Goal: Information Seeking & Learning: Find specific fact

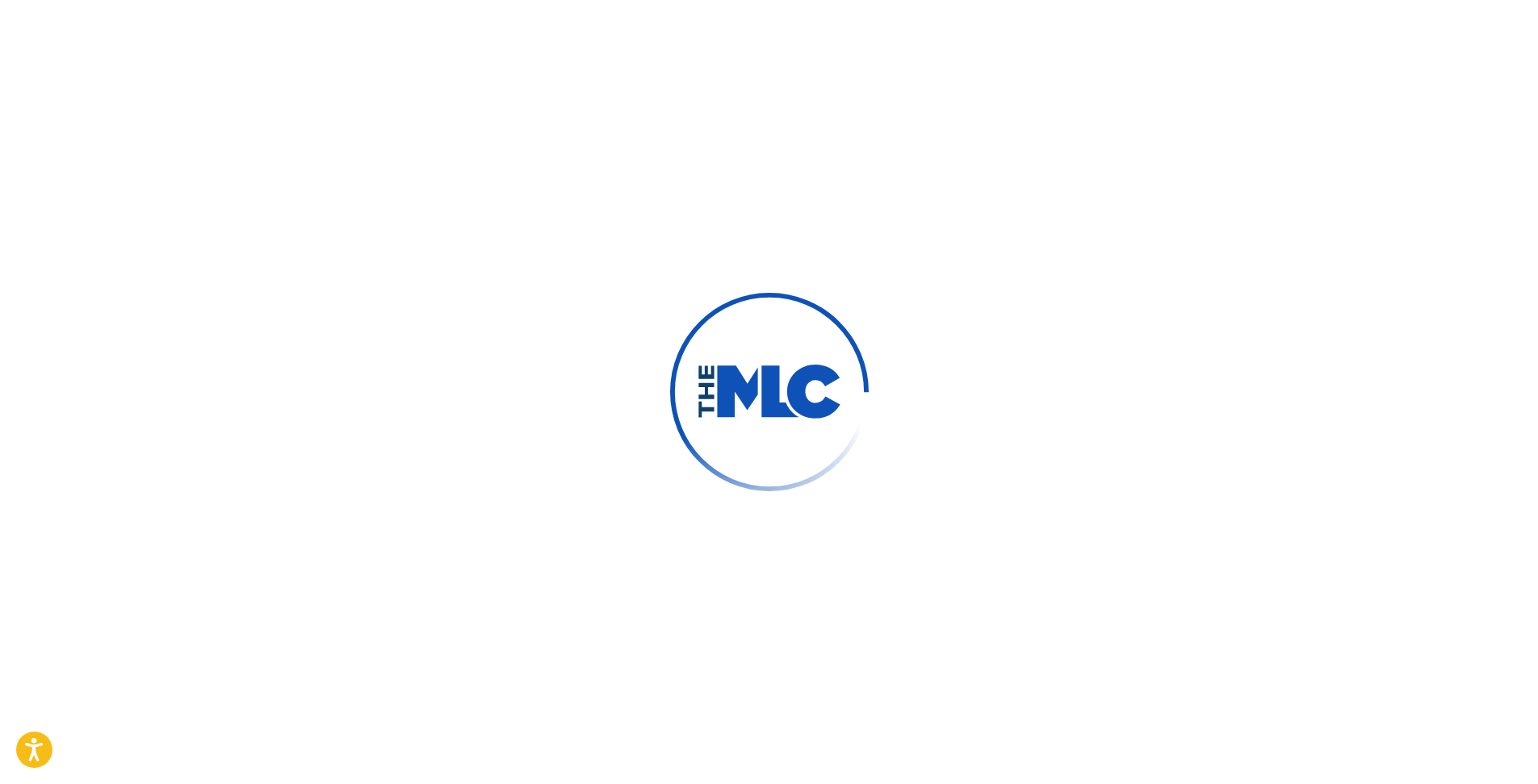
drag, startPoint x: 1358, startPoint y: 313, endPoint x: 1348, endPoint y: 313, distance: 10.0
click at [1358, 313] on div at bounding box center [769, 392] width 1538 height 784
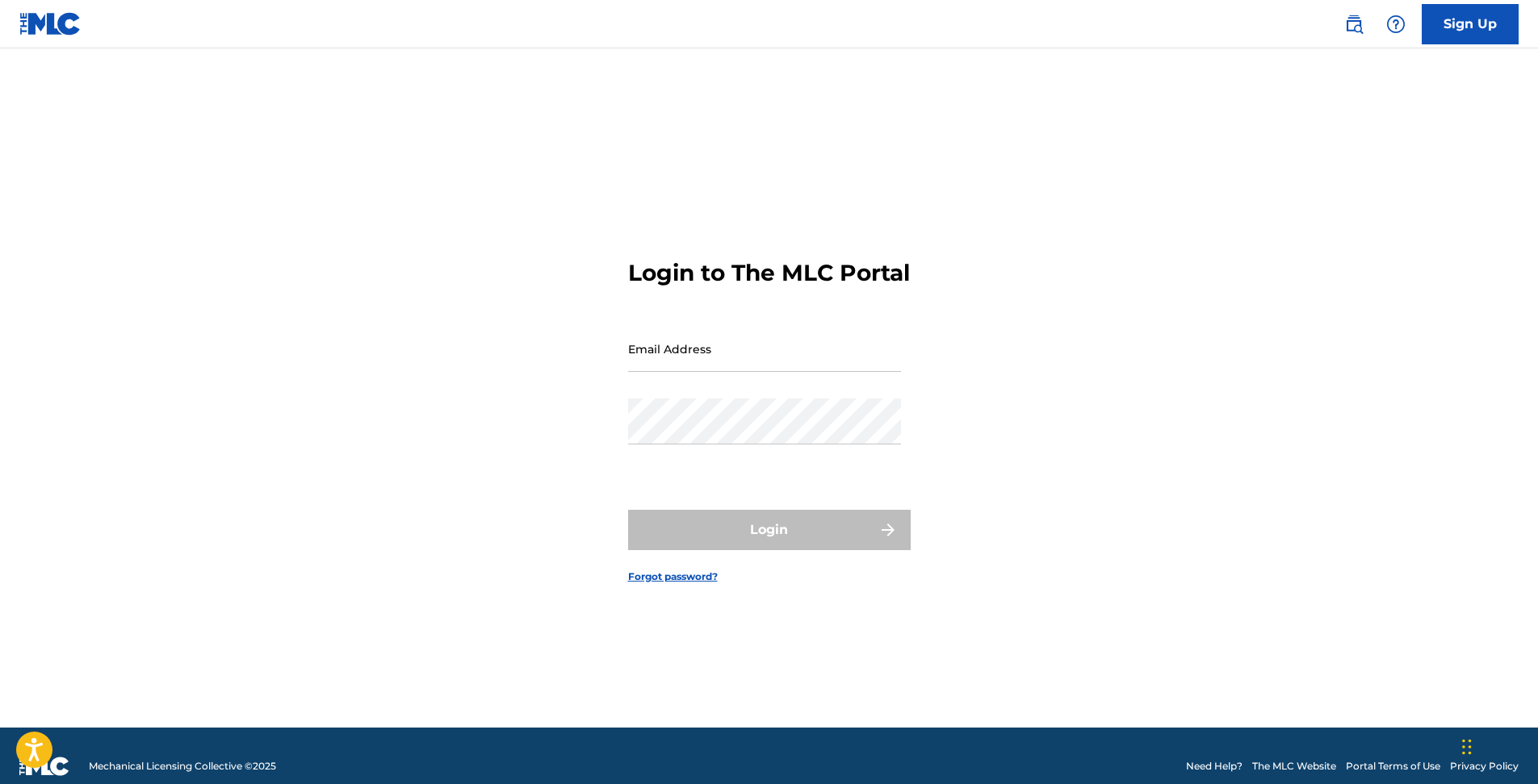
click at [1349, 24] on img at bounding box center [1353, 24] width 19 height 19
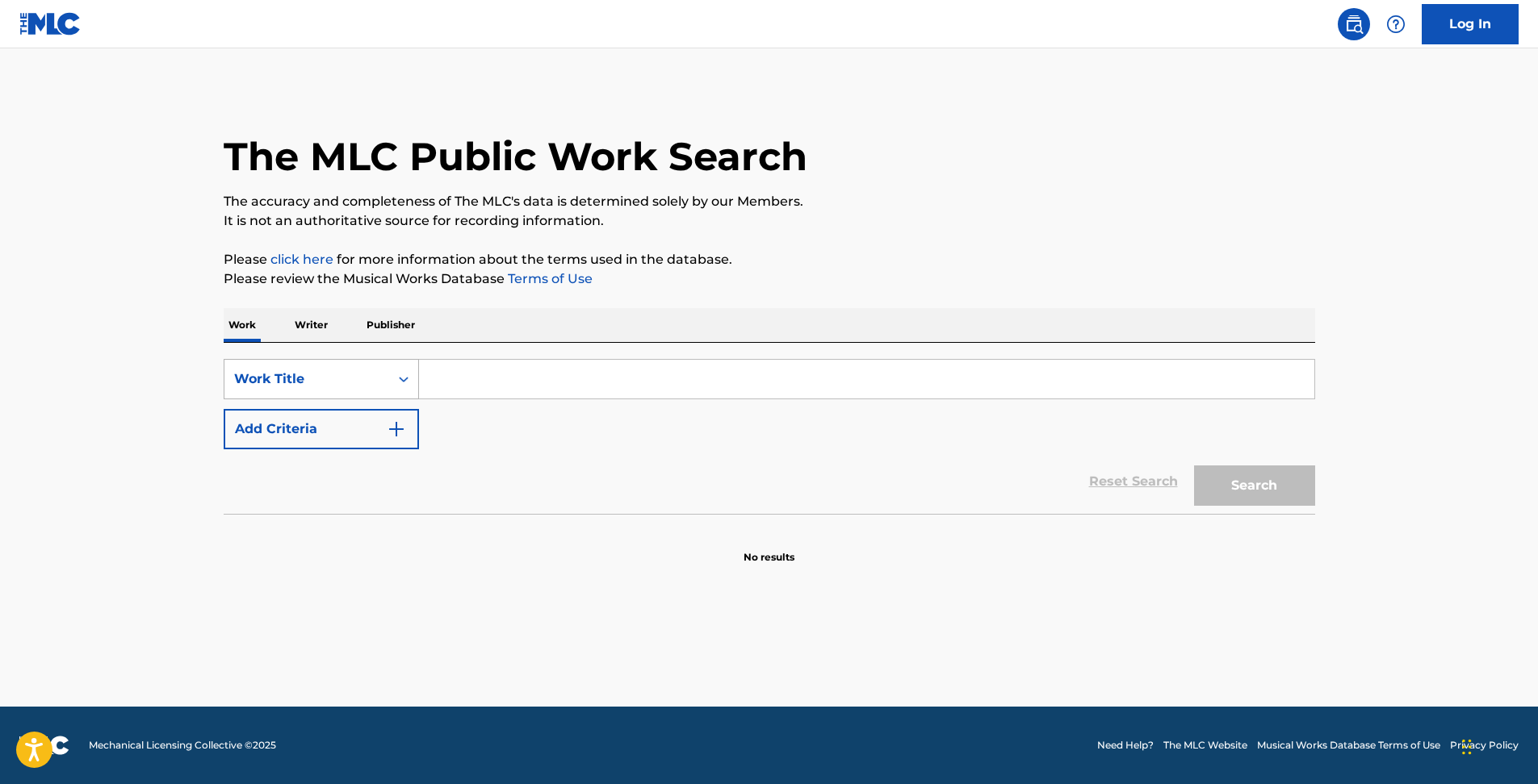
click at [352, 374] on div "Work Title" at bounding box center [307, 378] width 146 height 19
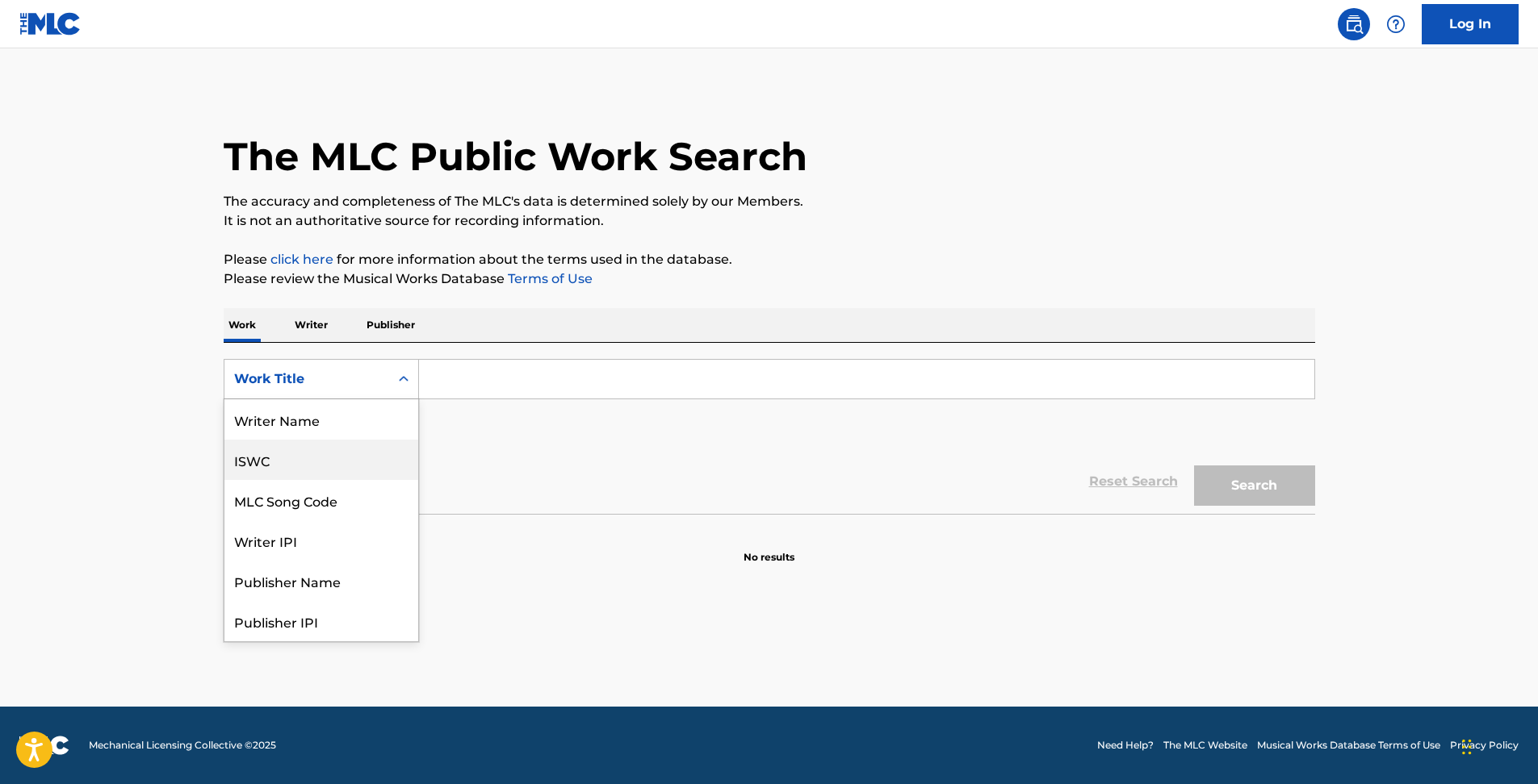
click at [289, 460] on div "ISWC" at bounding box center [321, 460] width 194 height 40
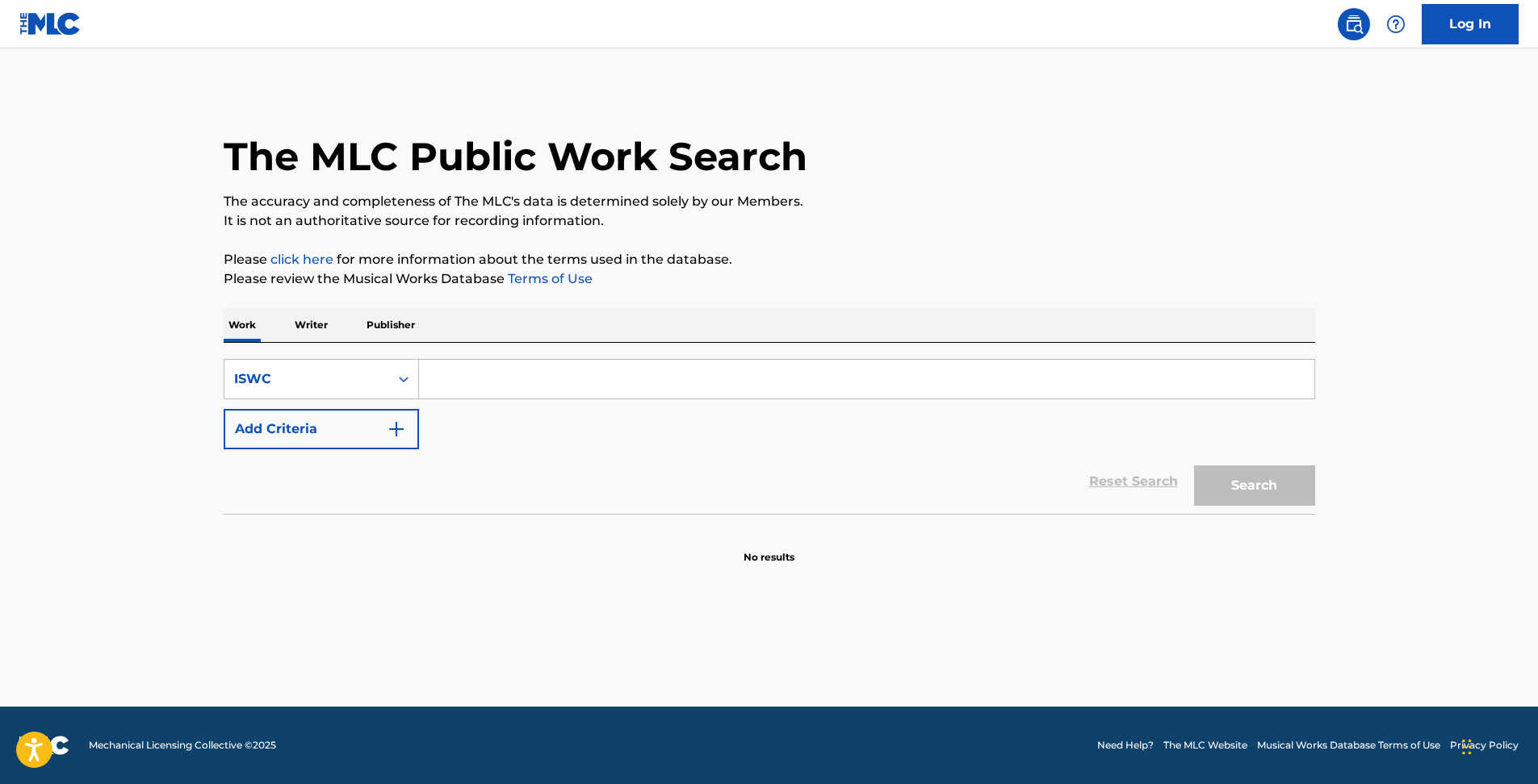
click at [472, 389] on input "Search Form" at bounding box center [866, 379] width 895 height 39
paste input "T-101.472.237-1"
type input "T1014722371"
click at [1194, 466] on button "Search" at bounding box center [1254, 486] width 121 height 40
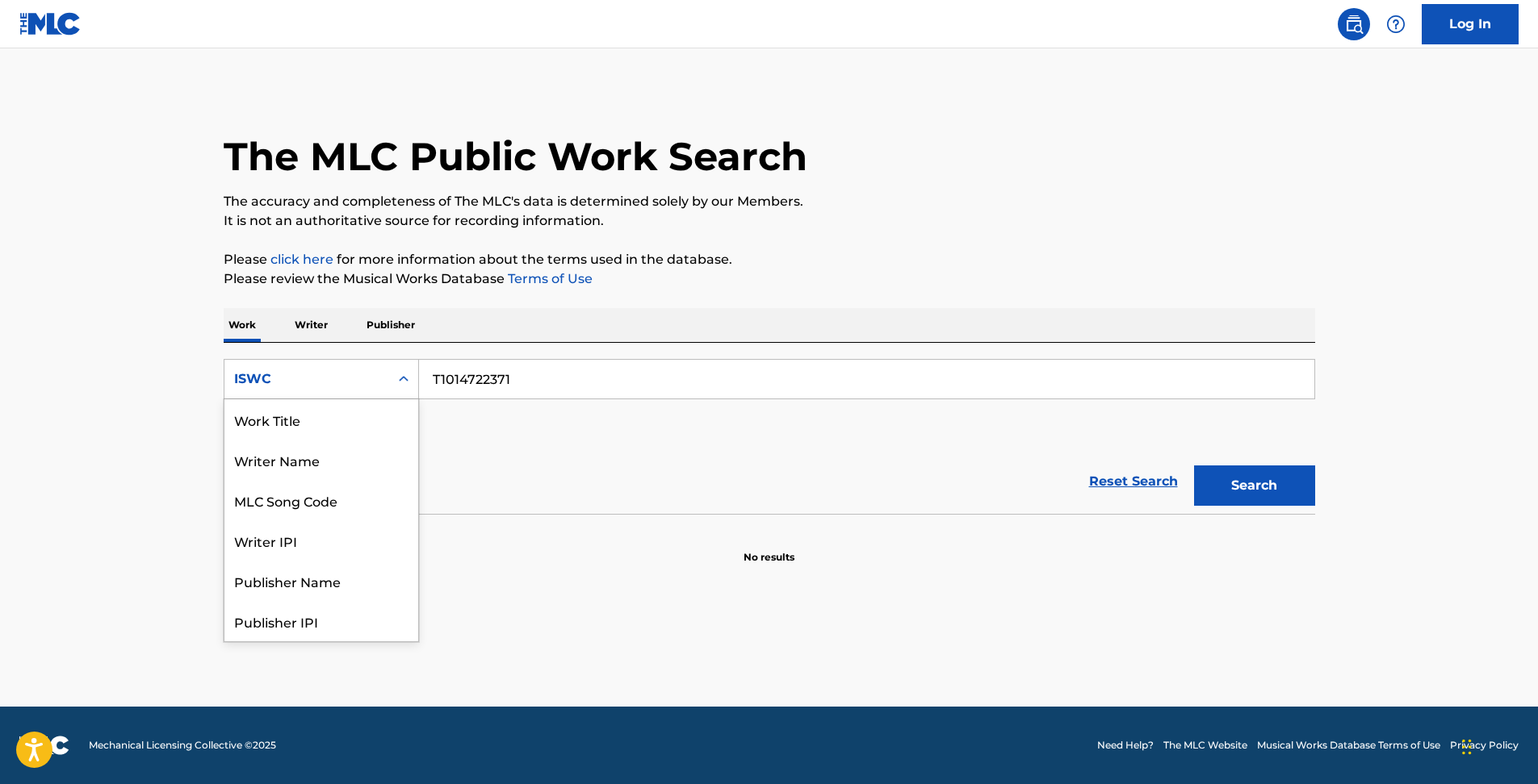
click at [359, 375] on div "ISWC" at bounding box center [307, 378] width 146 height 19
click at [301, 420] on div "Work Title" at bounding box center [321, 419] width 194 height 40
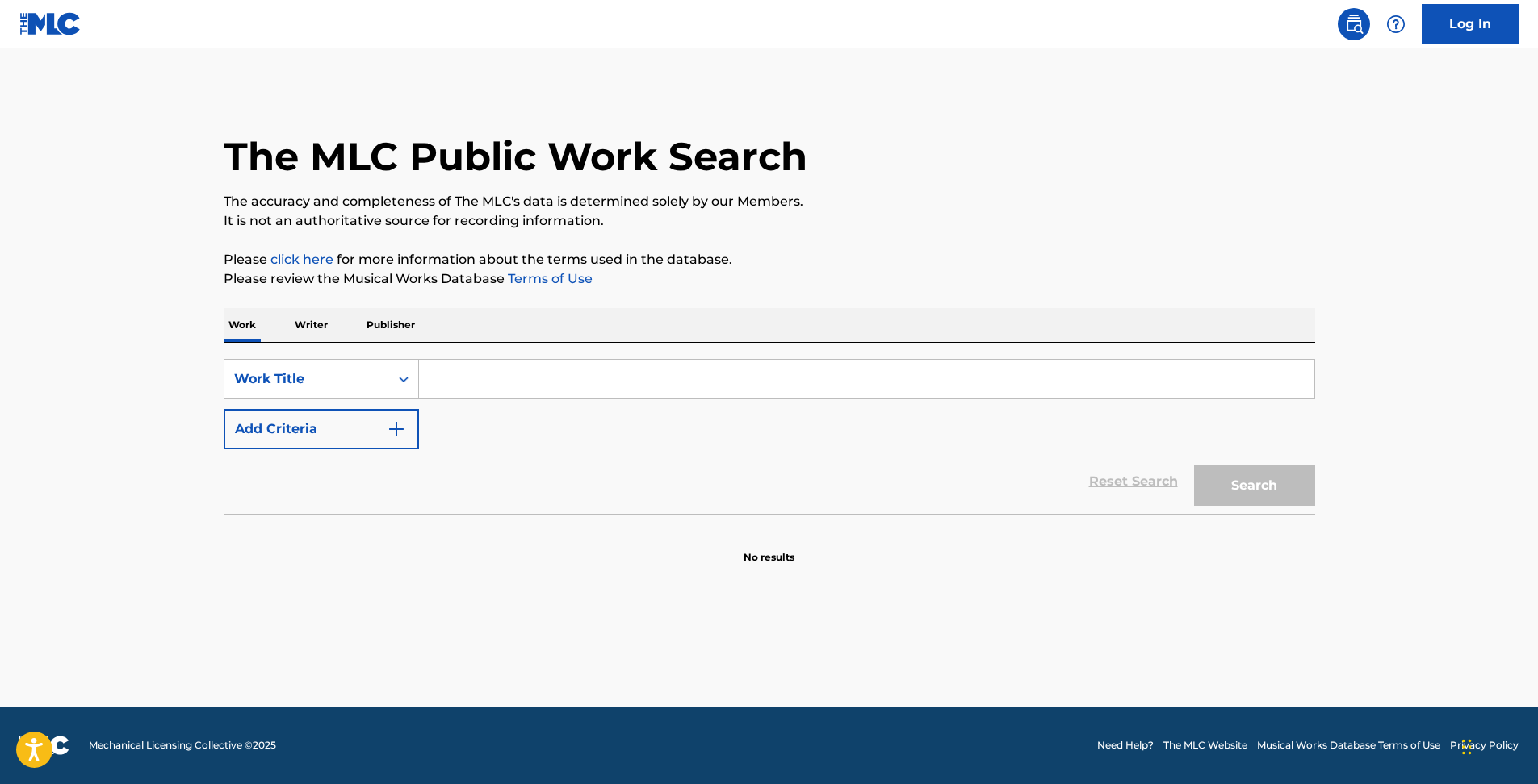
click at [521, 366] on input "Search Form" at bounding box center [866, 379] width 895 height 39
paste input "NIPPON MUKASHIBANASHI"
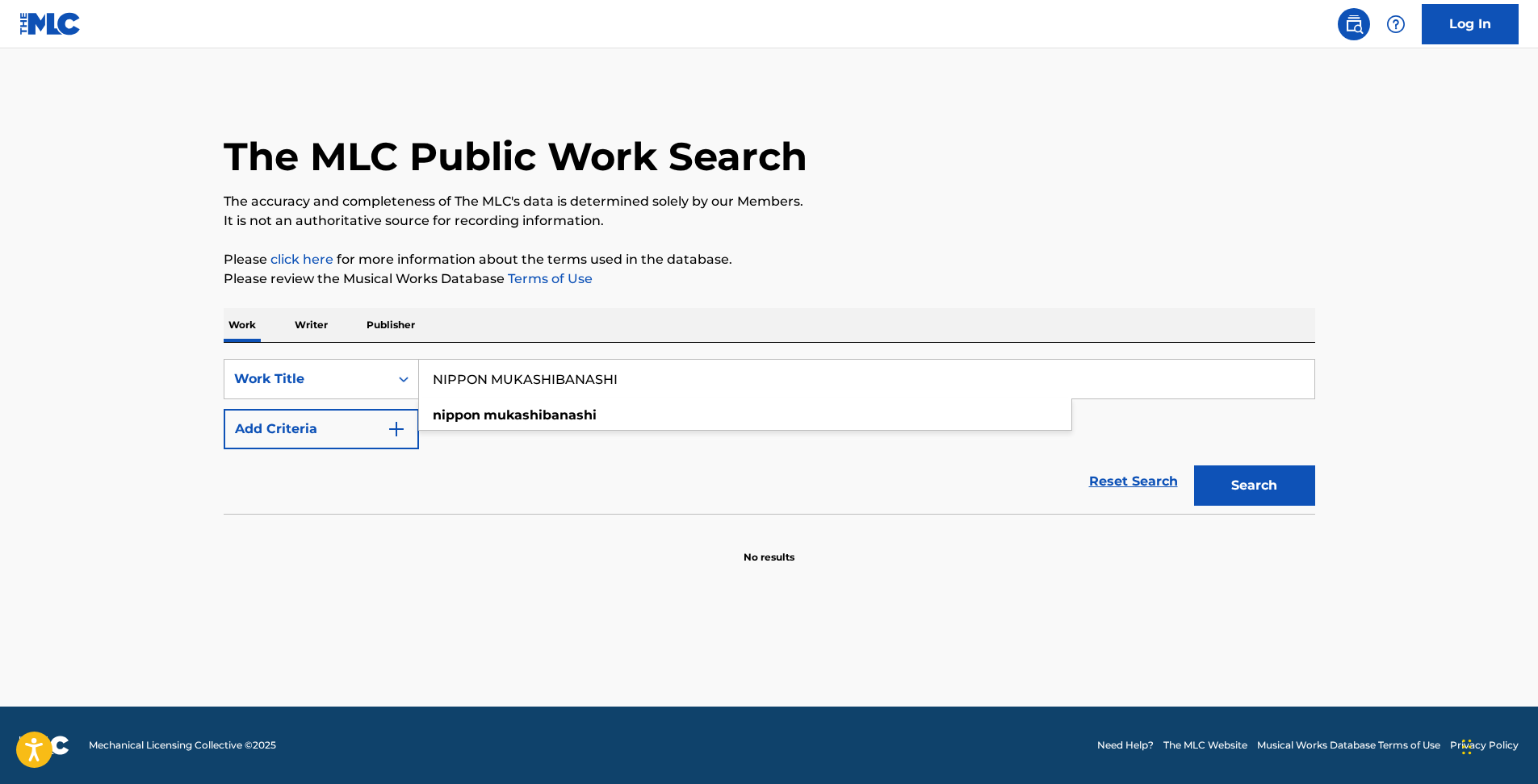
type input "NIPPON MUKASHIBANASHI"
click at [1261, 485] on button "Search" at bounding box center [1254, 486] width 121 height 40
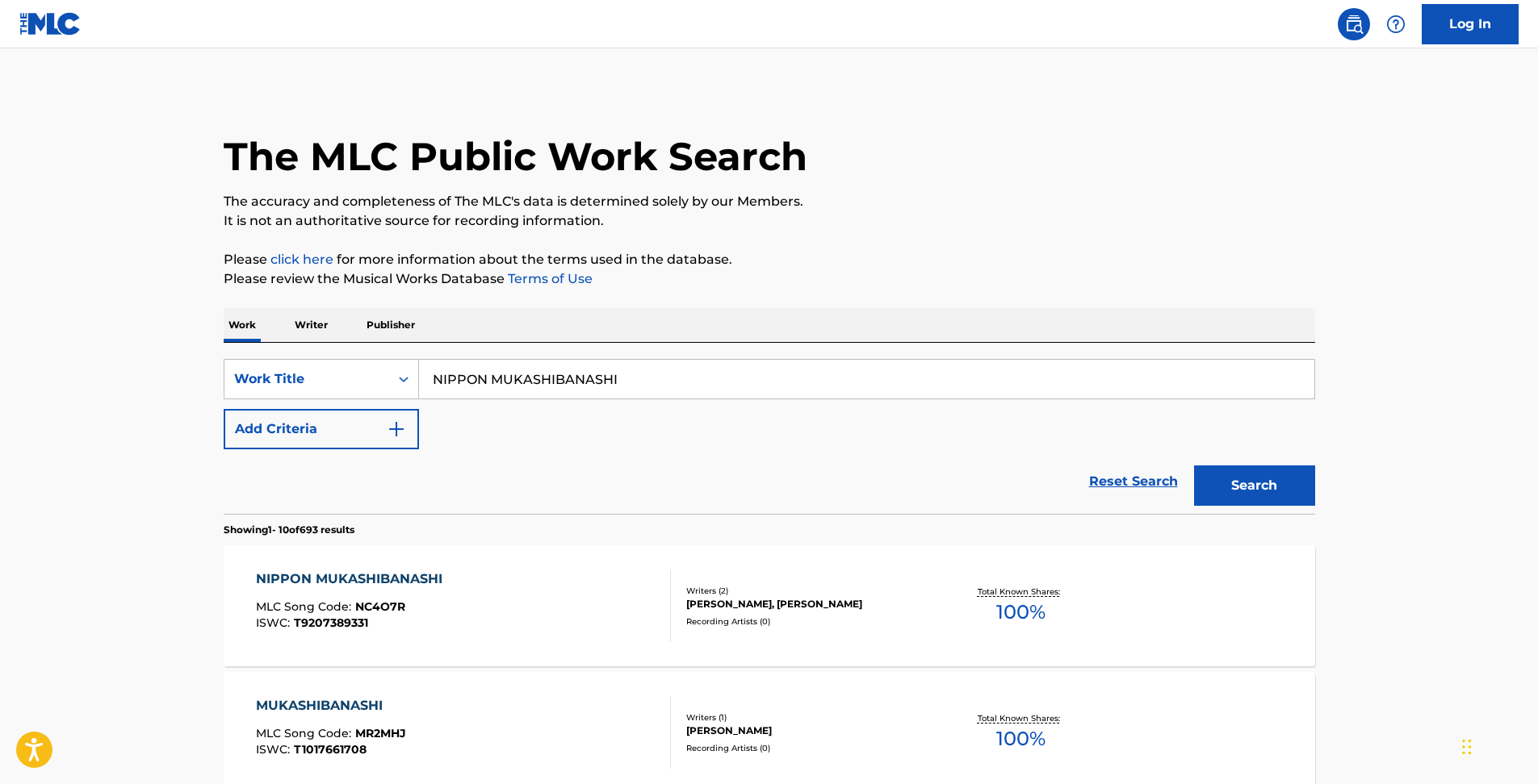
click at [386, 429] on img "Search Form" at bounding box center [395, 429] width 19 height 19
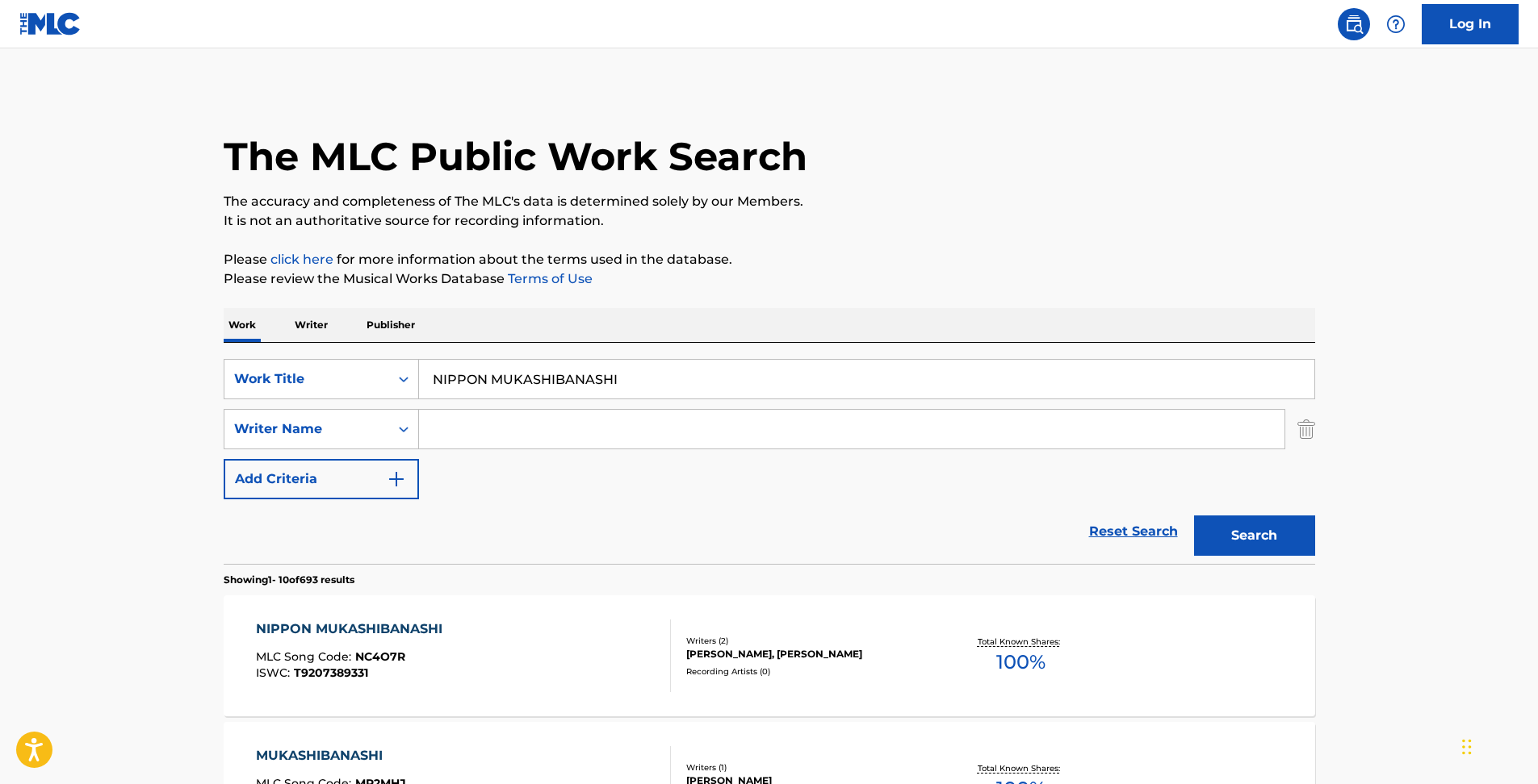
click at [496, 436] on input "Search Form" at bounding box center [851, 429] width 865 height 39
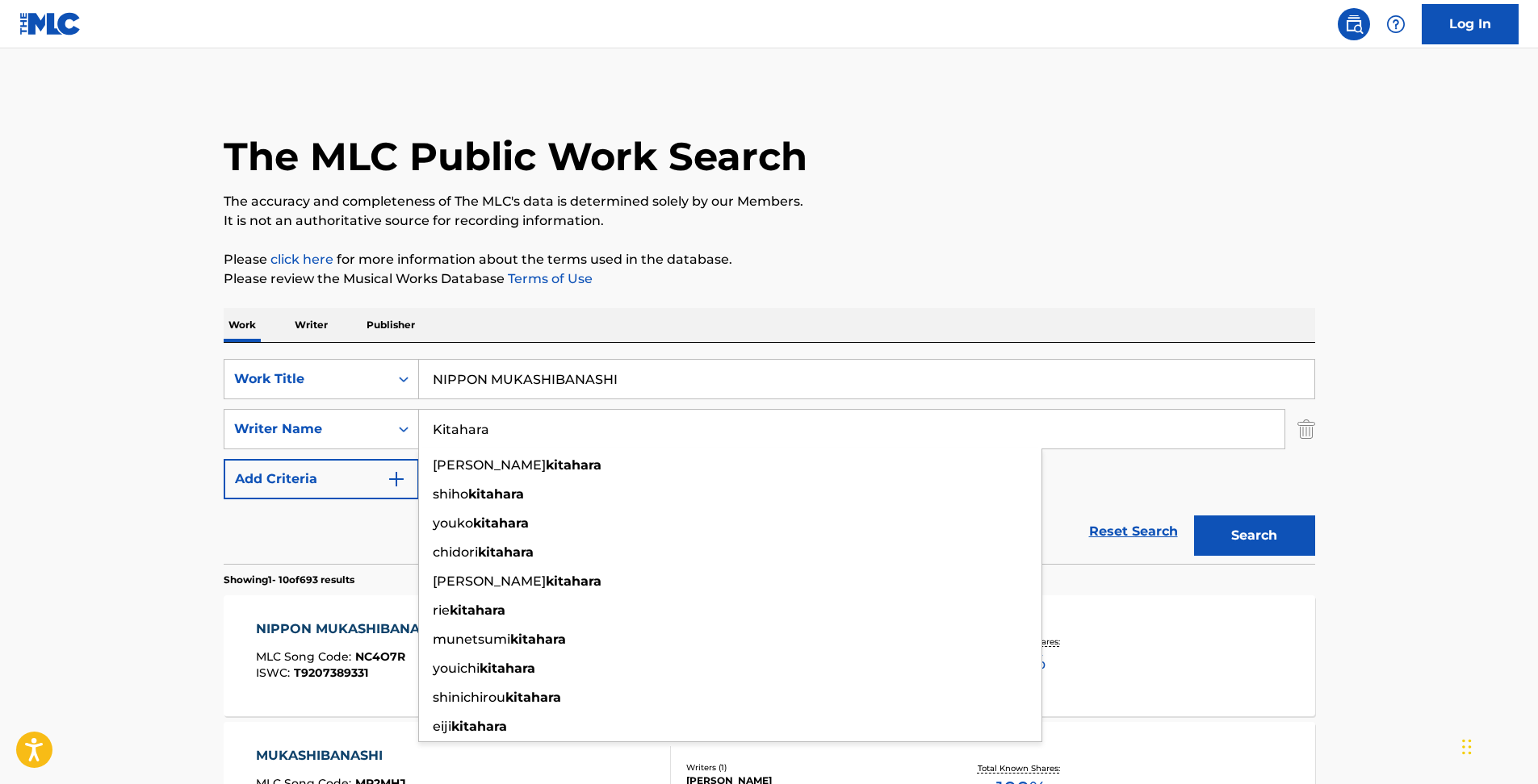
click at [1194, 516] on button "Search" at bounding box center [1254, 536] width 121 height 40
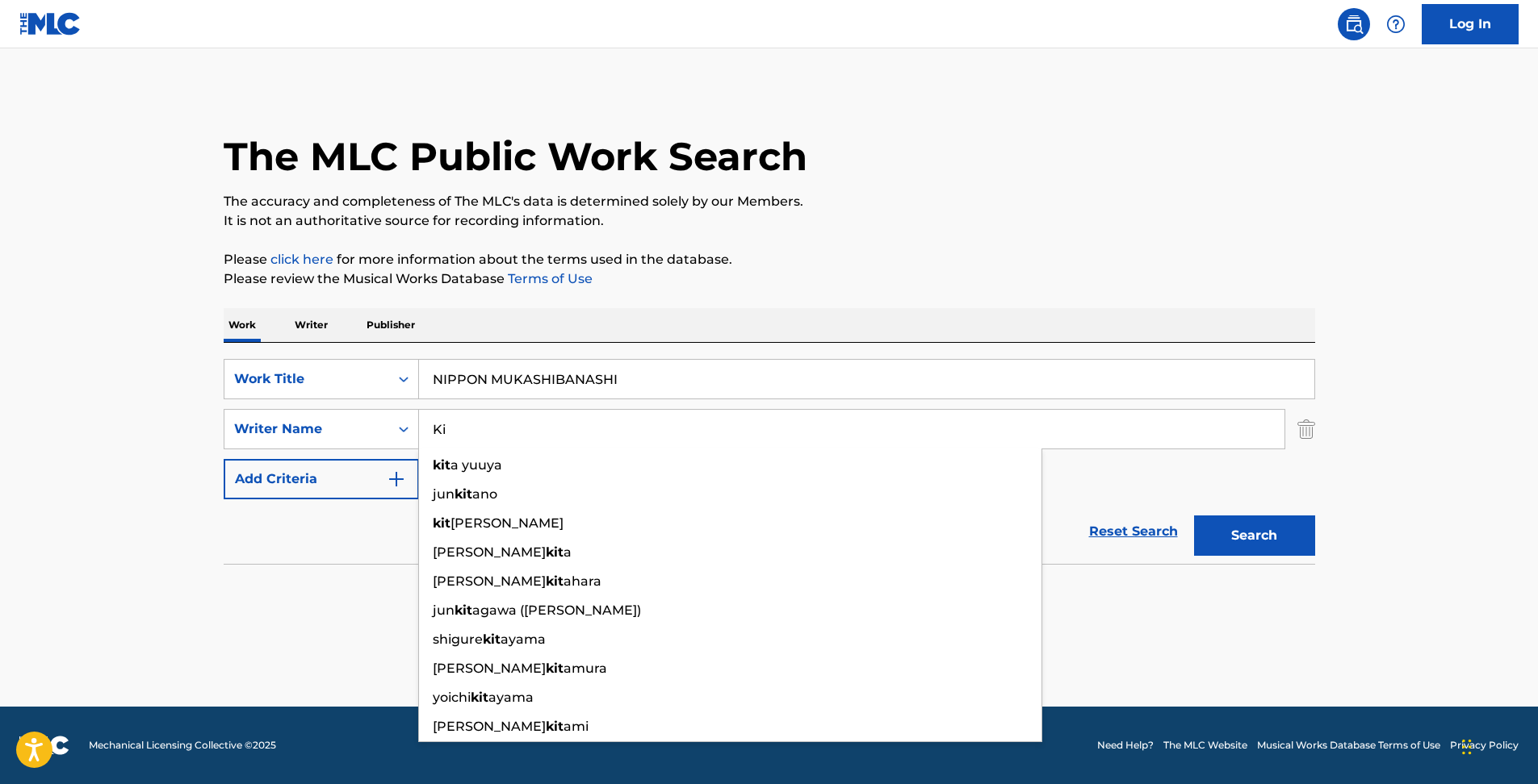
type input "K"
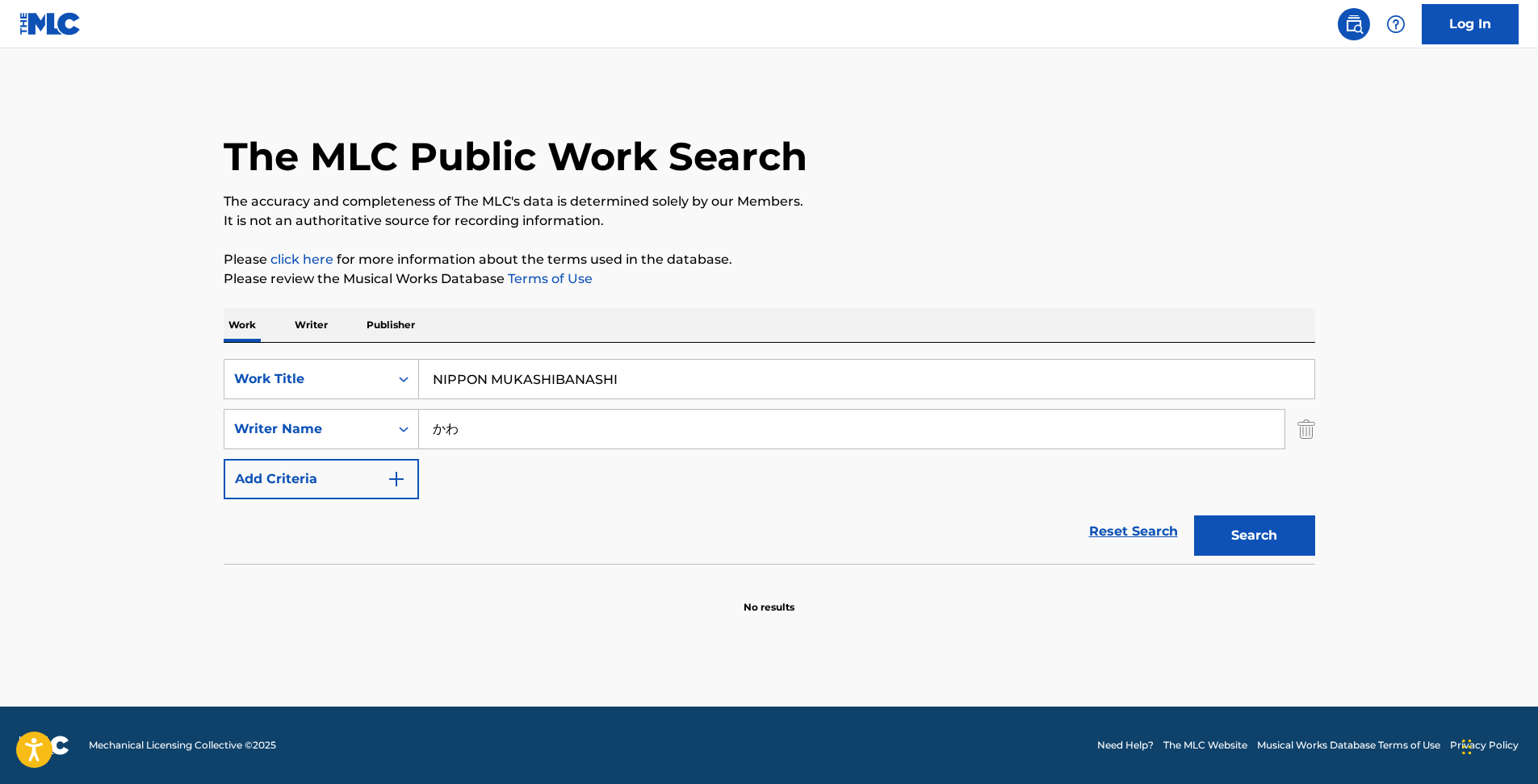
type input "か"
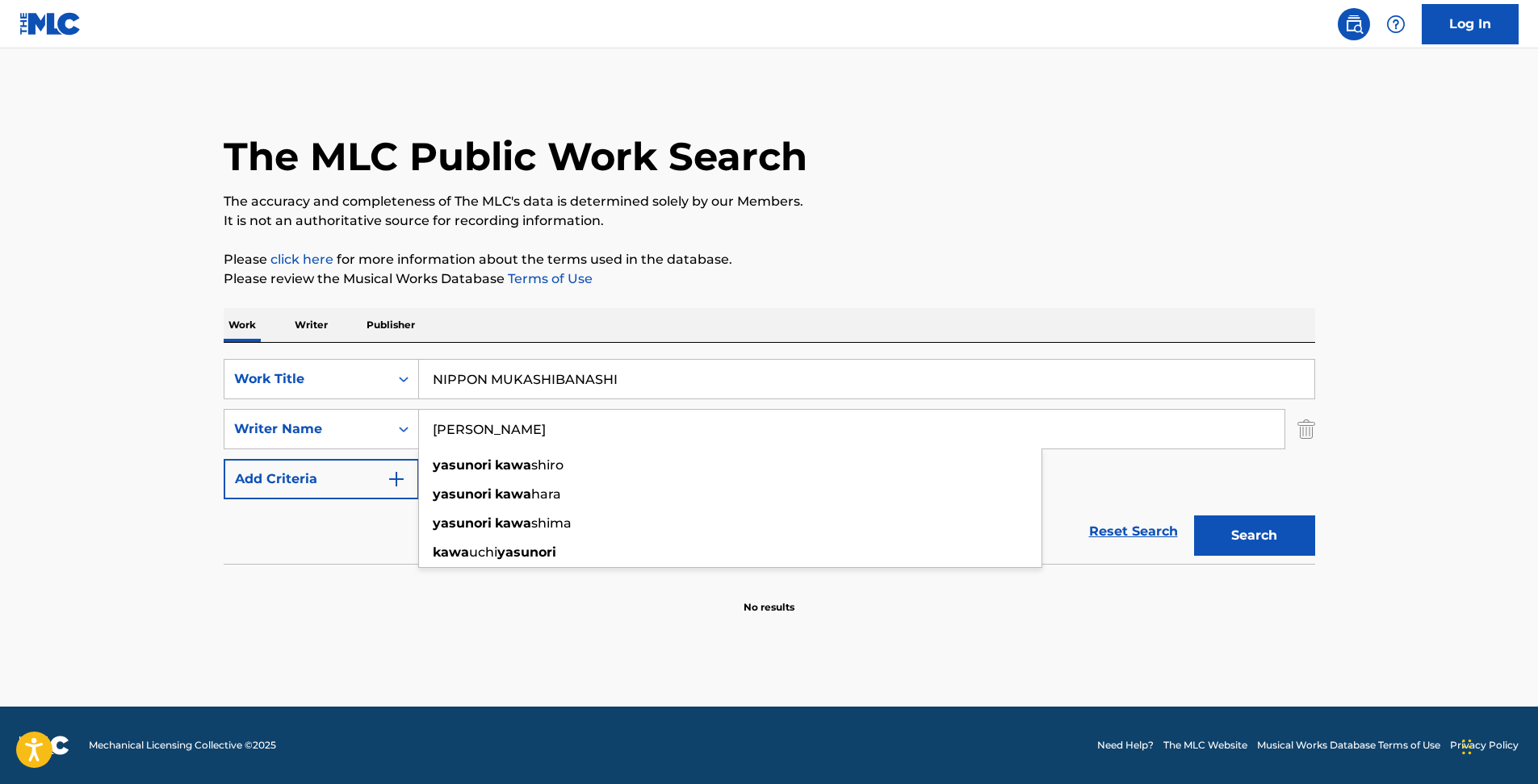
type input "[PERSON_NAME]"
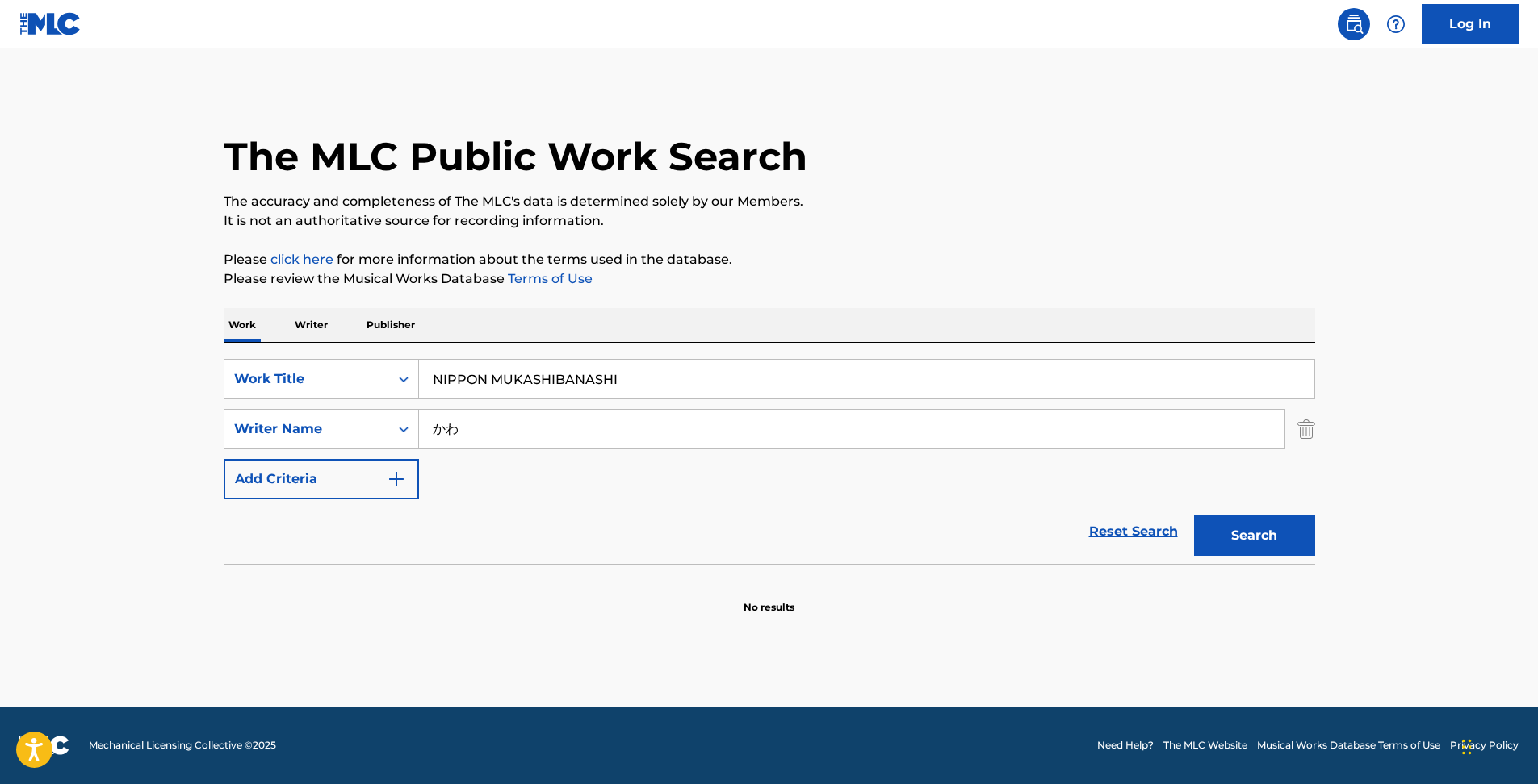
type input "か"
click at [531, 473] on div "kawauchi ya sunori" at bounding box center [731, 465] width 623 height 29
type input "[PERSON_NAME]"
click at [1241, 521] on button "Search" at bounding box center [1254, 536] width 121 height 40
drag, startPoint x: 492, startPoint y: 379, endPoint x: 57, endPoint y: 350, distance: 436.0
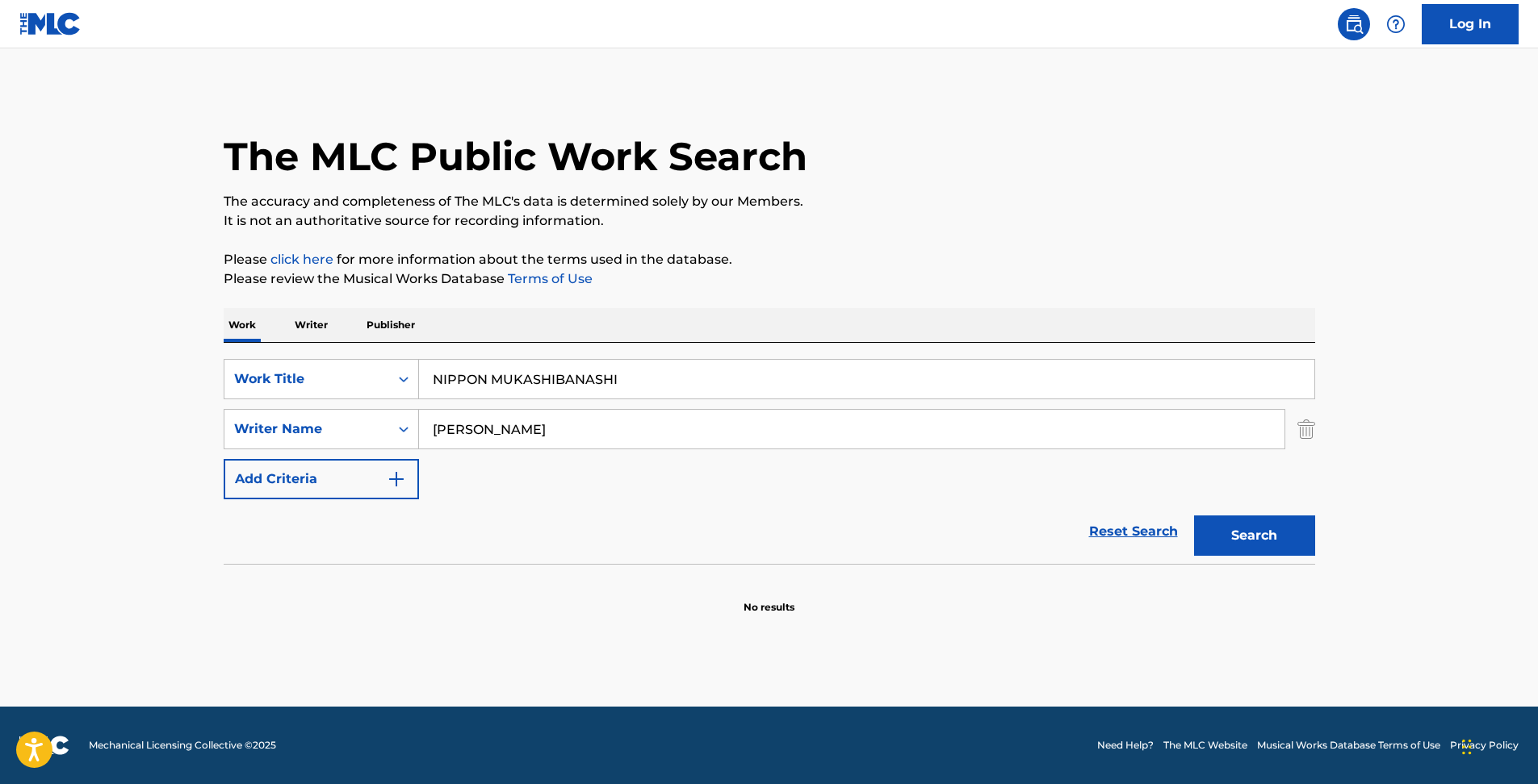
click at [57, 347] on main "The MLC Public Work Search The accuracy and completeness of The MLC's data is d…" at bounding box center [769, 378] width 1538 height 658
type input "MUKASHIBANASHI"
click at [1194, 516] on button "Search" at bounding box center [1254, 536] width 121 height 40
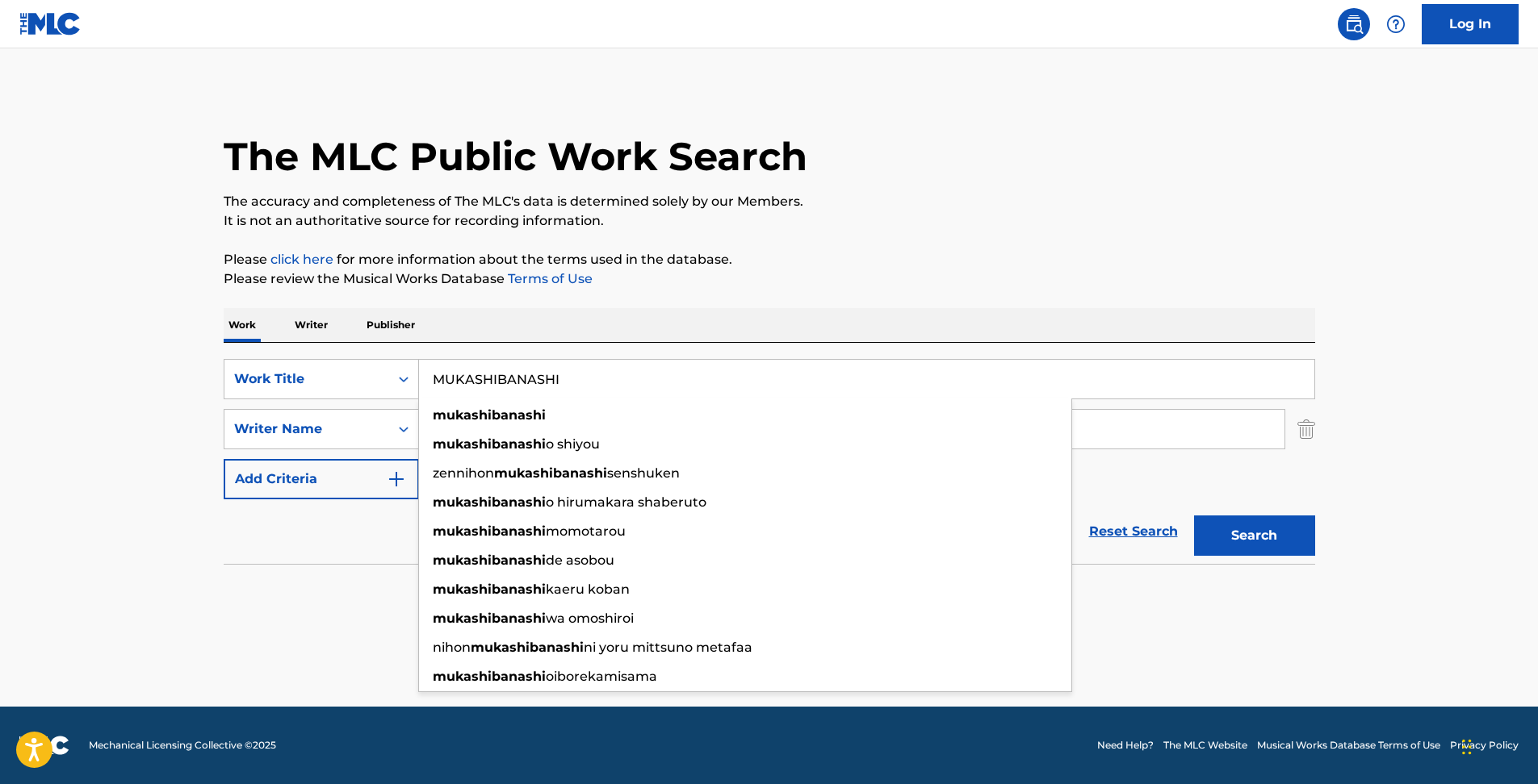
click at [107, 424] on main "The MLC Public Work Search The accuracy and completeness of The MLC's data is d…" at bounding box center [769, 378] width 1538 height 658
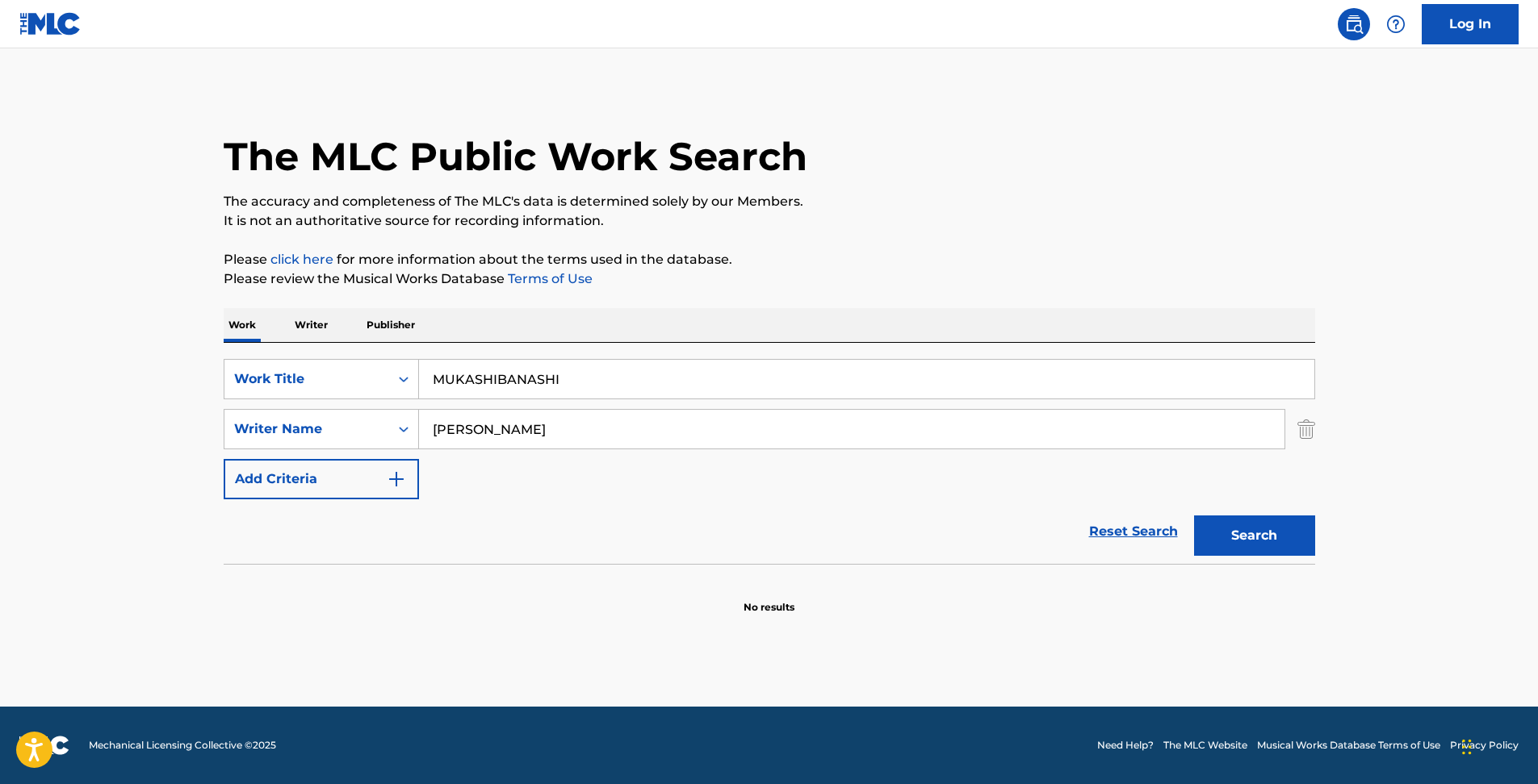
drag, startPoint x: 598, startPoint y: 385, endPoint x: 22, endPoint y: 331, distance: 578.5
click at [0, 323] on html "Accessibility Screen-Reader Guide, Feedback, and Issue Reporting | New window L…" at bounding box center [769, 392] width 1538 height 784
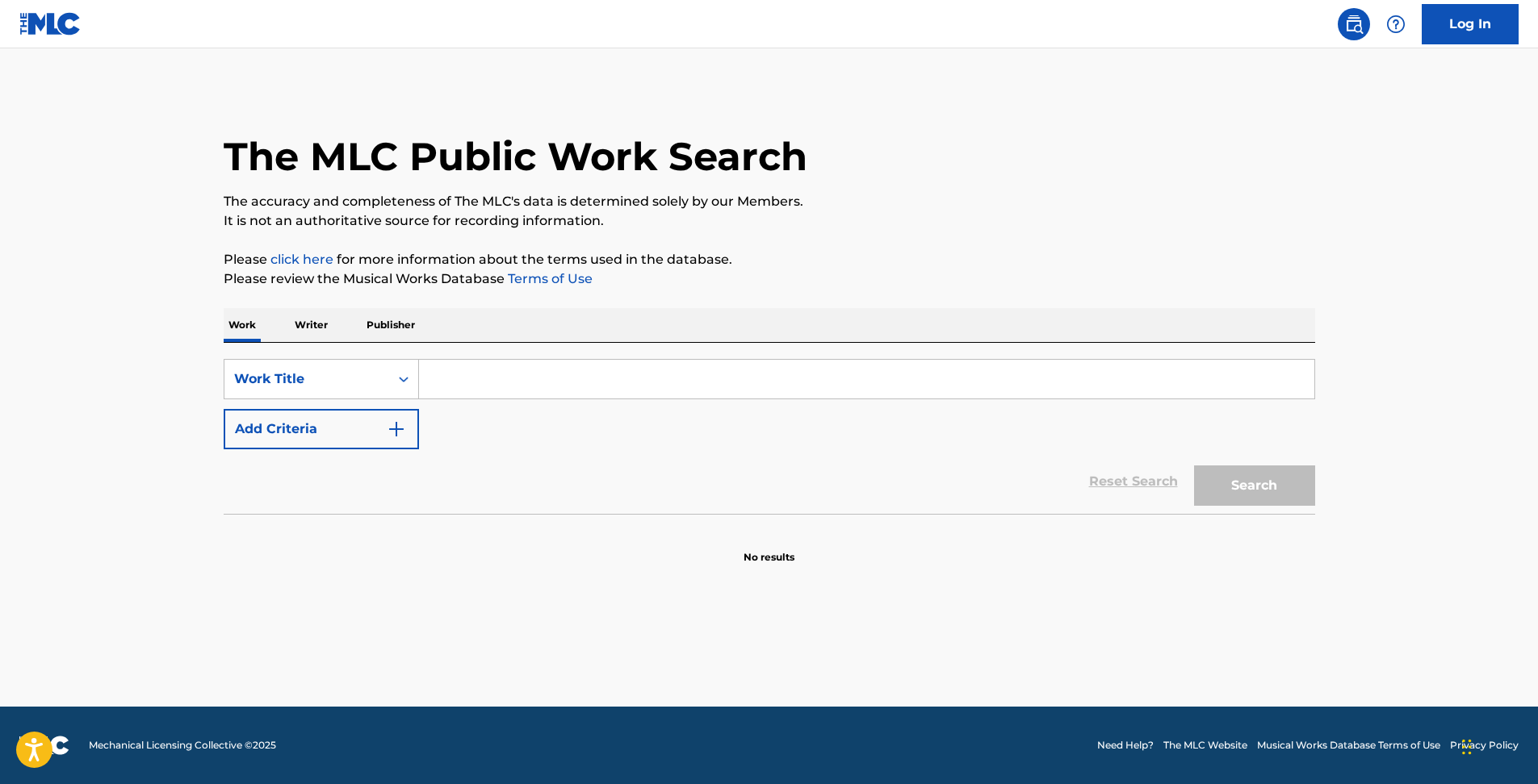
click at [462, 361] on input "Search Form" at bounding box center [866, 379] width 895 height 39
paste input "NIPPON MUKASHIBANASHI"
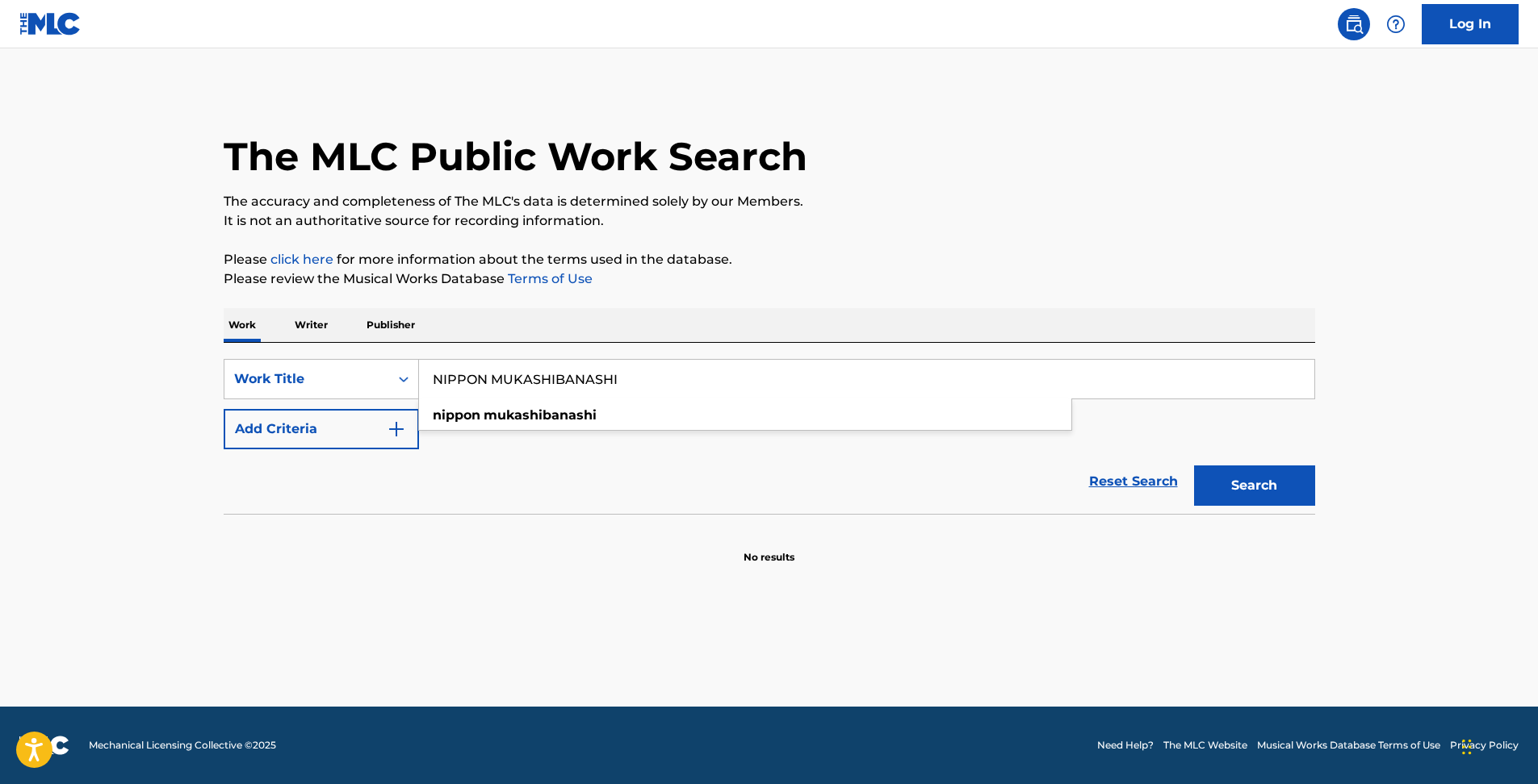
type input "NIPPON MUKASHIBANASHI"
click at [1295, 490] on button "Search" at bounding box center [1254, 486] width 121 height 40
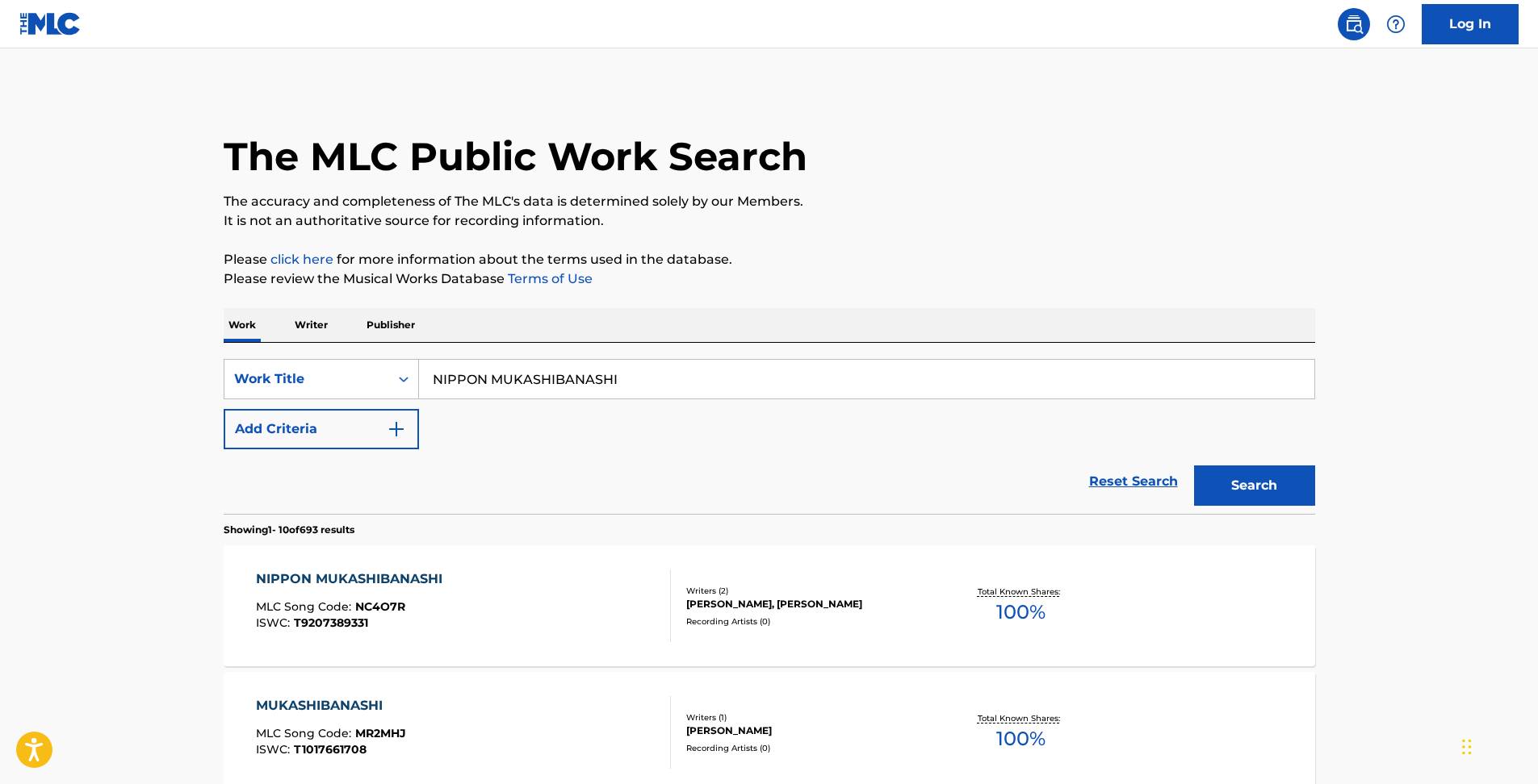
click at [462, 593] on div "NIPPON MUKASHIBANASHI MLC Song Code : NC4O7R ISWC : T9207389331" at bounding box center [463, 605] width 415 height 73
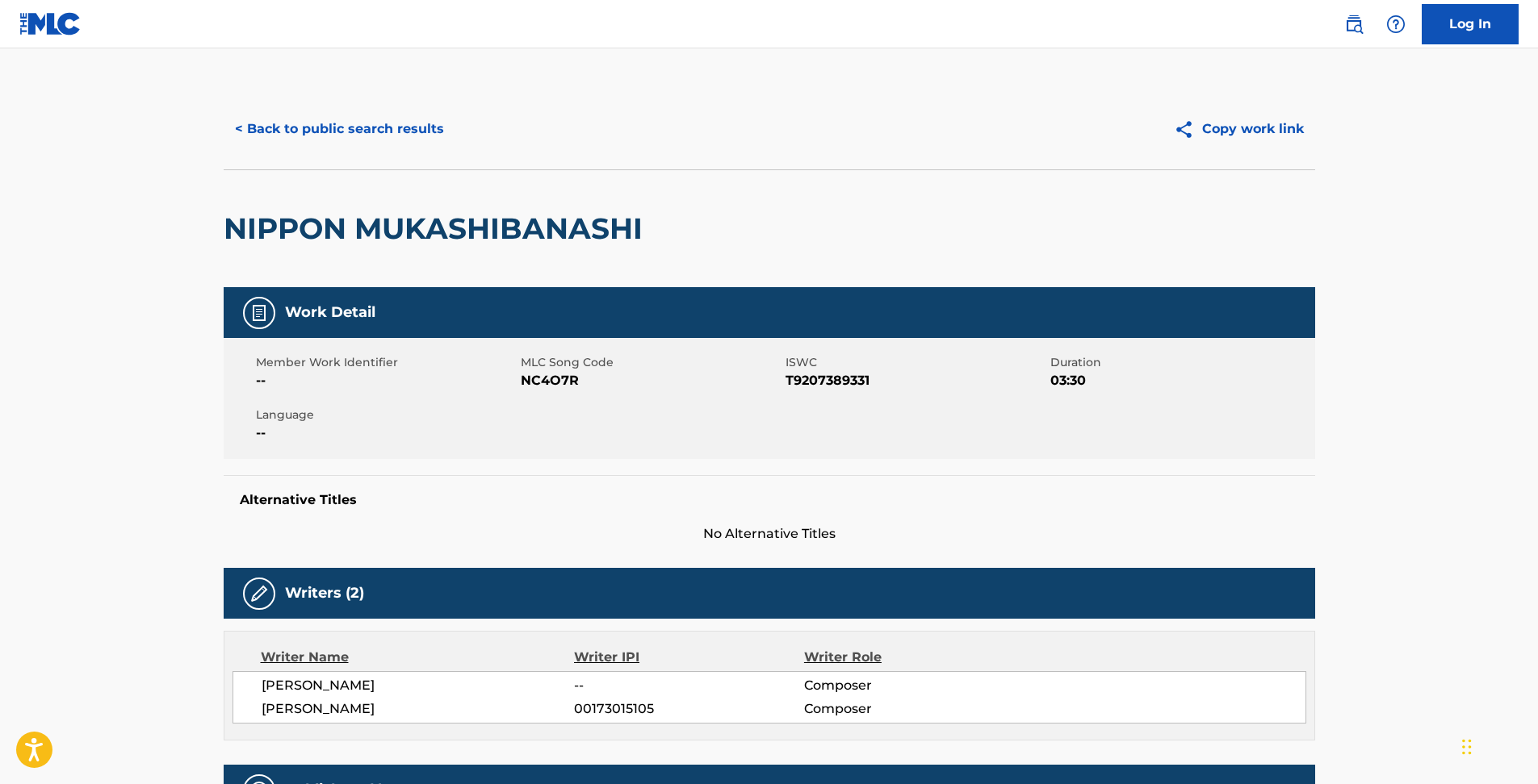
click at [252, 137] on button "< Back to public search results" at bounding box center [339, 129] width 232 height 40
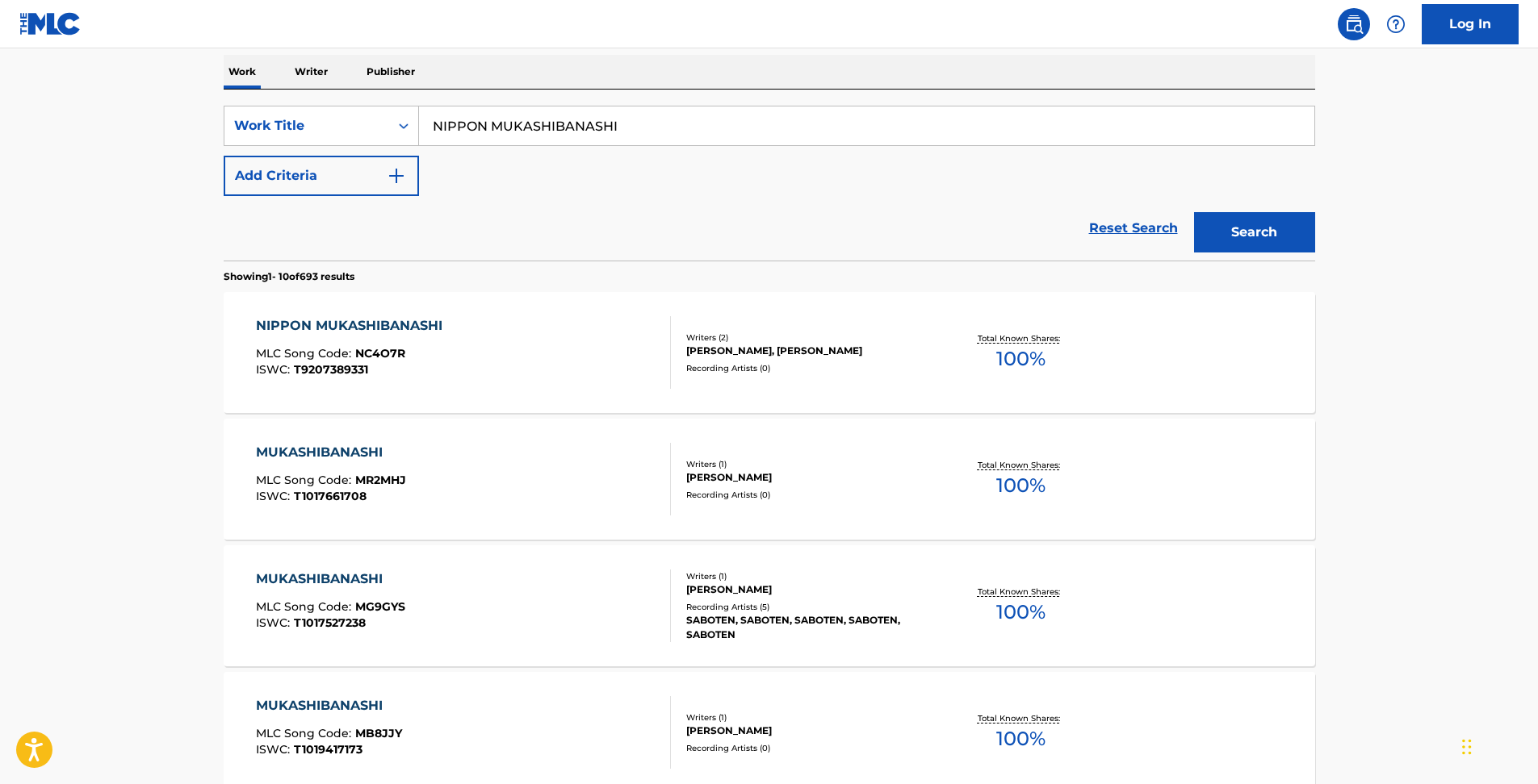
scroll to position [268, 0]
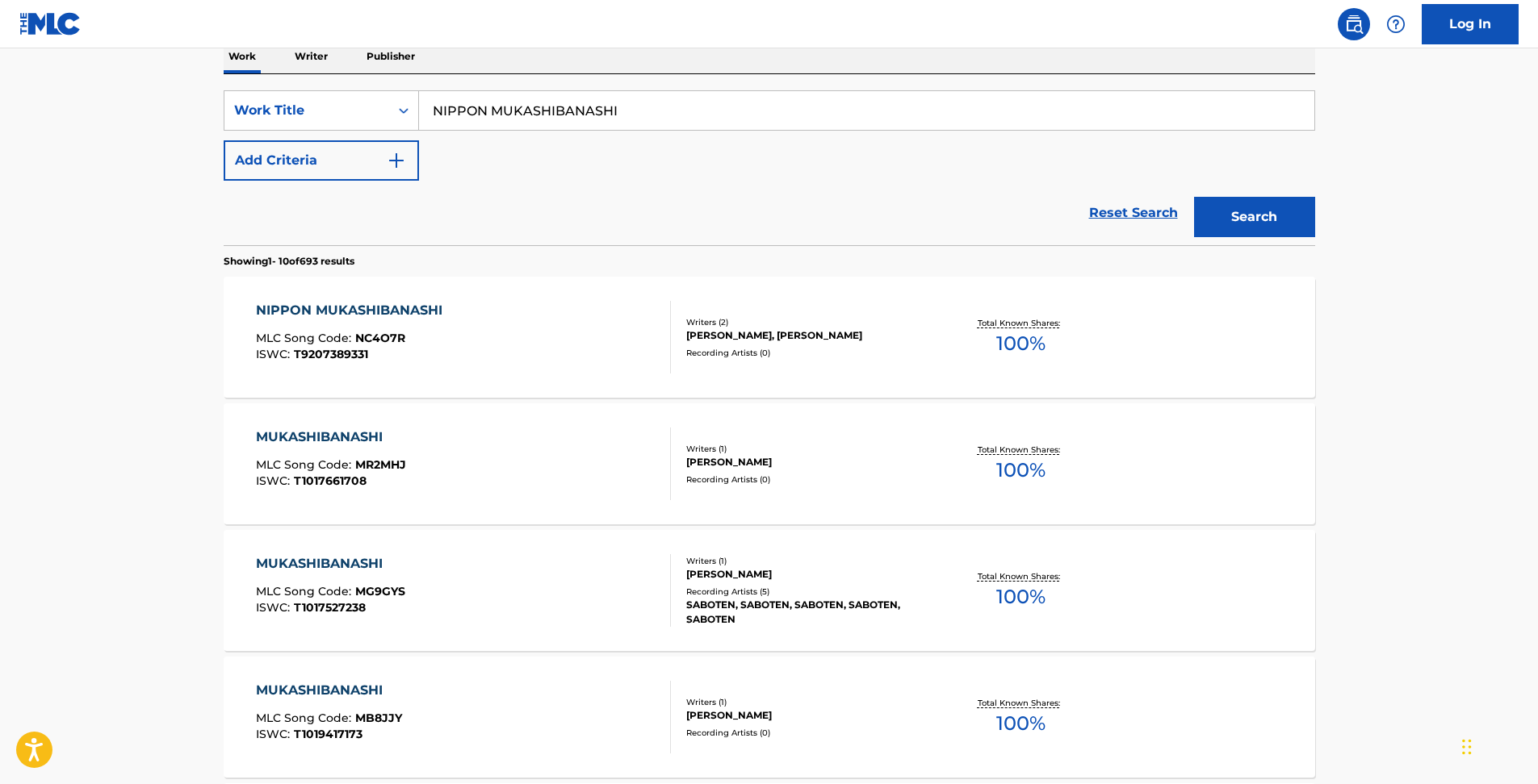
click at [465, 104] on input "NIPPON MUKASHIBANASHI" at bounding box center [866, 110] width 895 height 39
drag, startPoint x: 783, startPoint y: 109, endPoint x: 309, endPoint y: 115, distance: 474.0
click at [309, 115] on div "SearchWithCriteriad59547f2-9045-46fc-b30f-b9b13bac6fb6 Work Title nihon mukashi…" at bounding box center [769, 111] width 1092 height 40
click at [583, 109] on input "nihon mukashibanashi fearii sutooriizu funeno wata" at bounding box center [866, 110] width 895 height 39
drag, startPoint x: 583, startPoint y: 109, endPoint x: 1314, endPoint y: 126, distance: 731.2
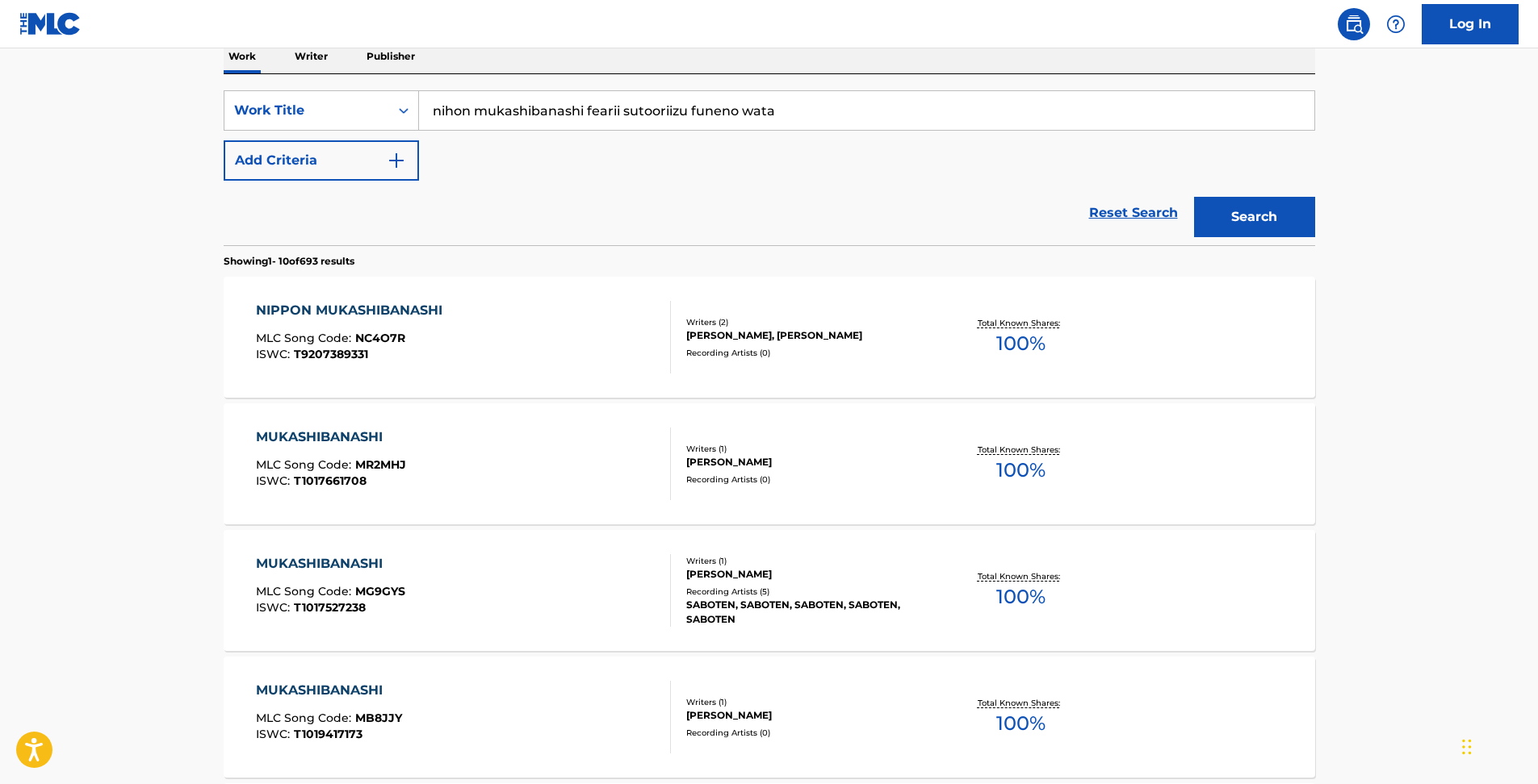
click at [1314, 126] on div "nihon mukashibanashi fearii sutooriizu funeno wata" at bounding box center [867, 111] width 896 height 40
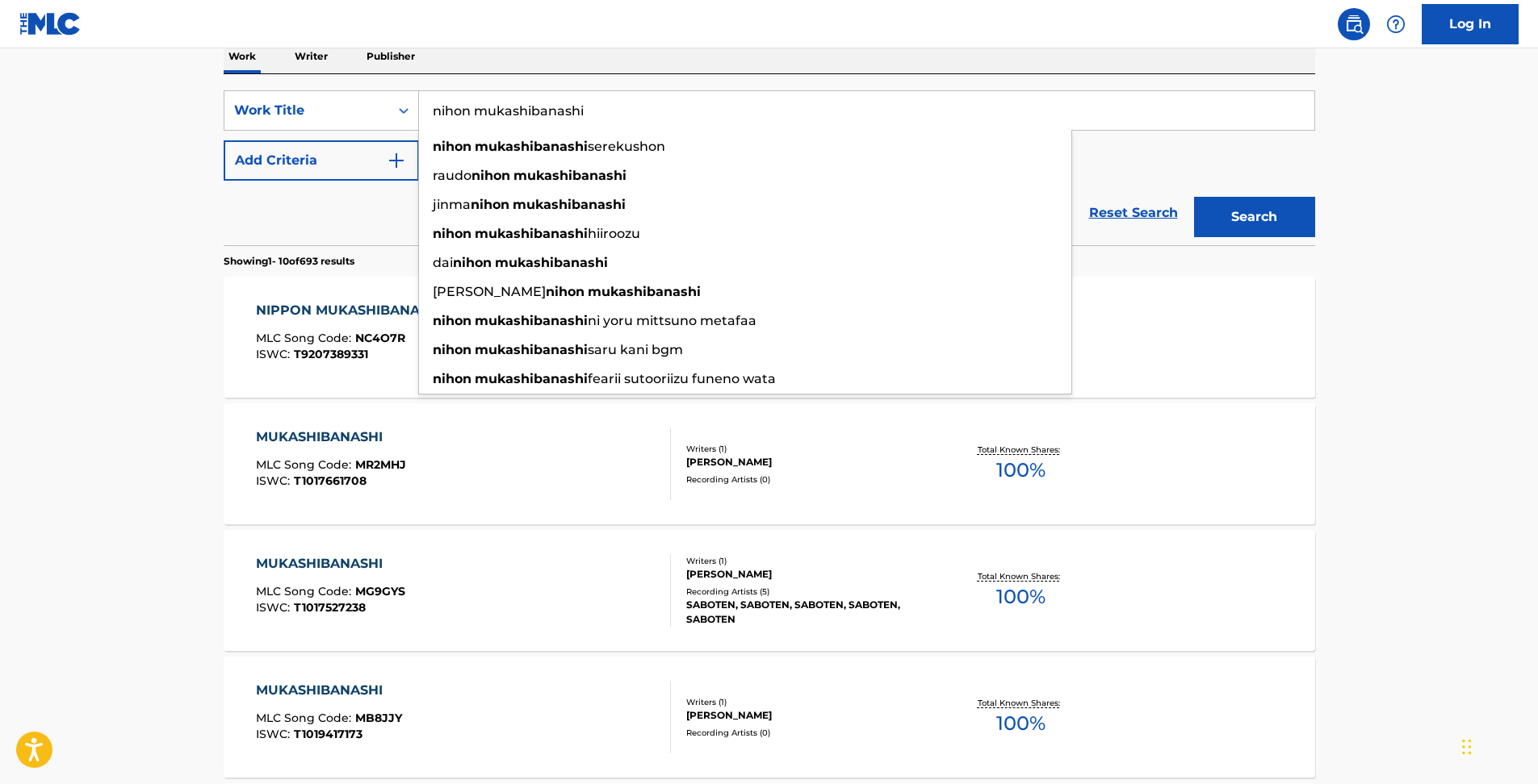
click at [1194, 196] on button "Search" at bounding box center [1254, 216] width 121 height 40
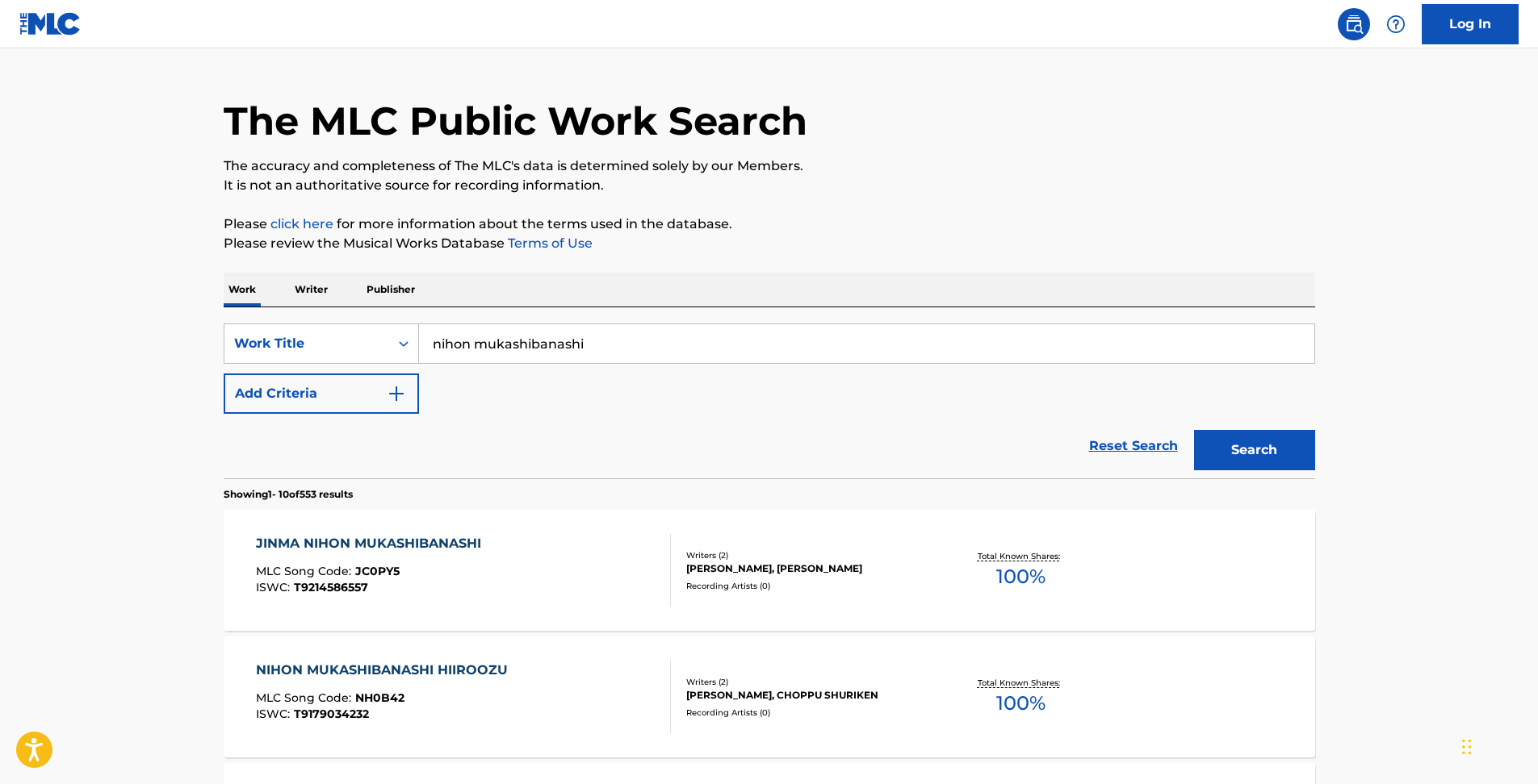
scroll to position [0, 0]
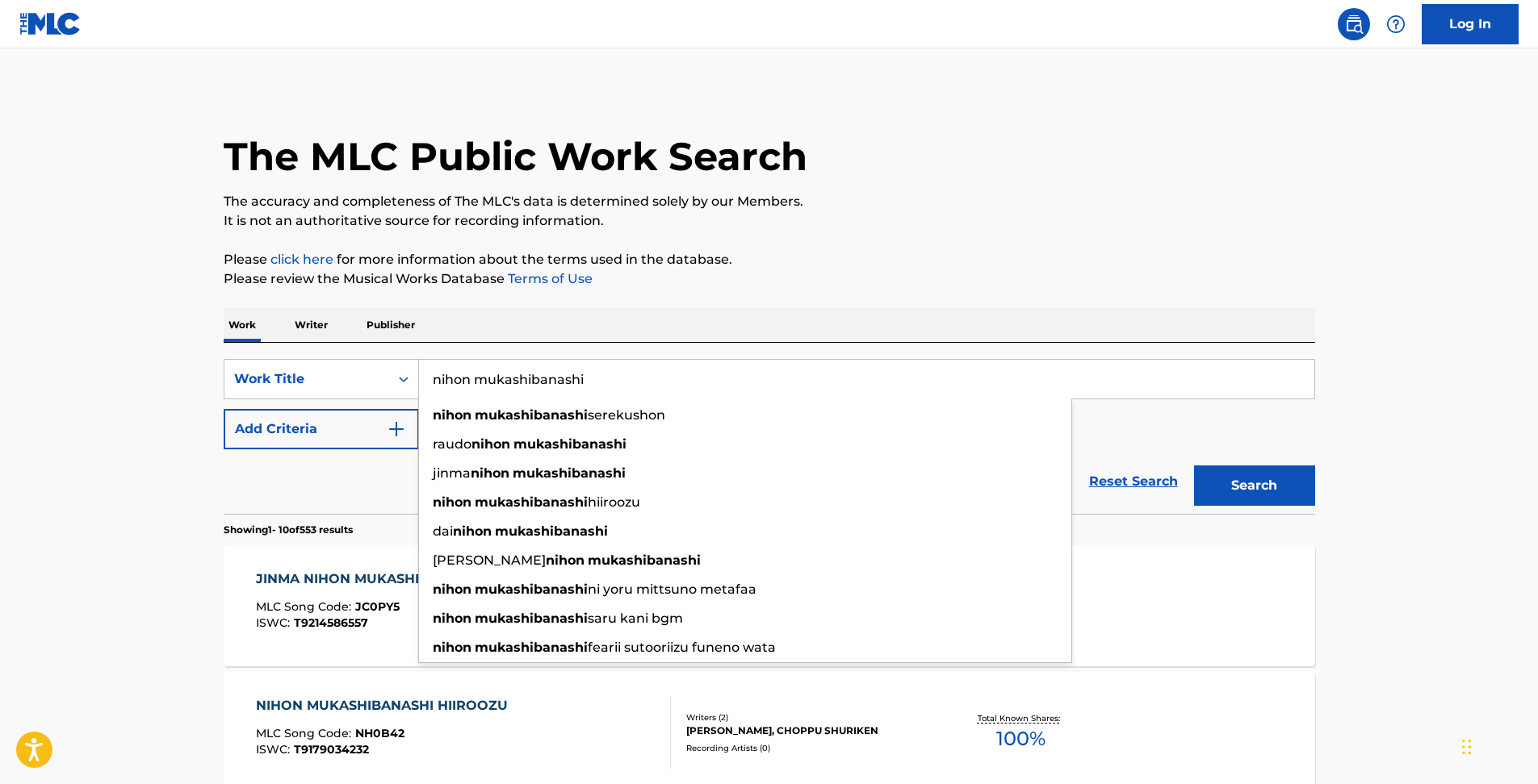
drag, startPoint x: 601, startPoint y: 379, endPoint x: -3, endPoint y: 314, distance: 607.5
click at [0, 314] on html "Accessibility Screen-Reader Guide, Feedback, and Issue Reporting | New window L…" at bounding box center [769, 392] width 1538 height 784
paste input "MANGA NIHON MUKASHIBANASHI"
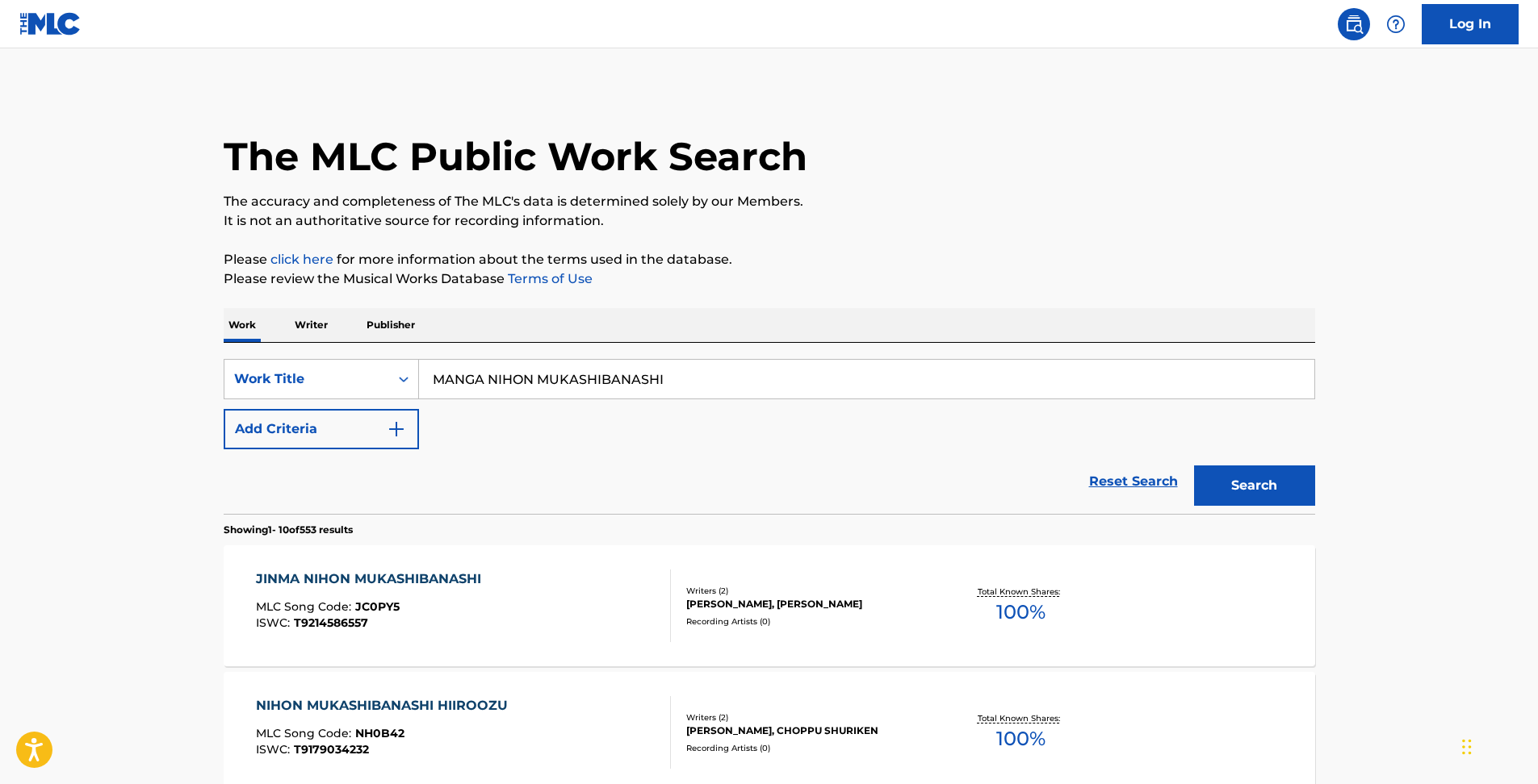
click at [1261, 491] on button "Search" at bounding box center [1254, 486] width 121 height 40
drag, startPoint x: 675, startPoint y: 381, endPoint x: 109, endPoint y: 295, distance: 572.5
paste input "BOUYA [PERSON_NAME]"
type input "BOUYA [PERSON_NAME]"
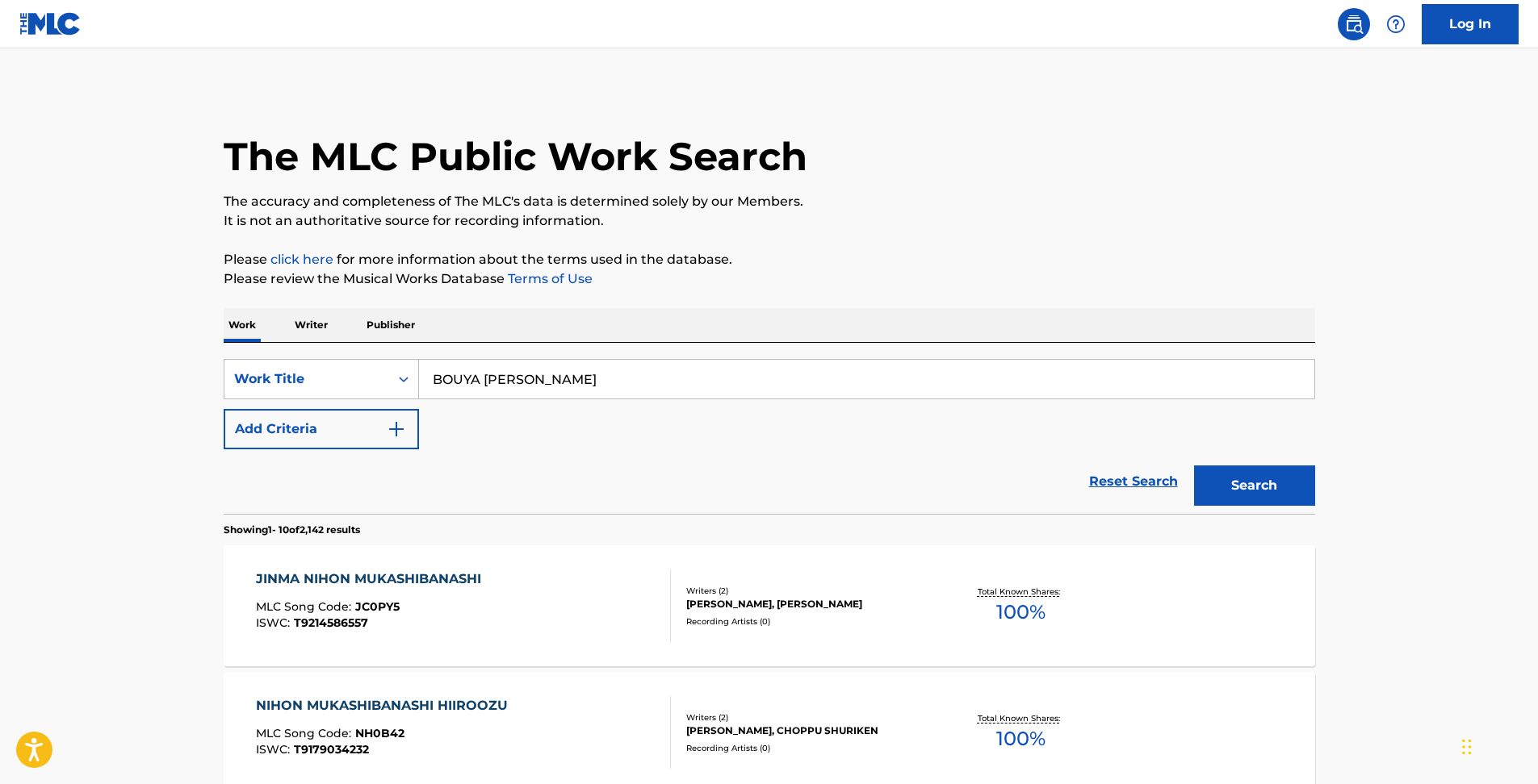
click at [1295, 486] on button "Search" at bounding box center [1254, 486] width 121 height 40
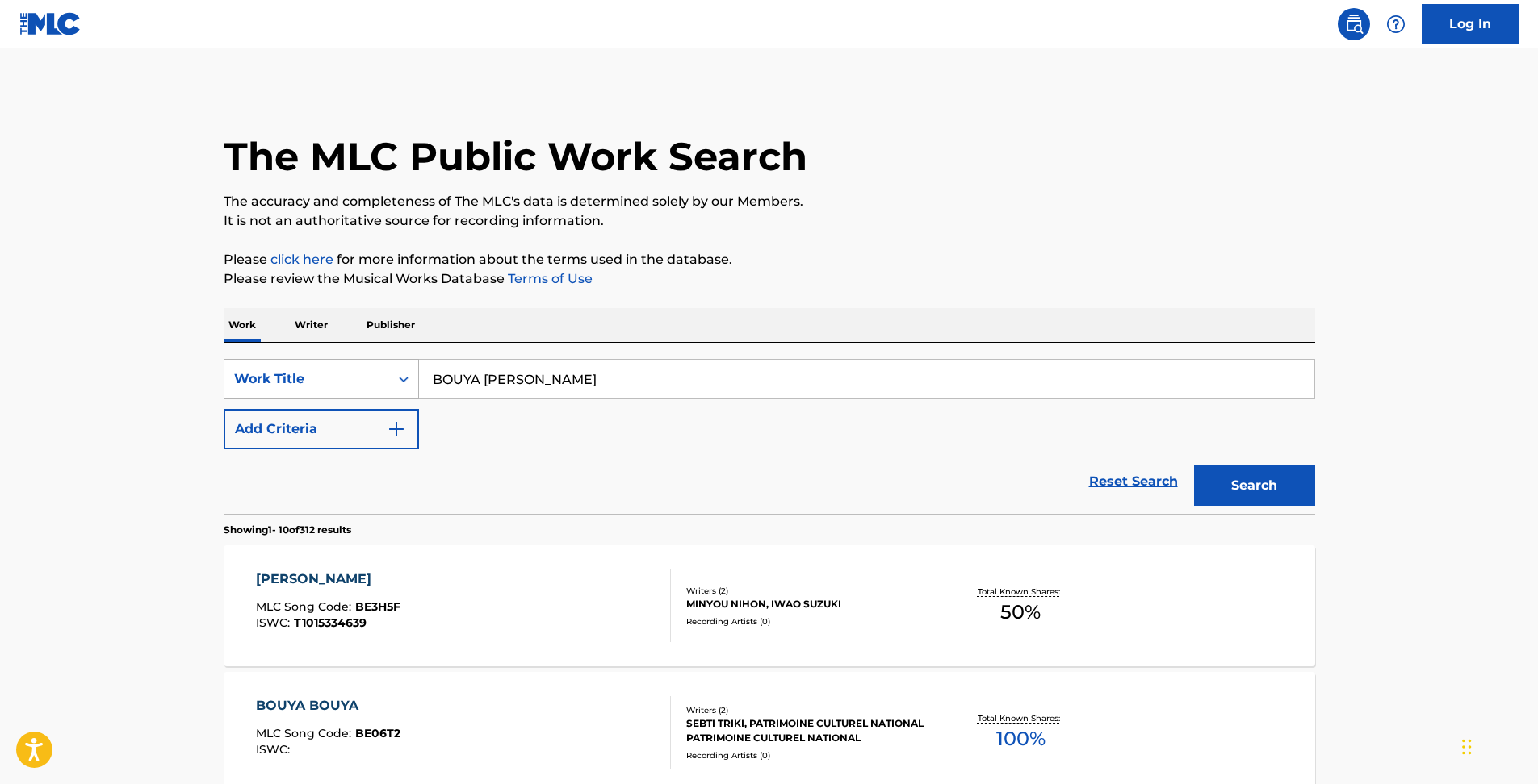
click at [393, 378] on div "Search Form" at bounding box center [403, 379] width 29 height 29
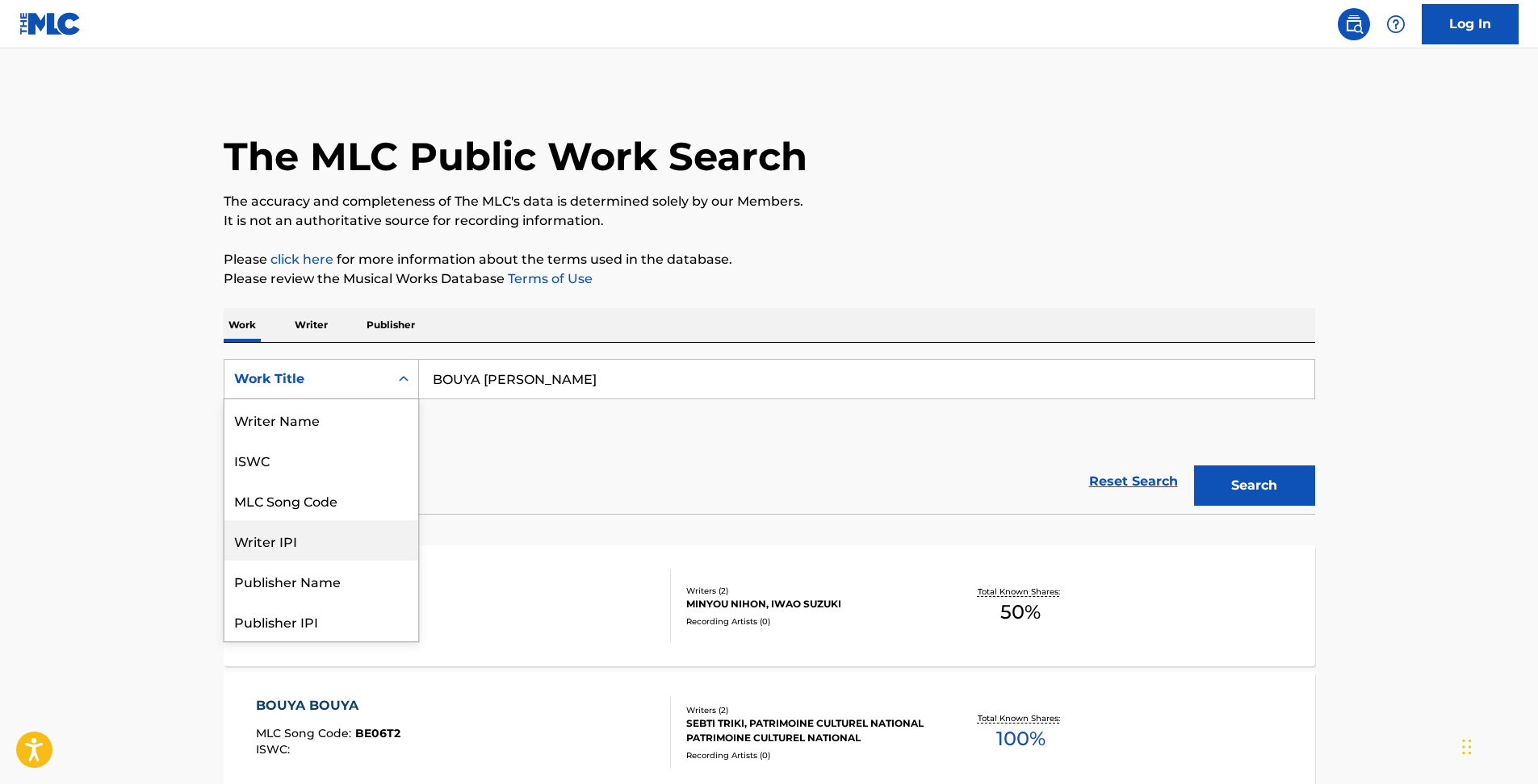
click at [308, 536] on div "Writer IPI" at bounding box center [321, 541] width 194 height 40
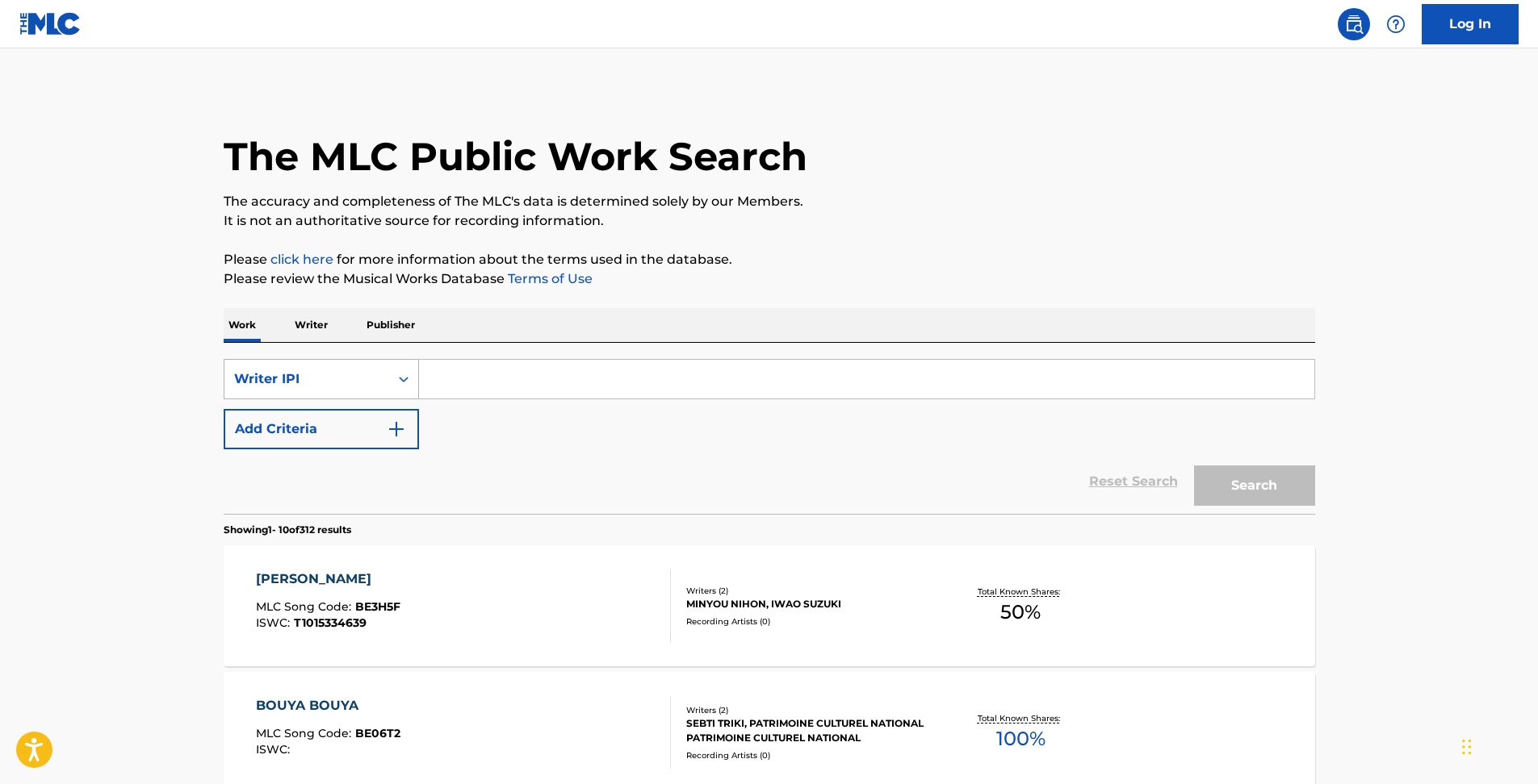
click at [407, 387] on div "Search Form" at bounding box center [403, 379] width 29 height 29
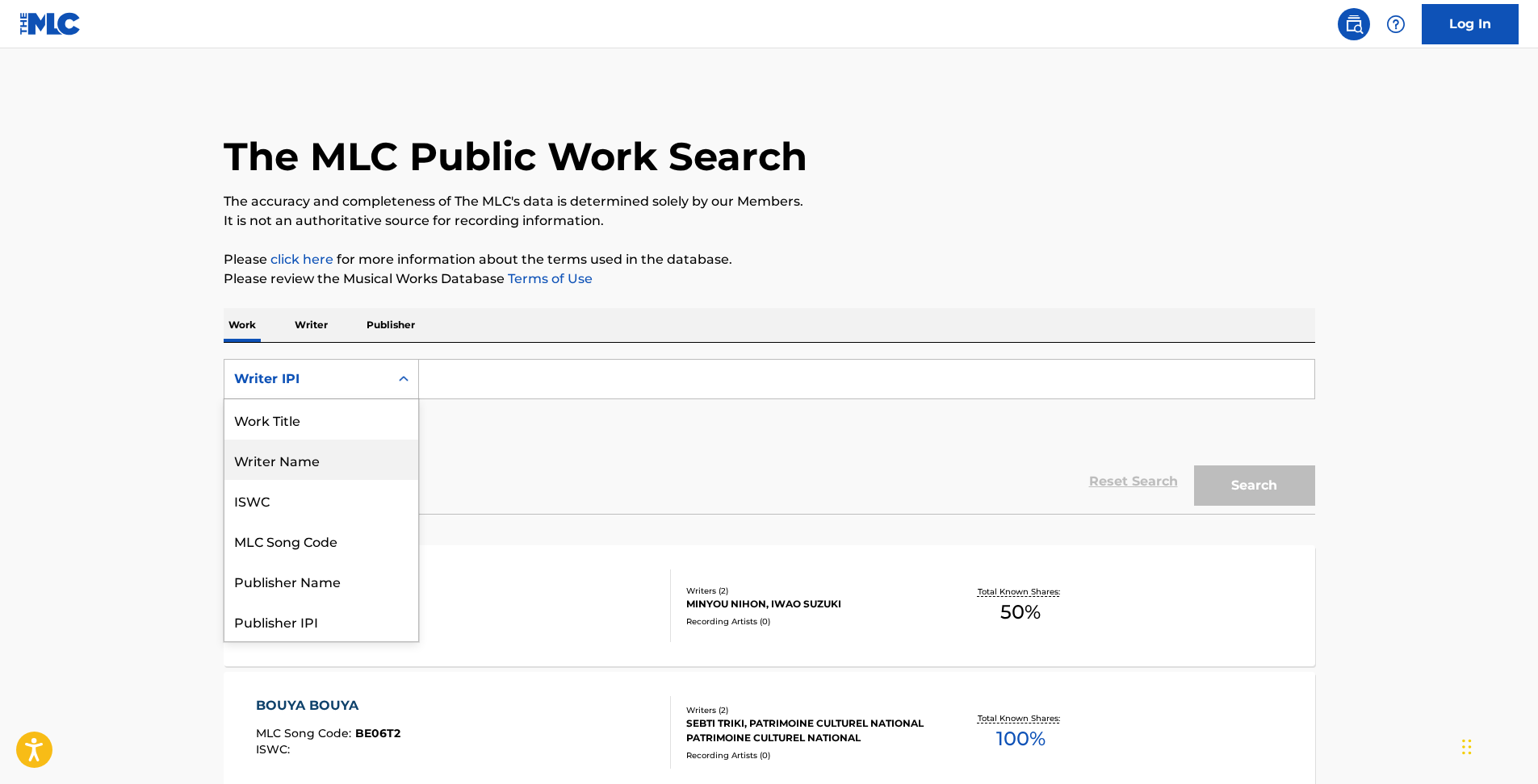
click at [327, 466] on div "Writer Name" at bounding box center [321, 460] width 194 height 40
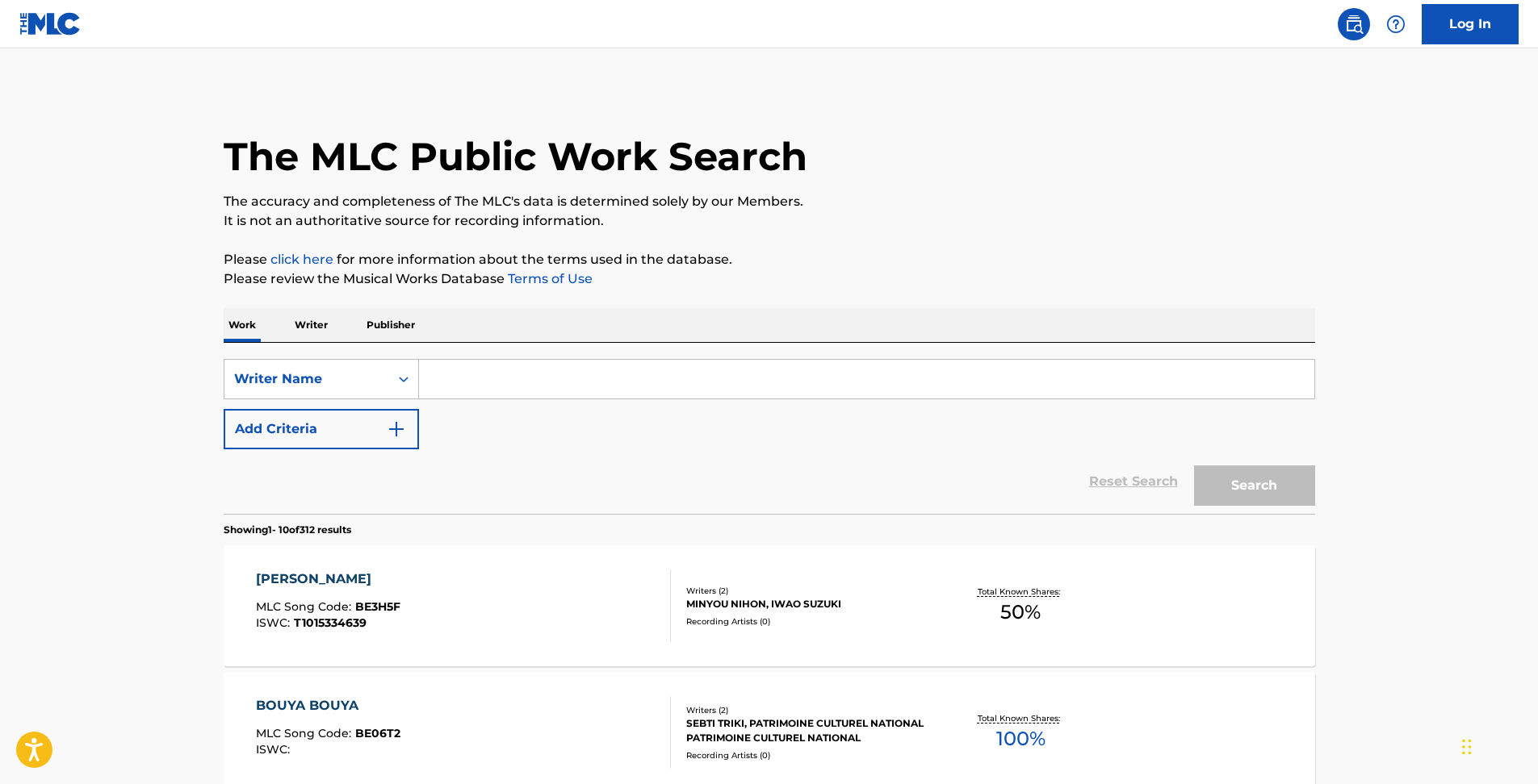
click at [443, 381] on input "Search Form" at bounding box center [866, 379] width 895 height 39
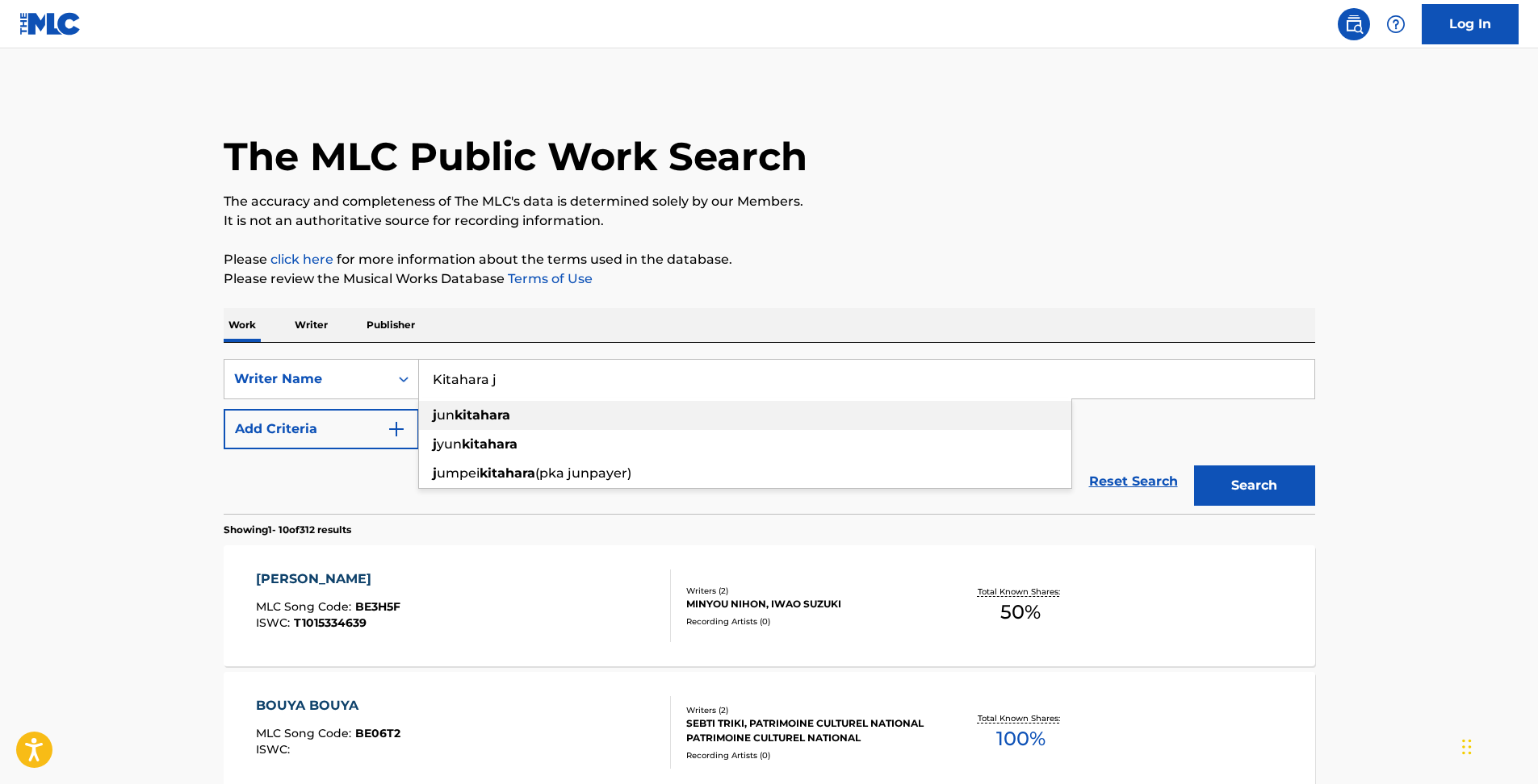
click at [552, 424] on div "j un kitahara" at bounding box center [746, 415] width 653 height 29
type input "[PERSON_NAME]"
click at [1274, 481] on button "Search" at bounding box center [1254, 486] width 121 height 40
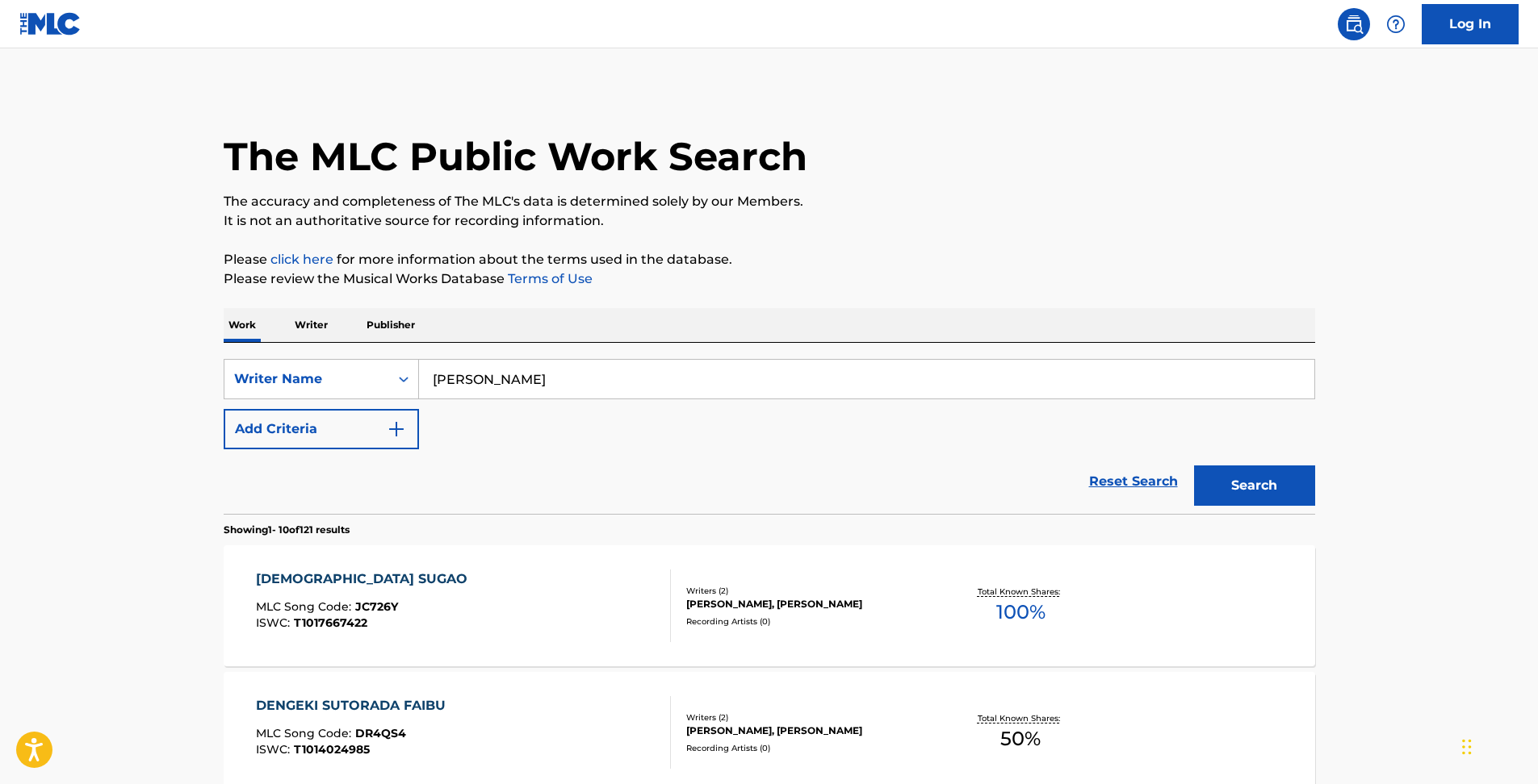
click at [332, 433] on button "Add Criteria" at bounding box center [321, 429] width 196 height 40
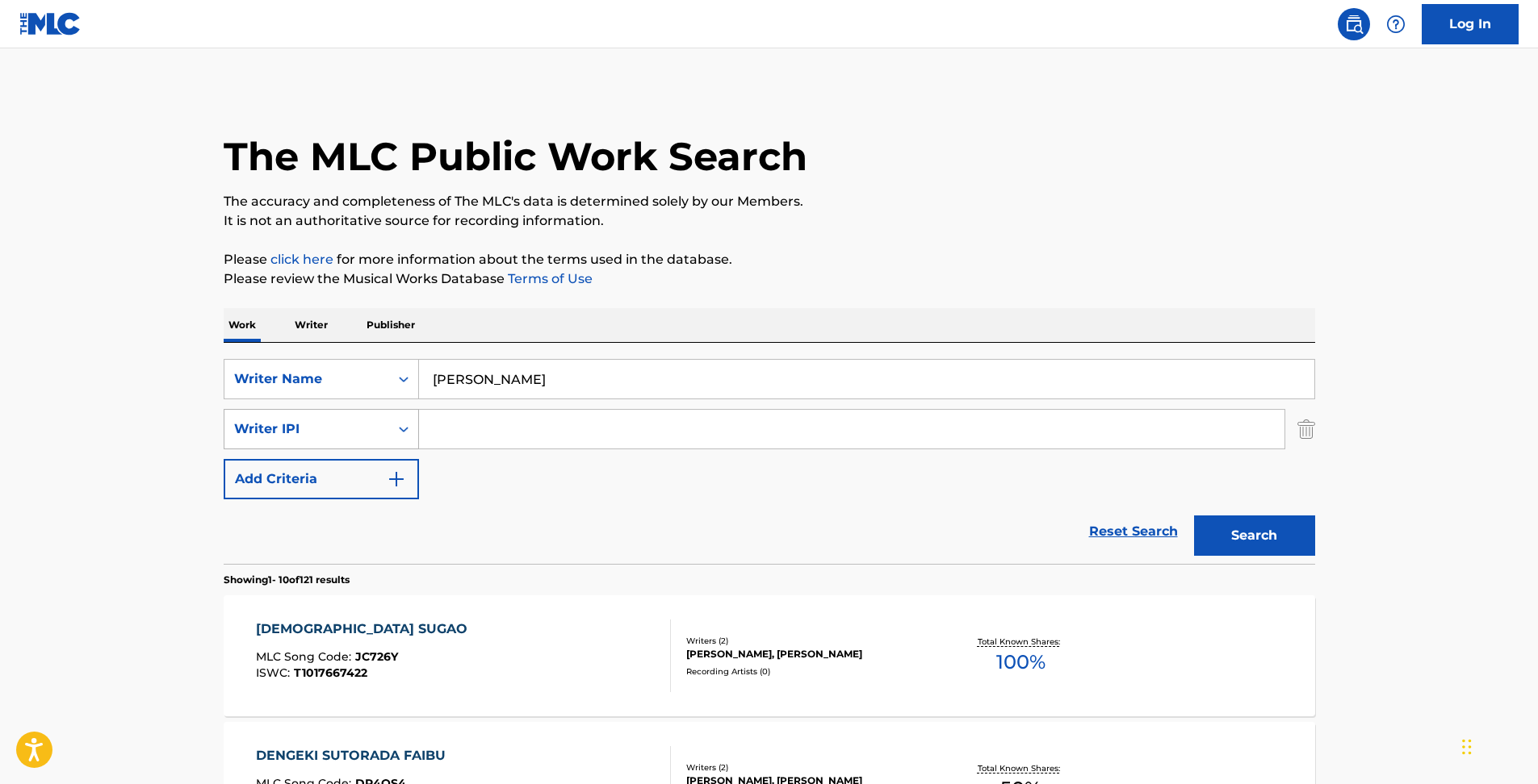
click at [324, 442] on div "Writer IPI" at bounding box center [306, 429] width 165 height 31
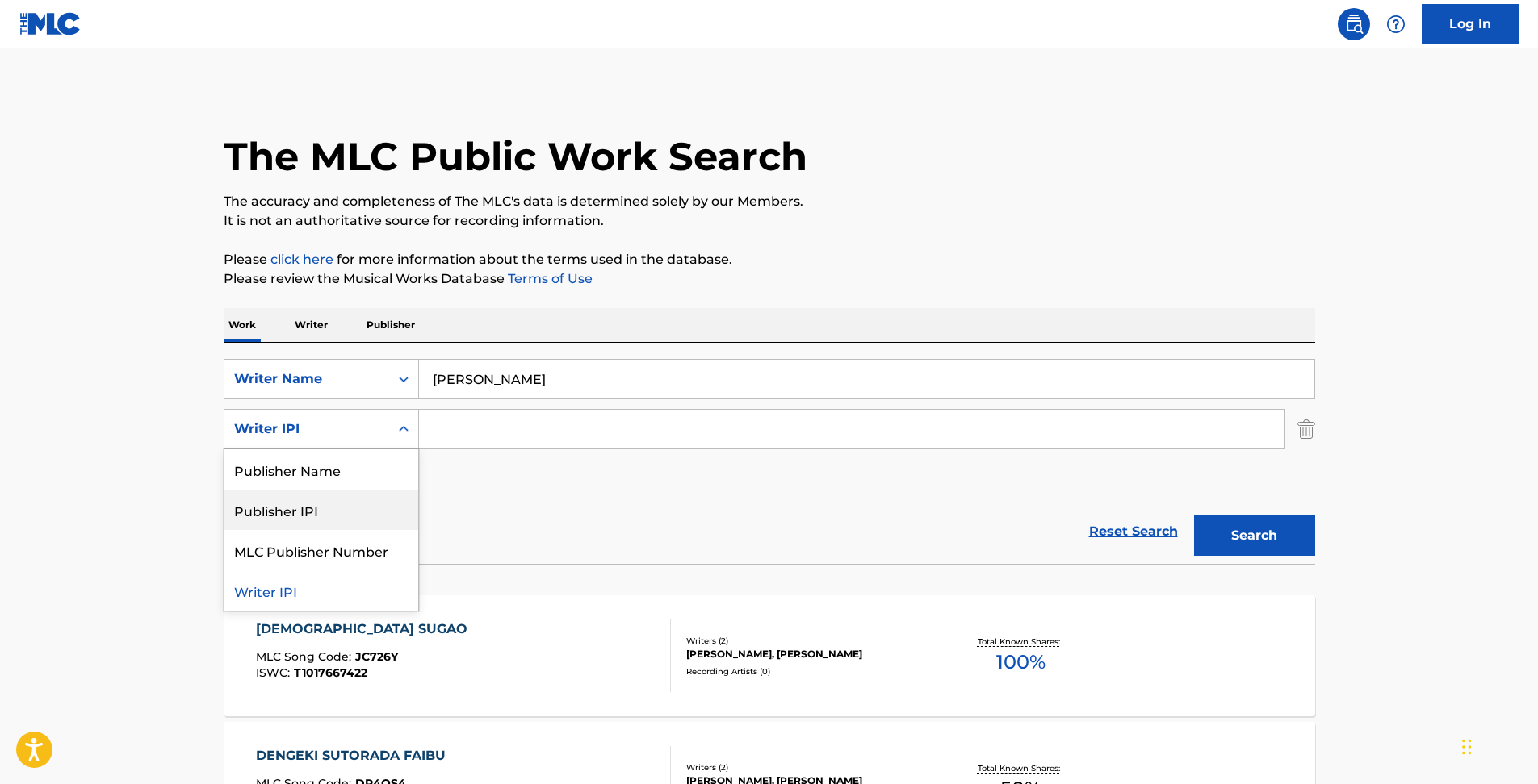
click at [533, 506] on div "Reset Search Search" at bounding box center [769, 532] width 1092 height 65
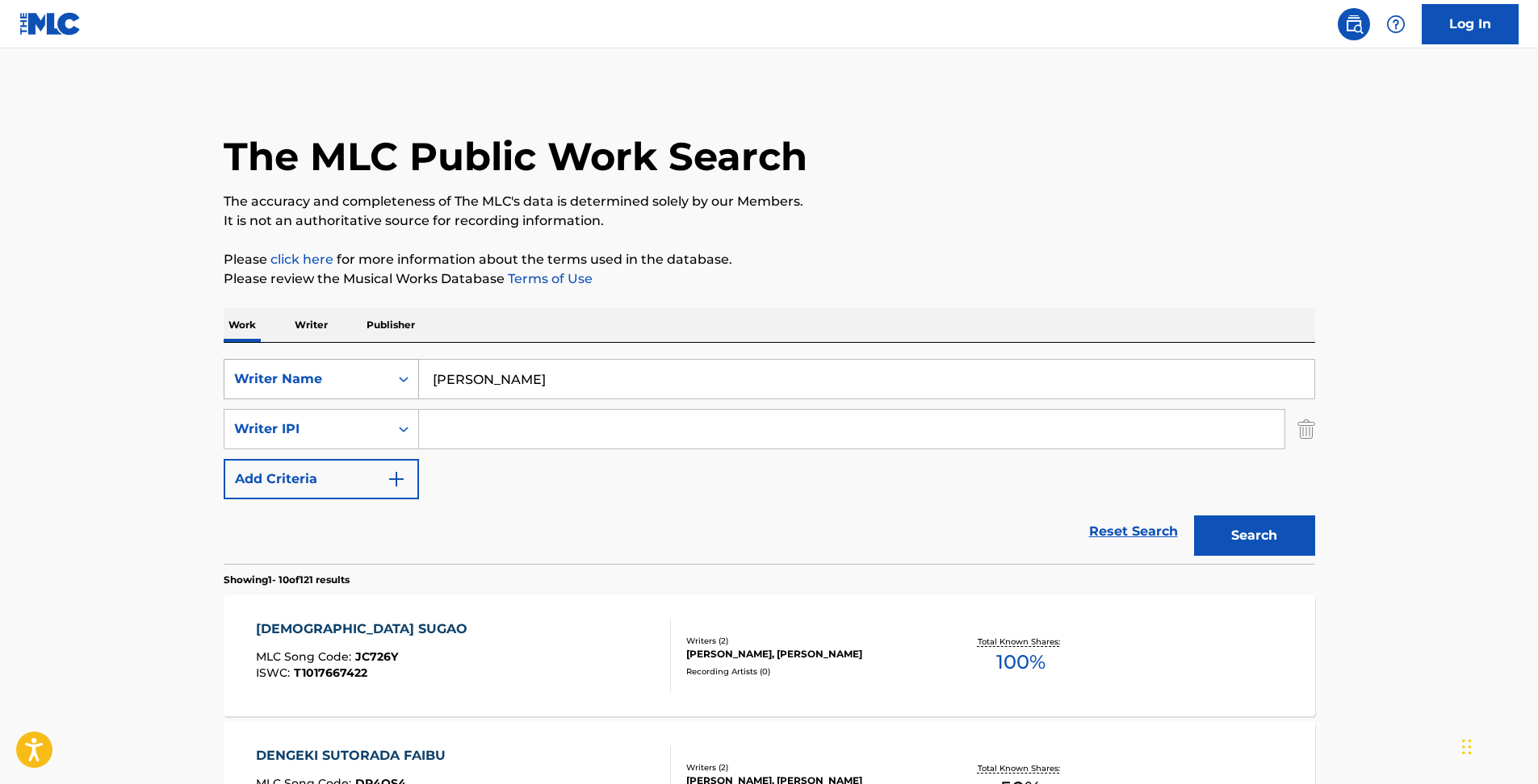
drag, startPoint x: 524, startPoint y: 389, endPoint x: 338, endPoint y: 383, distance: 186.1
click at [248, 378] on div "SearchWithCriteriaea367ebd-a191-48f8-b5e8-877e2575157d Writer Name [PERSON_NAME]" at bounding box center [769, 379] width 1092 height 40
click at [1139, 531] on link "Reset Search" at bounding box center [1133, 532] width 105 height 36
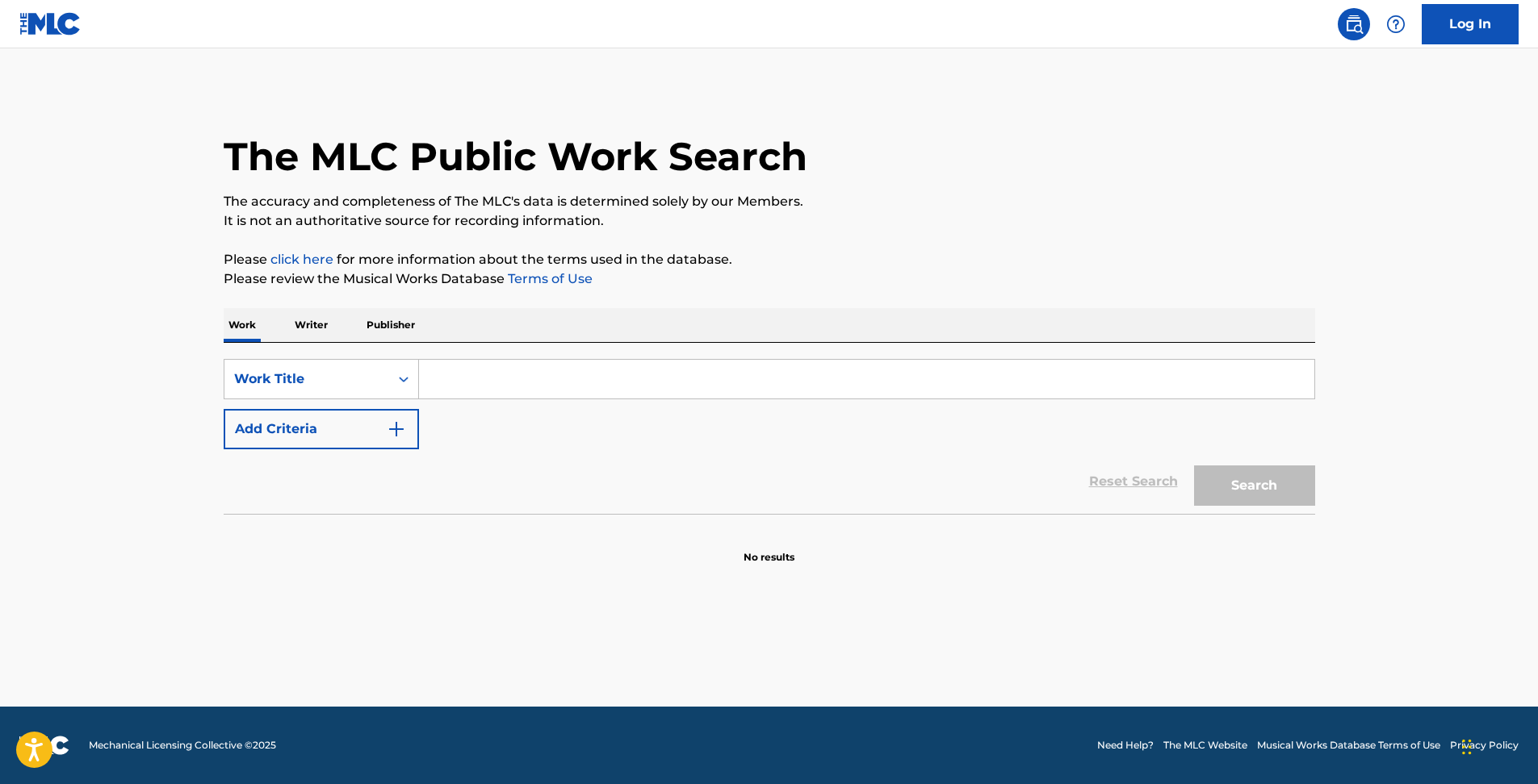
click at [481, 389] on input "Search Form" at bounding box center [866, 379] width 895 height 39
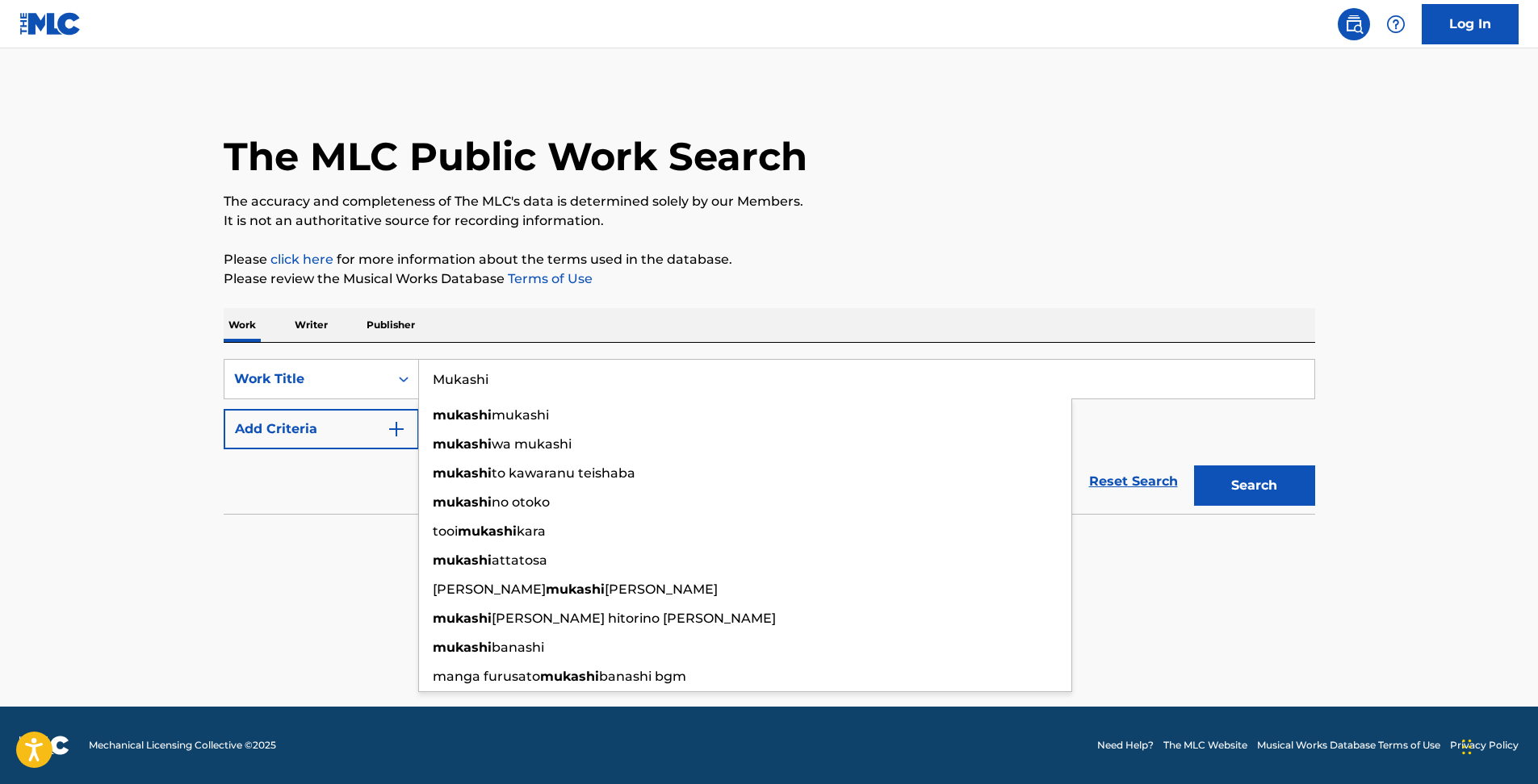
type input "Mukashi"
click at [104, 445] on main "The MLC Public Work Search The accuracy and completeness of The MLC's data is d…" at bounding box center [769, 378] width 1538 height 658
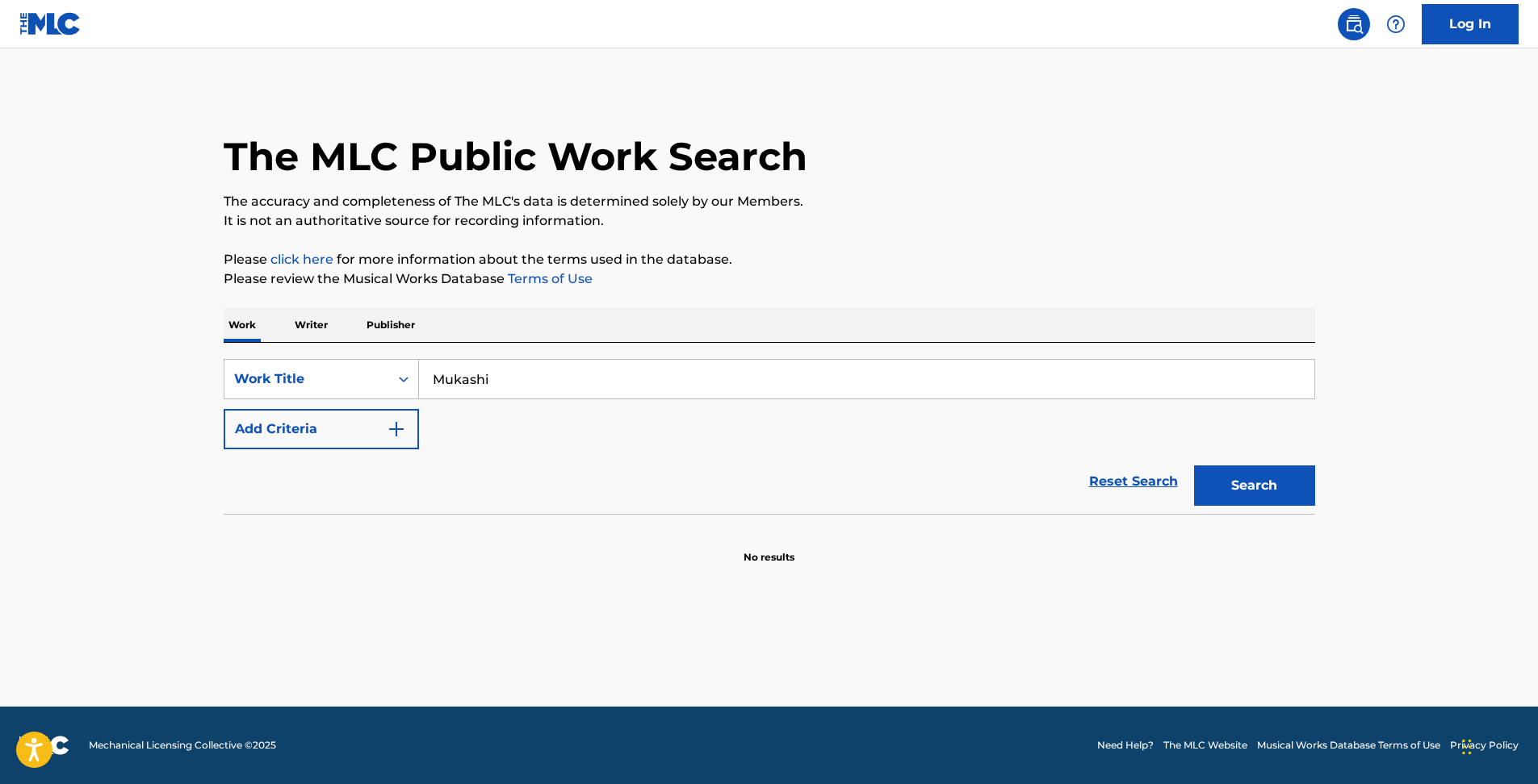
click at [324, 433] on button "Add Criteria" at bounding box center [321, 429] width 196 height 40
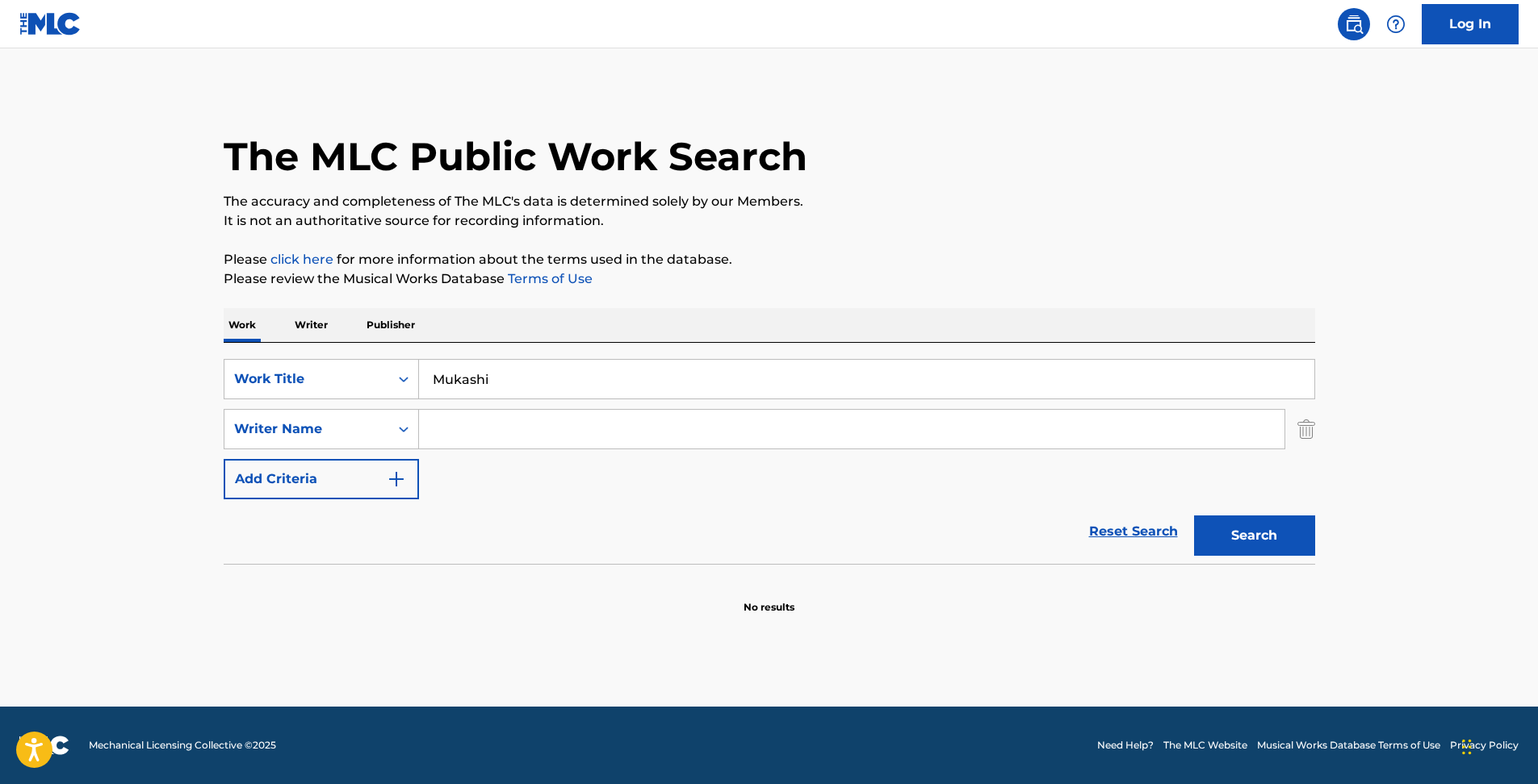
click at [488, 444] on input "Search Form" at bounding box center [851, 429] width 865 height 39
paste input "[PERSON_NAME]"
click at [562, 470] on div "[PERSON_NAME]" at bounding box center [731, 465] width 623 height 29
click at [1272, 537] on button "Search" at bounding box center [1254, 536] width 121 height 40
drag, startPoint x: 455, startPoint y: 433, endPoint x: 332, endPoint y: 435, distance: 123.0
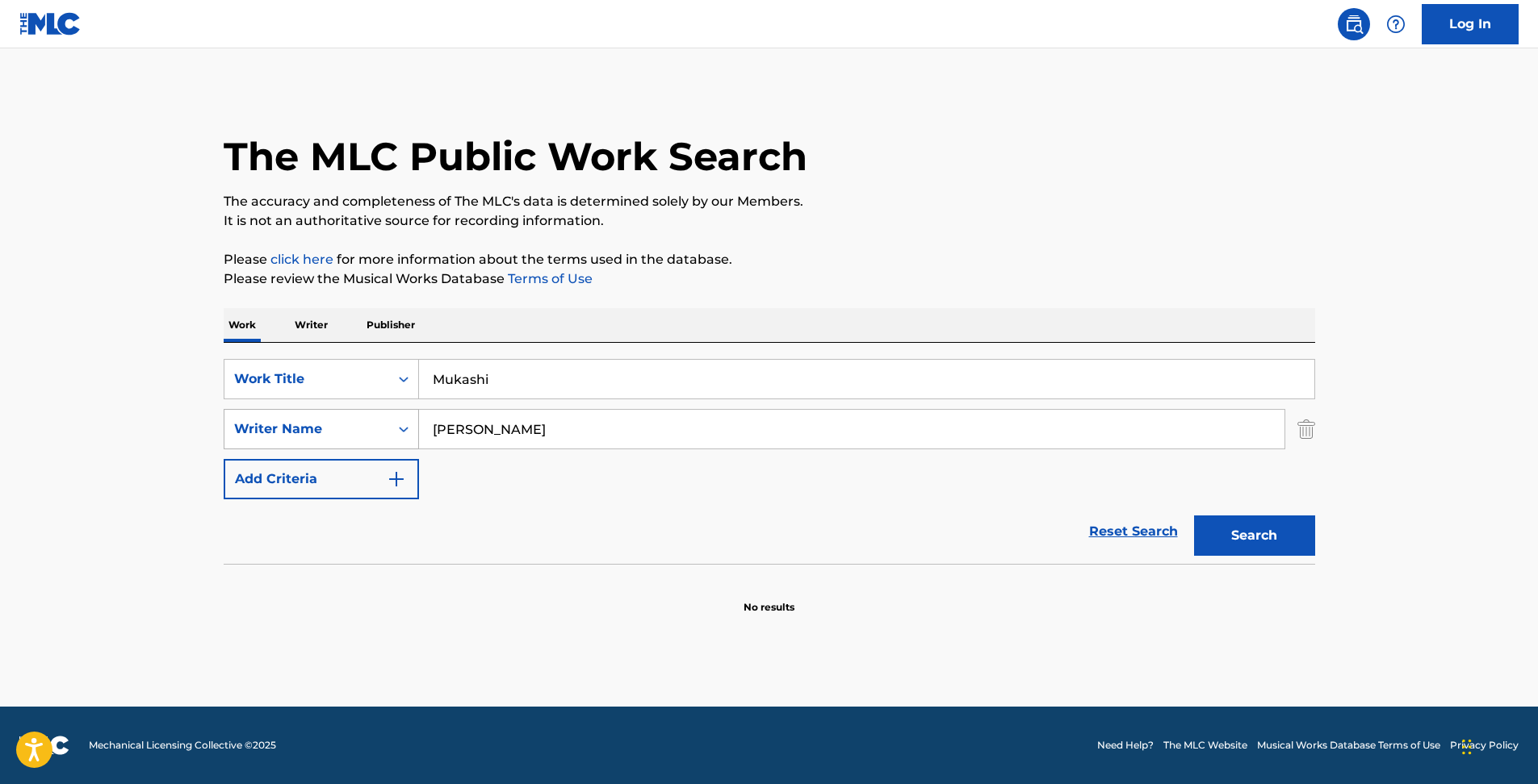
click at [333, 433] on div "SearchWithCriteria6bfdb1be-ef9e-4f0e-81c1-c56a4ab33a74 Writer Name [PERSON_NAME]" at bounding box center [769, 429] width 1092 height 40
type input "kitahara"
click at [1194, 516] on button "Search" at bounding box center [1254, 536] width 121 height 40
click at [483, 382] on input "Mukashi" at bounding box center [866, 379] width 895 height 39
click at [1194, 516] on button "Search" at bounding box center [1254, 536] width 121 height 40
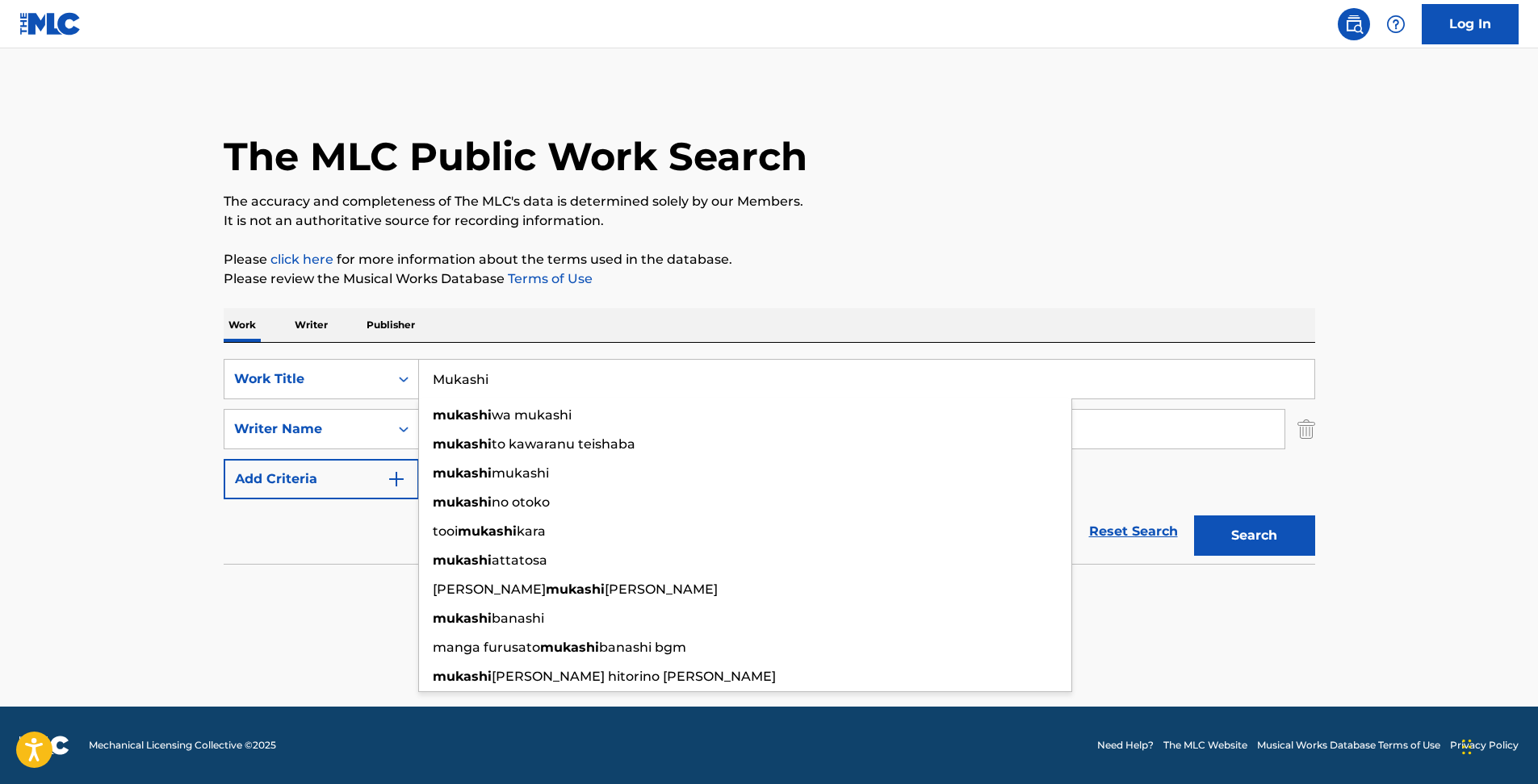
type input "Mukashi"
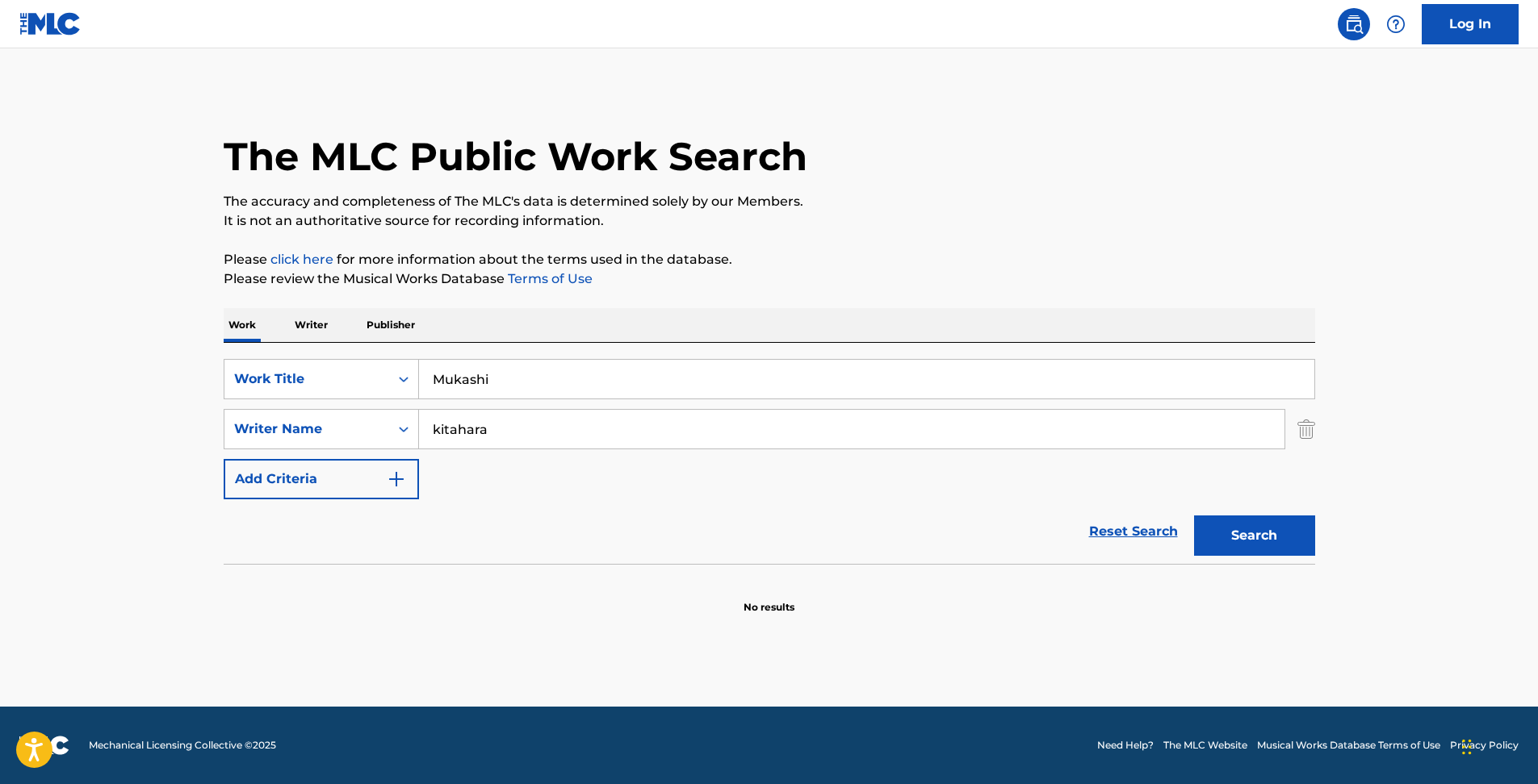
click at [135, 517] on main "The MLC Public Work Search The accuracy and completeness of The MLC's data is d…" at bounding box center [769, 378] width 1538 height 658
click at [1113, 529] on link "Reset Search" at bounding box center [1133, 532] width 105 height 36
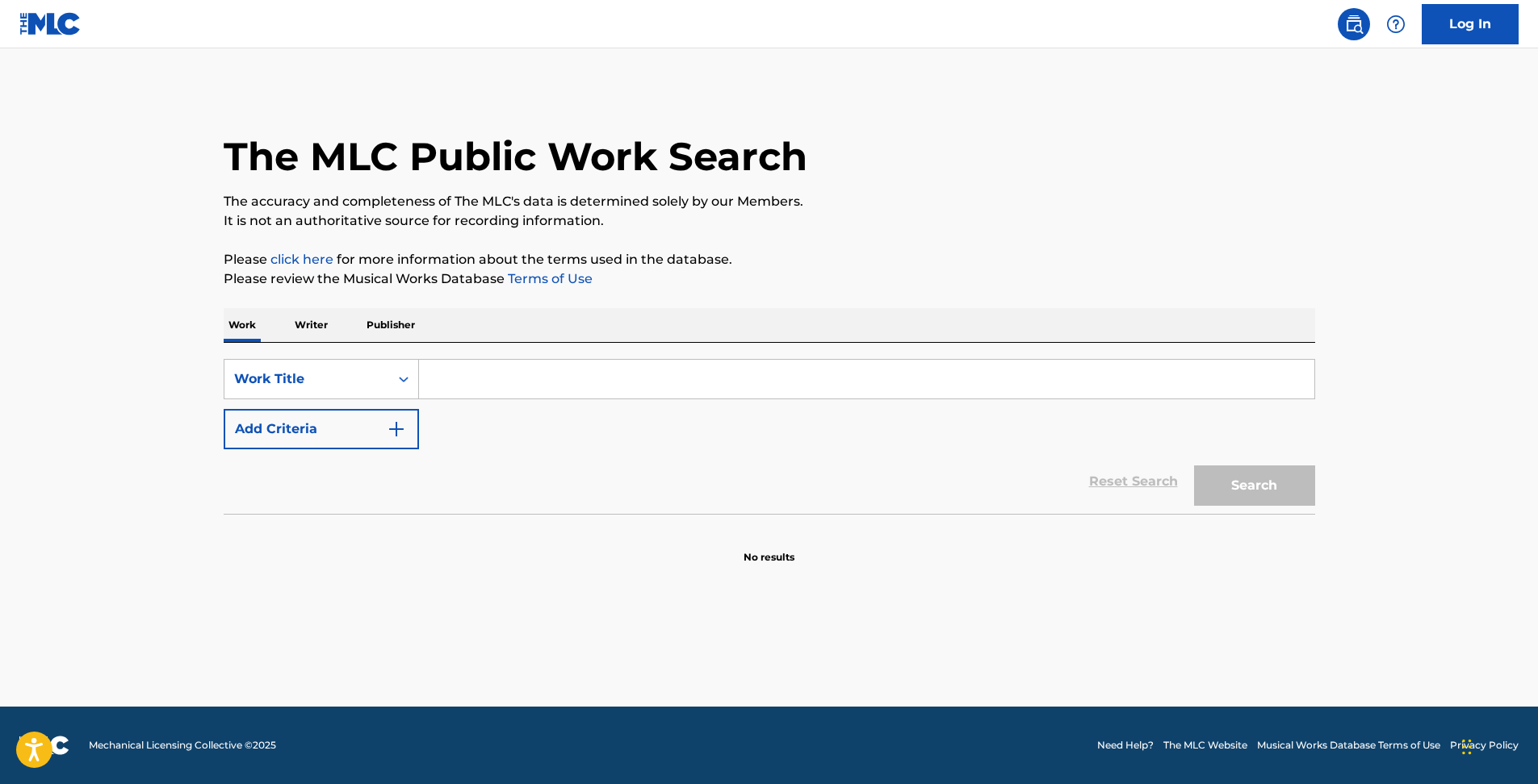
click at [494, 391] on input "Search Form" at bounding box center [866, 379] width 895 height 39
paste input "NIPPON MUKASHIBANASHI"
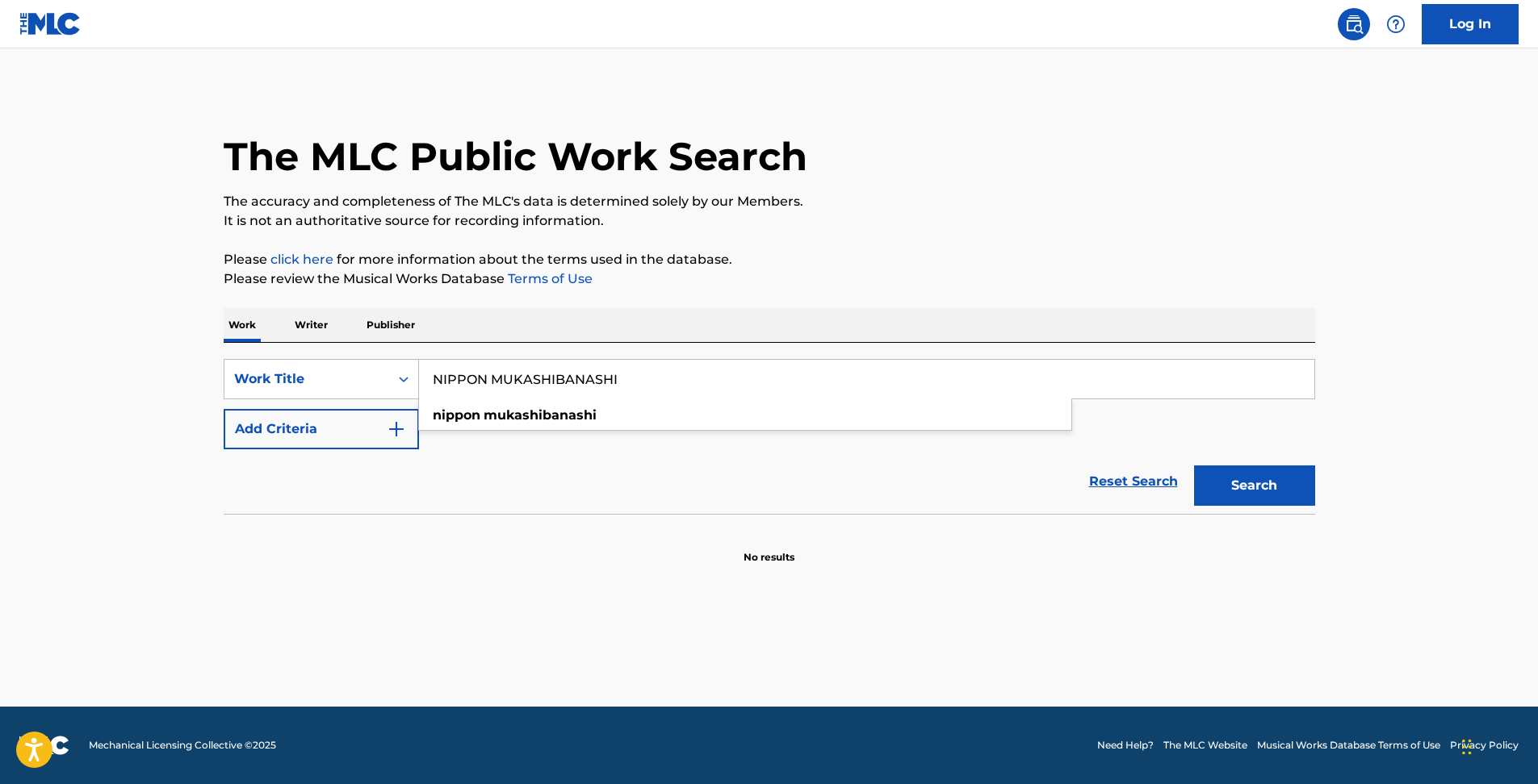
type input "NIPPON MUKASHIBANASHI"
click at [1285, 476] on button "Search" at bounding box center [1254, 486] width 121 height 40
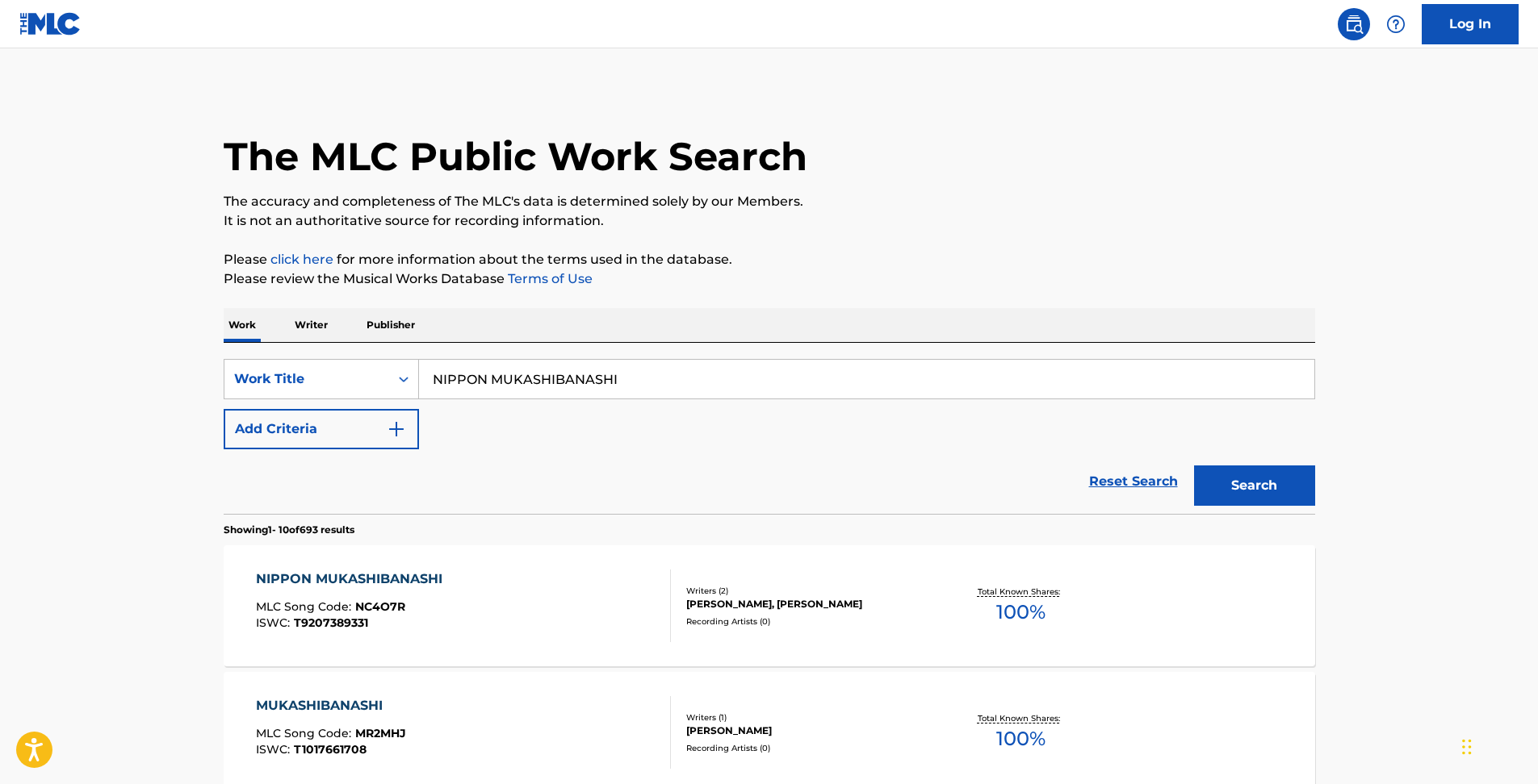
scroll to position [268, 0]
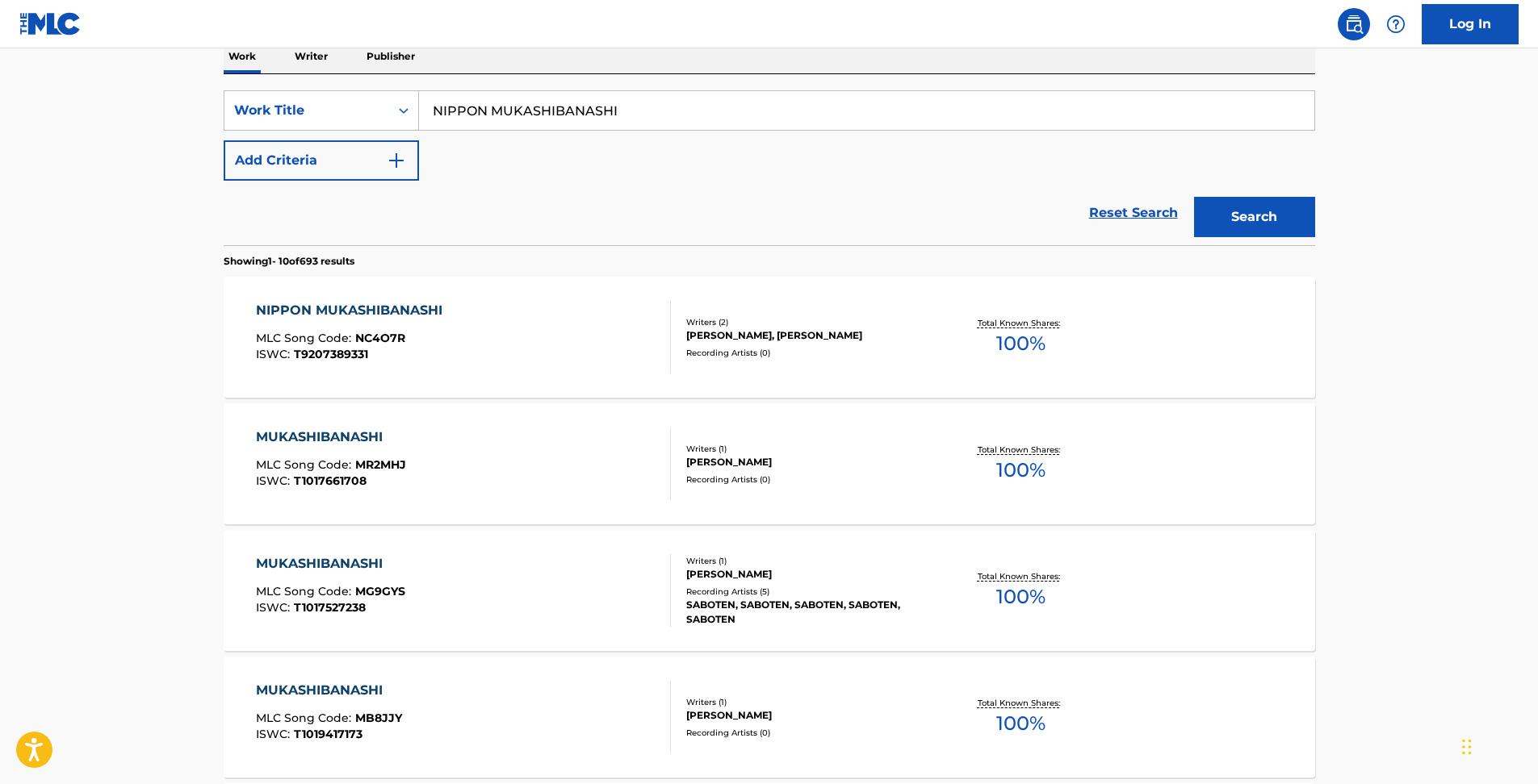
click at [393, 155] on img "Search Form" at bounding box center [395, 160] width 19 height 19
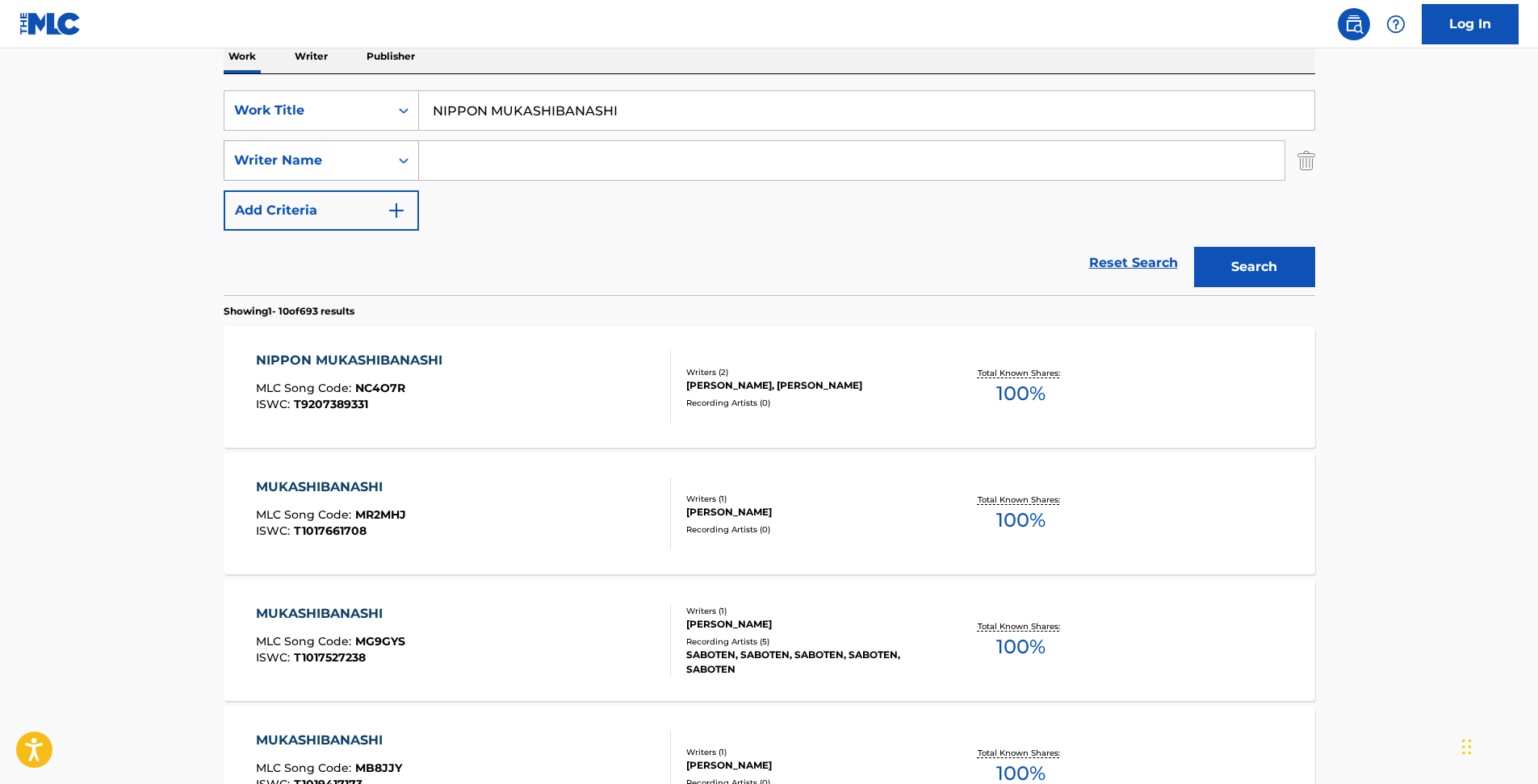
click at [395, 159] on icon "Search Form" at bounding box center [403, 161] width 16 height 16
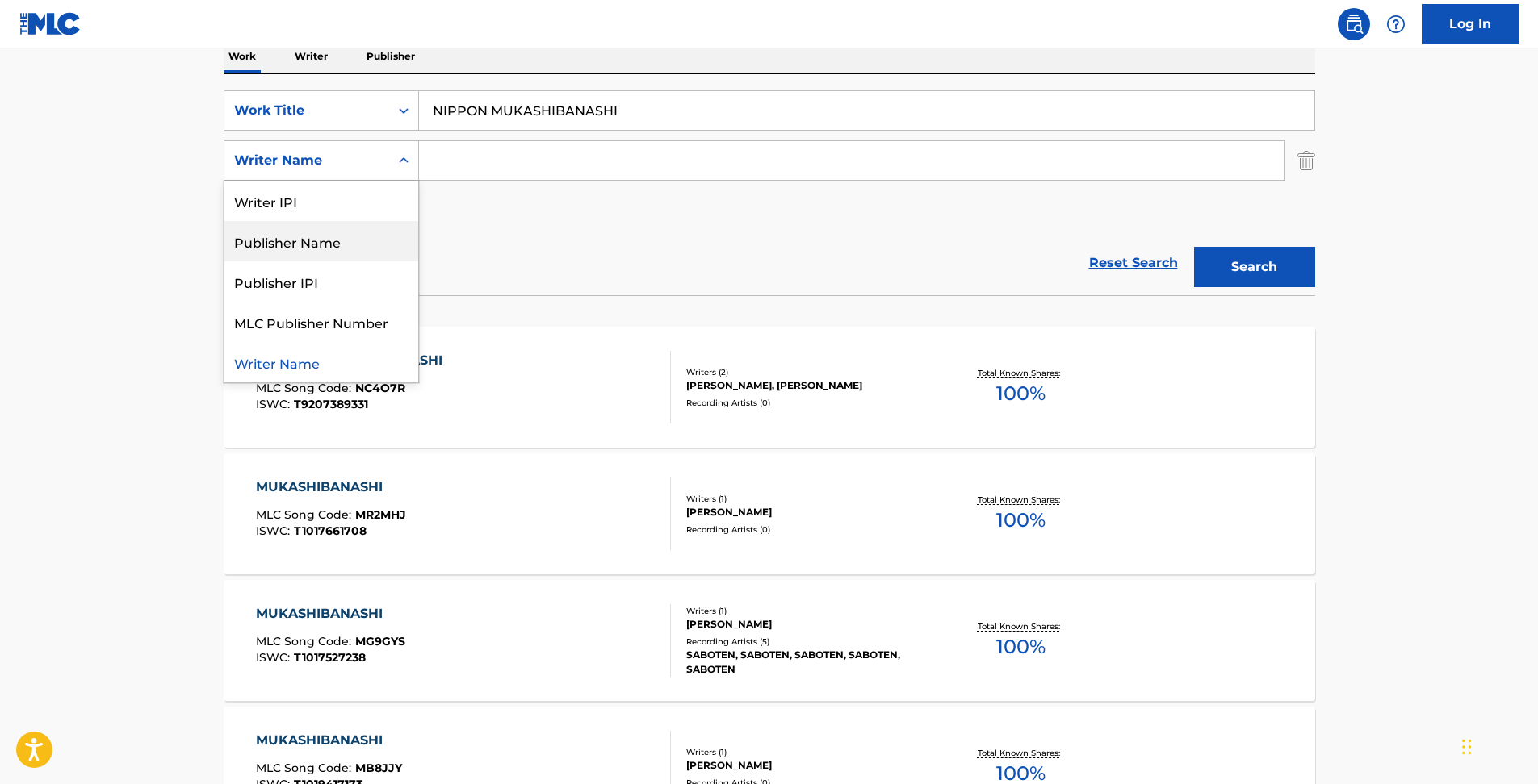
click at [378, 236] on div "Publisher Name" at bounding box center [321, 241] width 194 height 40
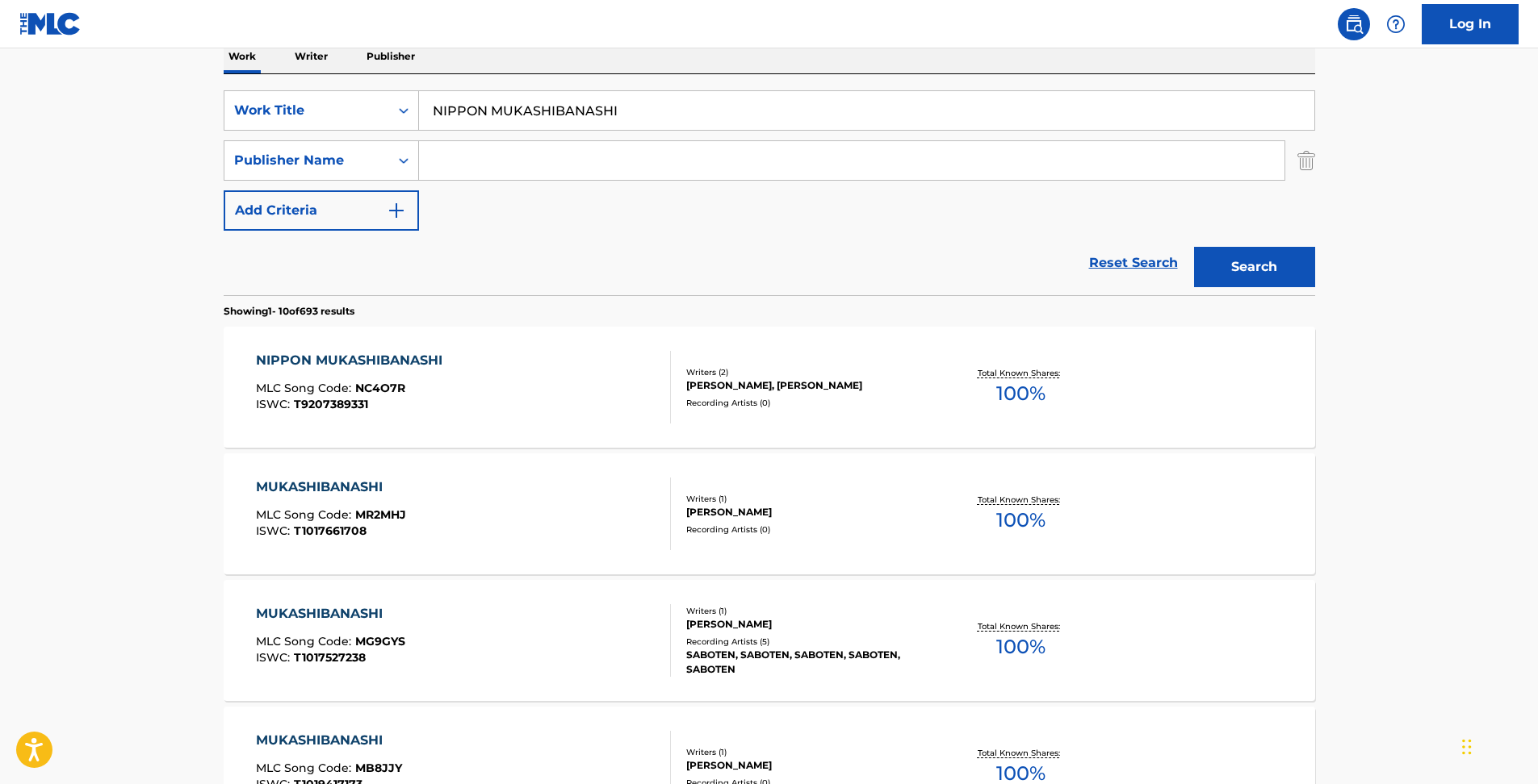
click at [478, 171] on input "Search Form" at bounding box center [851, 161] width 865 height 39
type input "AI"
click at [1194, 247] on button "Search" at bounding box center [1254, 267] width 121 height 40
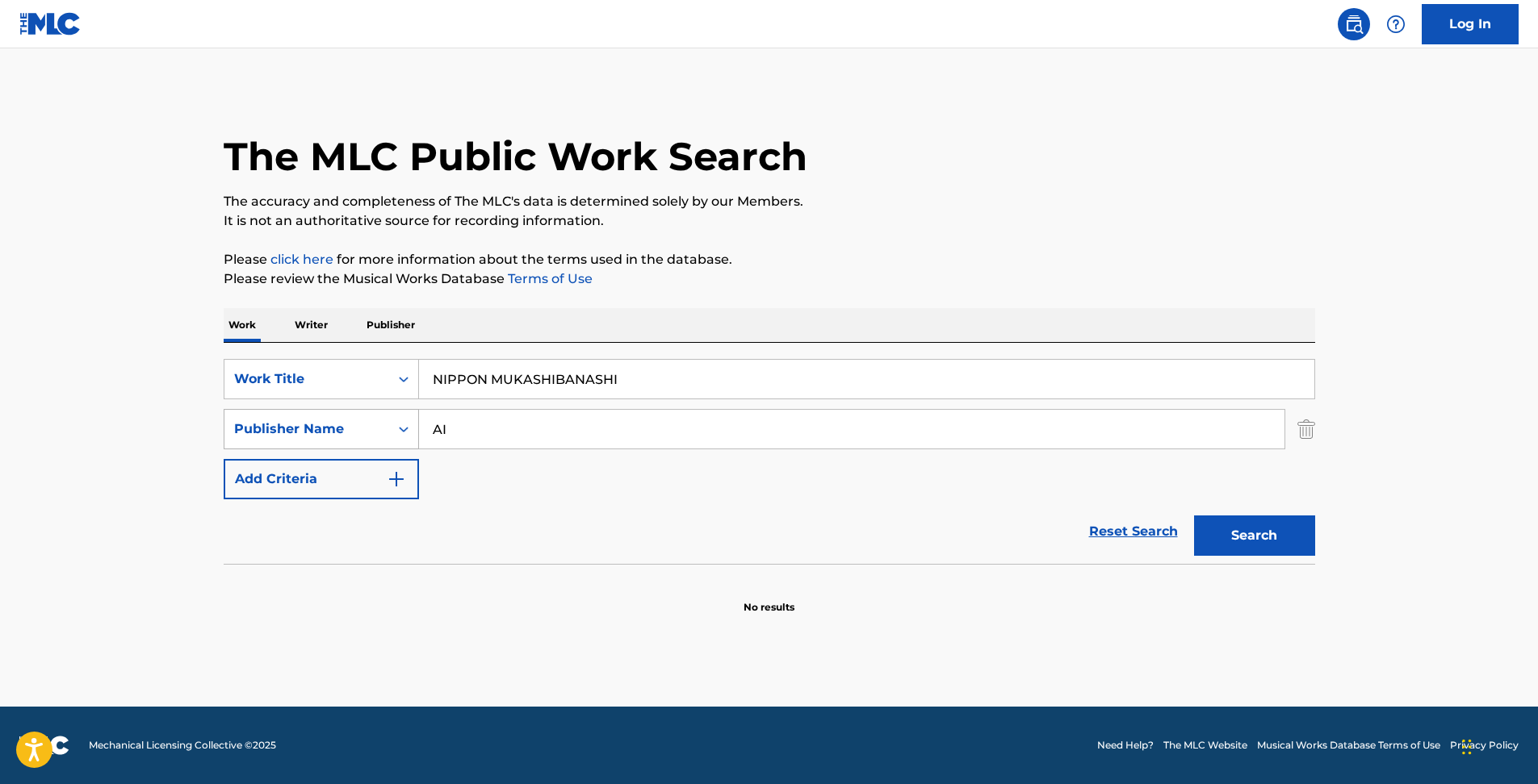
drag, startPoint x: 459, startPoint y: 430, endPoint x: 319, endPoint y: 423, distance: 140.2
click at [323, 412] on div "SearchWithCriteria163a79b4-e246-47cd-9a33-d2bccc75badc Publisher Name AI" at bounding box center [769, 429] width 1092 height 40
click at [1194, 516] on button "Search" at bounding box center [1254, 536] width 121 height 40
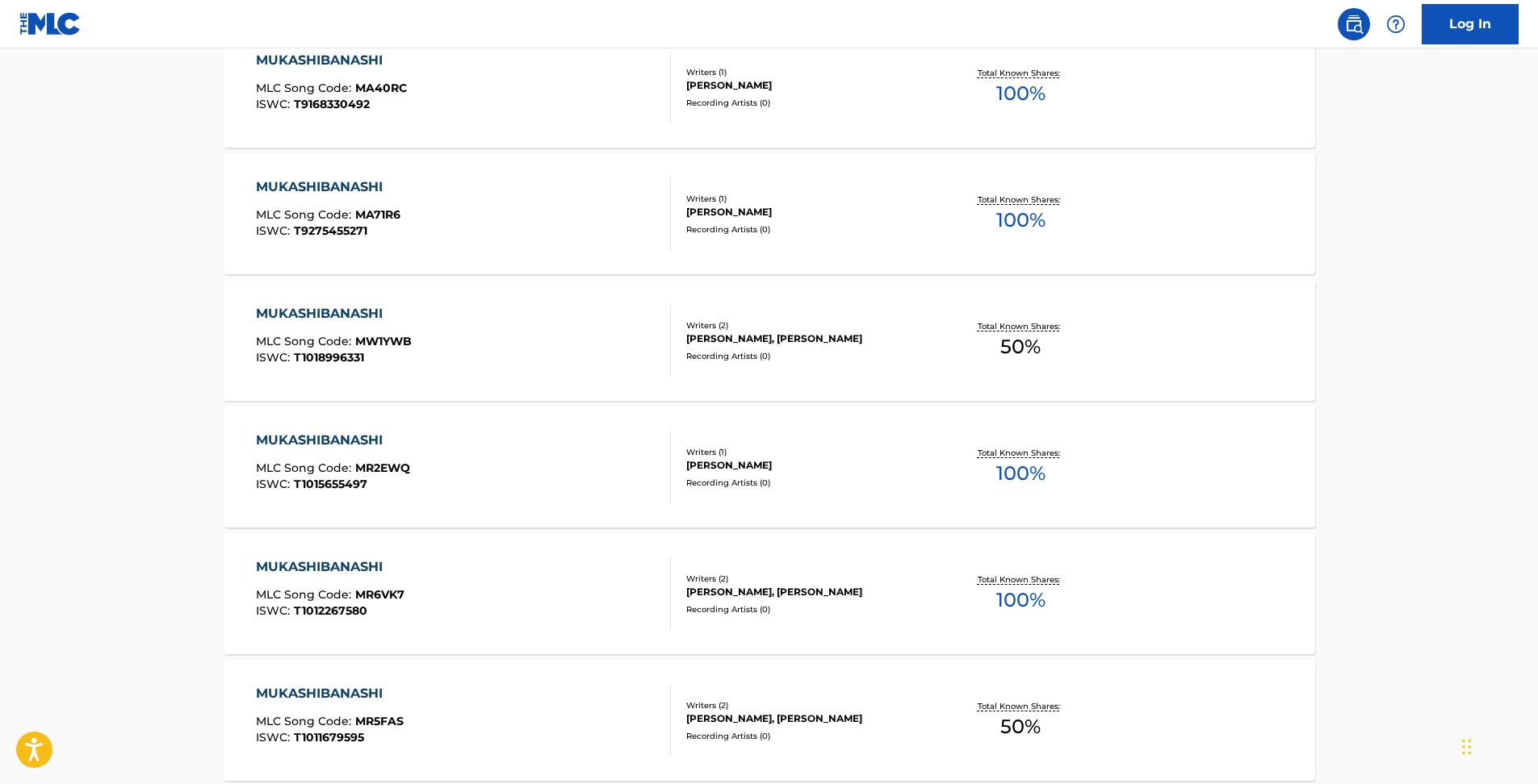
scroll to position [1241, 0]
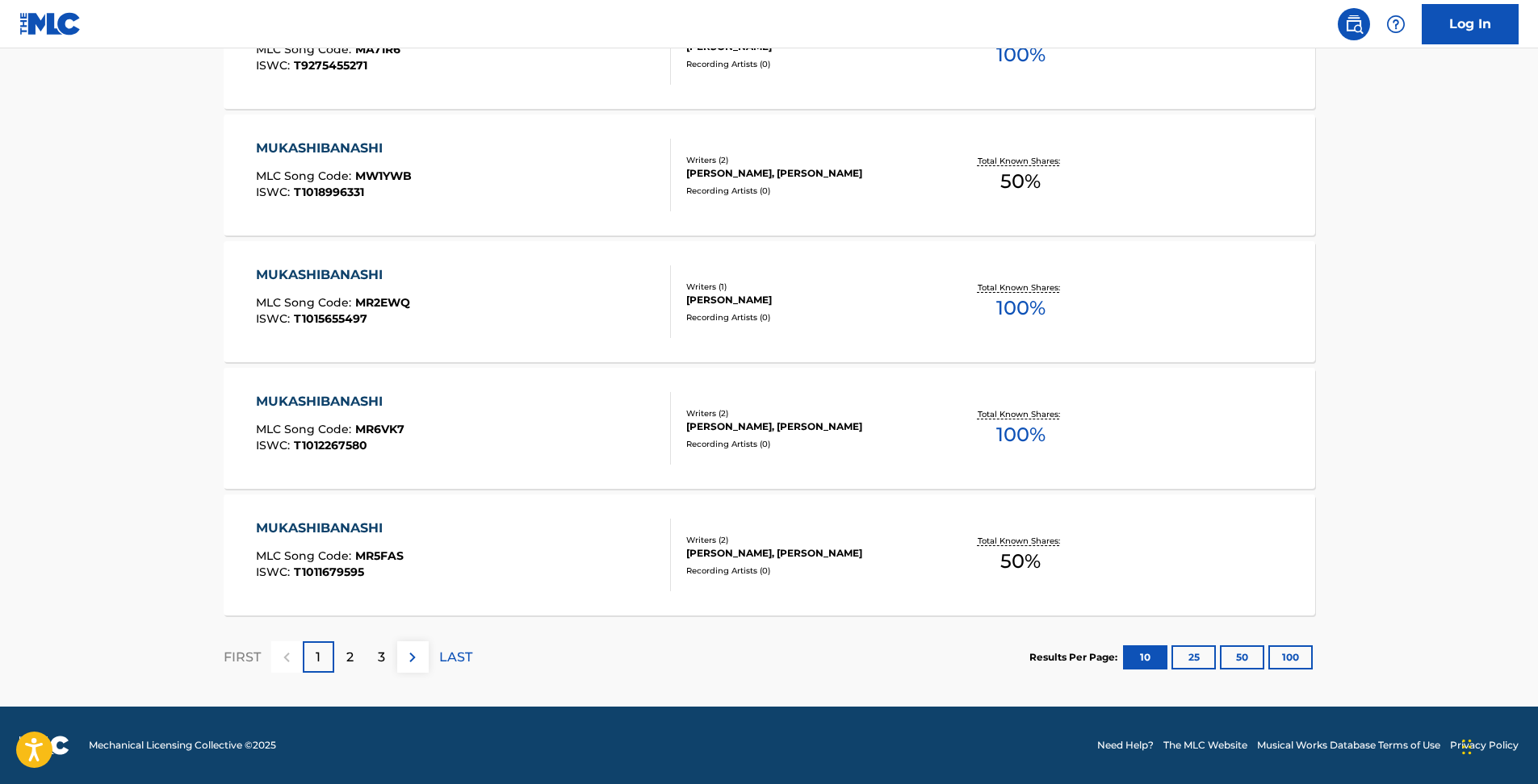
click at [347, 660] on p "2" at bounding box center [349, 657] width 7 height 19
click at [1290, 656] on button "100" at bounding box center [1290, 657] width 44 height 24
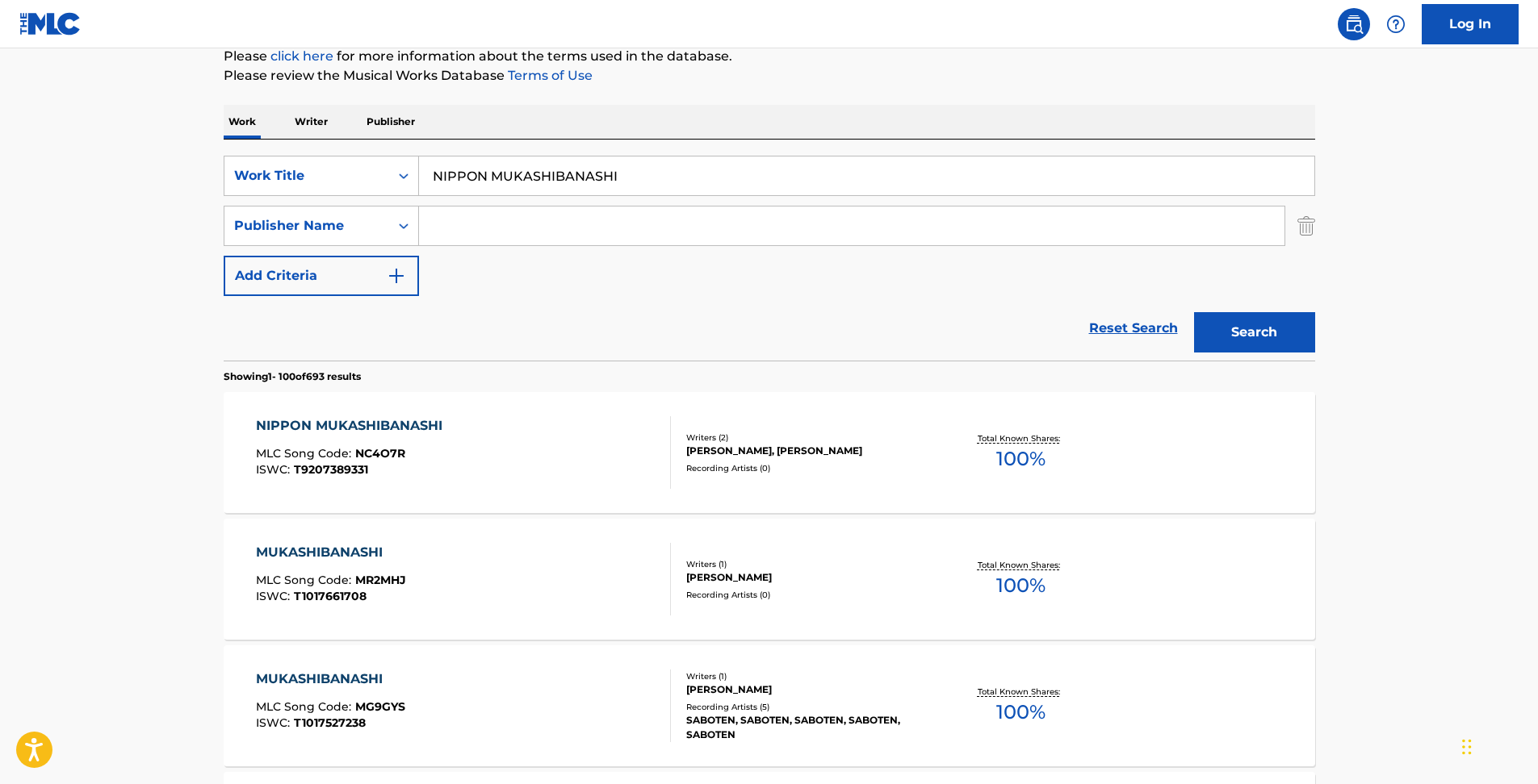
scroll to position [0, 0]
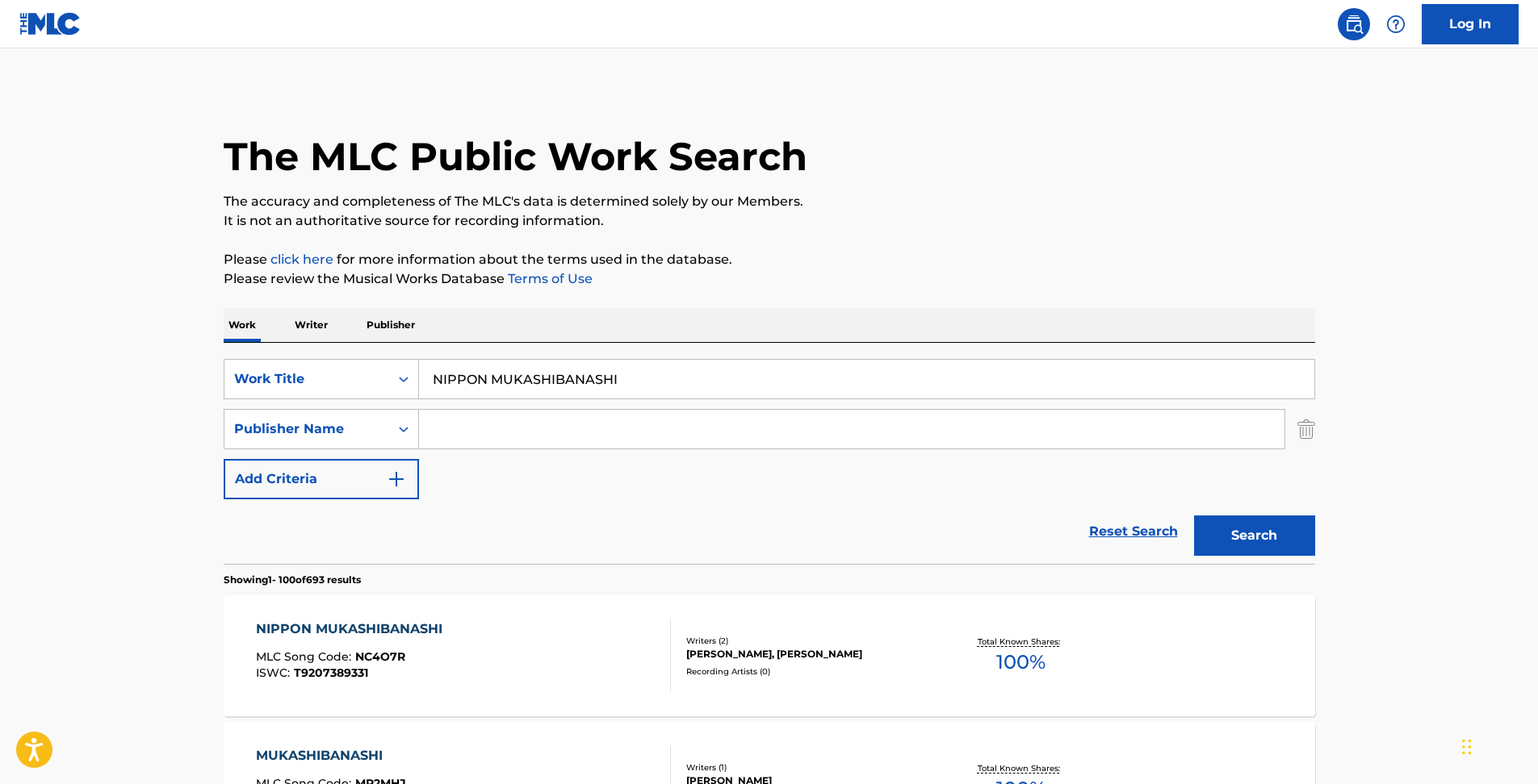
drag, startPoint x: 633, startPoint y: 375, endPoint x: 0, endPoint y: 258, distance: 643.7
click at [0, 258] on html "Accessibility Screen-Reader Guide, Feedback, and Issue Reporting | New window L…" at bounding box center [769, 392] width 1538 height 784
type input "m"
click at [1194, 516] on button "Search" at bounding box center [1254, 536] width 121 height 40
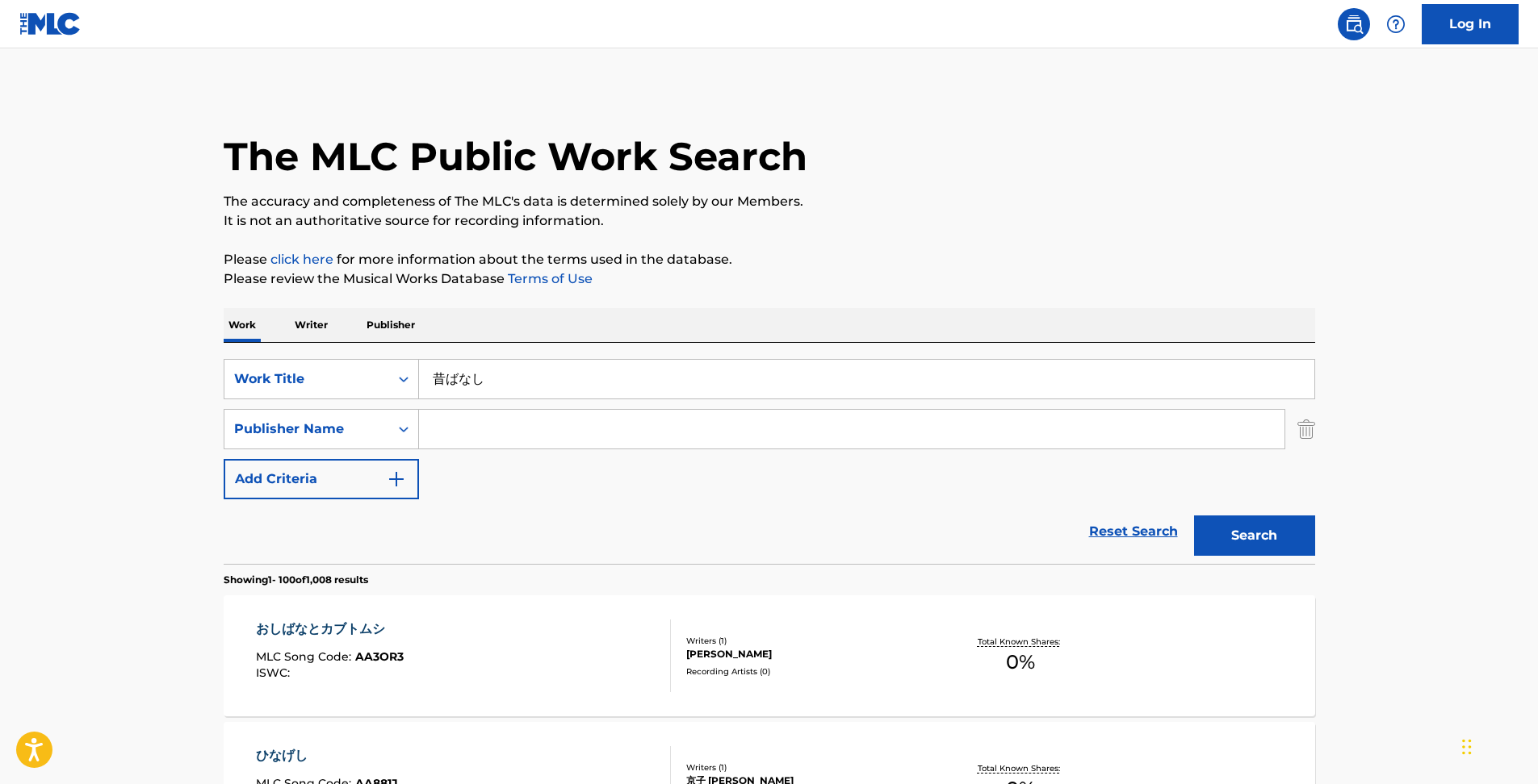
drag, startPoint x: 430, startPoint y: 382, endPoint x: 573, endPoint y: 403, distance: 144.5
click at [430, 382] on input "昔ばなし" at bounding box center [866, 379] width 895 height 39
click at [1194, 516] on button "Search" at bounding box center [1254, 536] width 121 height 40
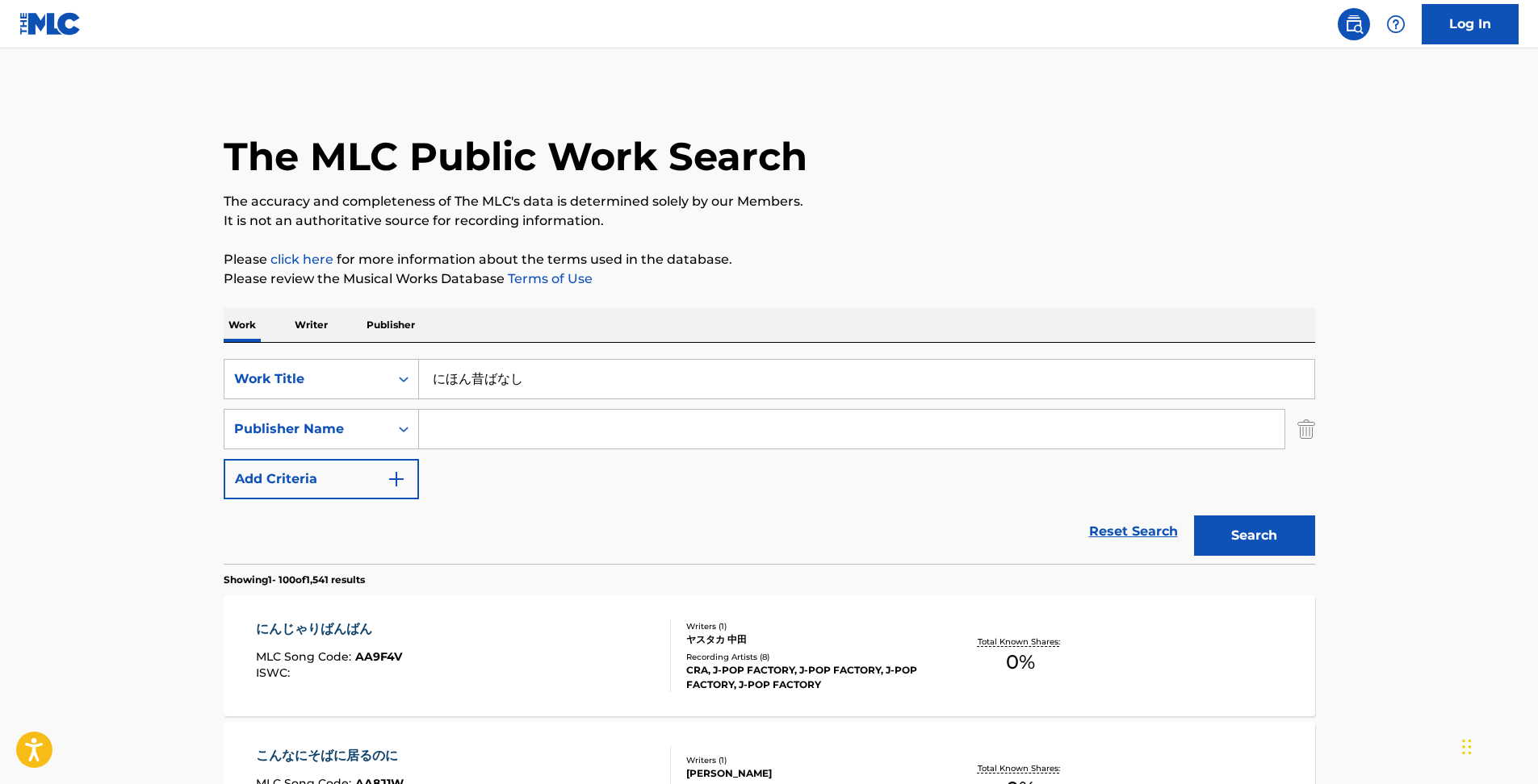
click at [1194, 516] on button "Search" at bounding box center [1254, 536] width 121 height 40
type input "にほんむかしばなし"
click at [1194, 516] on button "Search" at bounding box center [1254, 536] width 121 height 40
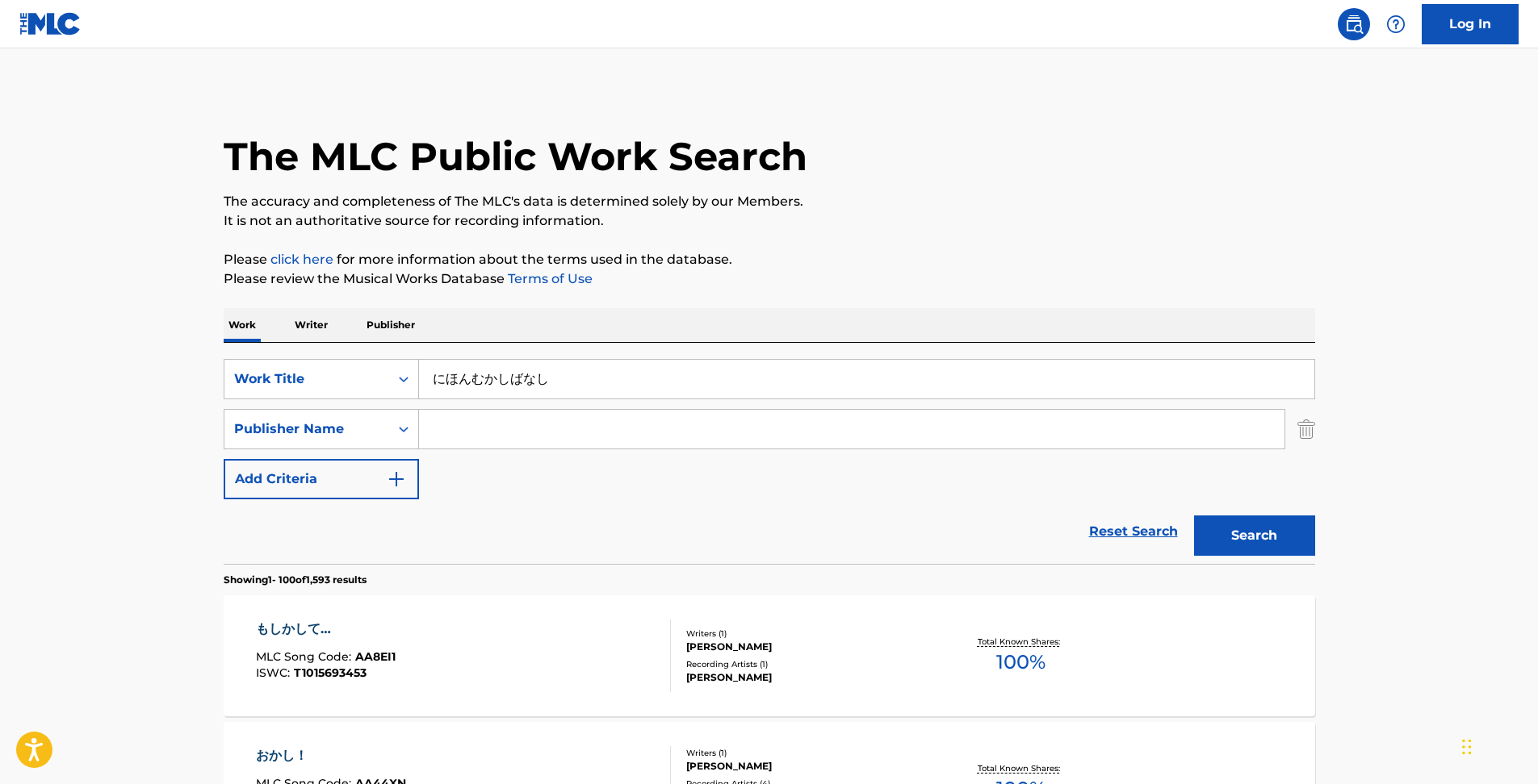
click at [1158, 524] on link "Reset Search" at bounding box center [1133, 532] width 105 height 36
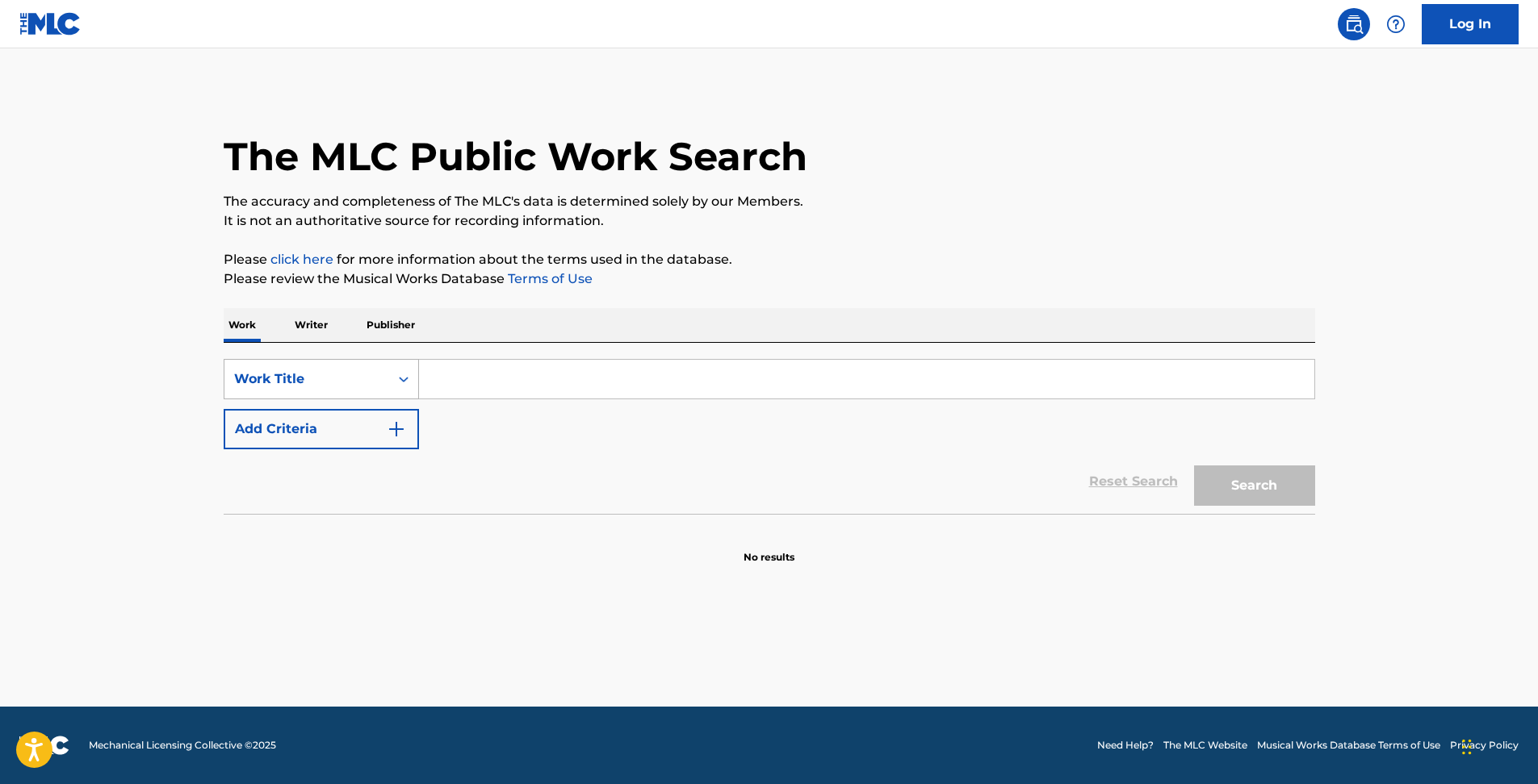
click at [312, 376] on div "Work Title" at bounding box center [307, 378] width 146 height 19
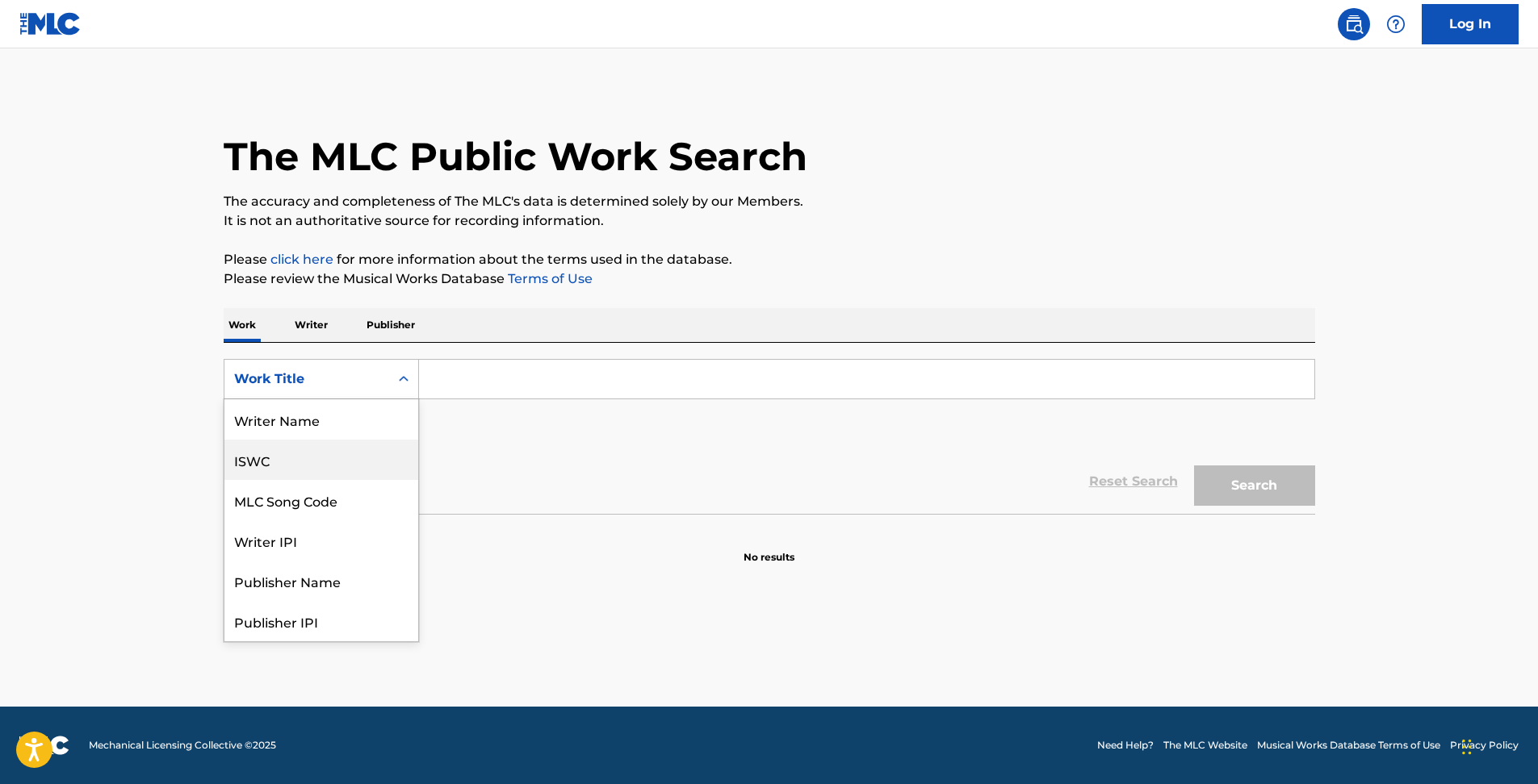
click at [310, 472] on div "ISWC" at bounding box center [321, 460] width 194 height 40
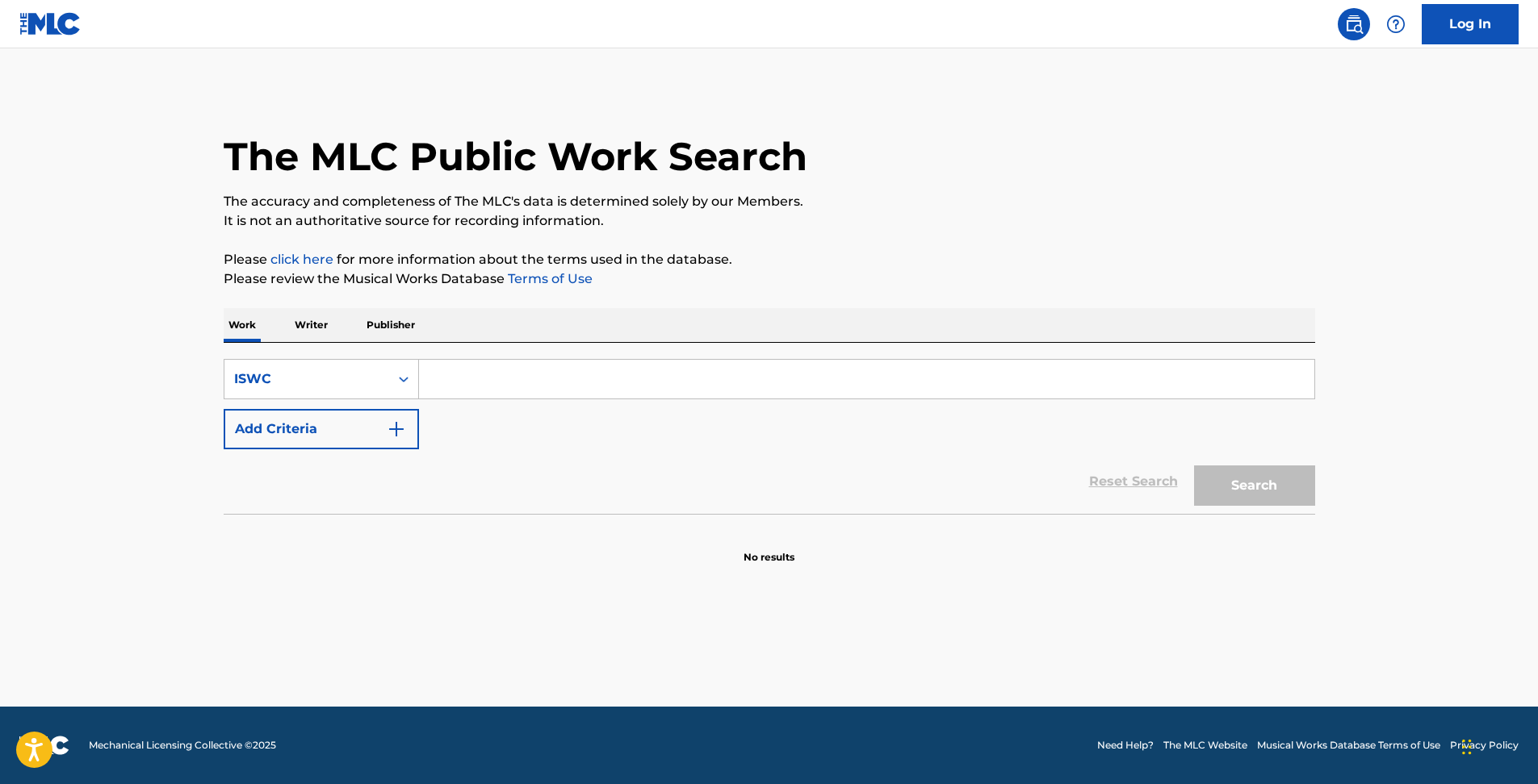
drag, startPoint x: 440, startPoint y: 378, endPoint x: 464, endPoint y: 382, distance: 24.3
click at [441, 378] on input "Search Form" at bounding box center [866, 379] width 895 height 39
paste input "T0700903576"
type input "T0700903576"
click at [1246, 497] on button "Search" at bounding box center [1254, 486] width 121 height 40
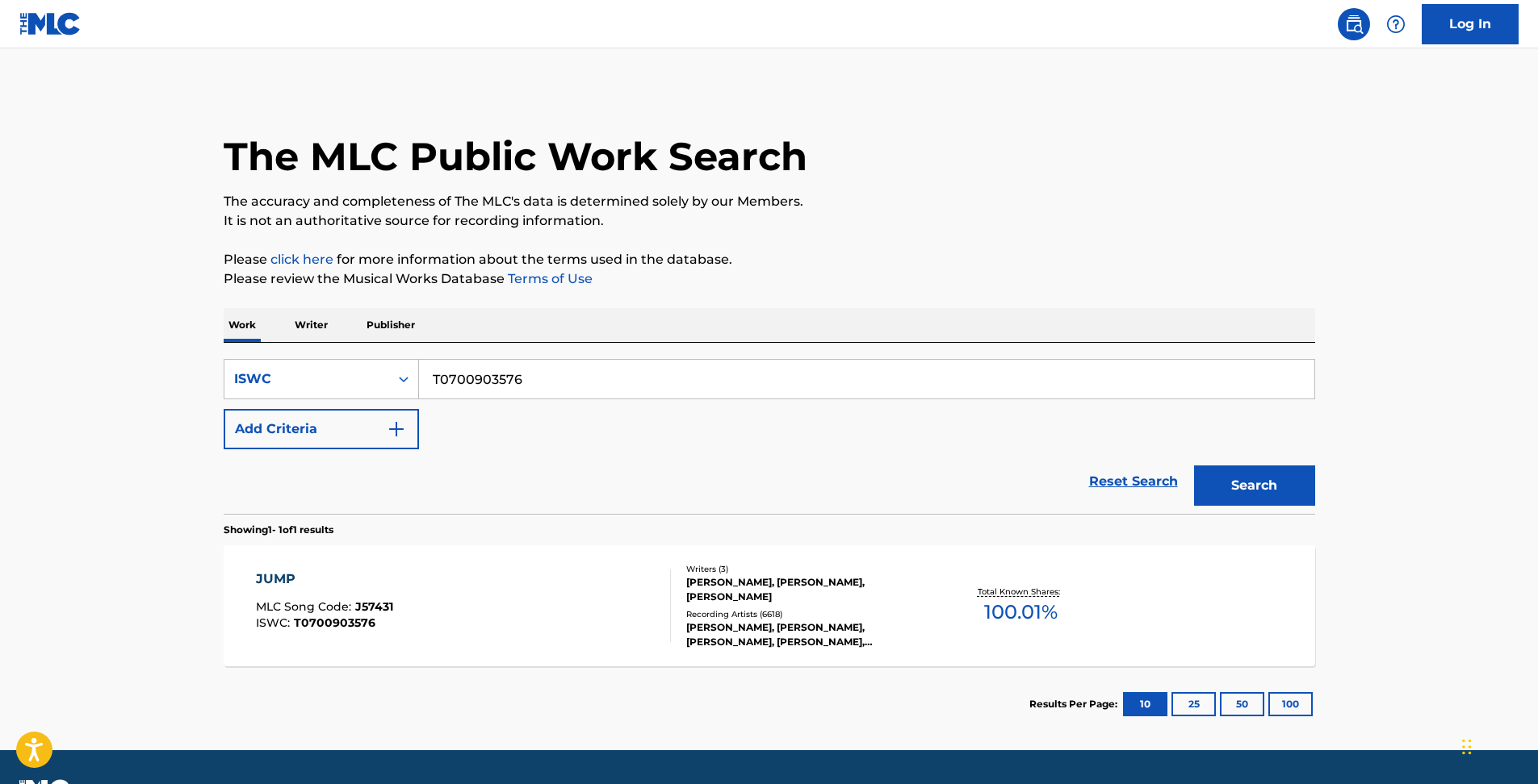
click at [918, 622] on div "[PERSON_NAME], [PERSON_NAME], [PERSON_NAME], [PERSON_NAME], [PERSON_NAME]" at bounding box center [808, 634] width 244 height 29
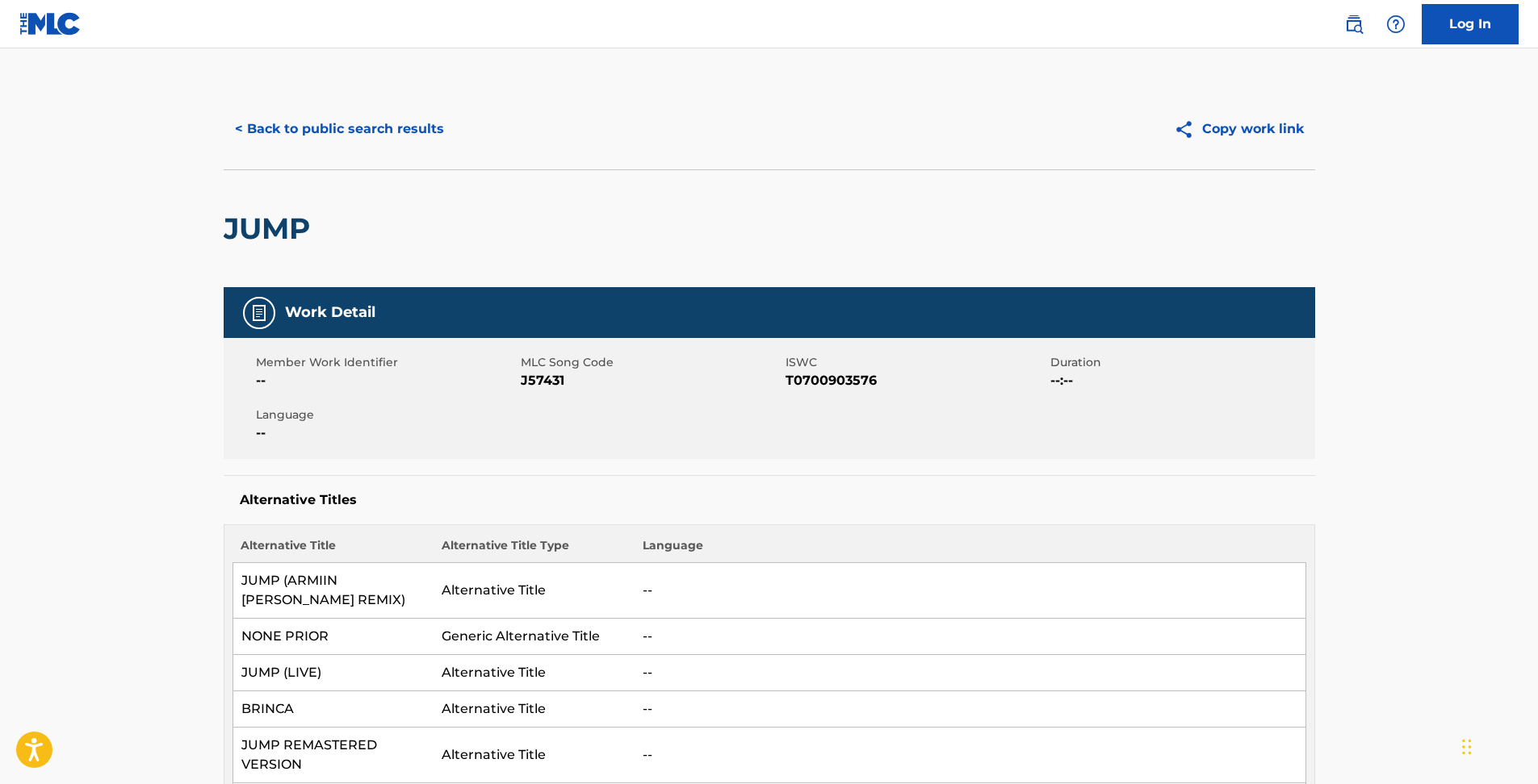
click at [535, 378] on span "J57431" at bounding box center [651, 380] width 260 height 19
copy span "J57431"
click at [1230, 125] on button "Copy work link" at bounding box center [1239, 129] width 153 height 40
click at [1350, 27] on img at bounding box center [1353, 24] width 19 height 19
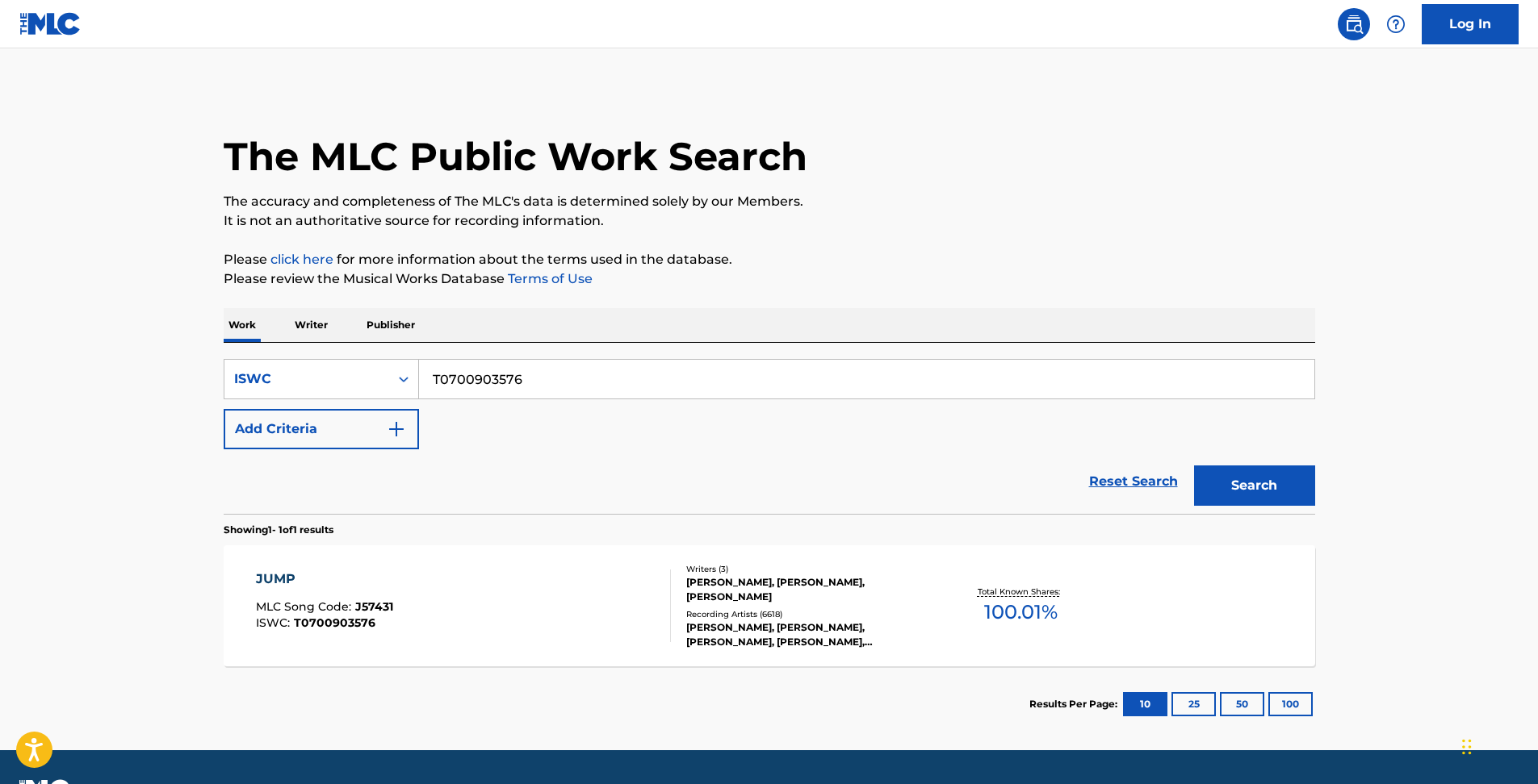
drag, startPoint x: 536, startPoint y: 378, endPoint x: 311, endPoint y: 401, distance: 226.2
click at [319, 382] on div "SearchWithCriteria697af1eb-74e8-4531-9cb1-b1fbe6a18b21 ISWC T0700903576" at bounding box center [769, 379] width 1092 height 40
paste input "-101.364.790-8"
type input "T1013647908"
click at [1194, 466] on button "Search" at bounding box center [1254, 486] width 121 height 40
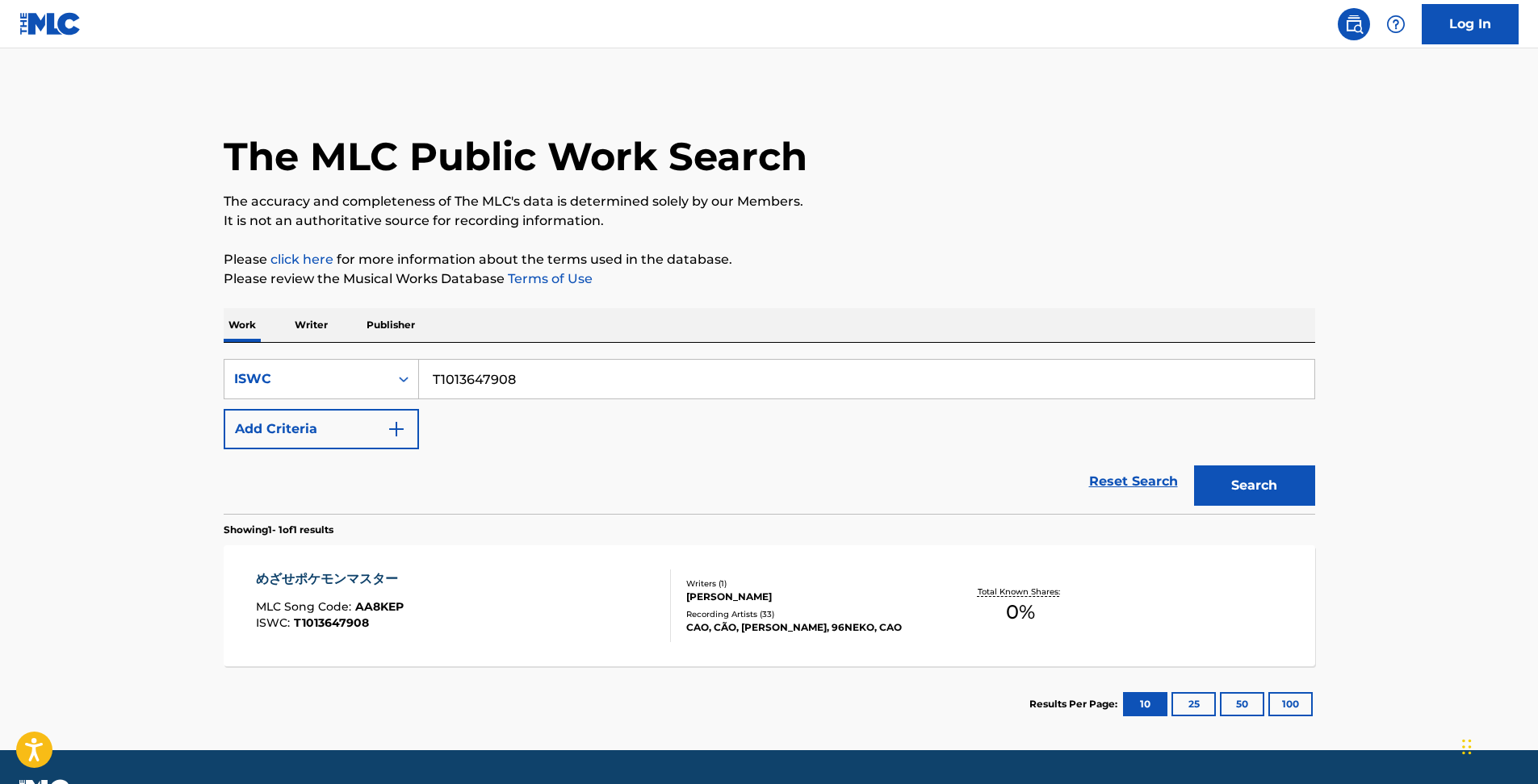
click at [471, 617] on div "めざせポケモンマスター MLC Song Code : AA8KEP ISWC : T1013647908" at bounding box center [463, 605] width 415 height 73
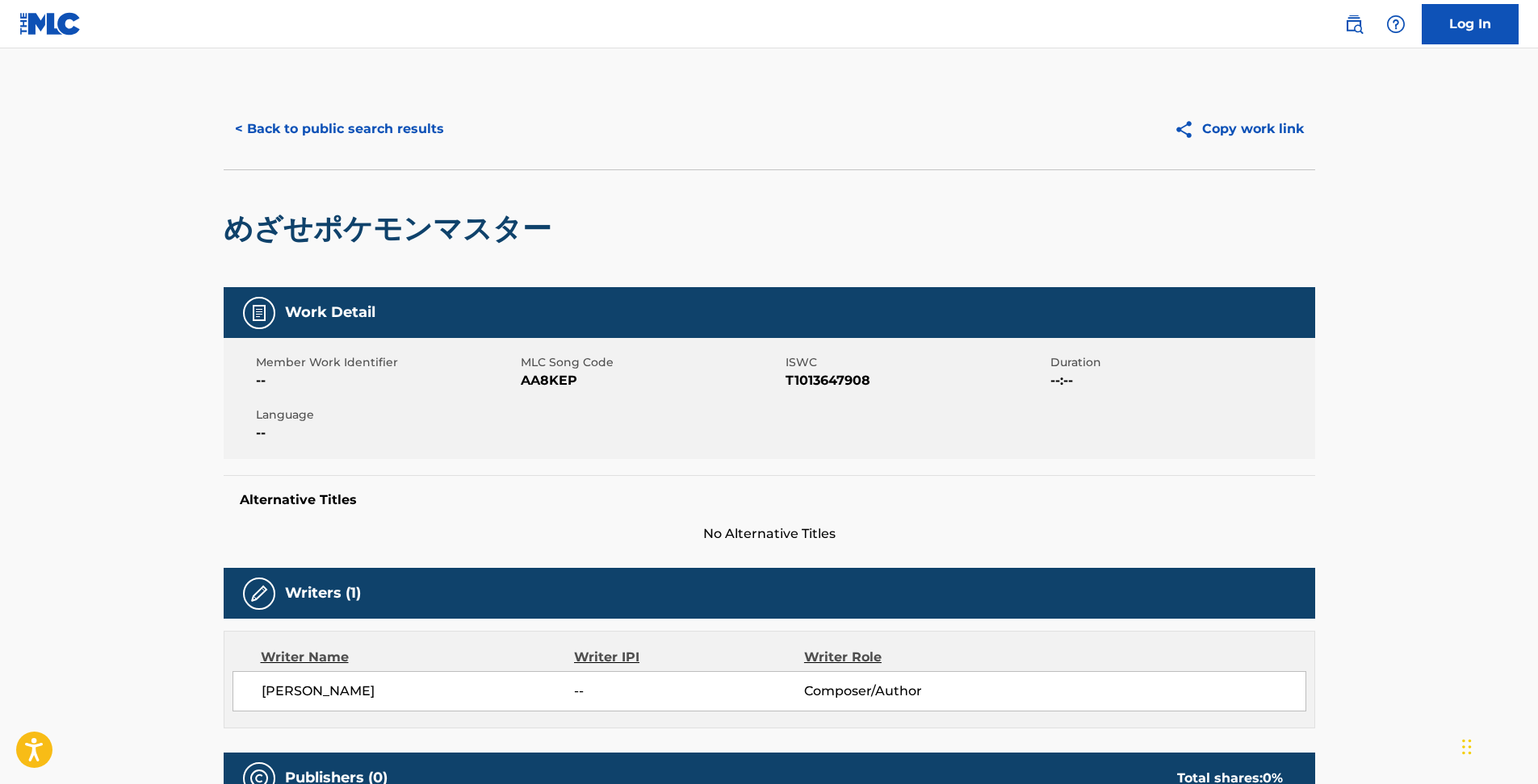
click at [1346, 16] on img at bounding box center [1353, 24] width 19 height 19
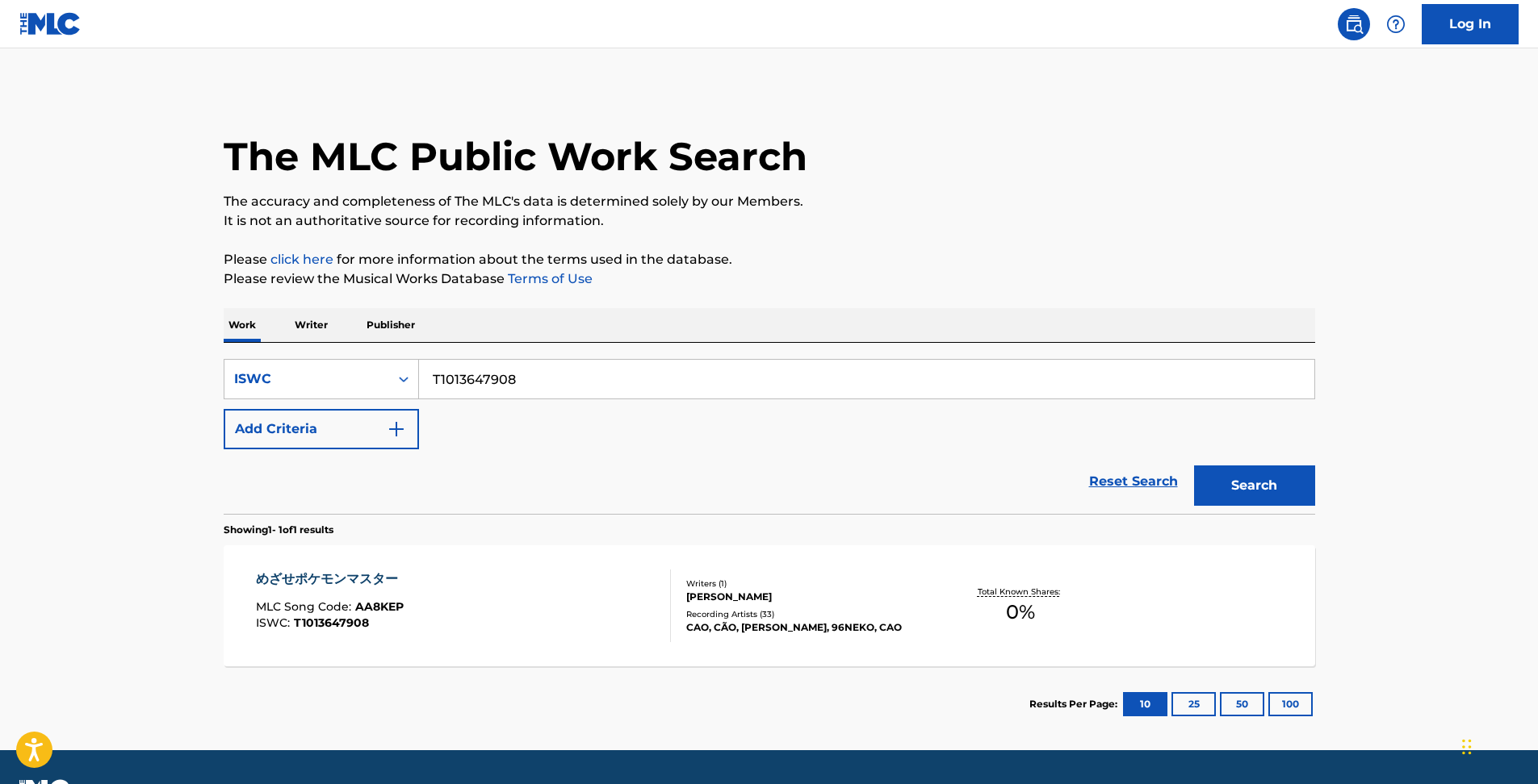
click at [1134, 488] on link "Reset Search" at bounding box center [1133, 482] width 105 height 36
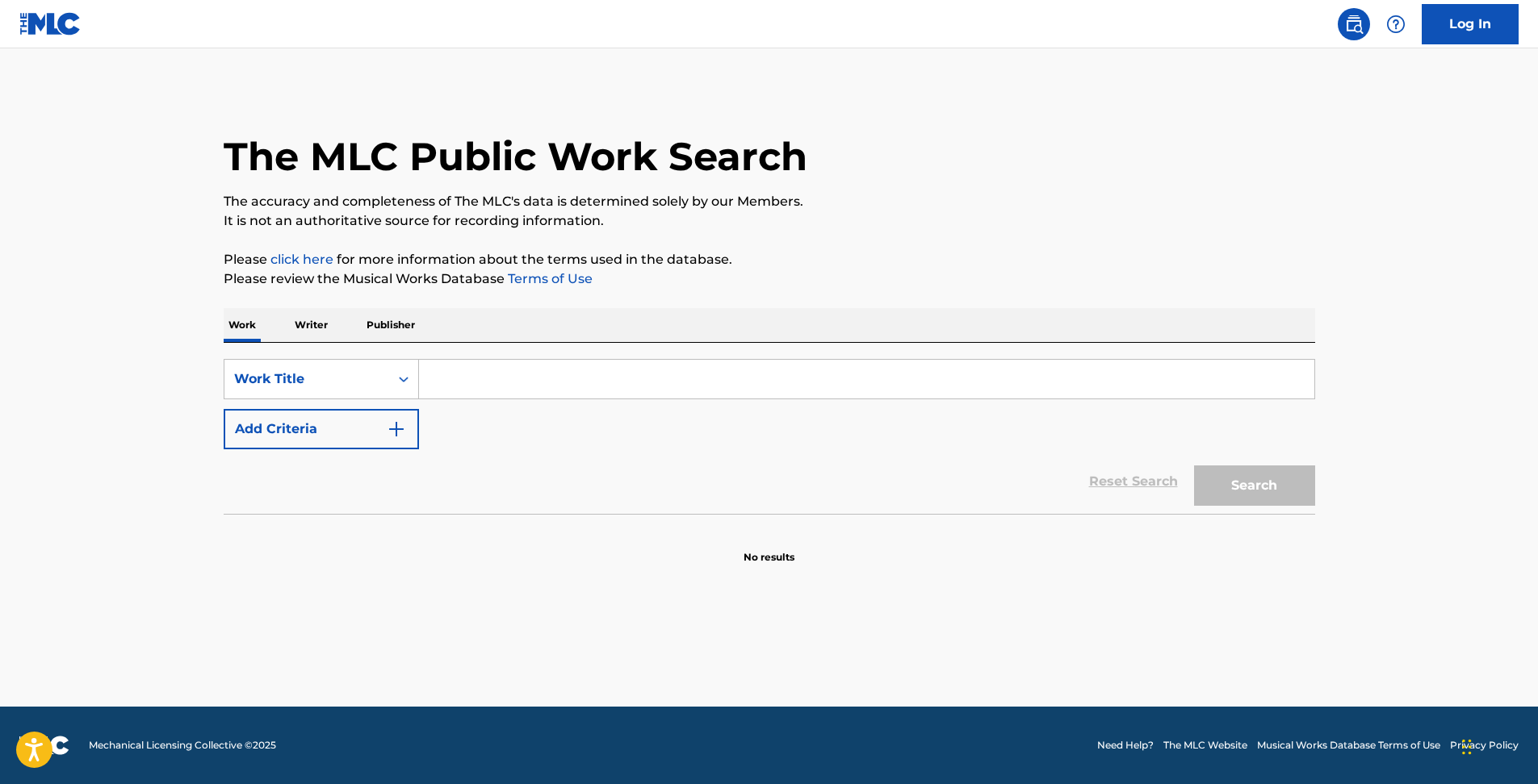
click at [467, 384] on input "Search Form" at bounding box center [866, 379] width 895 height 39
paste input "MEZASE POKEMON MASUTAA"
type input "MEZASE POKEMON MASUTAA"
click at [1243, 484] on button "Search" at bounding box center [1254, 486] width 121 height 40
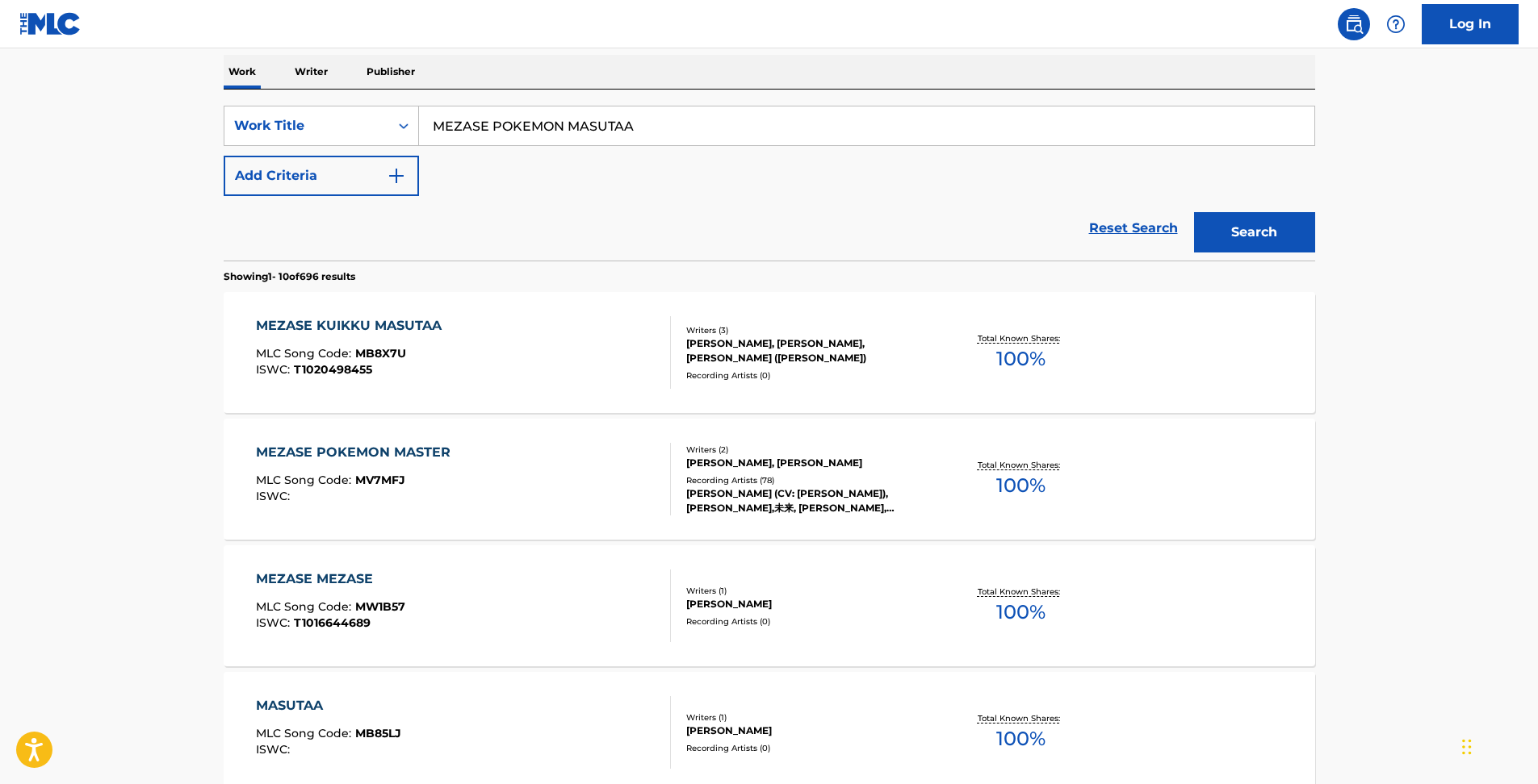
scroll to position [268, 0]
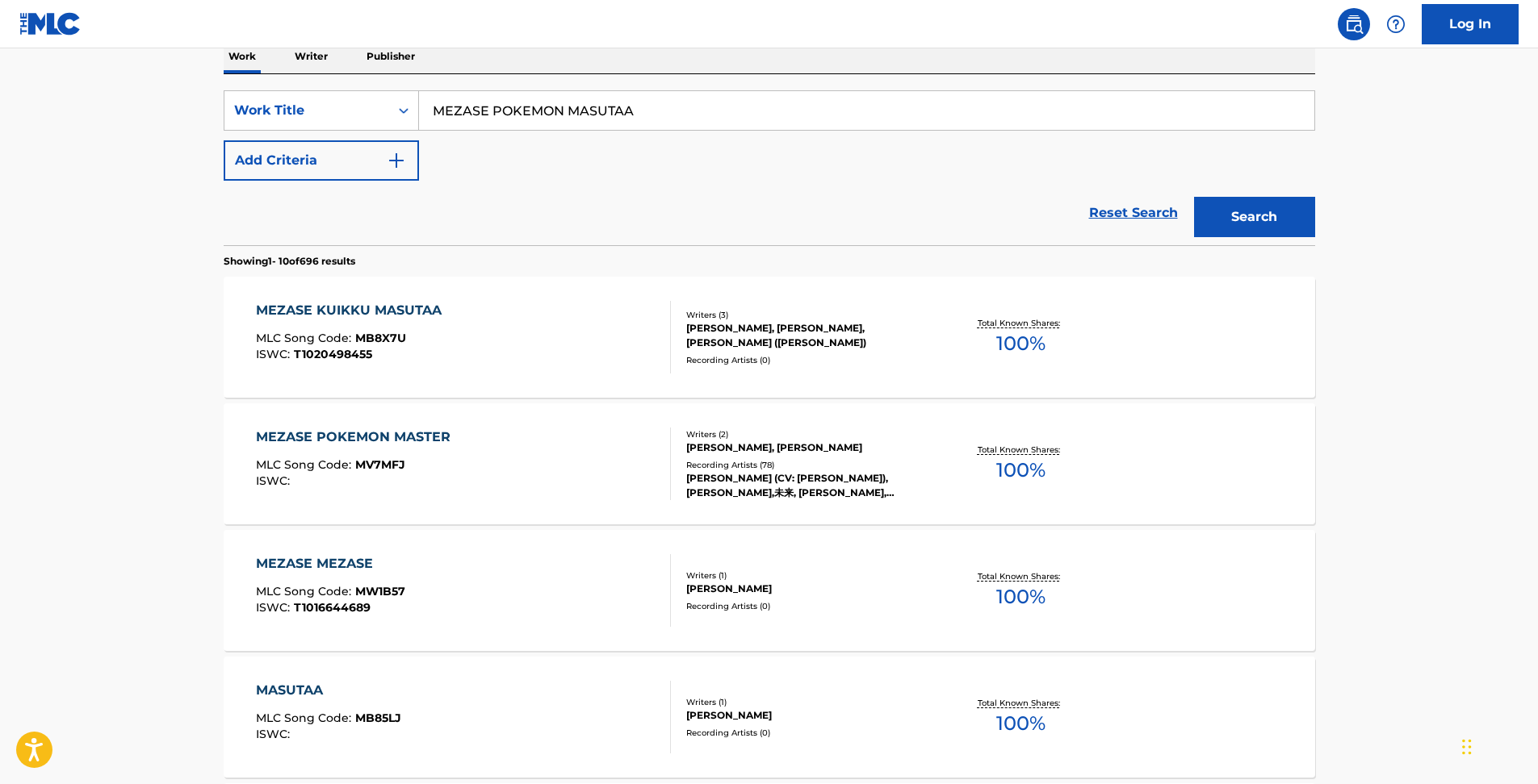
click at [821, 471] on div "[PERSON_NAME] (CV: [PERSON_NAME]), [PERSON_NAME],未来, [PERSON_NAME], [PERSON_NAM…" at bounding box center [808, 485] width 244 height 29
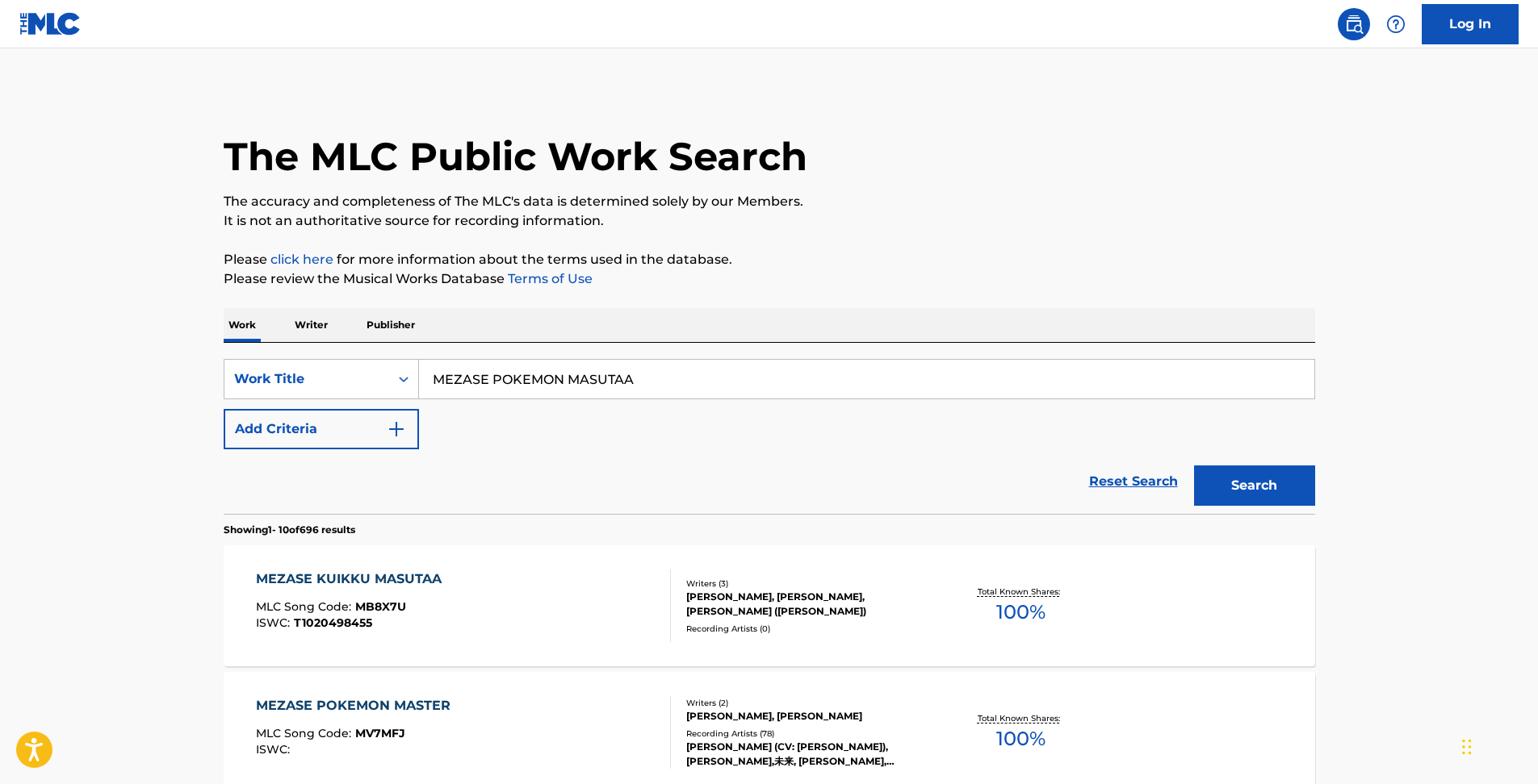
scroll to position [268, 0]
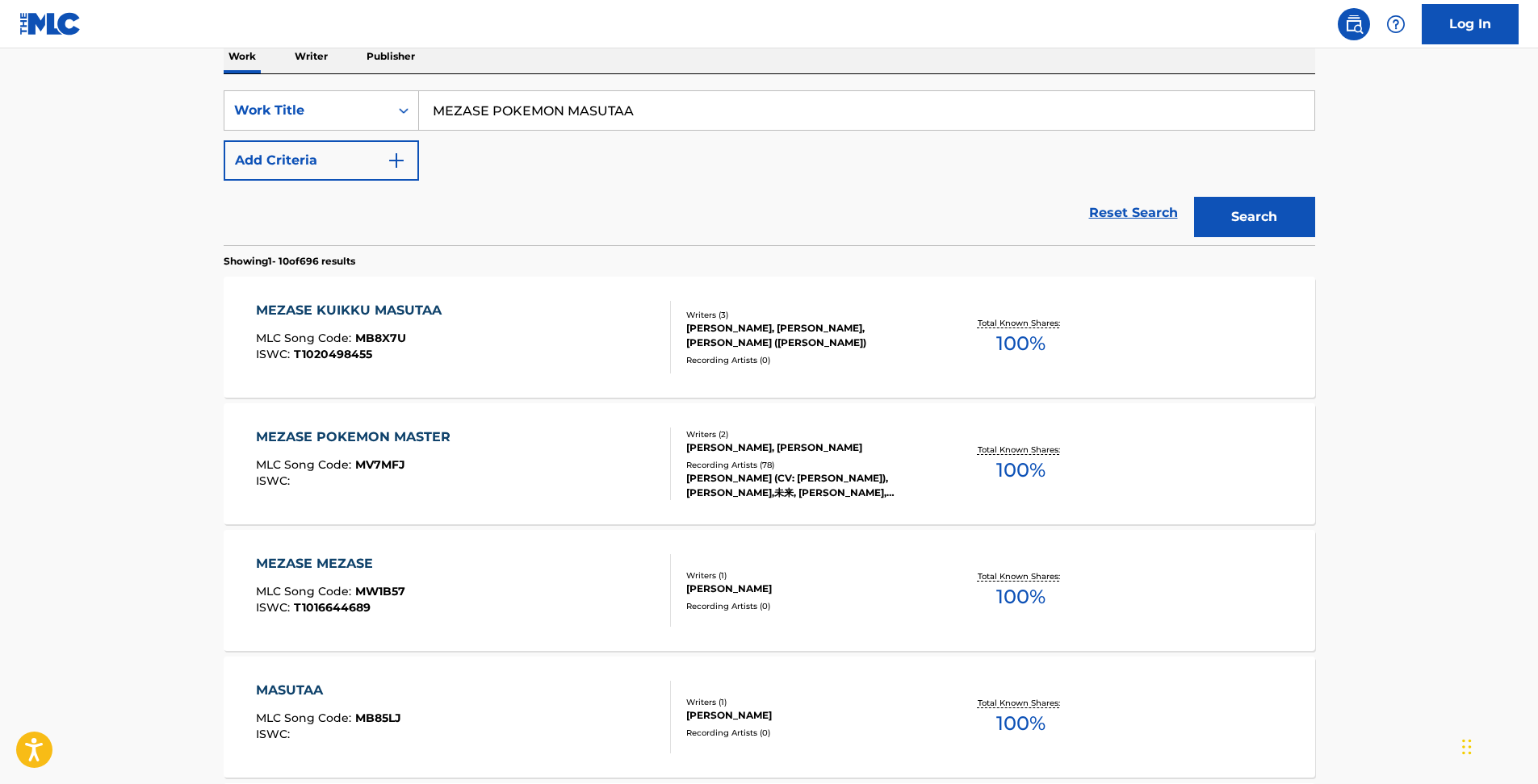
click at [817, 463] on div "Recording Artists ( 78 )" at bounding box center [808, 465] width 244 height 12
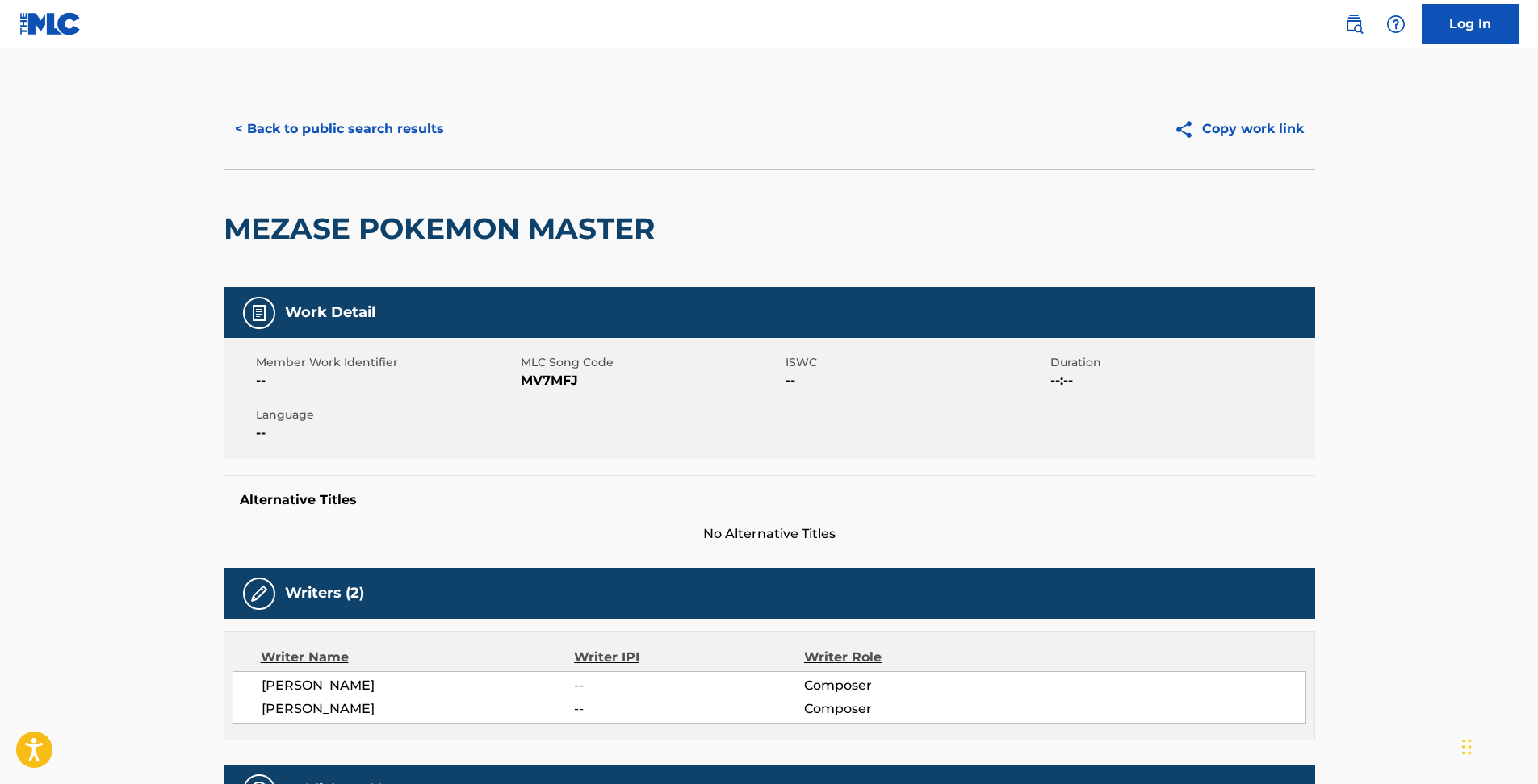
click at [551, 374] on span "MV7MFJ" at bounding box center [651, 380] width 260 height 19
copy span "MV7MFJ"
click at [1220, 125] on button "Copy work link" at bounding box center [1239, 129] width 153 height 40
click at [1345, 23] on img at bounding box center [1353, 24] width 19 height 19
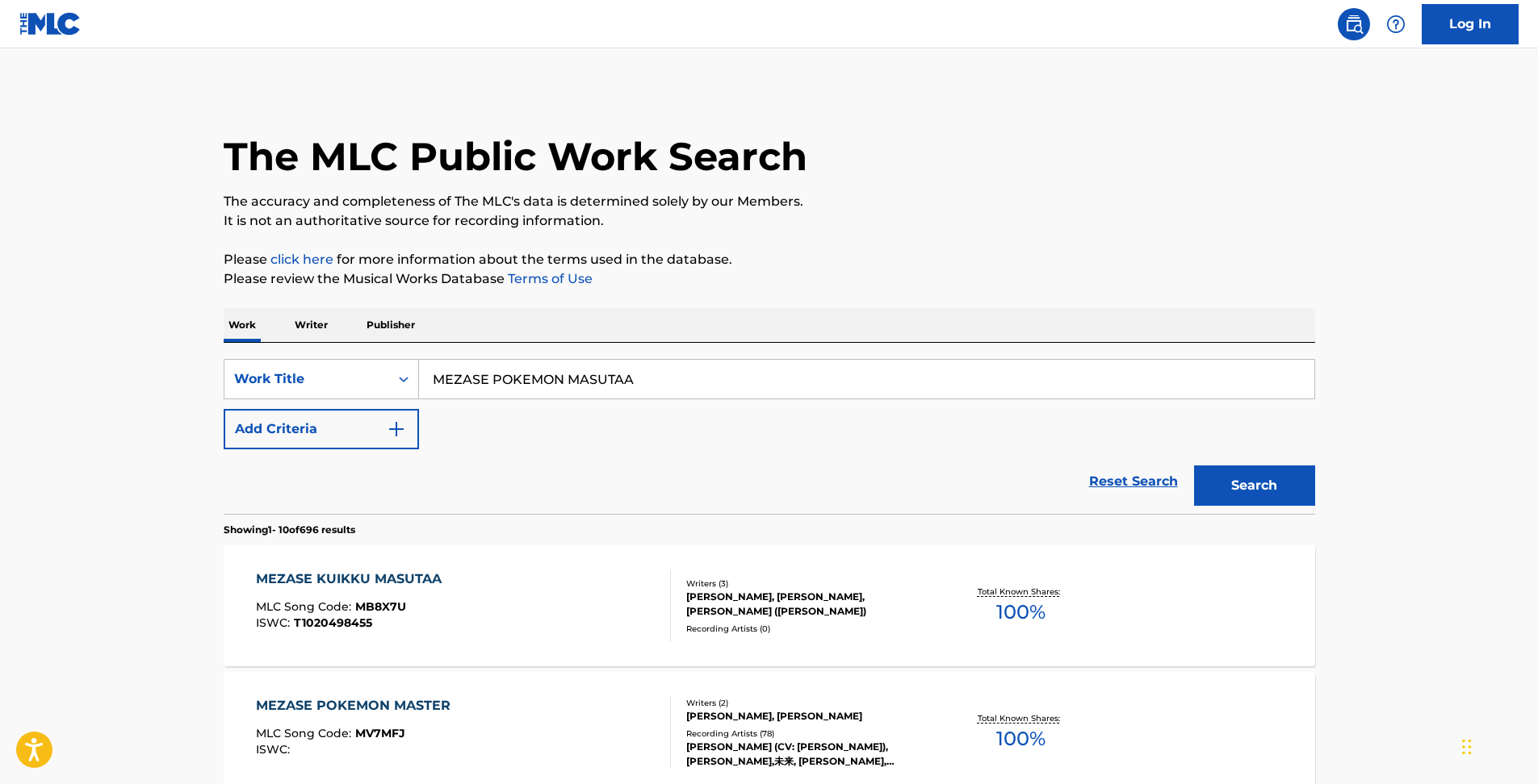
click at [1120, 473] on link "Reset Search" at bounding box center [1133, 482] width 105 height 36
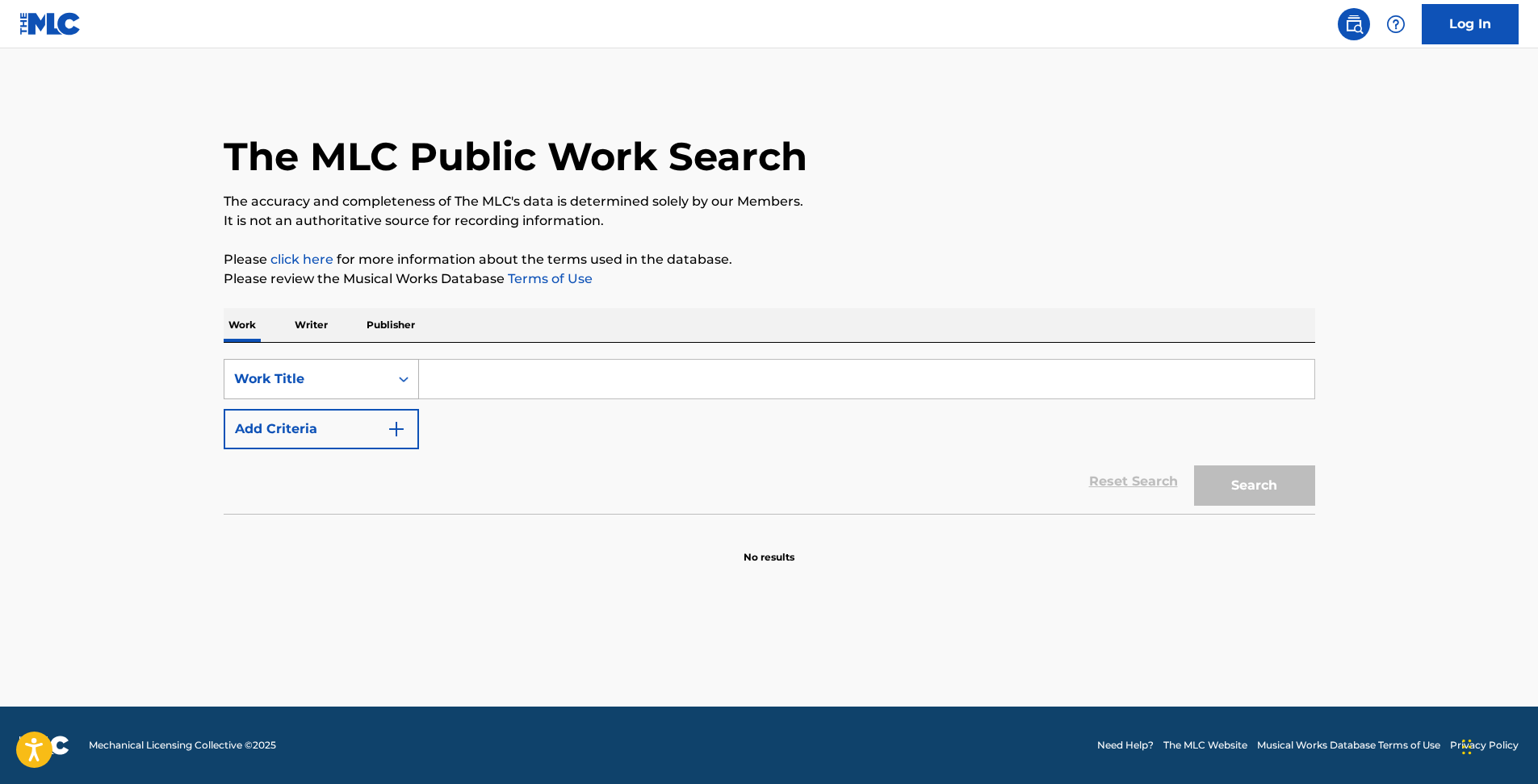
click at [412, 388] on div "Search Form" at bounding box center [403, 379] width 29 height 29
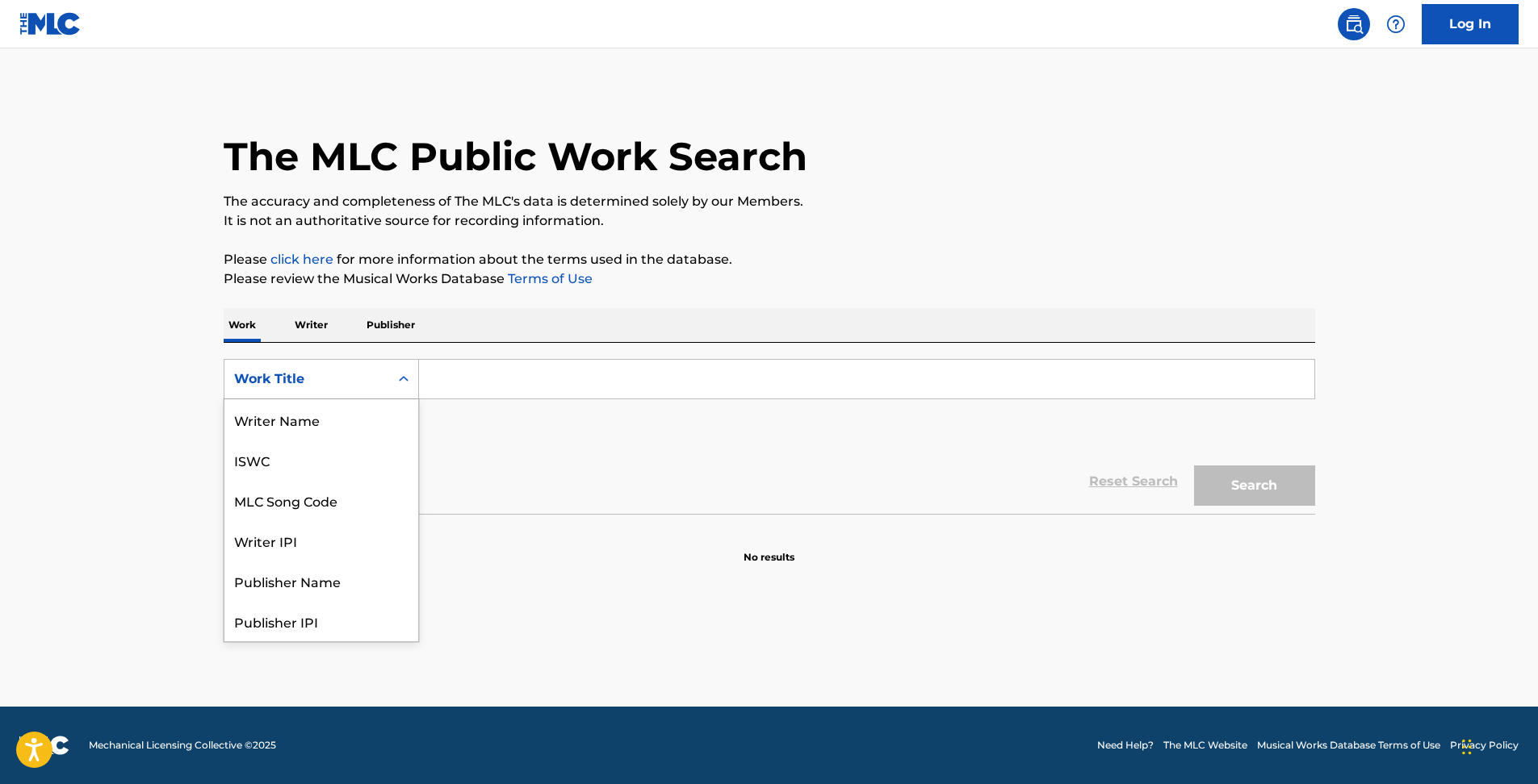
scroll to position [81, 0]
click at [491, 374] on input "Search Form" at bounding box center [866, 379] width 895 height 39
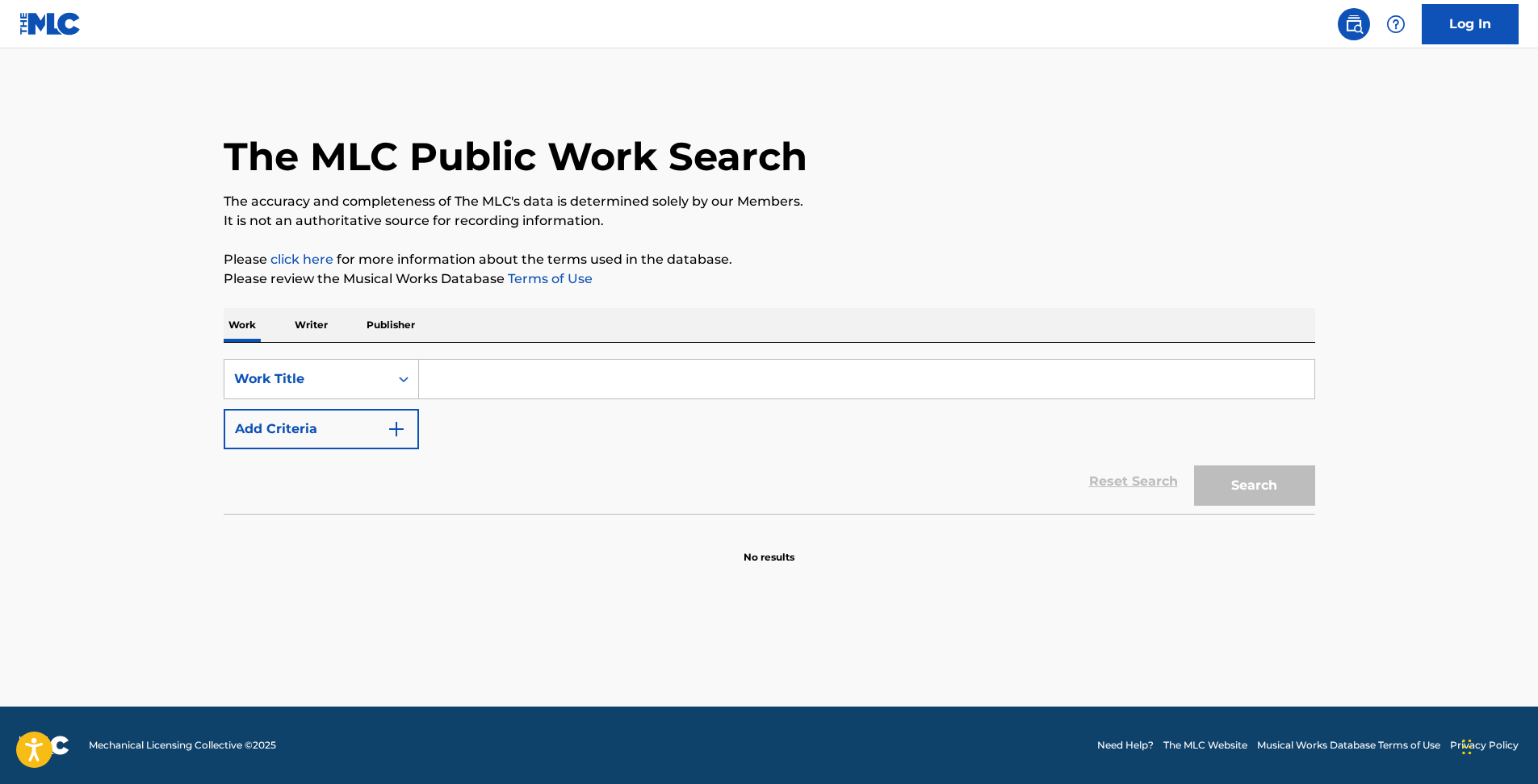
paste input "Everything"
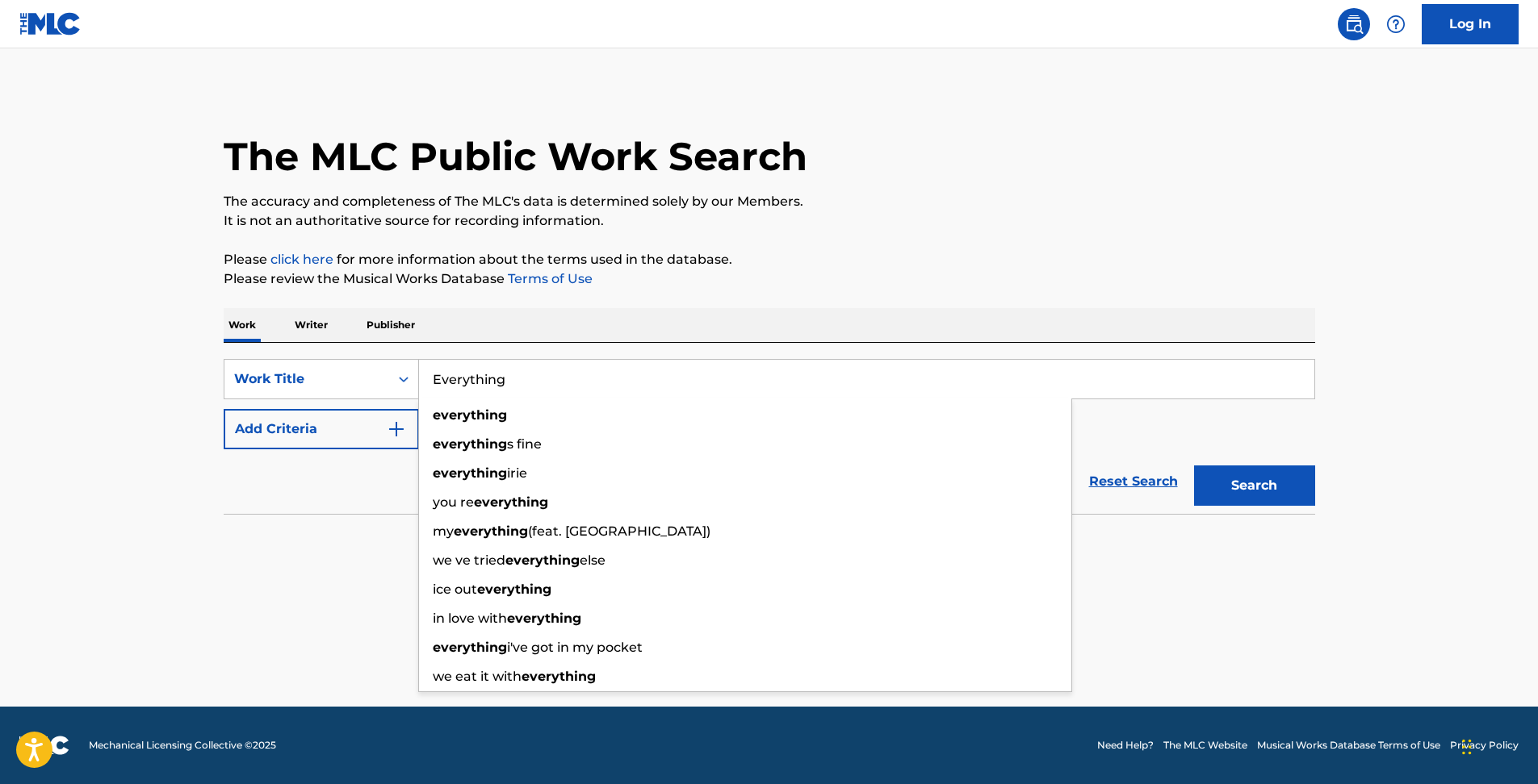
type input "Everything"
click at [406, 429] on button "Add Criteria" at bounding box center [321, 429] width 196 height 40
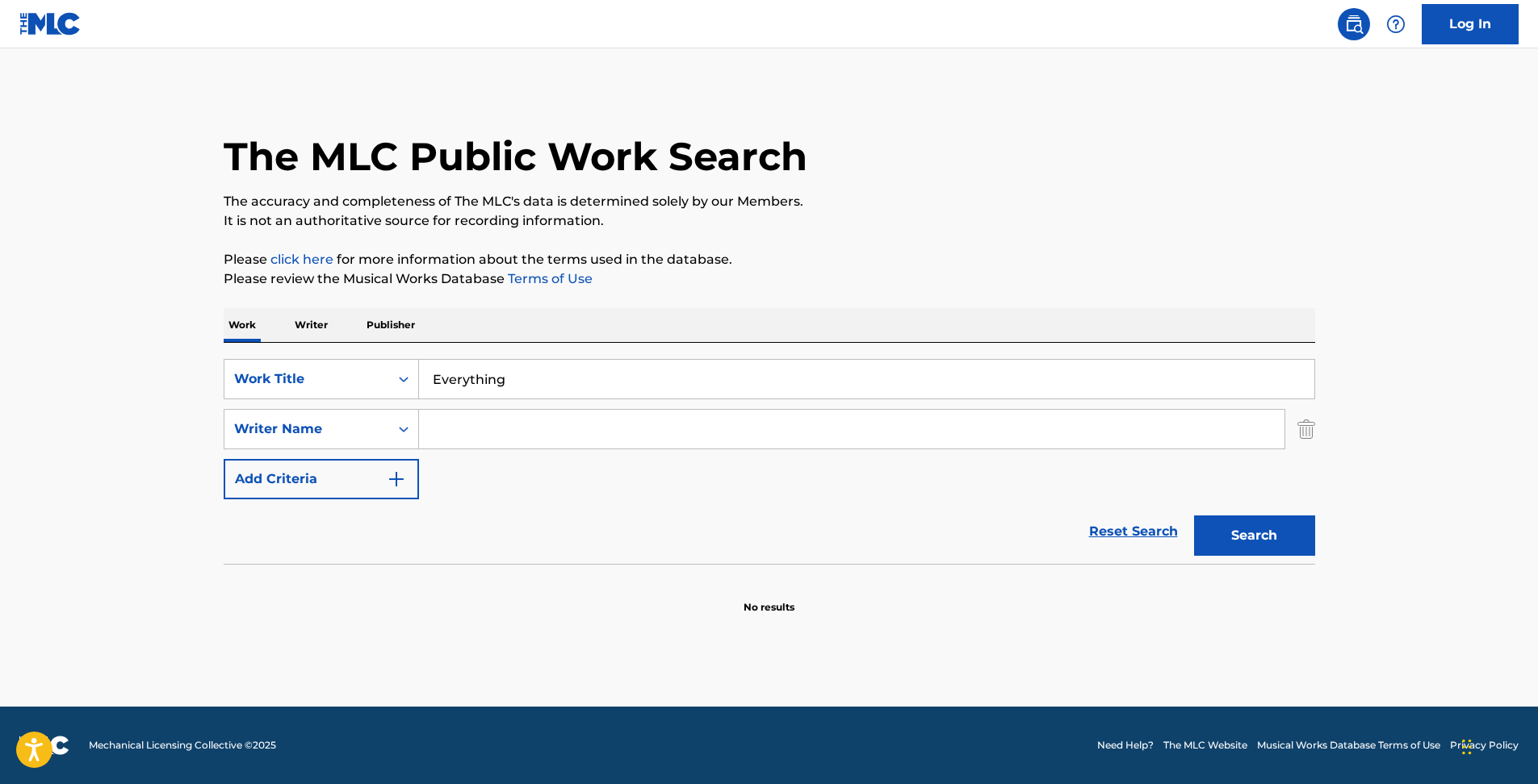
click at [469, 433] on input "Search Form" at bounding box center [851, 429] width 865 height 39
paste input "ＭＩＳＩＡ"
type input "ＭＩＳＩＡ"
click at [1309, 547] on button "Search" at bounding box center [1254, 536] width 121 height 40
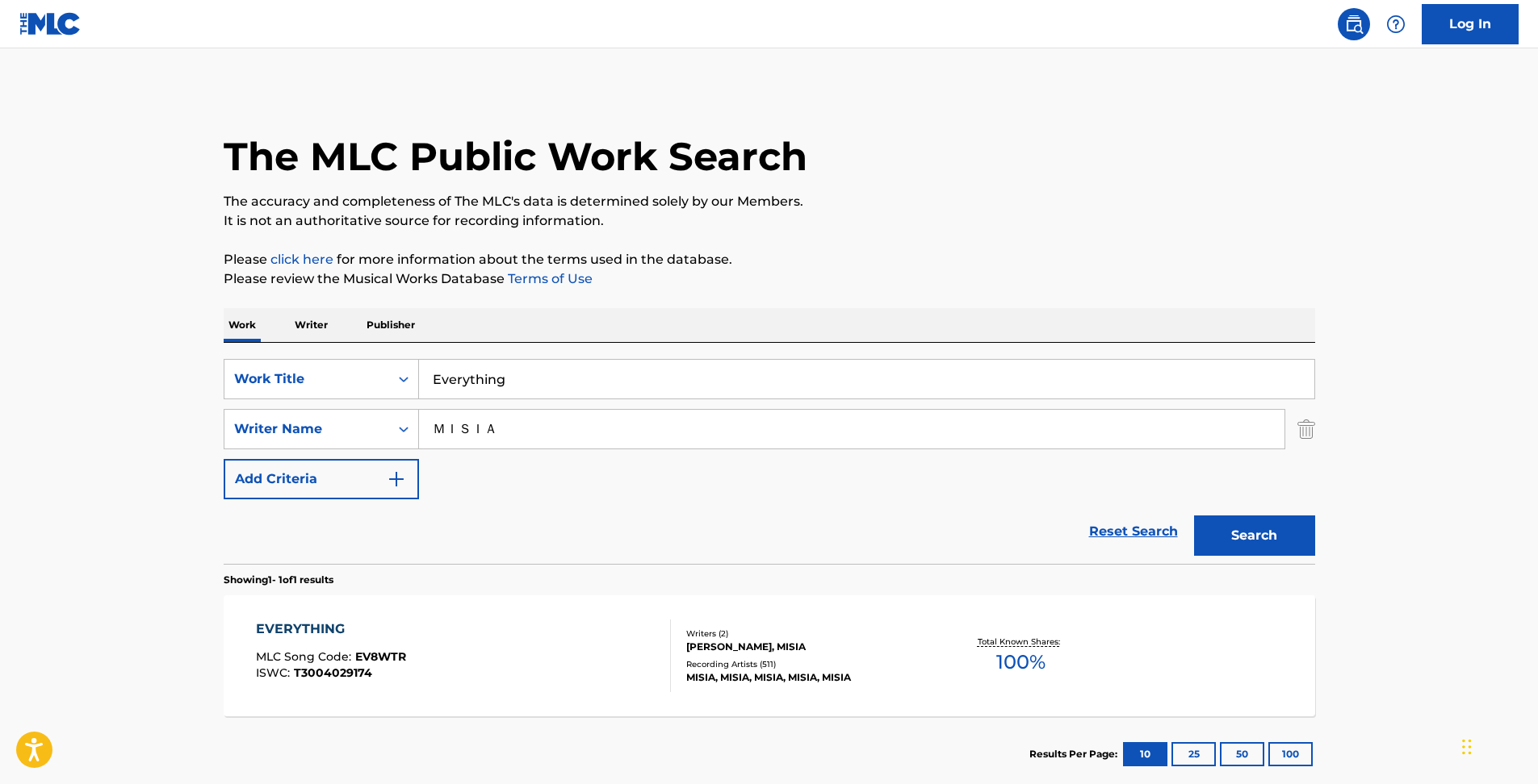
click at [797, 667] on div "Recording Artists ( 511 )" at bounding box center [808, 664] width 244 height 12
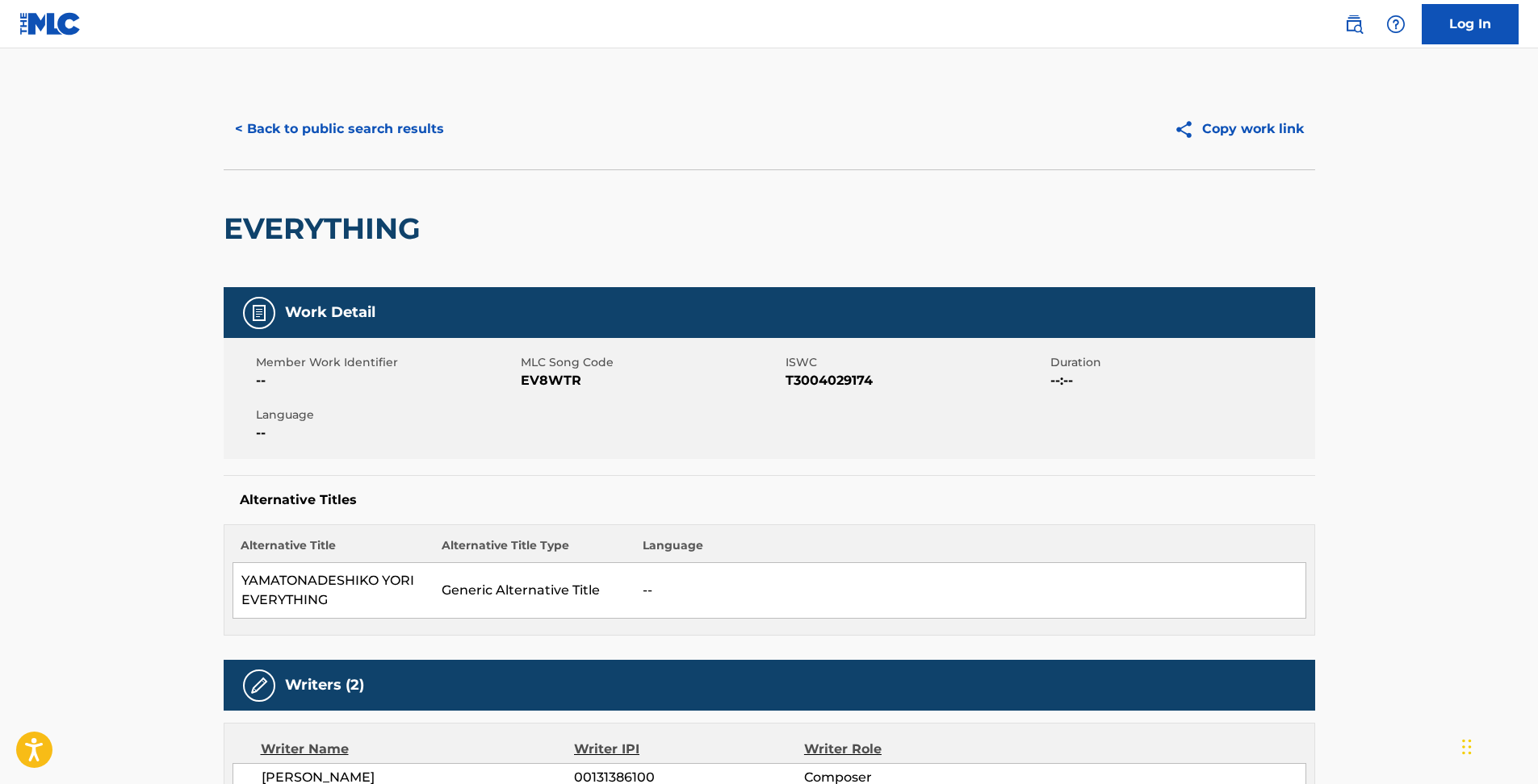
click at [561, 380] on span "EV8WTR" at bounding box center [651, 380] width 260 height 19
copy span "EV8WTR"
click at [613, 409] on div "Member Work Identifier -- MLC Song Code EV8WTR ISWC T3004029174 Duration --:-- …" at bounding box center [769, 398] width 1092 height 121
click at [557, 382] on span "EV8WTR" at bounding box center [651, 380] width 260 height 19
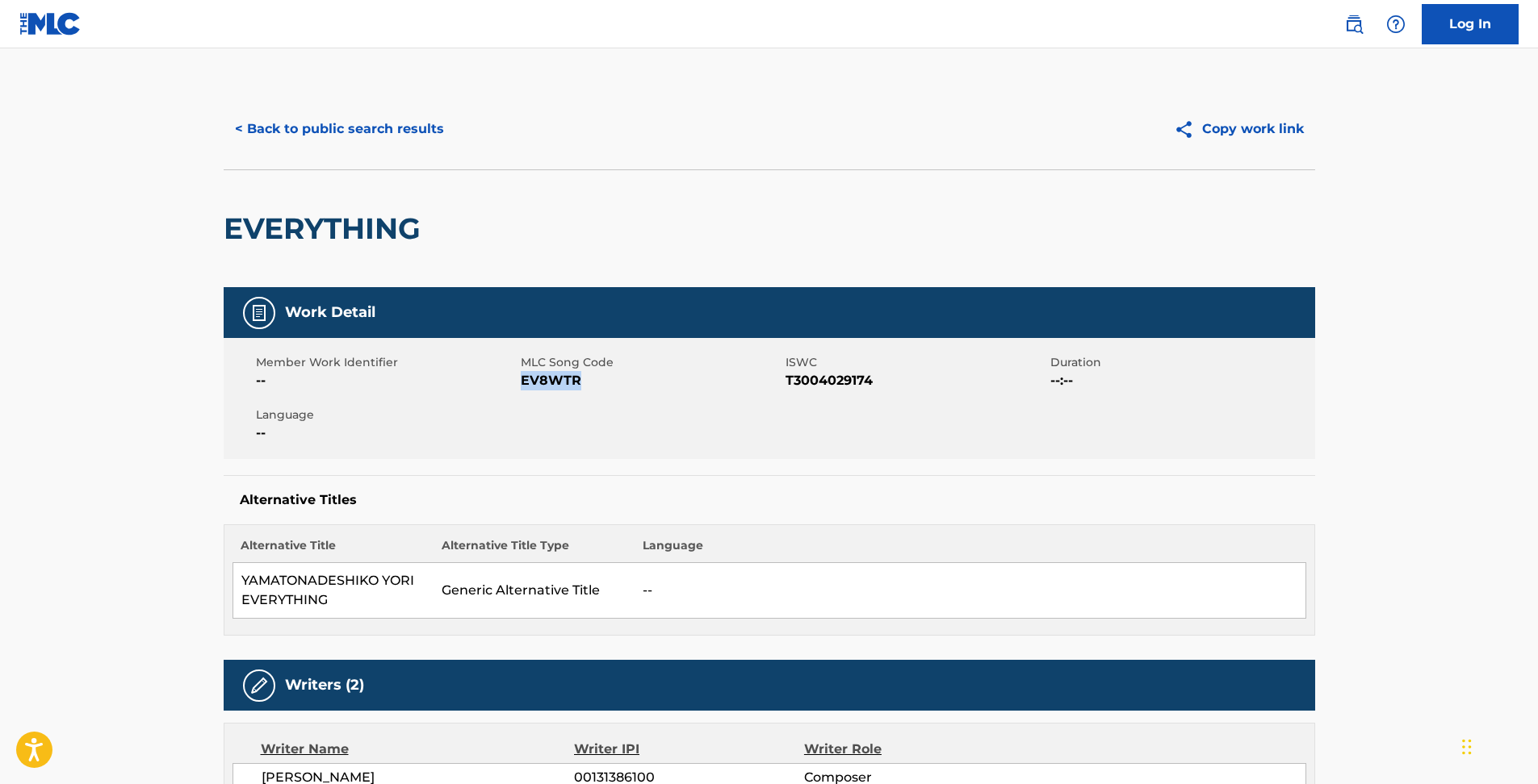
click at [559, 382] on span "EV8WTR" at bounding box center [651, 380] width 260 height 19
copy span "EV8WTR"
click at [1204, 129] on button "Copy work link" at bounding box center [1239, 129] width 153 height 40
click at [1354, 36] on link at bounding box center [1353, 24] width 32 height 32
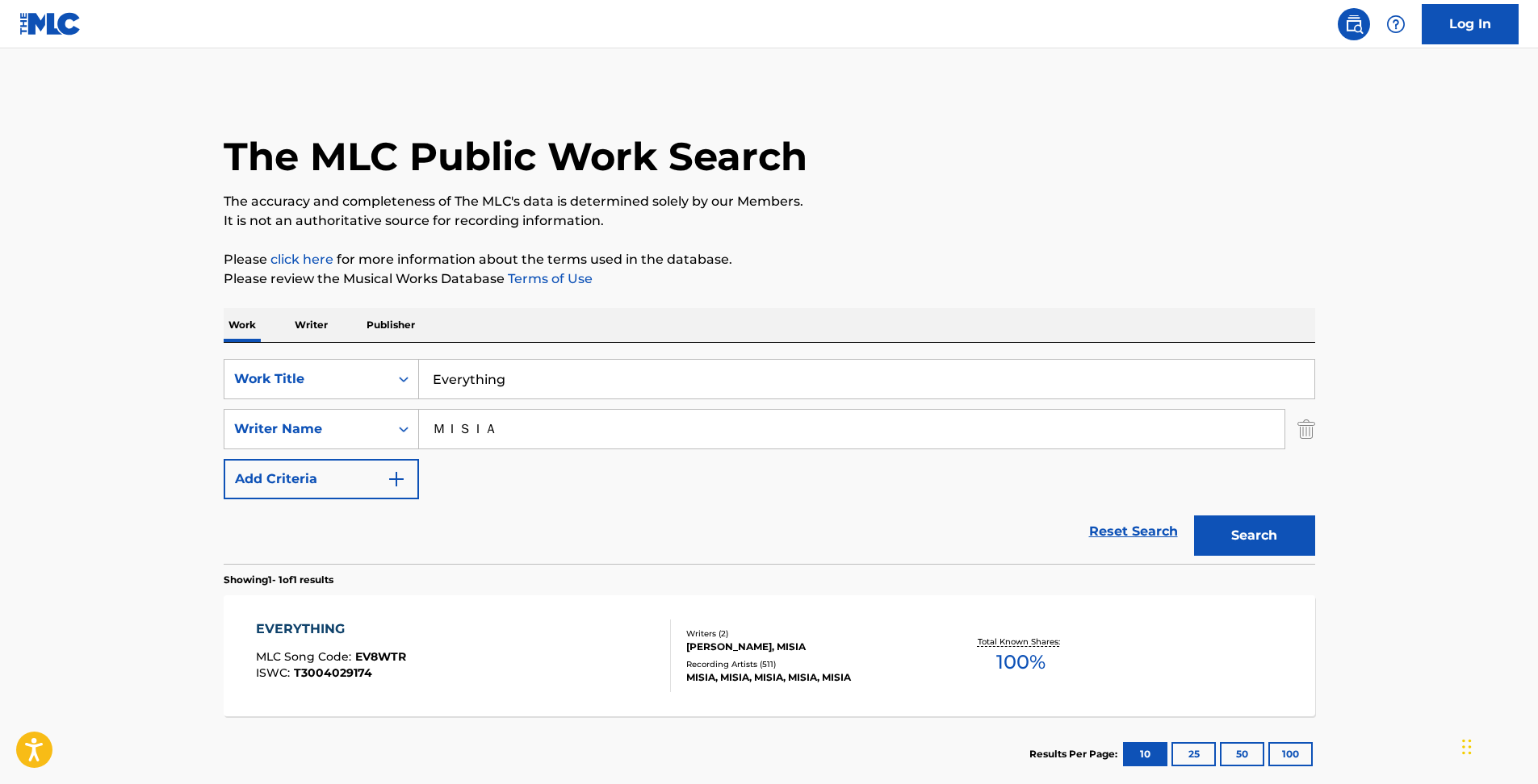
drag, startPoint x: 1129, startPoint y: 540, endPoint x: 1068, endPoint y: 550, distance: 61.8
click at [1126, 540] on link "Reset Search" at bounding box center [1133, 532] width 105 height 36
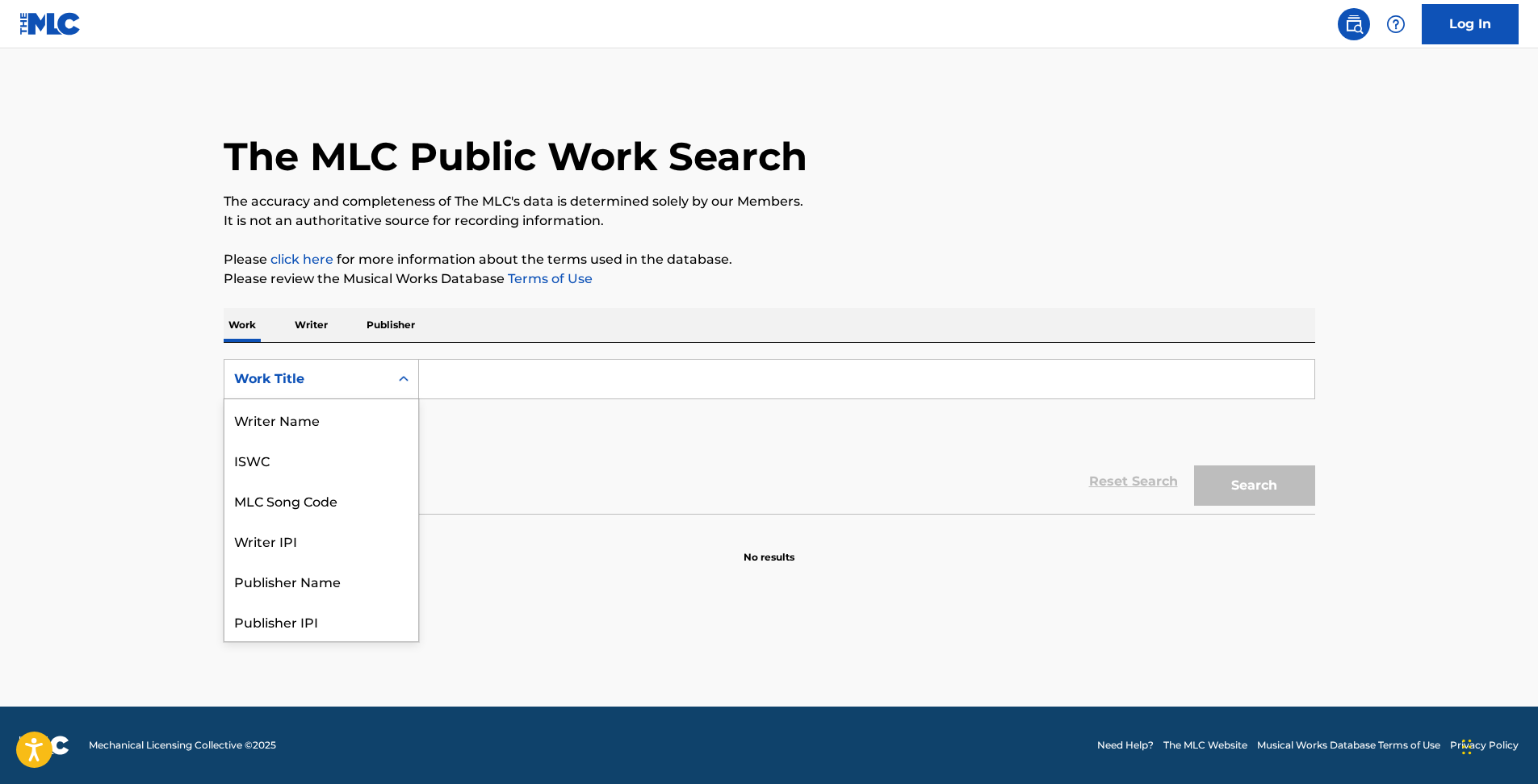
click at [392, 380] on div "Search Form" at bounding box center [403, 379] width 29 height 29
click at [340, 448] on div "ISWC" at bounding box center [321, 460] width 194 height 40
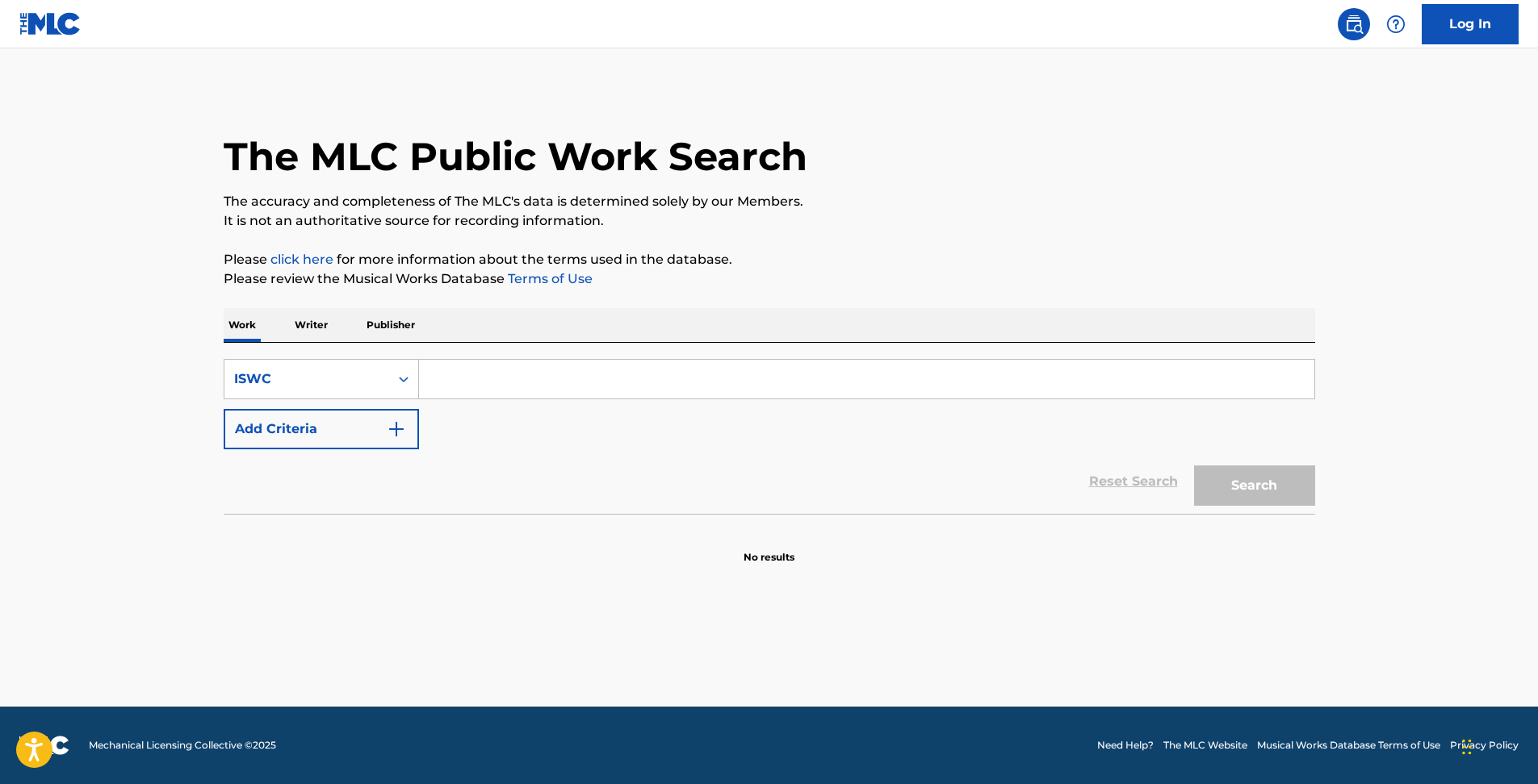
click at [477, 381] on input "Search Form" at bounding box center [866, 379] width 895 height 39
paste input "T-101.156.335-0"
type input "T1011563350"
click at [1194, 466] on button "Search" at bounding box center [1254, 486] width 121 height 40
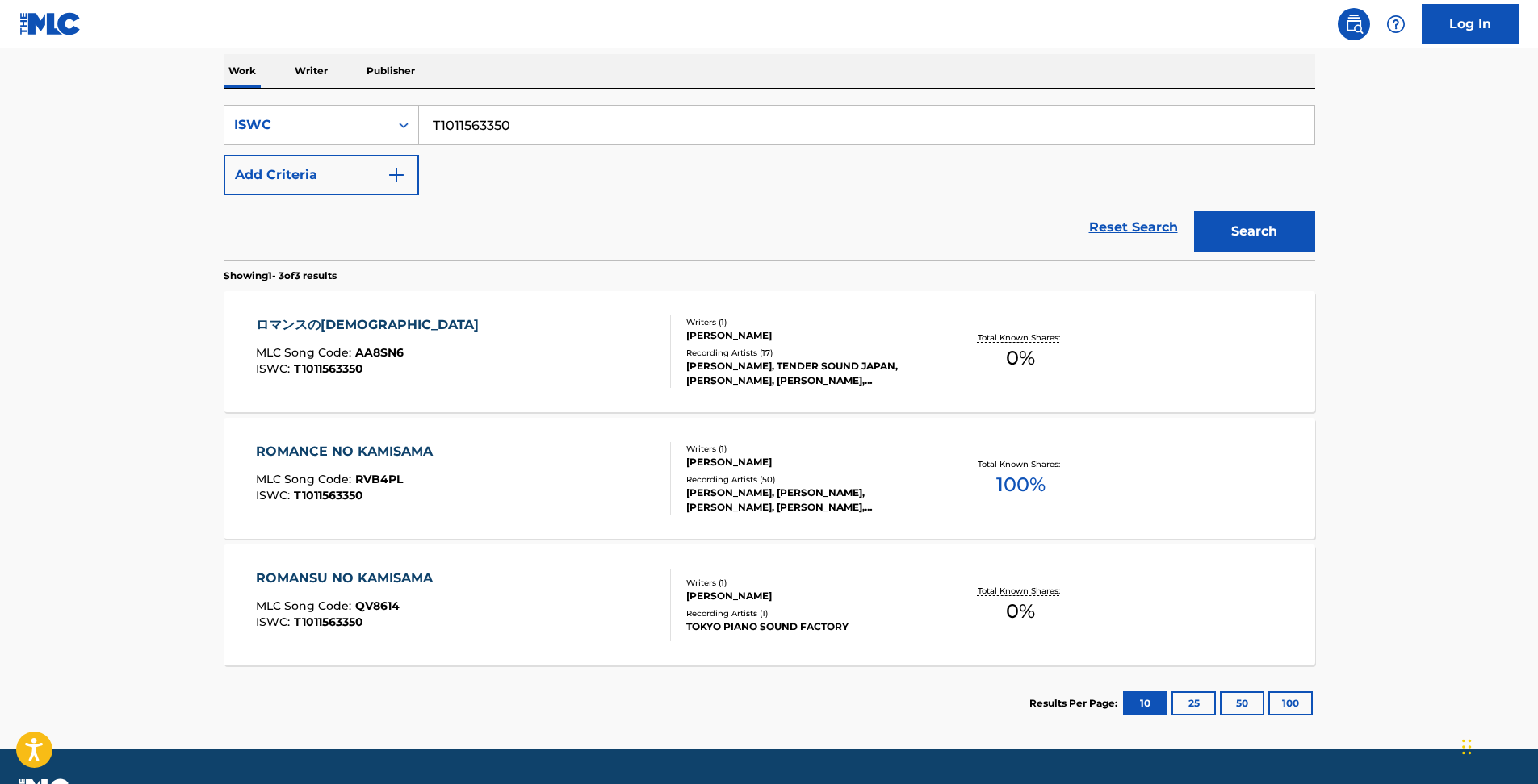
scroll to position [268, 0]
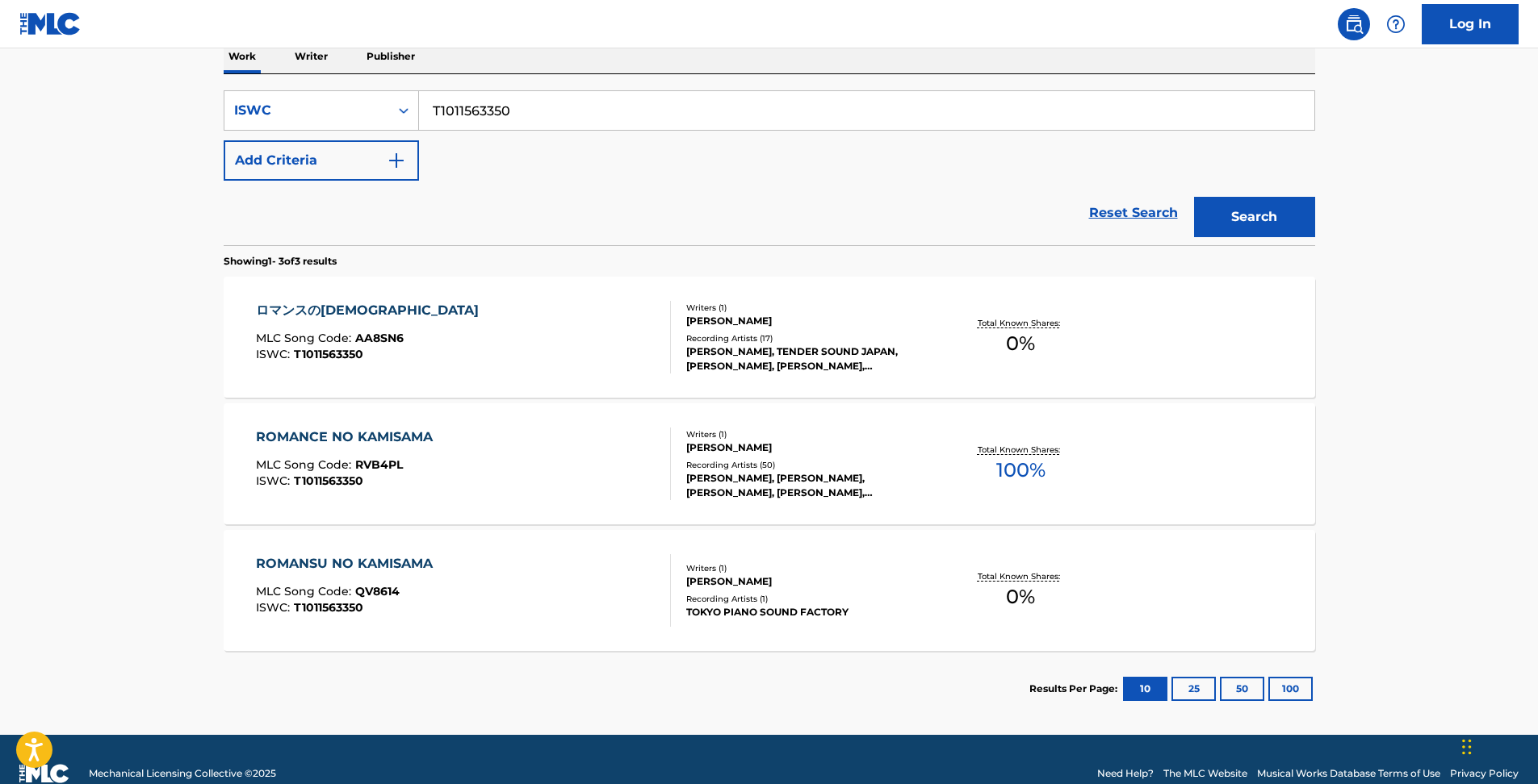
click at [528, 475] on div "ROMANCE NO KAMISAMA MLC Song Code : RVB4PL ISWC : T1011563350" at bounding box center [463, 464] width 415 height 73
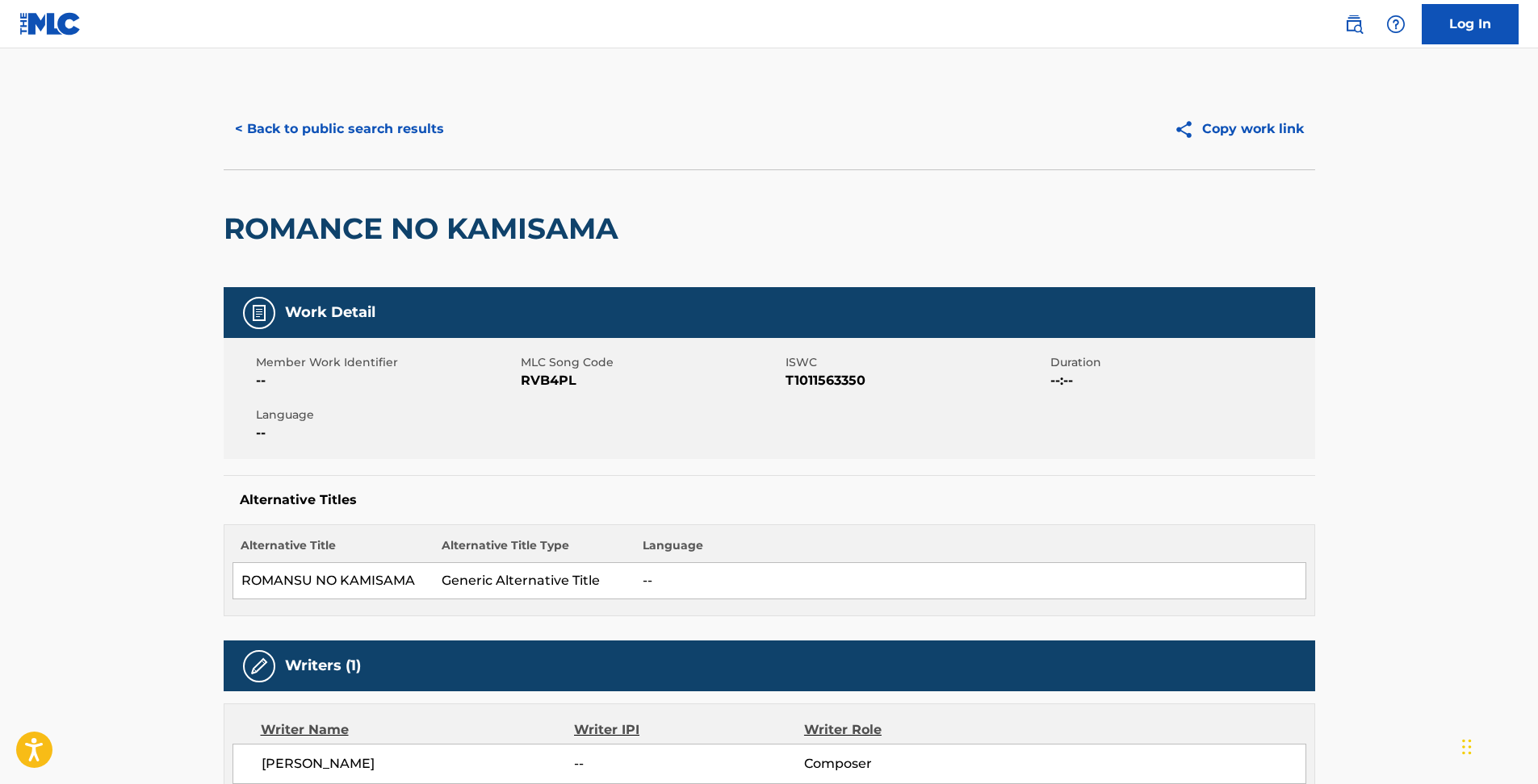
click at [561, 377] on span "RVB4PL" at bounding box center [651, 380] width 260 height 19
copy span "RVB4PL"
click at [1222, 130] on button "Copy work link" at bounding box center [1239, 129] width 153 height 40
click at [798, 240] on div "ROMANCE NO KAMISAMA" at bounding box center [769, 228] width 1092 height 118
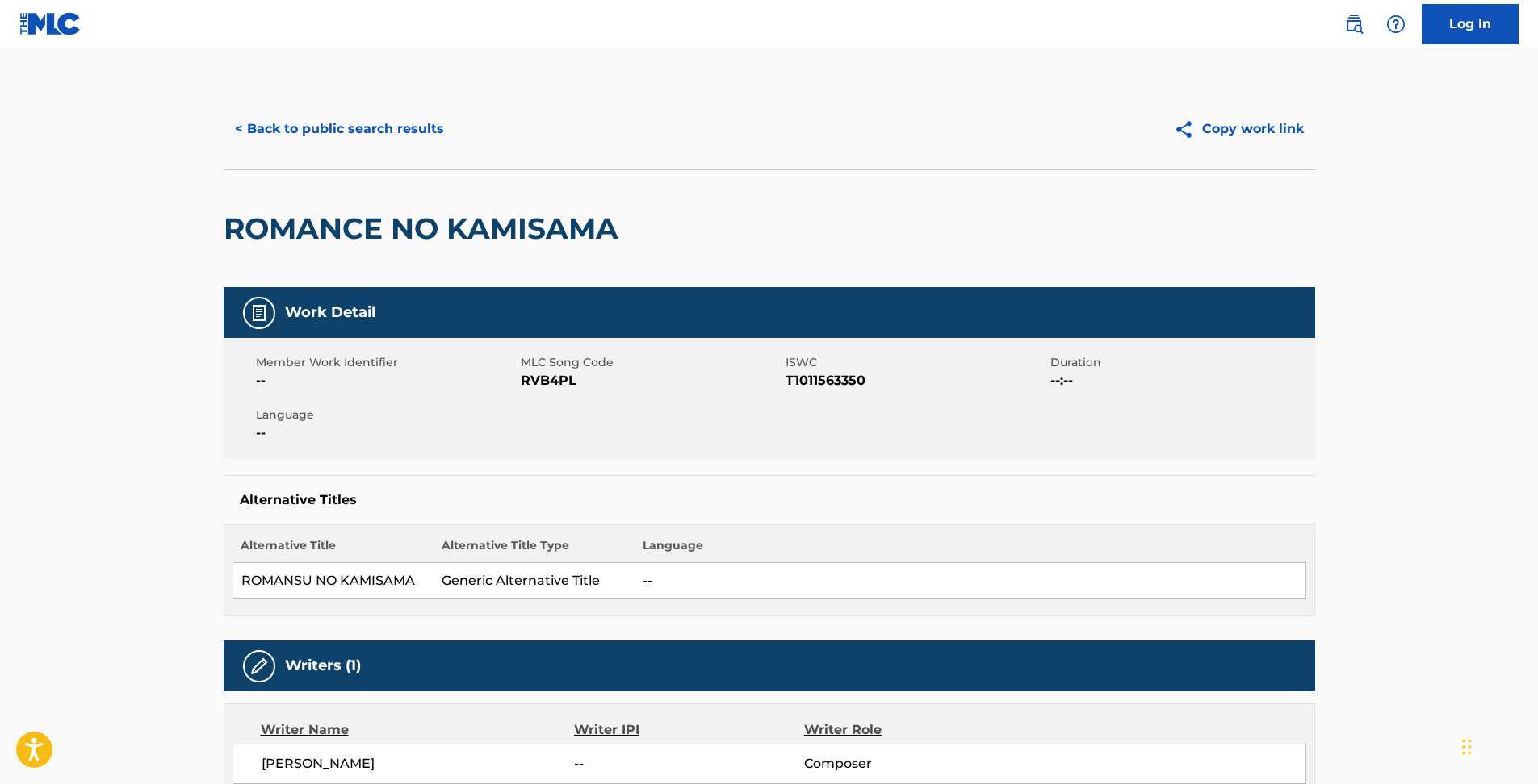
click at [1357, 24] on img at bounding box center [1353, 24] width 19 height 19
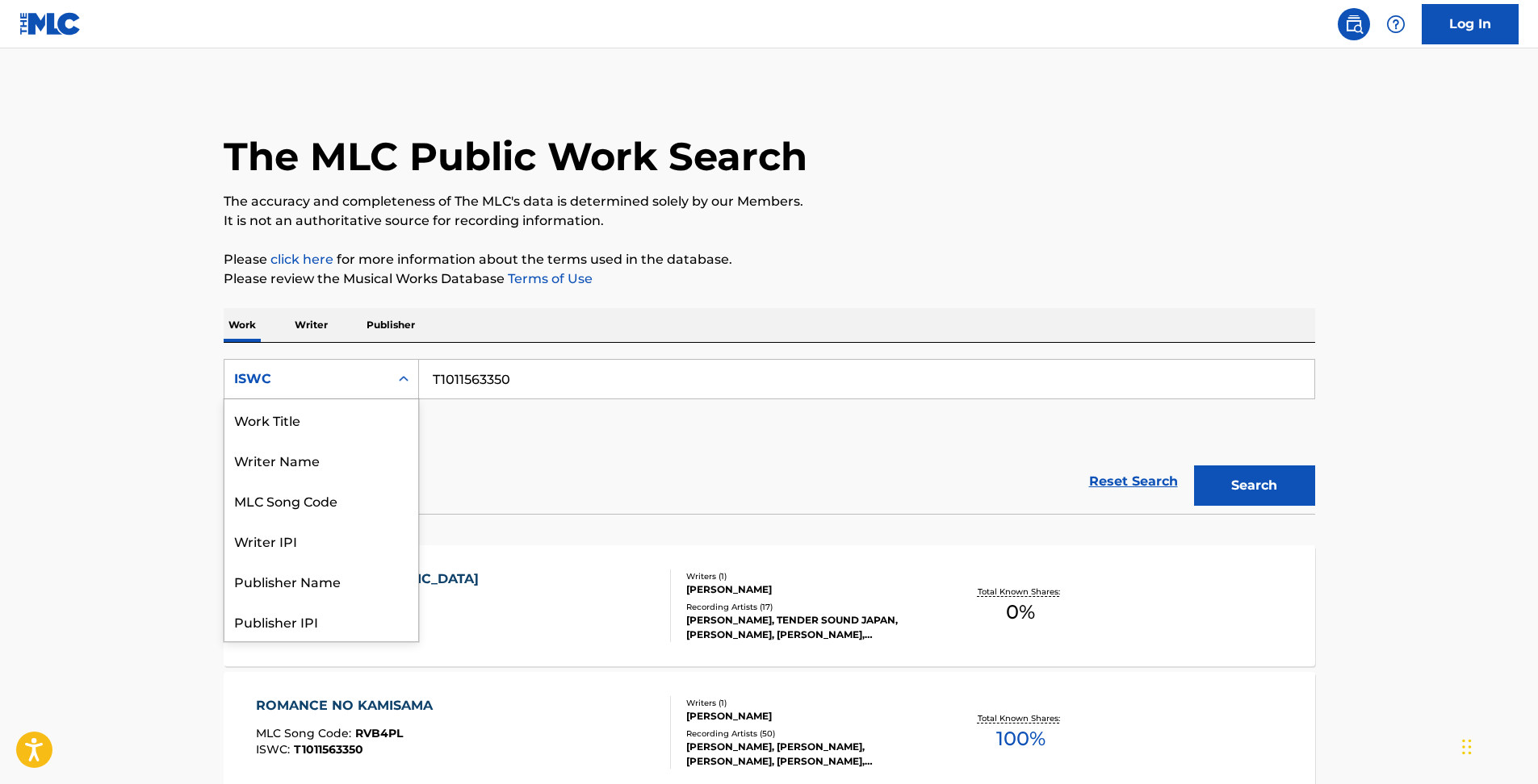
click at [371, 393] on div "ISWC" at bounding box center [306, 379] width 165 height 31
click at [331, 423] on div "Work Title" at bounding box center [321, 419] width 194 height 40
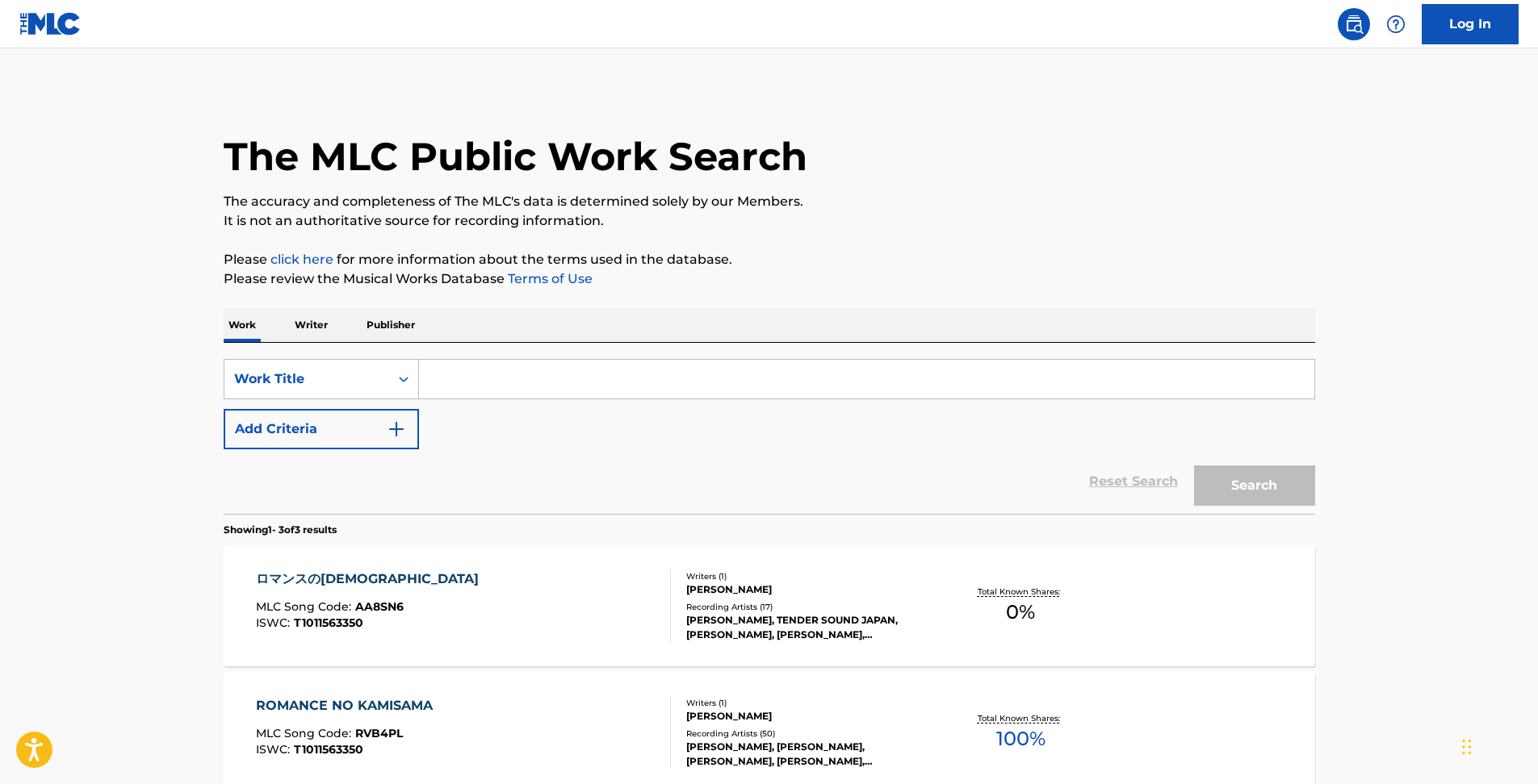
click at [475, 379] on input "Search Form" at bounding box center [866, 379] width 895 height 39
paste input "[PERSON_NAME]"
click at [1218, 469] on button "Search" at bounding box center [1254, 486] width 121 height 40
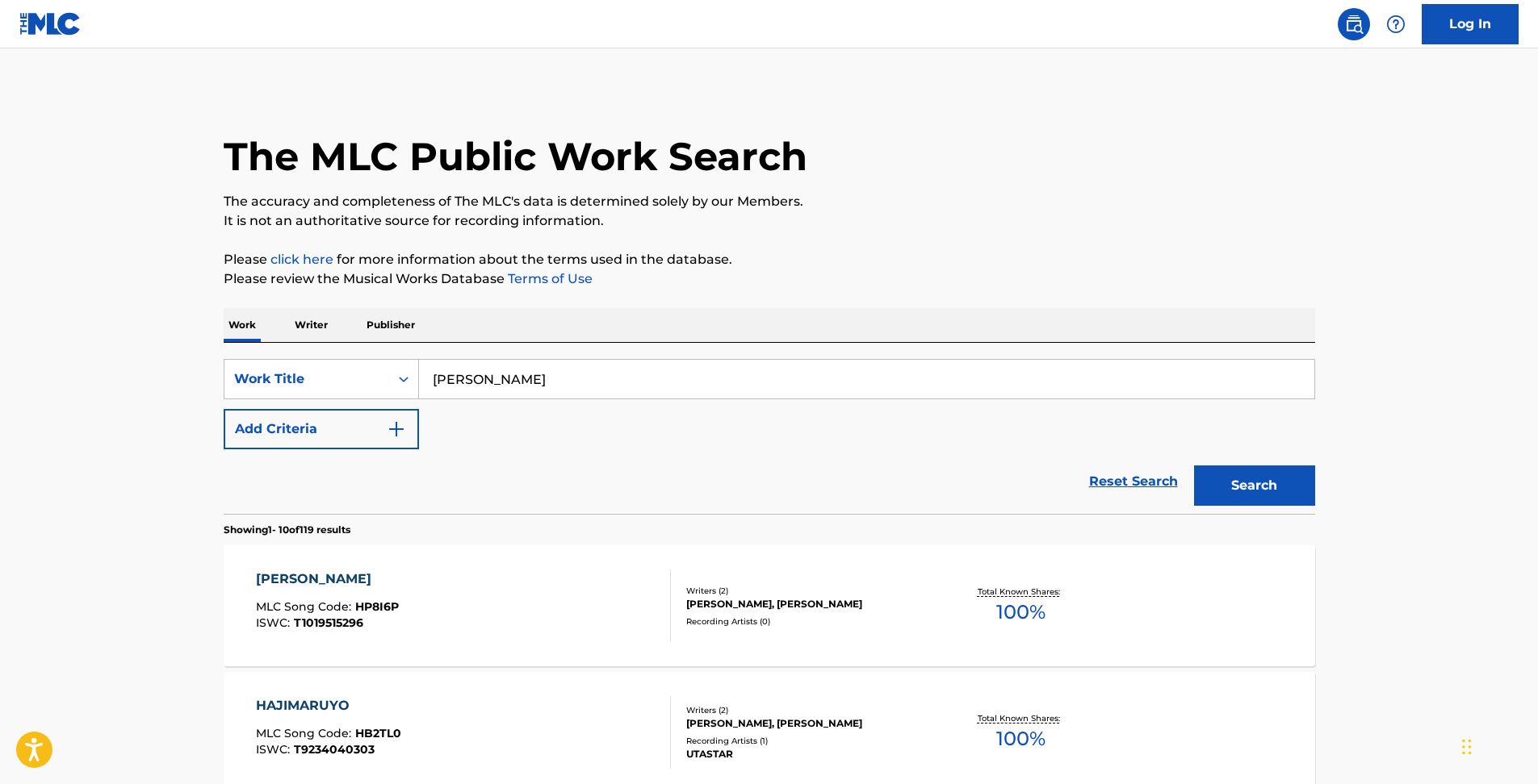
drag, startPoint x: 613, startPoint y: 377, endPoint x: 173, endPoint y: 370, distance: 440.1
click at [327, 370] on div "SearchWithCriteria4d99a06e-f0fd-438c-83d9-66354bab88cc Work Title FUYUGA HAJIMA…" at bounding box center [769, 379] width 1092 height 40
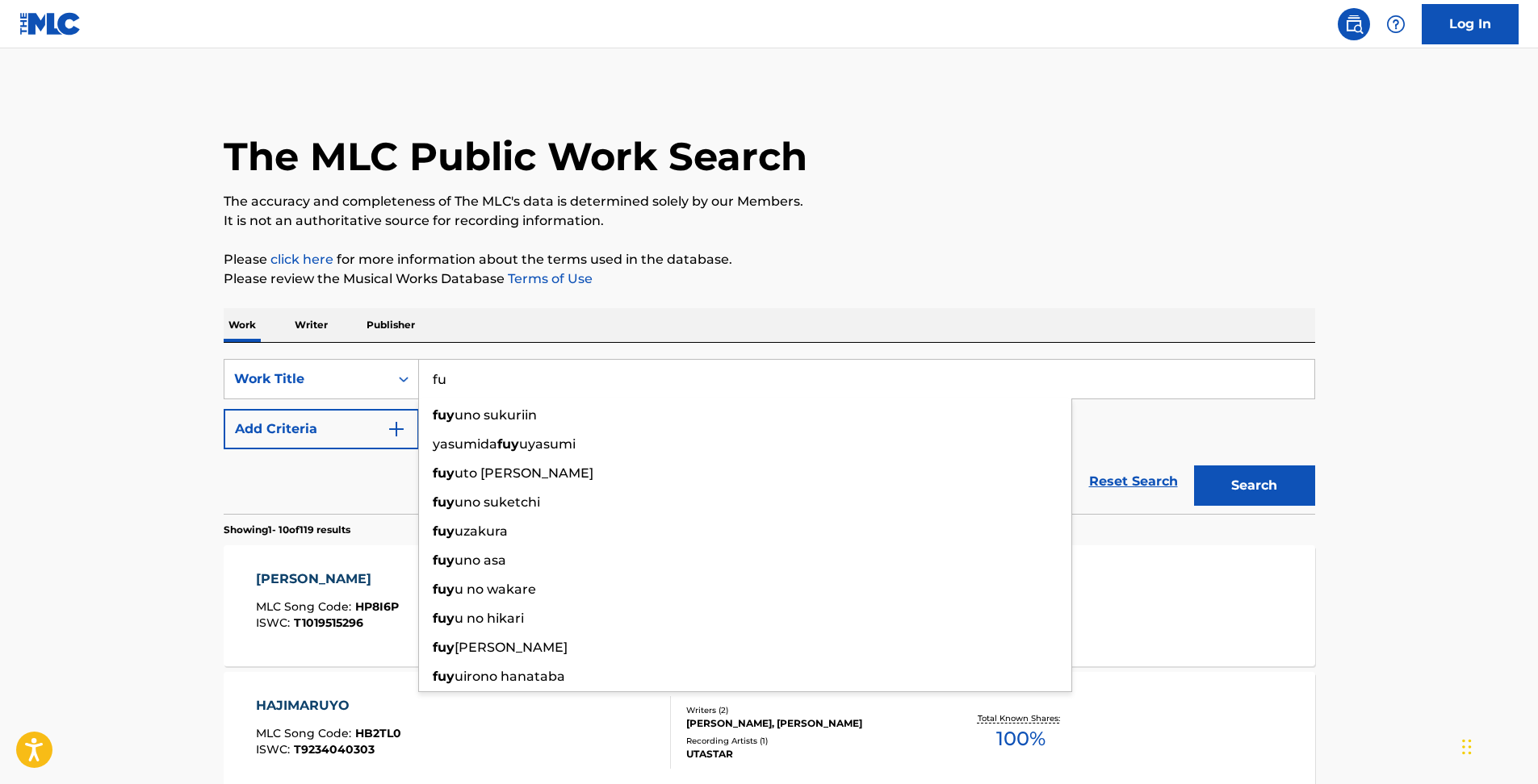
type input "f"
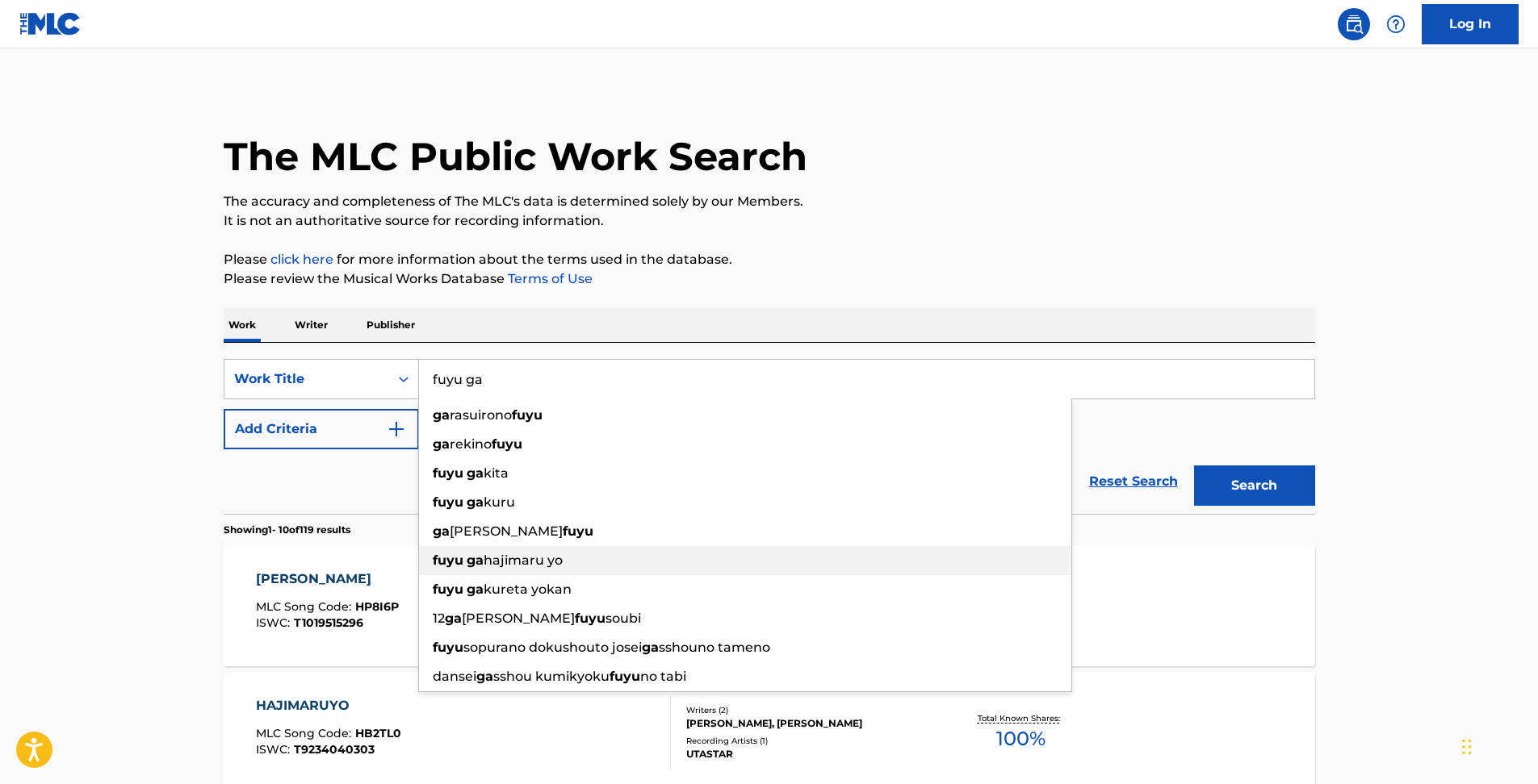
click at [449, 554] on strong "fuyu" at bounding box center [448, 560] width 31 height 15
type input "fuyu ga hajimaru yo"
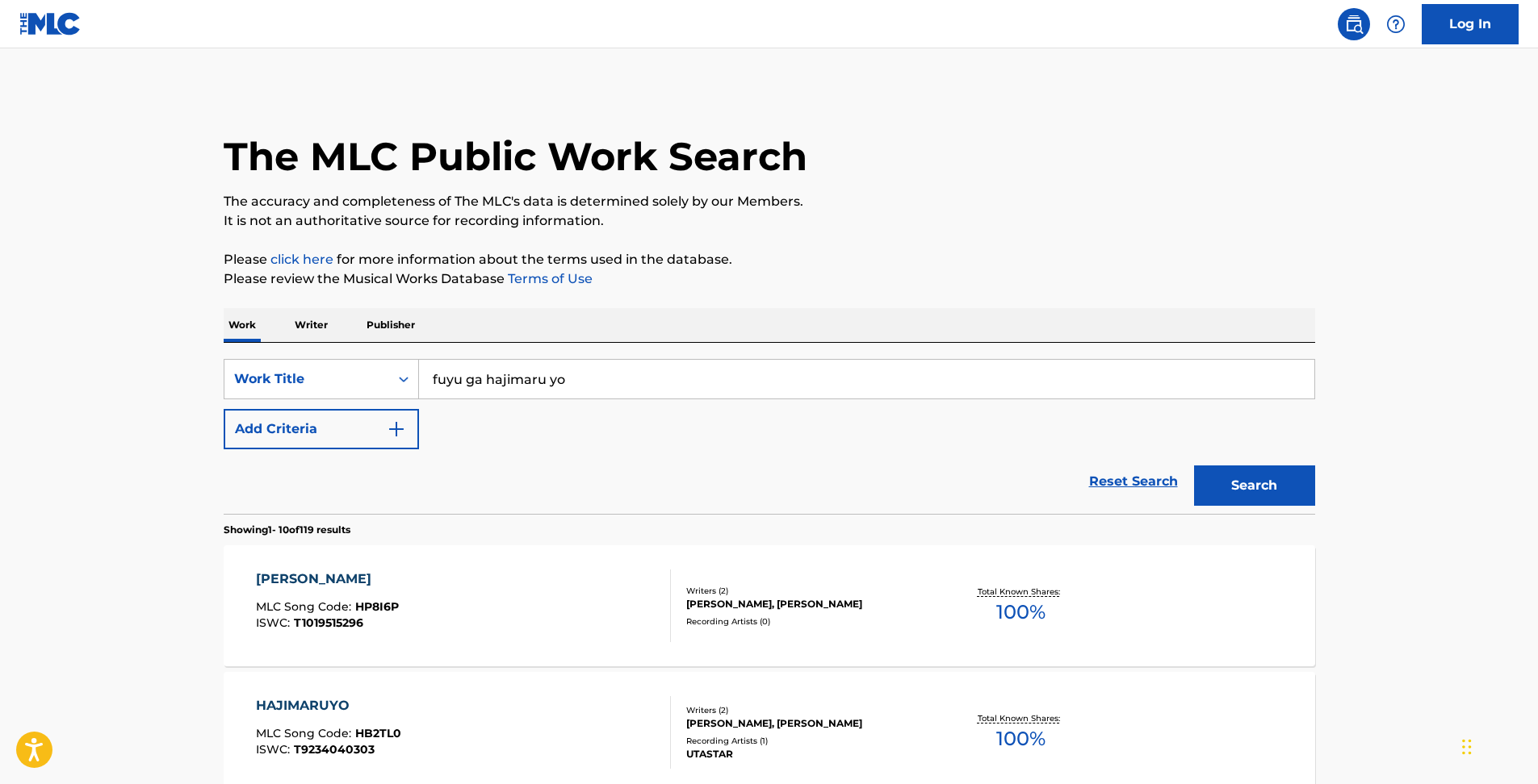
drag, startPoint x: 1222, startPoint y: 490, endPoint x: 1244, endPoint y: 500, distance: 24.2
click at [1222, 490] on button "Search" at bounding box center [1254, 486] width 121 height 40
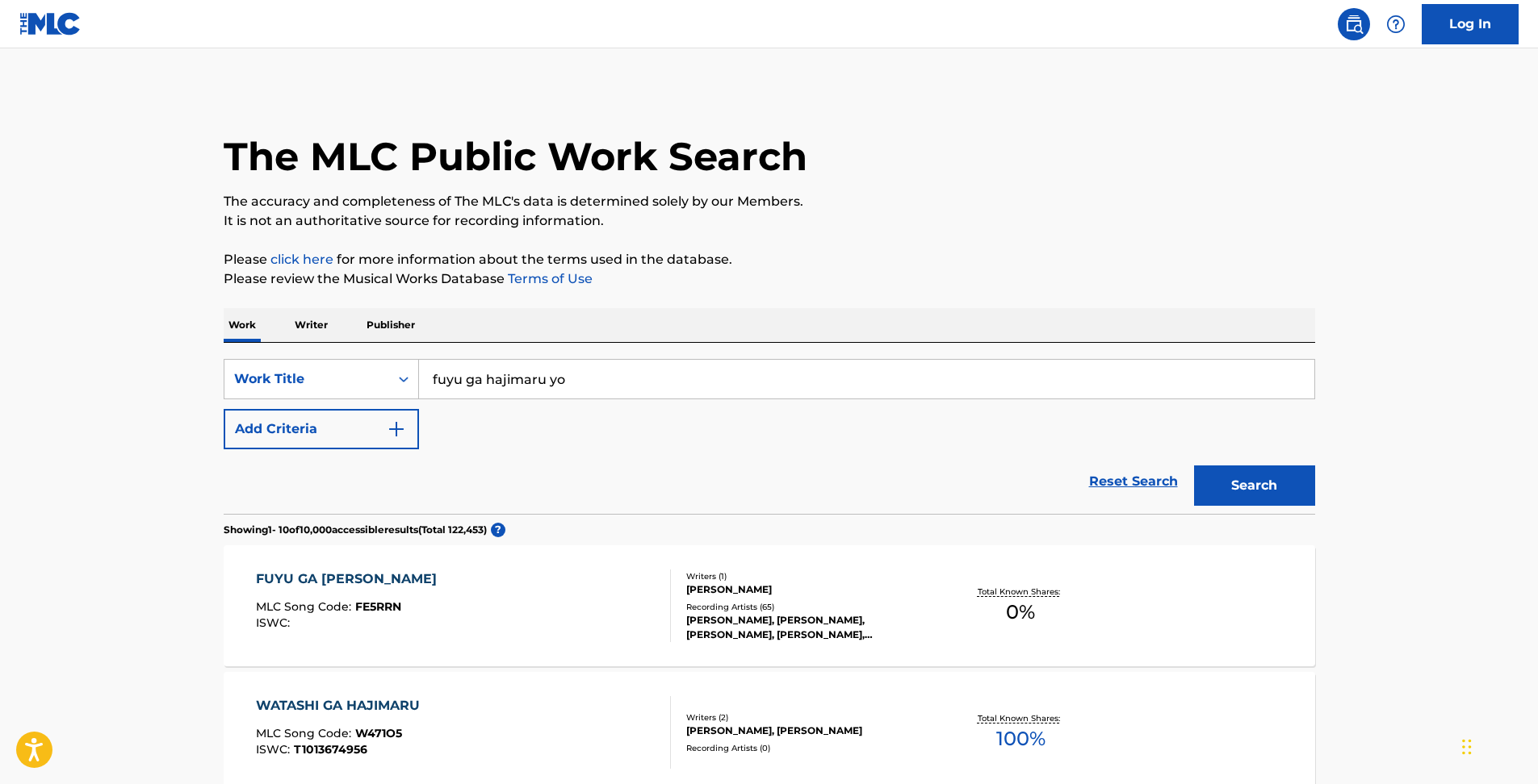
scroll to position [268, 0]
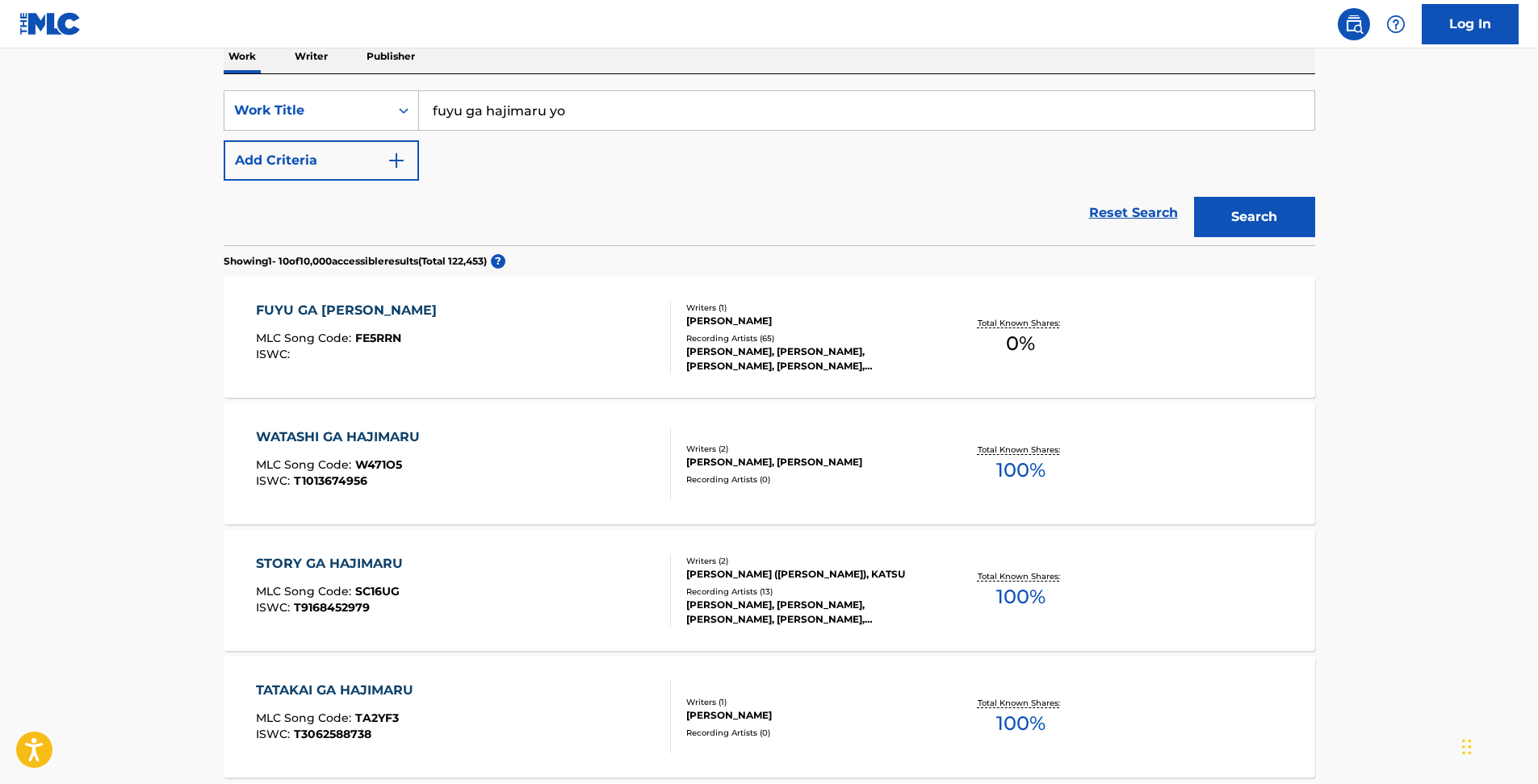
click at [768, 349] on div "[PERSON_NAME], [PERSON_NAME], [PERSON_NAME], [PERSON_NAME], [PERSON_NAME]" at bounding box center [808, 358] width 244 height 29
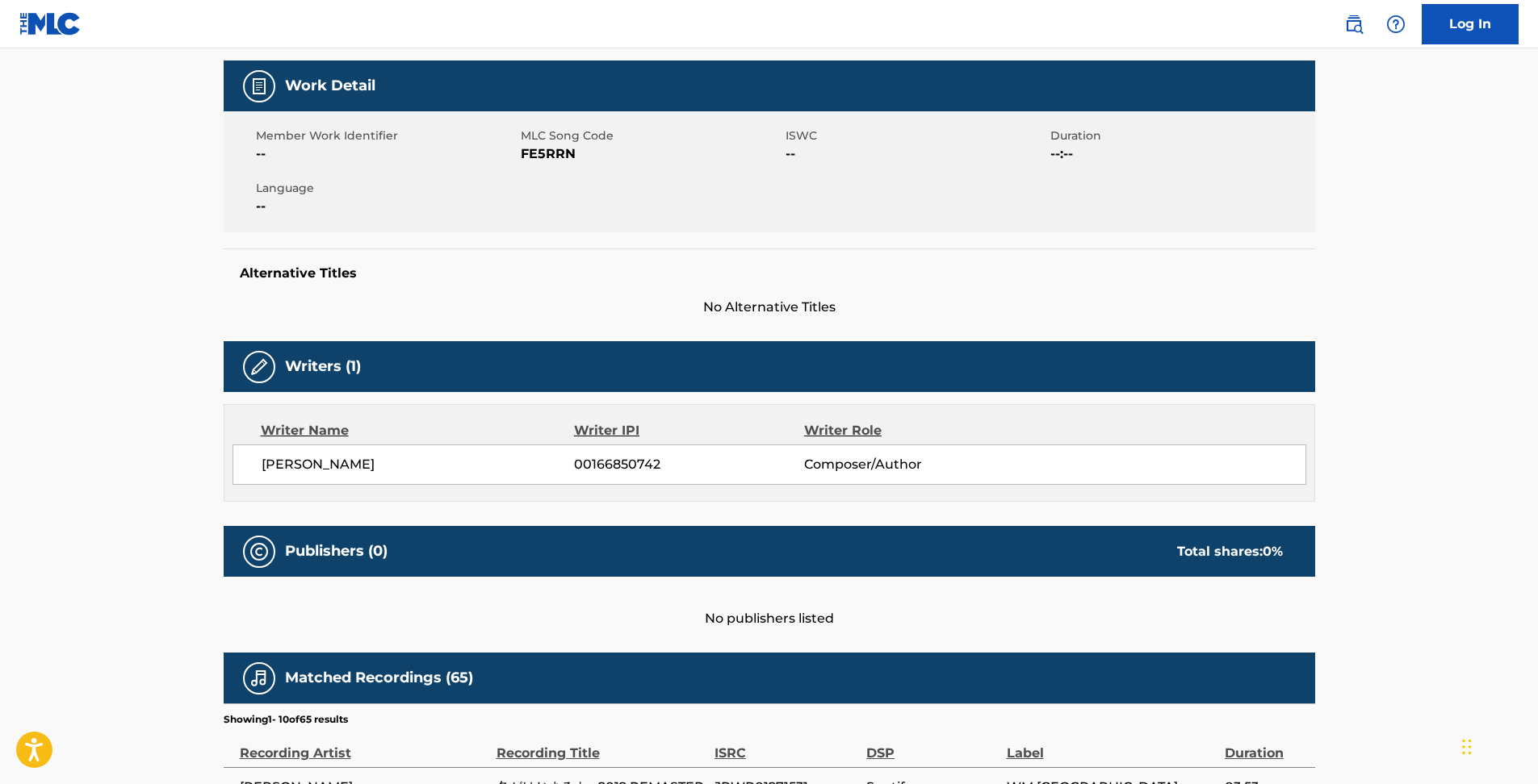
scroll to position [269, 0]
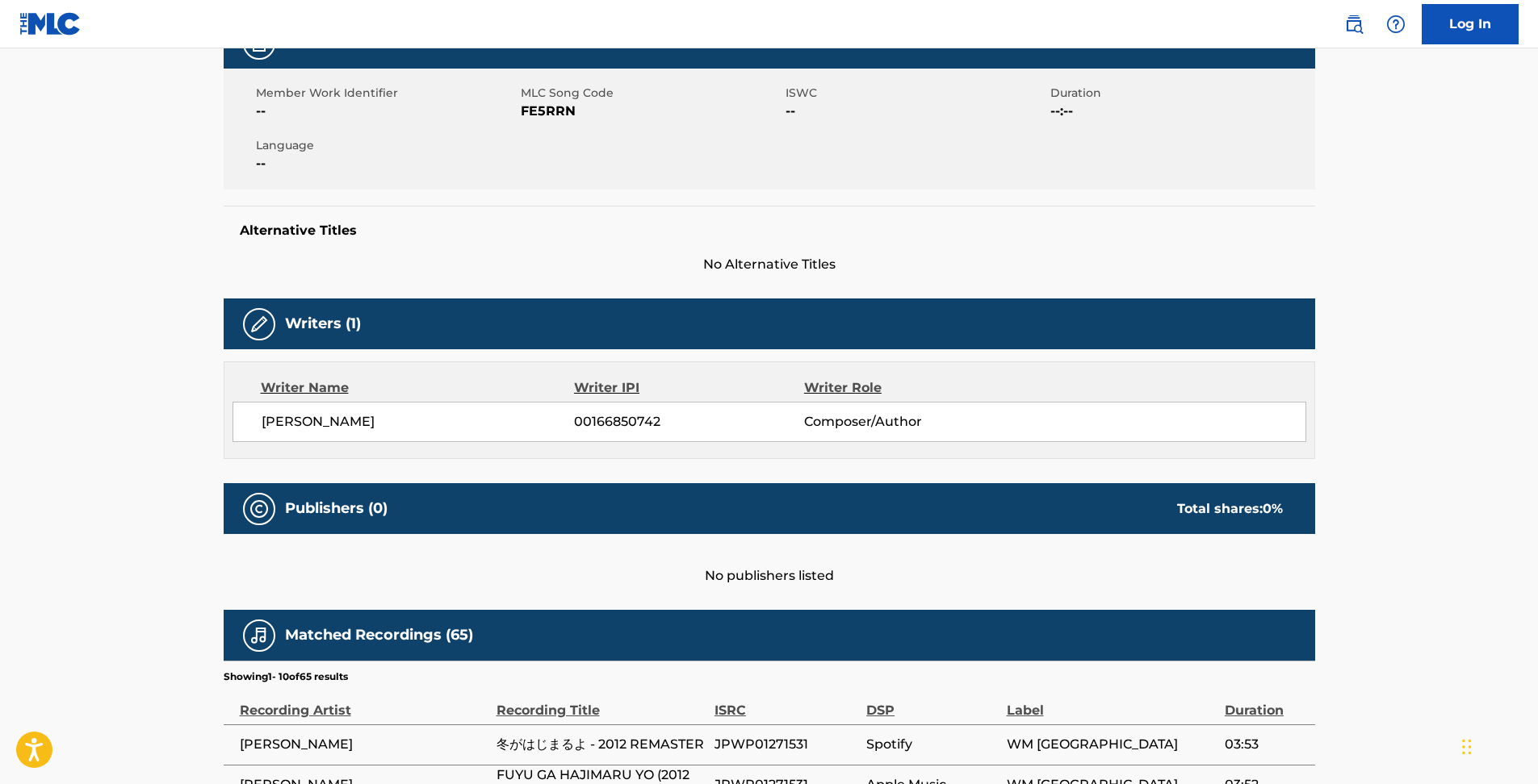
drag, startPoint x: 419, startPoint y: 418, endPoint x: 261, endPoint y: 423, distance: 158.1
click at [261, 423] on span "[PERSON_NAME]" at bounding box center [418, 421] width 313 height 19
copy span "[PERSON_NAME]"
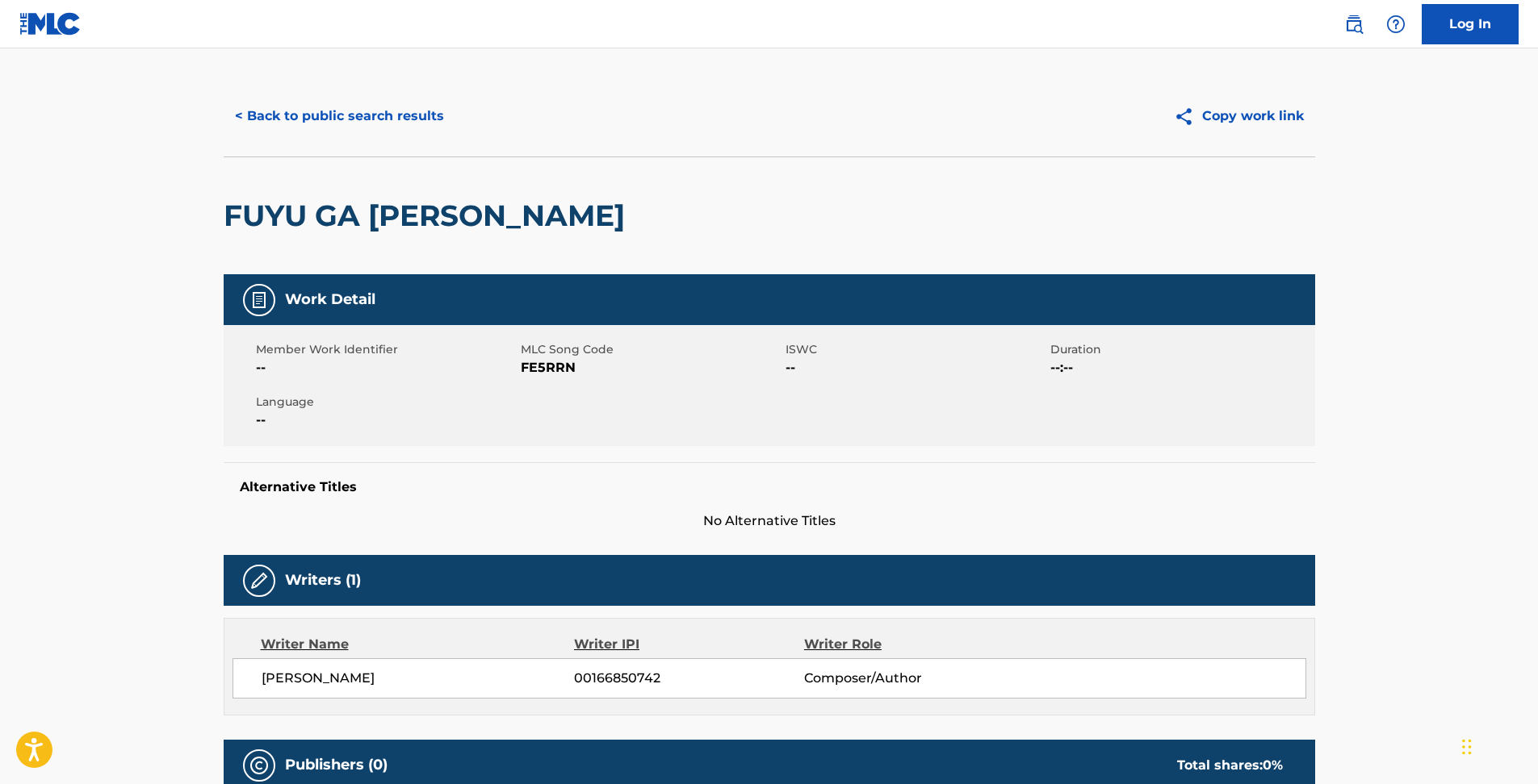
scroll to position [0, 0]
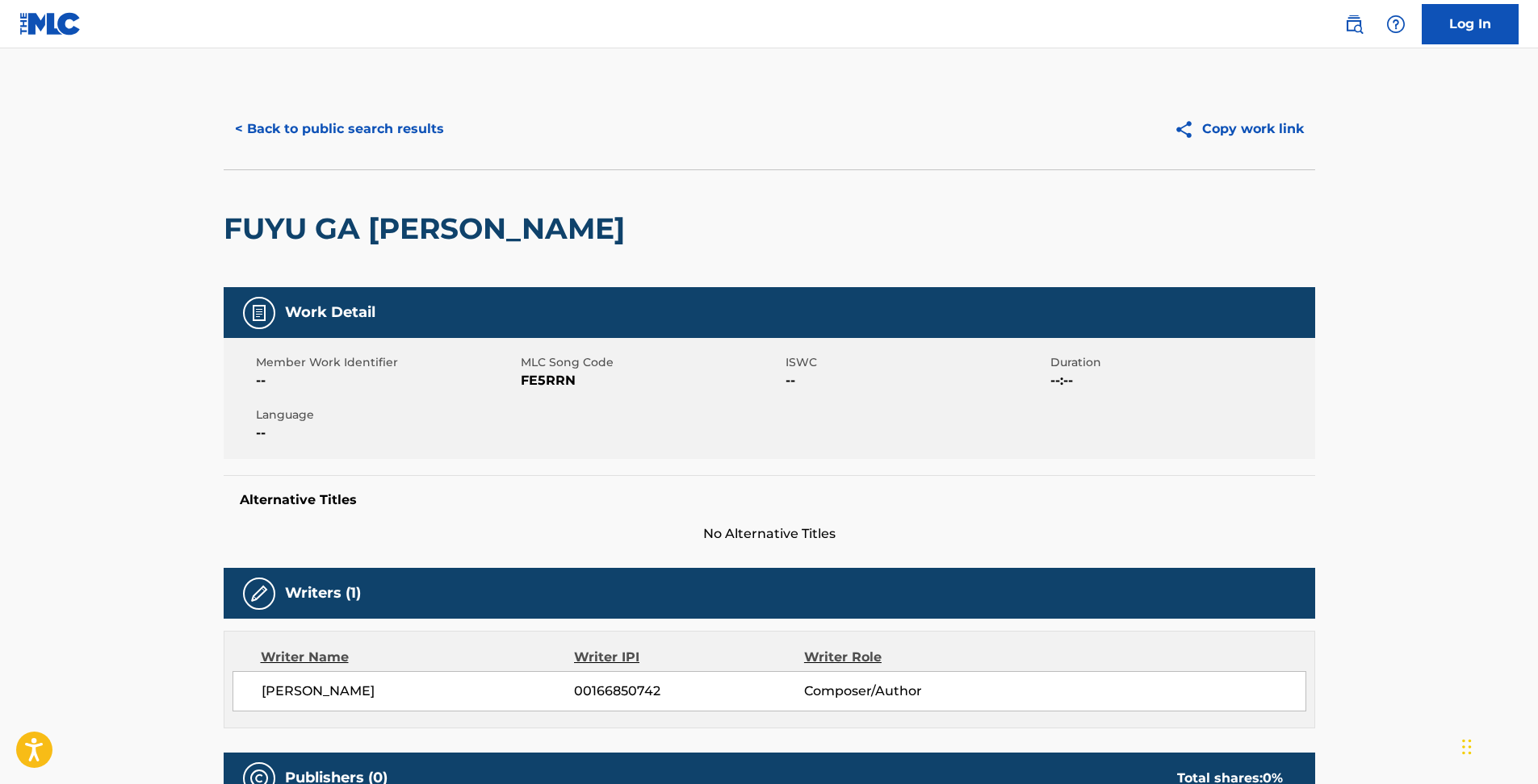
click at [1349, 21] on img at bounding box center [1353, 24] width 19 height 19
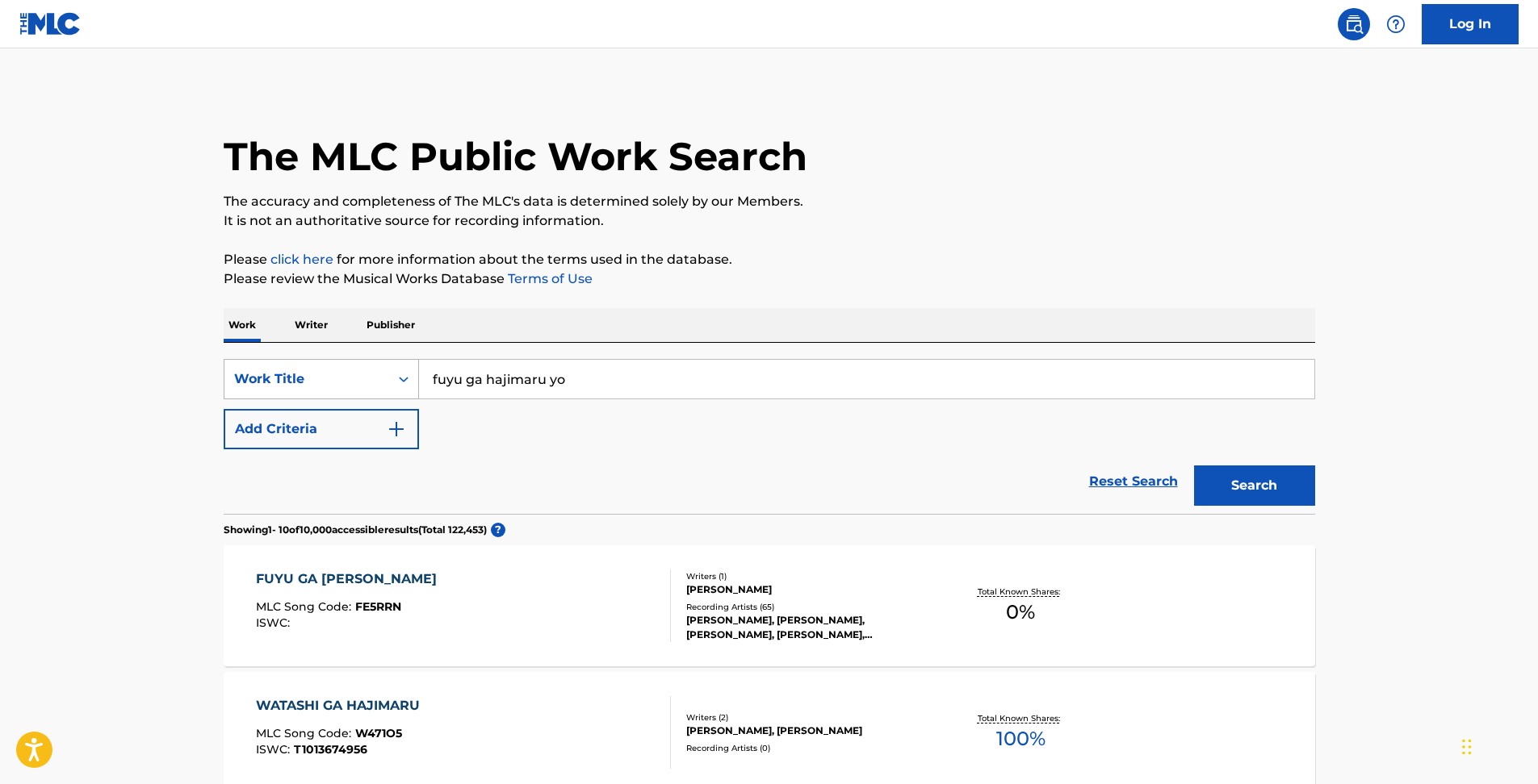
click at [399, 381] on icon "Search Form" at bounding box center [403, 379] width 16 height 16
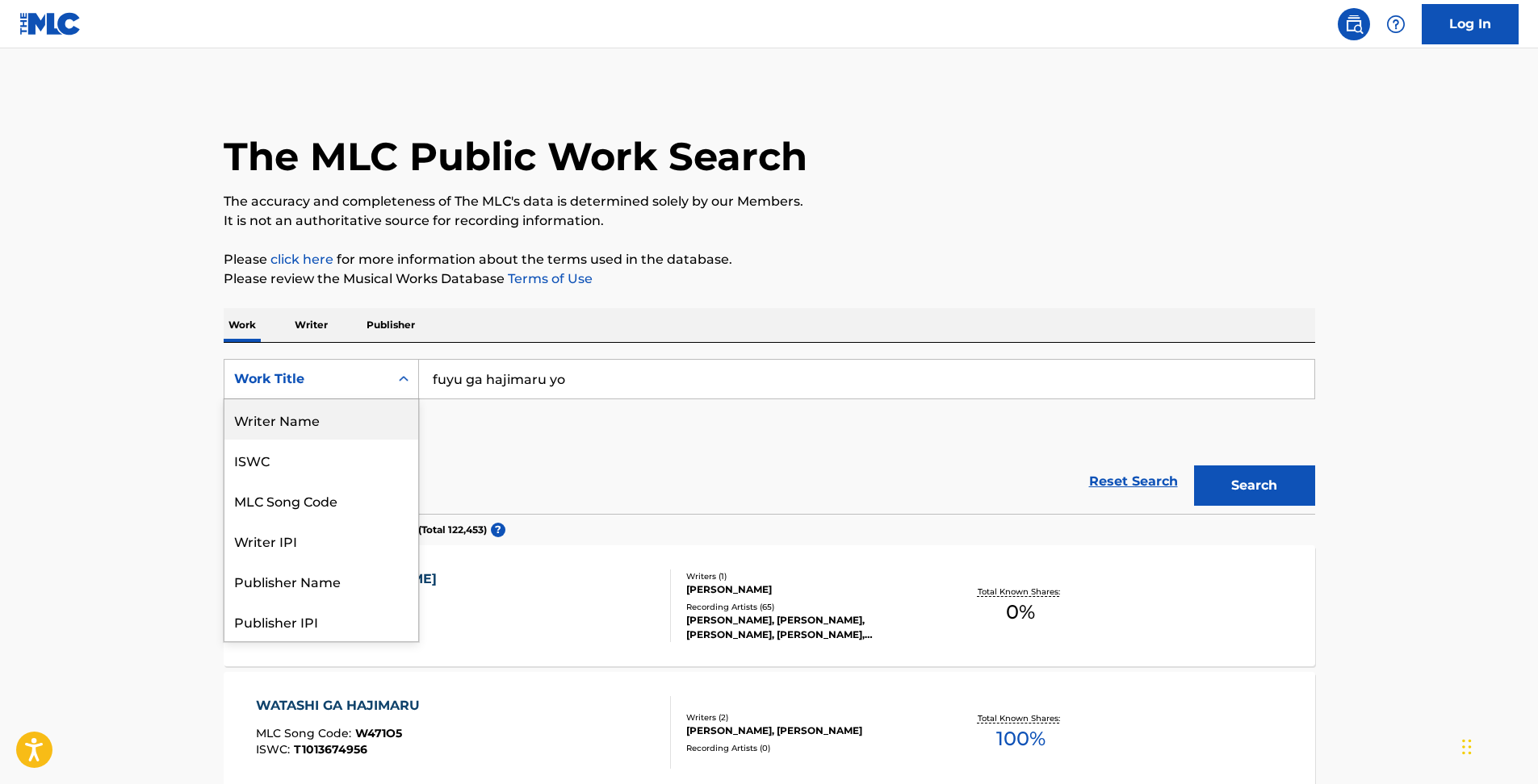
click at [350, 424] on div "Writer Name" at bounding box center [321, 419] width 194 height 40
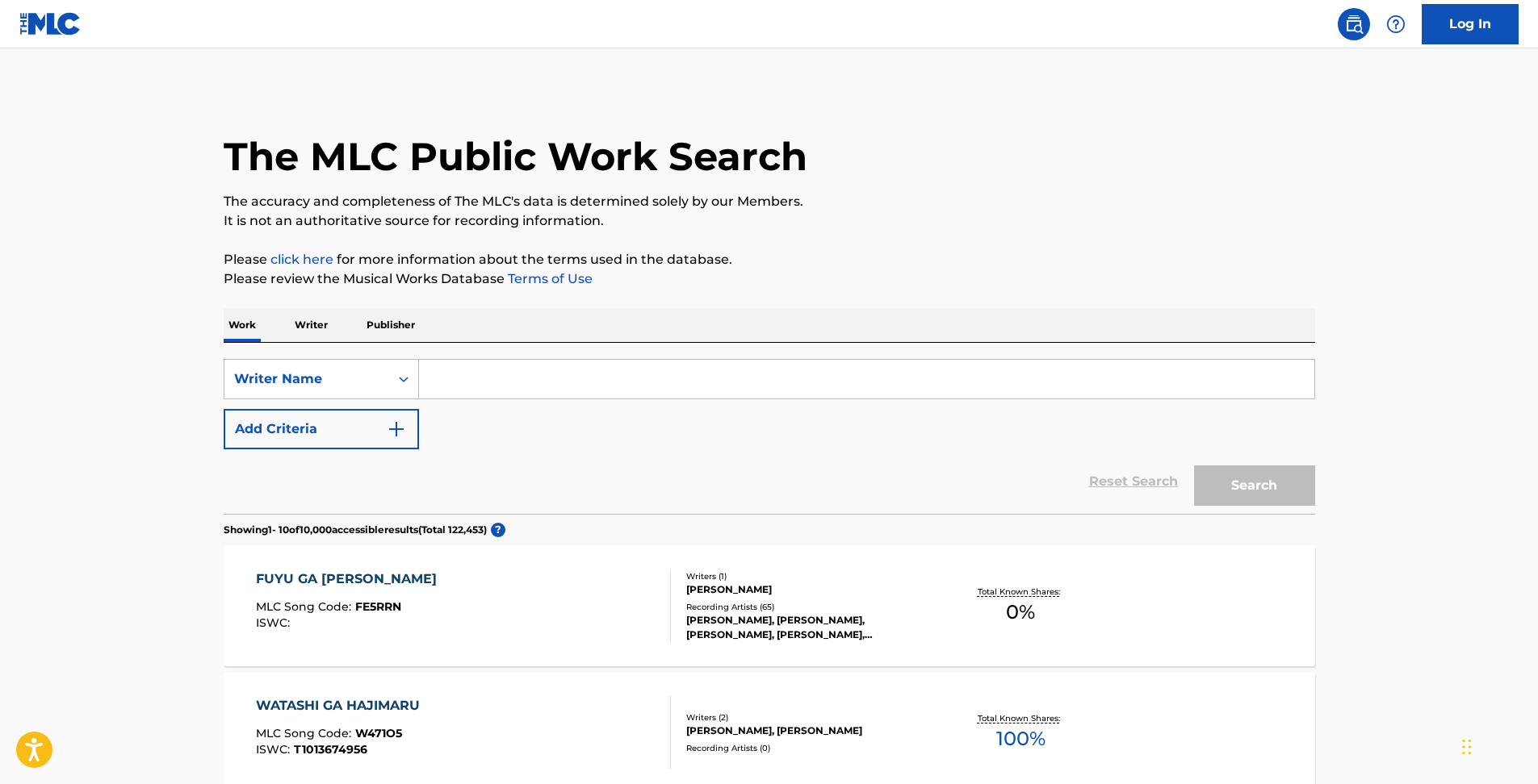
click at [627, 385] on input "Search Form" at bounding box center [866, 379] width 895 height 39
paste input "[PERSON_NAME]"
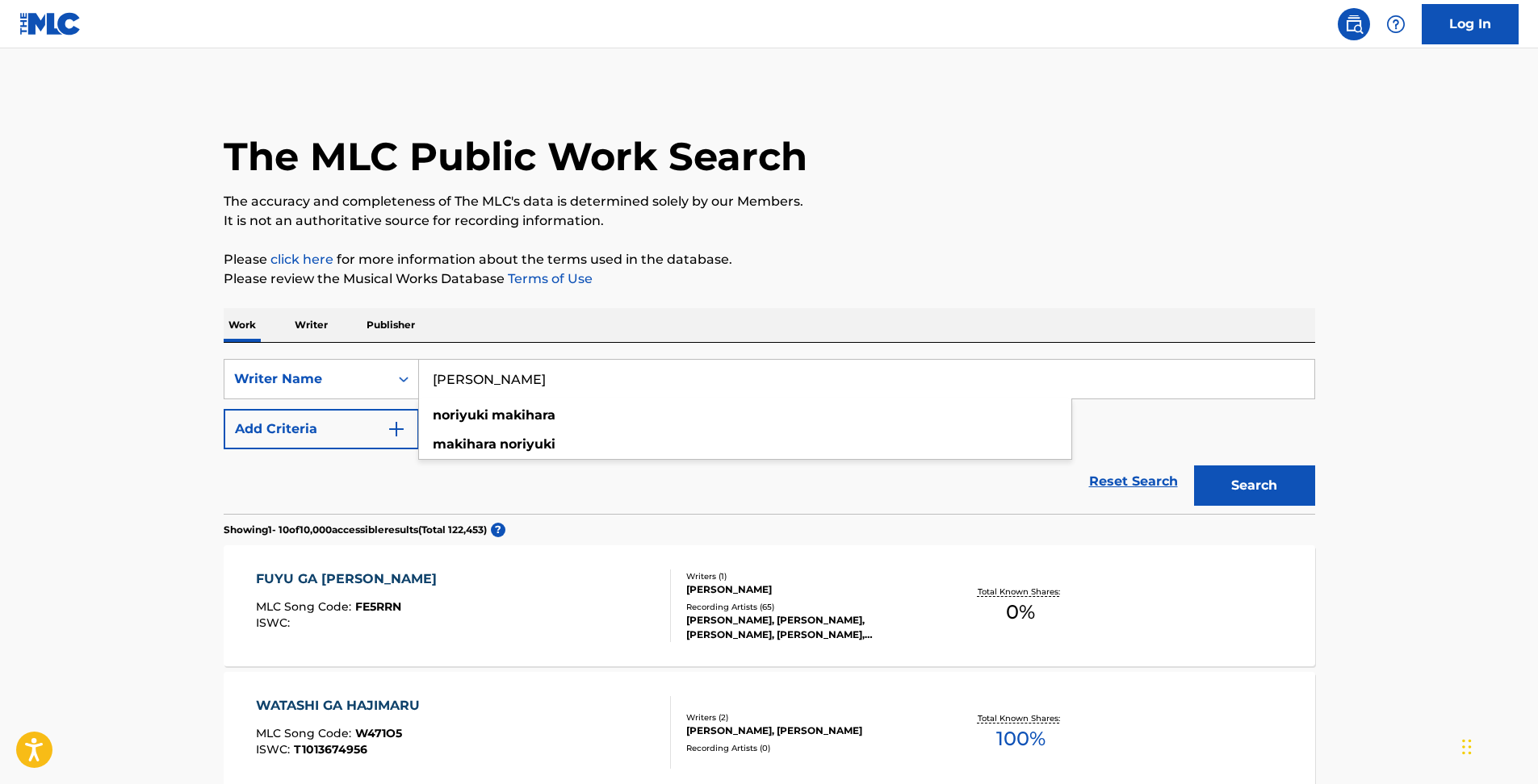
type input "[PERSON_NAME]"
click at [1252, 471] on button "Search" at bounding box center [1254, 486] width 121 height 40
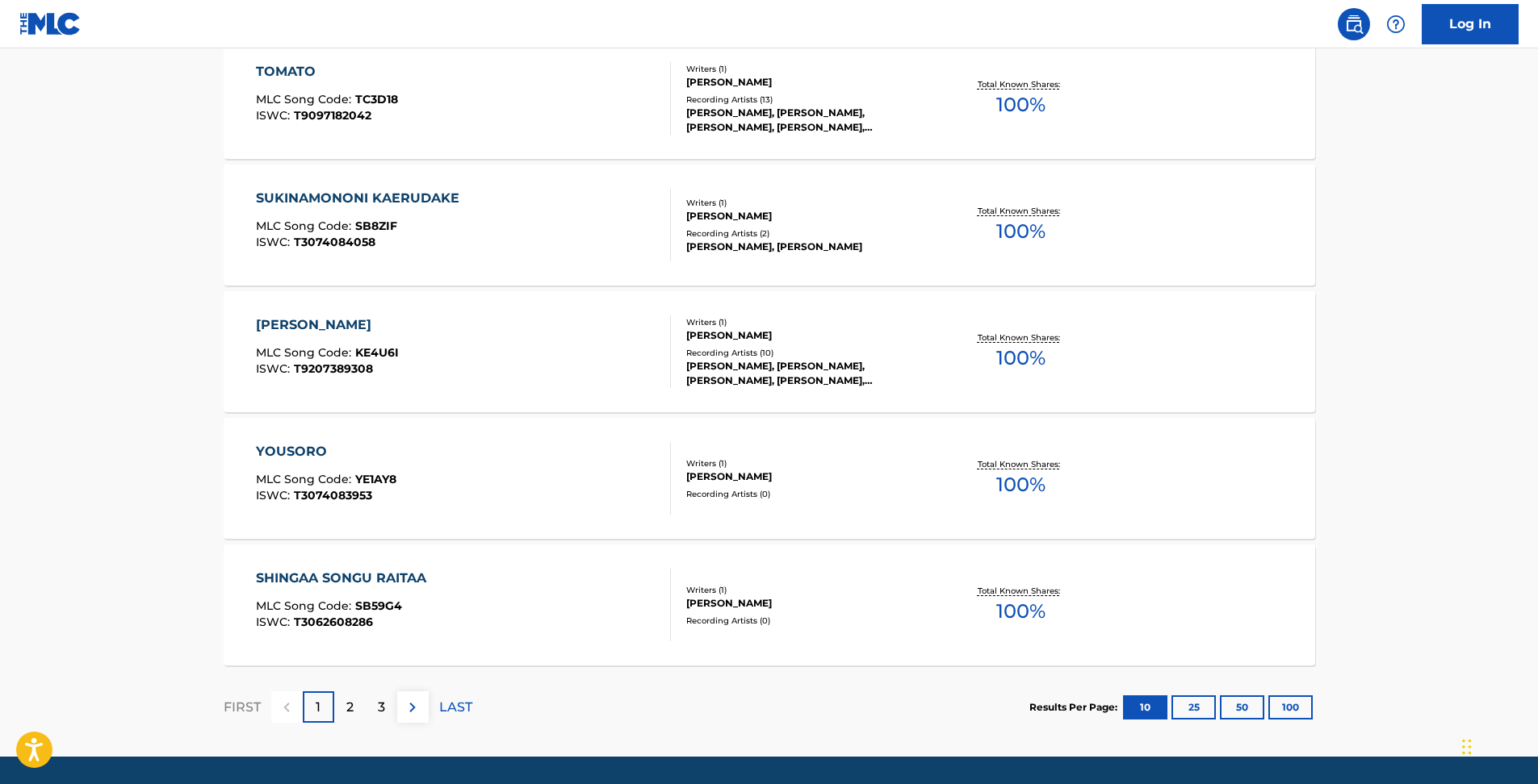
scroll to position [1191, 0]
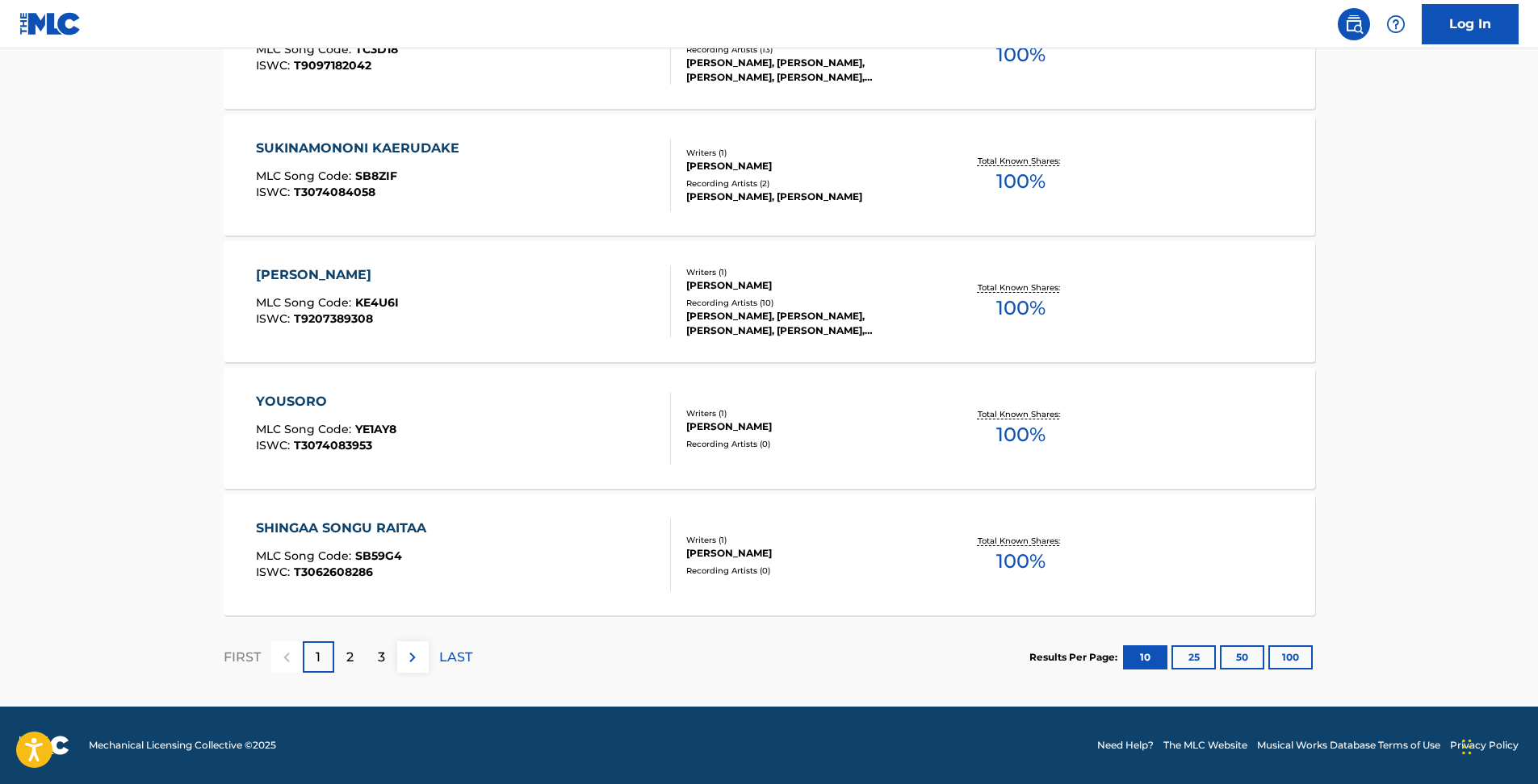
click at [1291, 656] on button "100" at bounding box center [1290, 657] width 44 height 24
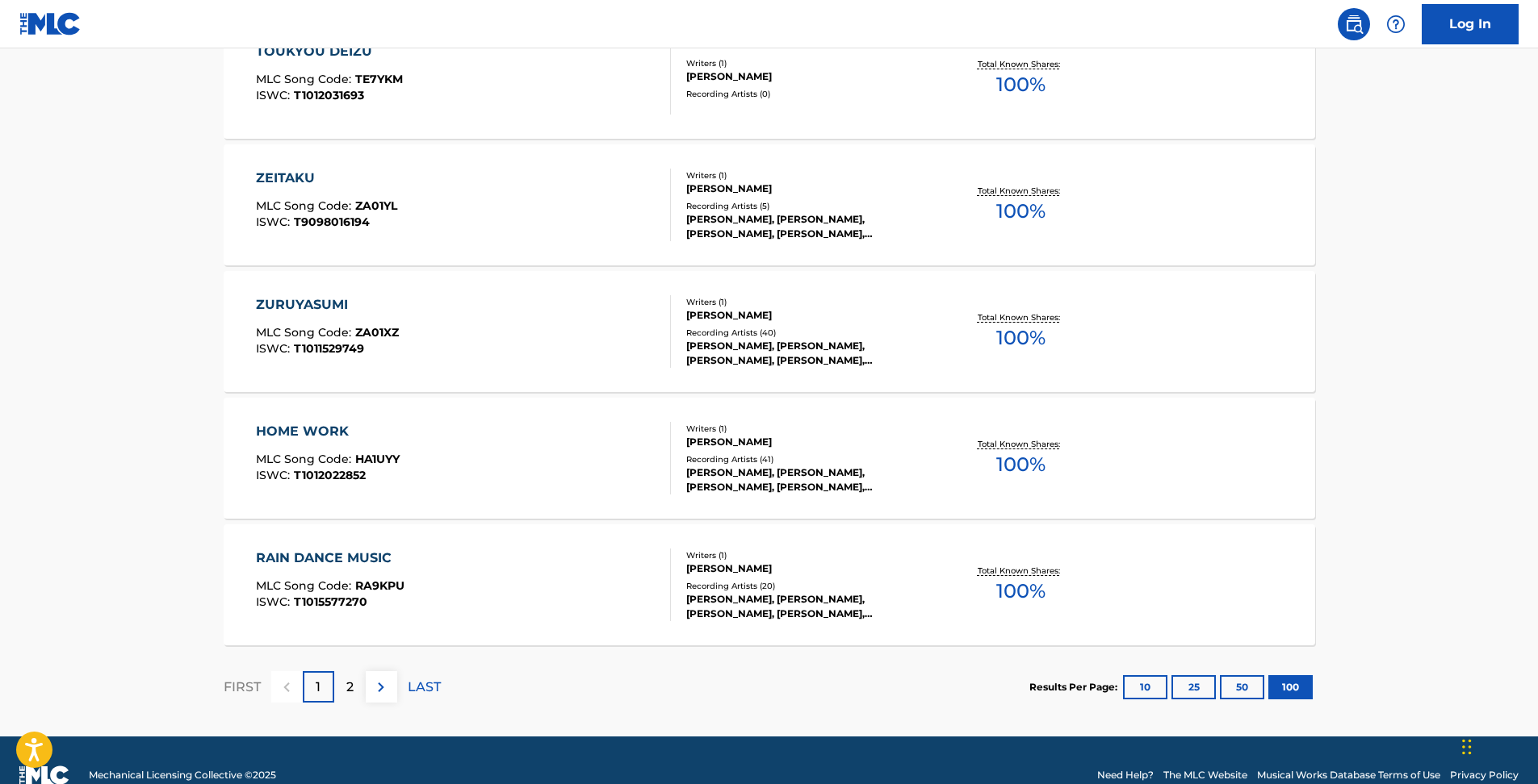
scroll to position [12591, 0]
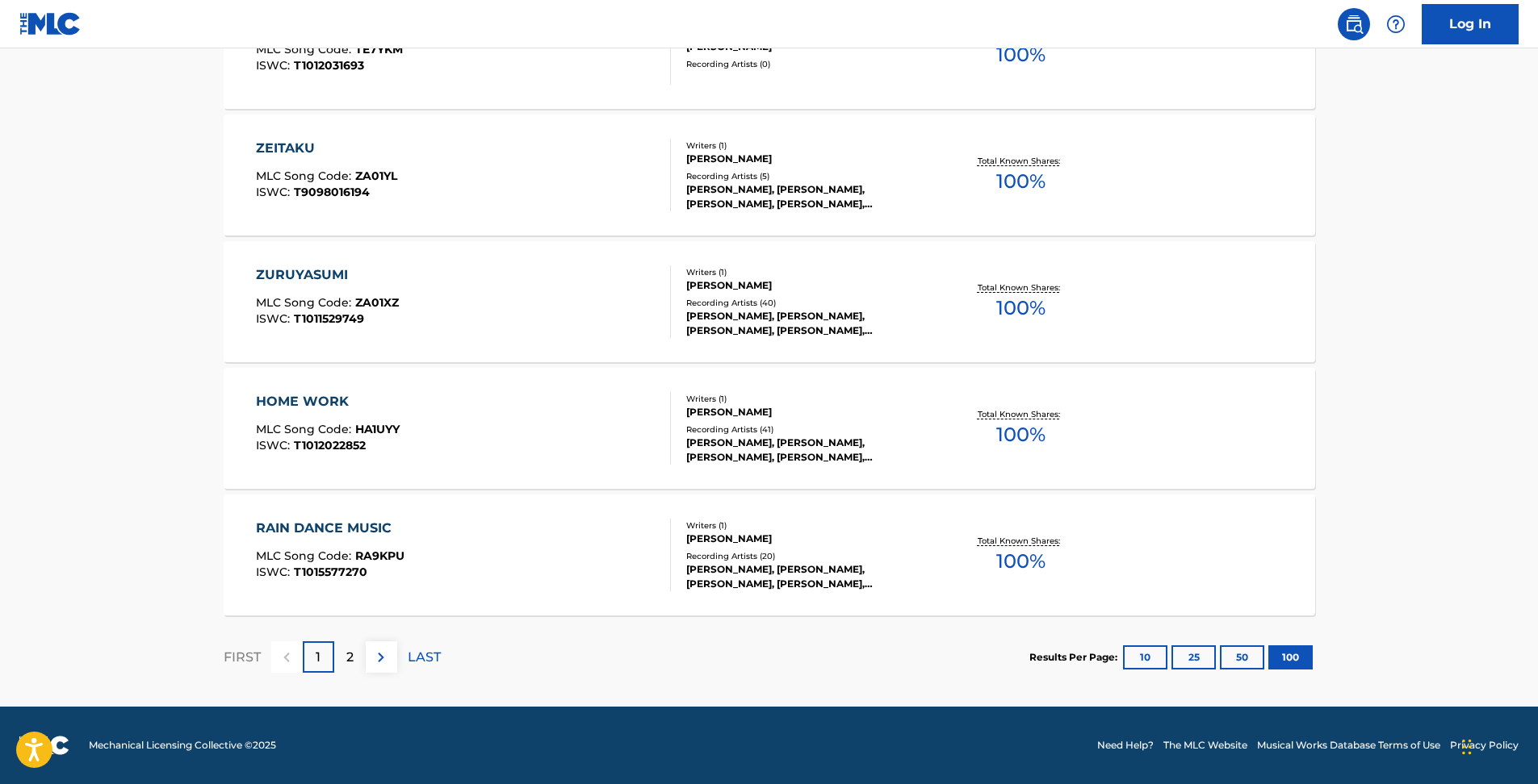
click at [340, 662] on div "2" at bounding box center [350, 657] width 32 height 32
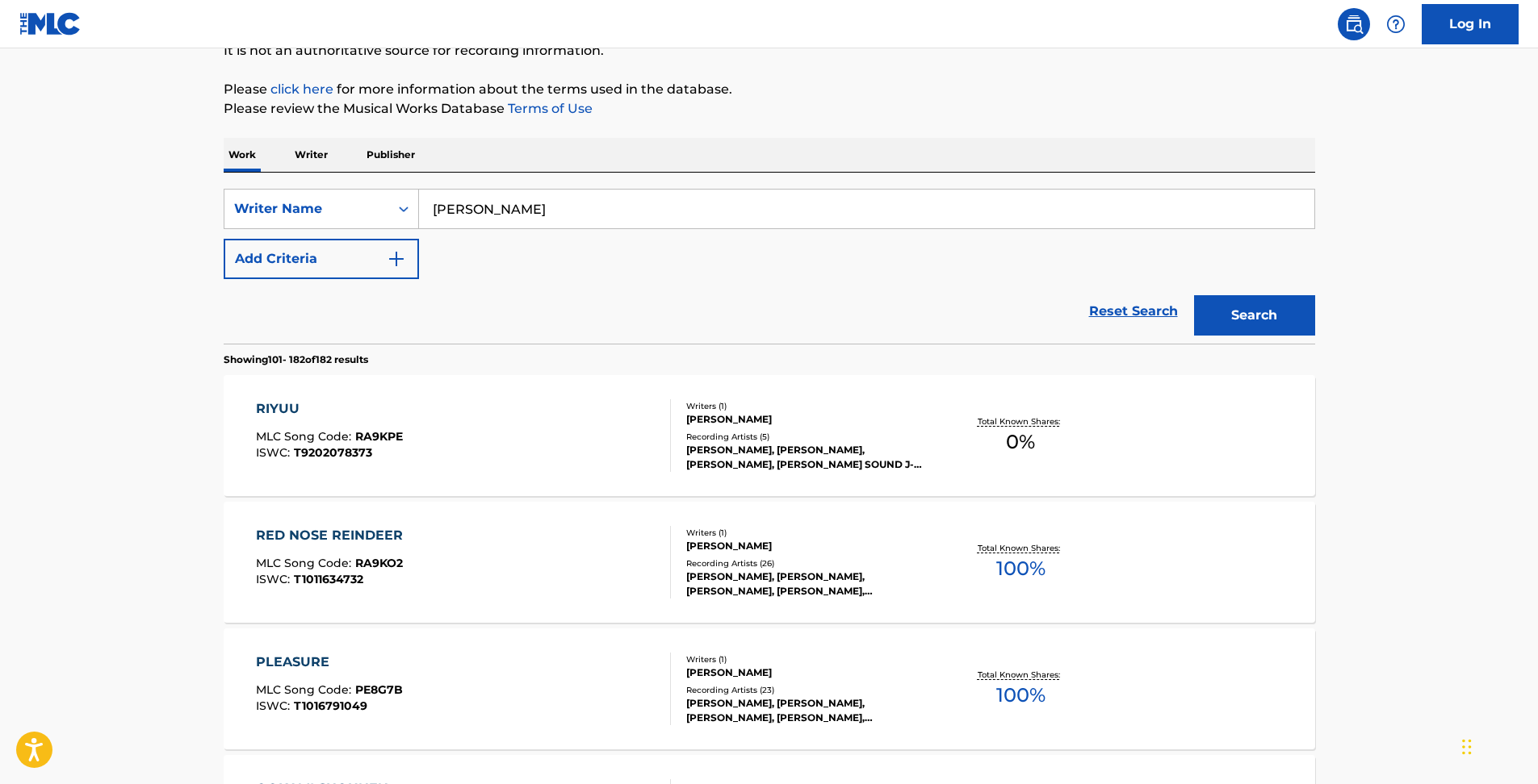
scroll to position [0, 0]
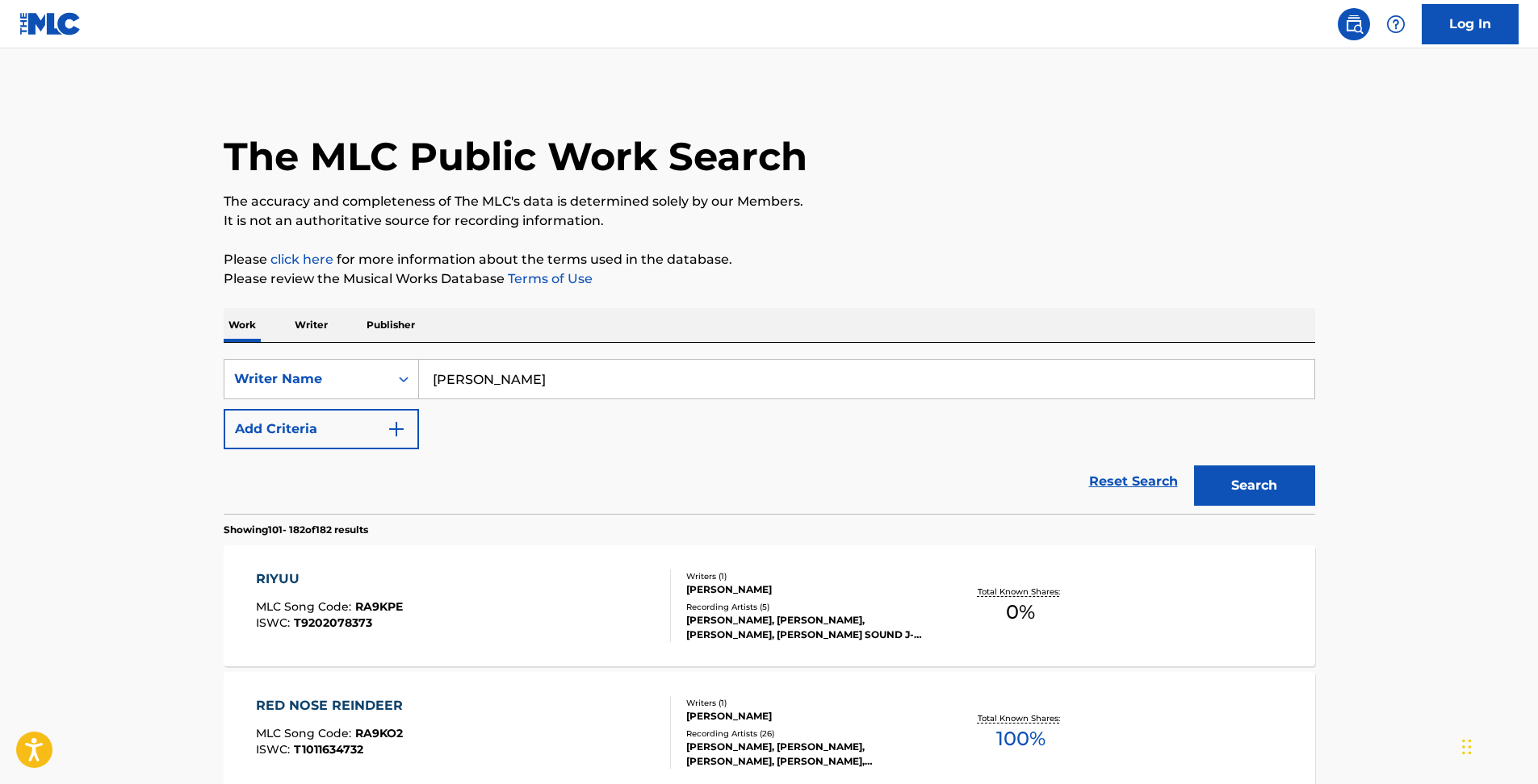
click at [364, 424] on button "Add Criteria" at bounding box center [321, 429] width 196 height 40
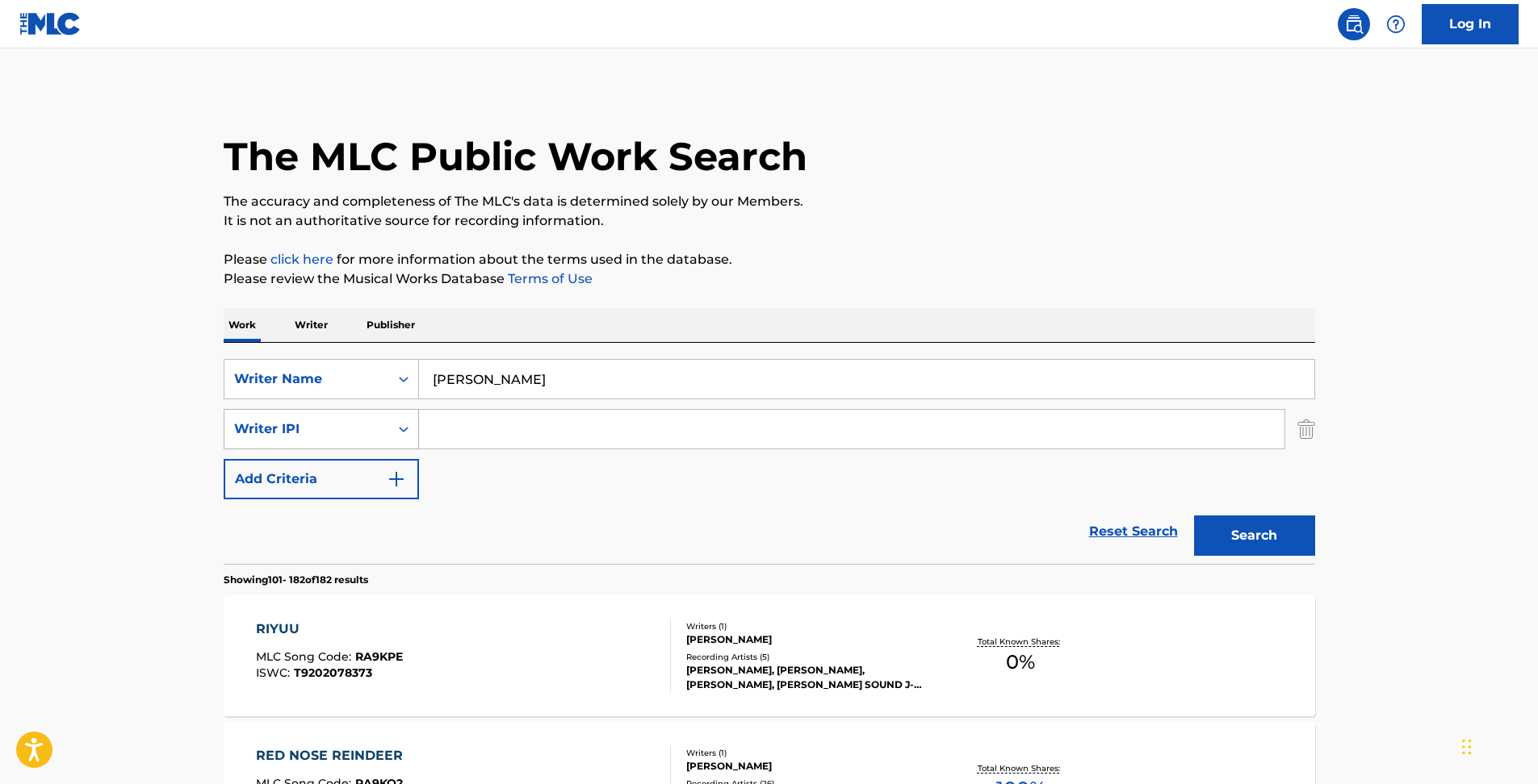
click at [365, 440] on div "Writer IPI" at bounding box center [306, 429] width 165 height 31
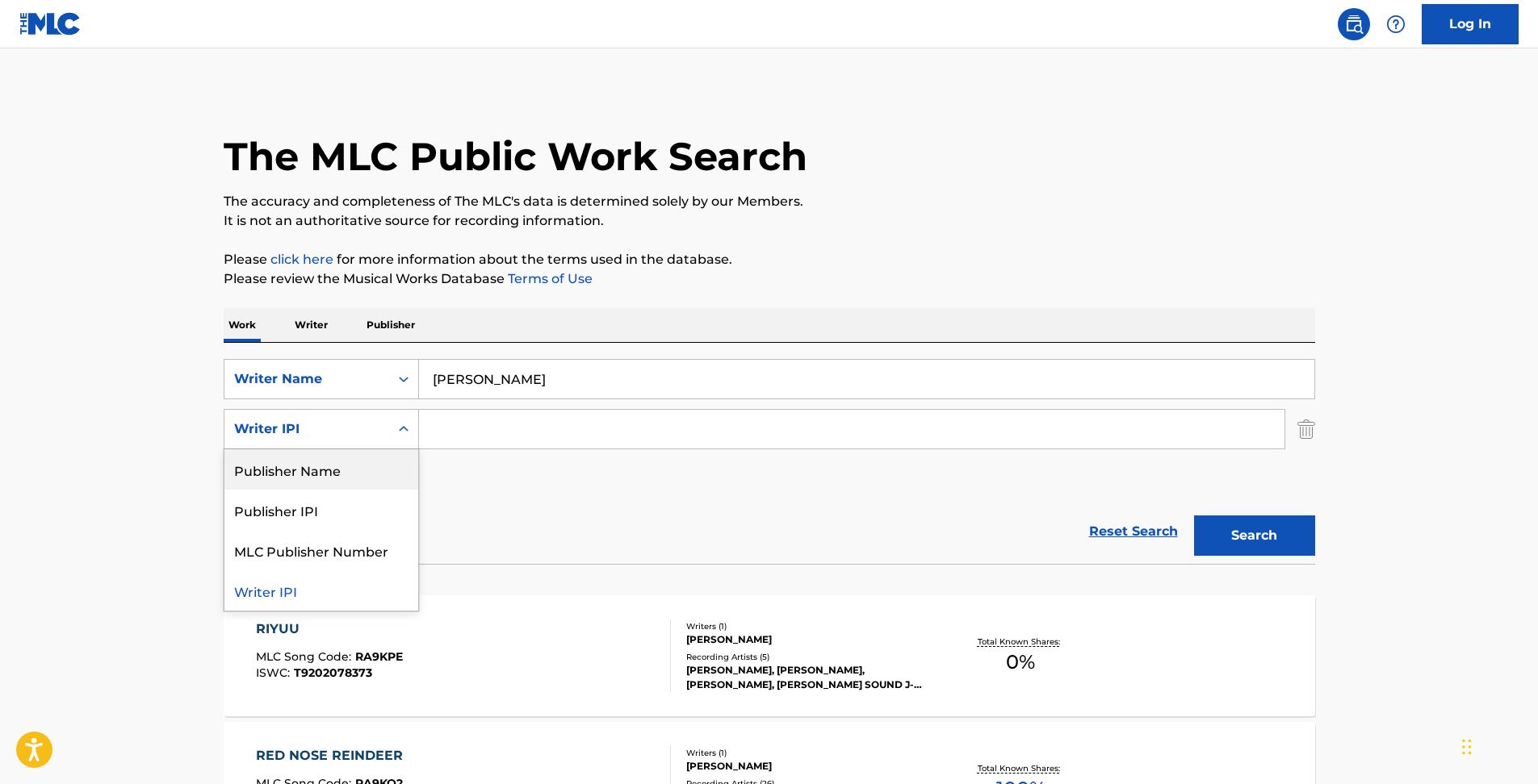
click at [1351, 31] on img at bounding box center [1353, 24] width 19 height 19
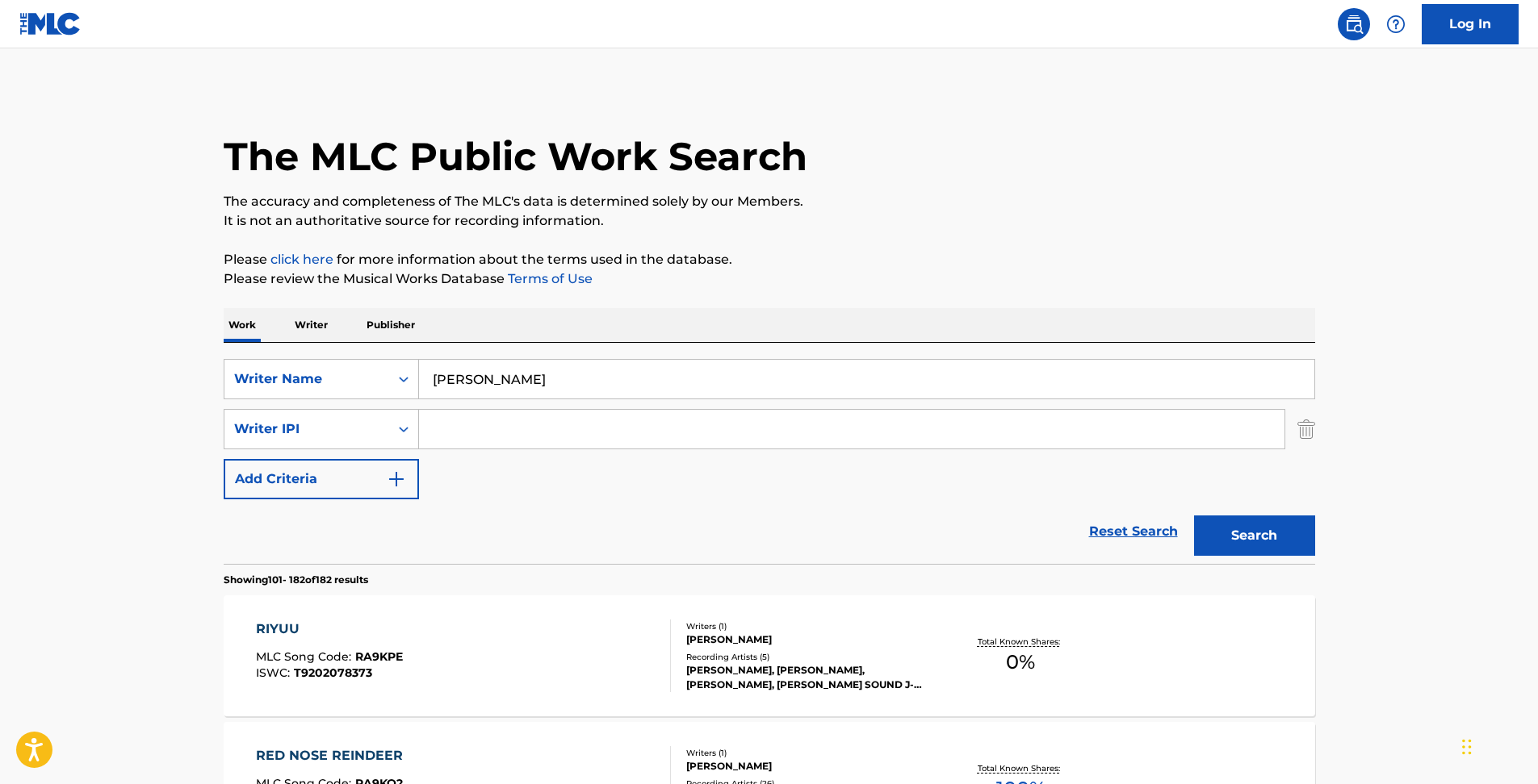
click at [1366, 23] on link at bounding box center [1353, 24] width 32 height 32
click at [1356, 18] on img at bounding box center [1353, 24] width 19 height 19
click at [1116, 539] on link "Reset Search" at bounding box center [1133, 532] width 105 height 36
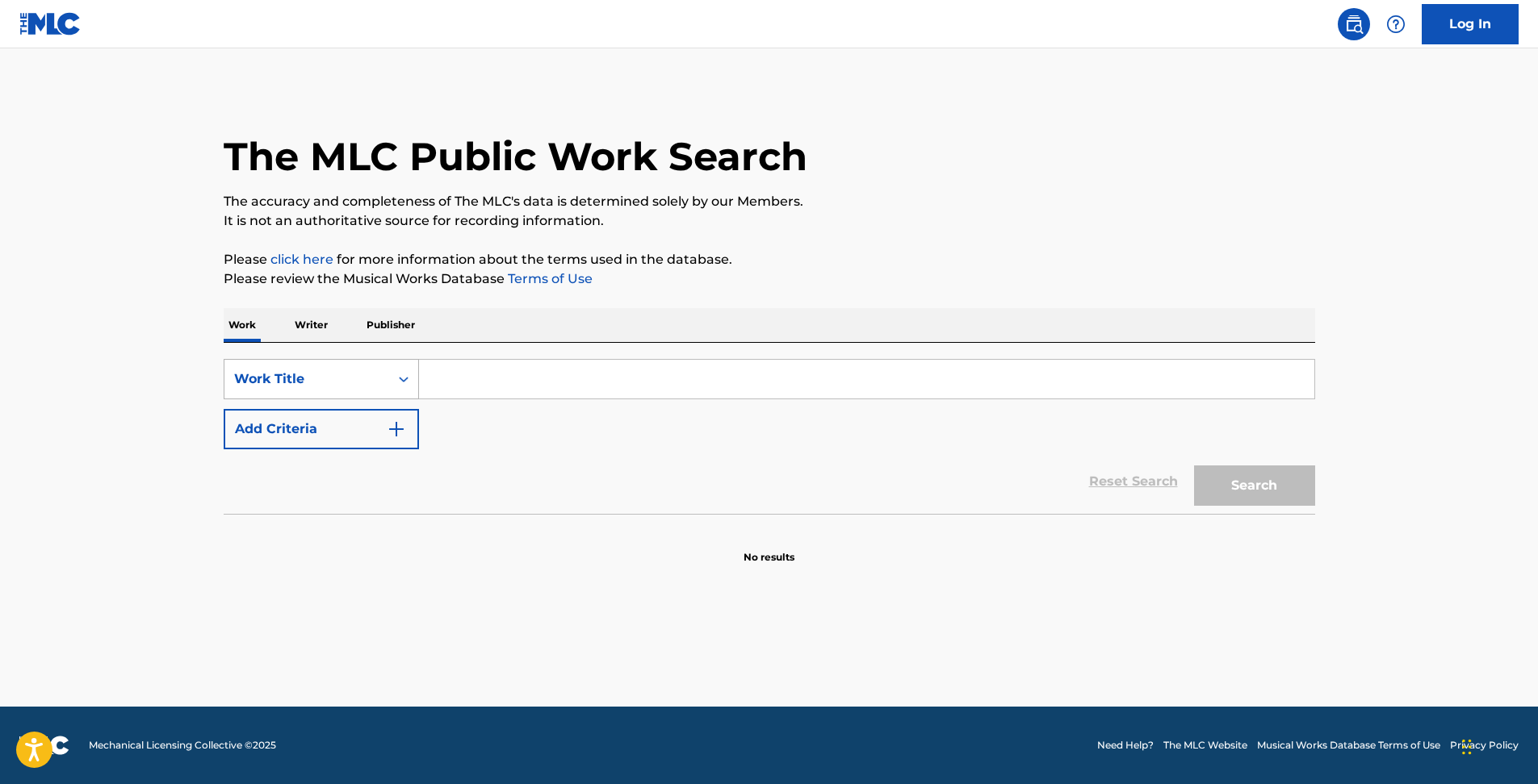
click at [399, 372] on icon "Search Form" at bounding box center [403, 379] width 16 height 16
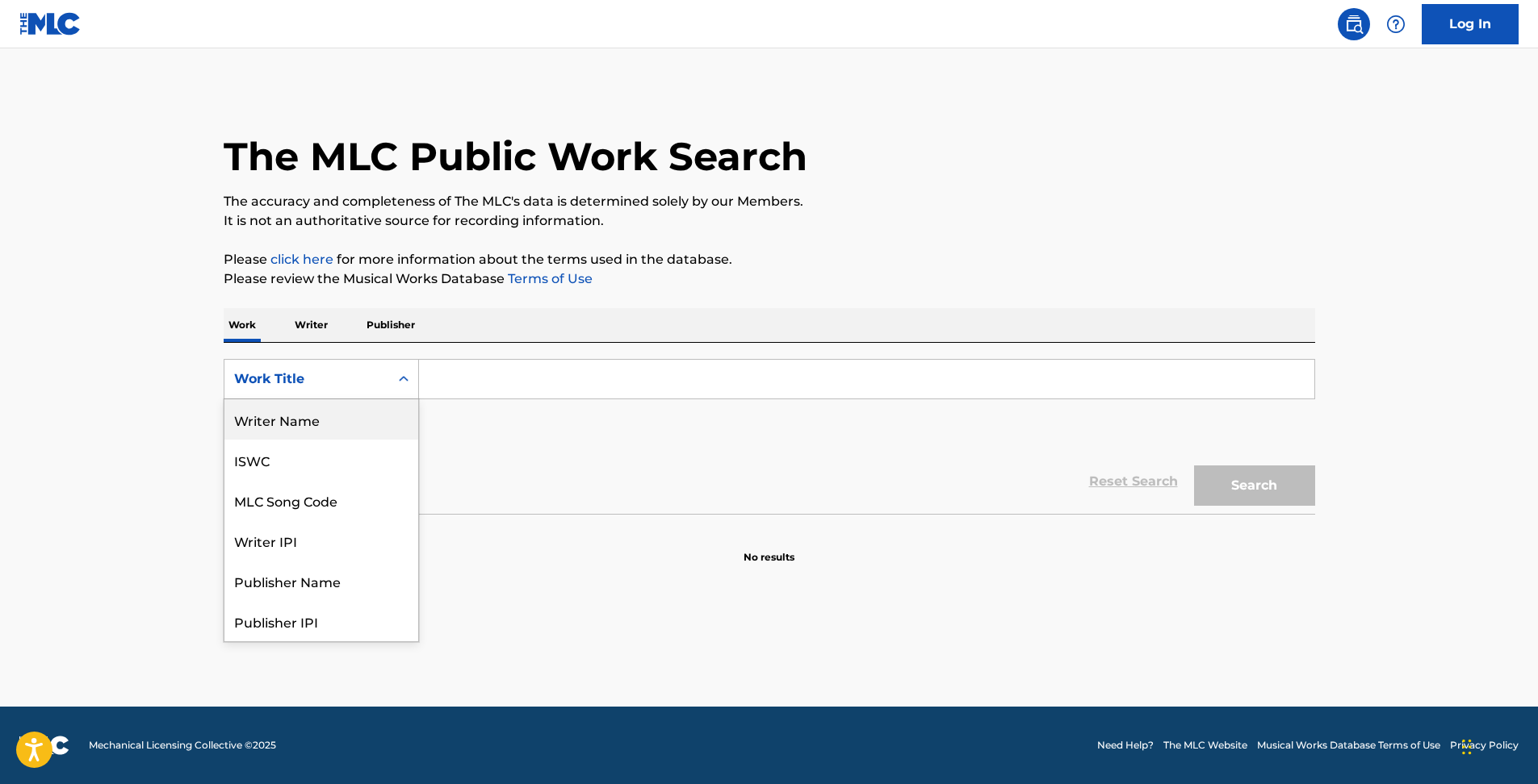
click at [375, 420] on div "Writer Name" at bounding box center [321, 419] width 194 height 40
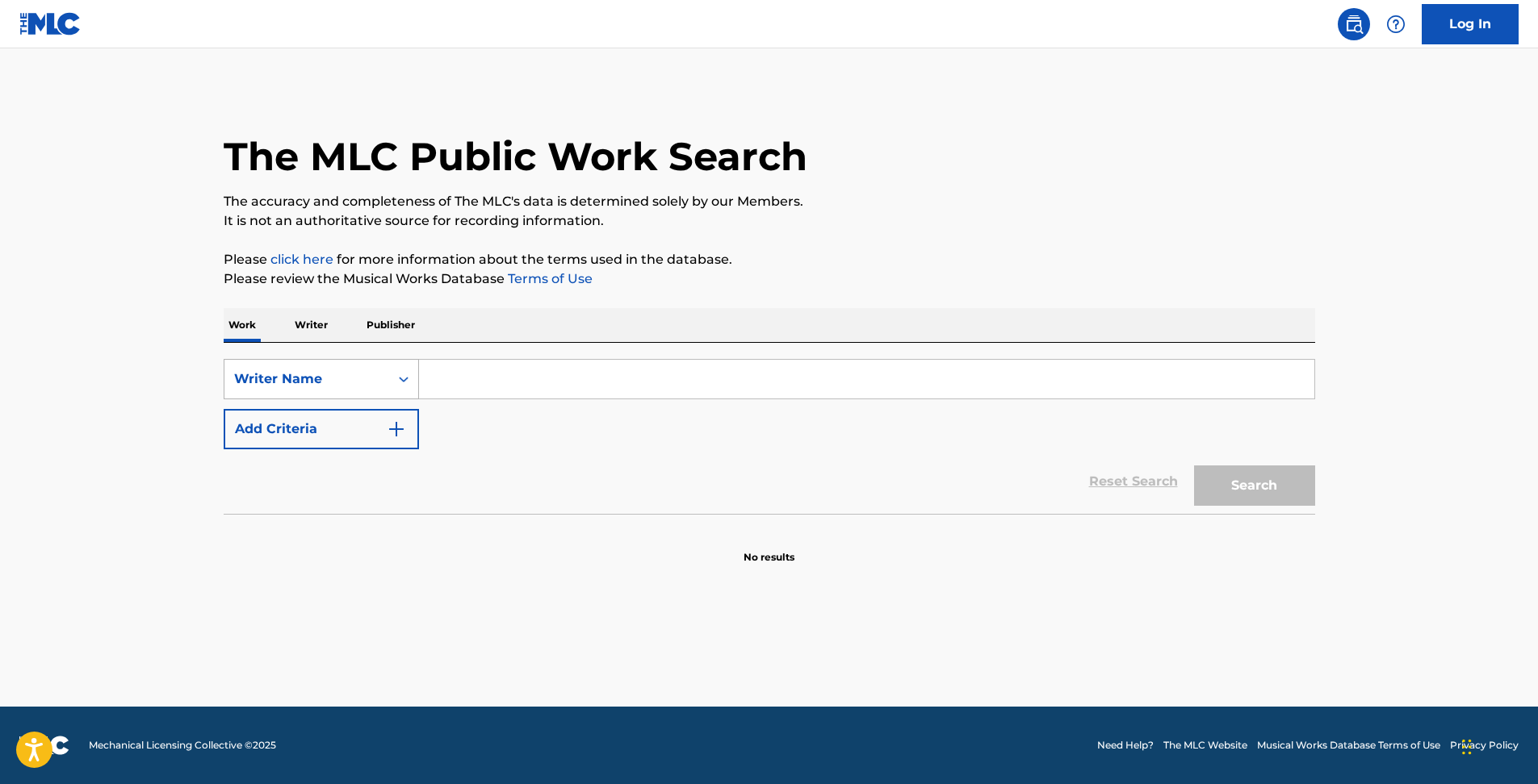
click at [366, 382] on div "Writer Name" at bounding box center [307, 378] width 146 height 19
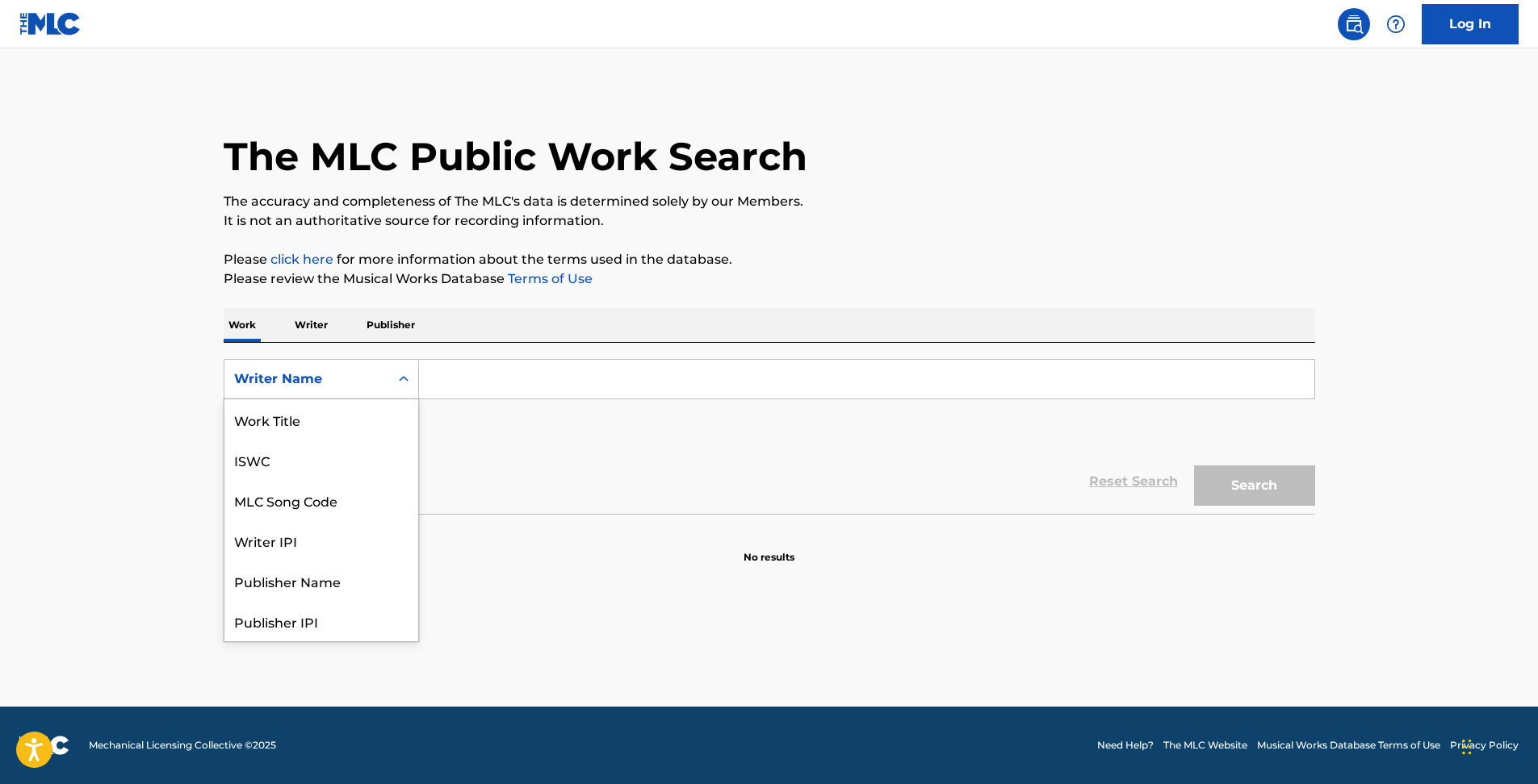
scroll to position [81, 0]
click at [353, 452] on div "Writer IPI" at bounding box center [321, 460] width 194 height 40
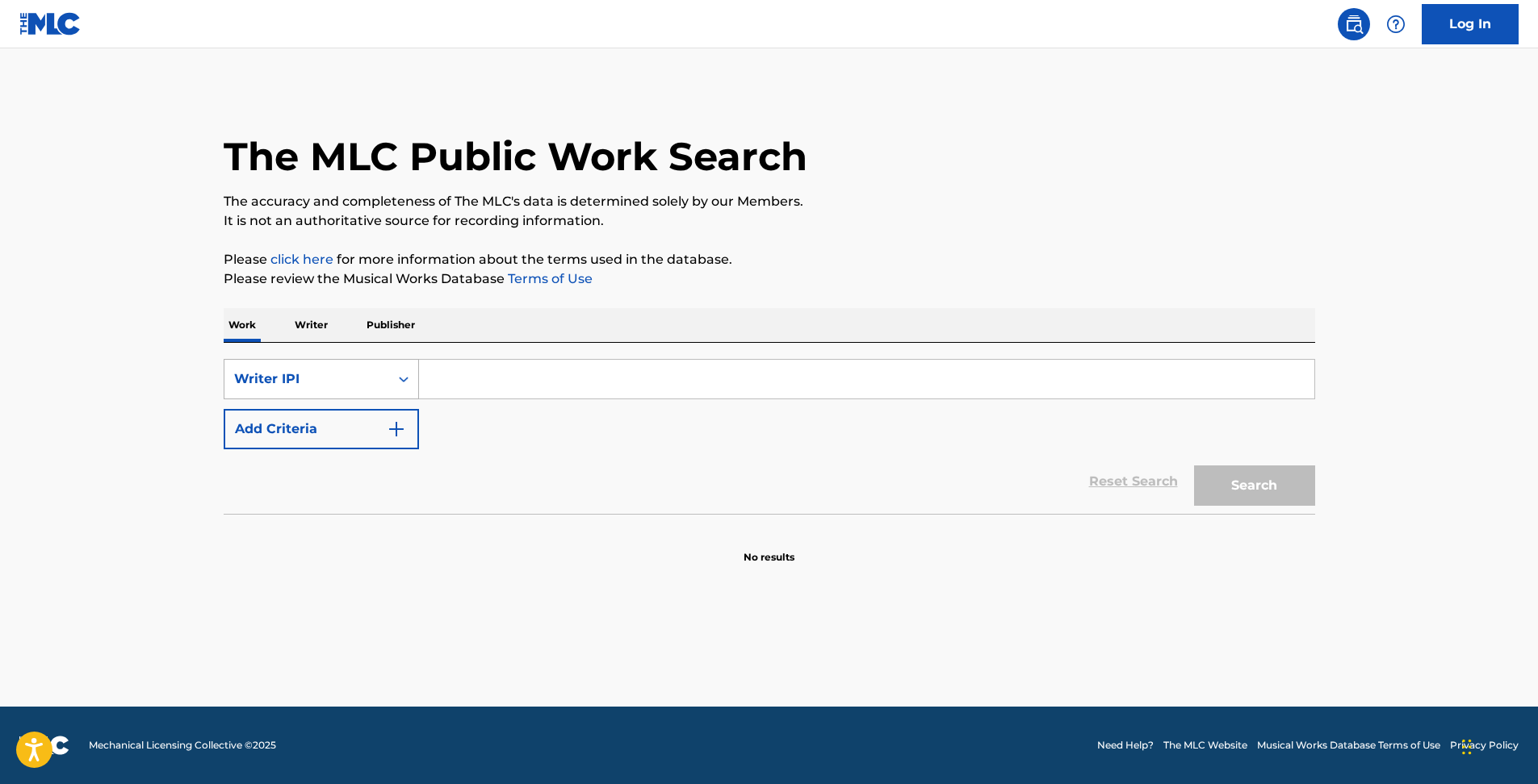
click at [372, 378] on div "Writer IPI" at bounding box center [307, 378] width 146 height 19
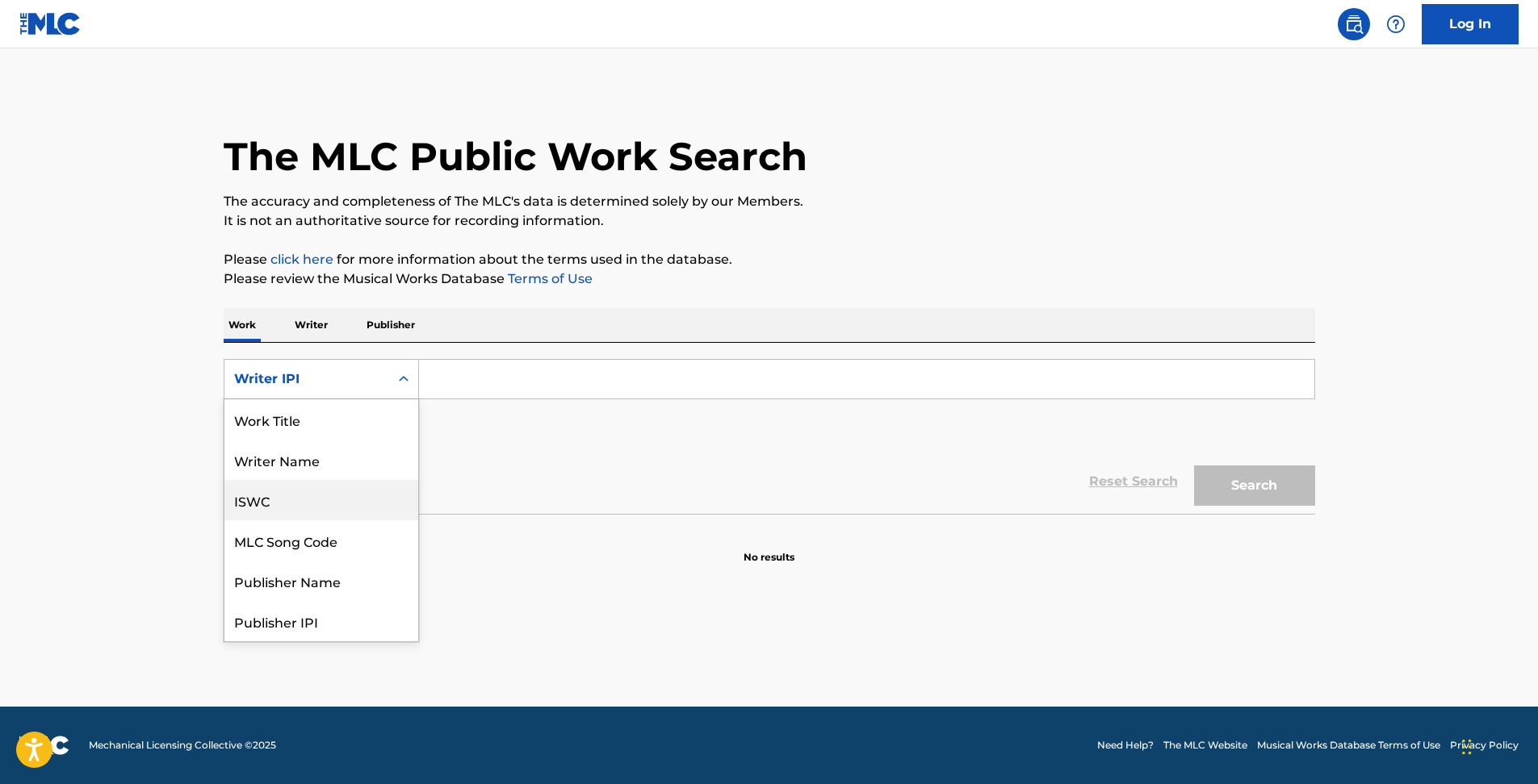
scroll to position [0, 0]
click at [317, 499] on div "ISWC" at bounding box center [321, 500] width 194 height 40
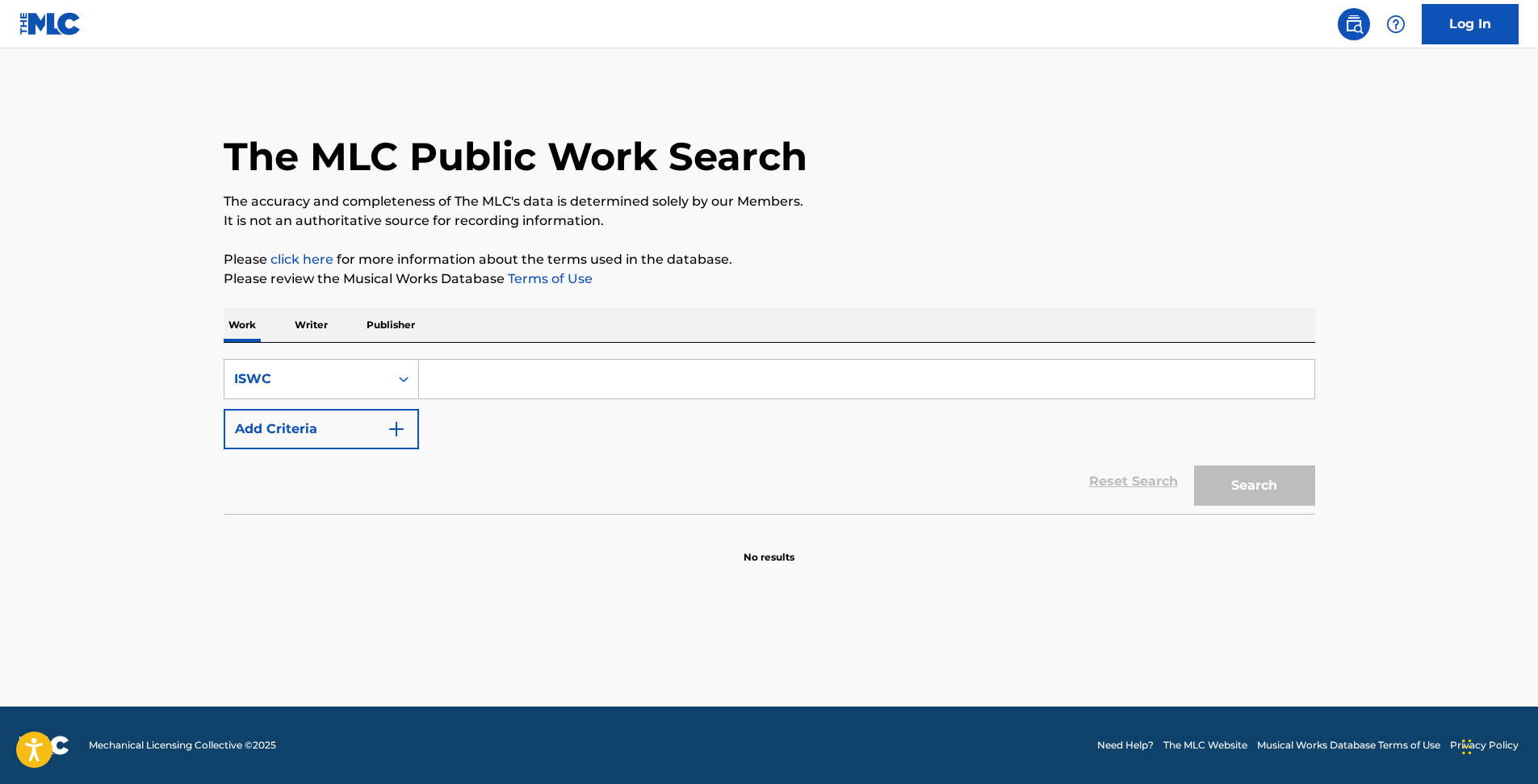
click at [465, 357] on div "SearchWithCriteria34c1b39c-fbb5-49a2-b9c7-d9cbc563f215 ISWC Add Criteria Reset …" at bounding box center [769, 428] width 1092 height 171
drag, startPoint x: 533, startPoint y: 373, endPoint x: 543, endPoint y: 391, distance: 20.6
click at [533, 373] on input "Search Form" at bounding box center [866, 379] width 895 height 39
paste input "T-101.038.911-2"
type input "T1010389112"
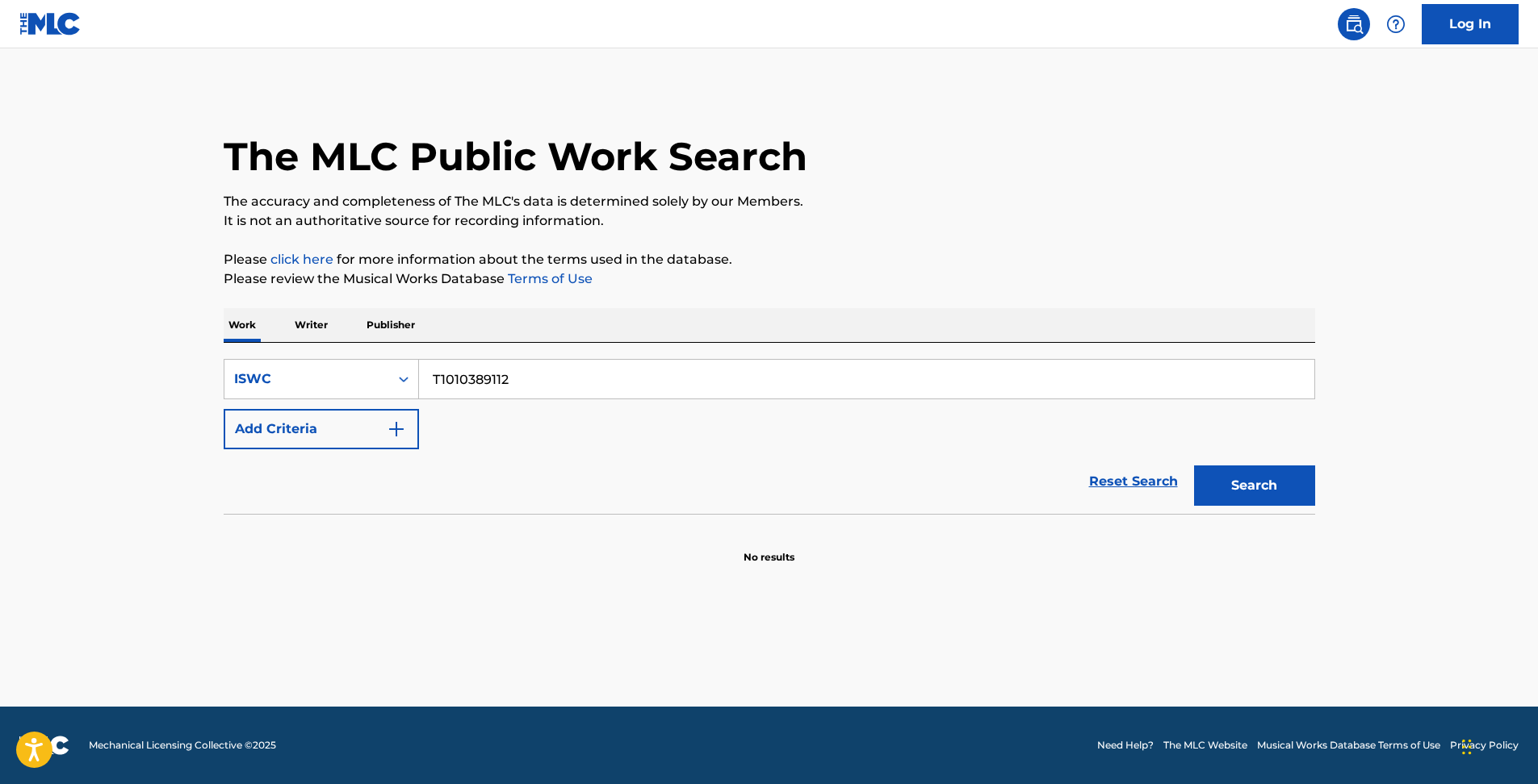
click at [1194, 466] on button "Search" at bounding box center [1254, 486] width 121 height 40
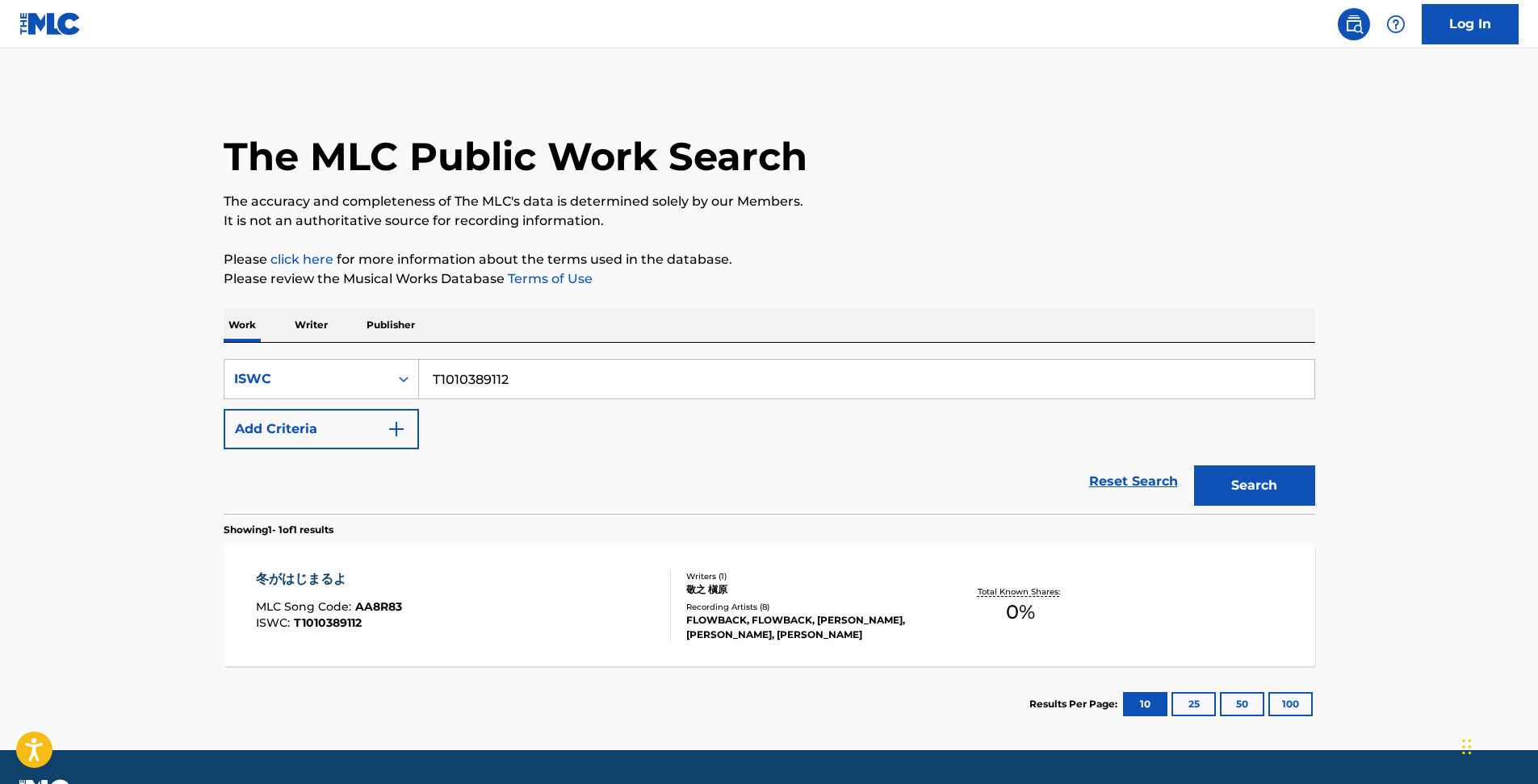
drag, startPoint x: 1342, startPoint y: 30, endPoint x: 1332, endPoint y: 49, distance: 21.5
click at [1342, 30] on link at bounding box center [1353, 24] width 32 height 32
click at [1366, 22] on link at bounding box center [1353, 24] width 32 height 32
click at [1150, 481] on link "Reset Search" at bounding box center [1133, 482] width 105 height 36
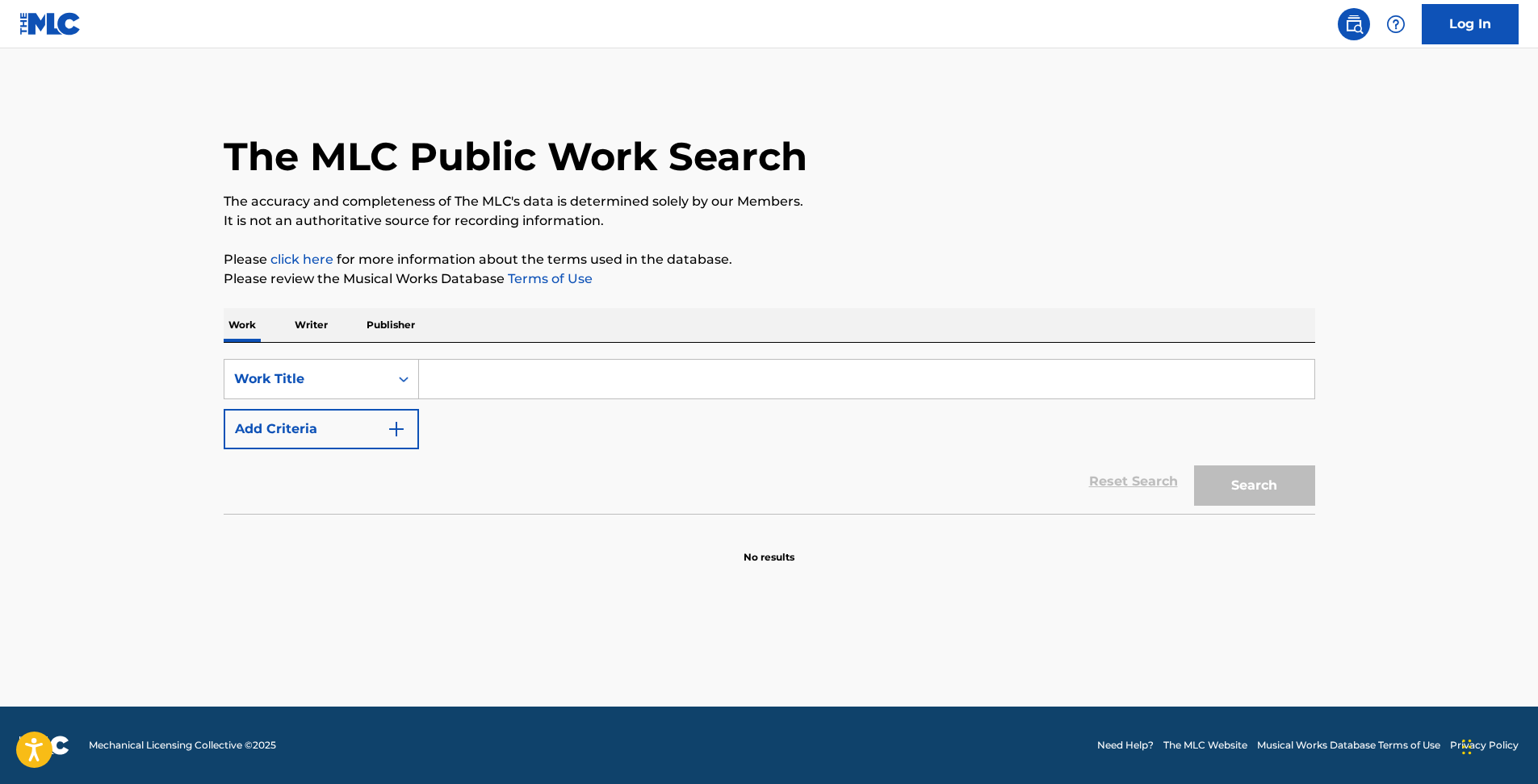
click at [1036, 389] on input "Search Form" at bounding box center [866, 379] width 895 height 39
paste input "[PERSON_NAME]"
click at [1295, 490] on button "Search" at bounding box center [1254, 486] width 121 height 40
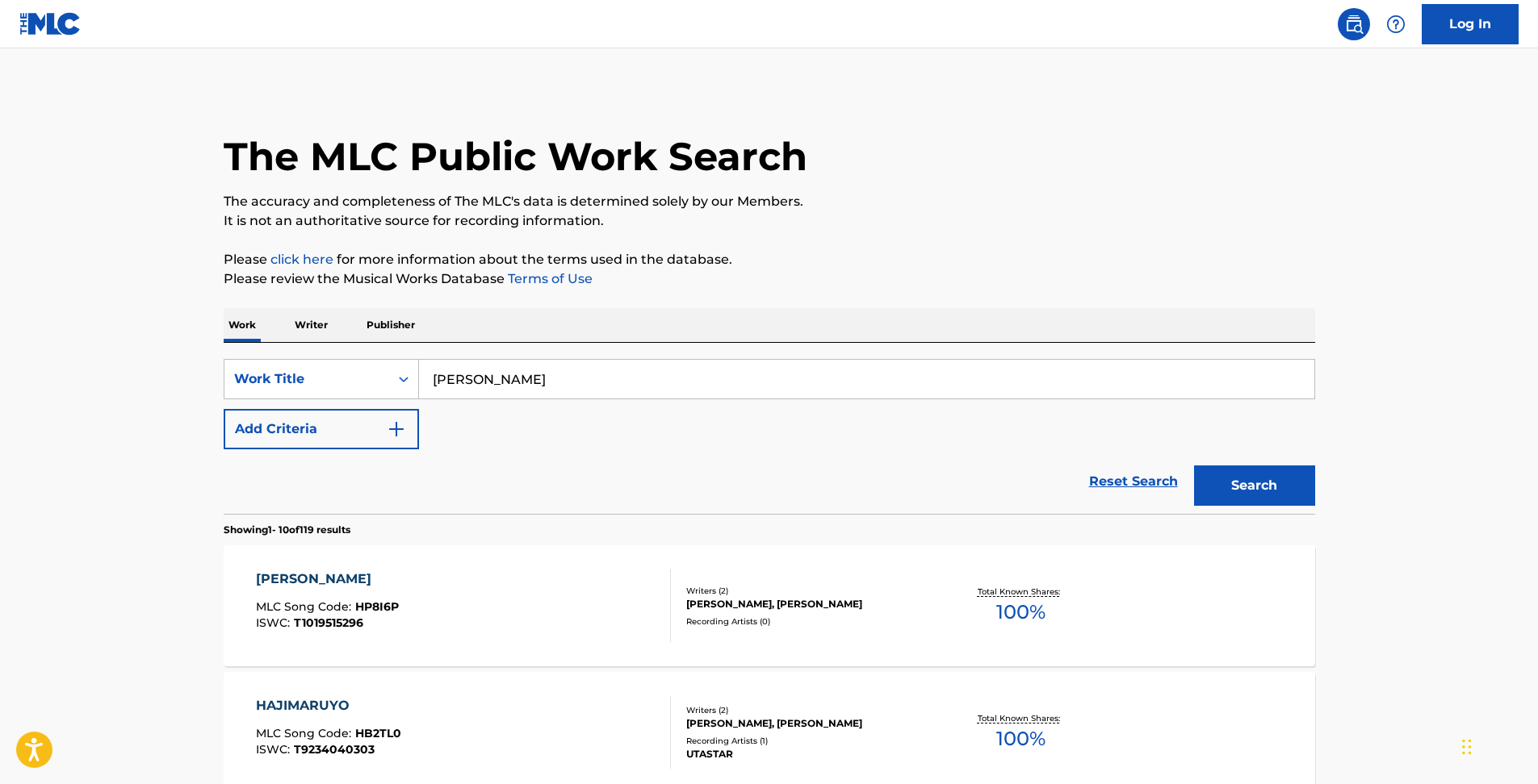
click at [494, 375] on input "[PERSON_NAME]" at bounding box center [866, 379] width 895 height 39
click at [1194, 466] on button "Search" at bounding box center [1254, 486] width 121 height 40
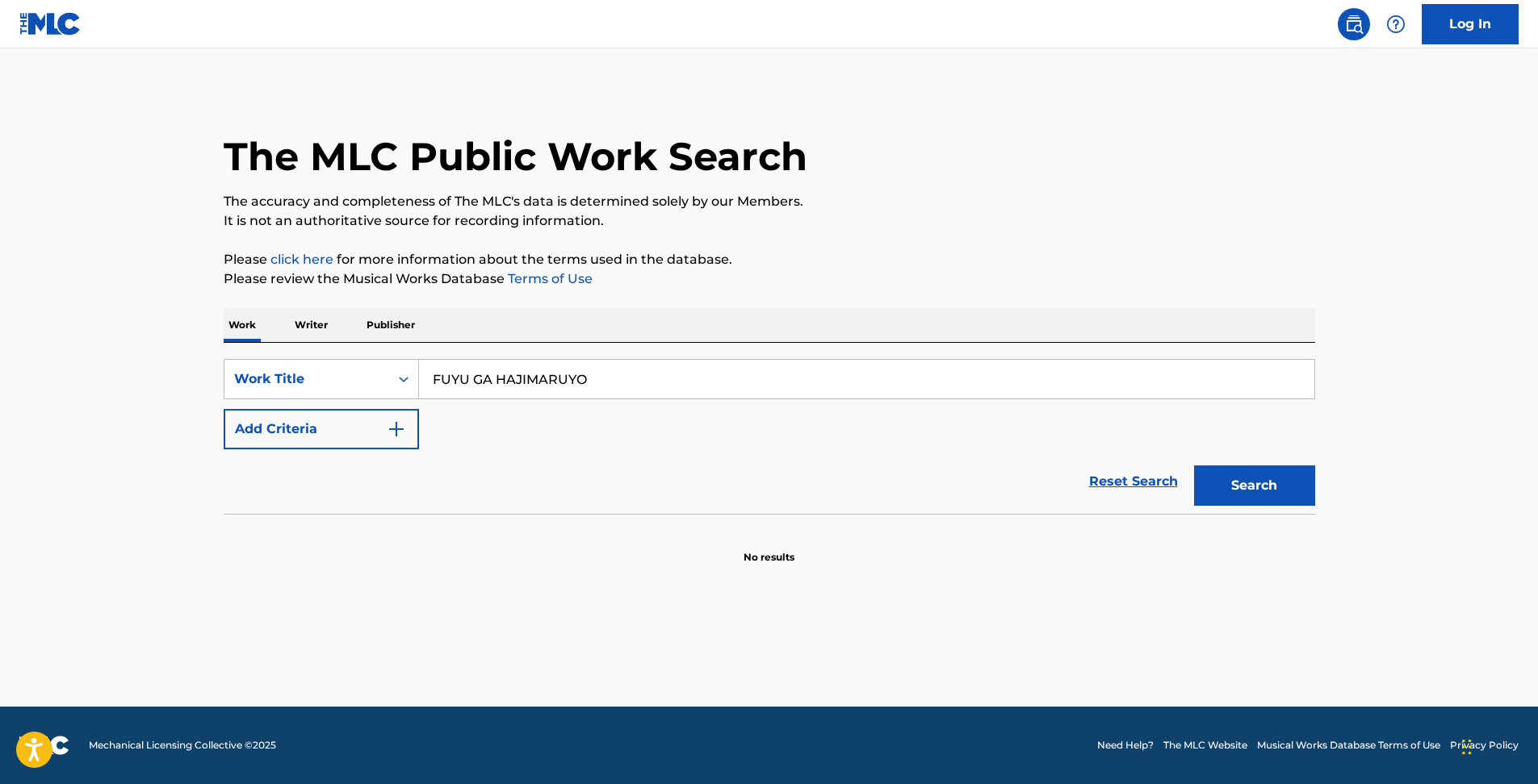
type input "FUYU GA HAJIMARUYO"
click at [1194, 466] on button "Search" at bounding box center [1254, 486] width 121 height 40
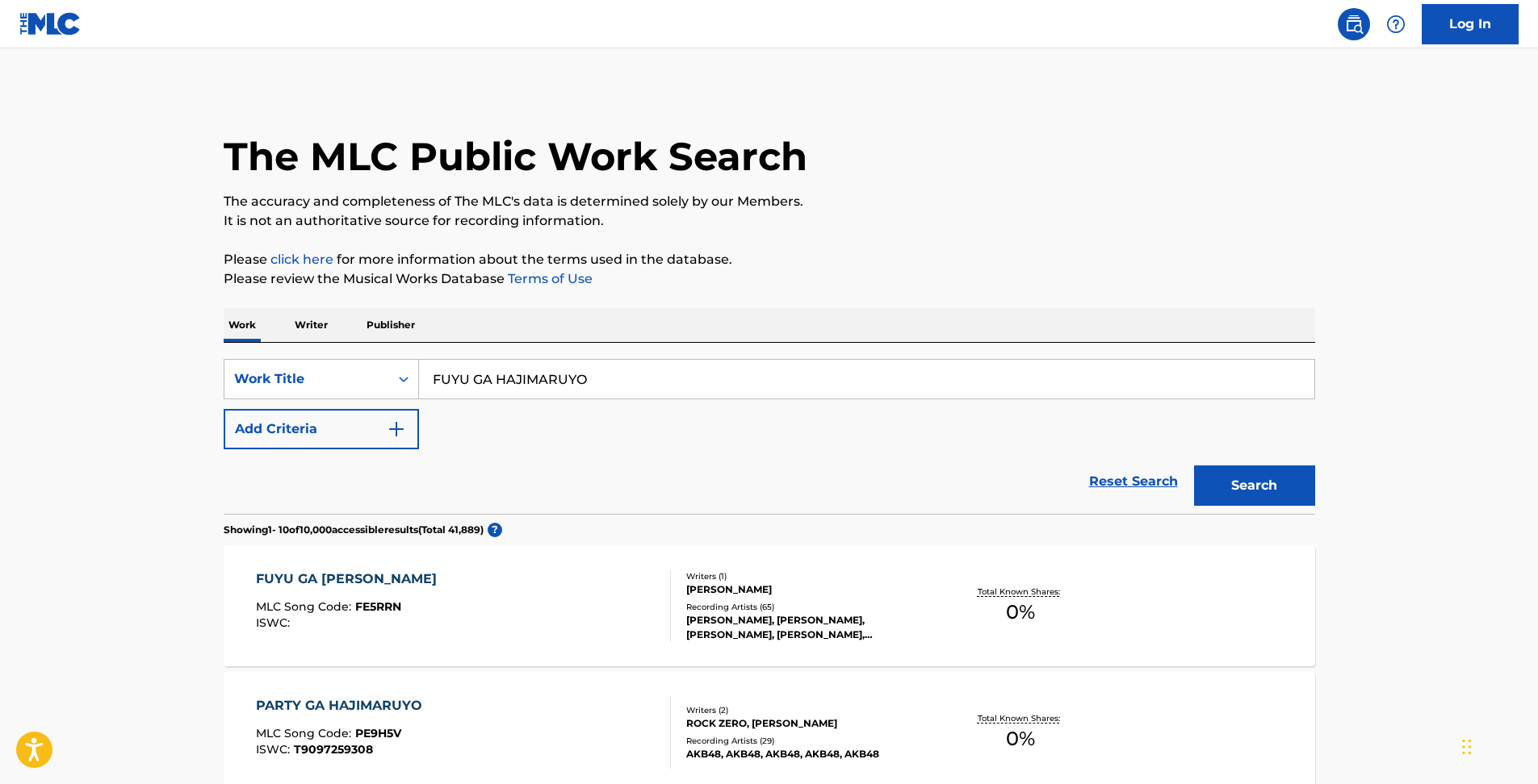
drag, startPoint x: 1353, startPoint y: 23, endPoint x: 1345, endPoint y: 28, distance: 9.4
click at [1353, 23] on img at bounding box center [1353, 24] width 19 height 19
click at [1134, 478] on link "Reset Search" at bounding box center [1133, 482] width 105 height 36
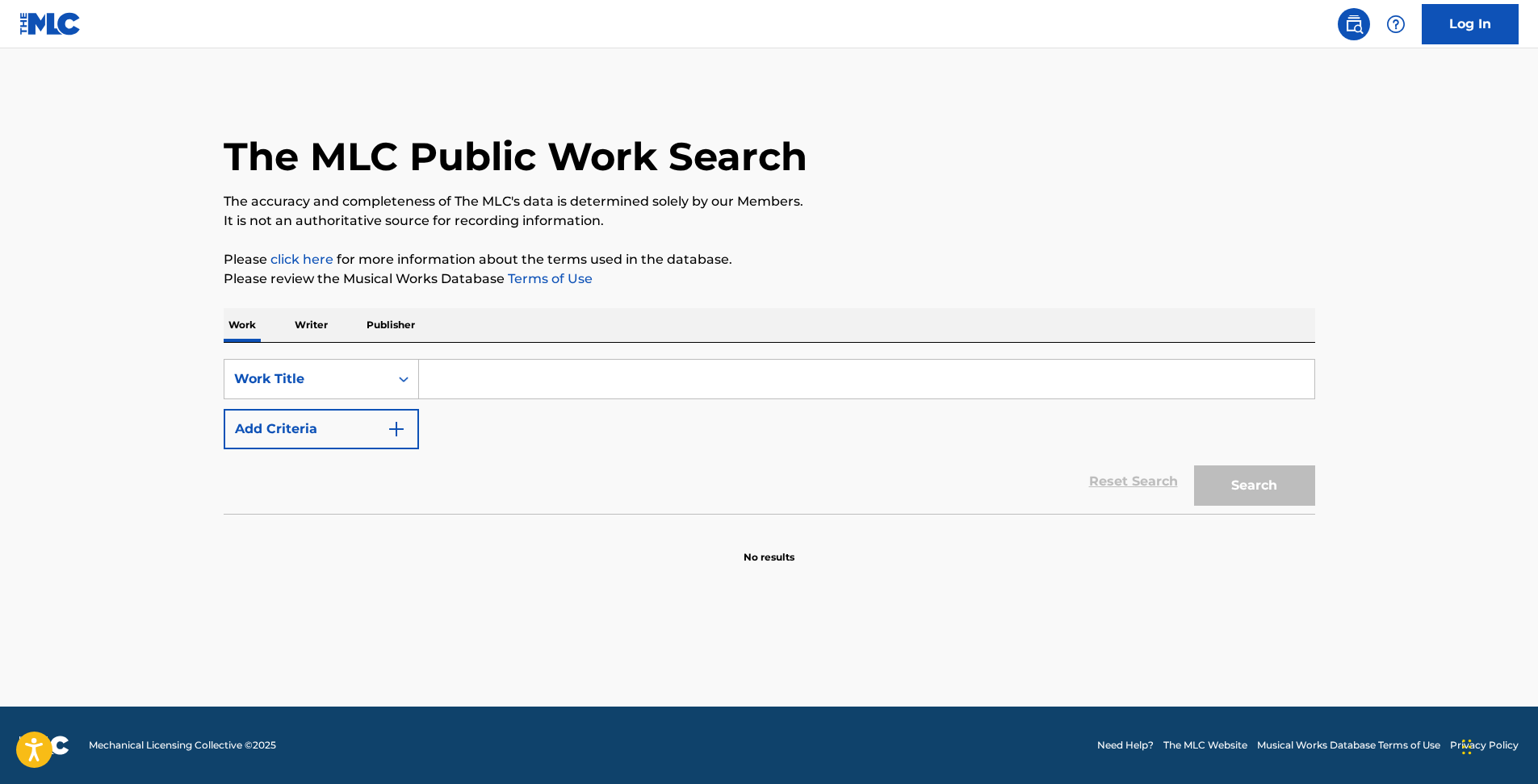
click at [519, 382] on input "Search Form" at bounding box center [866, 379] width 895 height 39
paste input "silent"
type input "silent"
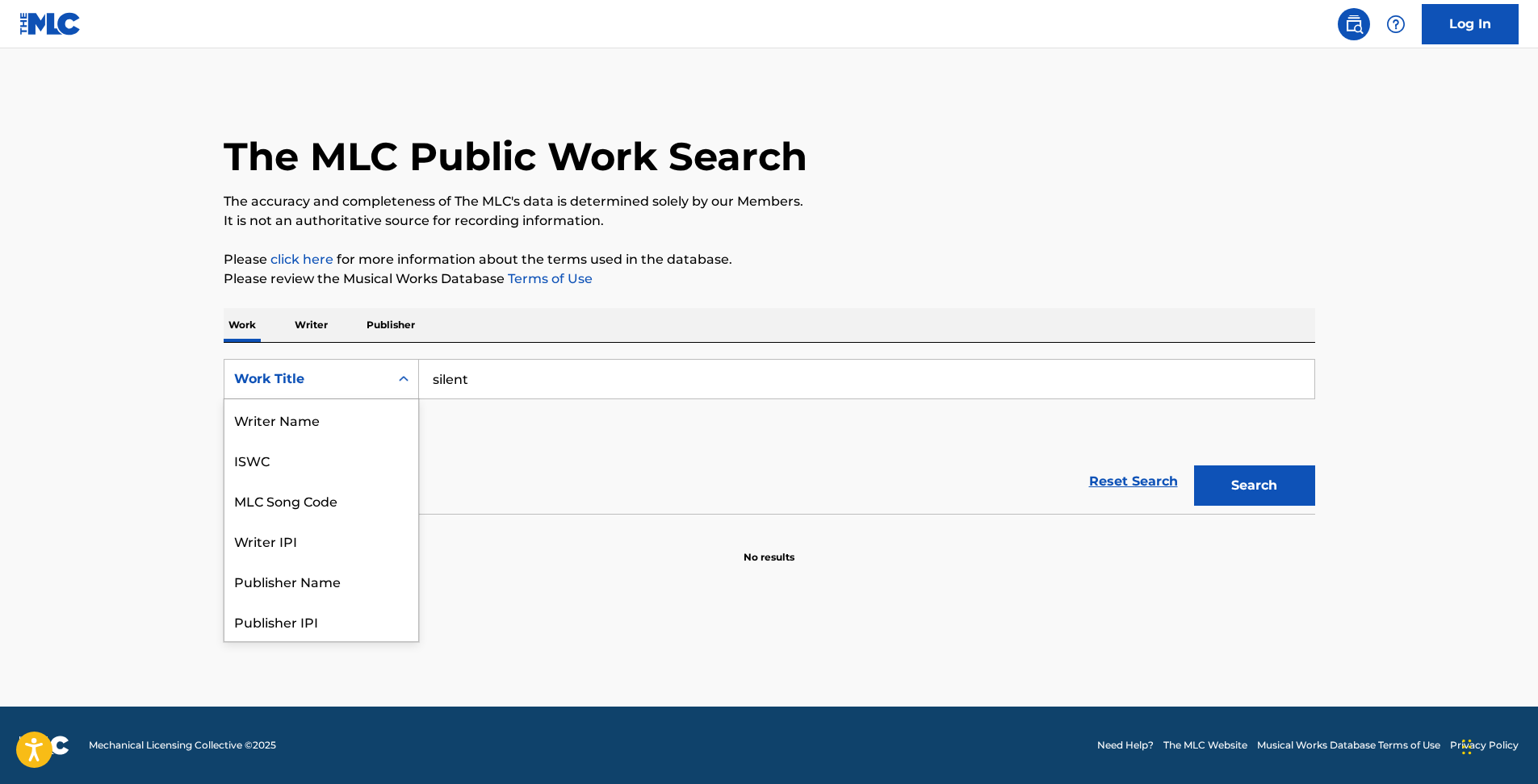
click at [394, 385] on div "Search Form" at bounding box center [403, 379] width 29 height 29
click at [348, 457] on div "Writer IPI" at bounding box center [321, 460] width 194 height 40
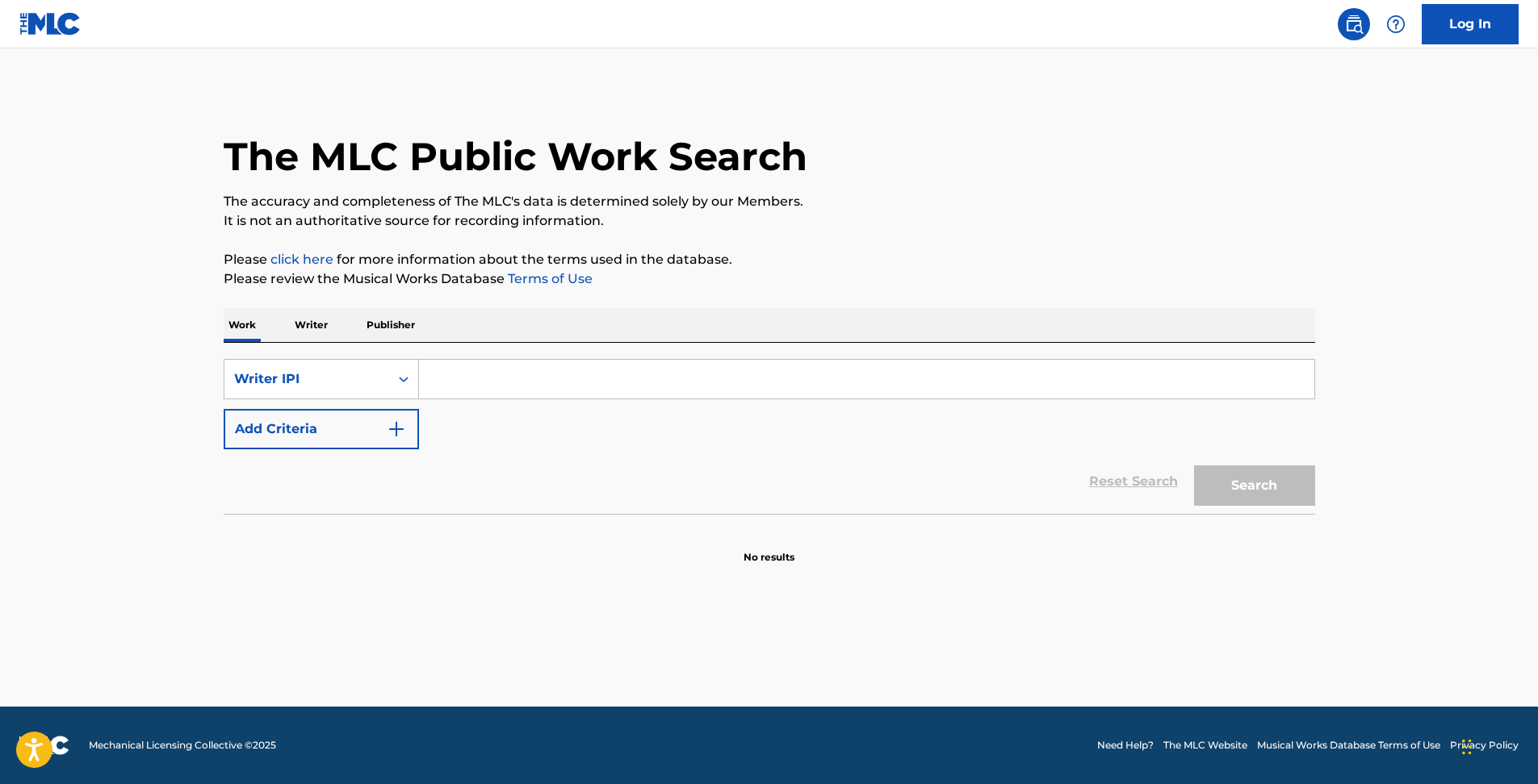
drag, startPoint x: 464, startPoint y: 376, endPoint x: 470, endPoint y: 389, distance: 14.3
click at [464, 376] on input "Search Form" at bounding box center [866, 379] width 895 height 39
paste input "silent"
type input "silent"
click at [370, 392] on div "Writer IPI" at bounding box center [306, 379] width 165 height 31
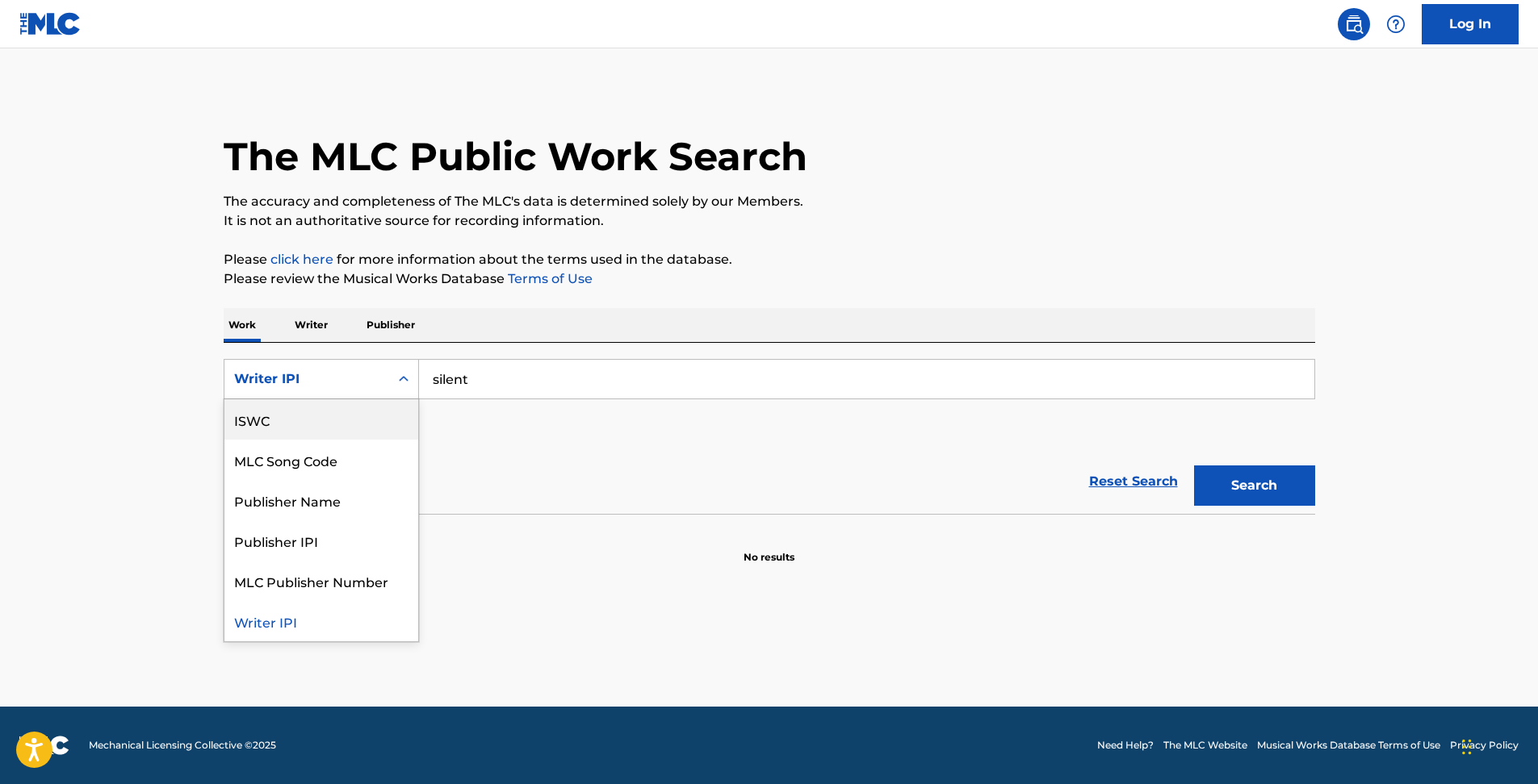
click at [356, 416] on div "ISWC" at bounding box center [321, 419] width 194 height 40
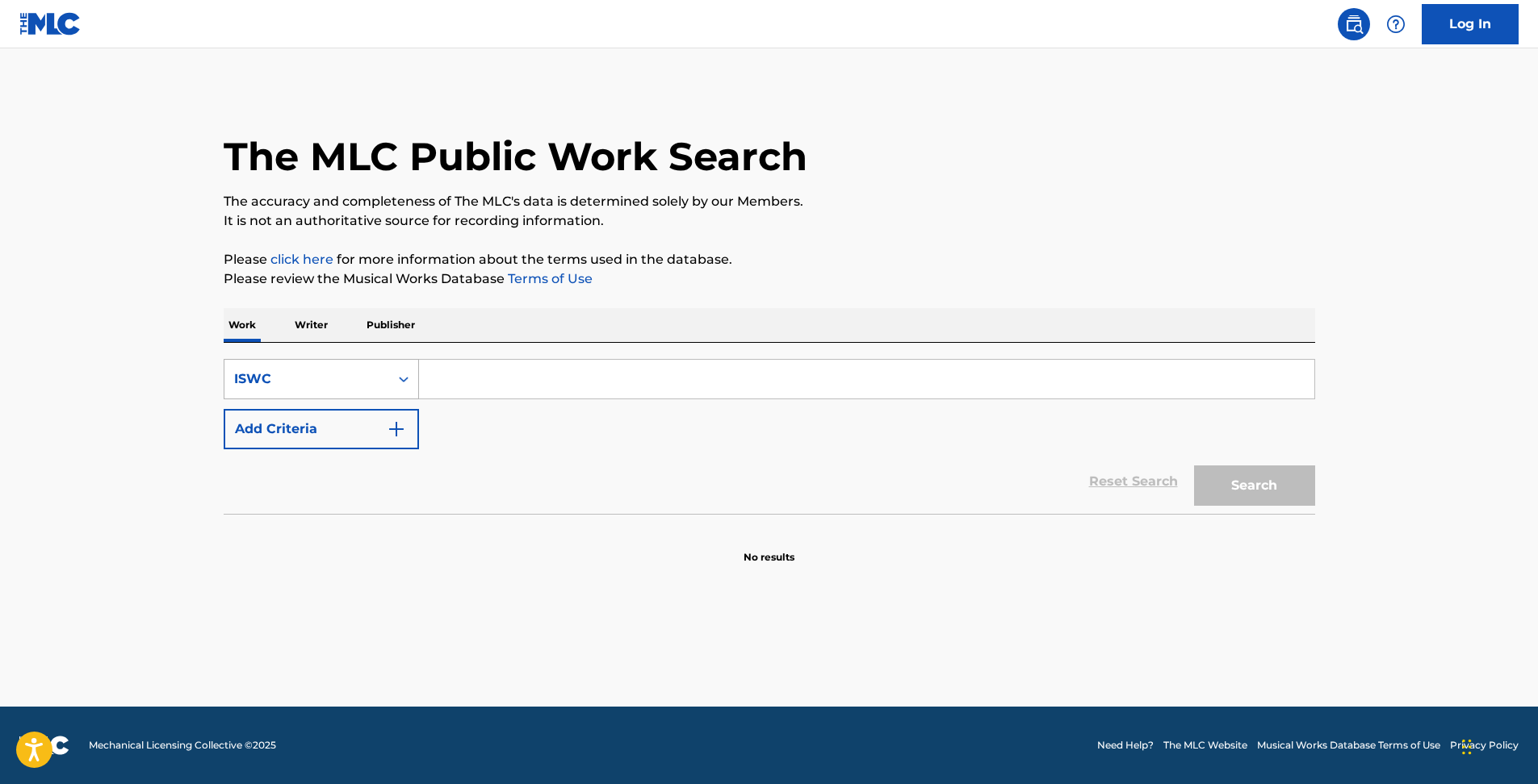
click at [378, 375] on div "ISWC" at bounding box center [307, 378] width 146 height 19
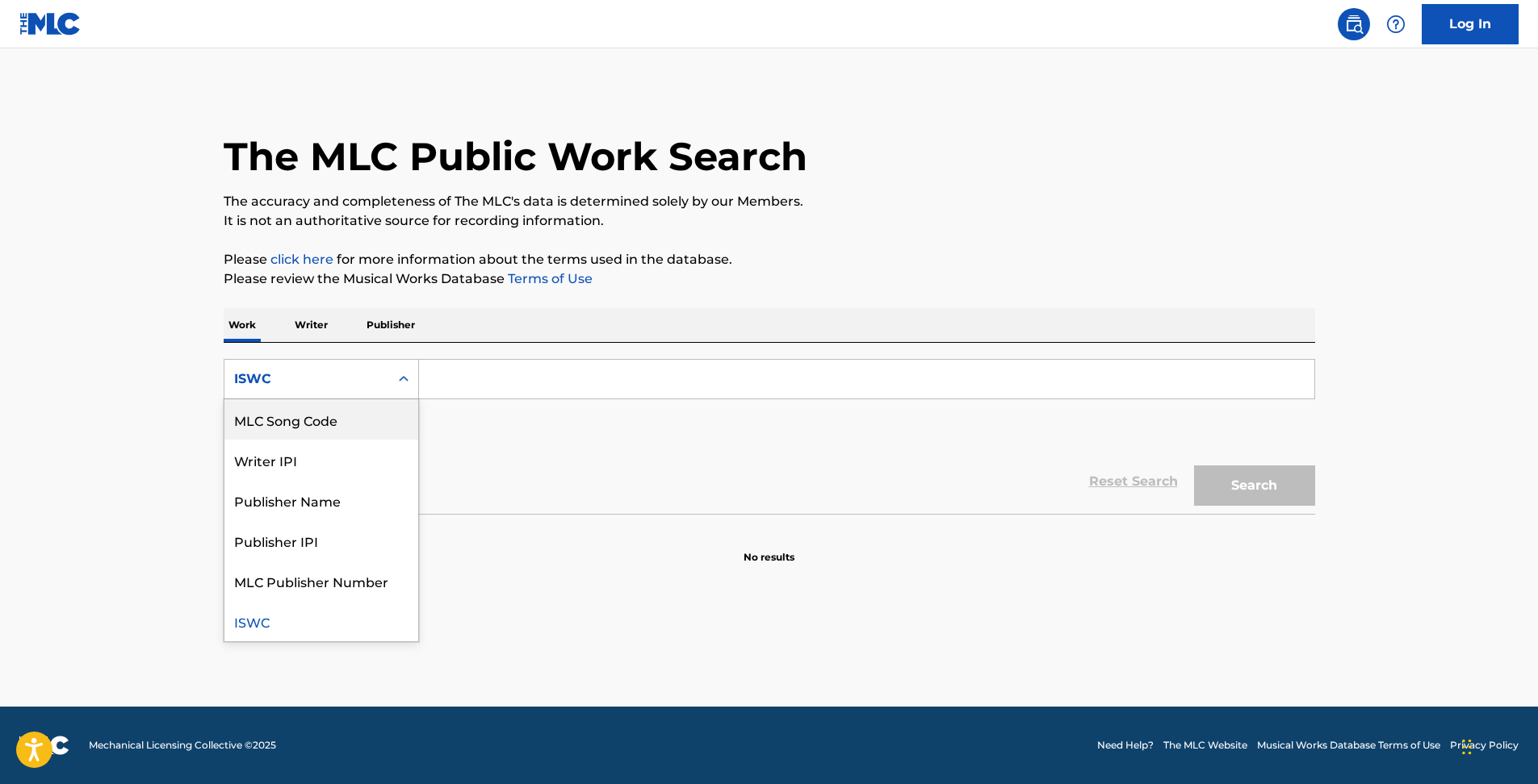
scroll to position [0, 0]
click at [335, 420] on div "Work Title" at bounding box center [321, 419] width 194 height 40
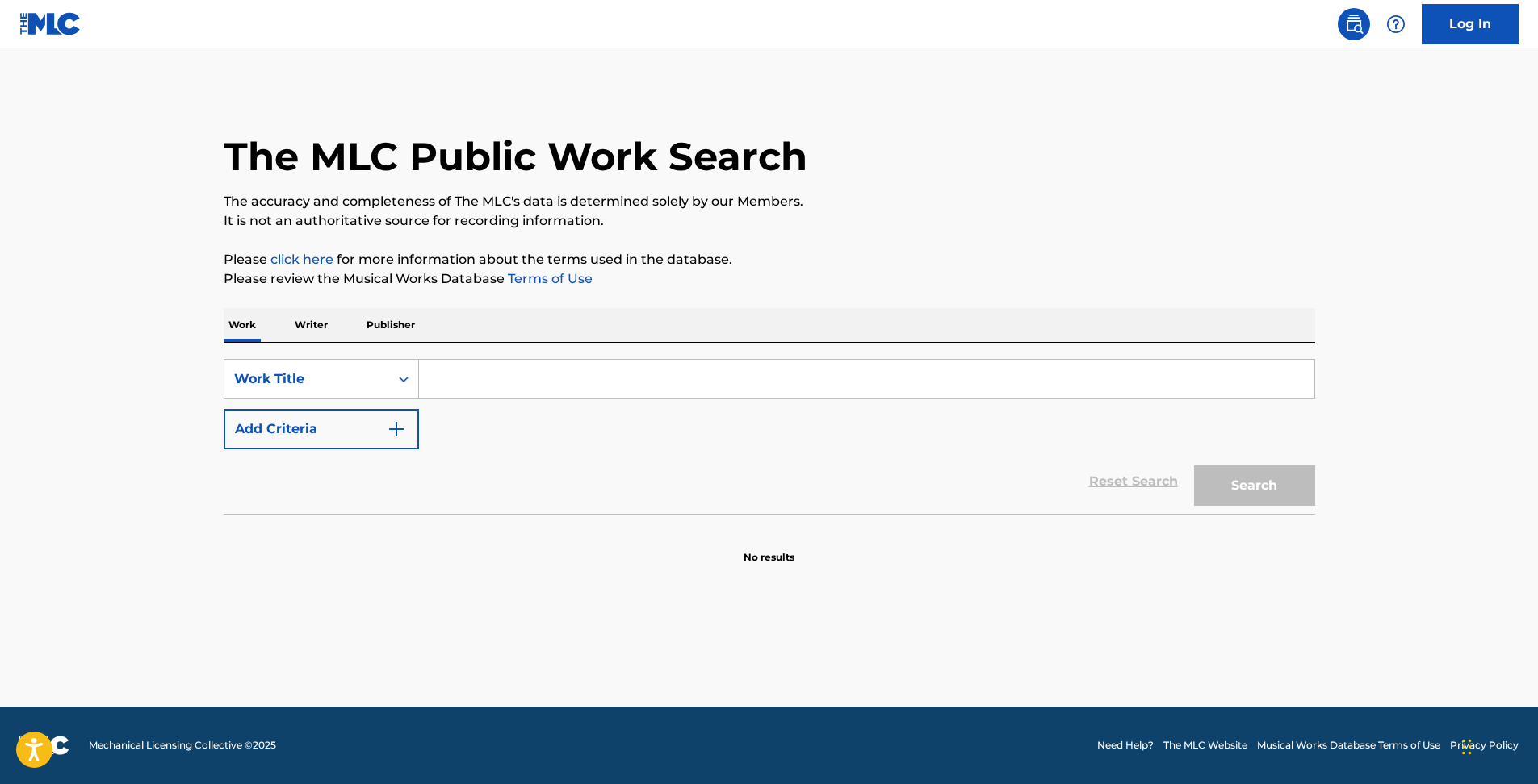
click at [441, 368] on input "Search Form" at bounding box center [866, 379] width 895 height 39
paste input "silent"
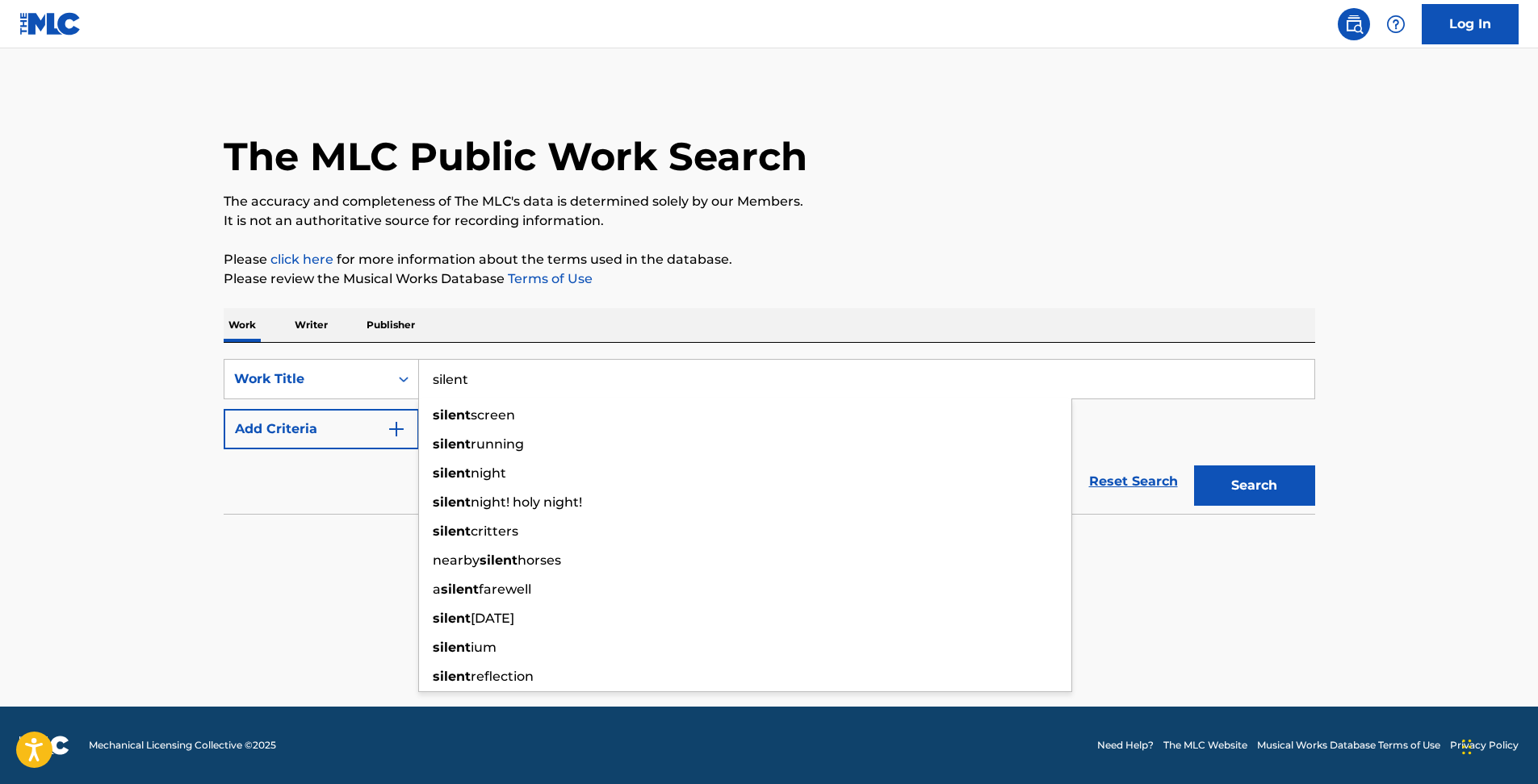
type input "silent"
click at [390, 419] on button "Add Criteria" at bounding box center [321, 429] width 196 height 40
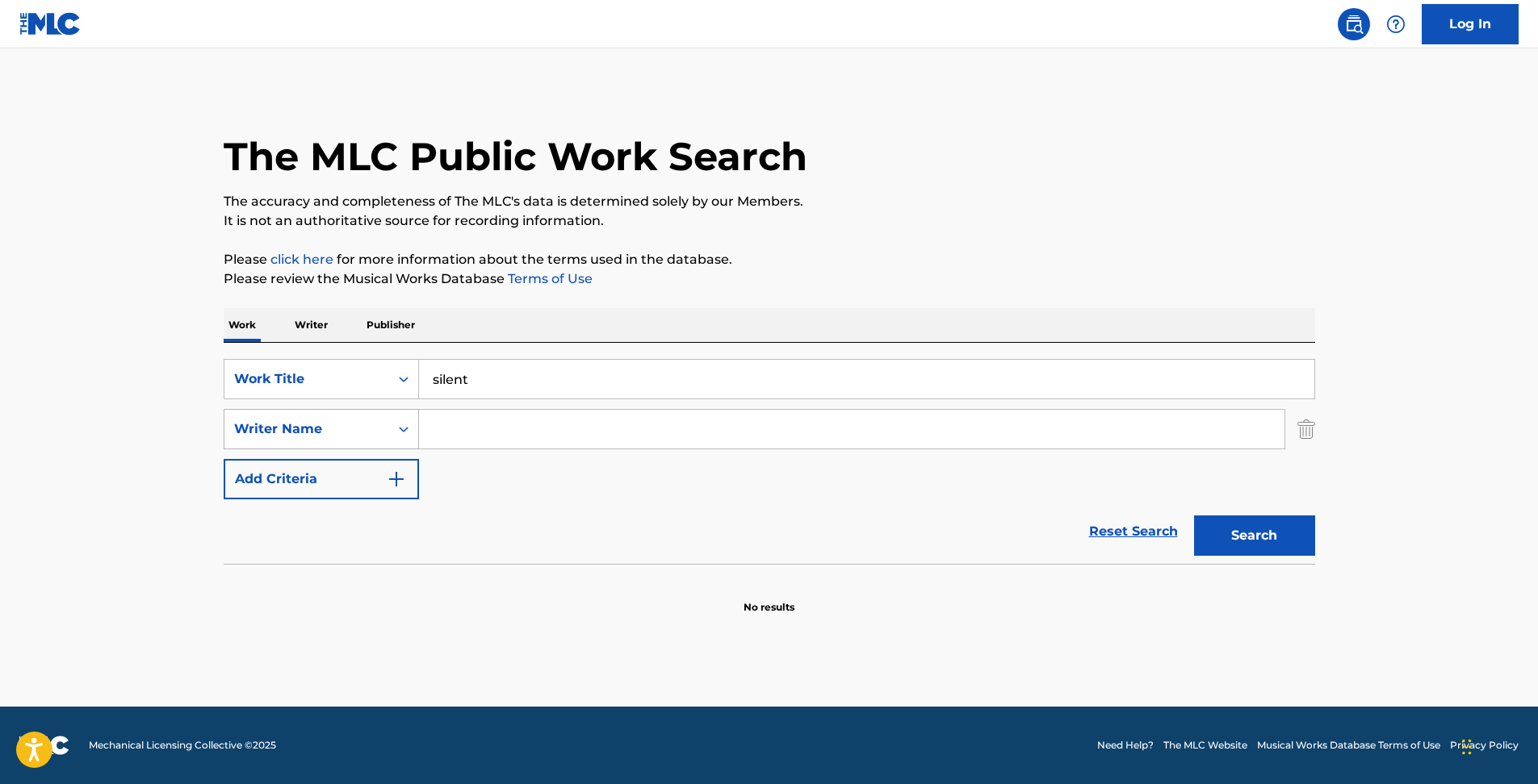
click at [332, 432] on div "Writer Name" at bounding box center [307, 429] width 146 height 19
click at [458, 427] on input "Search Form" at bounding box center [851, 429] width 865 height 39
paste input "ＦＵＫＡＳＥ"
click at [573, 462] on span "ｆｕｋａｓｅ" at bounding box center [549, 465] width 78 height 15
type input "ｆｕｋａｓｅ"
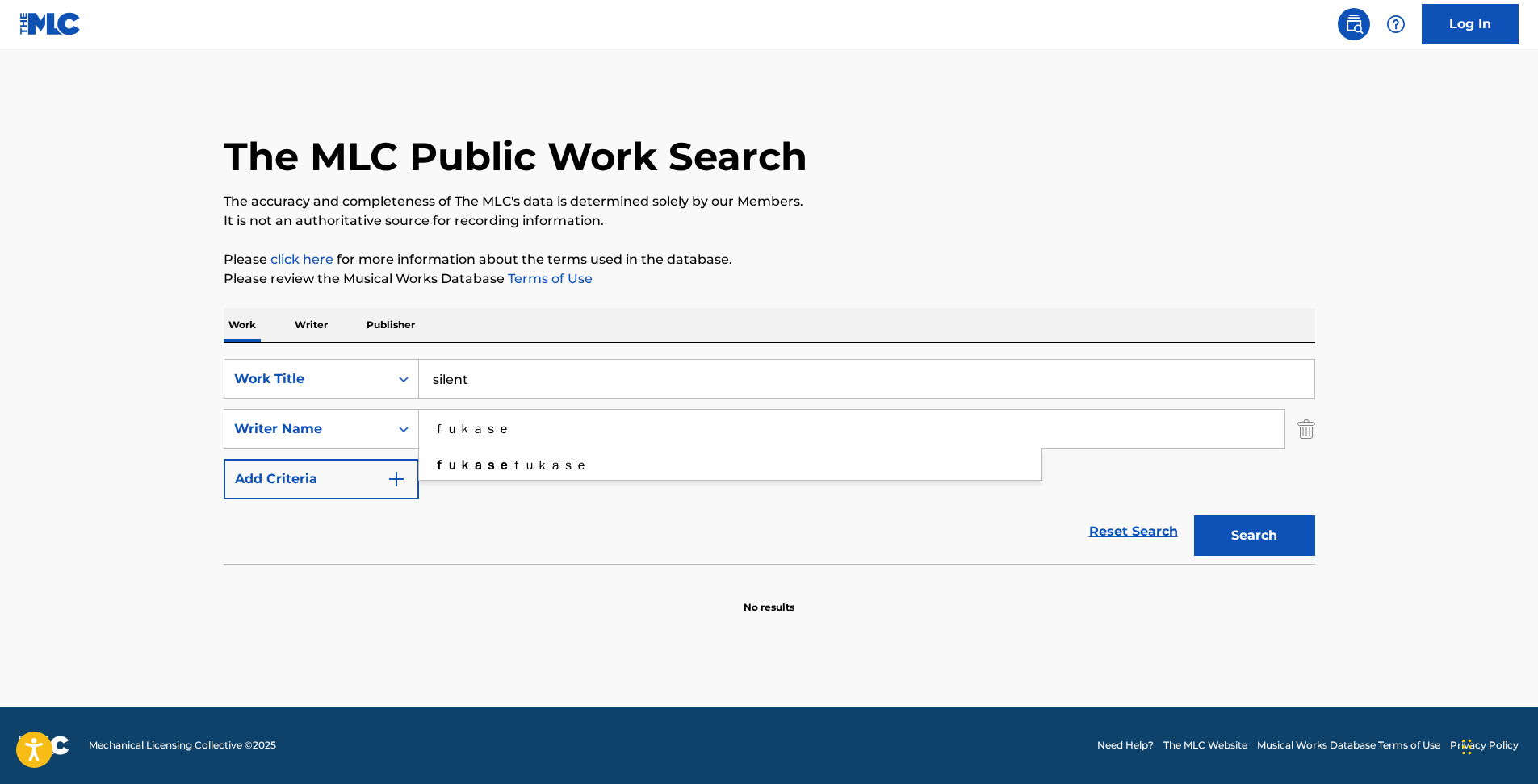
click at [1194, 516] on button "Search" at bounding box center [1254, 536] width 121 height 40
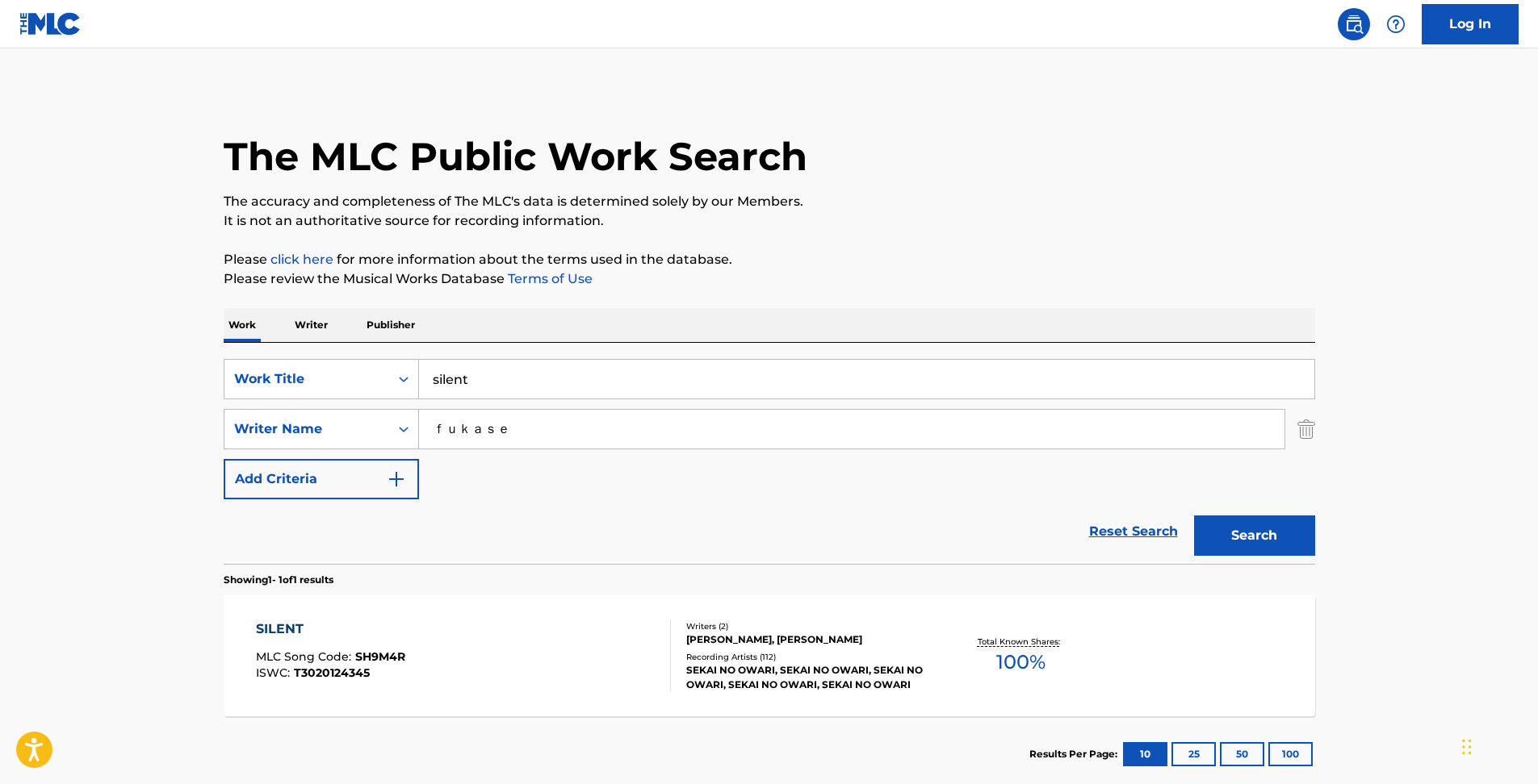
click at [698, 670] on div "SEKAI NO OWARI, SEKAI NO OWARI, SEKAI NO OWARI, SEKAI NO OWARI, SEKAI NO OWARI" at bounding box center [808, 677] width 244 height 29
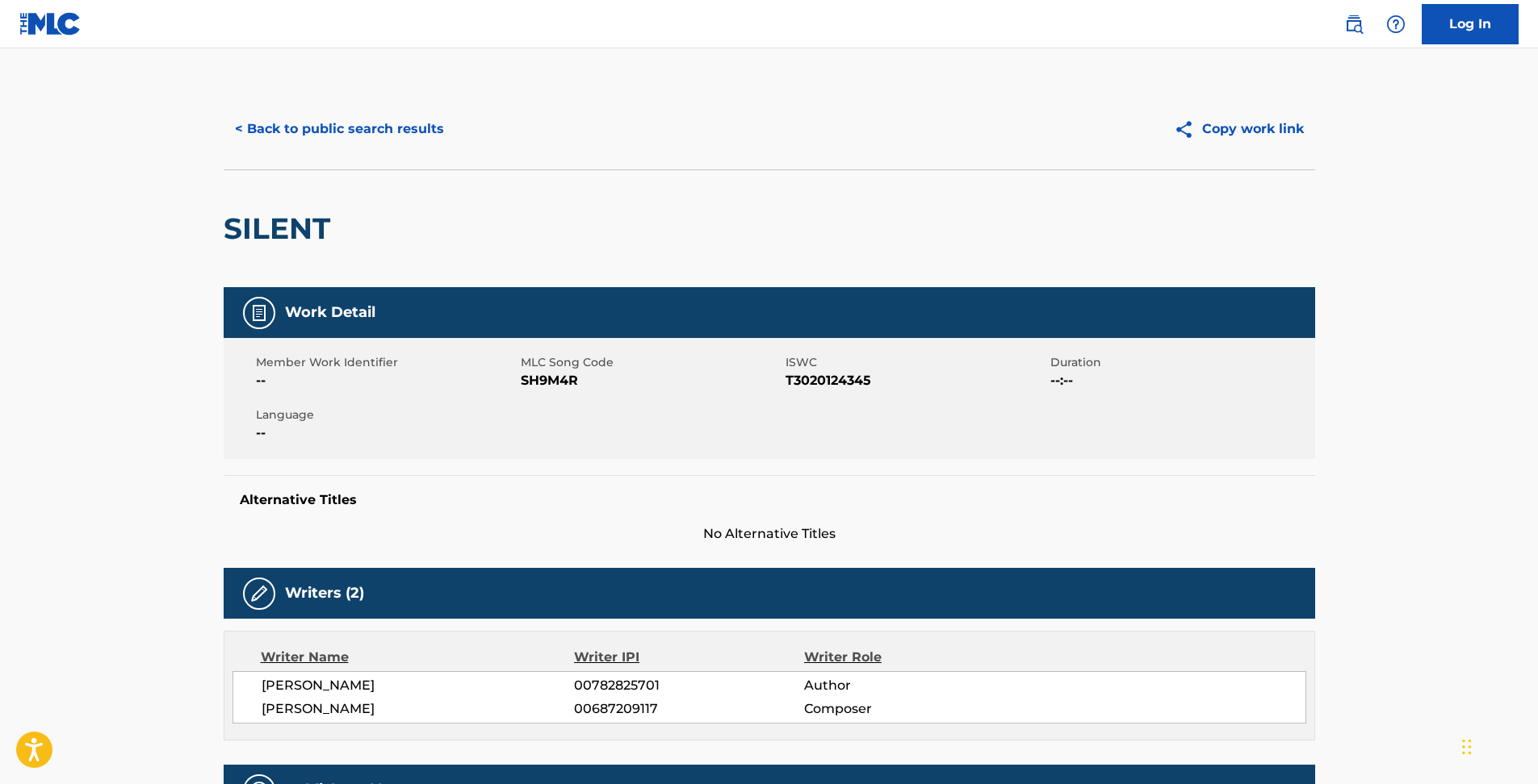
click at [550, 379] on span "SH9M4R" at bounding box center [651, 380] width 260 height 19
copy span "SH9M4R"
click at [1210, 121] on button "Copy work link" at bounding box center [1239, 129] width 153 height 40
drag, startPoint x: 1361, startPoint y: 20, endPoint x: 1342, endPoint y: 40, distance: 27.6
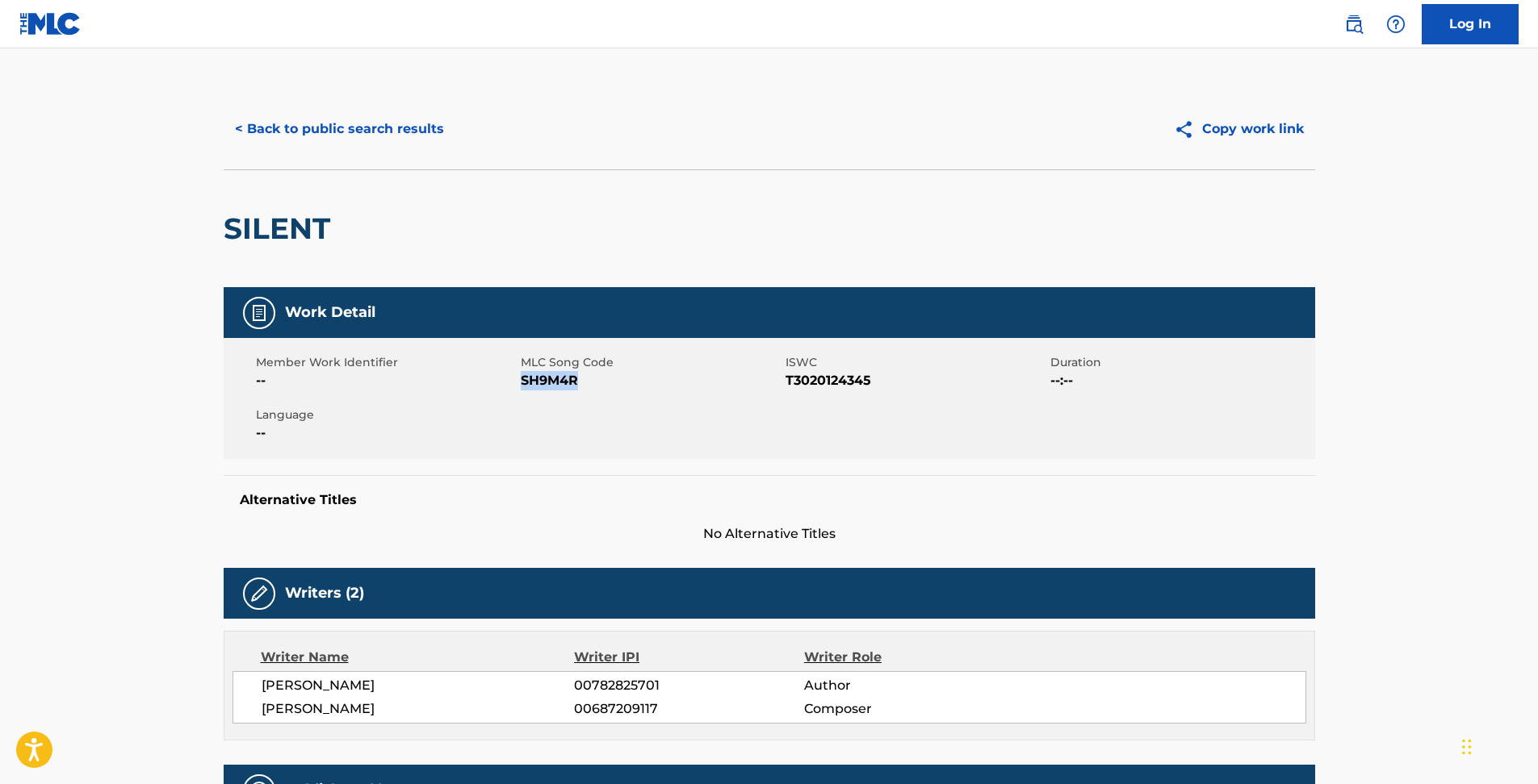
click at [1361, 20] on img at bounding box center [1353, 24] width 19 height 19
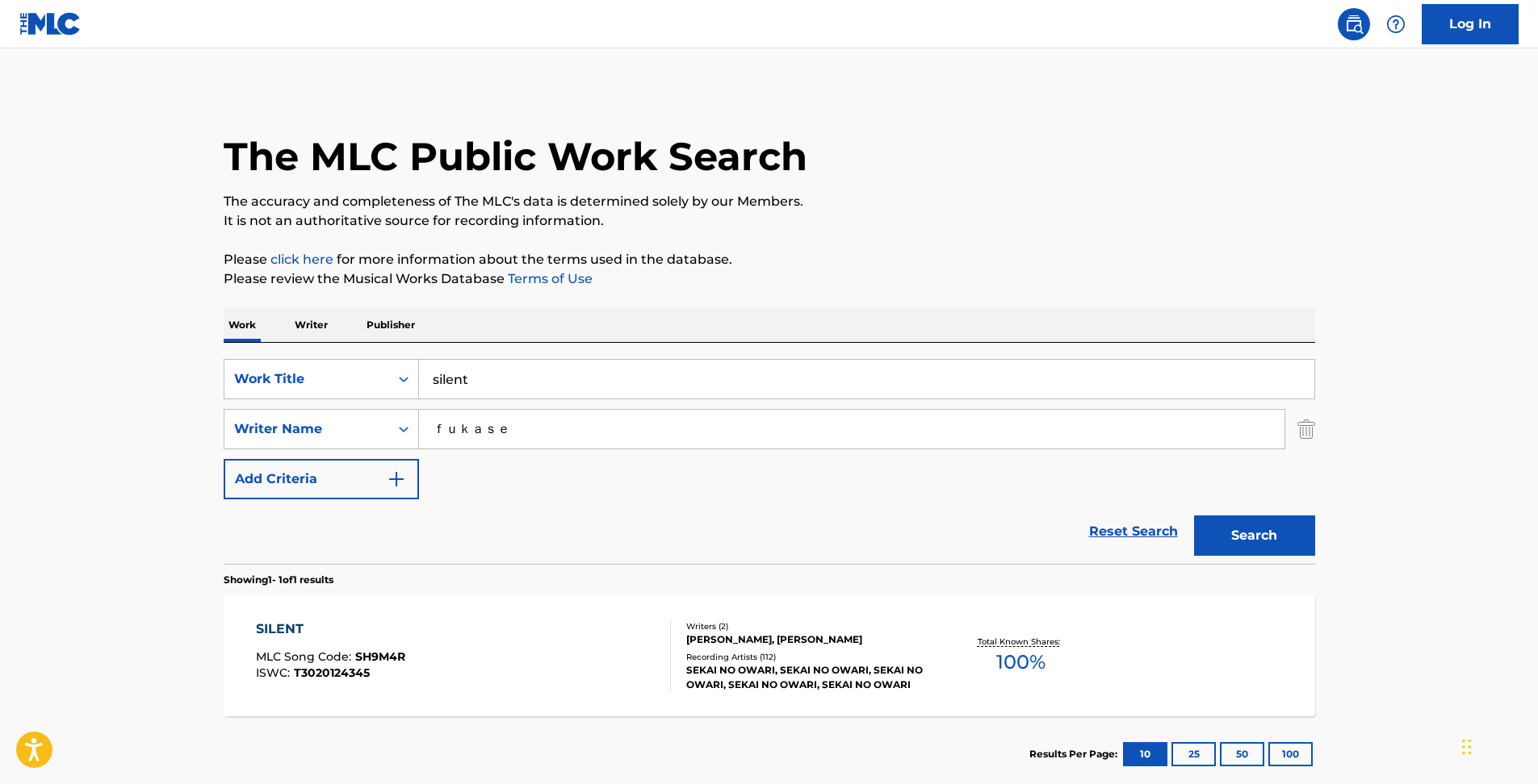
click at [1113, 526] on link "Reset Search" at bounding box center [1133, 532] width 105 height 36
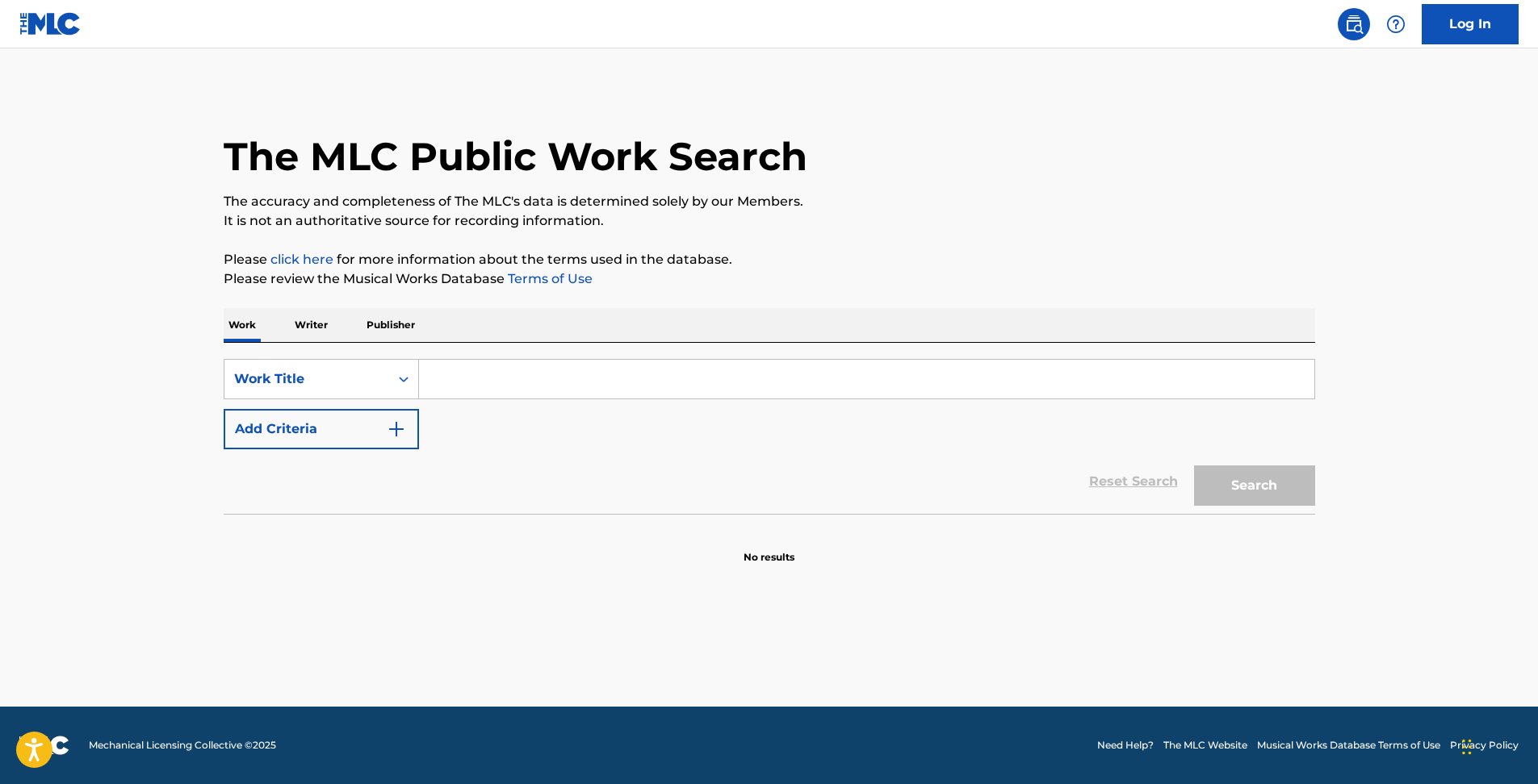
click at [457, 369] on input "Search Form" at bounding box center [866, 379] width 895 height 39
paste input "White Love"
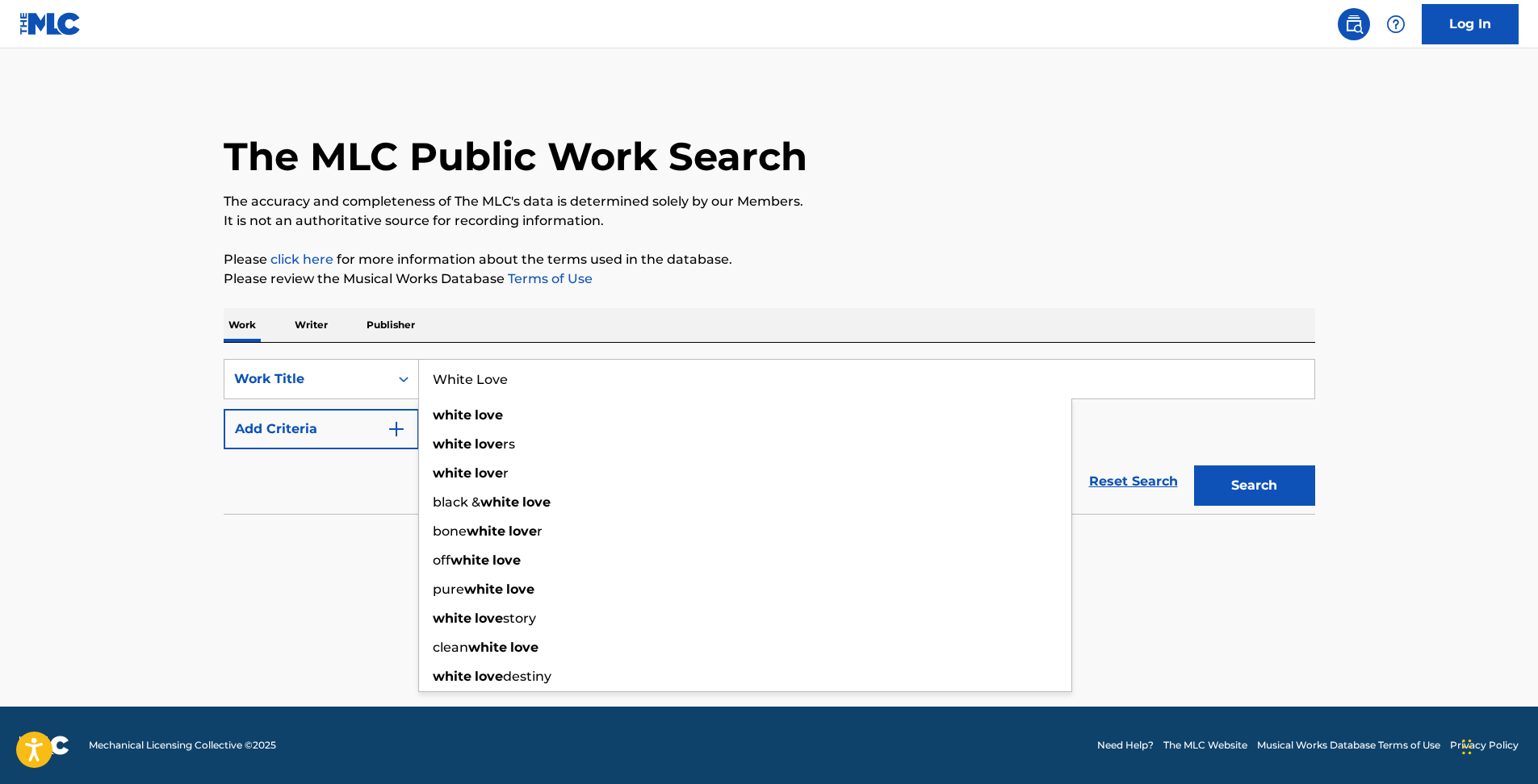
type input "White Love"
click at [393, 420] on img "Search Form" at bounding box center [395, 429] width 19 height 19
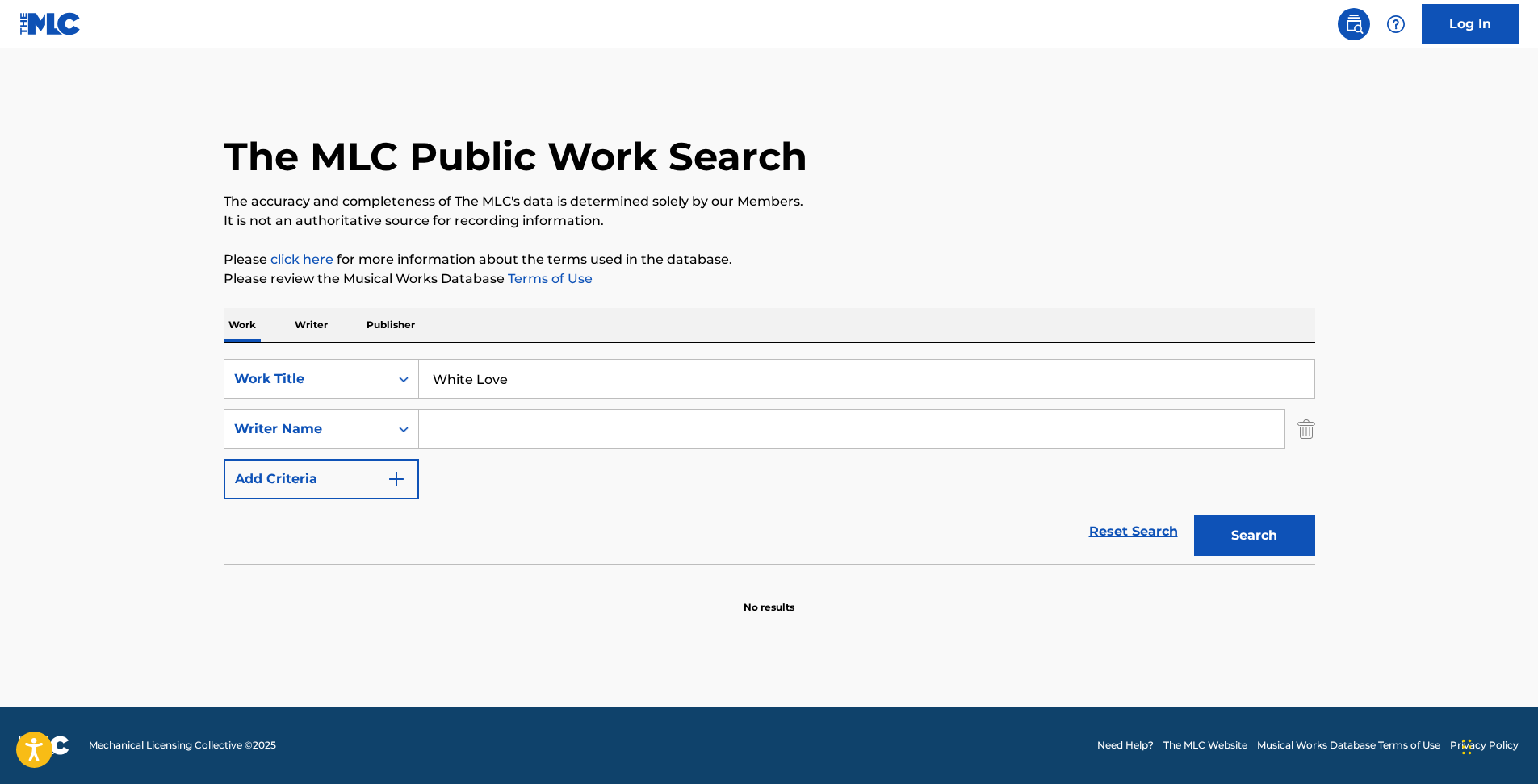
click at [493, 444] on input "Search Form" at bounding box center [851, 429] width 865 height 39
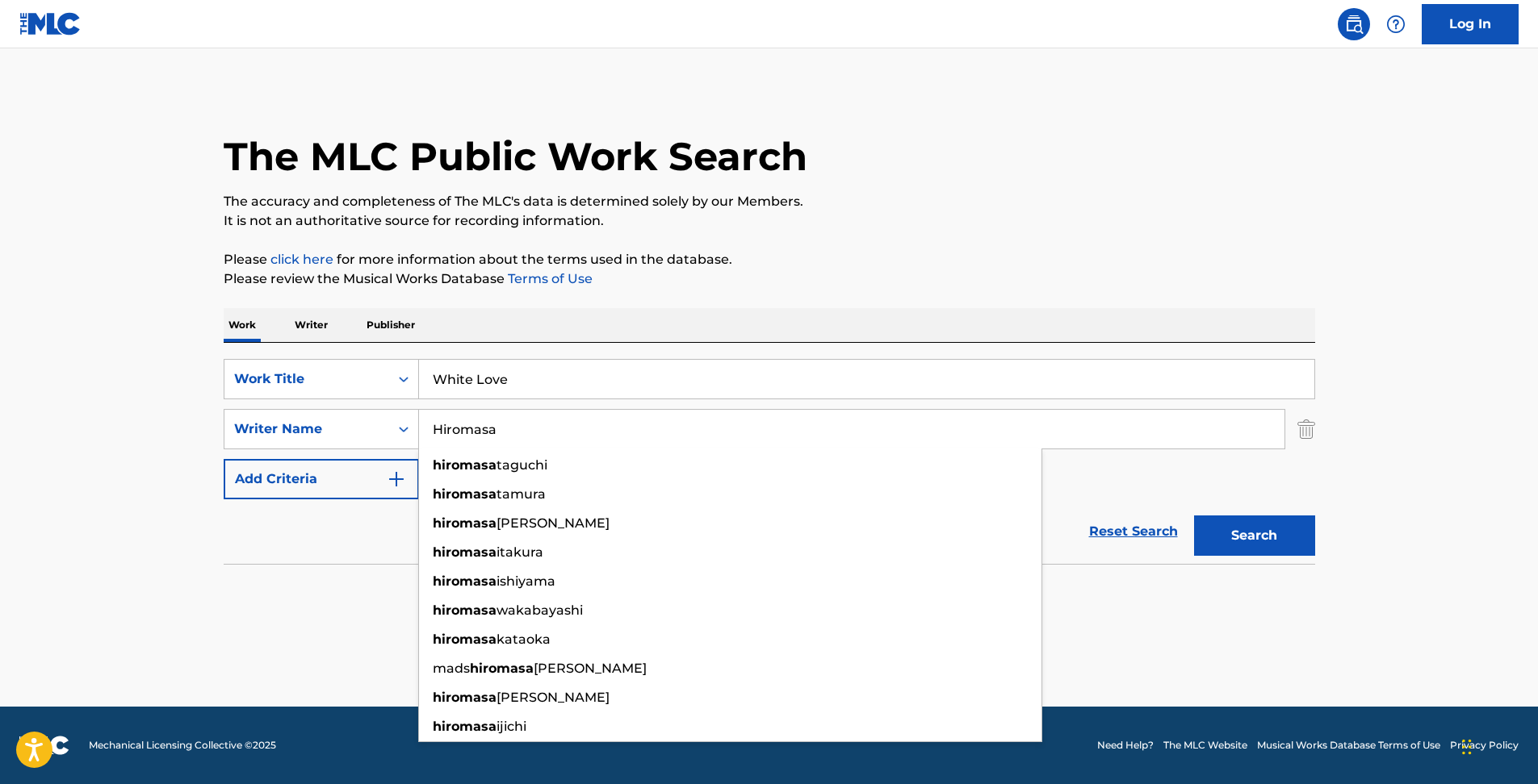
type input "Hiromasa"
click at [1194, 516] on button "Search" at bounding box center [1254, 536] width 121 height 40
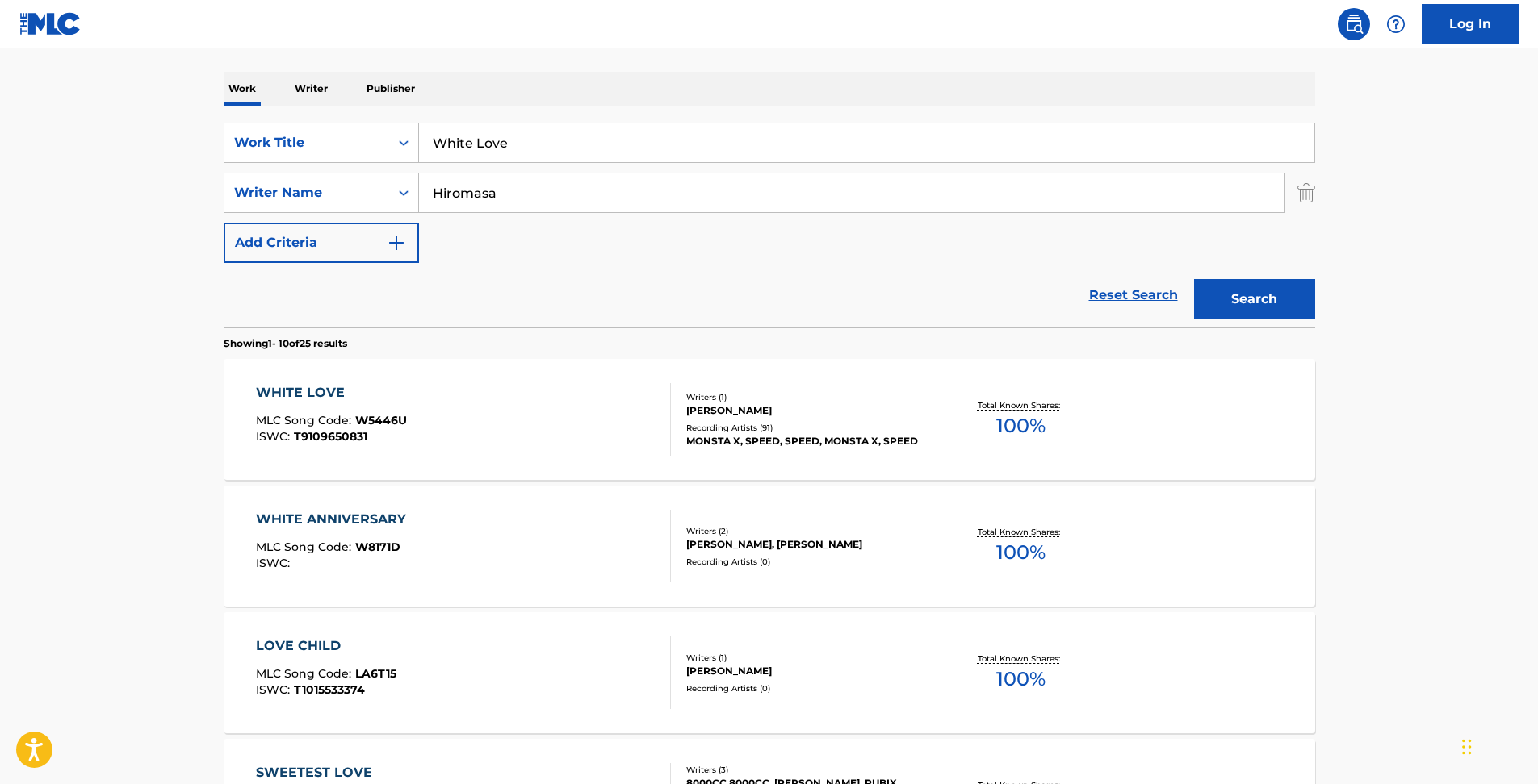
scroll to position [268, 0]
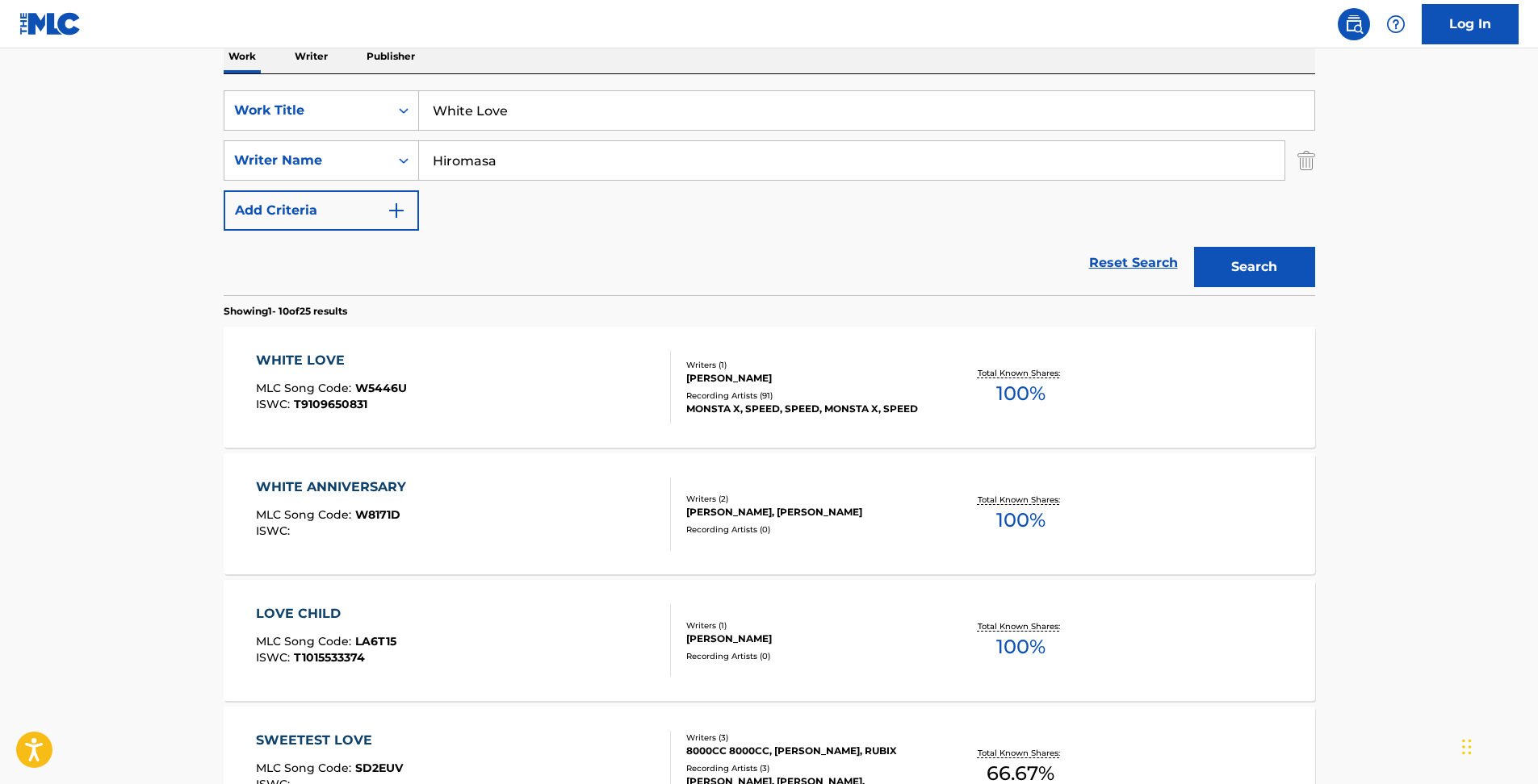
click at [645, 407] on div "WHITE LOVE MLC Song Code : W5446U ISWC : T9109650831" at bounding box center [463, 387] width 415 height 73
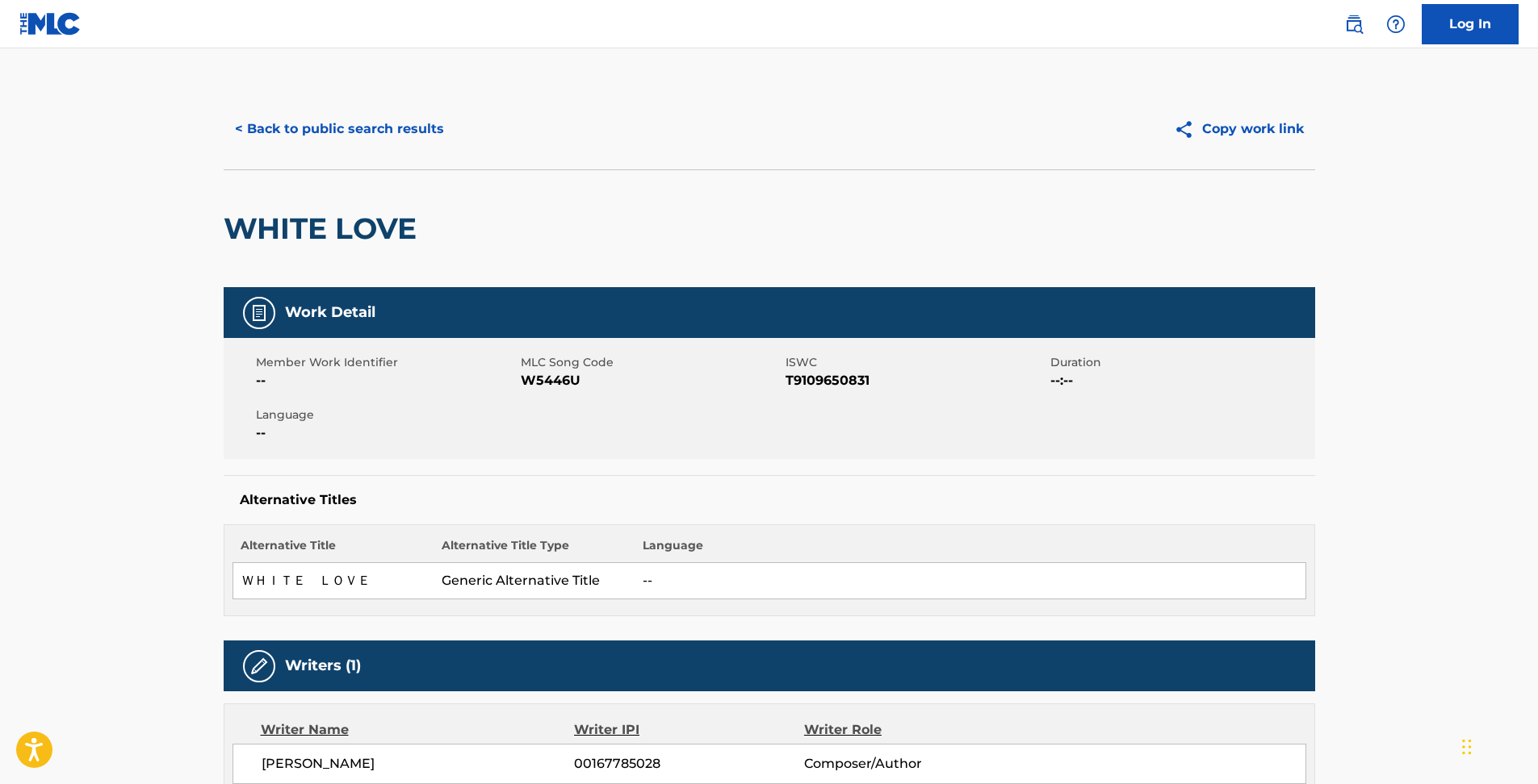
click at [568, 386] on span "W5446U" at bounding box center [651, 380] width 260 height 19
copy span "W5446U"
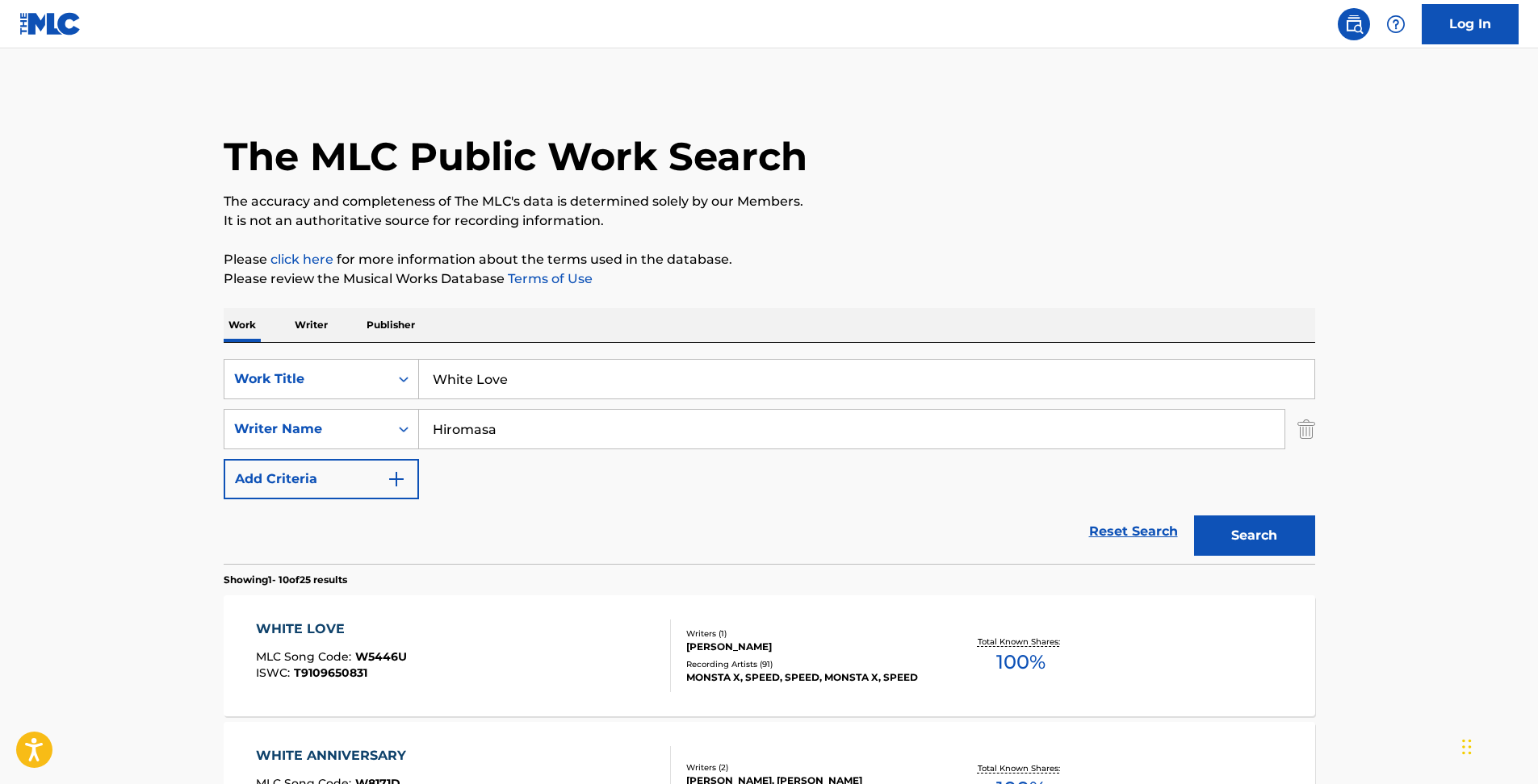
scroll to position [268, 0]
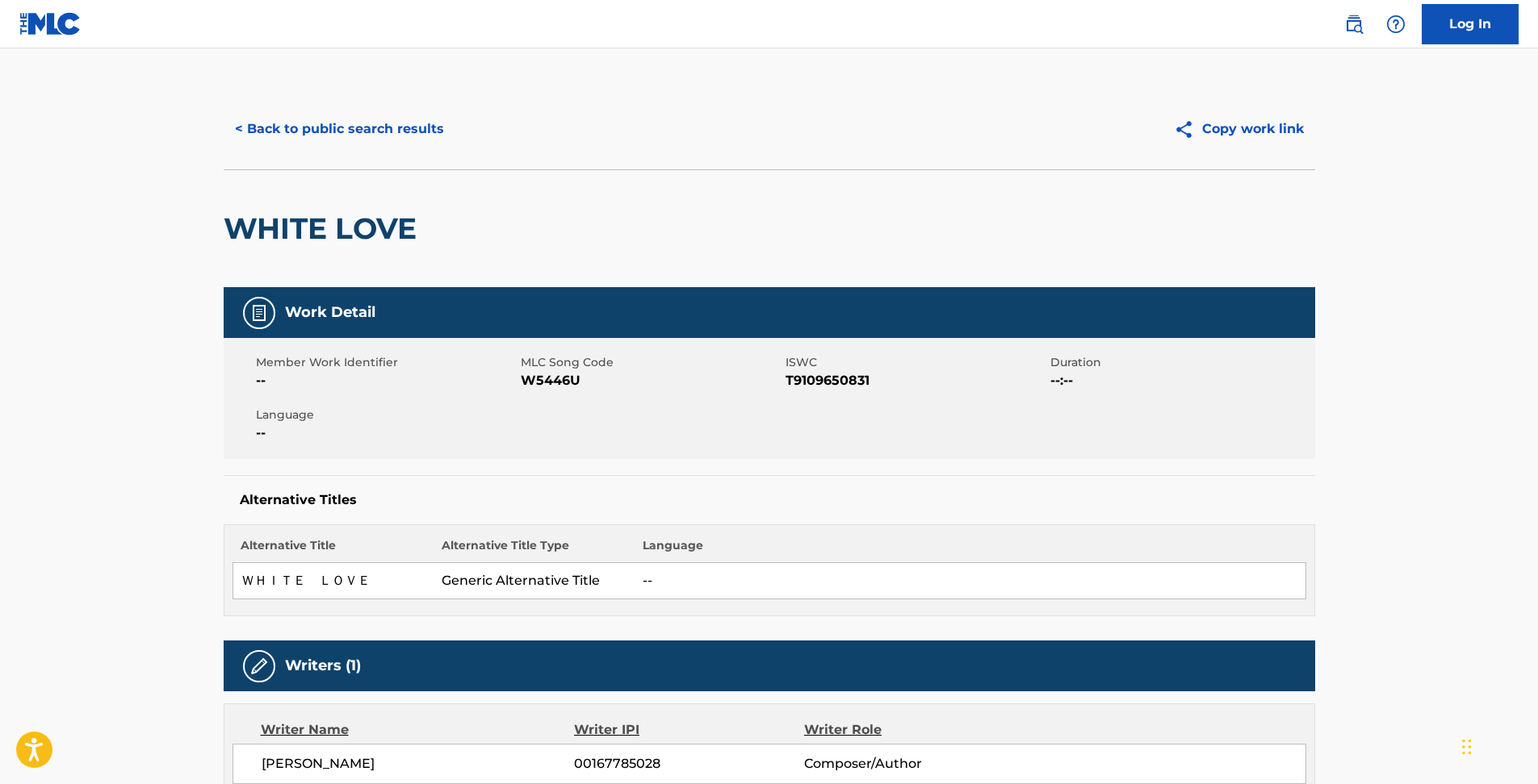
click at [1202, 120] on img at bounding box center [1188, 130] width 28 height 20
drag, startPoint x: 1347, startPoint y: 28, endPoint x: 1336, endPoint y: 37, distance: 14.2
click at [1348, 28] on img at bounding box center [1353, 24] width 19 height 19
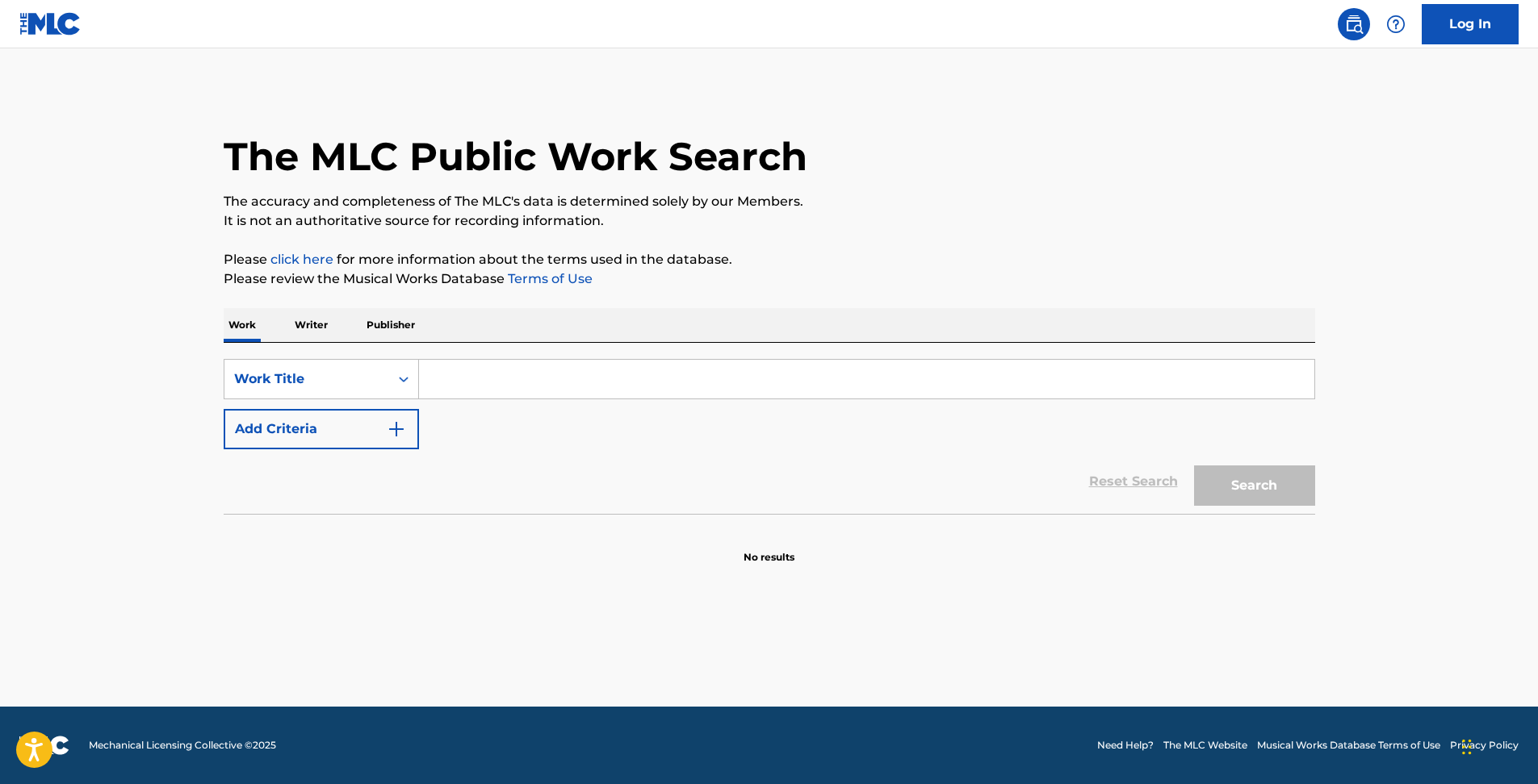
click at [483, 377] on input "Search Form" at bounding box center [866, 379] width 895 height 39
paste input "DEPARTURES"
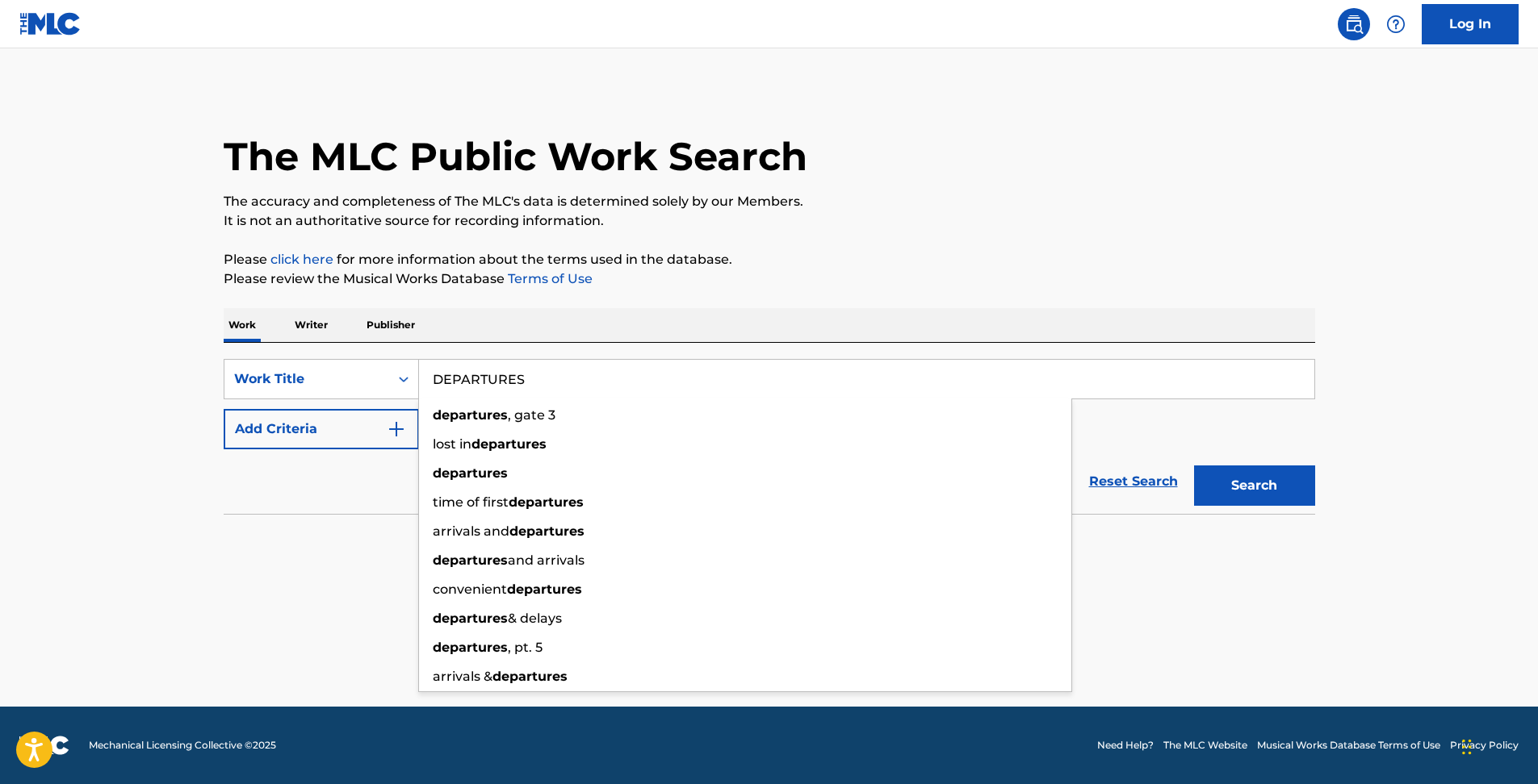
type input "DEPARTURES"
click at [368, 414] on button "Add Criteria" at bounding box center [321, 429] width 196 height 40
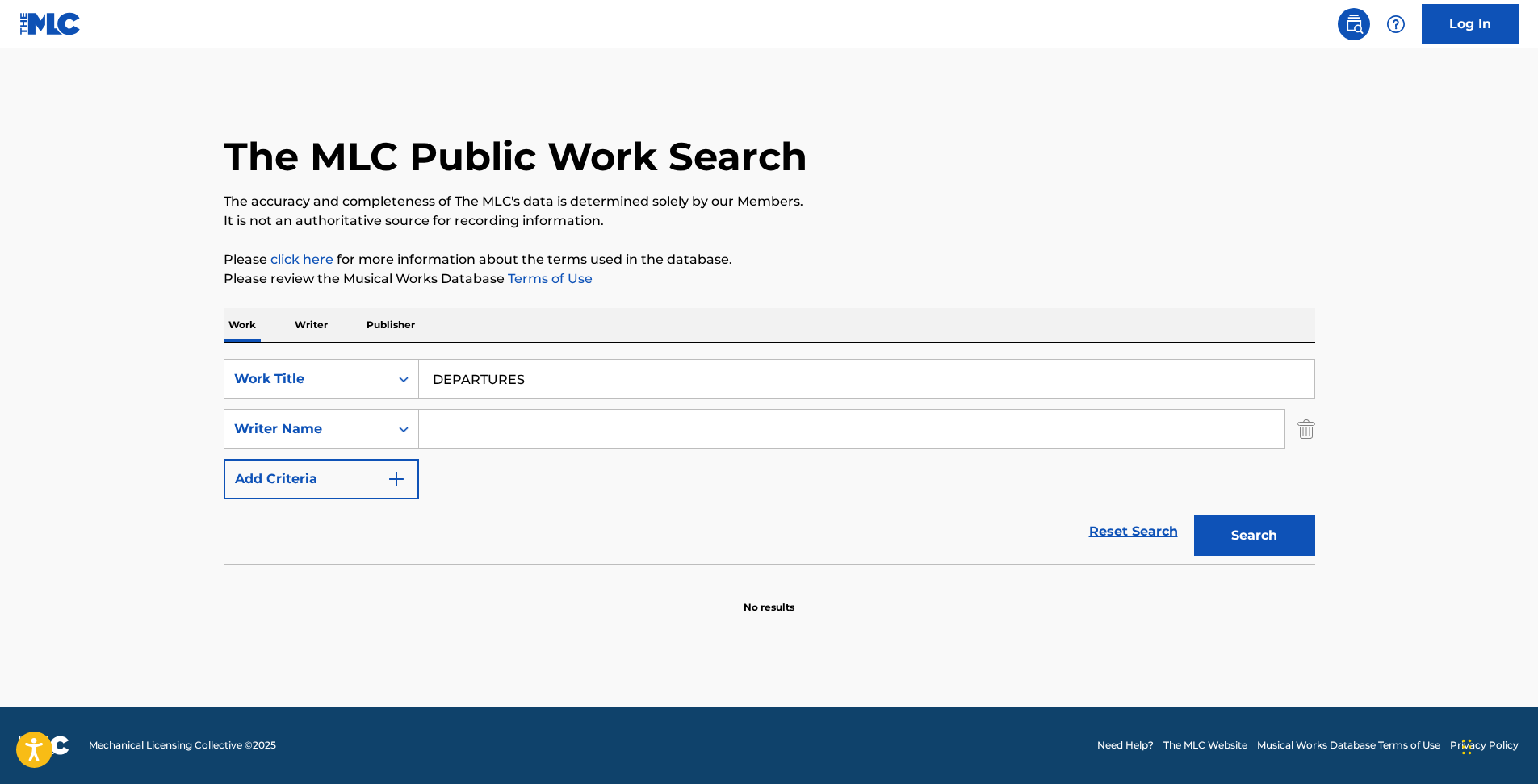
click at [768, 429] on input "Search Form" at bounding box center [851, 429] width 865 height 39
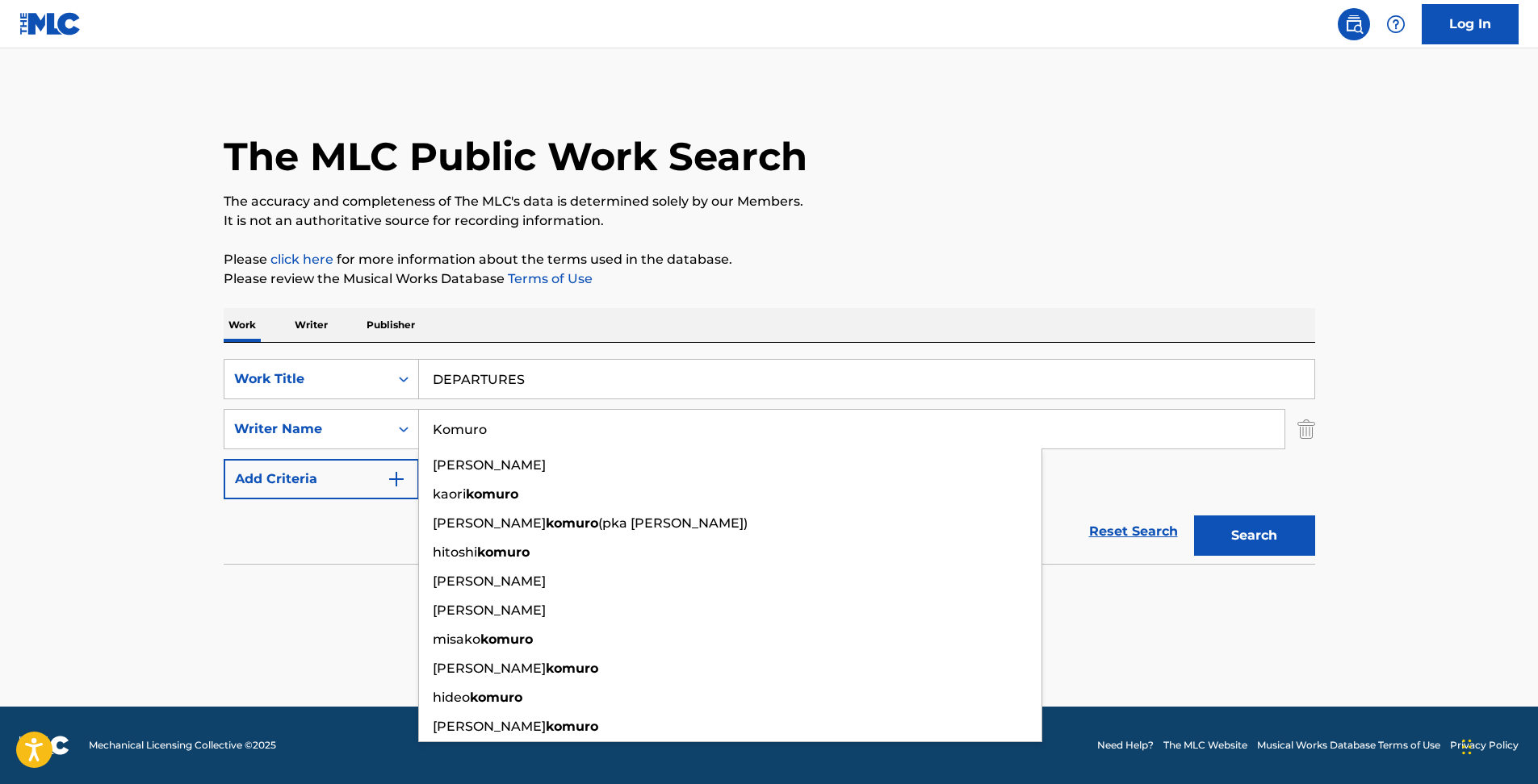
click at [1194, 516] on button "Search" at bounding box center [1254, 536] width 121 height 40
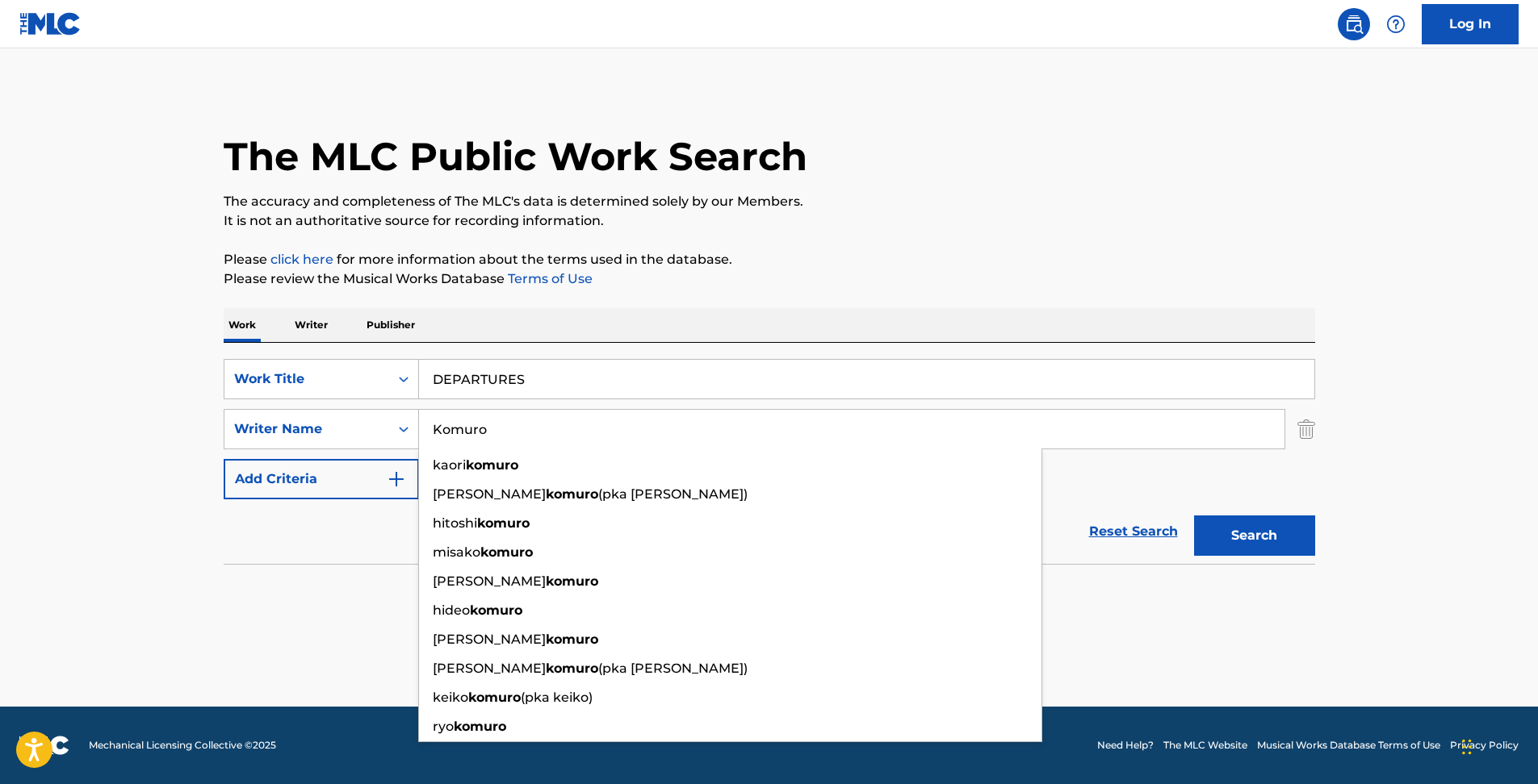
click at [1287, 551] on button "Search" at bounding box center [1254, 536] width 121 height 40
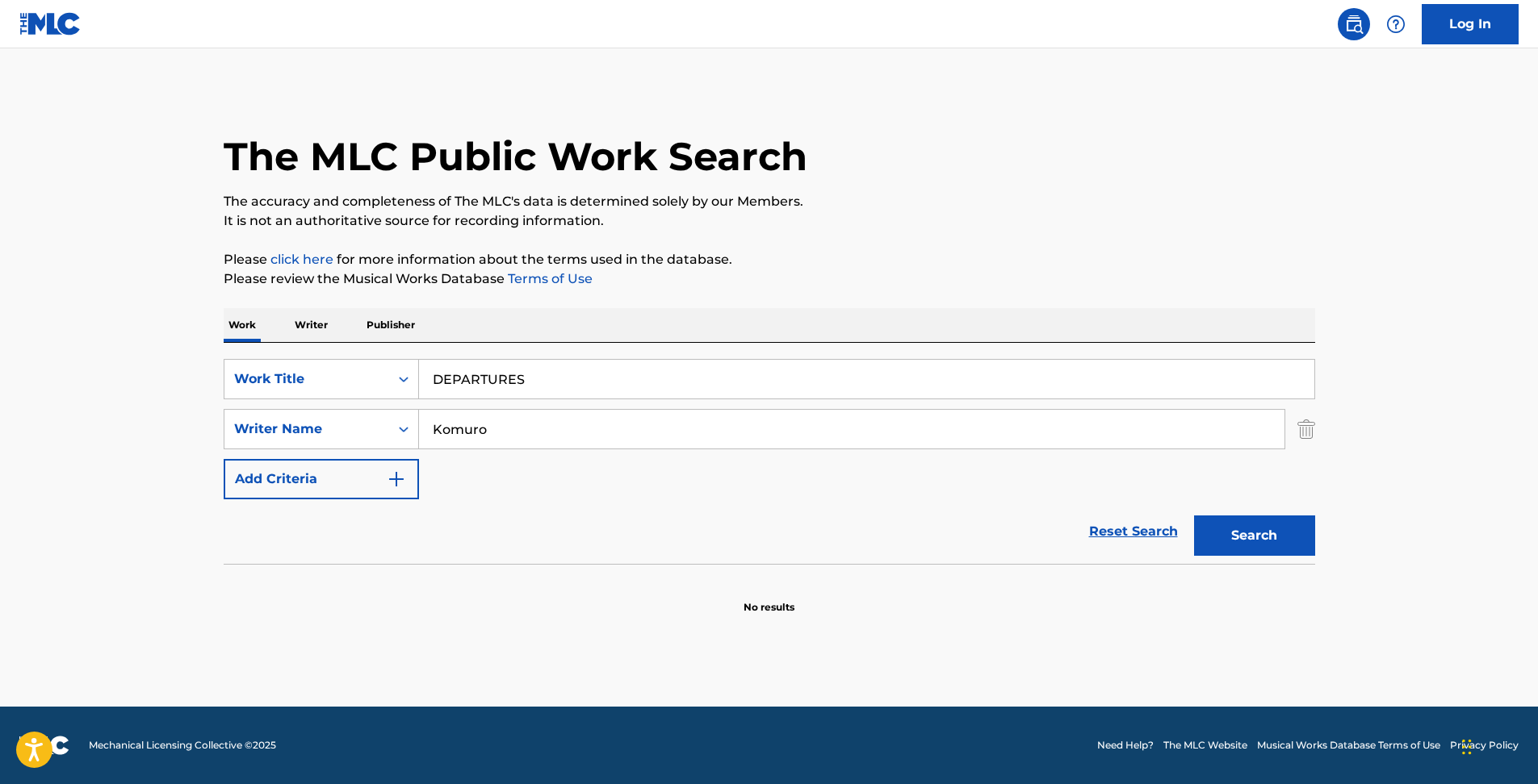
click at [487, 429] on input "Komuro" at bounding box center [851, 429] width 865 height 39
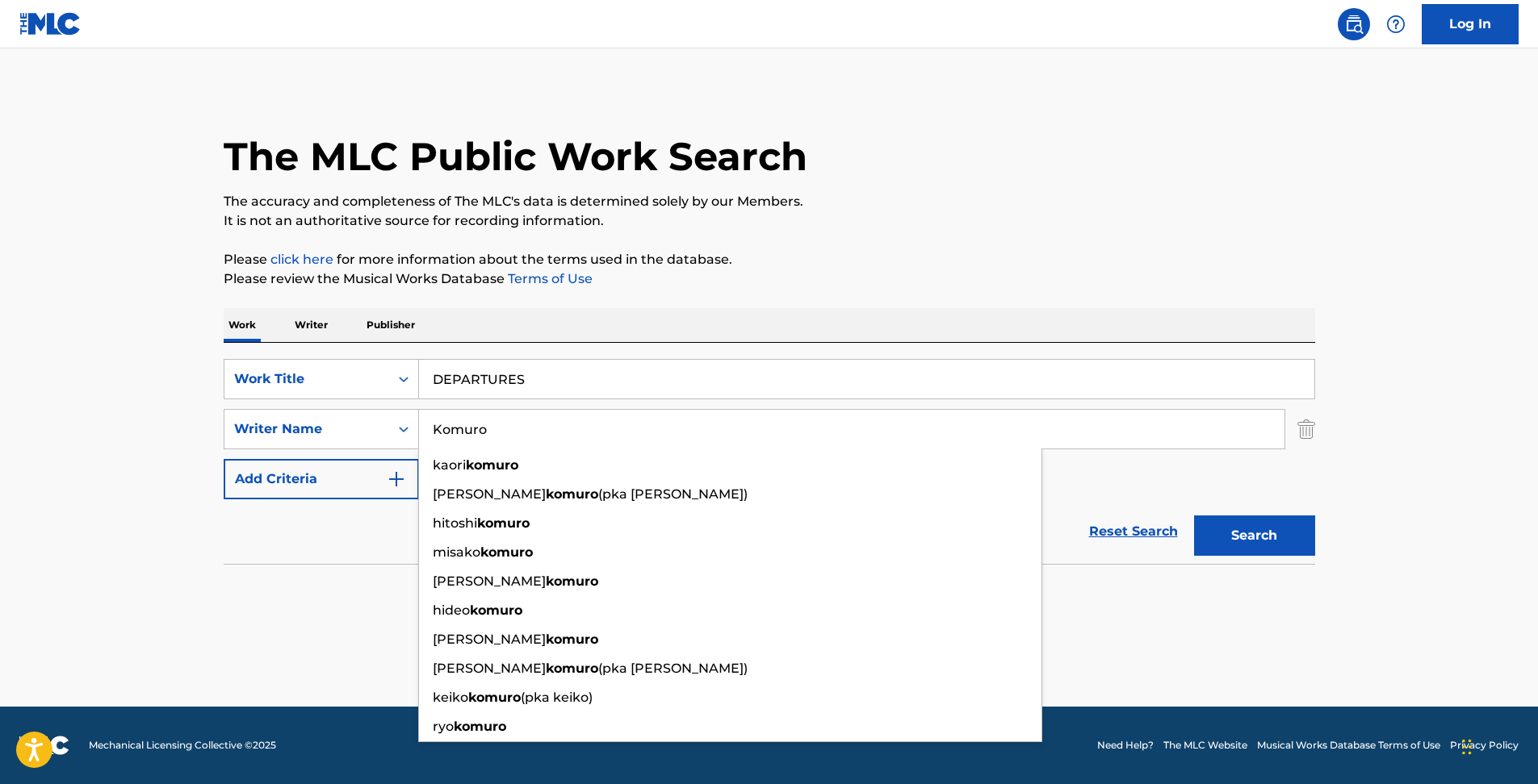
click at [238, 585] on section "No results" at bounding box center [769, 593] width 1092 height 42
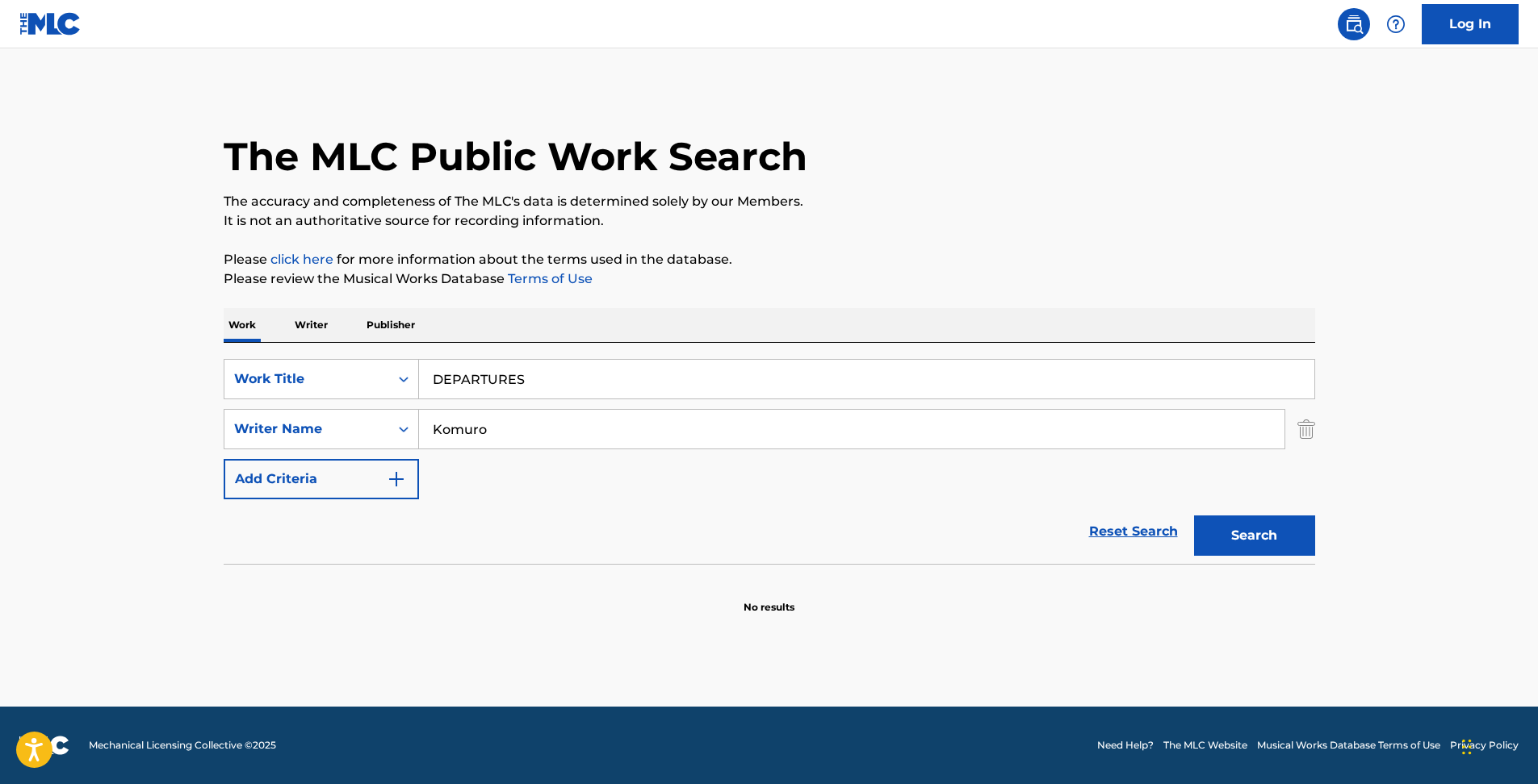
drag, startPoint x: 509, startPoint y: 430, endPoint x: 169, endPoint y: 422, distance: 340.1
click at [170, 420] on main "The MLC Public Work Search The accuracy and completeness of The MLC's data is d…" at bounding box center [769, 378] width 1538 height 658
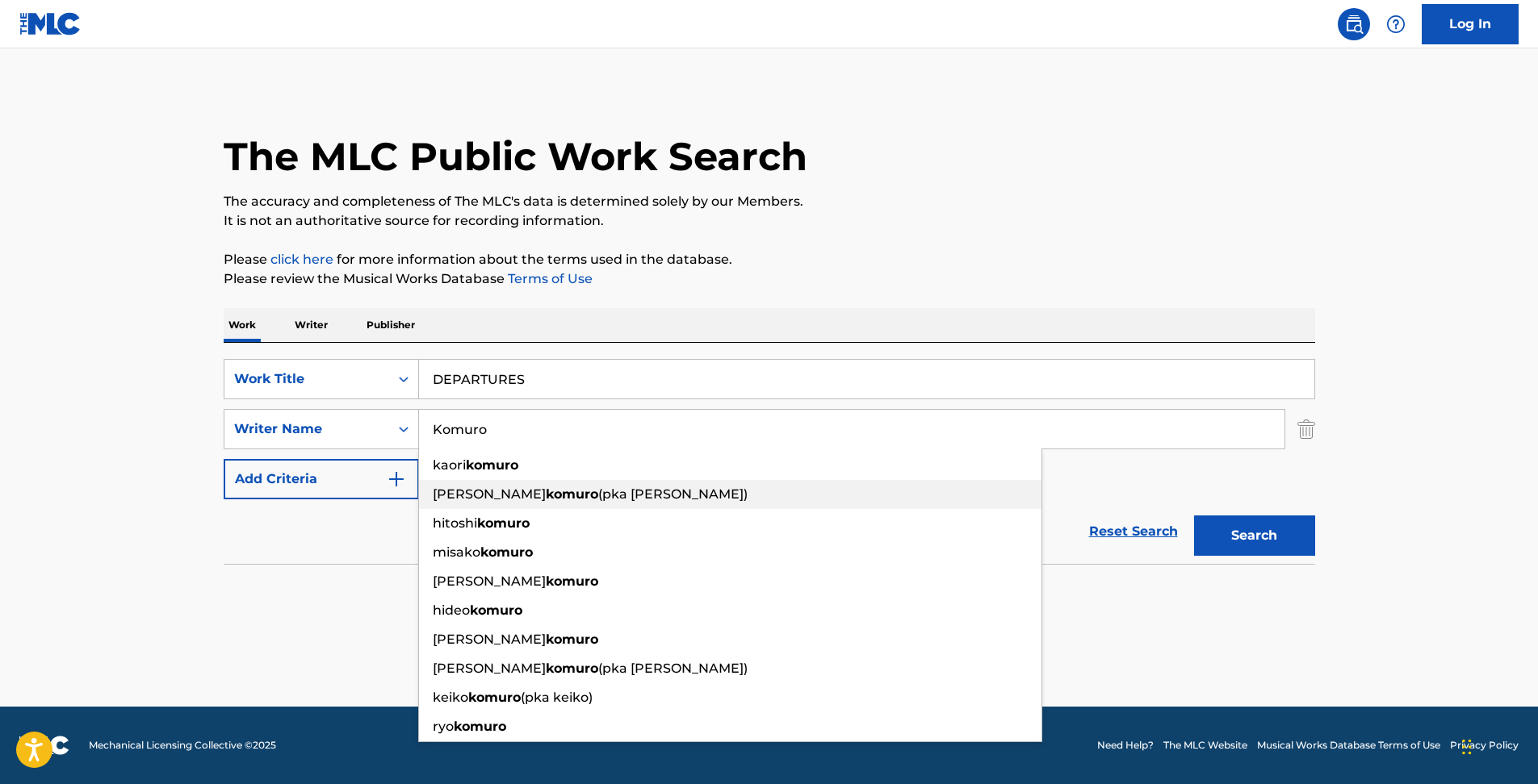
click at [546, 499] on strong "komuro" at bounding box center [572, 494] width 53 height 15
type input "[PERSON_NAME] (pka [PERSON_NAME])"
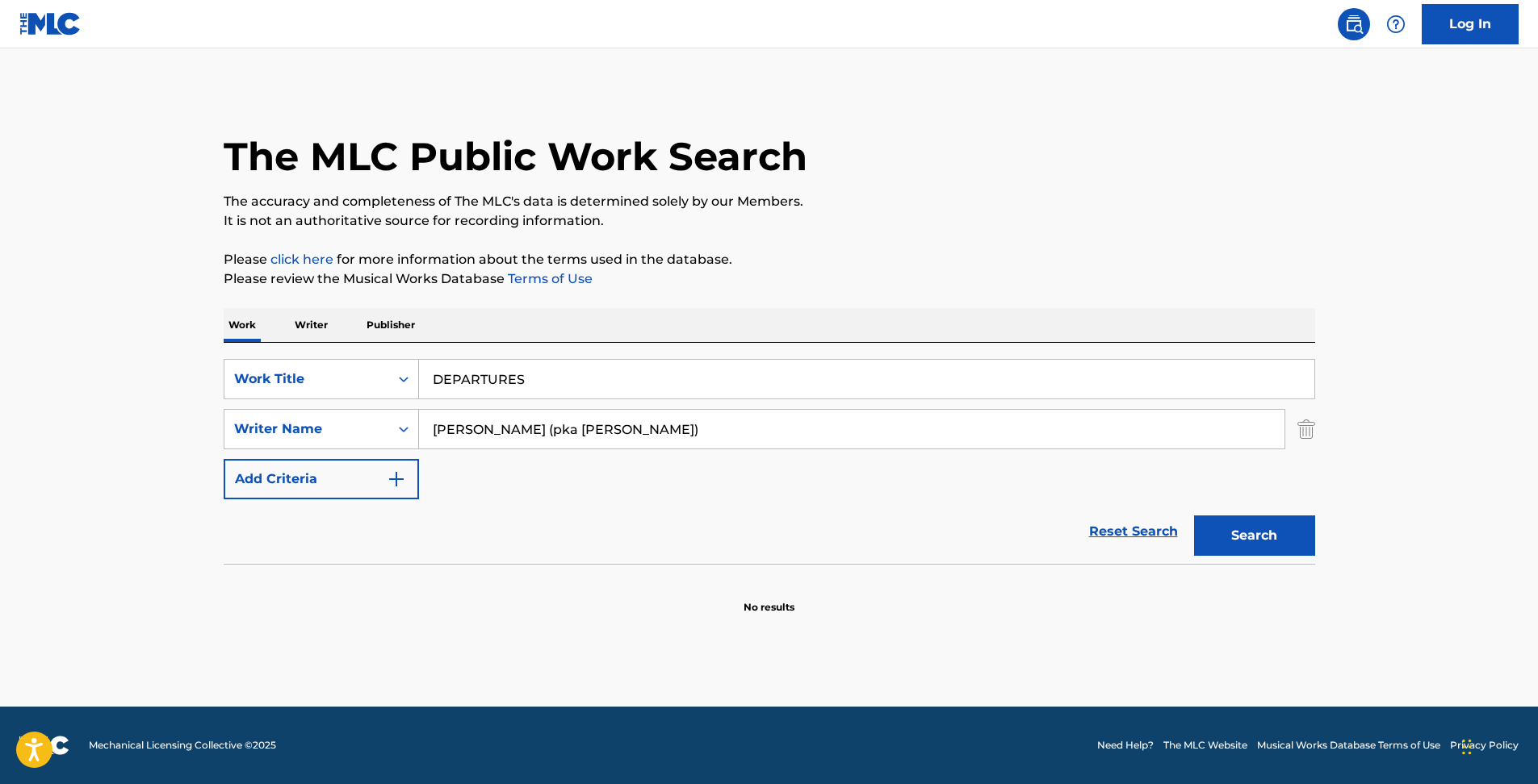
click at [1294, 537] on button "Search" at bounding box center [1254, 536] width 121 height 40
click at [632, 390] on input "DEPARTURES" at bounding box center [866, 379] width 895 height 39
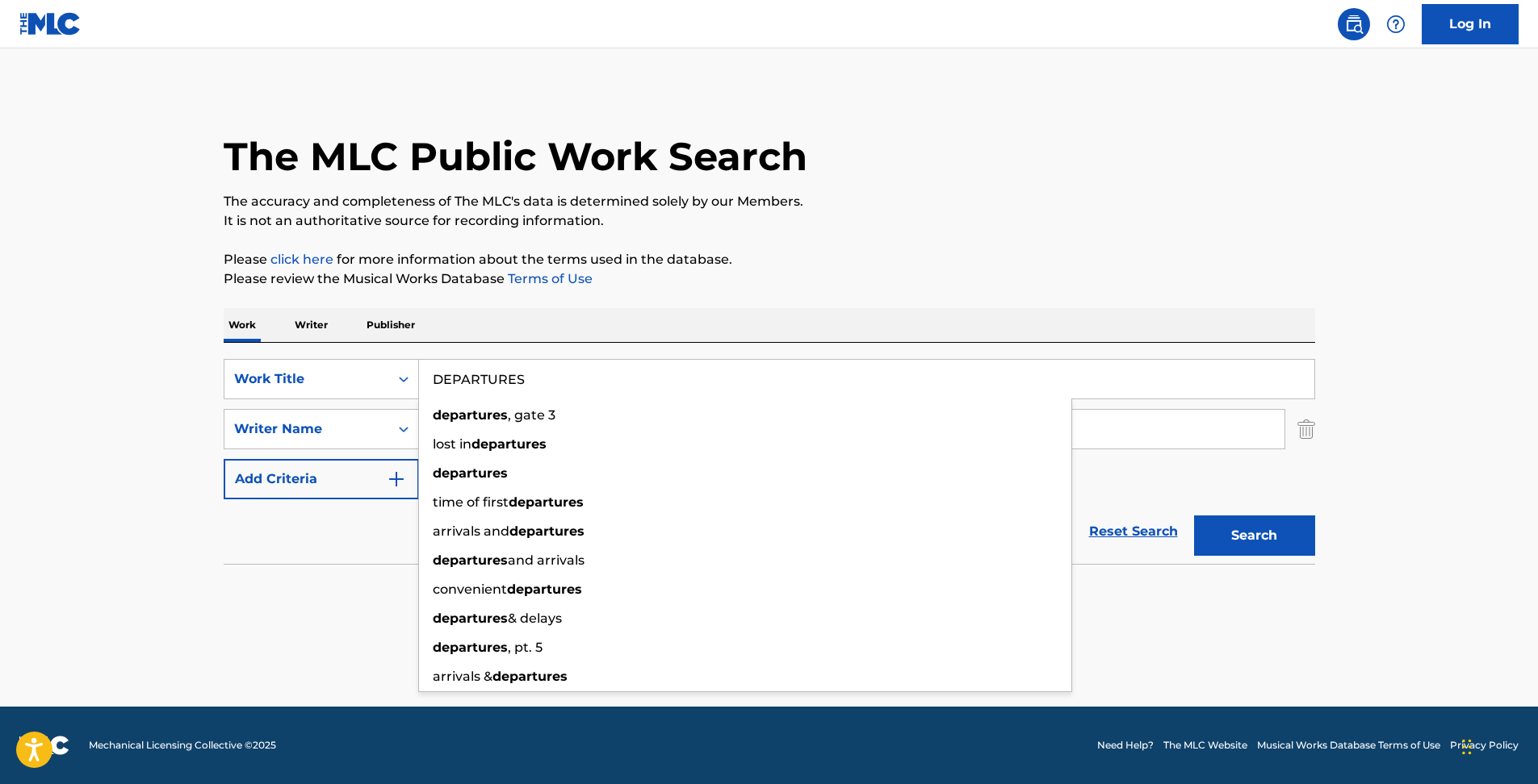
click at [1152, 535] on link "Reset Search" at bounding box center [1133, 532] width 105 height 36
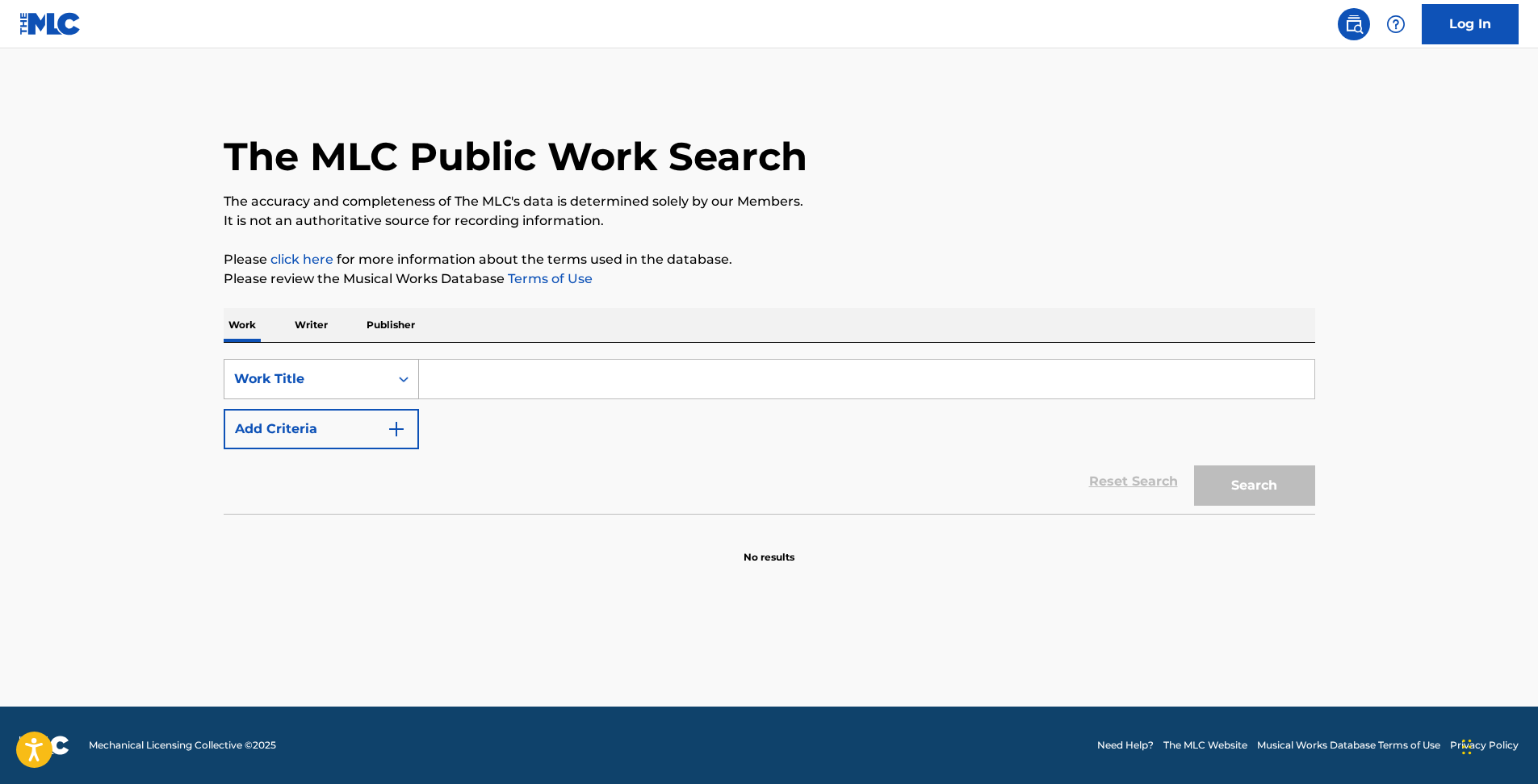
click at [328, 381] on div "Work Title" at bounding box center [307, 378] width 146 height 19
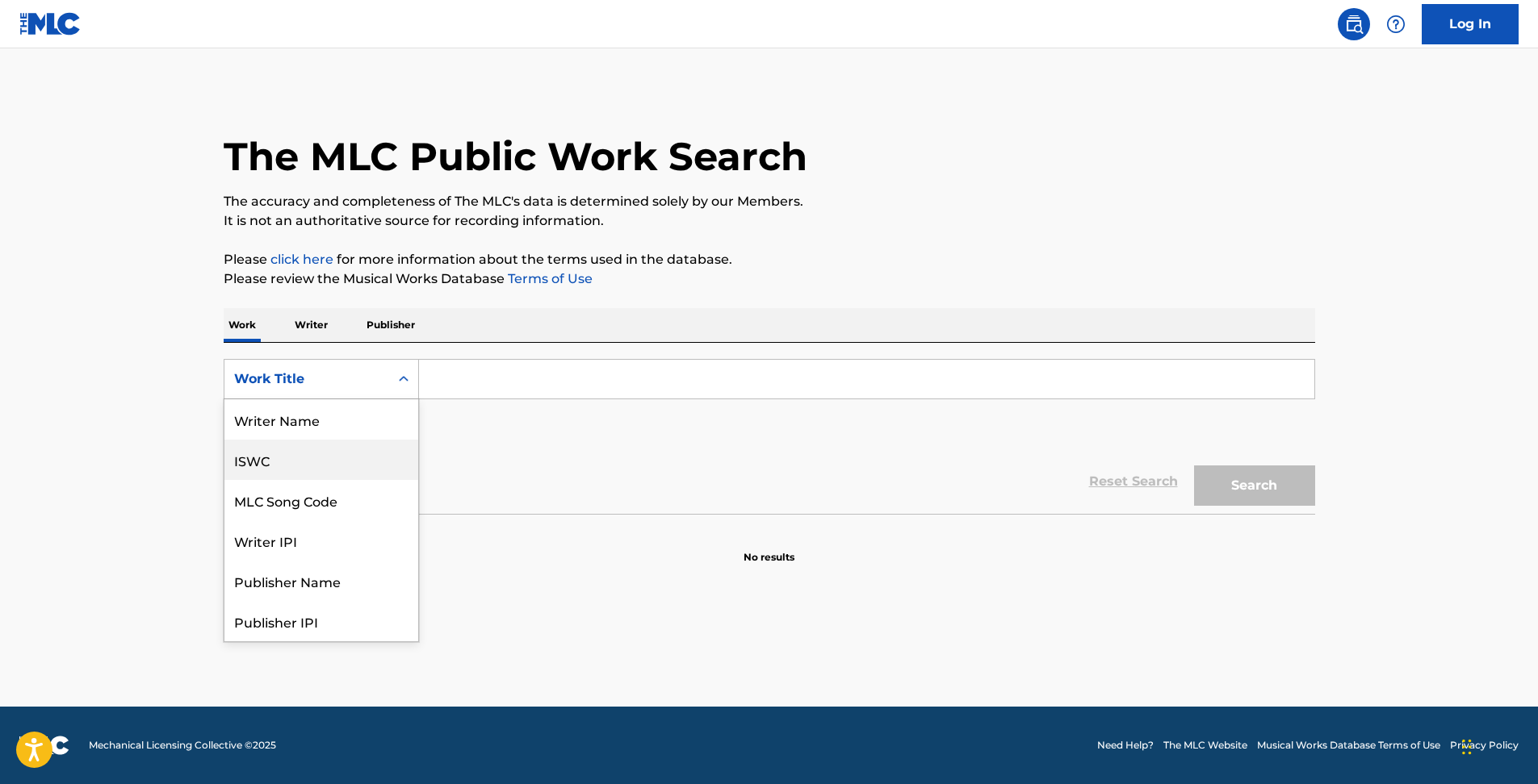
click at [284, 455] on div "ISWC" at bounding box center [321, 460] width 194 height 40
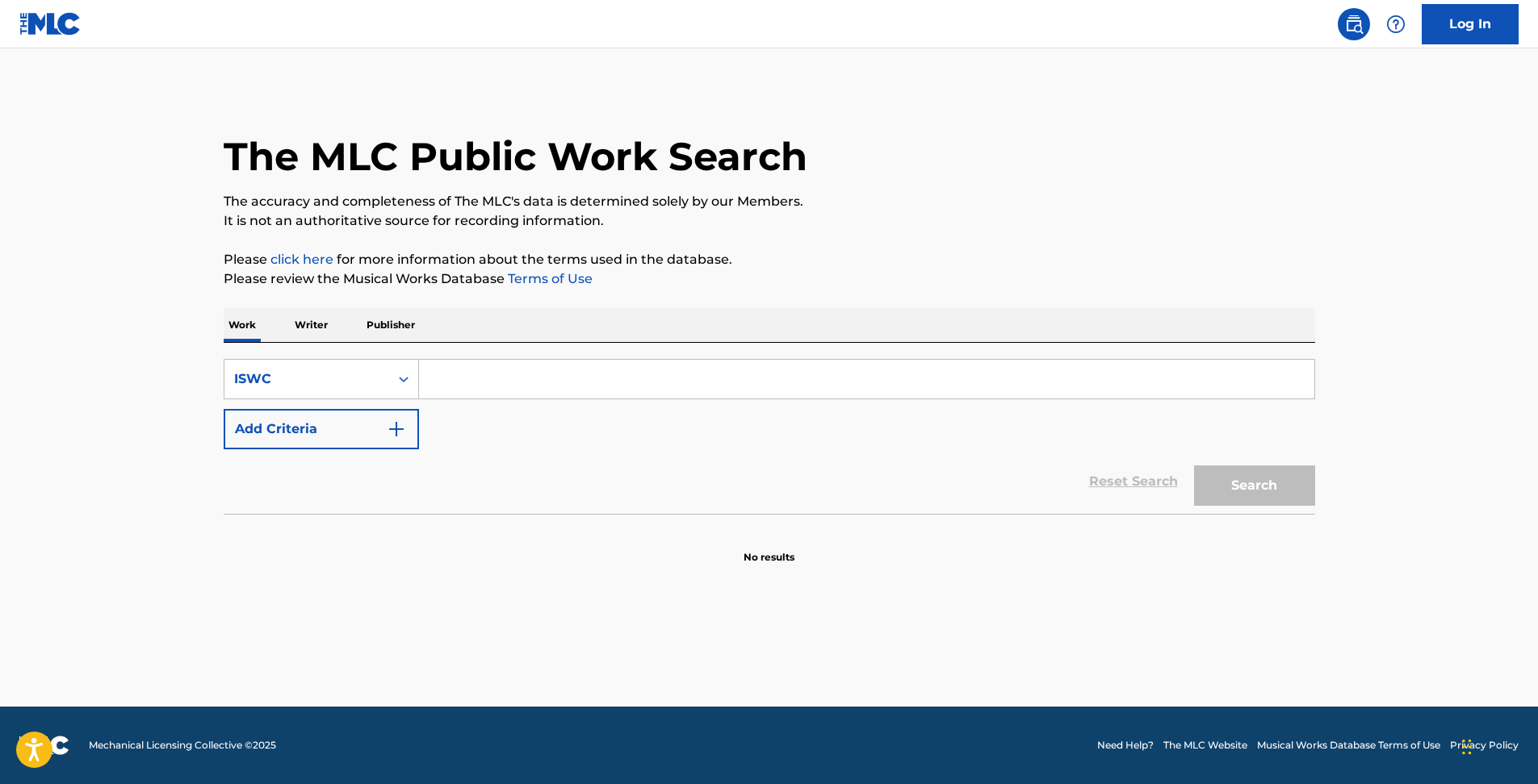
click at [456, 407] on div "SearchWithCriteria91e28d47-6486-4413-b921-a57e777ede22 ISWC Add Criteria" at bounding box center [769, 404] width 1092 height 91
drag, startPoint x: 474, startPoint y: 375, endPoint x: 487, endPoint y: 389, distance: 19.1
click at [474, 375] on input "Search Form" at bounding box center [866, 379] width 895 height 39
paste input "T-071.011.919-9"
type input "T0710119199"
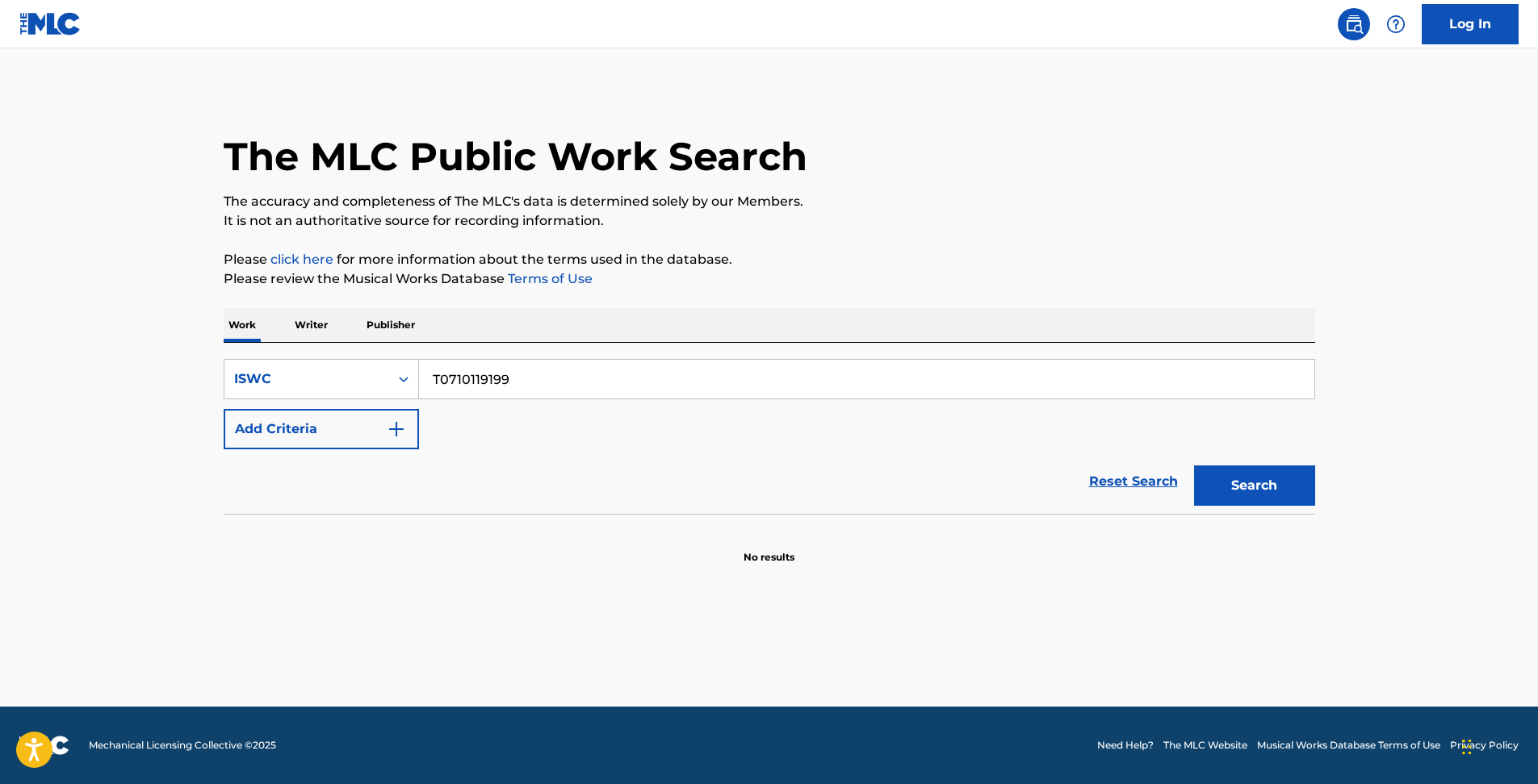
click at [1194, 466] on button "Search" at bounding box center [1254, 486] width 121 height 40
click at [1097, 488] on link "Reset Search" at bounding box center [1133, 482] width 105 height 36
click at [587, 365] on input "Search Form" at bounding box center [866, 379] width 895 height 39
paste input "DEPARTURES"
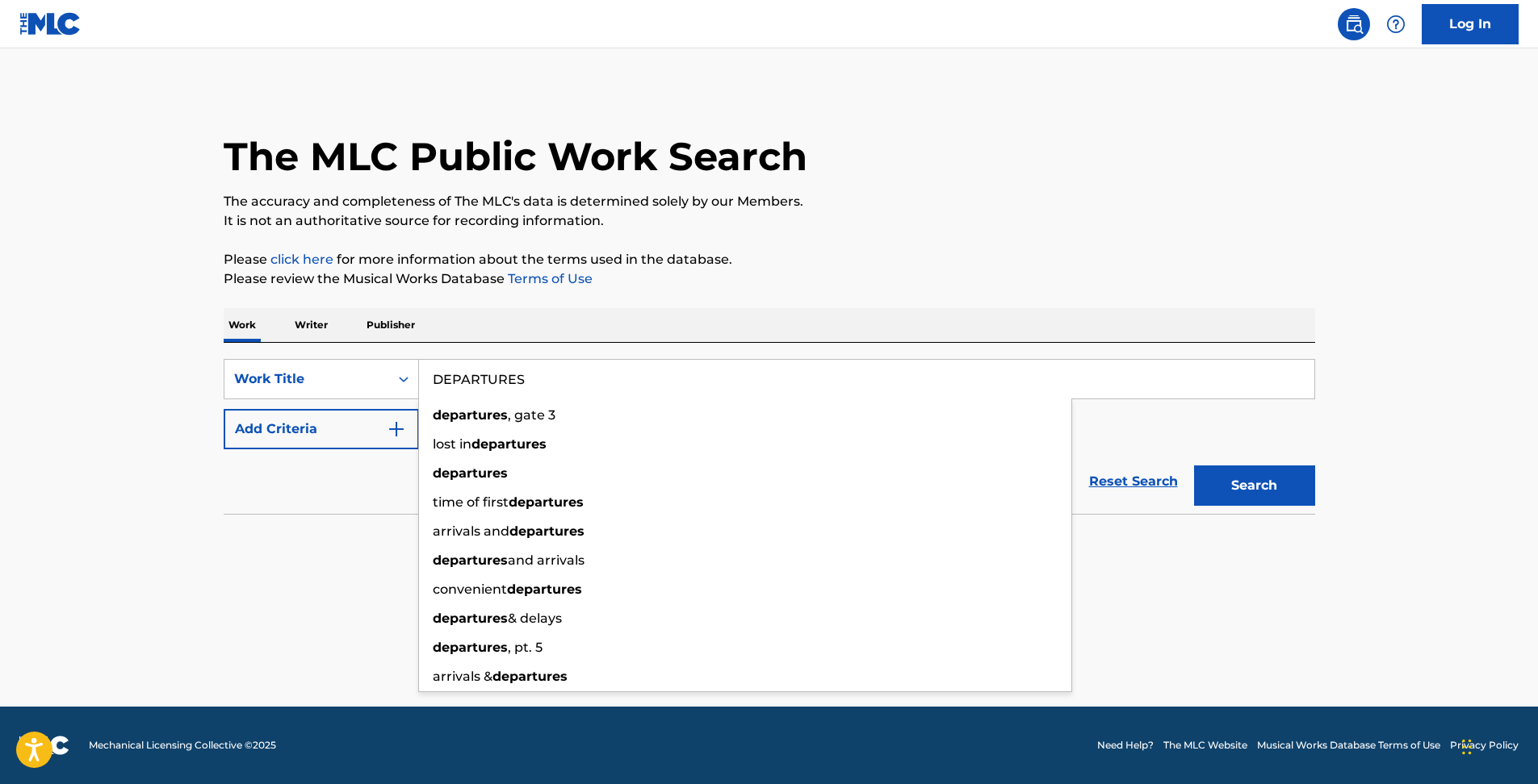
type input "DEPARTURES"
click at [359, 431] on button "Add Criteria" at bounding box center [321, 429] width 196 height 40
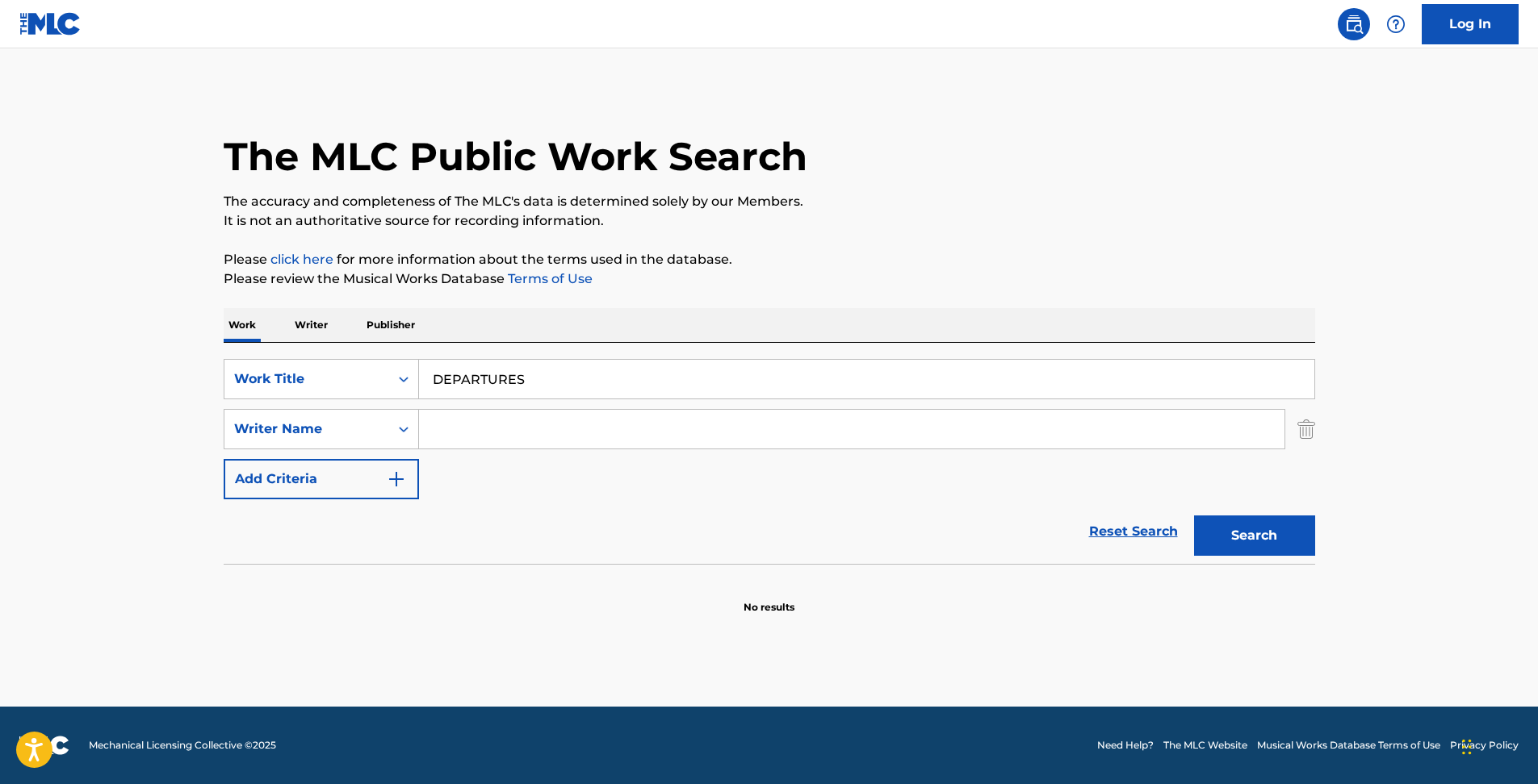
click at [489, 436] on input "Search Form" at bounding box center [851, 429] width 865 height 39
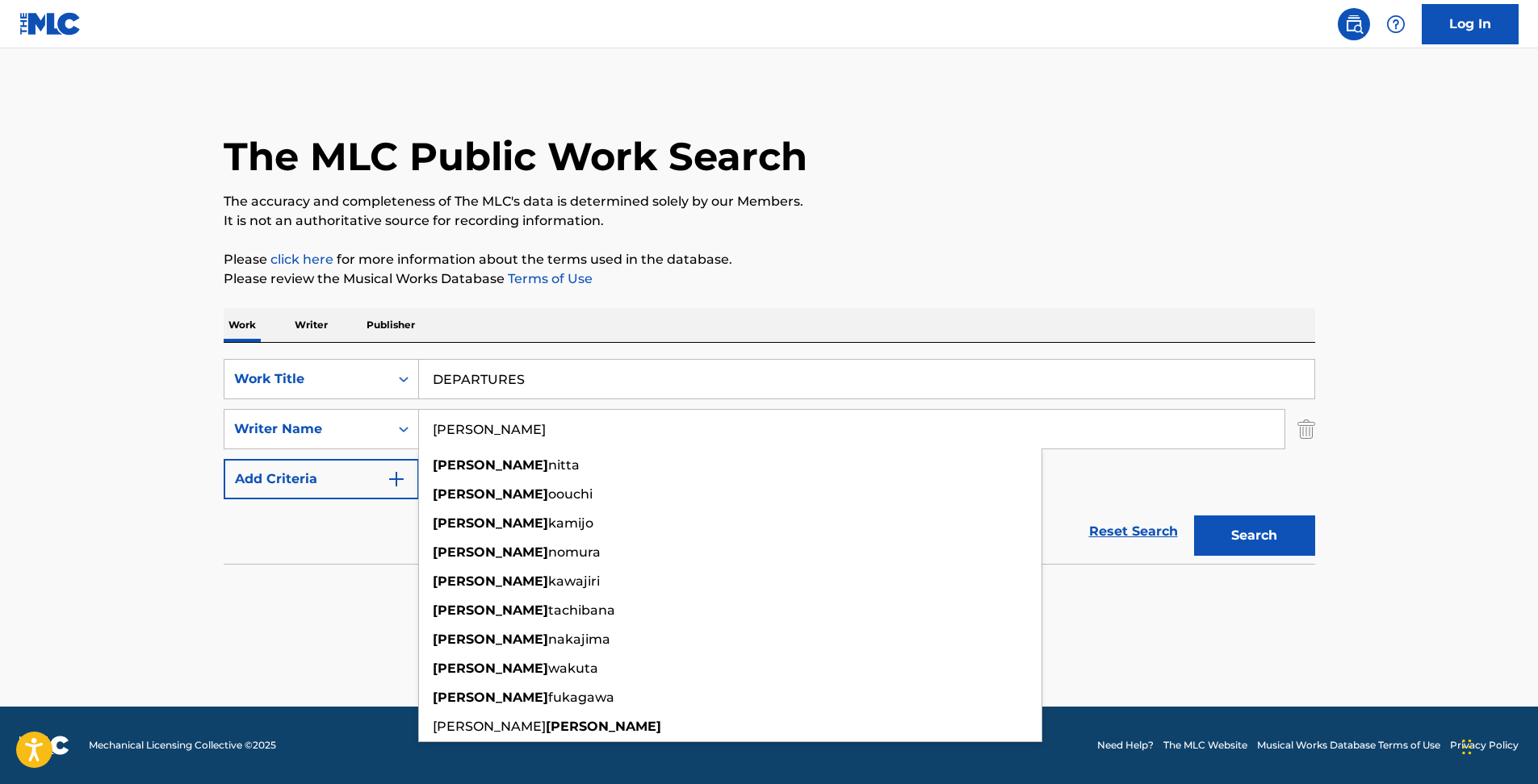
type input "[PERSON_NAME]"
click at [1244, 533] on button "Search" at bounding box center [1254, 536] width 121 height 40
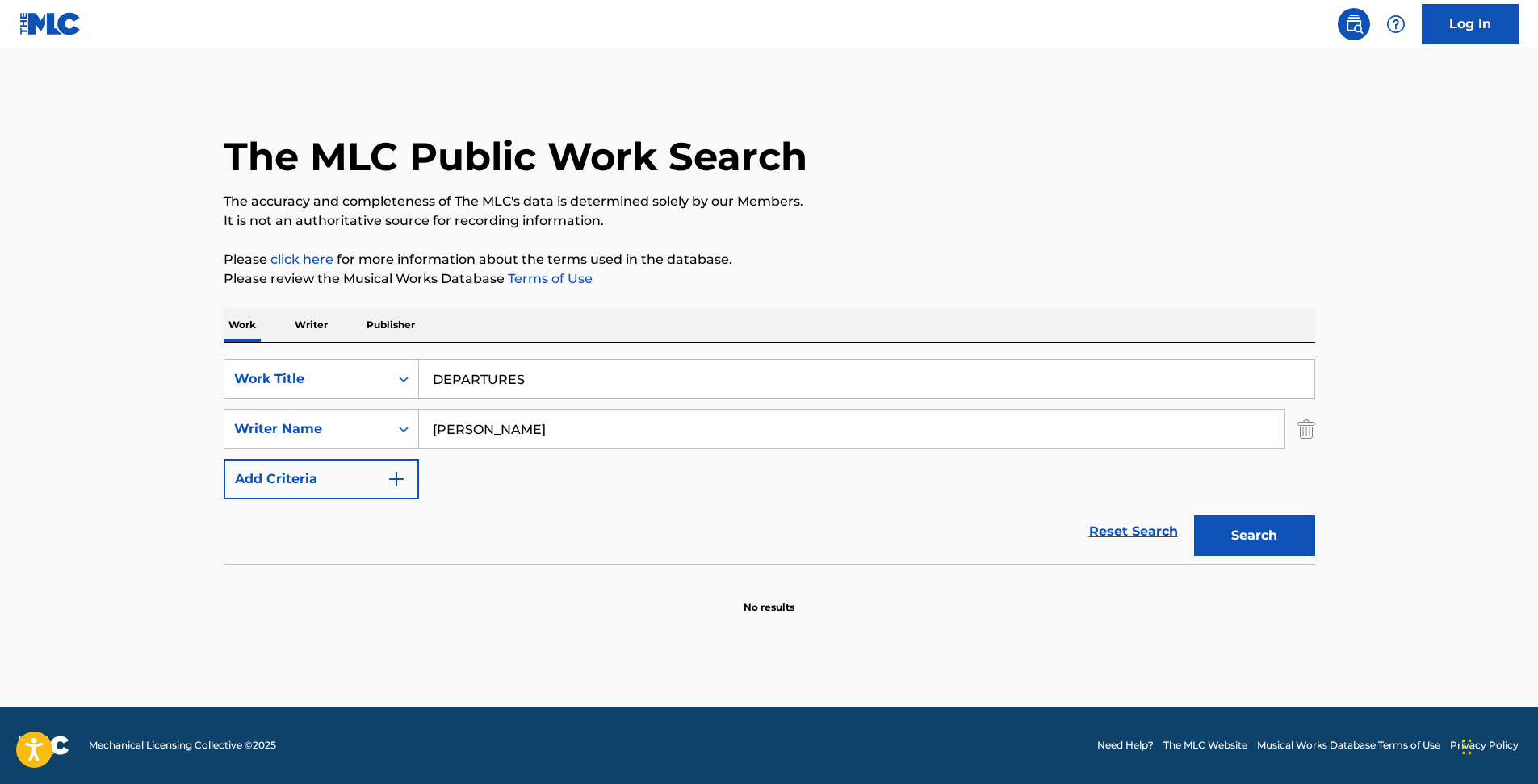
drag, startPoint x: 549, startPoint y: 412, endPoint x: 19, endPoint y: 400, distance: 530.1
click at [27, 399] on main "The MLC Public Work Search The accuracy and completeness of The MLC's data is d…" at bounding box center [769, 378] width 1538 height 658
click at [1194, 516] on button "Search" at bounding box center [1254, 536] width 121 height 40
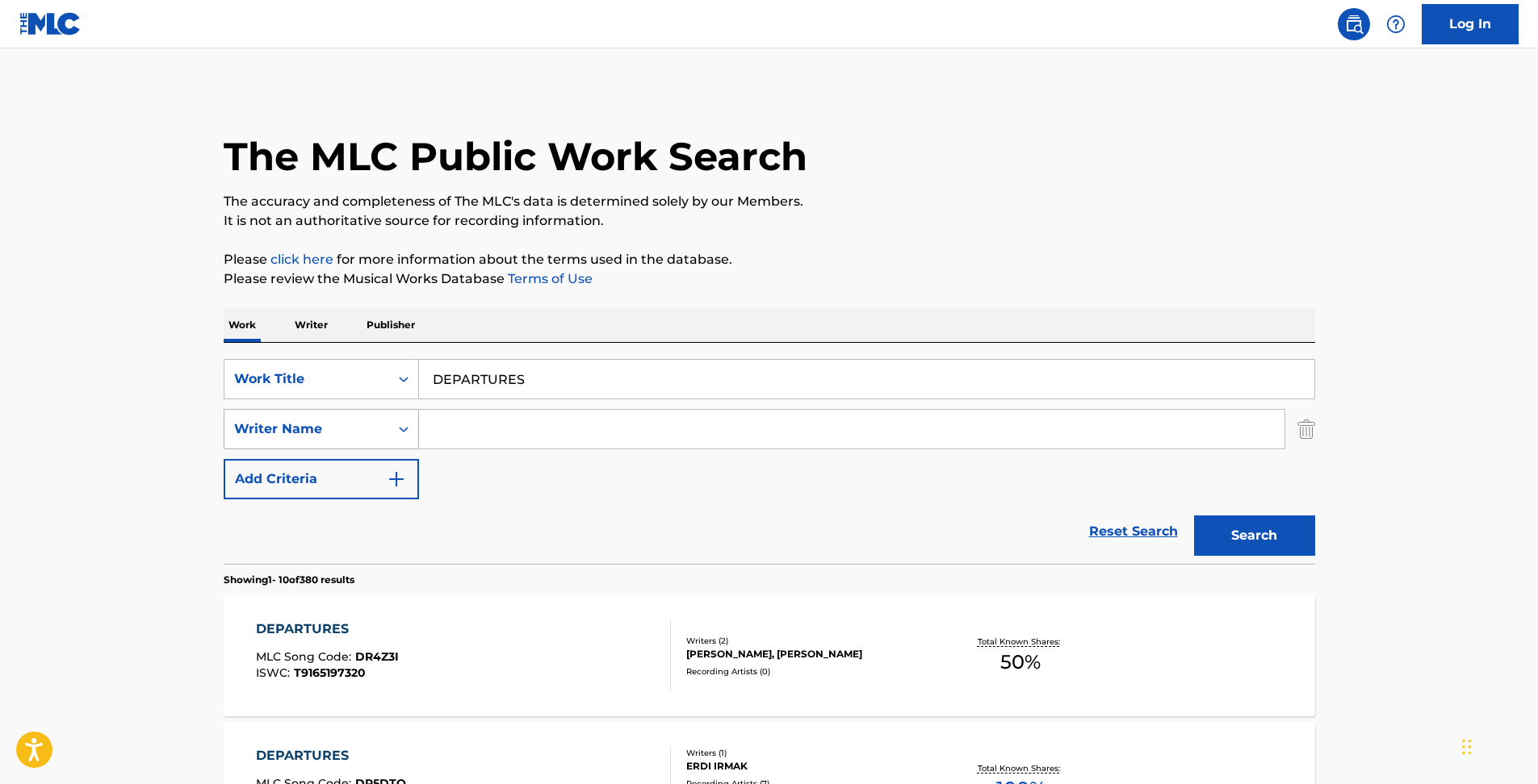
click at [357, 441] on div "Writer Name" at bounding box center [306, 429] width 165 height 31
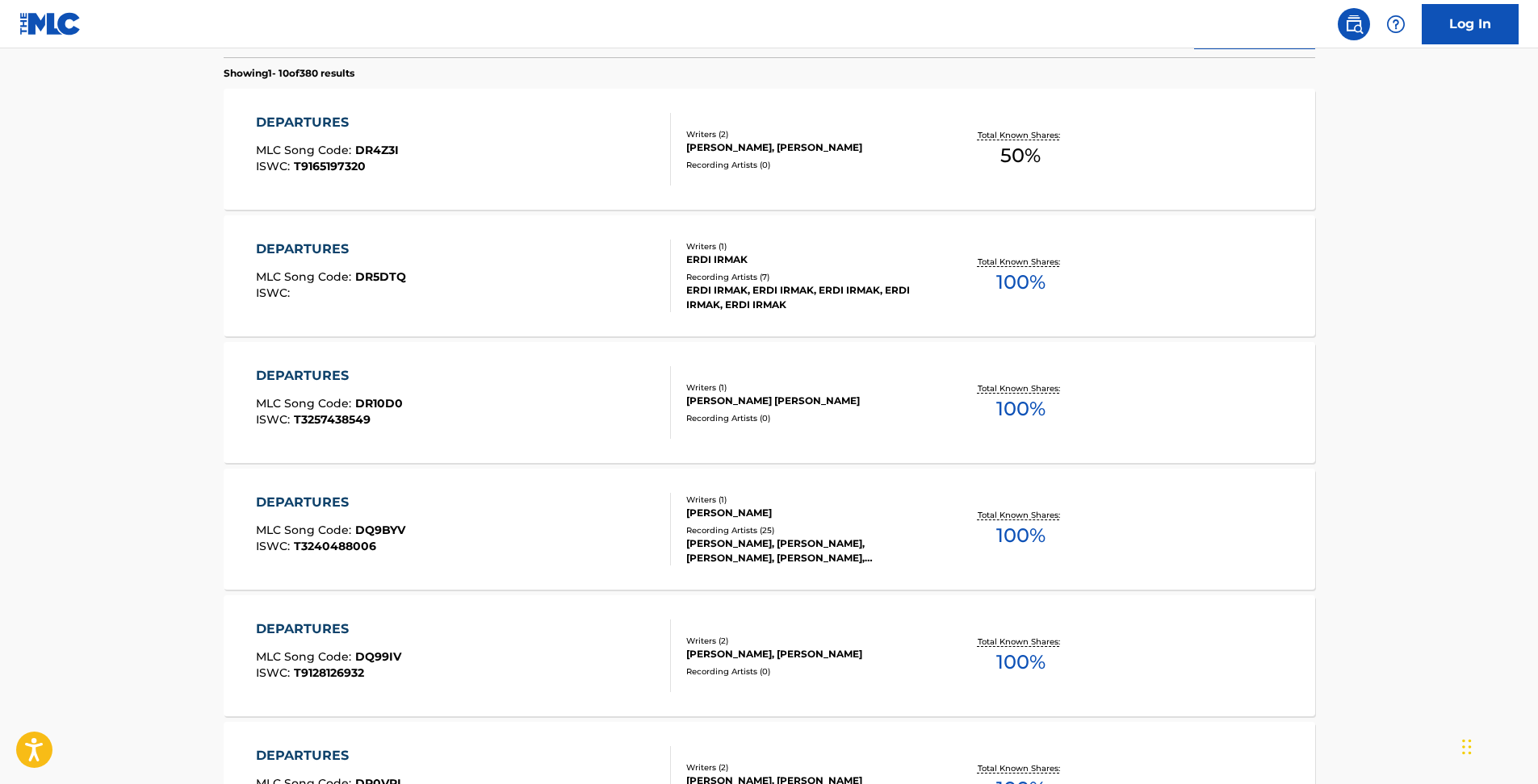
scroll to position [166, 0]
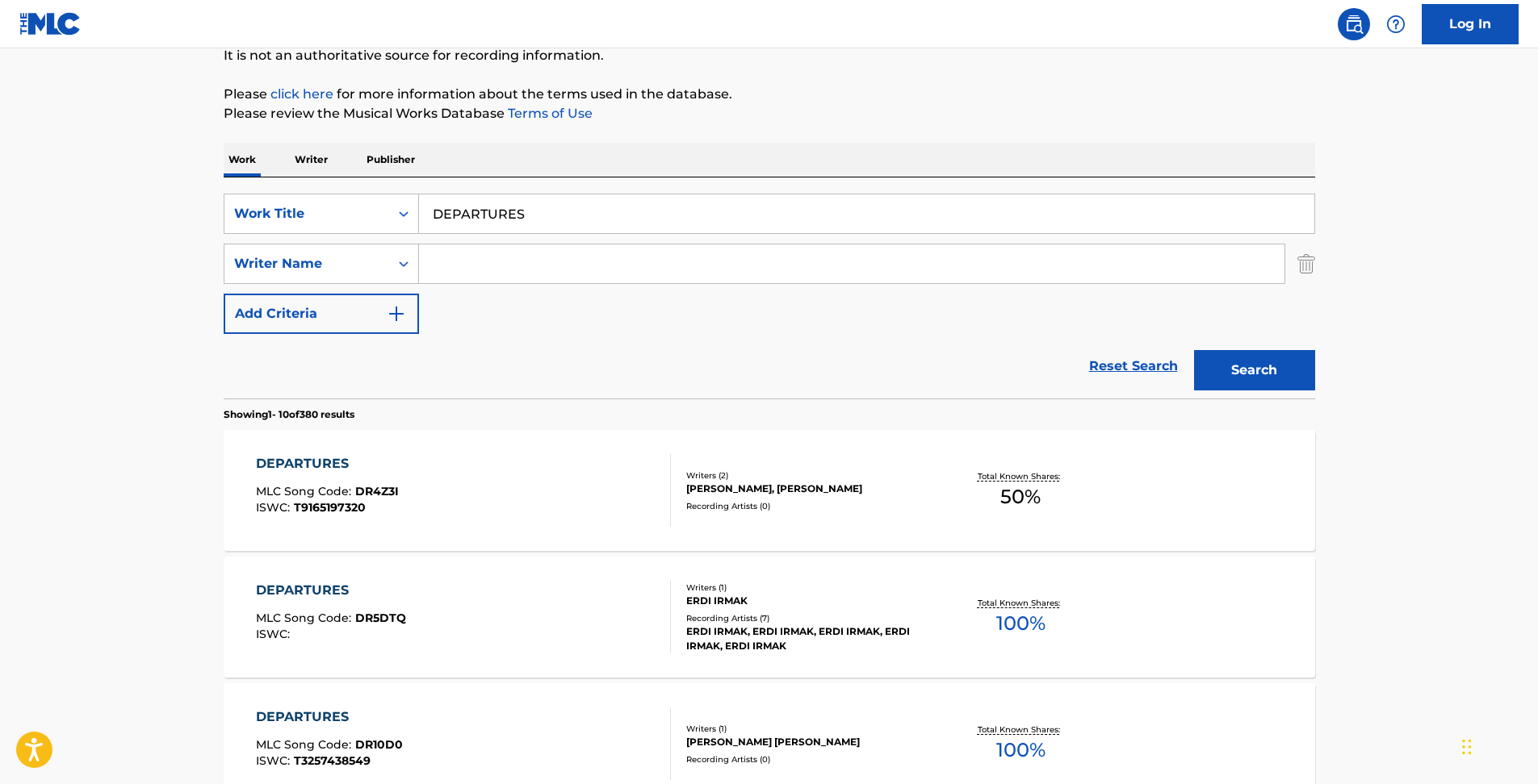
click at [482, 258] on input "Search Form" at bounding box center [851, 263] width 865 height 39
type input "小室"
click at [1194, 350] on button "Search" at bounding box center [1254, 370] width 121 height 40
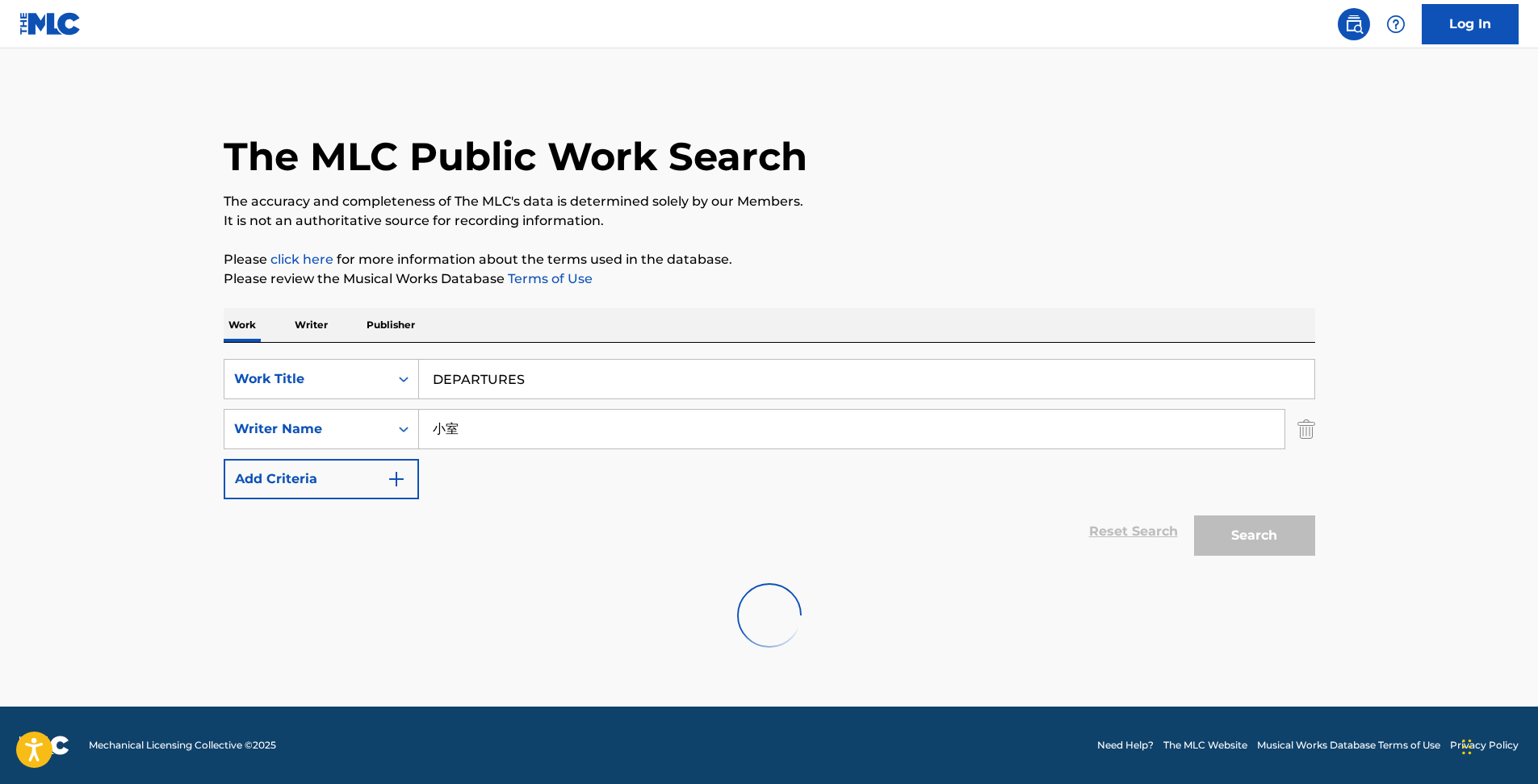
scroll to position [0, 0]
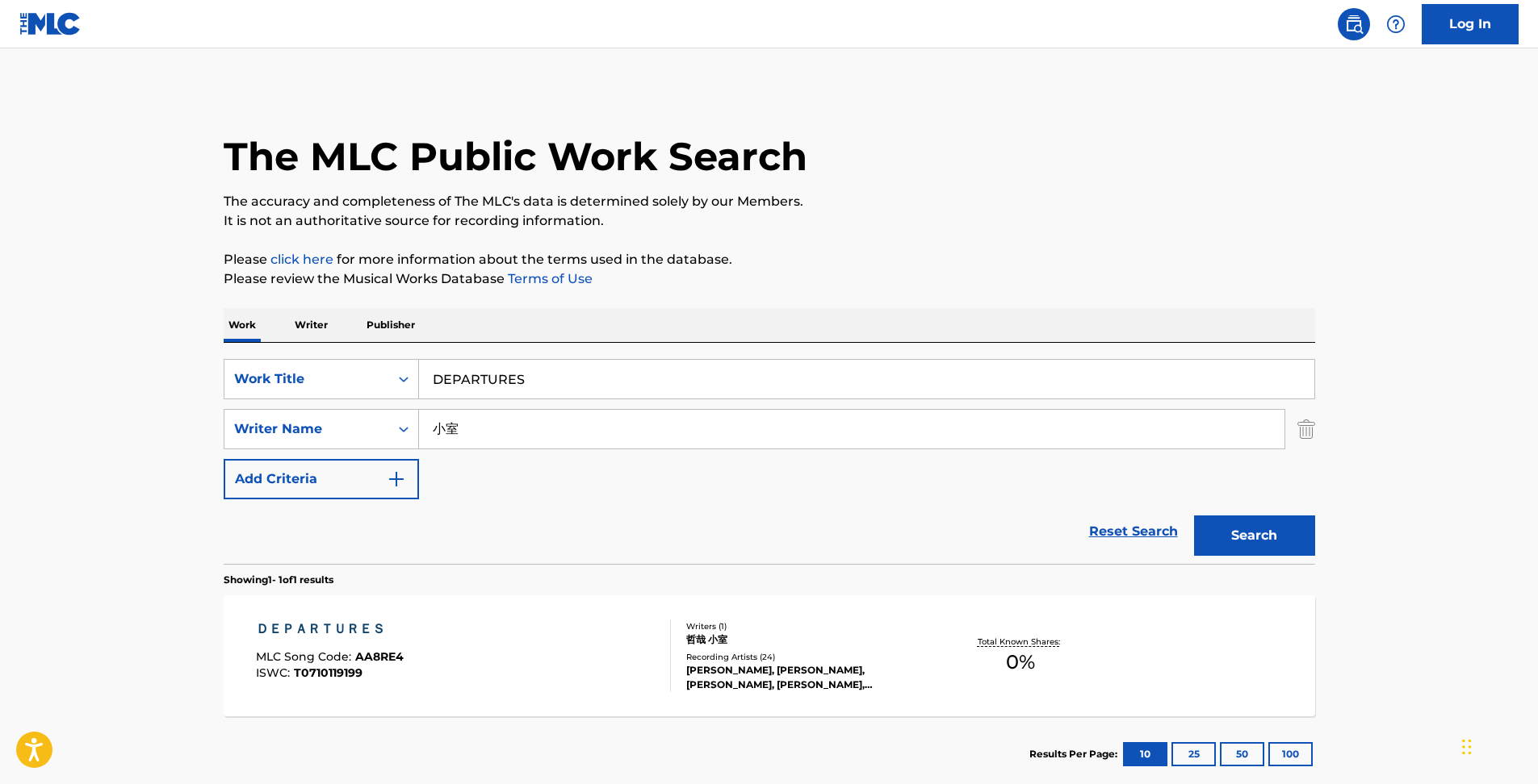
click at [632, 642] on div "ＤＥＰＡＲＴＵＲＥＳ MLC Song Code : AA8RE4 ISWC : T0710119199" at bounding box center [463, 655] width 415 height 73
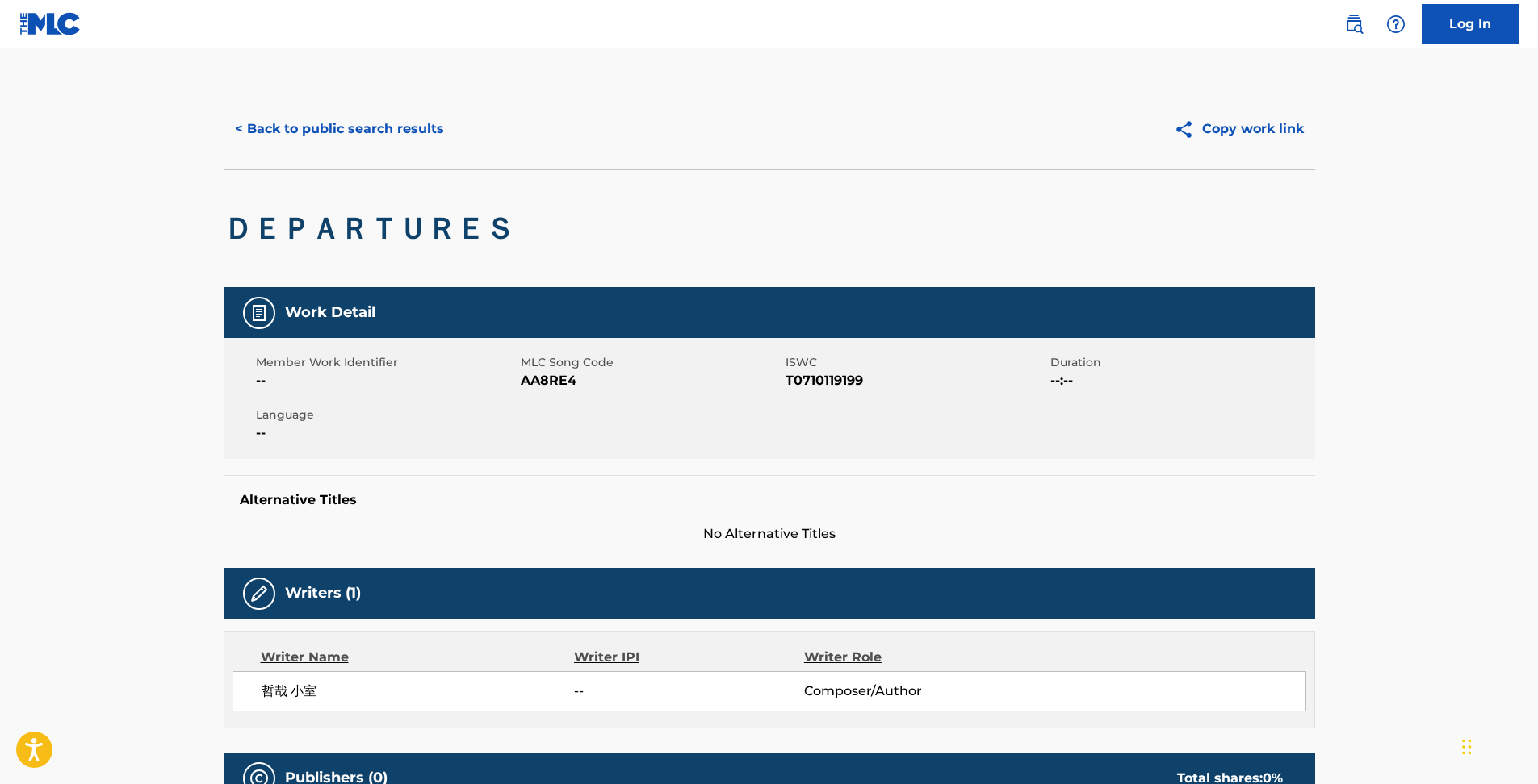
click at [328, 141] on button "< Back to public search results" at bounding box center [339, 129] width 232 height 40
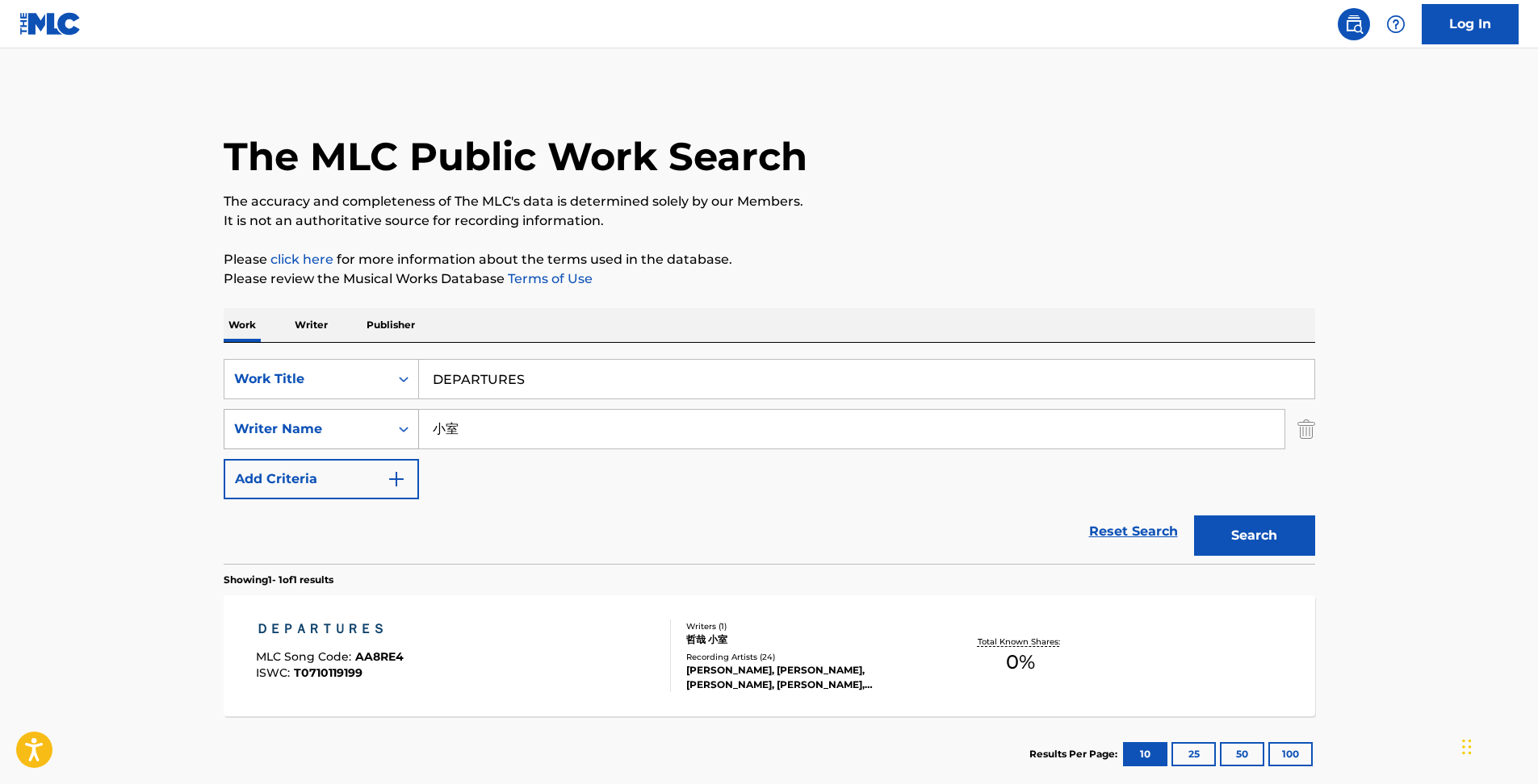
drag, startPoint x: 465, startPoint y: 434, endPoint x: 353, endPoint y: 433, distance: 112.0
click at [385, 433] on div "SearchWithCriteria6bfdb1be-ef9e-4f0e-81c1-c56a4ab33a74 Writer Name [PERSON_NAME]" at bounding box center [769, 429] width 1092 height 40
click at [482, 515] on div "Reset Search Search" at bounding box center [769, 532] width 1092 height 65
click at [1253, 531] on button "Search" at bounding box center [1254, 536] width 121 height 40
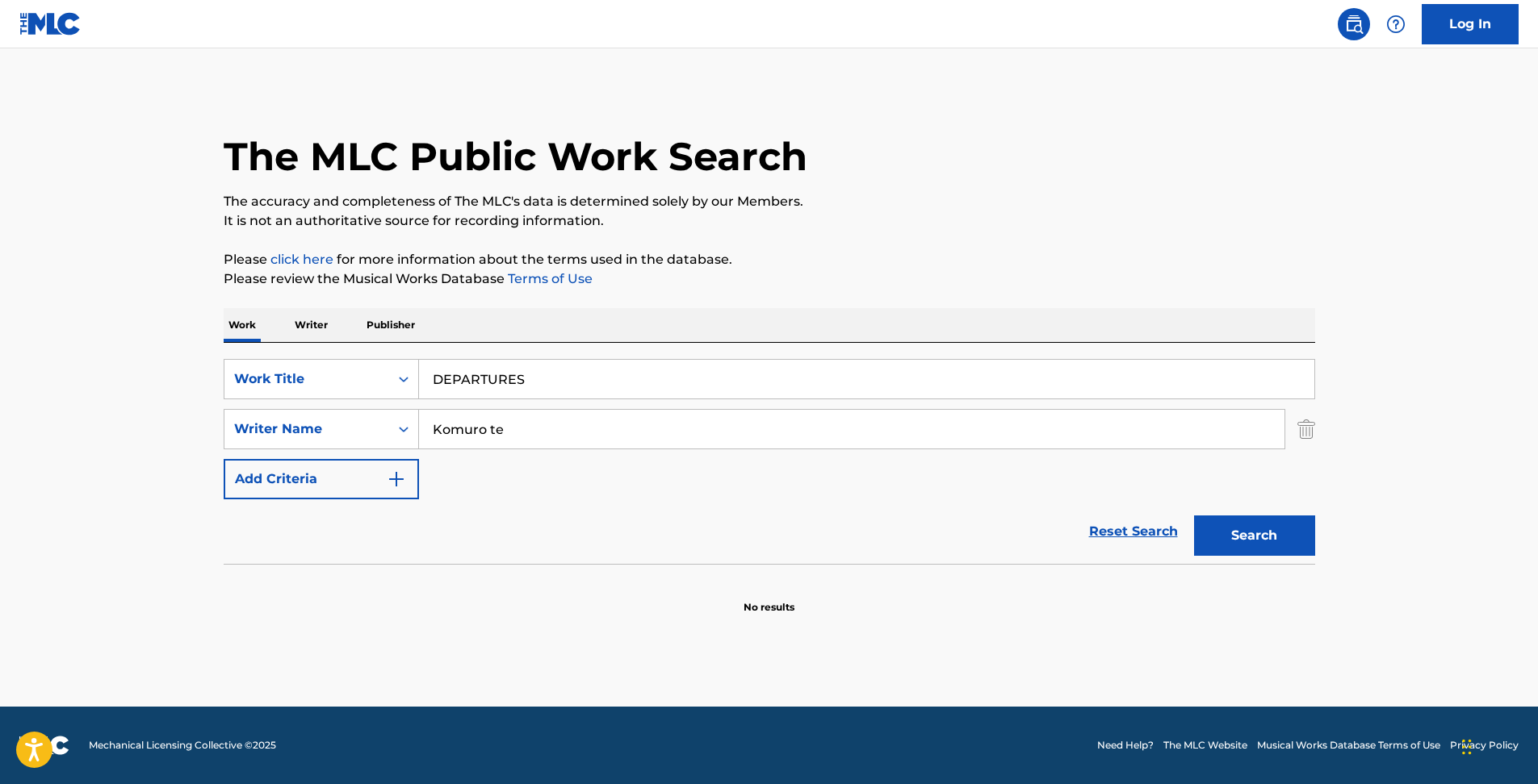
click at [616, 424] on input "Komuro te" at bounding box center [851, 429] width 865 height 39
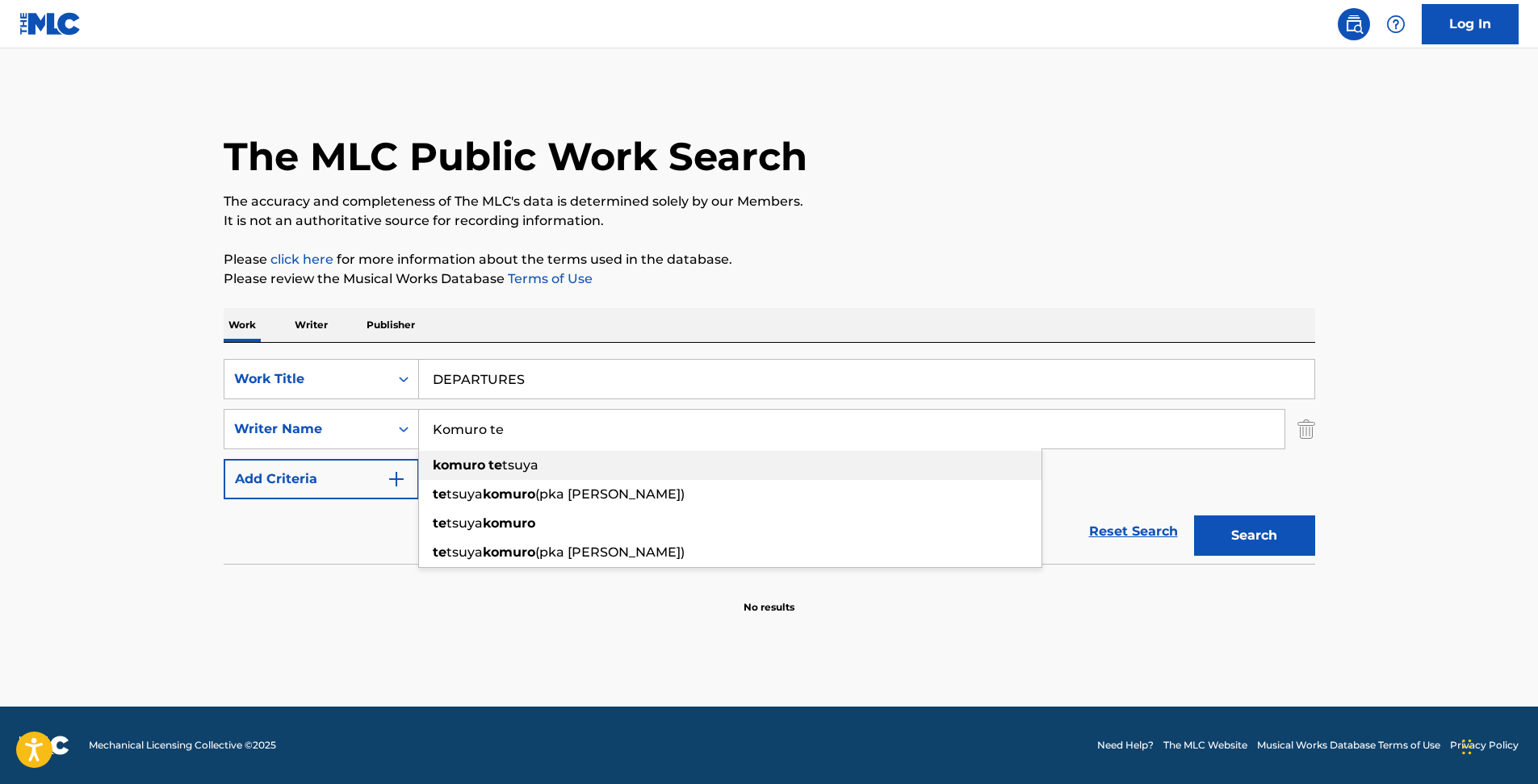
click at [551, 467] on div "komuro te tsuya" at bounding box center [731, 465] width 623 height 29
type input "[PERSON_NAME]"
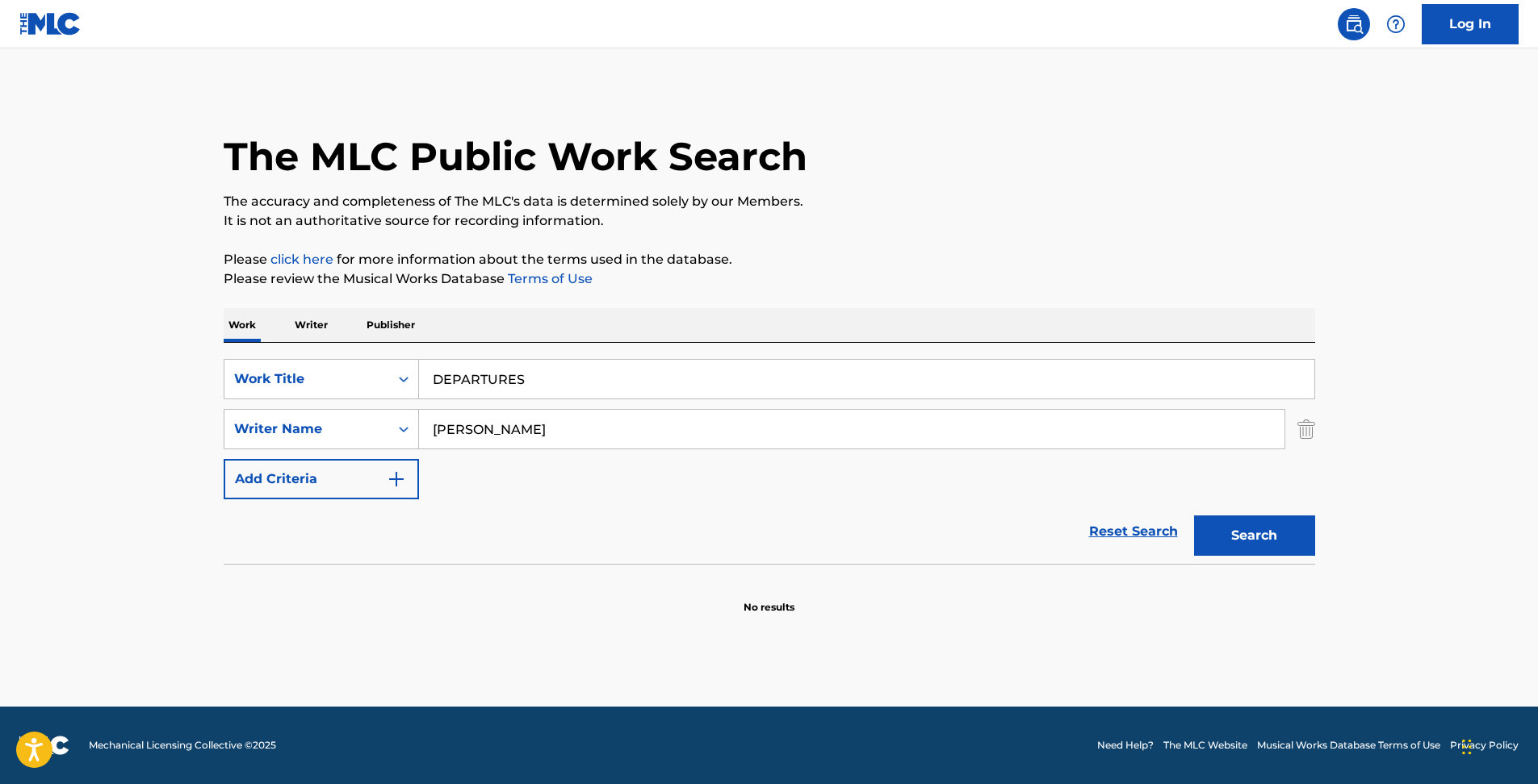
click at [1280, 533] on button "Search" at bounding box center [1254, 536] width 121 height 40
drag, startPoint x: 541, startPoint y: 435, endPoint x: 252, endPoint y: 416, distance: 289.6
click at [276, 408] on div "SearchWithCriteriad59547f2-9045-46fc-b30f-b9b13bac6fb6 Work Title DEPARTURES Se…" at bounding box center [769, 429] width 1092 height 141
click at [1194, 516] on button "Search" at bounding box center [1254, 536] width 121 height 40
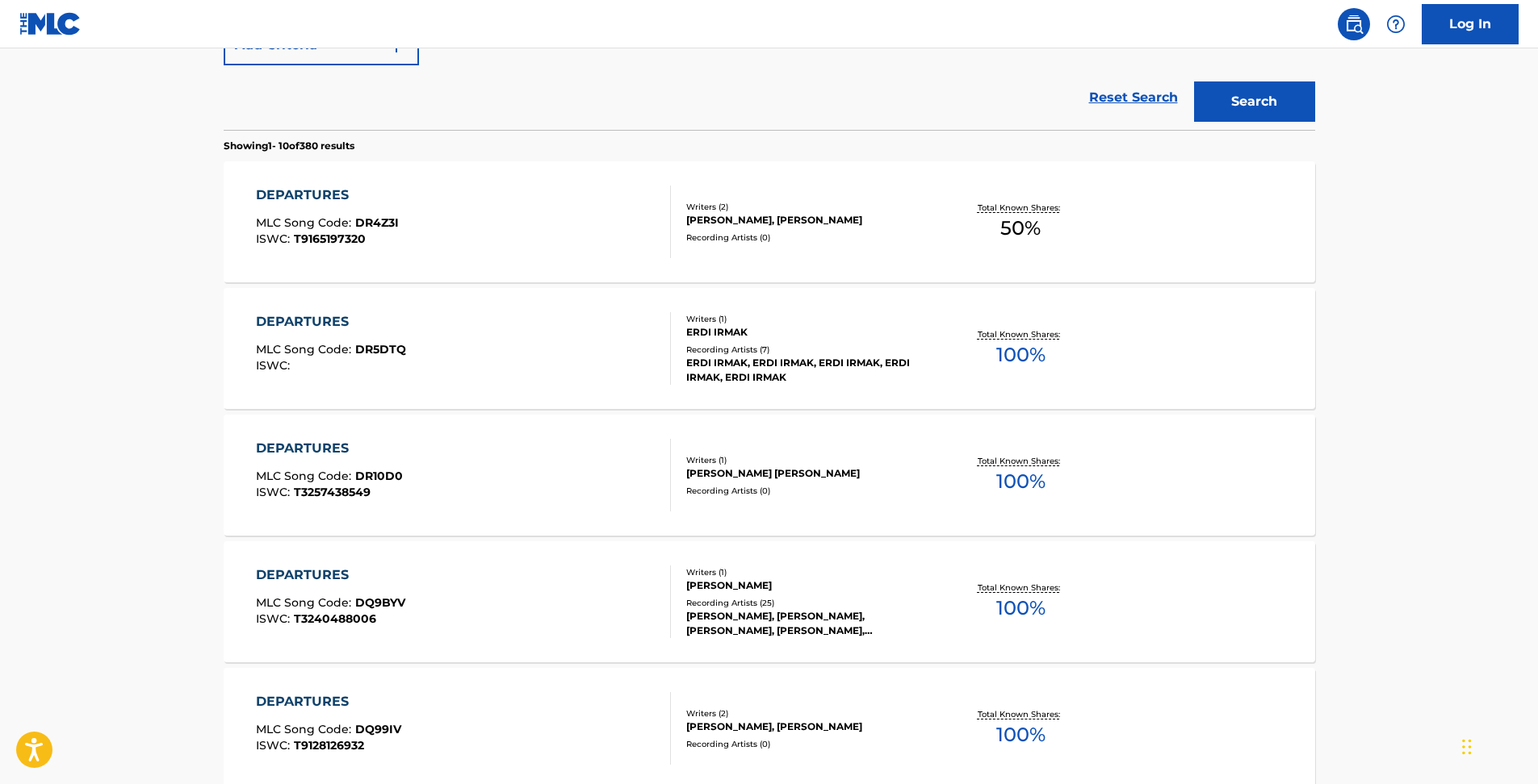
scroll to position [166, 0]
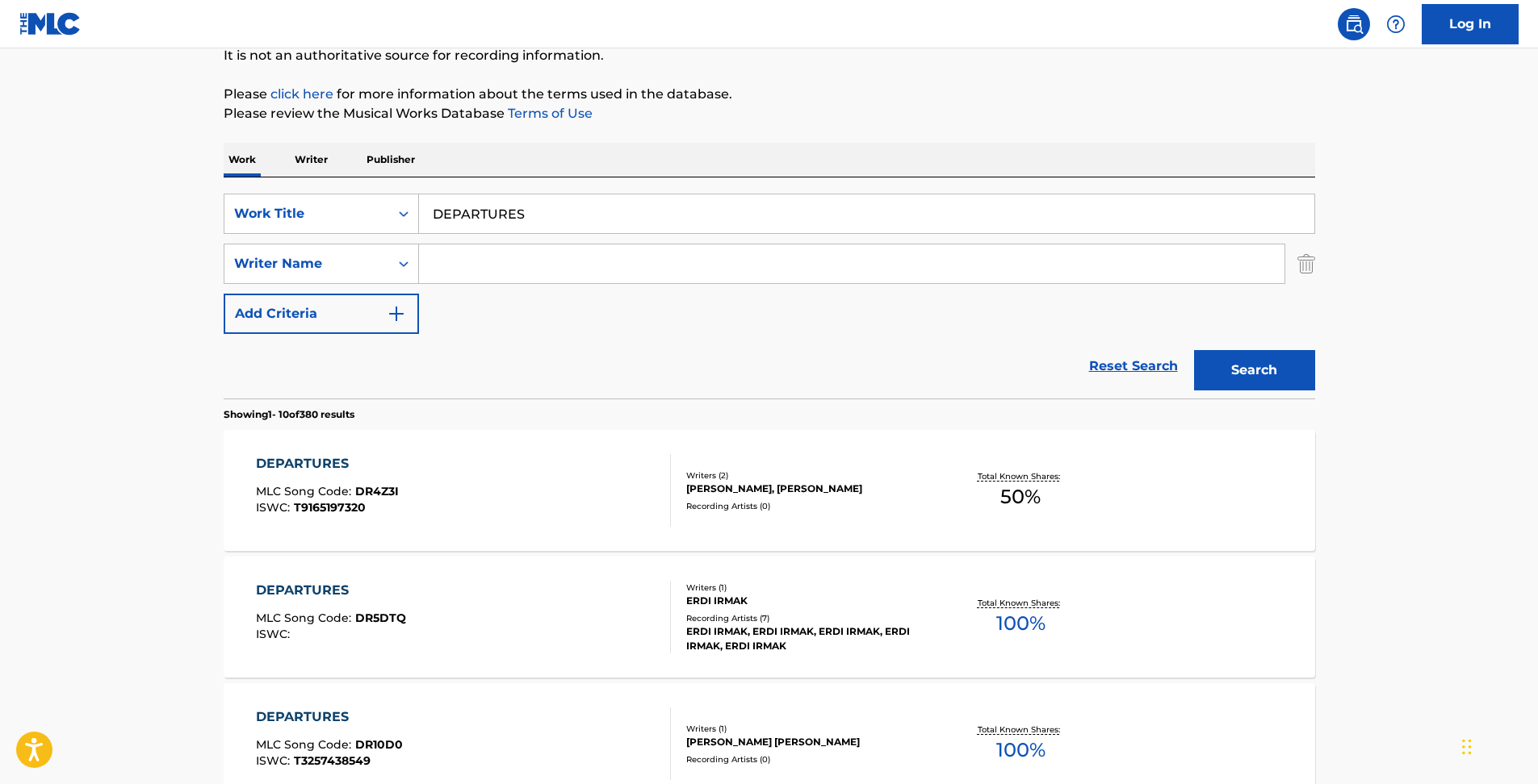
click at [403, 323] on img "Search Form" at bounding box center [395, 313] width 19 height 19
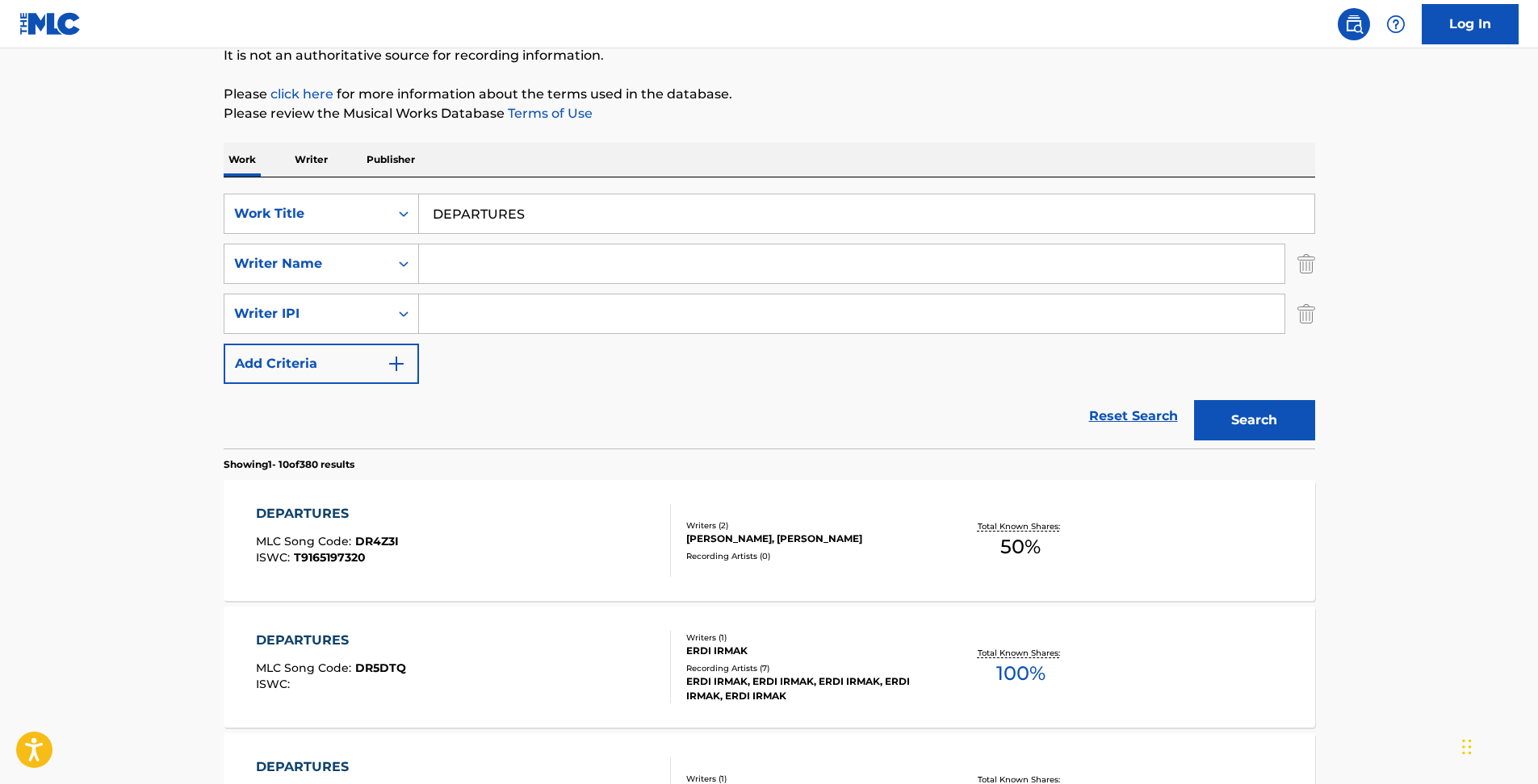
click at [405, 323] on div "Search Form" at bounding box center [403, 313] width 29 height 29
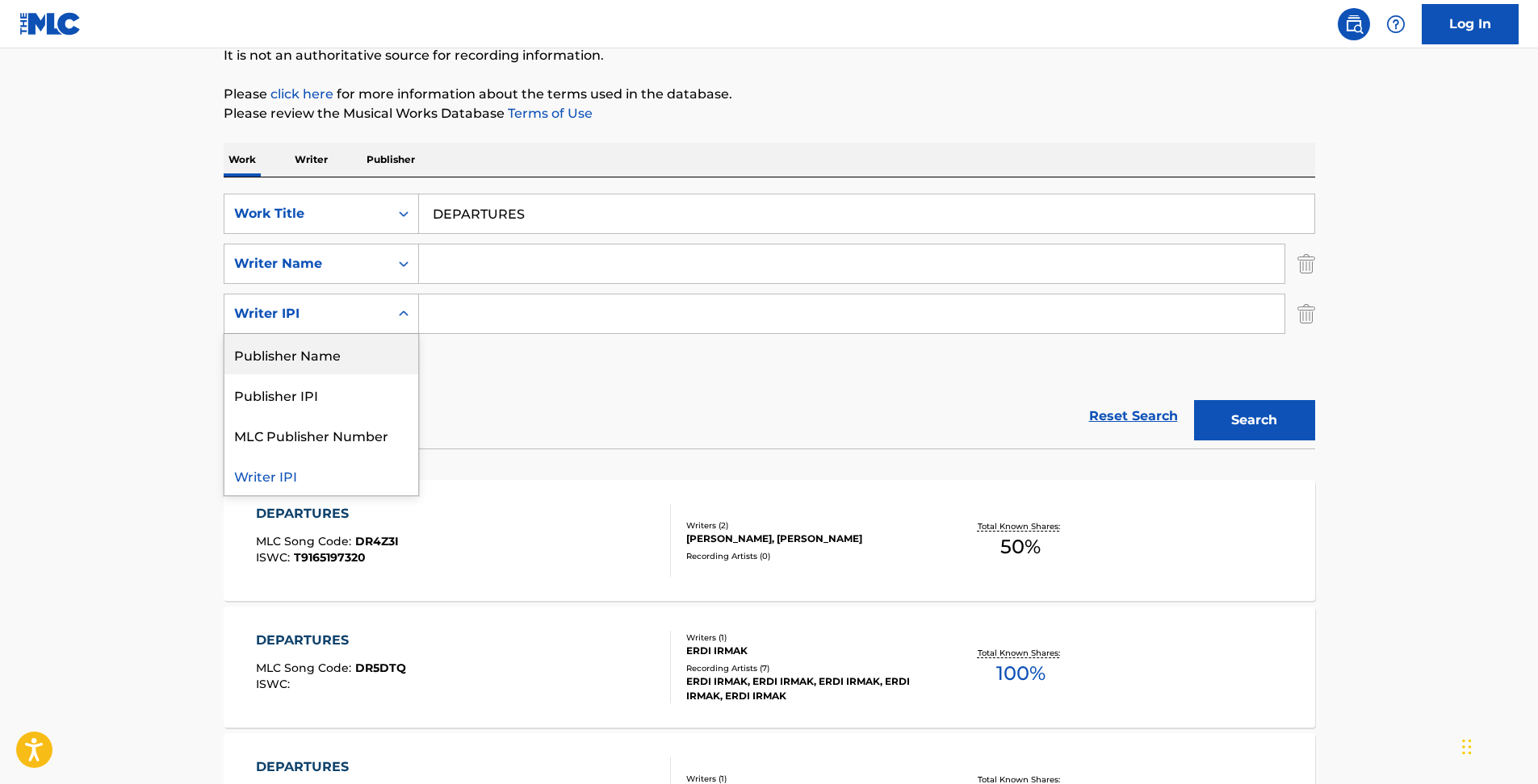
click at [1310, 313] on img "Search Form" at bounding box center [1306, 313] width 18 height 40
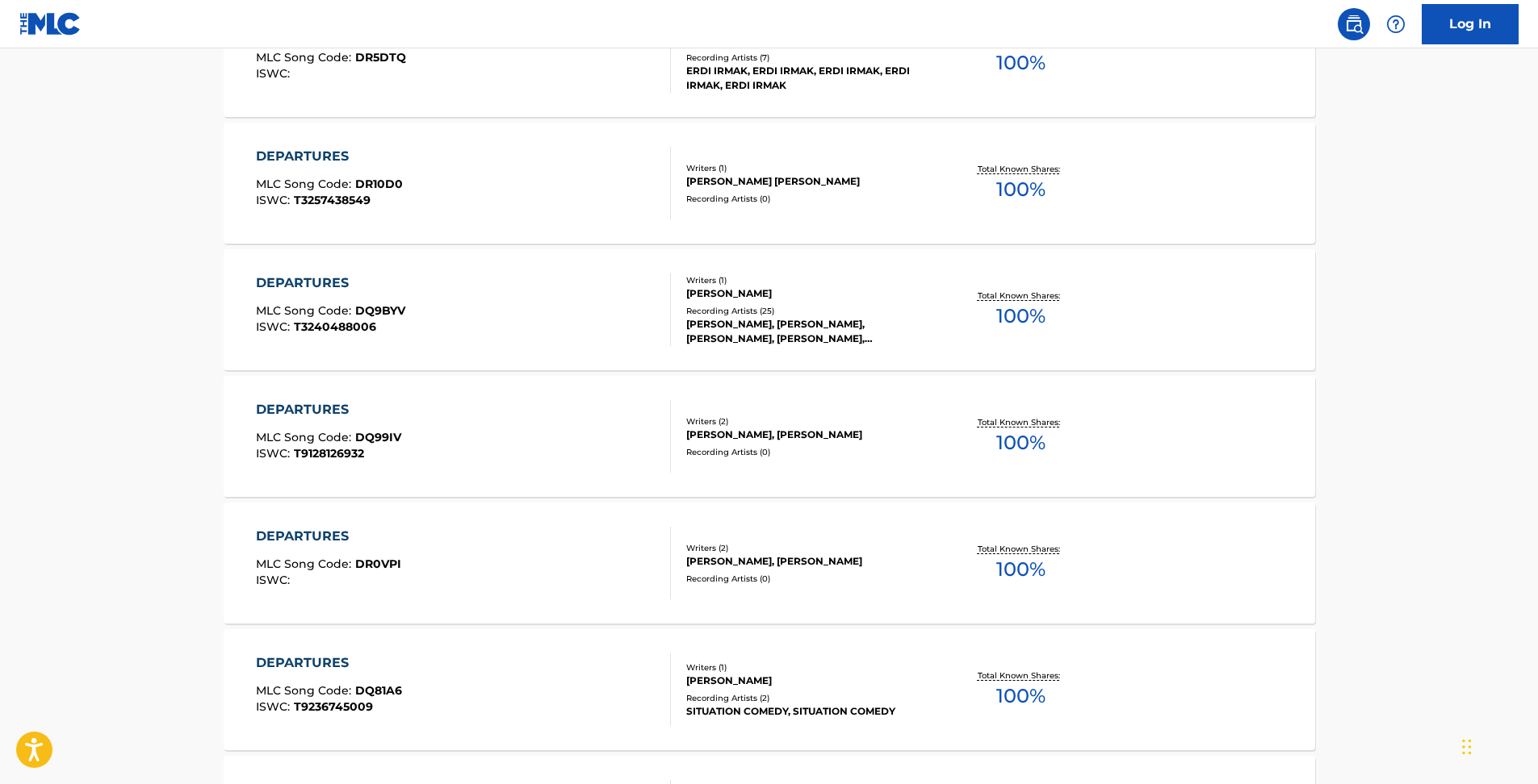
scroll to position [1241, 0]
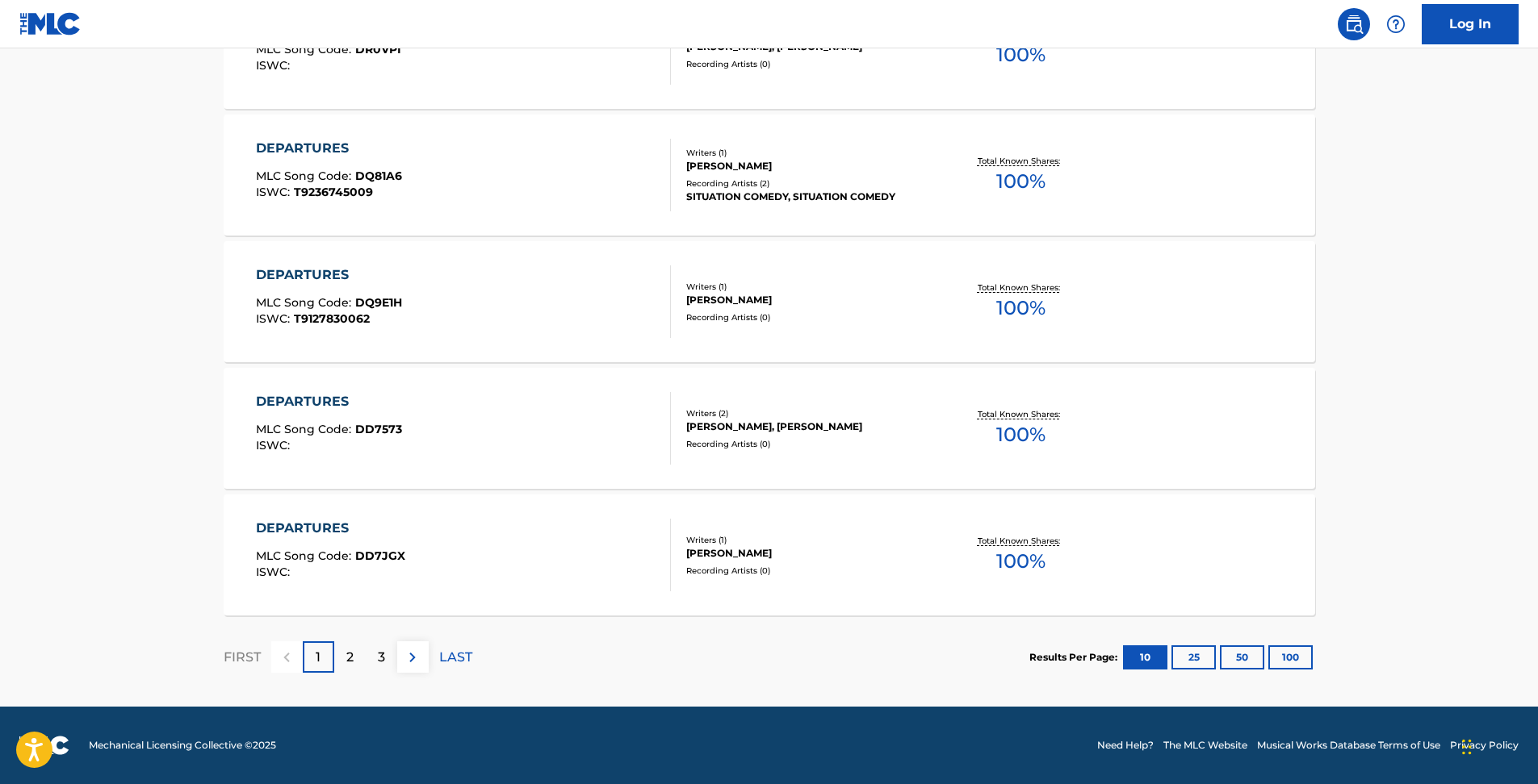
click at [1303, 667] on button "100" at bounding box center [1290, 657] width 44 height 24
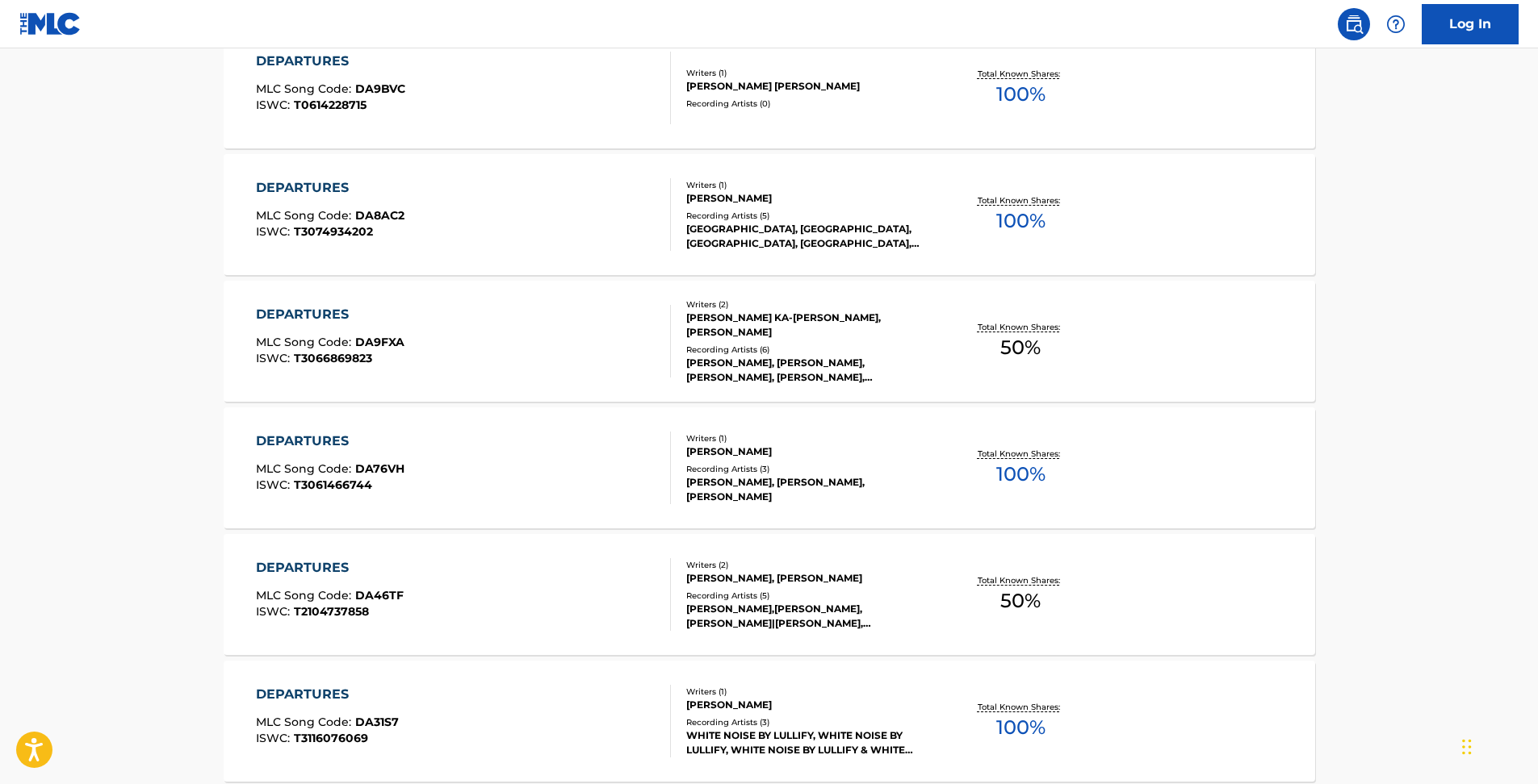
scroll to position [3765, 0]
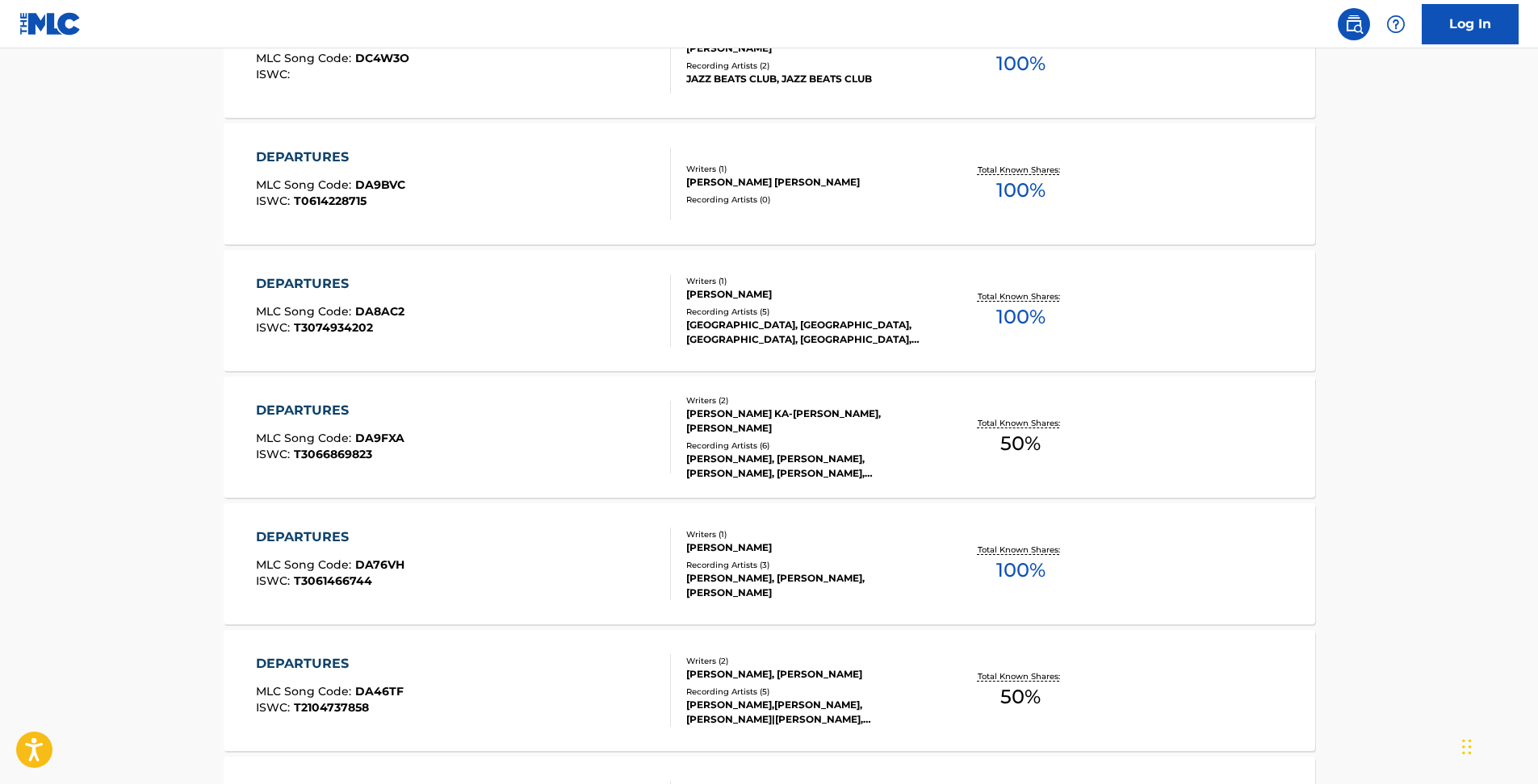
click at [1352, 23] on img at bounding box center [1353, 24] width 19 height 19
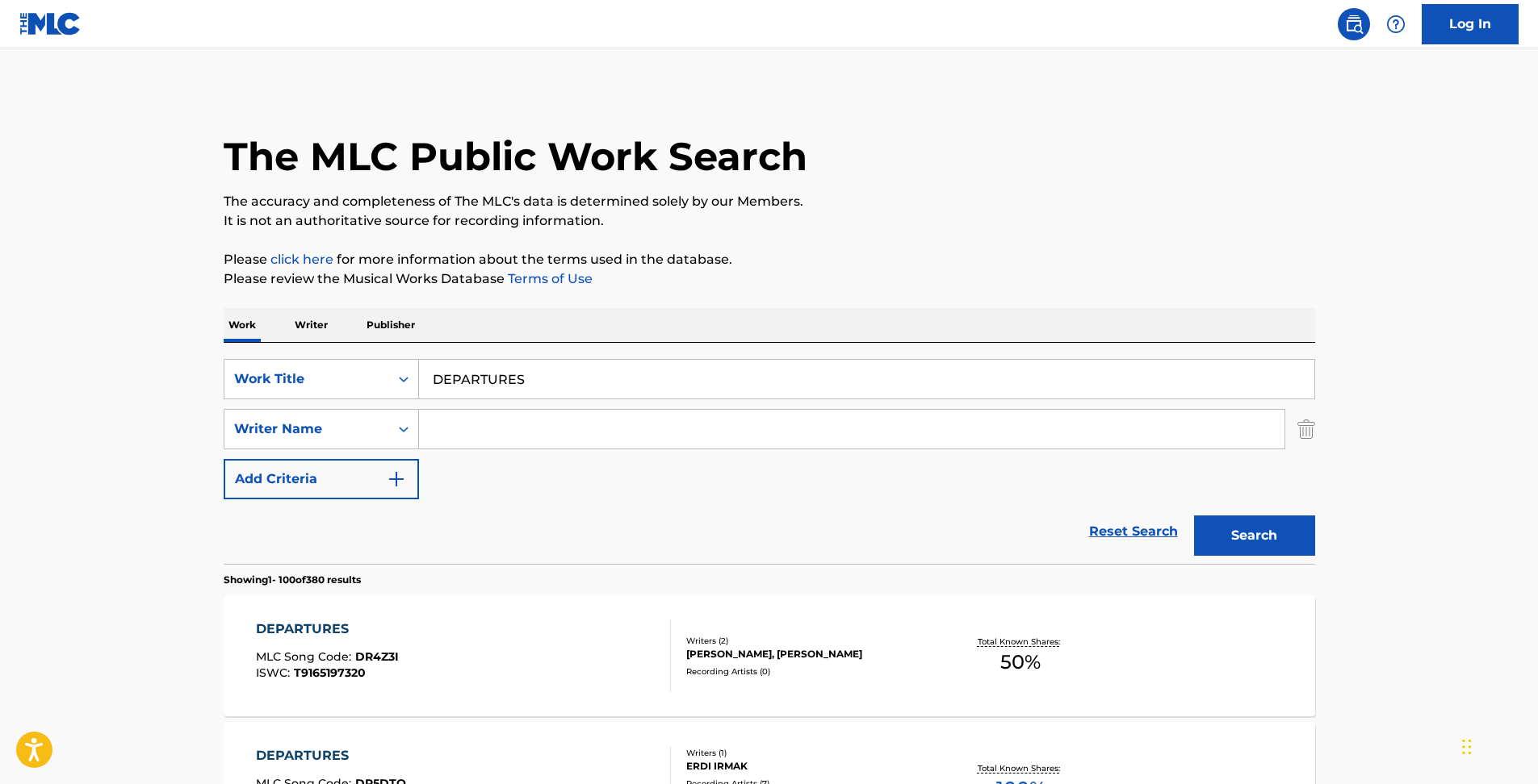
click at [1103, 532] on link "Reset Search" at bounding box center [1133, 532] width 105 height 36
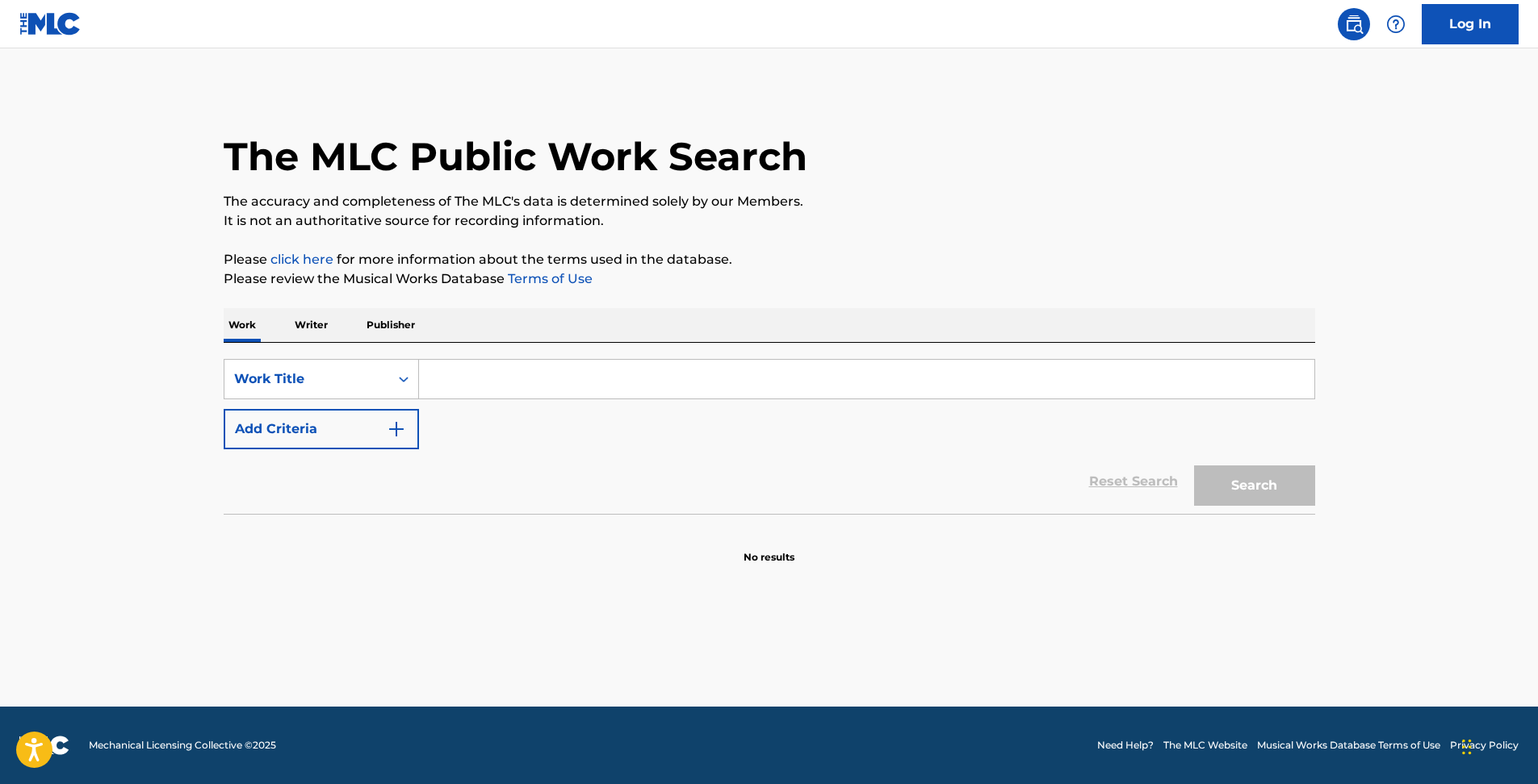
drag, startPoint x: 798, startPoint y: 382, endPoint x: 858, endPoint y: 393, distance: 61.0
click at [798, 382] on input "Search Form" at bounding box center [866, 379] width 895 height 39
paste input "JR HIGASHI NIHON SKI SKI"
type input "JR HIGASHI NIHON SKI SKI"
click at [1254, 498] on button "Search" at bounding box center [1254, 486] width 121 height 40
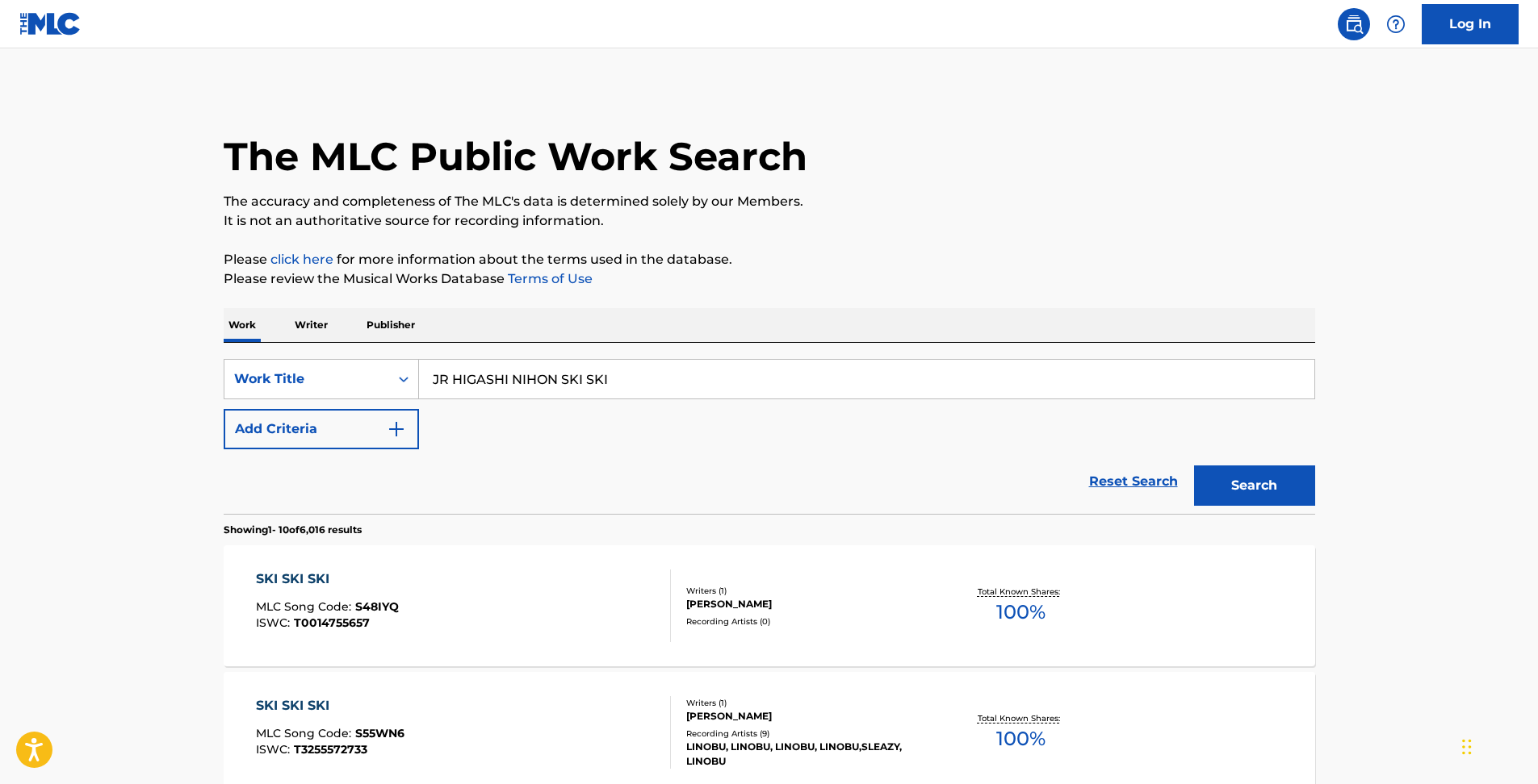
click at [1137, 475] on link "Reset Search" at bounding box center [1133, 482] width 105 height 36
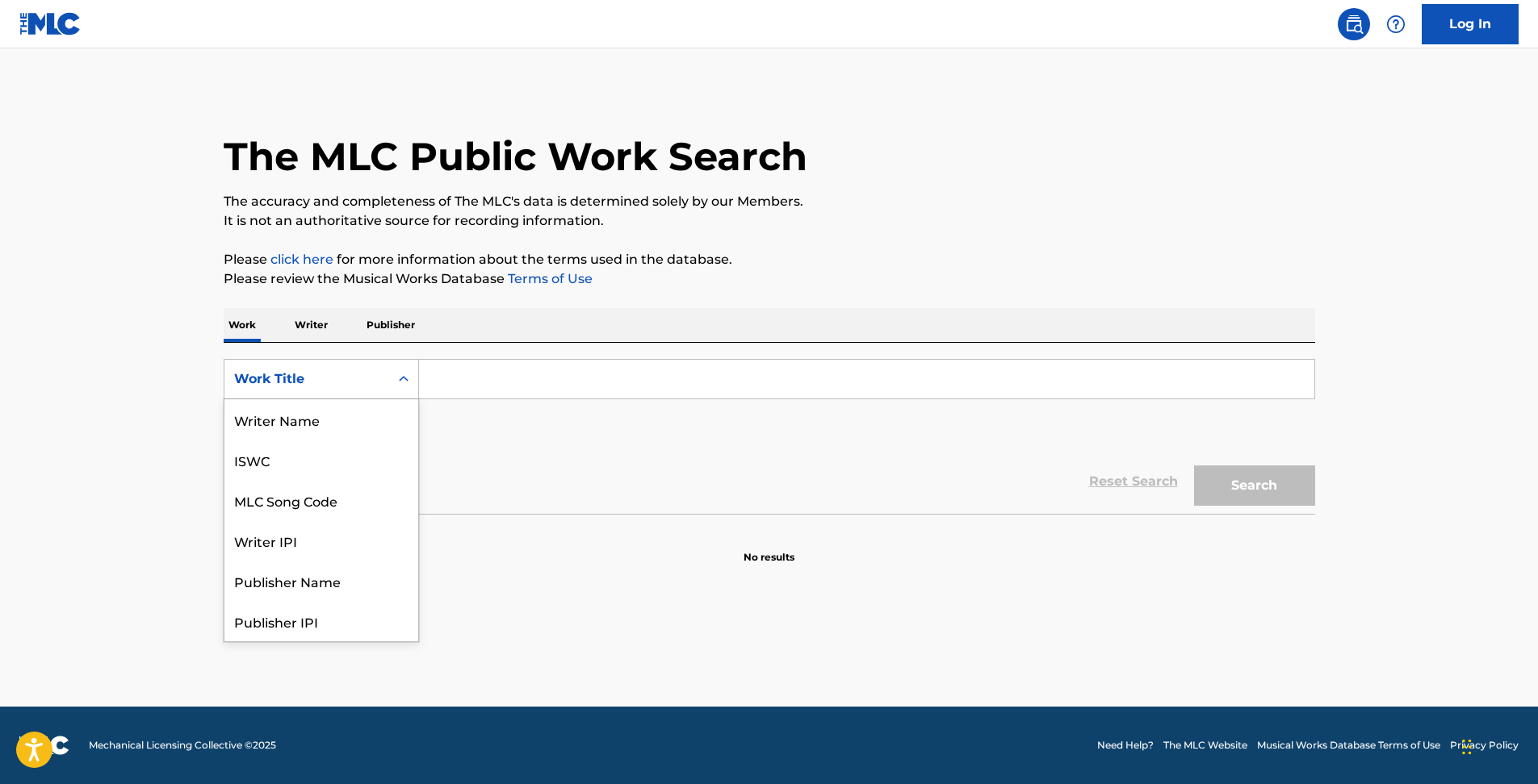
click at [390, 374] on div "Search Form" at bounding box center [403, 379] width 29 height 29
drag, startPoint x: 985, startPoint y: 181, endPoint x: 1011, endPoint y: 174, distance: 26.9
click at [986, 180] on div "The MLC Public Work Search" at bounding box center [769, 148] width 1092 height 118
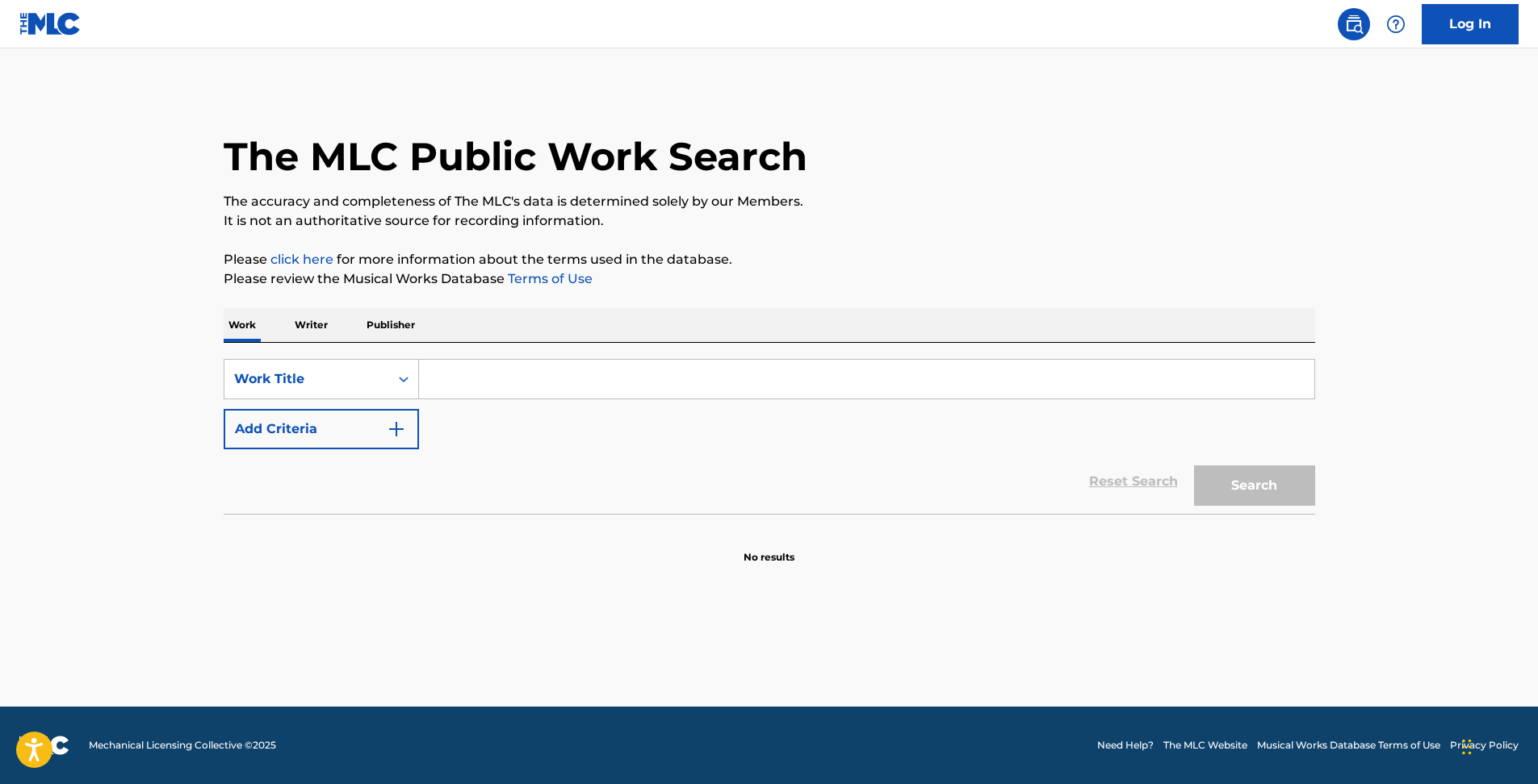
click at [1354, 21] on img at bounding box center [1353, 24] width 19 height 19
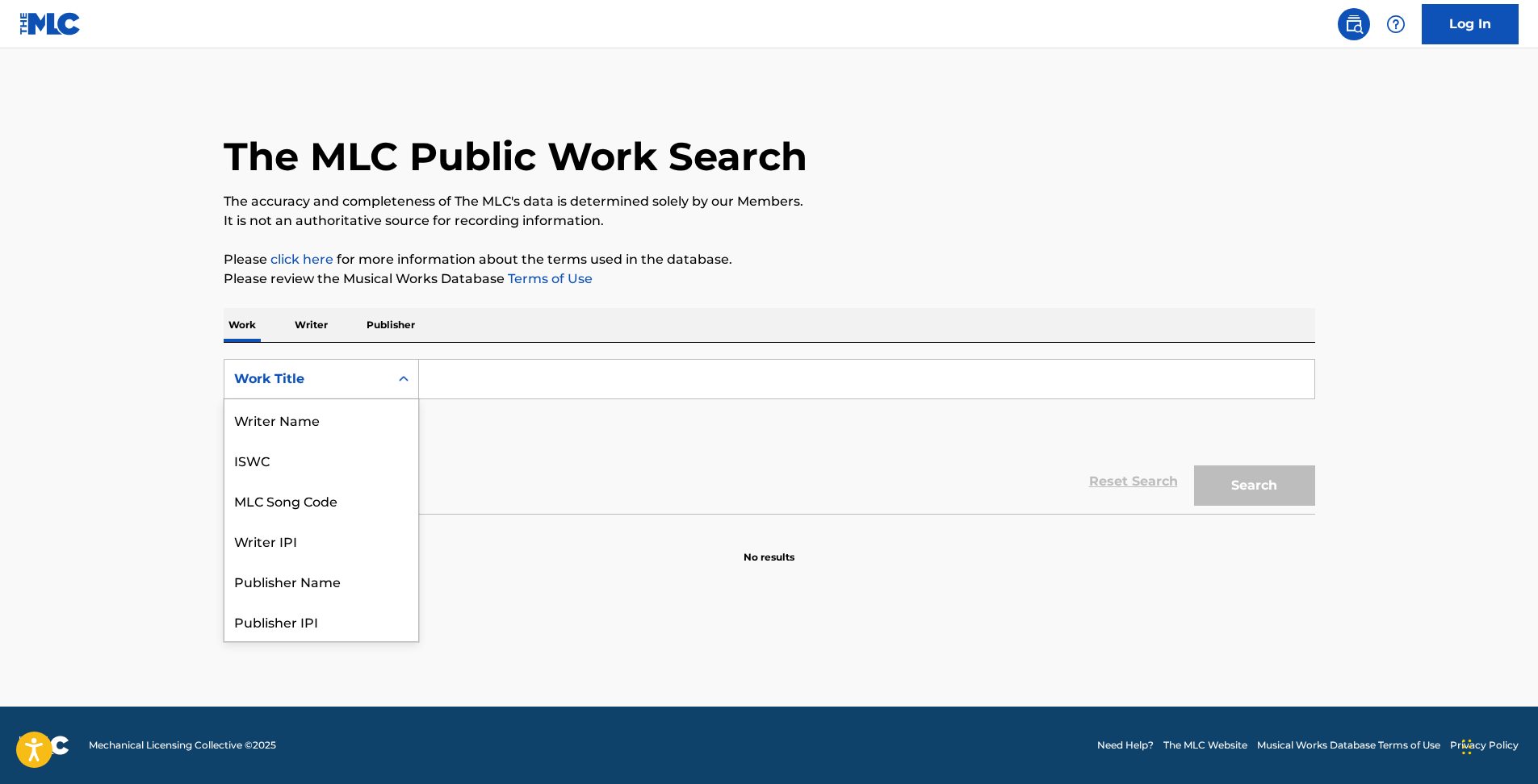
drag, startPoint x: 366, startPoint y: 368, endPoint x: 373, endPoint y: 417, distance: 49.5
click at [366, 378] on div "Work Title" at bounding box center [306, 379] width 165 height 31
click at [329, 464] on div "ISWC" at bounding box center [321, 460] width 194 height 40
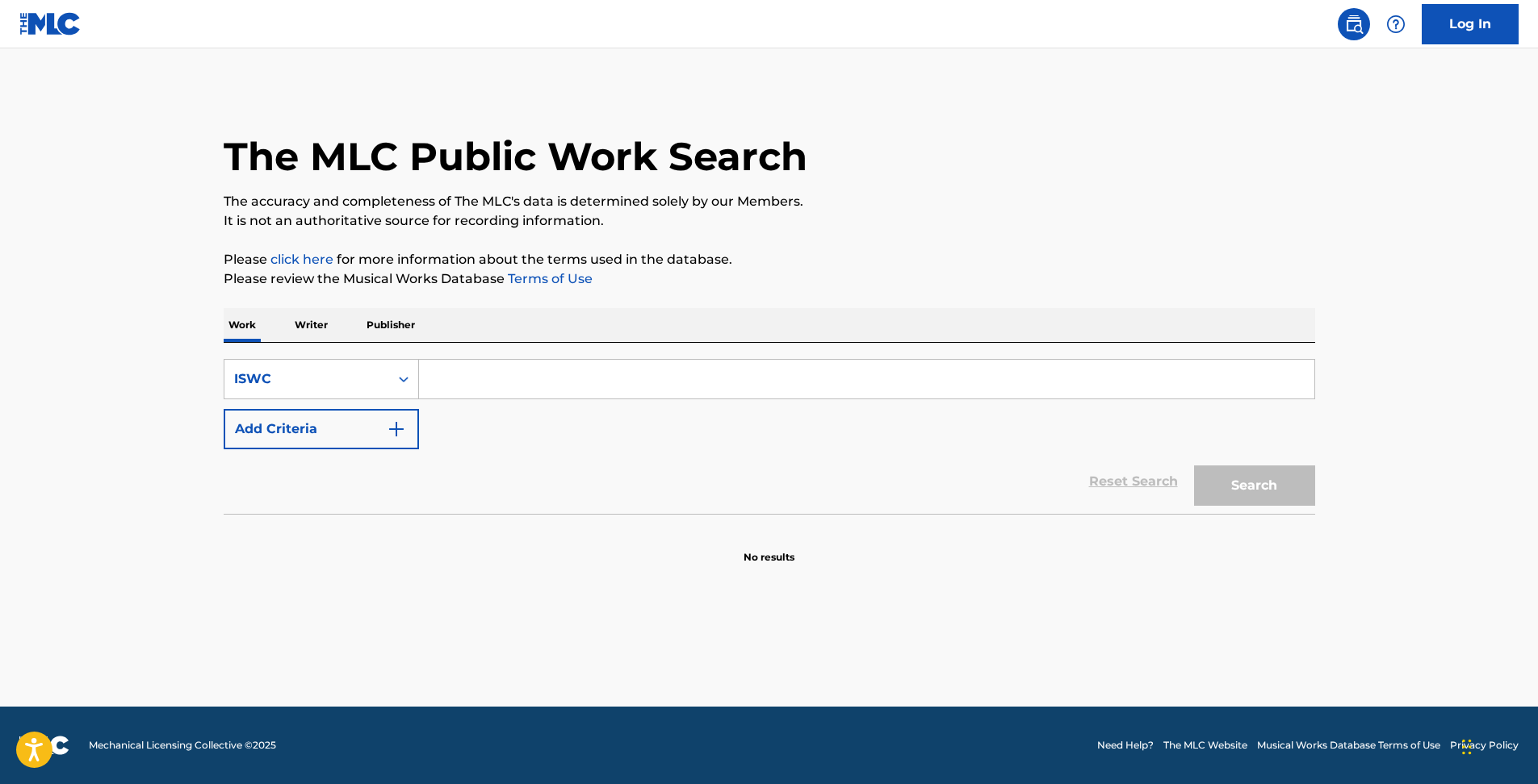
click at [526, 378] on input "Search Form" at bounding box center [866, 379] width 895 height 39
paste input "T0710119199"
type input "T0710119199"
click at [1217, 492] on button "Search" at bounding box center [1254, 486] width 121 height 40
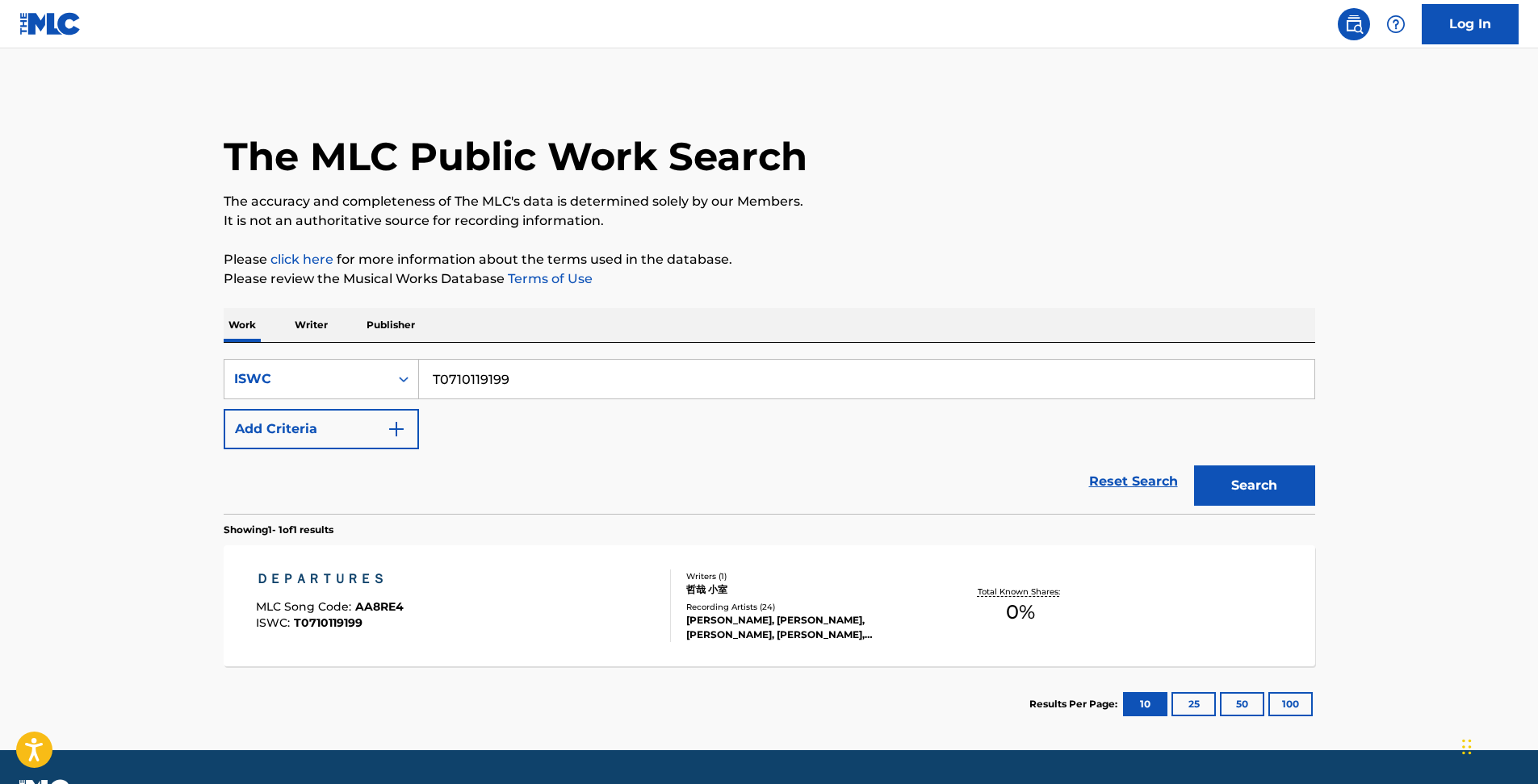
click at [640, 601] on div "ＤＥＰＡＲＴＵＲＥＳ MLC Song Code : AA8RE4 ISWC : T0710119199" at bounding box center [463, 605] width 415 height 73
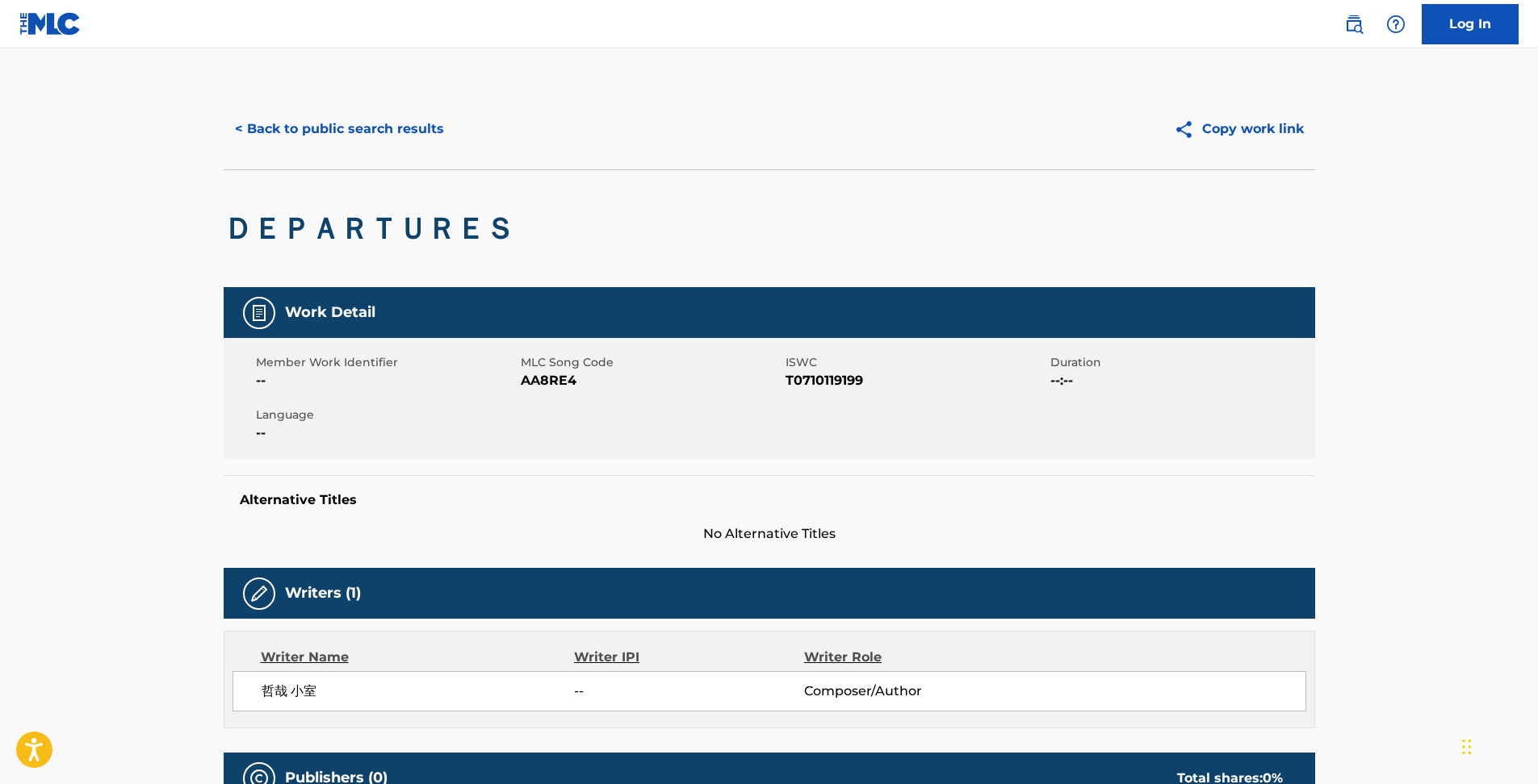
click at [1352, 31] on img at bounding box center [1353, 24] width 19 height 19
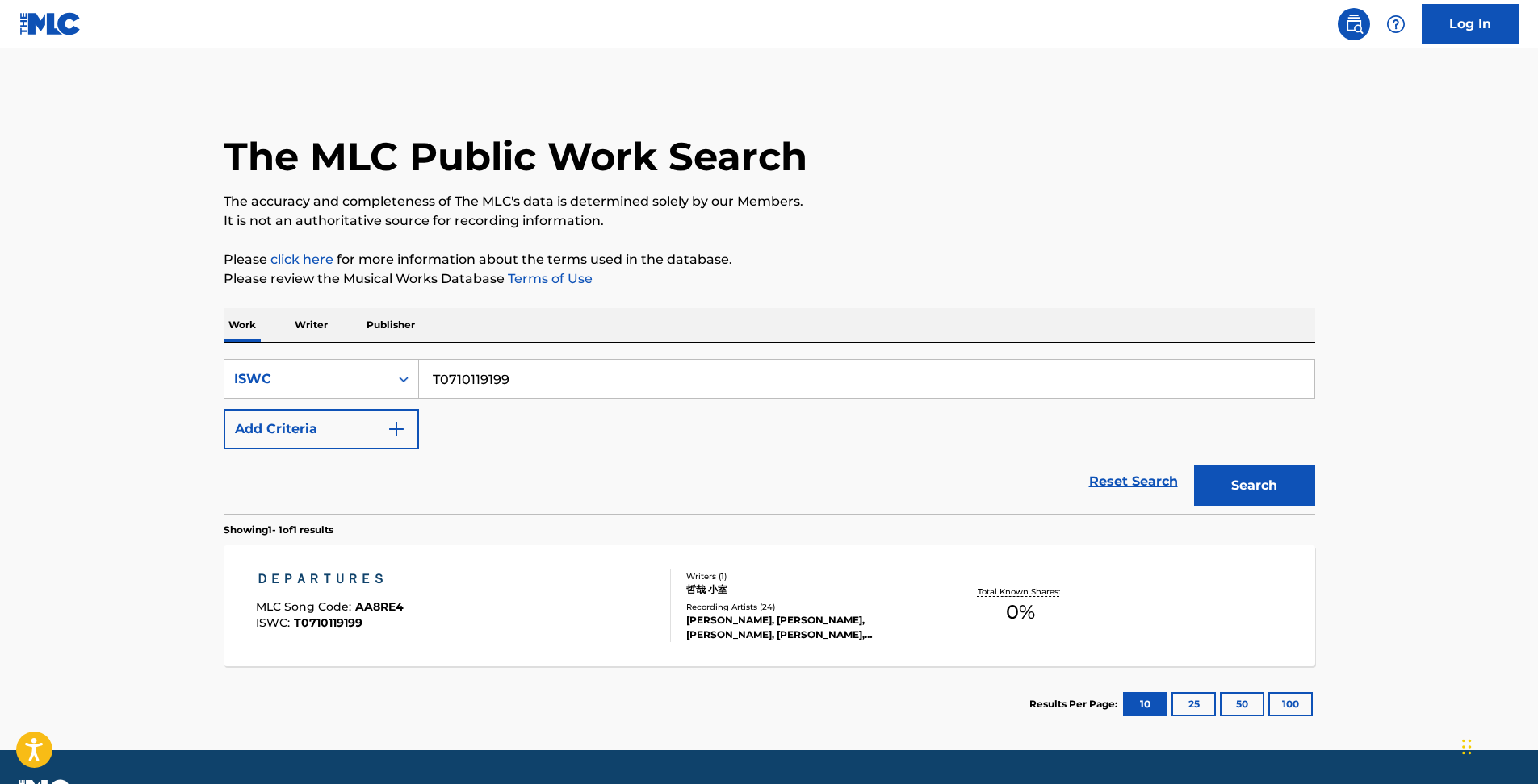
click at [540, 386] on input "T0710119199" at bounding box center [866, 379] width 895 height 39
paste input "T-071011919-9"
click at [519, 375] on input "T0710119199 T-071011919-9" at bounding box center [866, 379] width 895 height 39
type input "T0710119199 T071011919-9"
click at [1145, 479] on link "Reset Search" at bounding box center [1133, 482] width 105 height 36
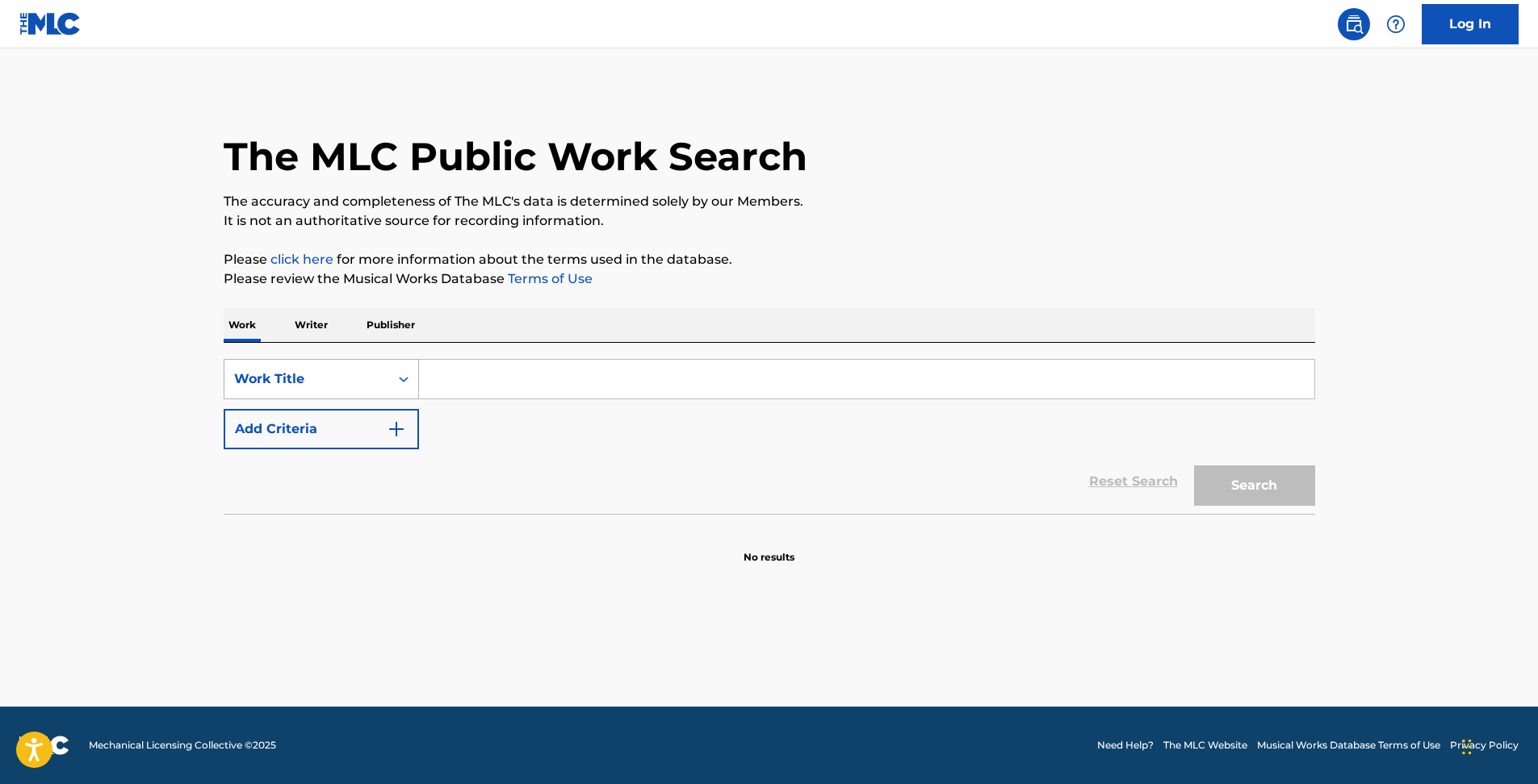
click at [357, 386] on div "Work Title" at bounding box center [307, 378] width 146 height 19
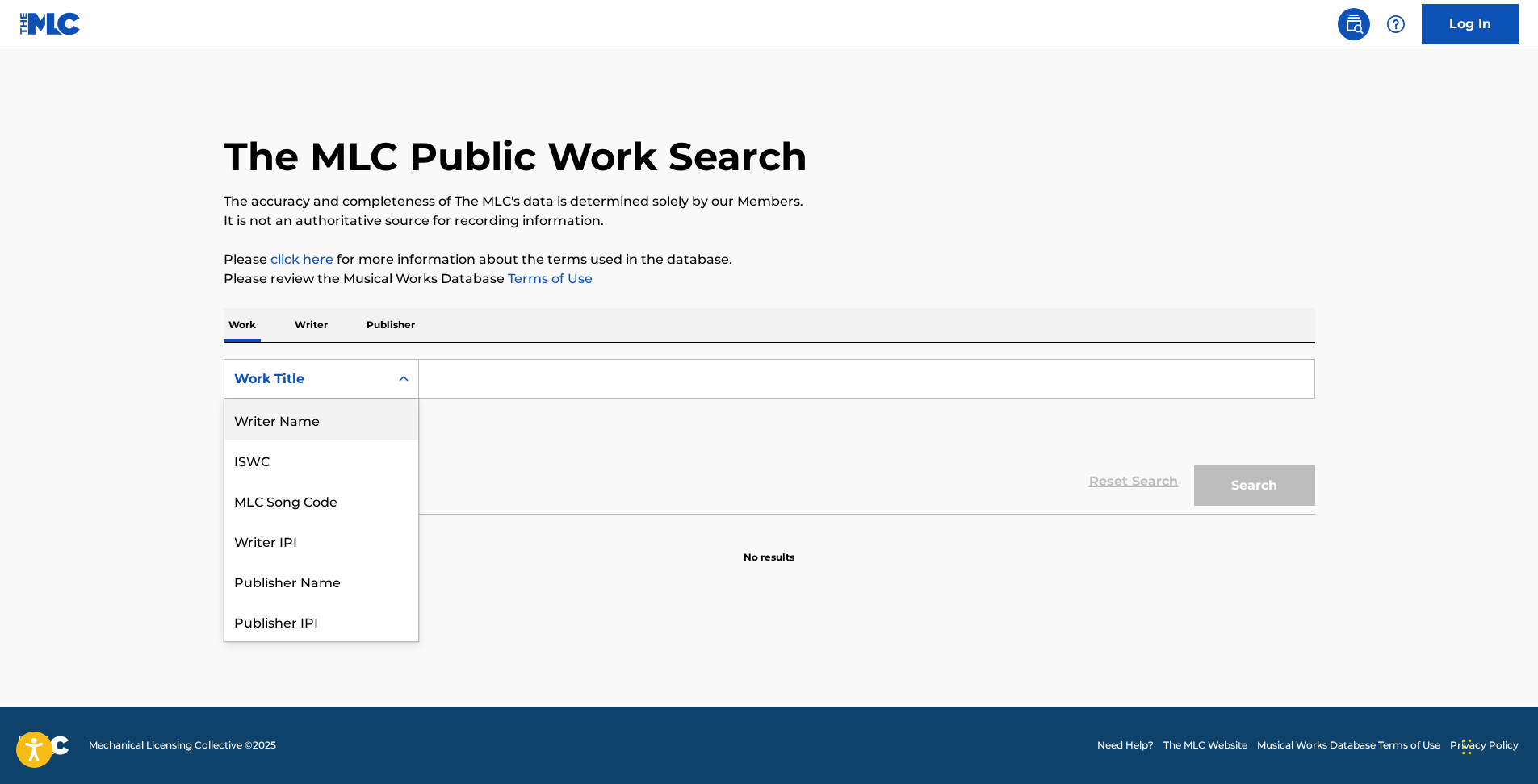
click at [318, 419] on div "Writer Name" at bounding box center [321, 419] width 194 height 40
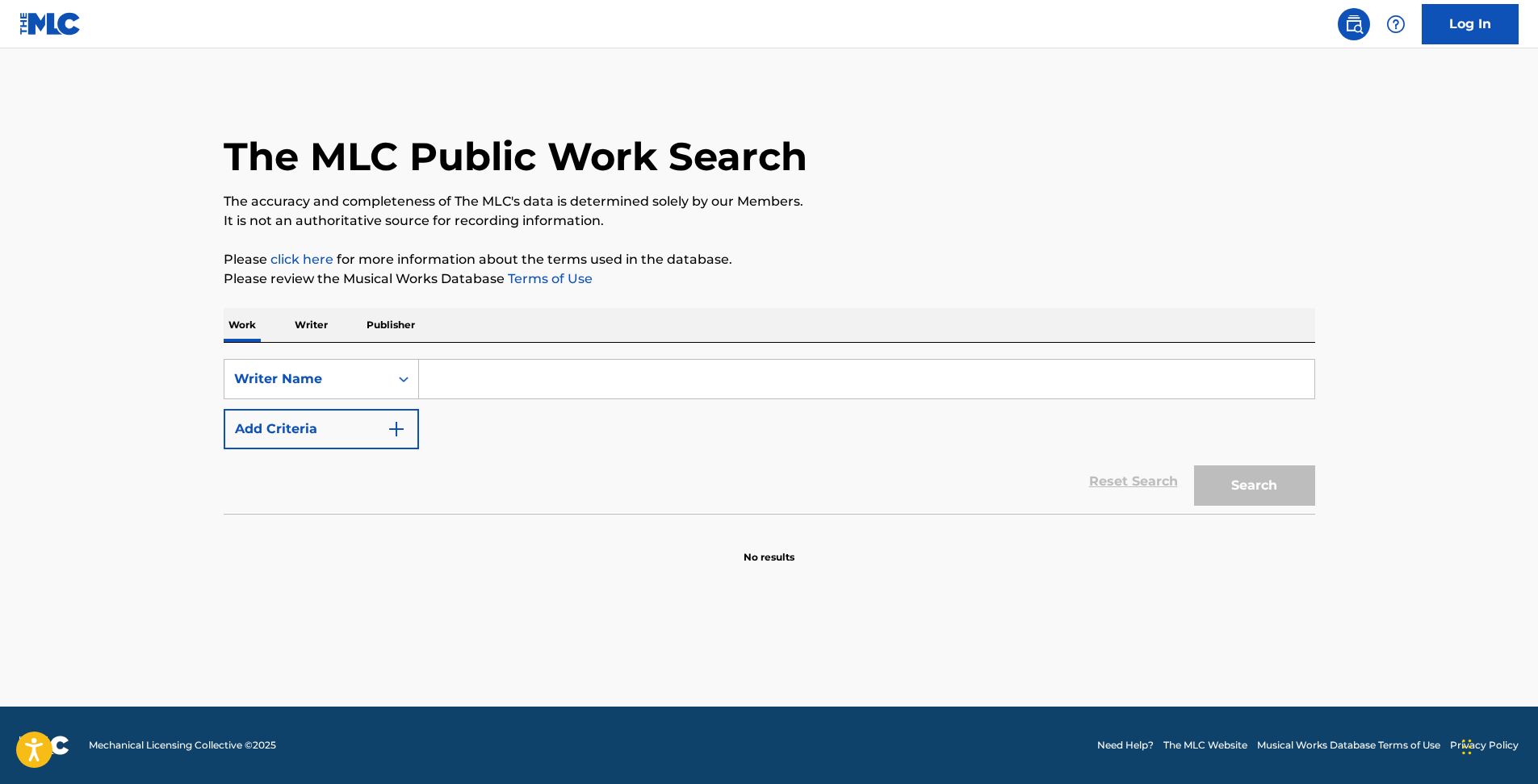
click at [439, 378] on input "Search Form" at bounding box center [866, 379] width 895 height 39
paste input "KOMURO TETSUYA"
type input "KOMURO TETSUYA"
drag, startPoint x: 1259, startPoint y: 493, endPoint x: 1252, endPoint y: 499, distance: 9.2
click at [1253, 496] on button "Search" at bounding box center [1254, 486] width 121 height 40
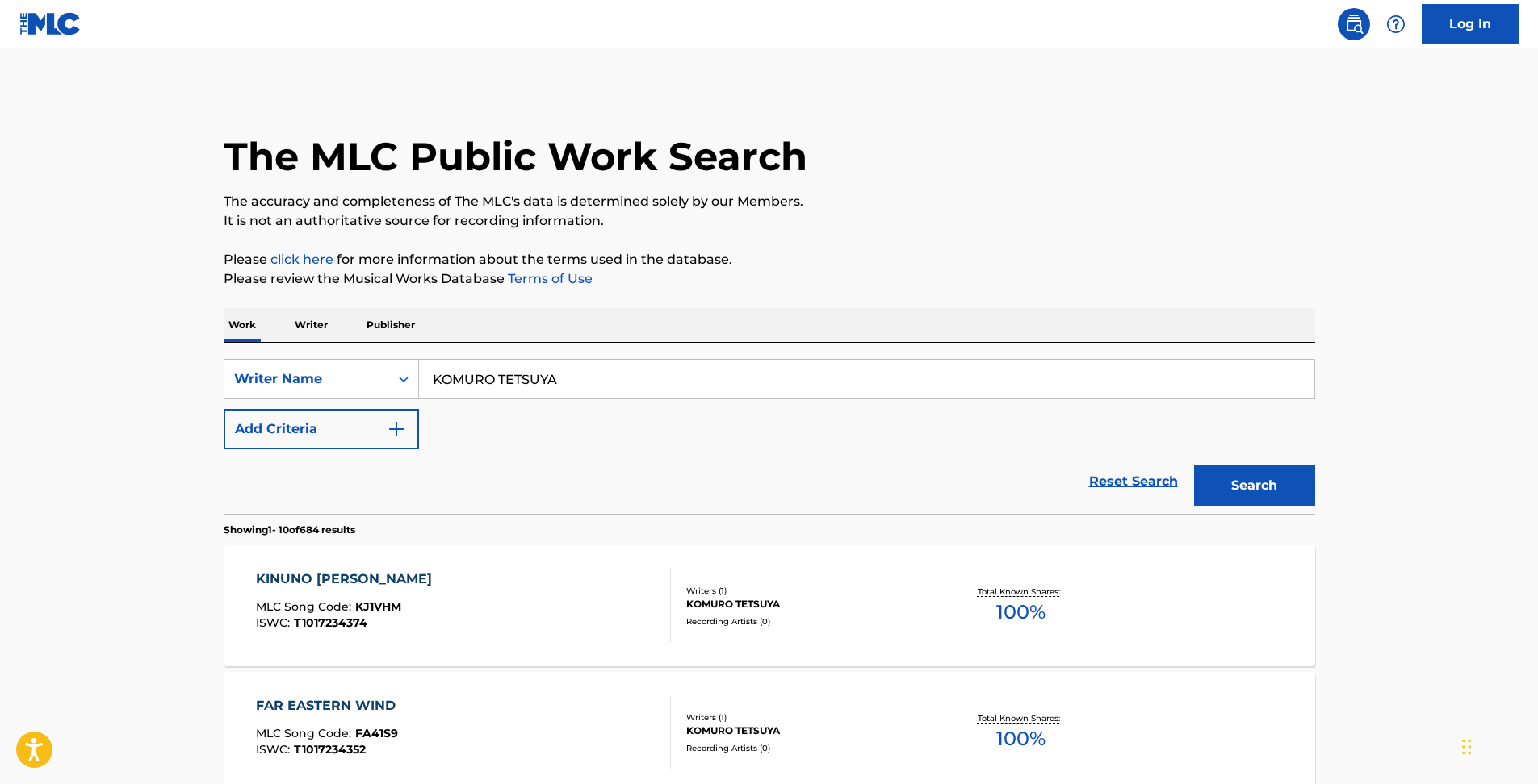
click at [366, 425] on button "Add Criteria" at bounding box center [321, 429] width 196 height 40
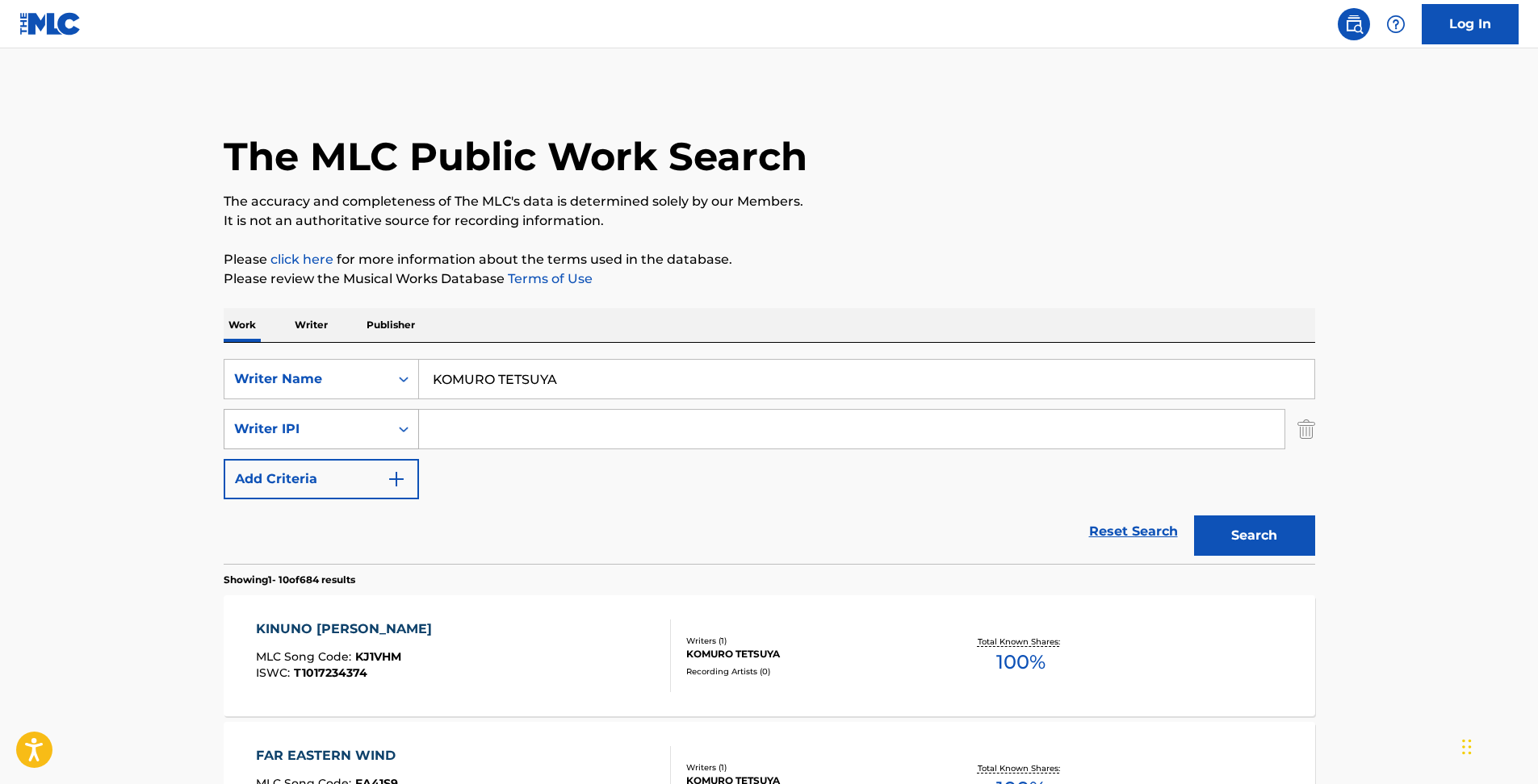
click at [393, 437] on div "Search Form" at bounding box center [403, 429] width 29 height 29
click at [542, 506] on div "Reset Search Search" at bounding box center [769, 532] width 1092 height 65
click at [376, 432] on div "Writer IPI" at bounding box center [307, 429] width 146 height 19
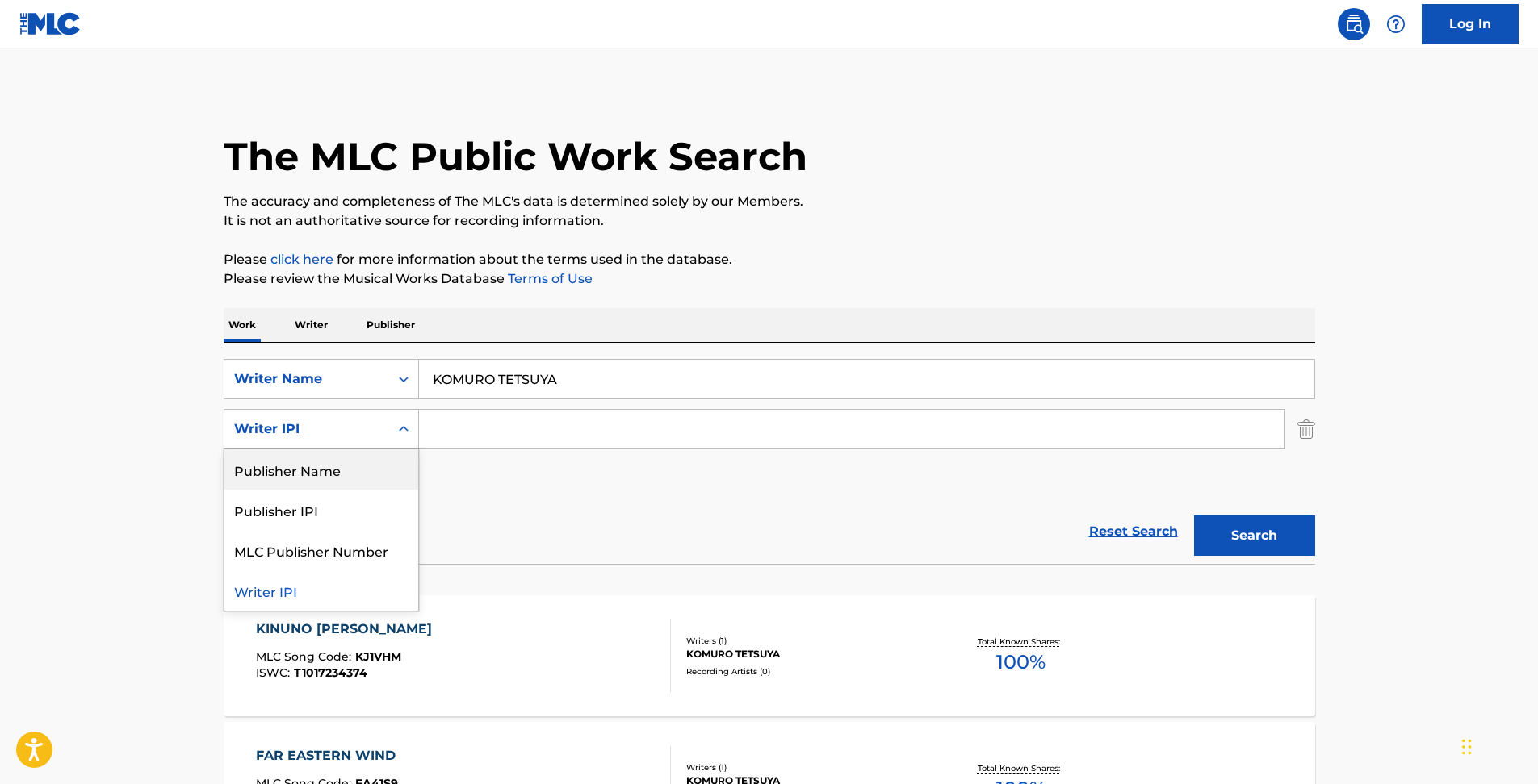
click at [345, 471] on div "Publisher Name" at bounding box center [321, 470] width 194 height 40
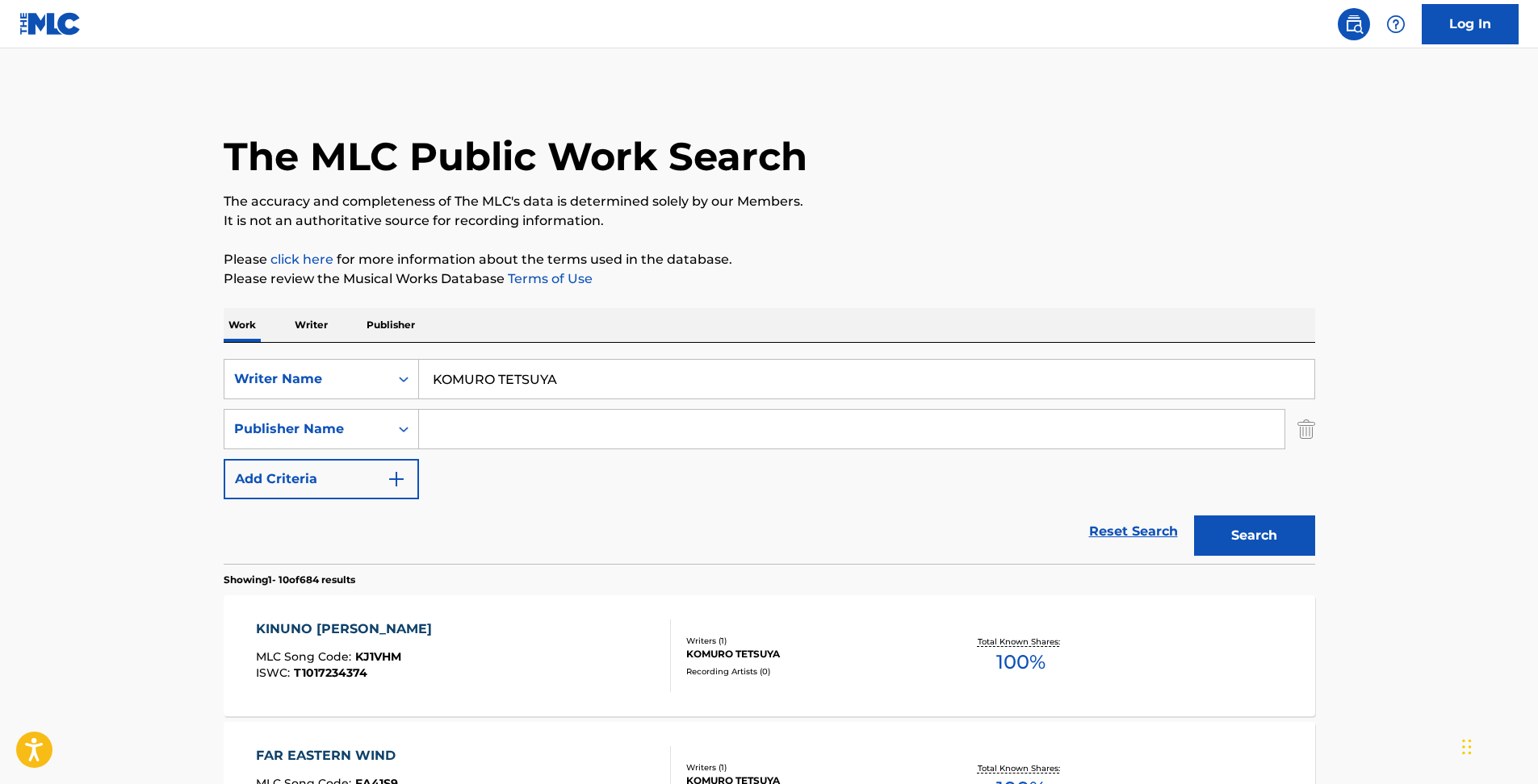
click at [471, 437] on input "Search Form" at bounding box center [851, 429] width 865 height 39
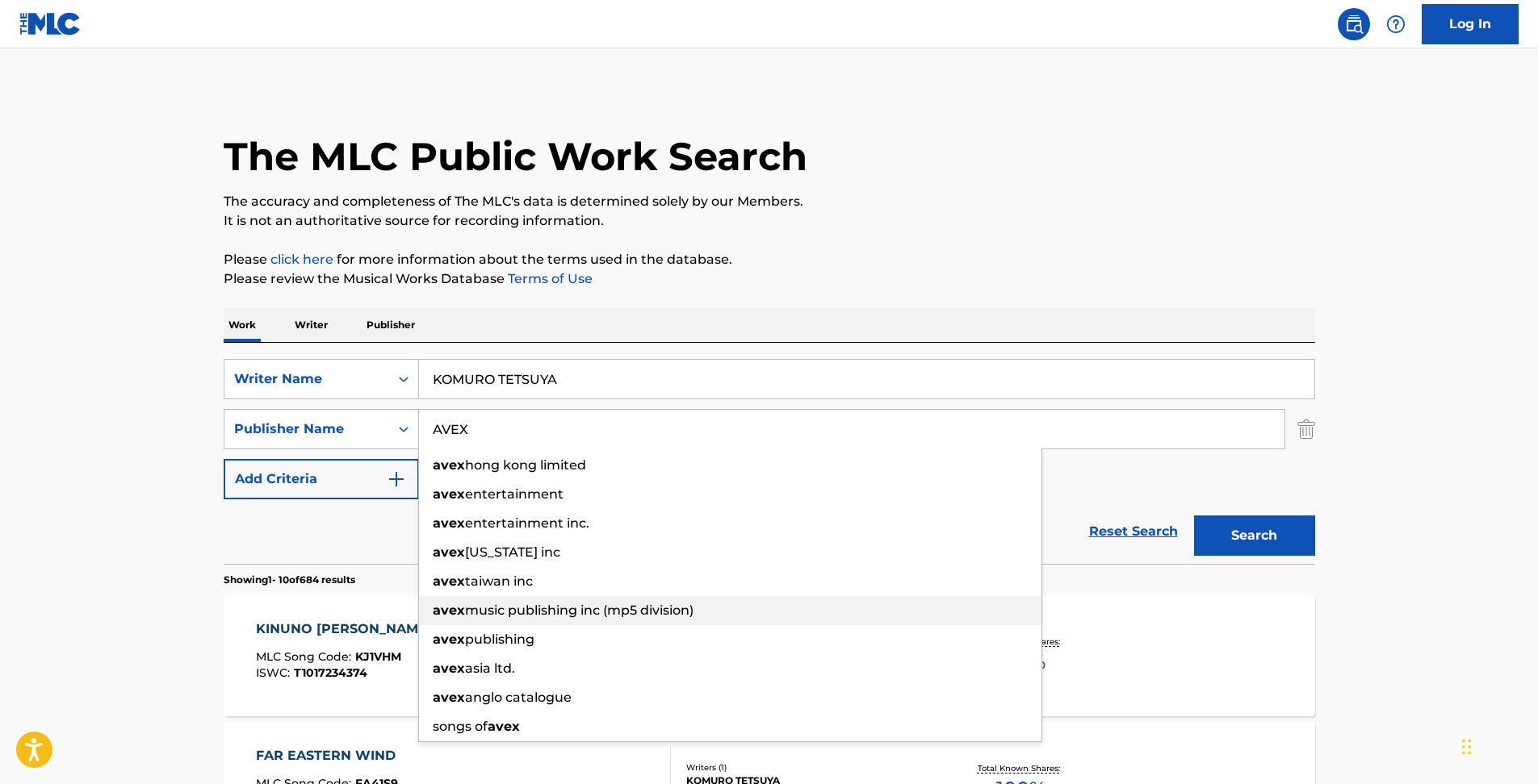
click at [623, 613] on span "music publishing inc (mp5 division)" at bounding box center [579, 609] width 229 height 15
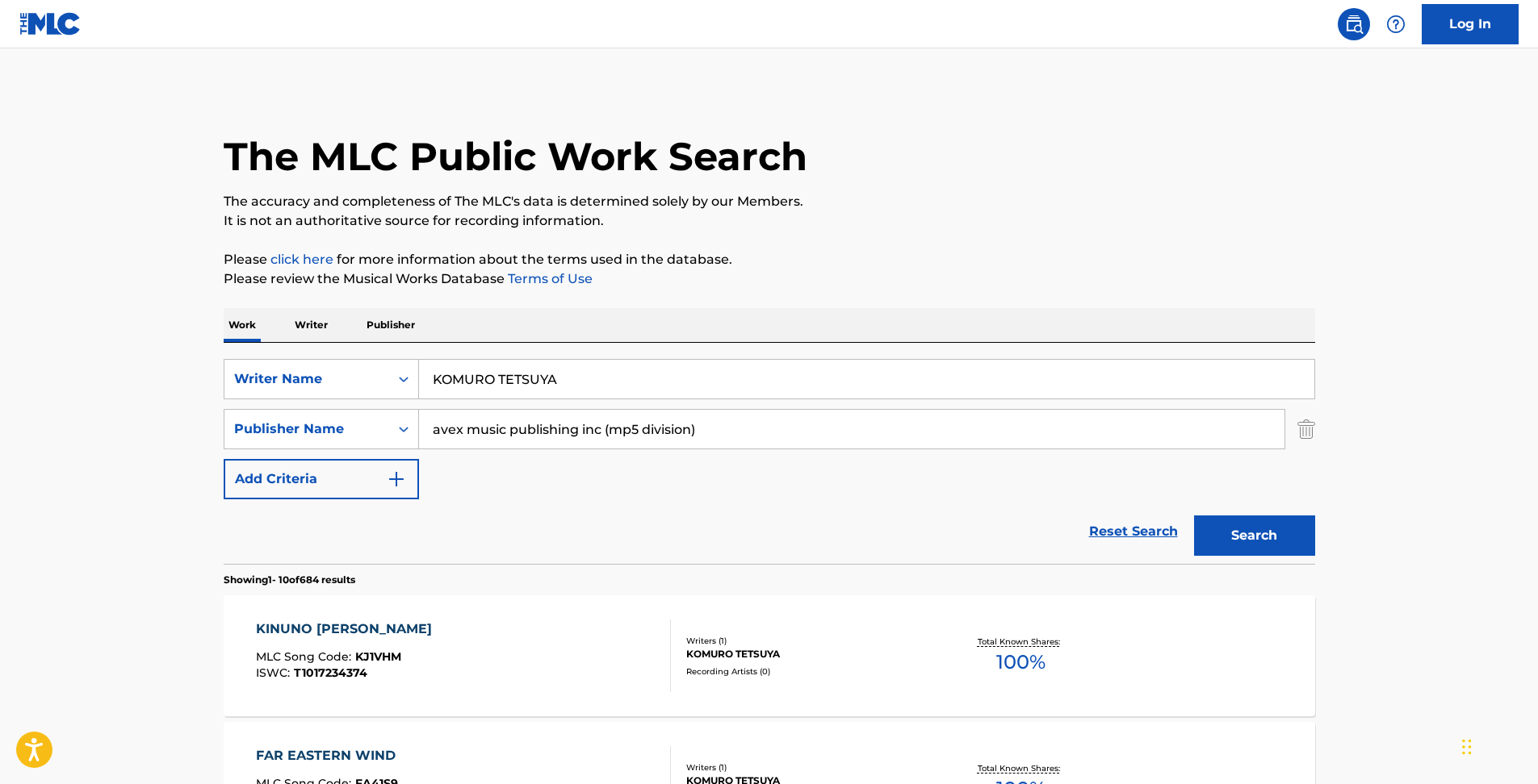
drag, startPoint x: 601, startPoint y: 429, endPoint x: 999, endPoint y: 455, distance: 398.8
click at [995, 455] on div "SearchWithCriteria7d423092-5f6a-47ea-917a-1aaa721fc0b8 Writer Name [PERSON_NAME…" at bounding box center [769, 429] width 1092 height 141
click at [1194, 516] on button "Search" at bounding box center [1254, 536] width 121 height 40
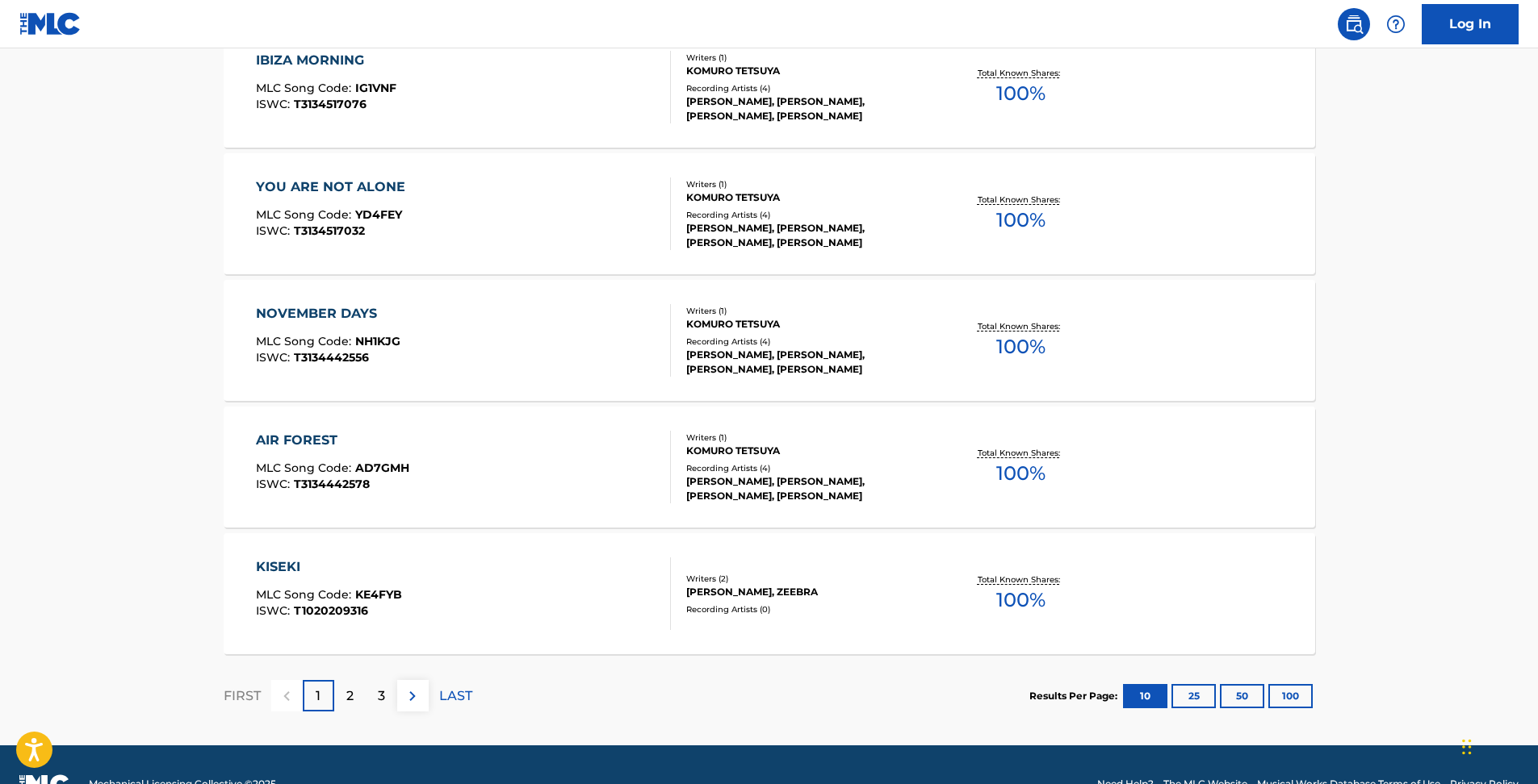
scroll to position [1241, 0]
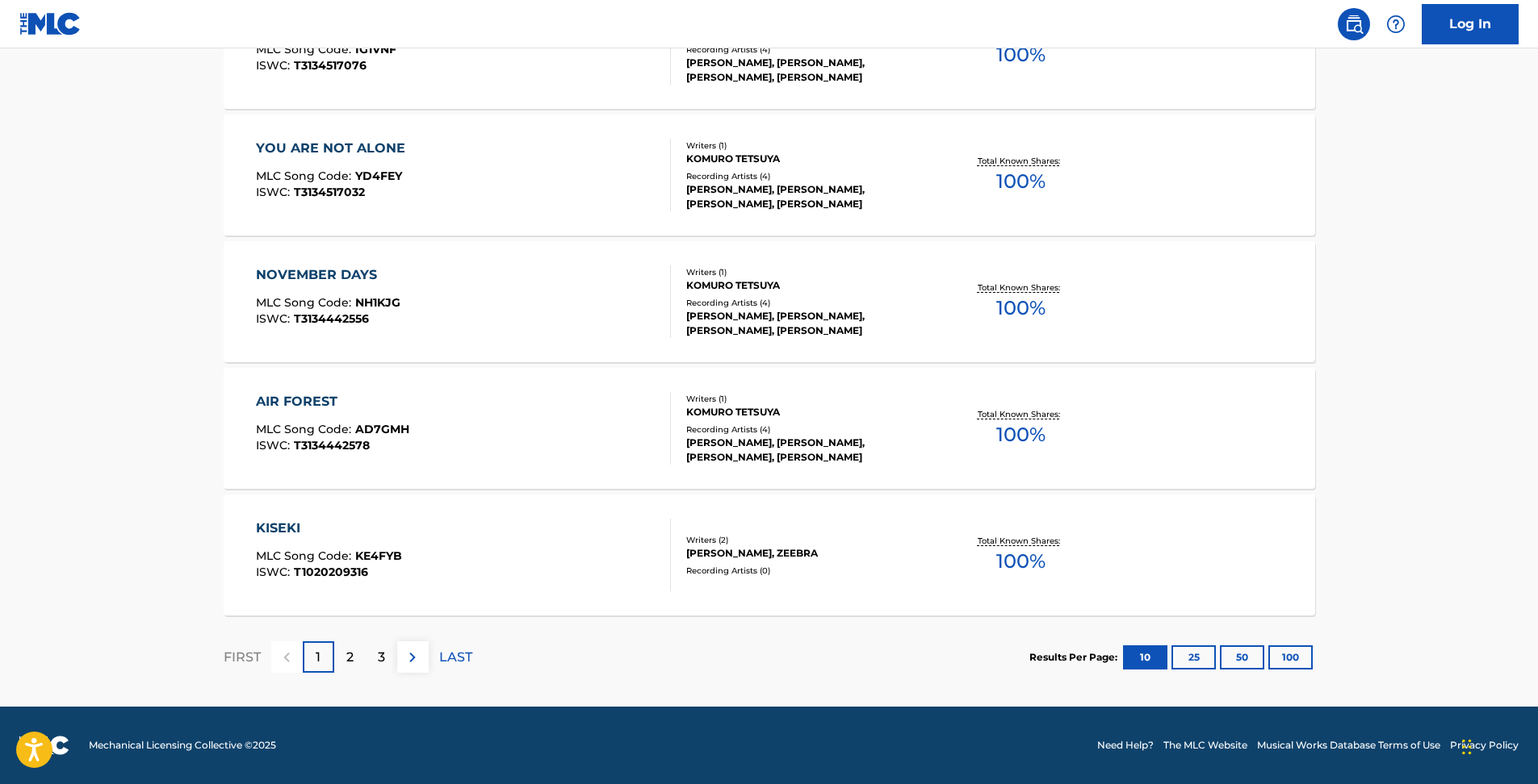
click at [1287, 659] on button "100" at bounding box center [1290, 657] width 44 height 24
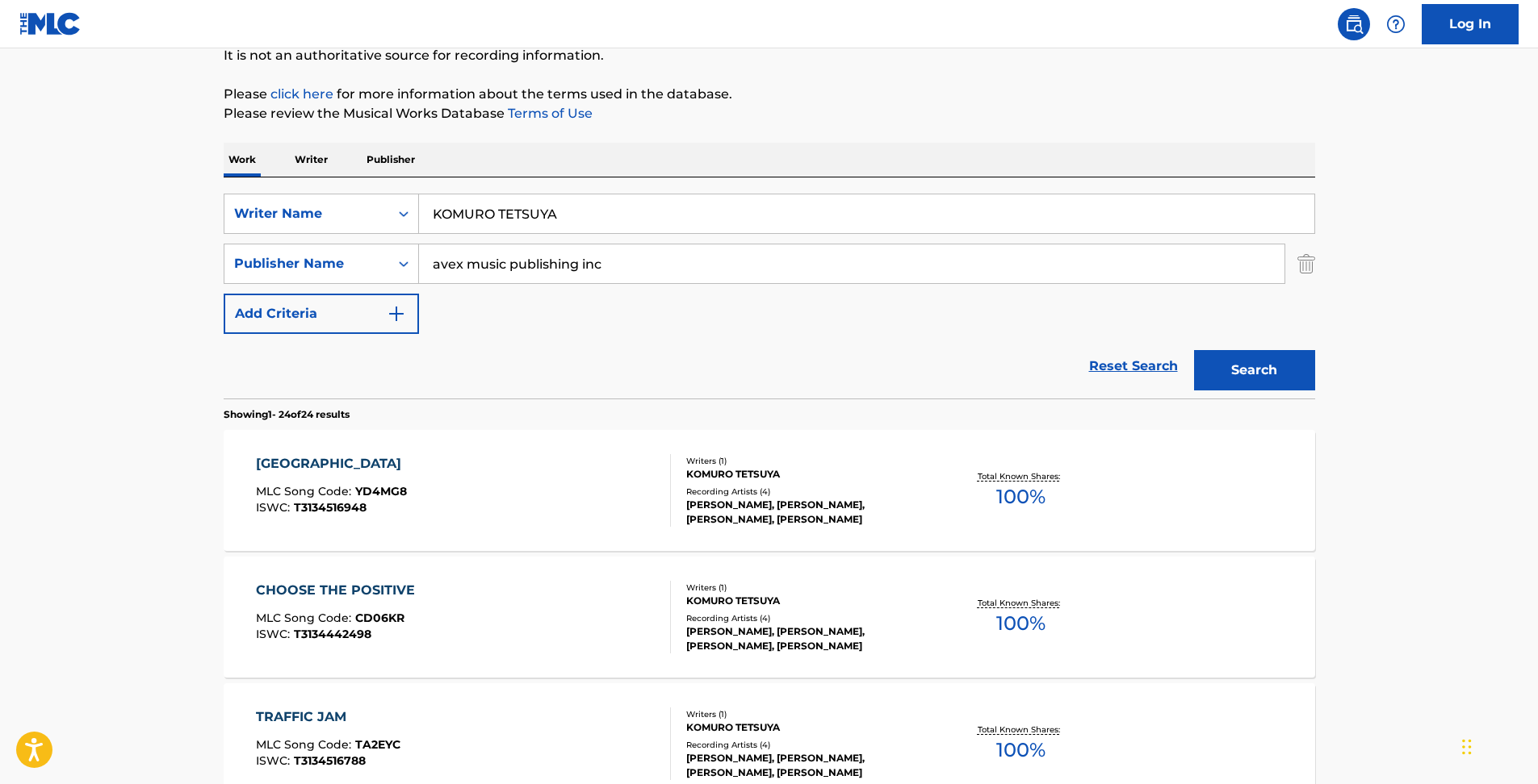
scroll to position [0, 0]
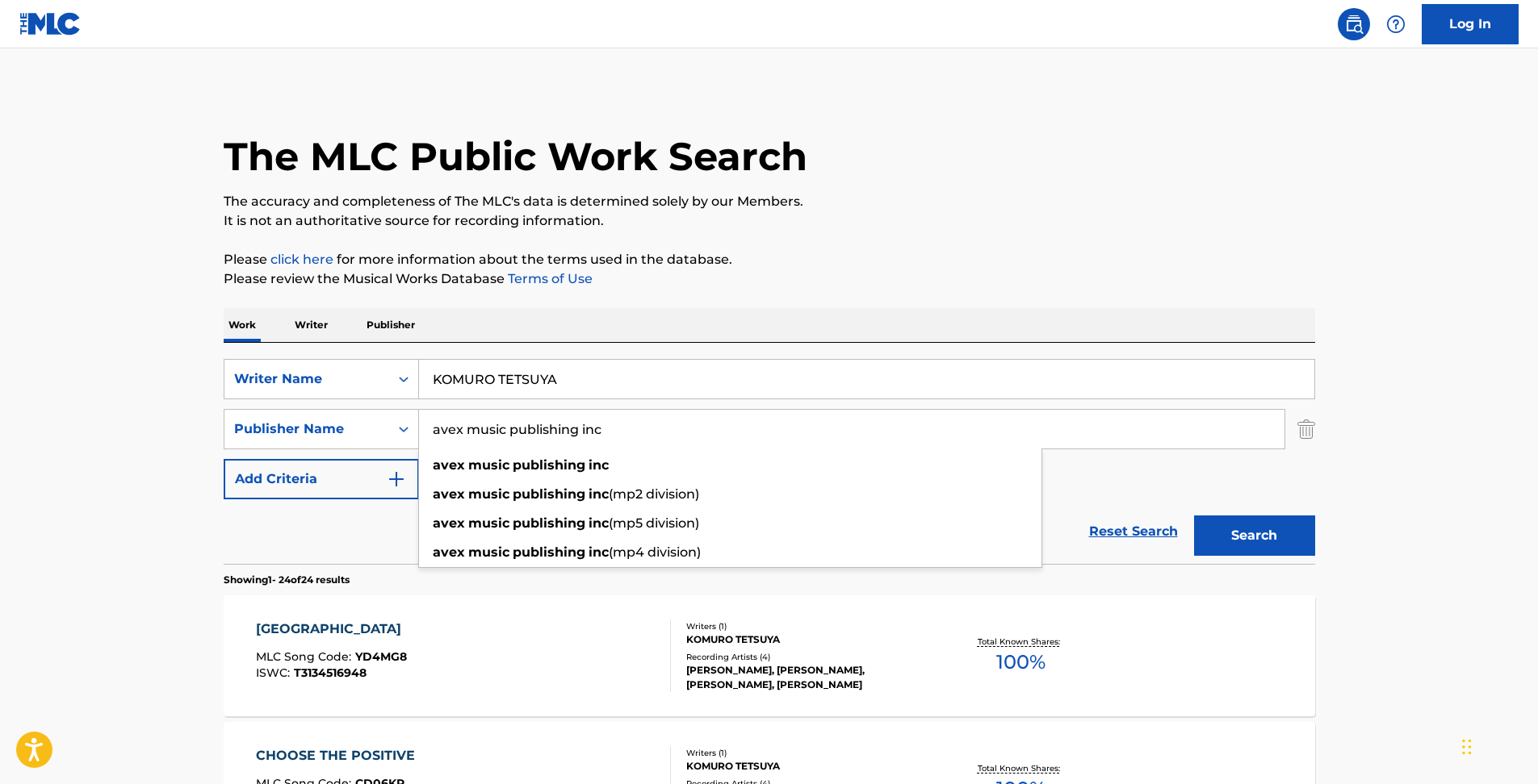
drag, startPoint x: 611, startPoint y: 435, endPoint x: 460, endPoint y: 429, distance: 151.1
click at [460, 429] on input "avex music publishing inc" at bounding box center [851, 429] width 865 height 39
type input "avex"
click at [1194, 516] on button "Search" at bounding box center [1254, 536] width 121 height 40
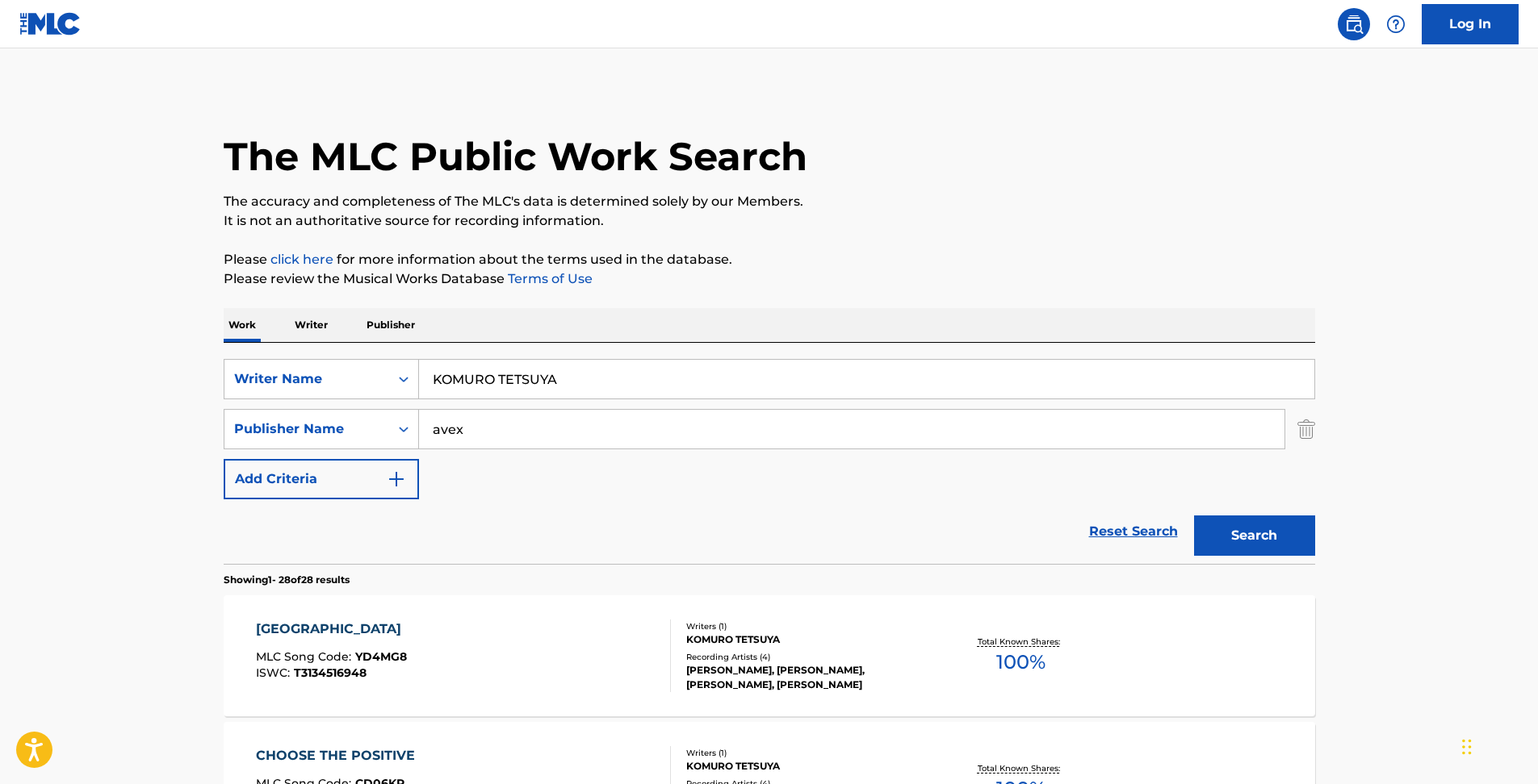
drag, startPoint x: 484, startPoint y: 436, endPoint x: 183, endPoint y: 473, distance: 303.3
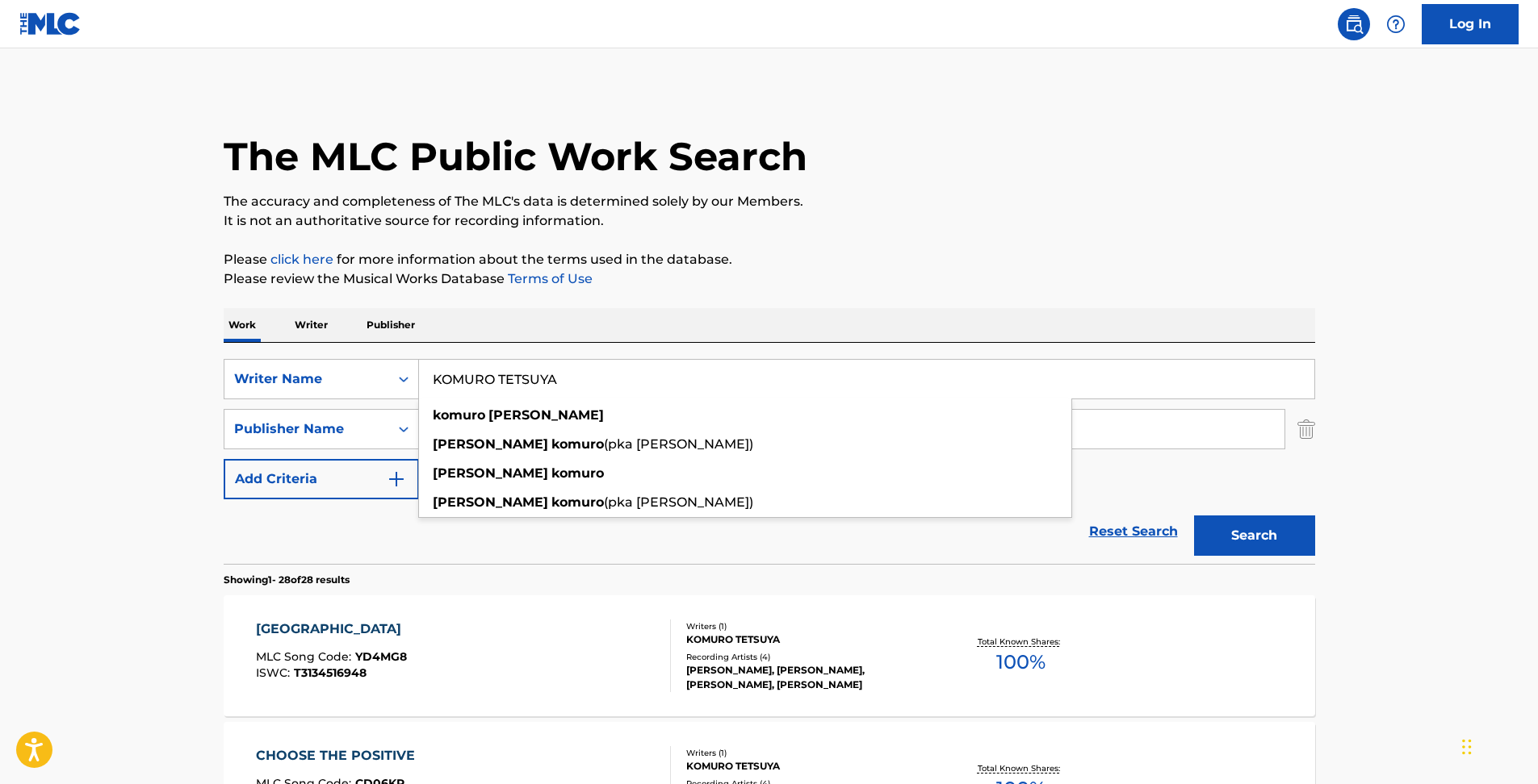
drag, startPoint x: 616, startPoint y: 379, endPoint x: 96, endPoint y: 393, distance: 520.2
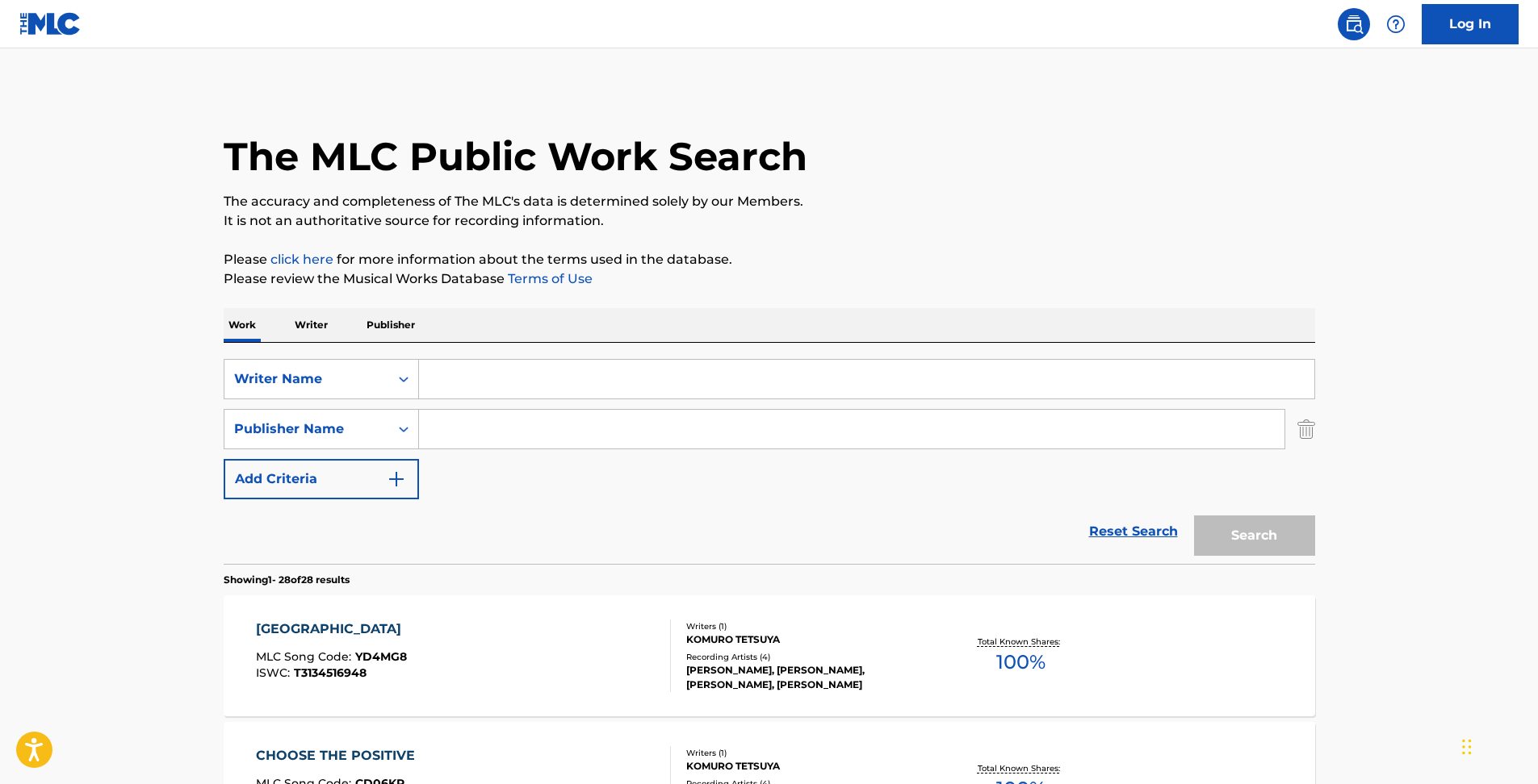
click at [470, 433] on input "Search Form" at bounding box center [851, 429] width 865 height 39
click at [1140, 521] on link "Reset Search" at bounding box center [1133, 532] width 105 height 36
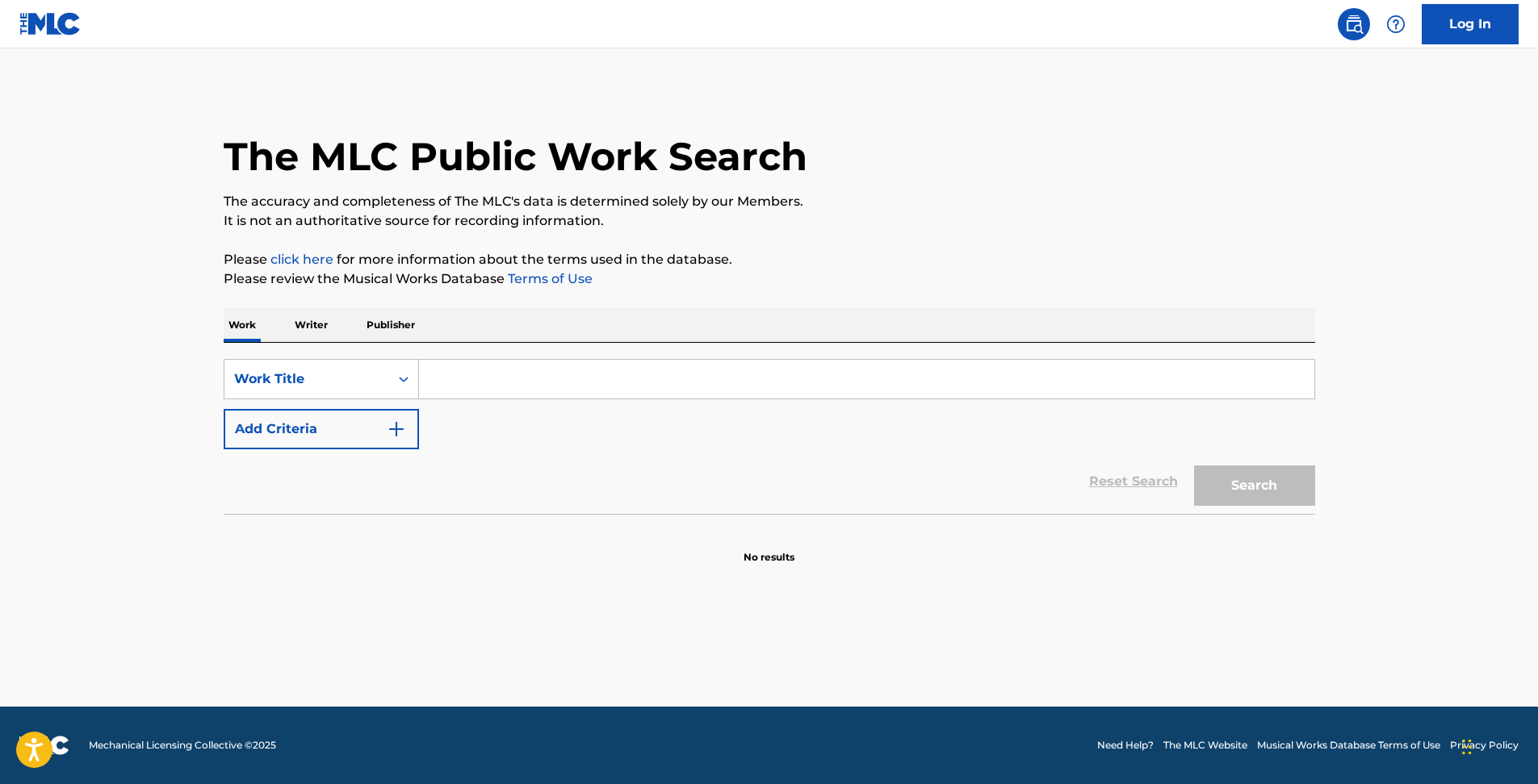
drag, startPoint x: 525, startPoint y: 389, endPoint x: 661, endPoint y: 503, distance: 177.5
click at [522, 388] on input "Search Form" at bounding box center [866, 379] width 895 height 39
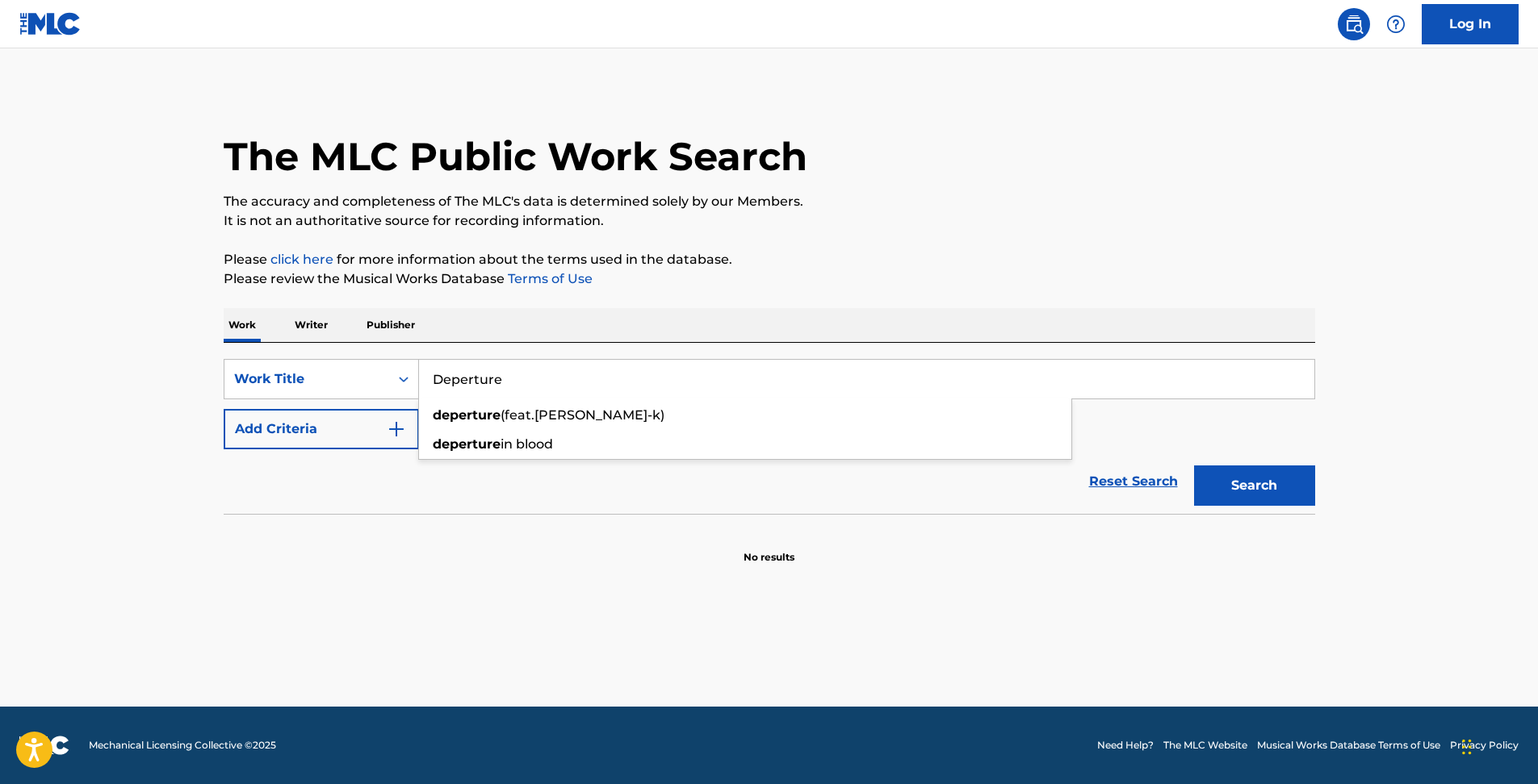
type input "Deperture"
click at [420, 544] on section "No results" at bounding box center [769, 544] width 1092 height 42
click at [392, 427] on img "Search Form" at bounding box center [395, 429] width 19 height 19
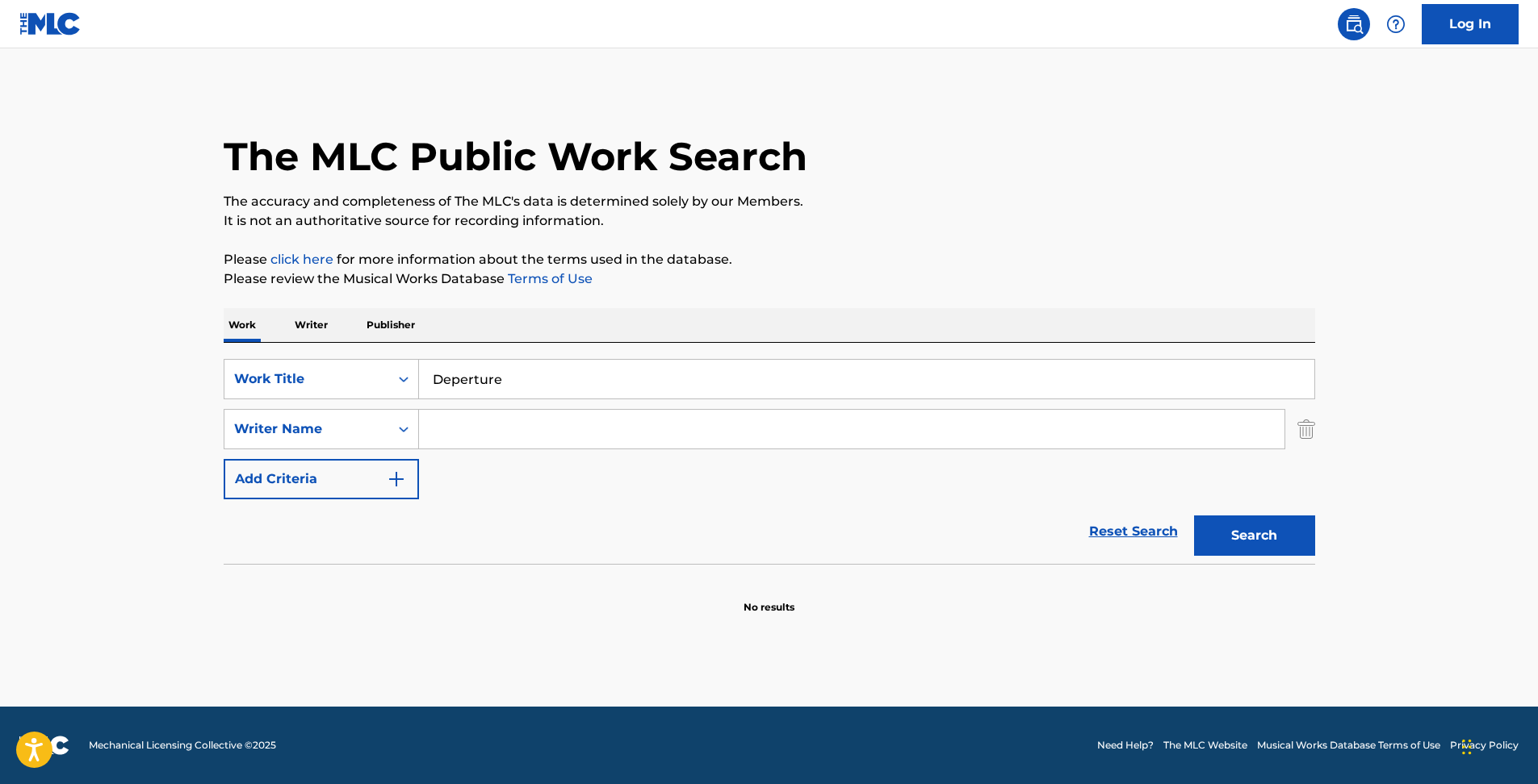
click at [484, 437] on input "Search Form" at bounding box center [851, 429] width 865 height 39
paste input "KOMURO TETSUYA"
type input "KOMURO TETSUYA"
click at [1240, 515] on div "Search" at bounding box center [1250, 532] width 129 height 65
click at [1245, 539] on button "Search" at bounding box center [1254, 536] width 121 height 40
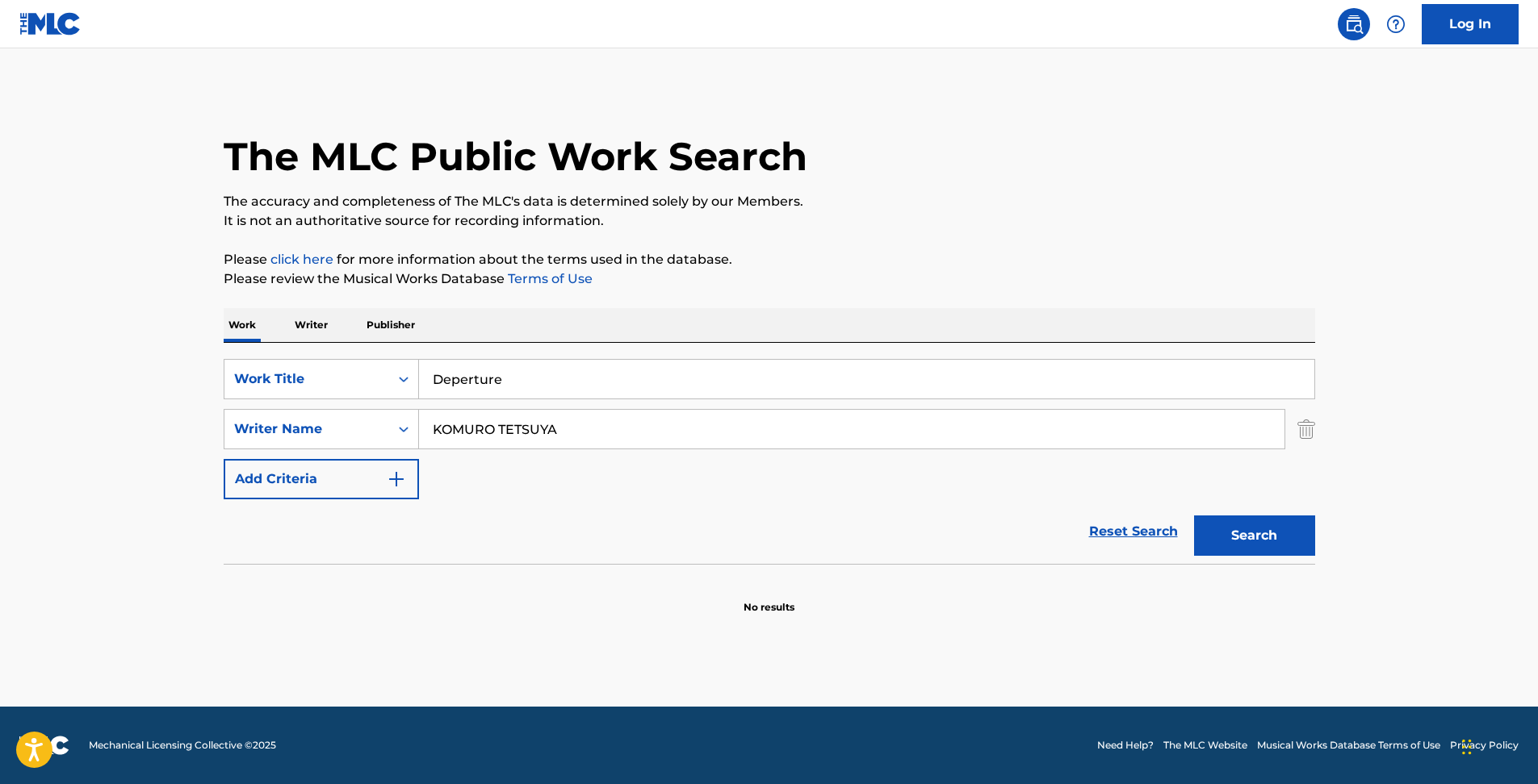
drag, startPoint x: 513, startPoint y: 376, endPoint x: 184, endPoint y: 411, distance: 330.9
click at [116, 349] on main "The MLC Public Work Search The accuracy and completeness of The MLC's data is d…" at bounding box center [769, 378] width 1538 height 658
paste input "EPARTURES"
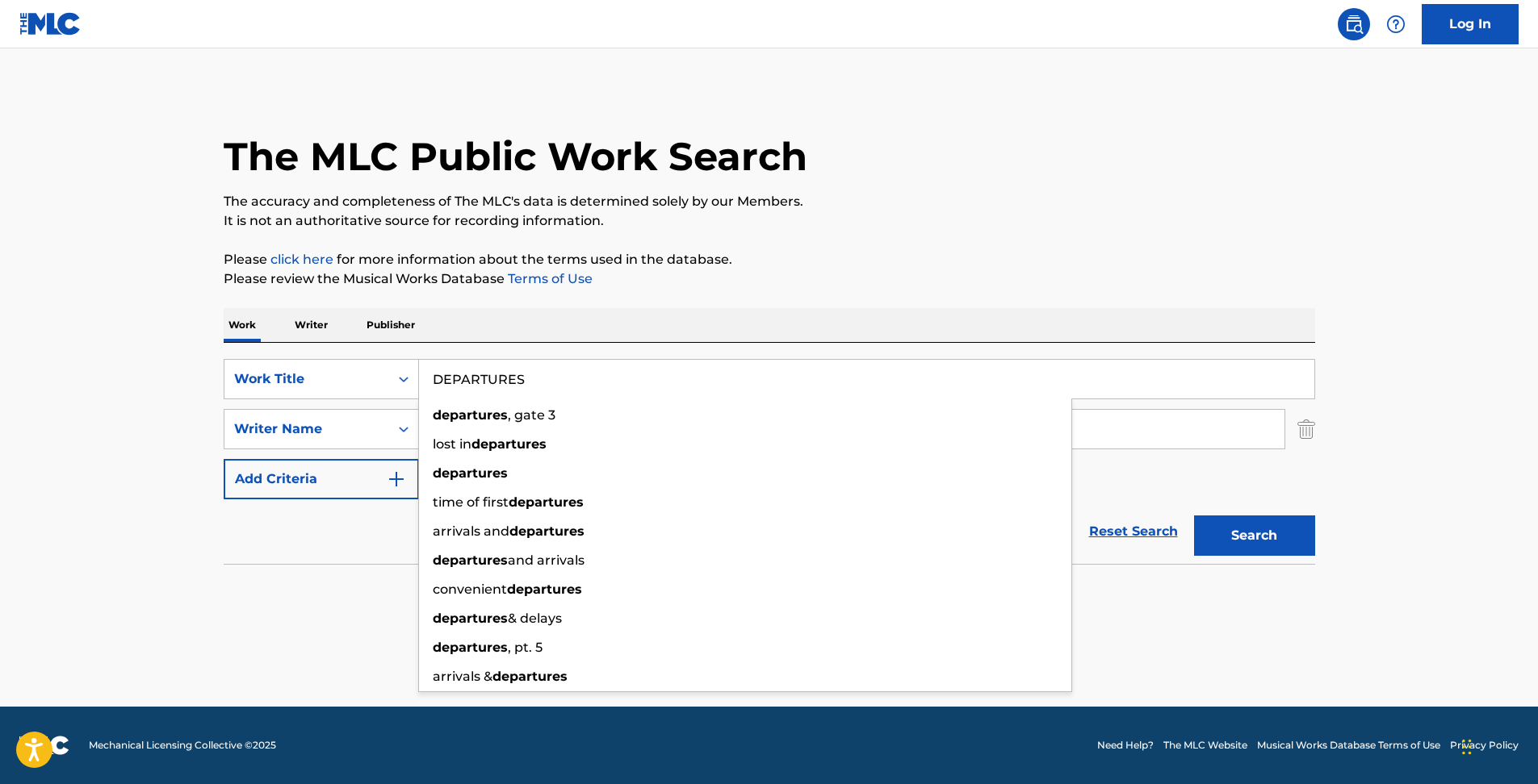
type input "DEPARTURES"
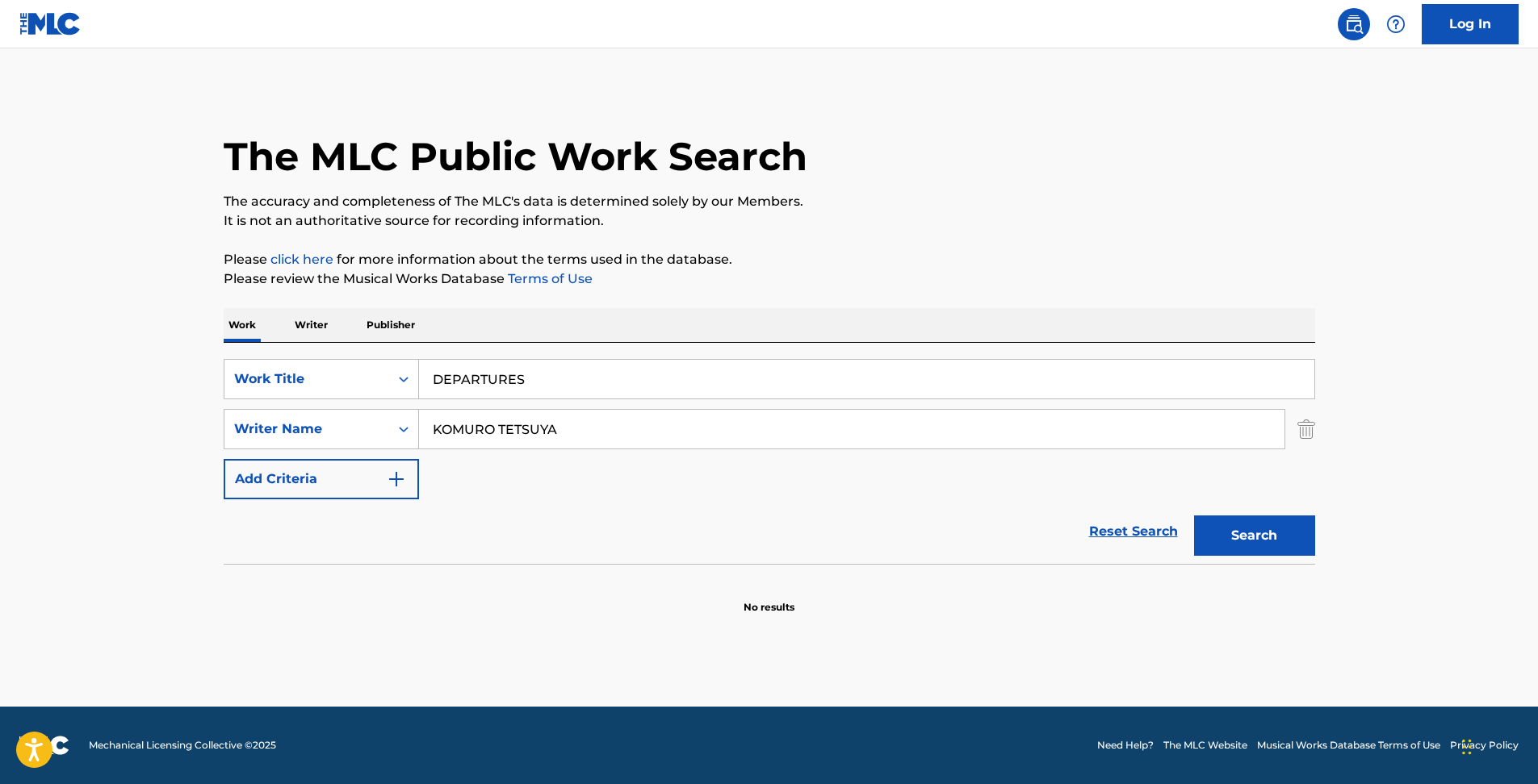
click at [1283, 527] on button "Search" at bounding box center [1254, 536] width 121 height 40
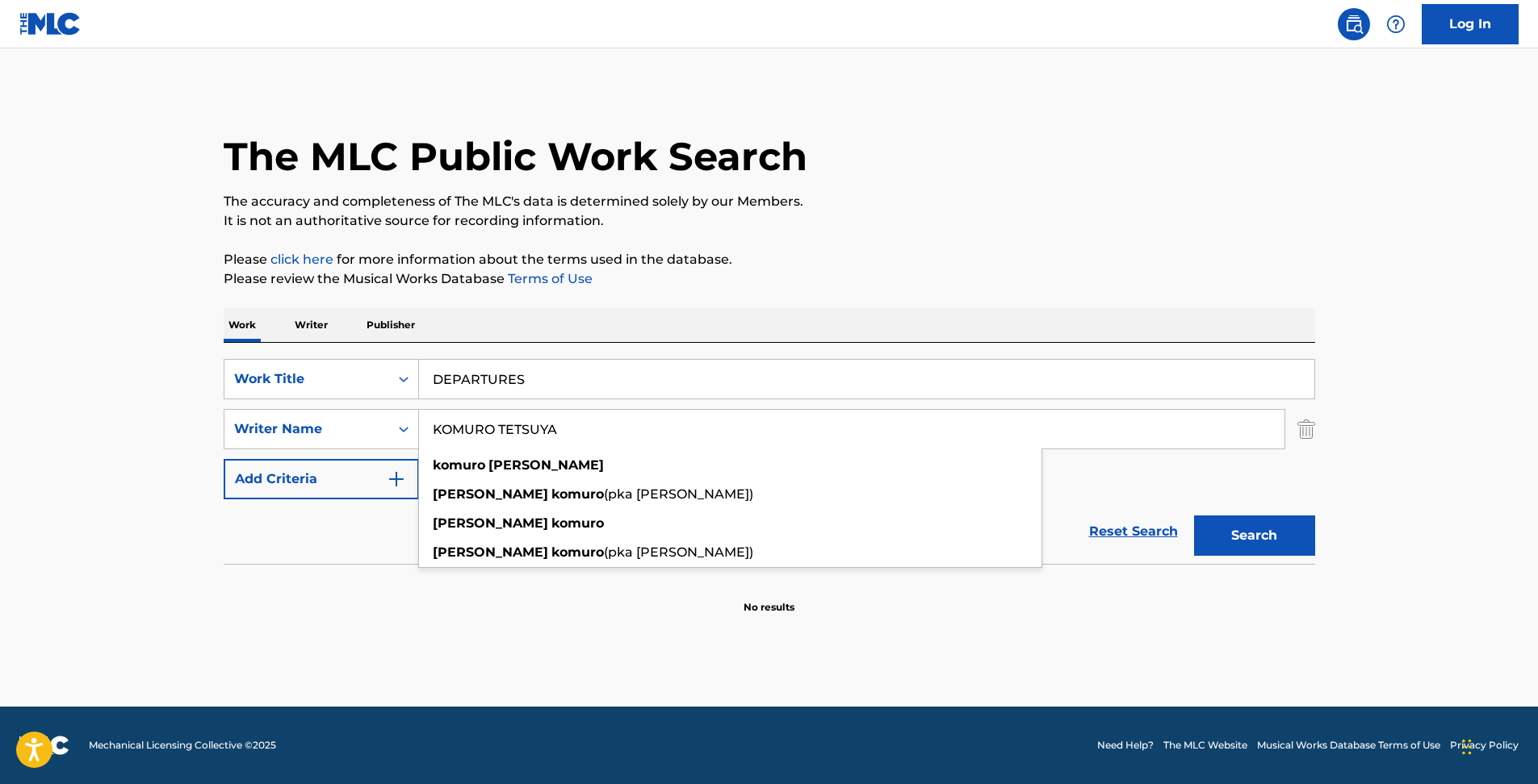
drag, startPoint x: 553, startPoint y: 430, endPoint x: 499, endPoint y: 426, distance: 54.1
click at [499, 426] on input "KOMURO TETSUYA" at bounding box center [851, 429] width 865 height 39
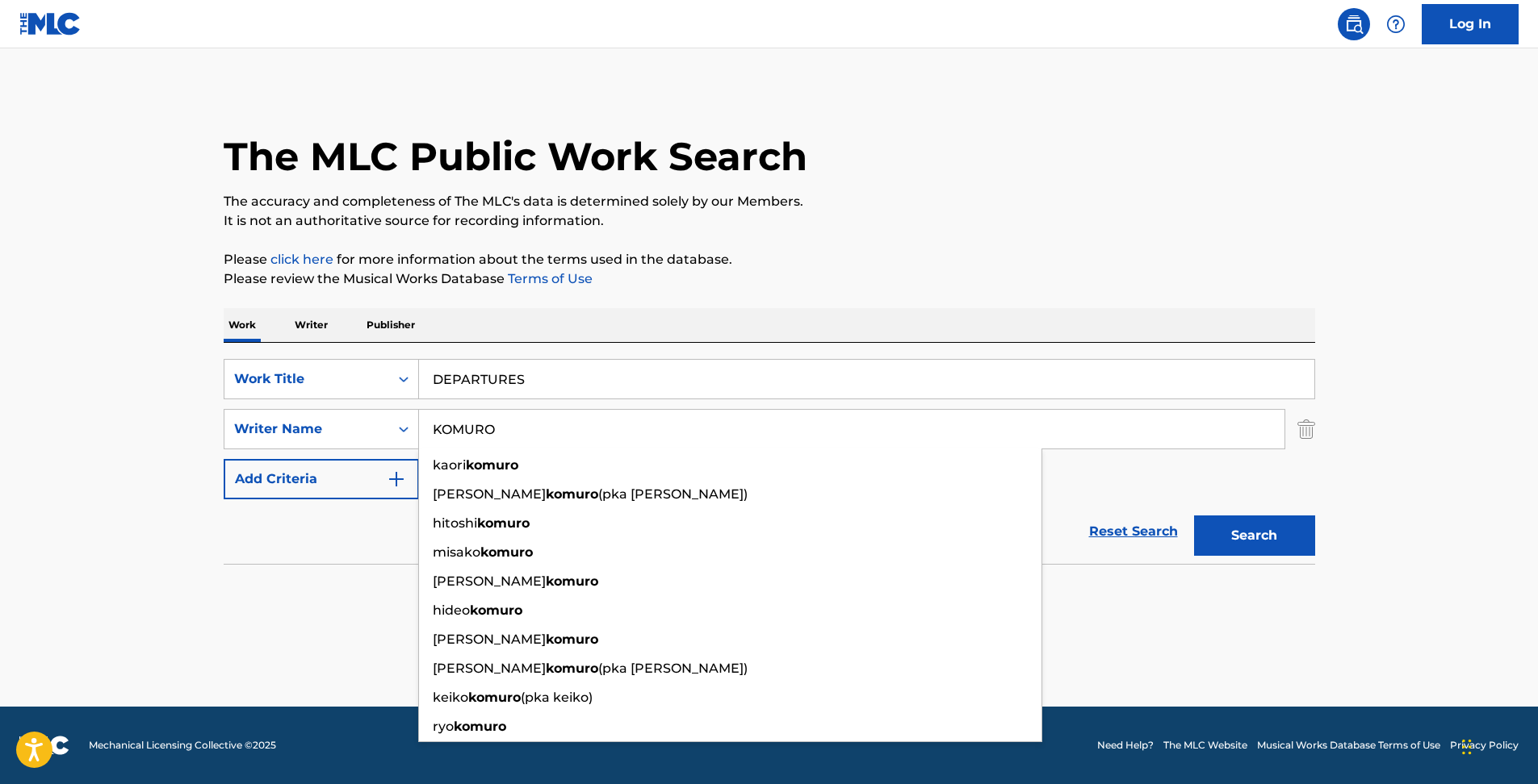
paste input "TETSUYA"
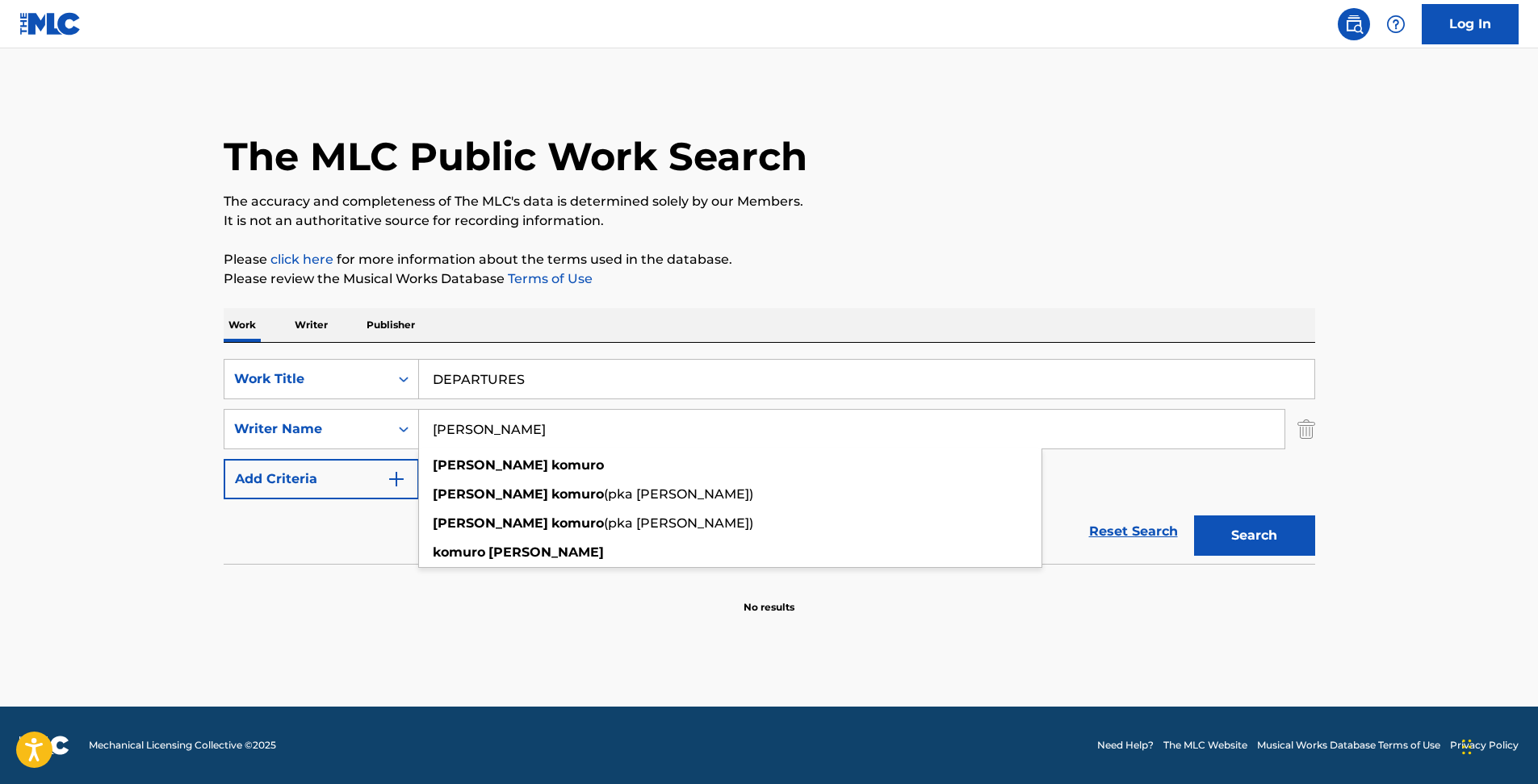
click at [1194, 516] on button "Search" at bounding box center [1254, 536] width 121 height 40
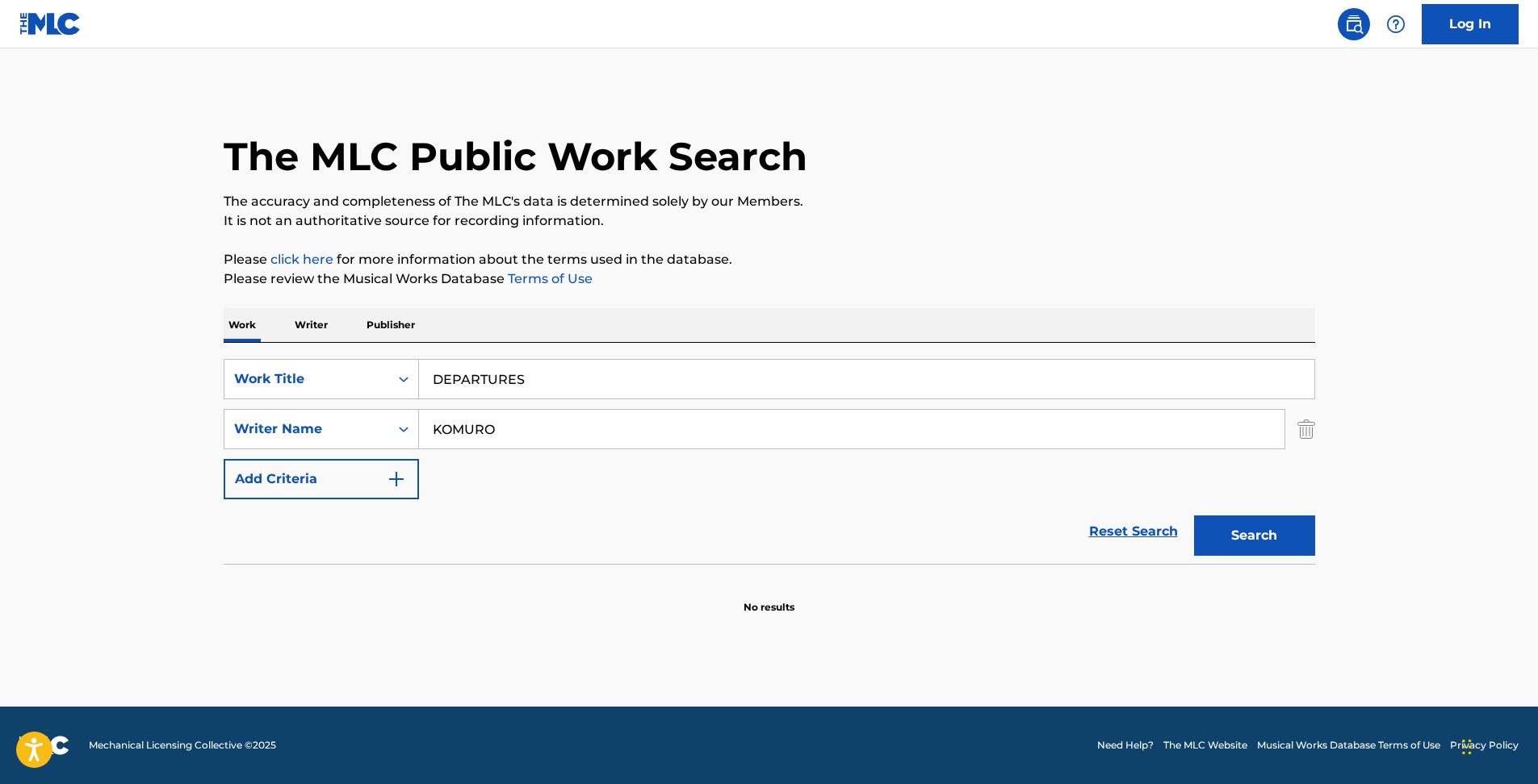
type input "KOMURO"
click at [1194, 516] on button "Search" at bounding box center [1254, 536] width 121 height 40
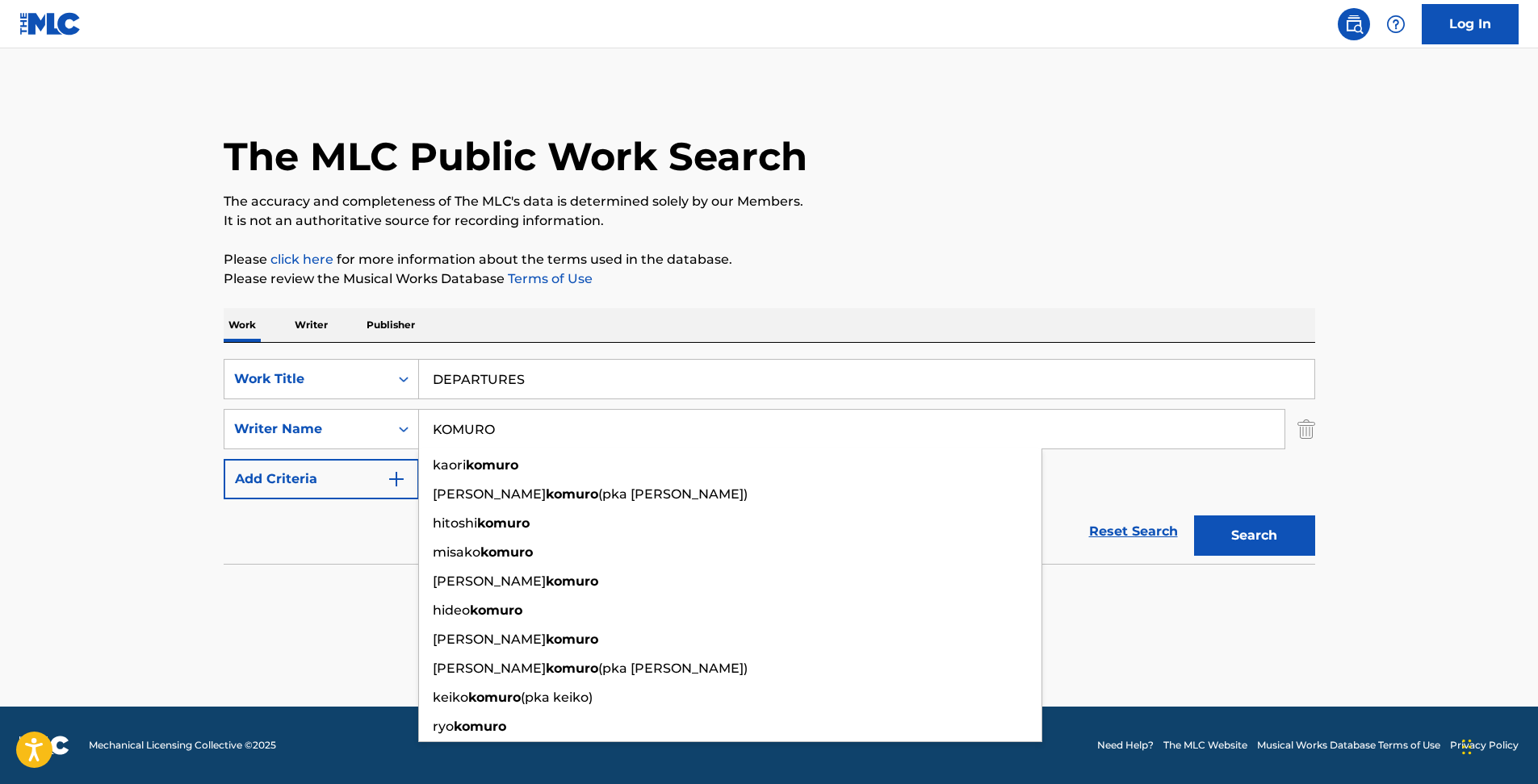
click at [1364, 186] on main "The MLC Public Work Search The accuracy and completeness of The MLC's data is d…" at bounding box center [769, 378] width 1538 height 658
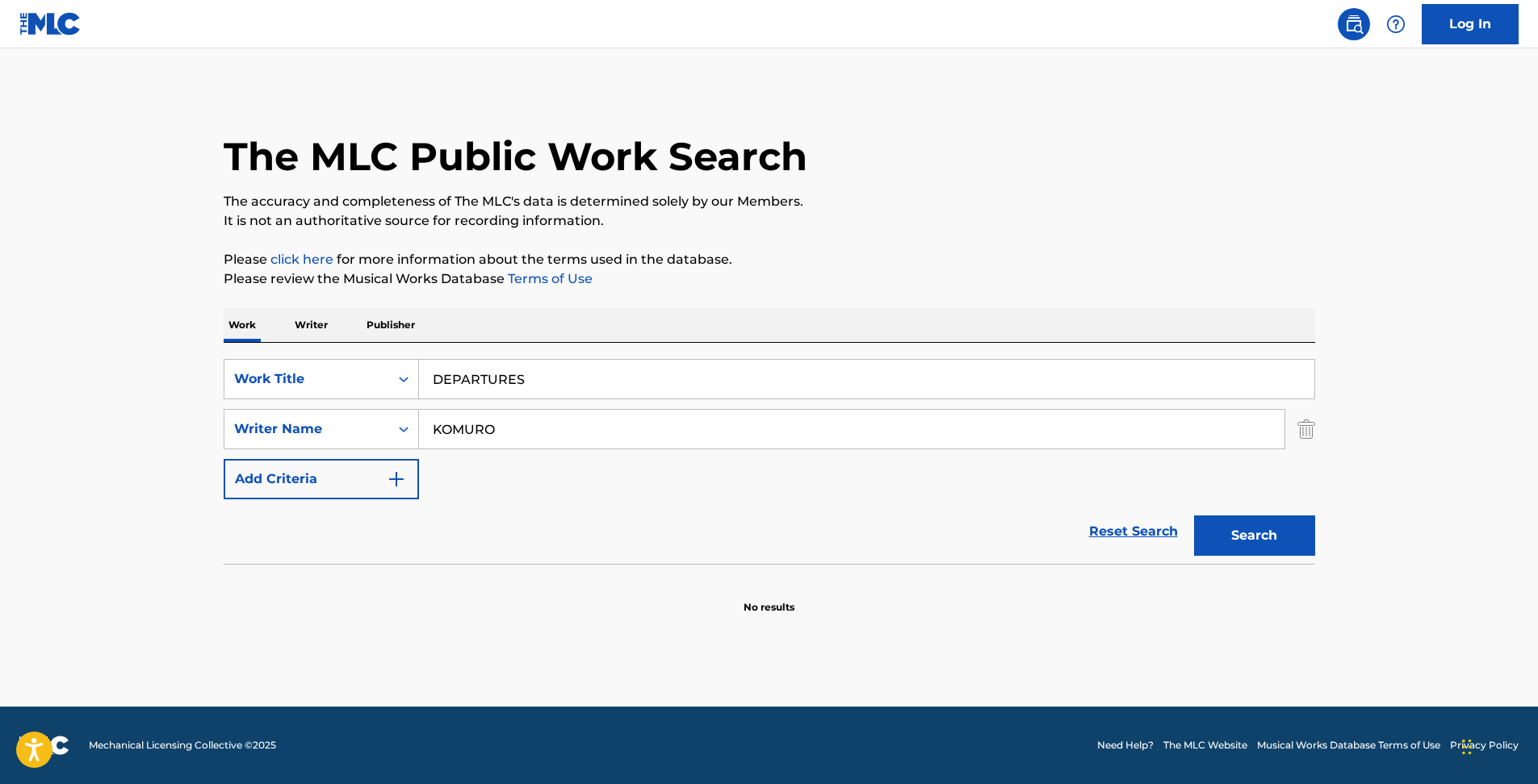
click at [1105, 534] on link "Reset Search" at bounding box center [1133, 532] width 105 height 36
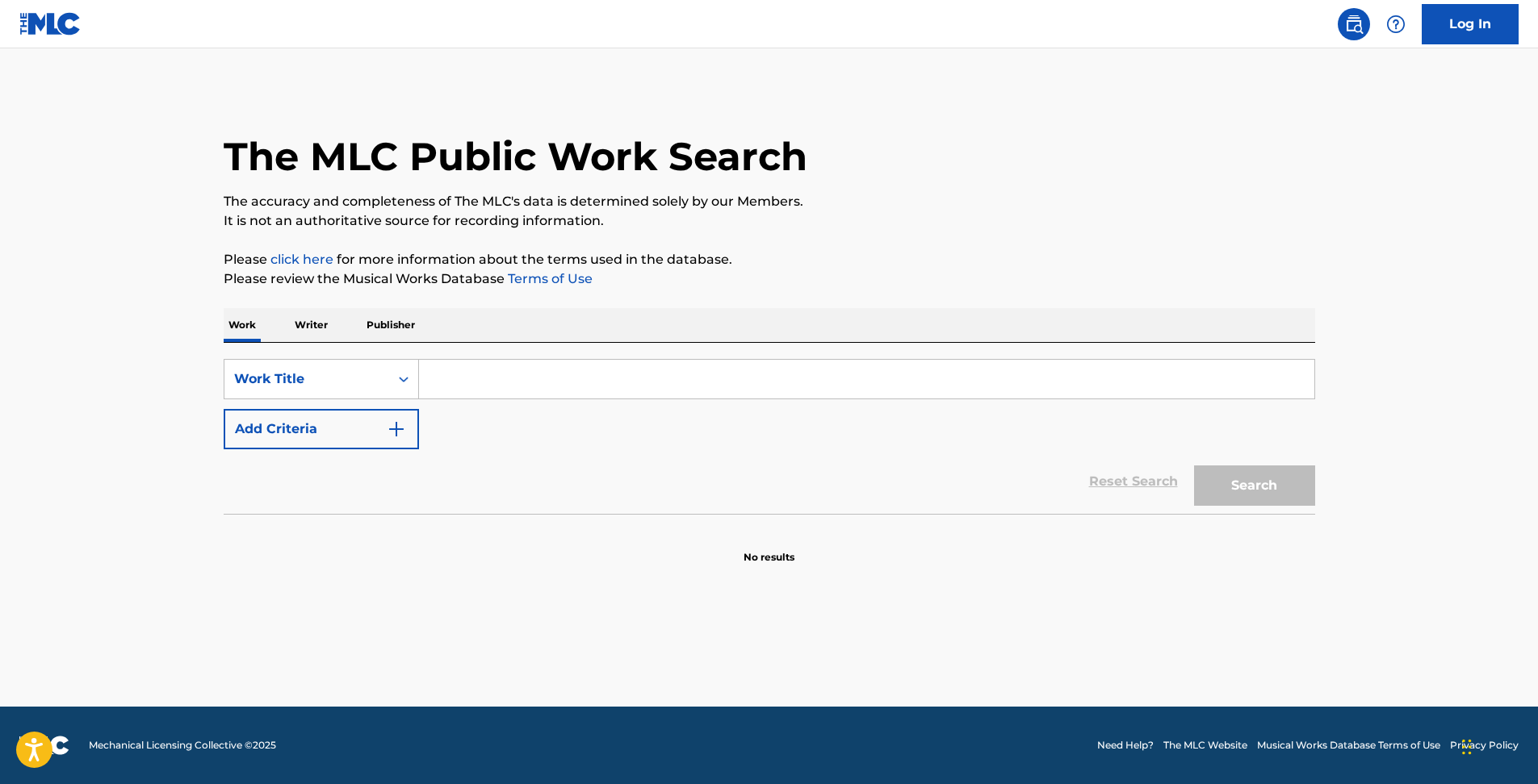
click at [556, 375] on input "Search Form" at bounding box center [866, 379] width 895 height 39
paste input "FUYUNO UTA"
drag, startPoint x: 523, startPoint y: 382, endPoint x: 627, endPoint y: 387, distance: 104.1
click at [619, 386] on input "FUYUNO UTAFUYUNO UTA" at bounding box center [866, 379] width 895 height 39
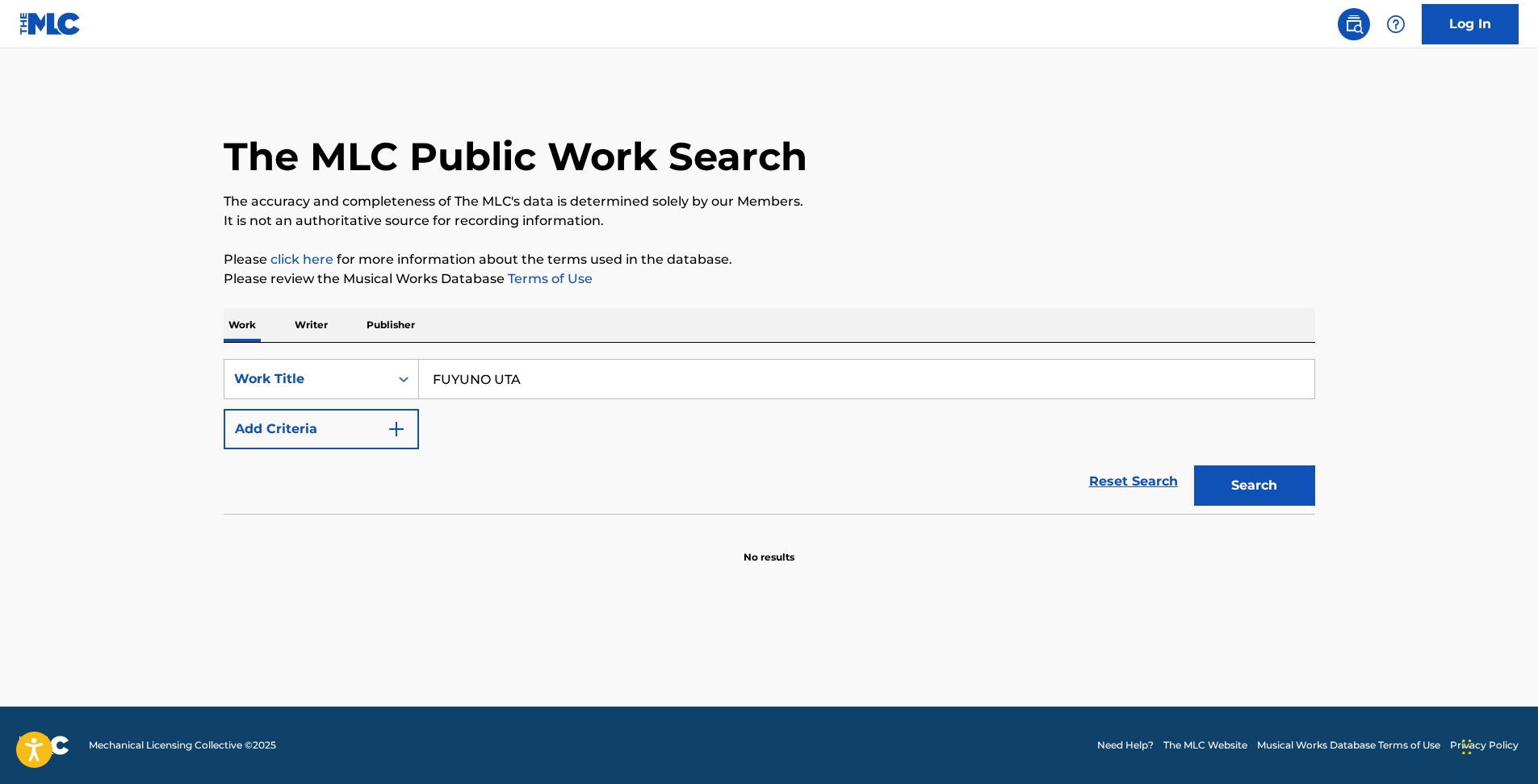
type input "FUYUNO UTA"
click at [1194, 466] on button "Search" at bounding box center [1254, 486] width 121 height 40
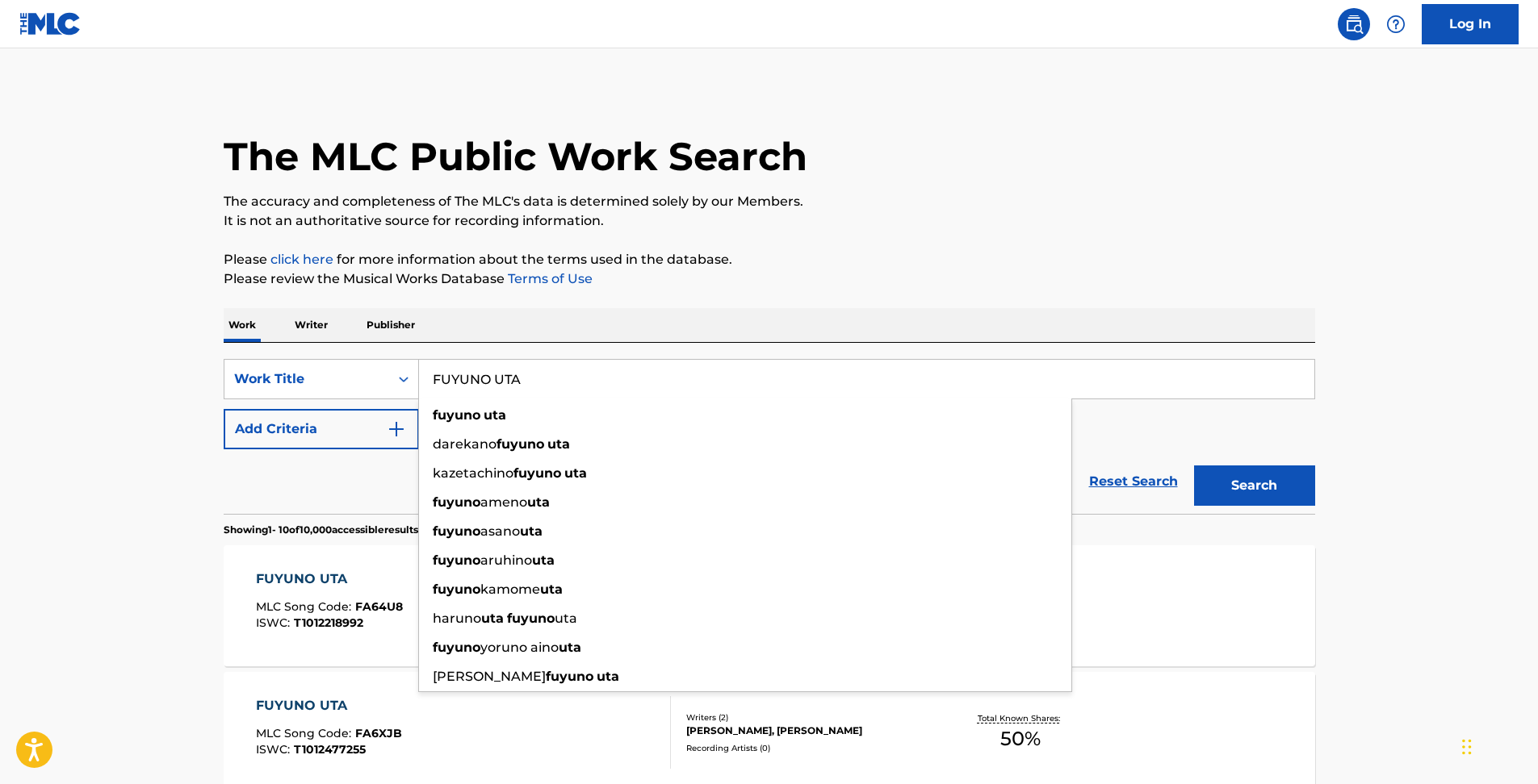
drag, startPoint x: 117, startPoint y: 471, endPoint x: 281, endPoint y: 555, distance: 184.3
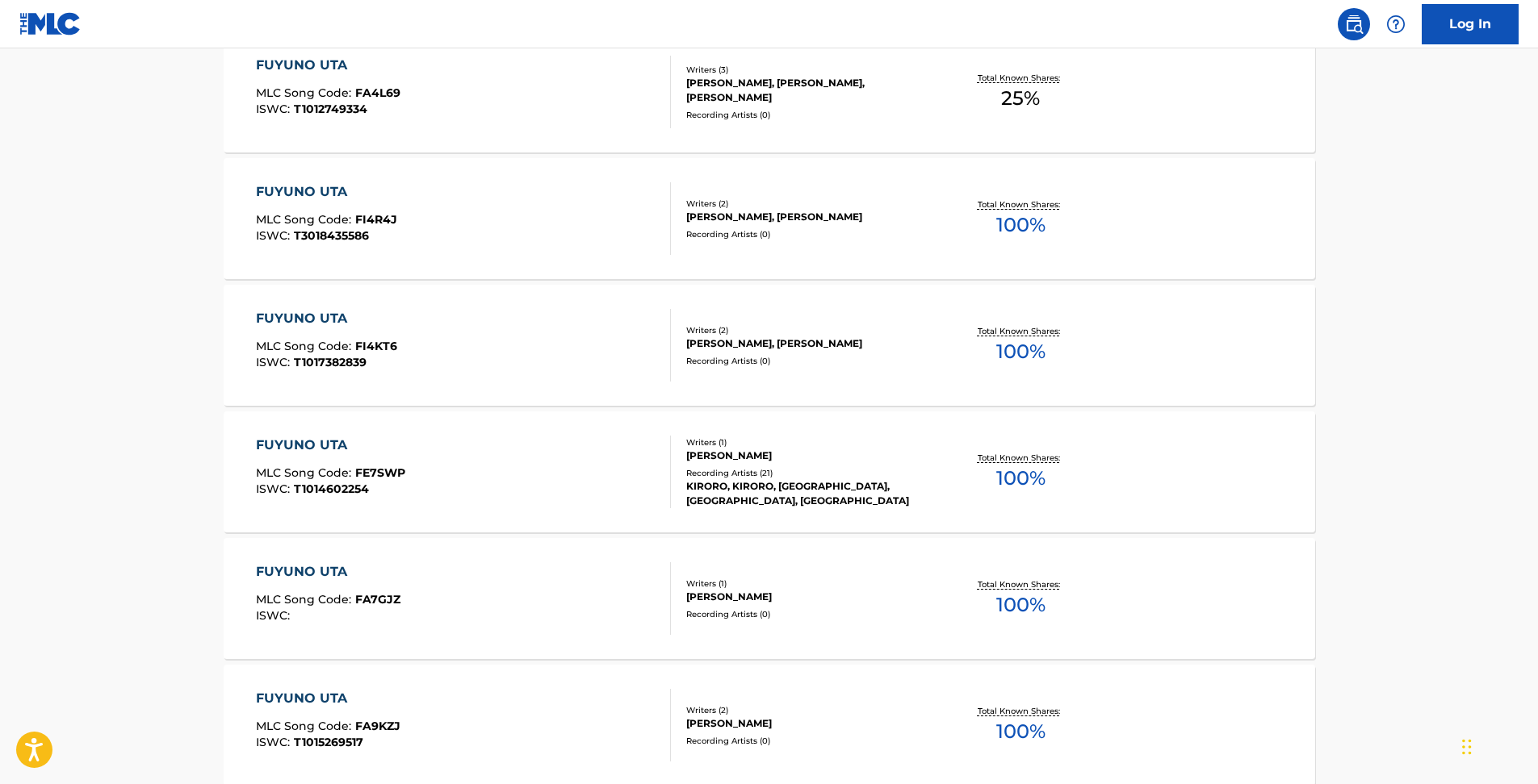
scroll to position [807, 0]
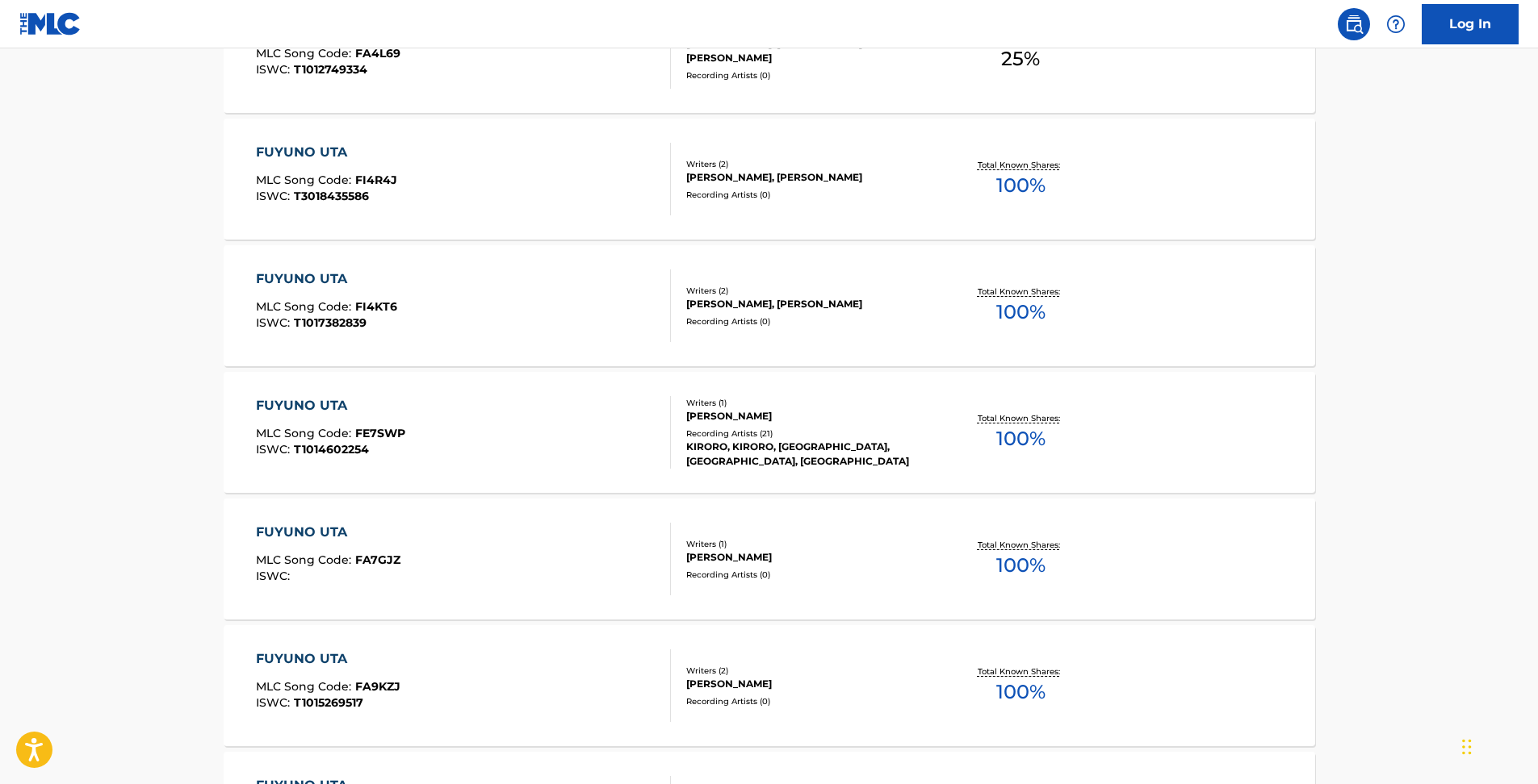
click at [486, 451] on div "FUYUNO UTA MLC Song Code : FE7SWP ISWC : T1014602254" at bounding box center [463, 432] width 415 height 73
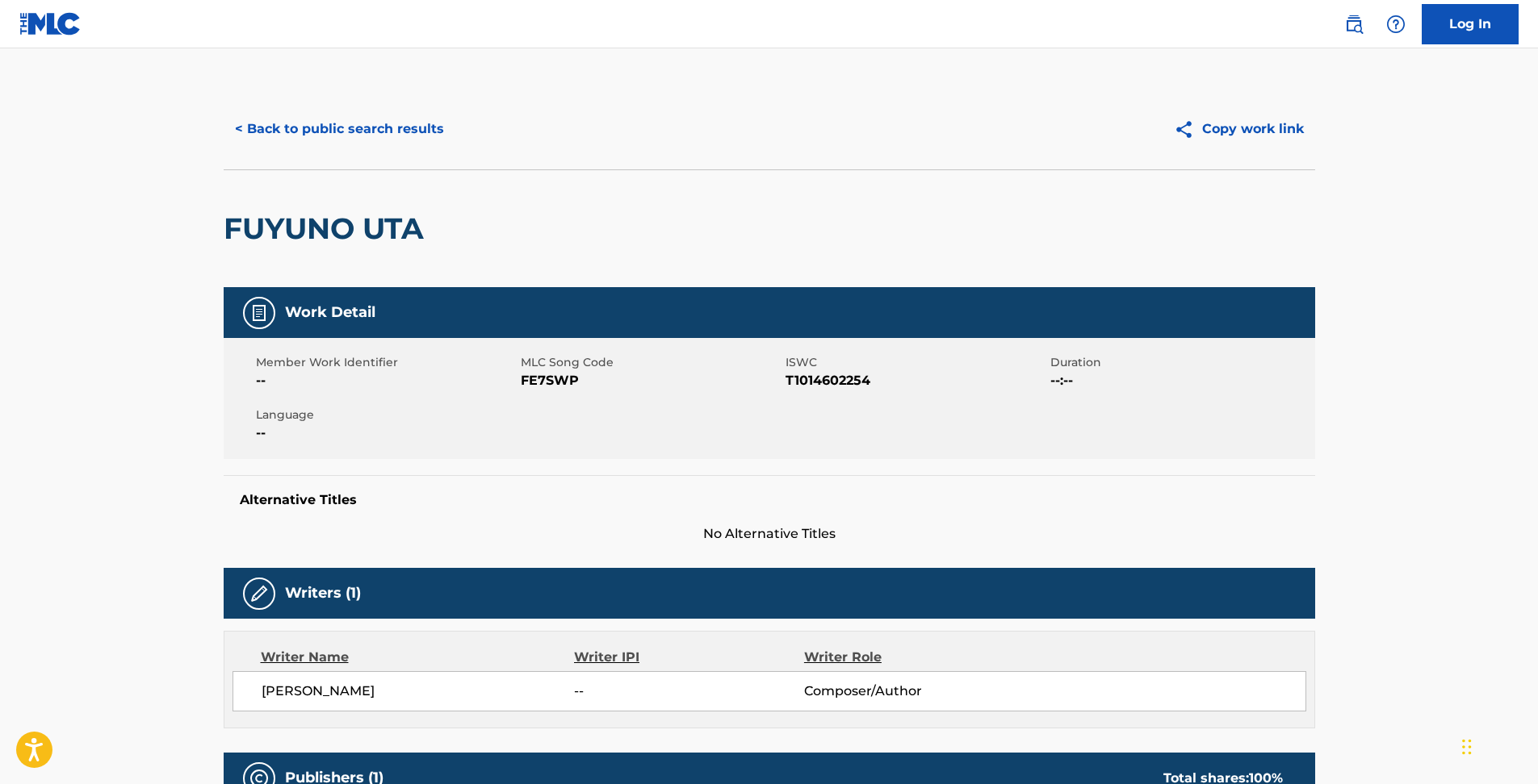
click at [572, 375] on span "FE7SWP" at bounding box center [651, 380] width 260 height 19
copy span "FE7SWP"
click at [1356, 26] on img at bounding box center [1353, 24] width 19 height 19
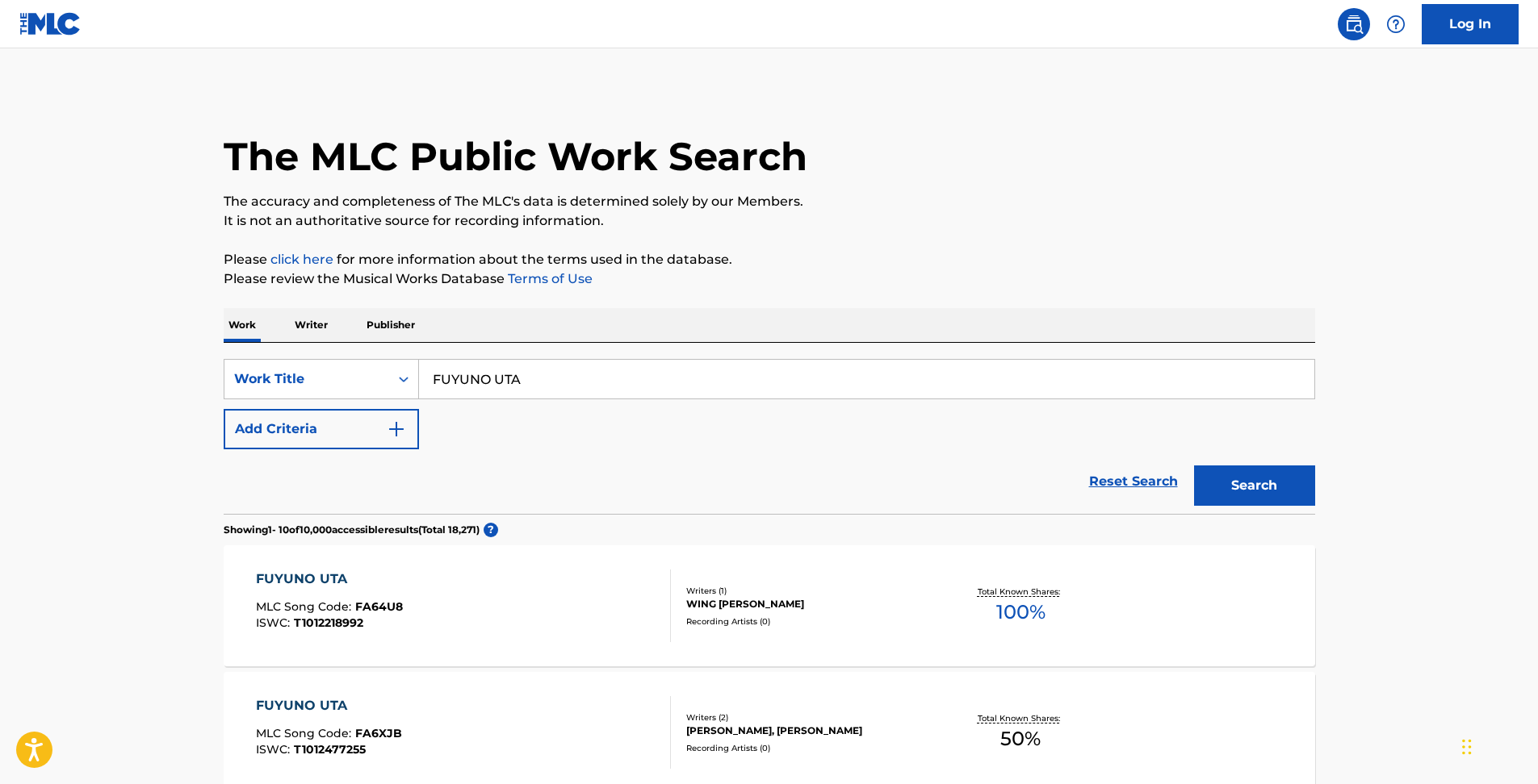
click at [1091, 485] on link "Reset Search" at bounding box center [1133, 482] width 105 height 36
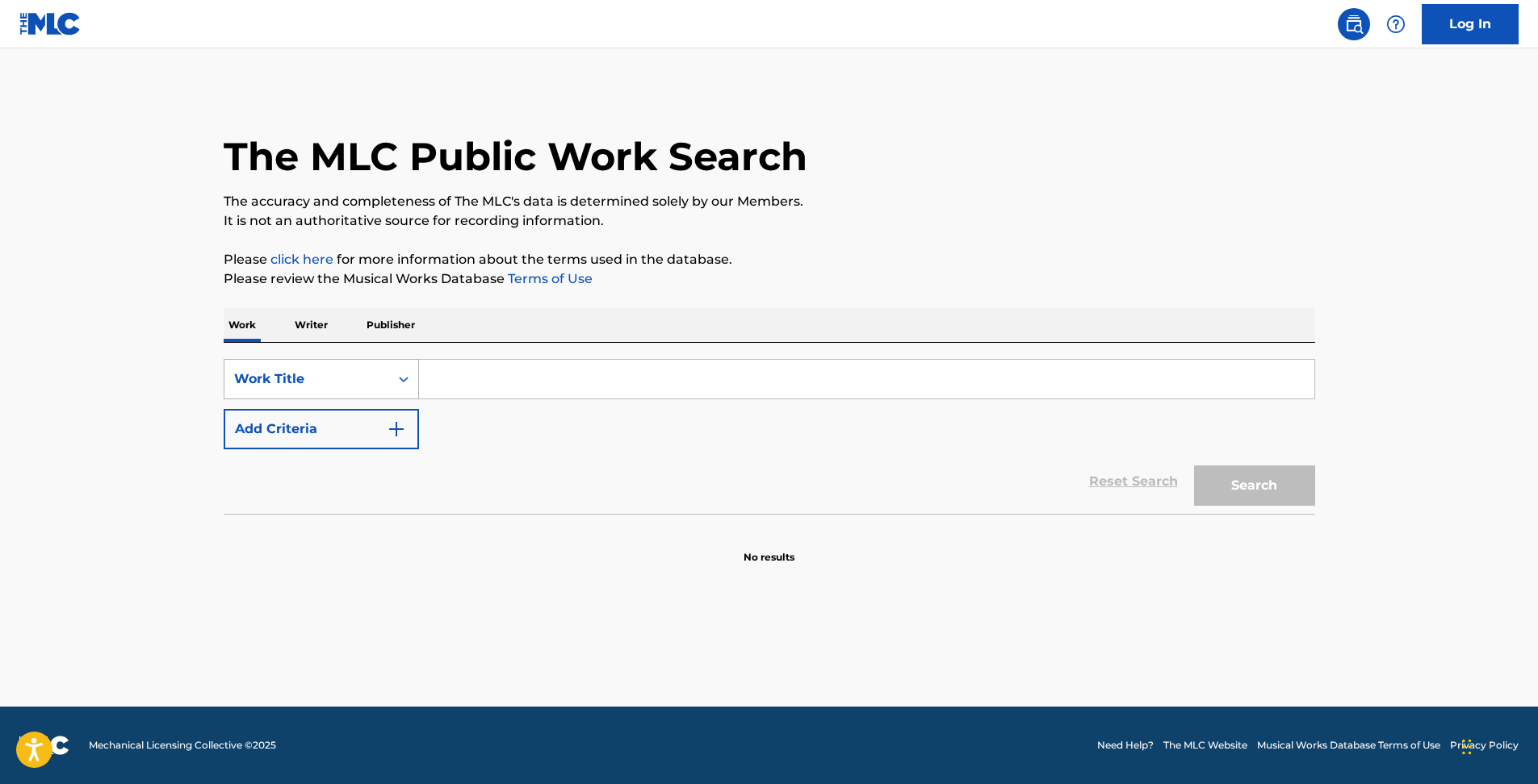
click at [389, 377] on div "Search Form" at bounding box center [403, 379] width 29 height 29
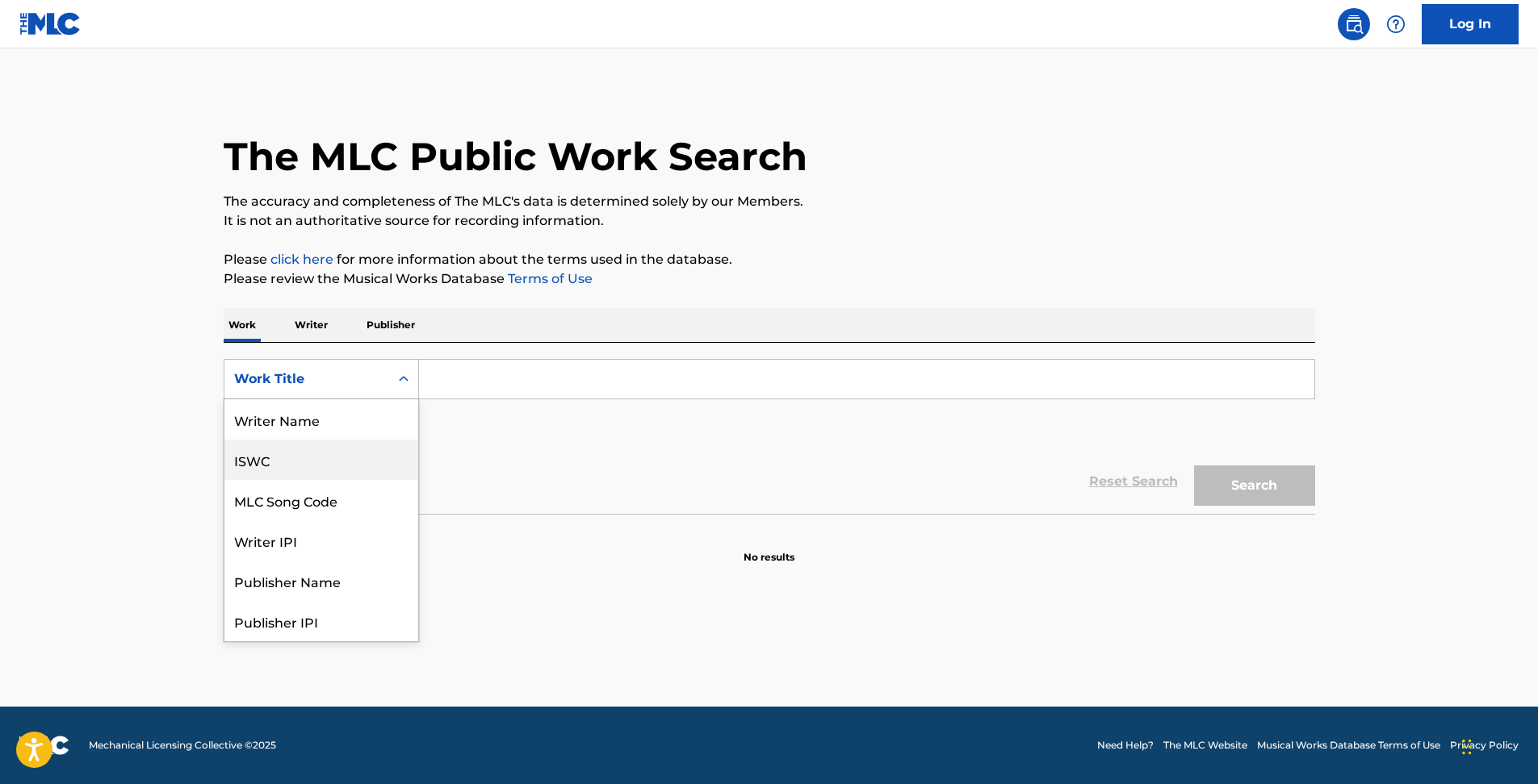
click at [327, 450] on div "ISWC" at bounding box center [321, 460] width 194 height 40
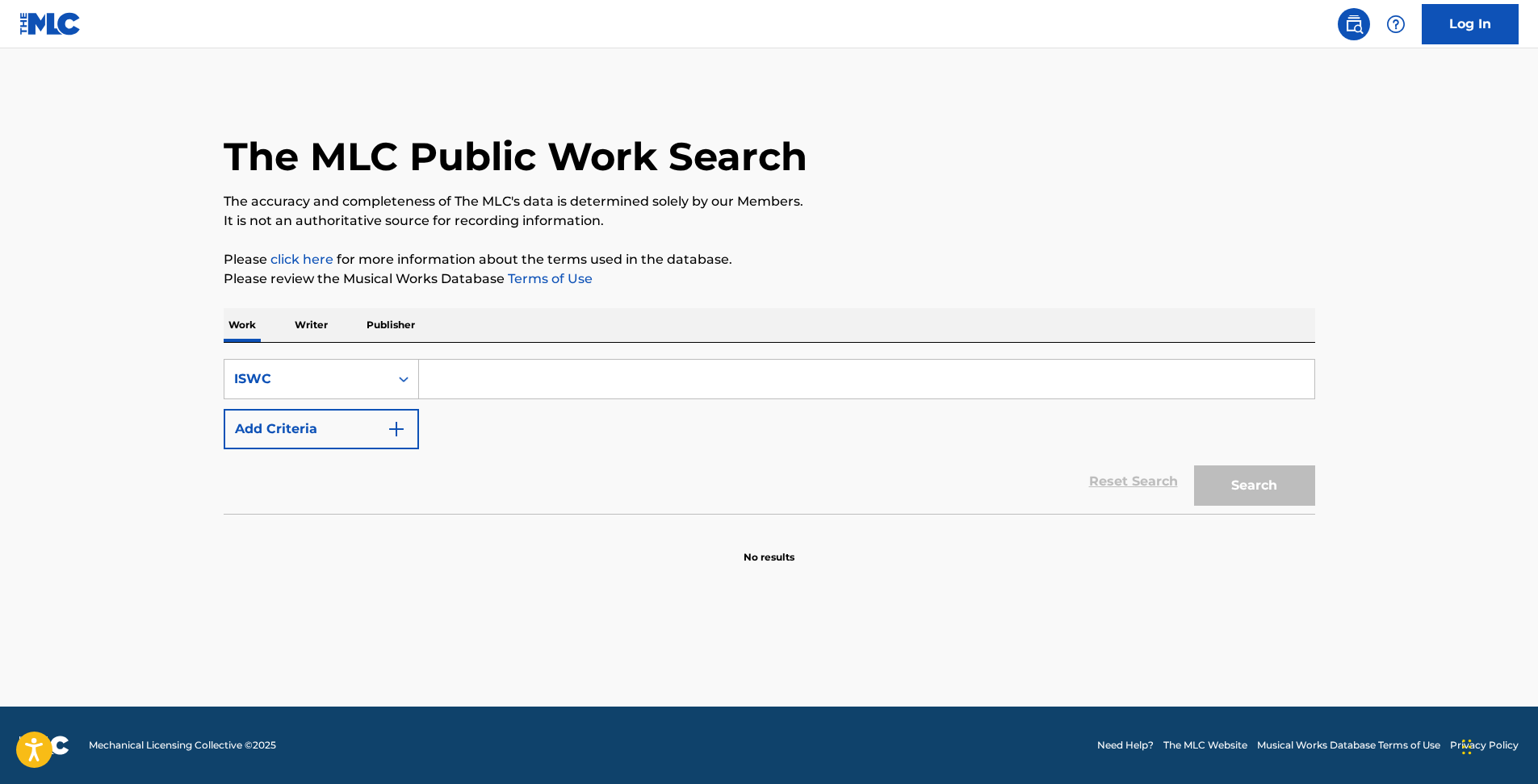
click at [449, 382] on input "Search Form" at bounding box center [866, 379] width 895 height 39
paste input "T-702.905.568-5"
type input "T7029055685"
click at [1194, 466] on button "Search" at bounding box center [1254, 486] width 121 height 40
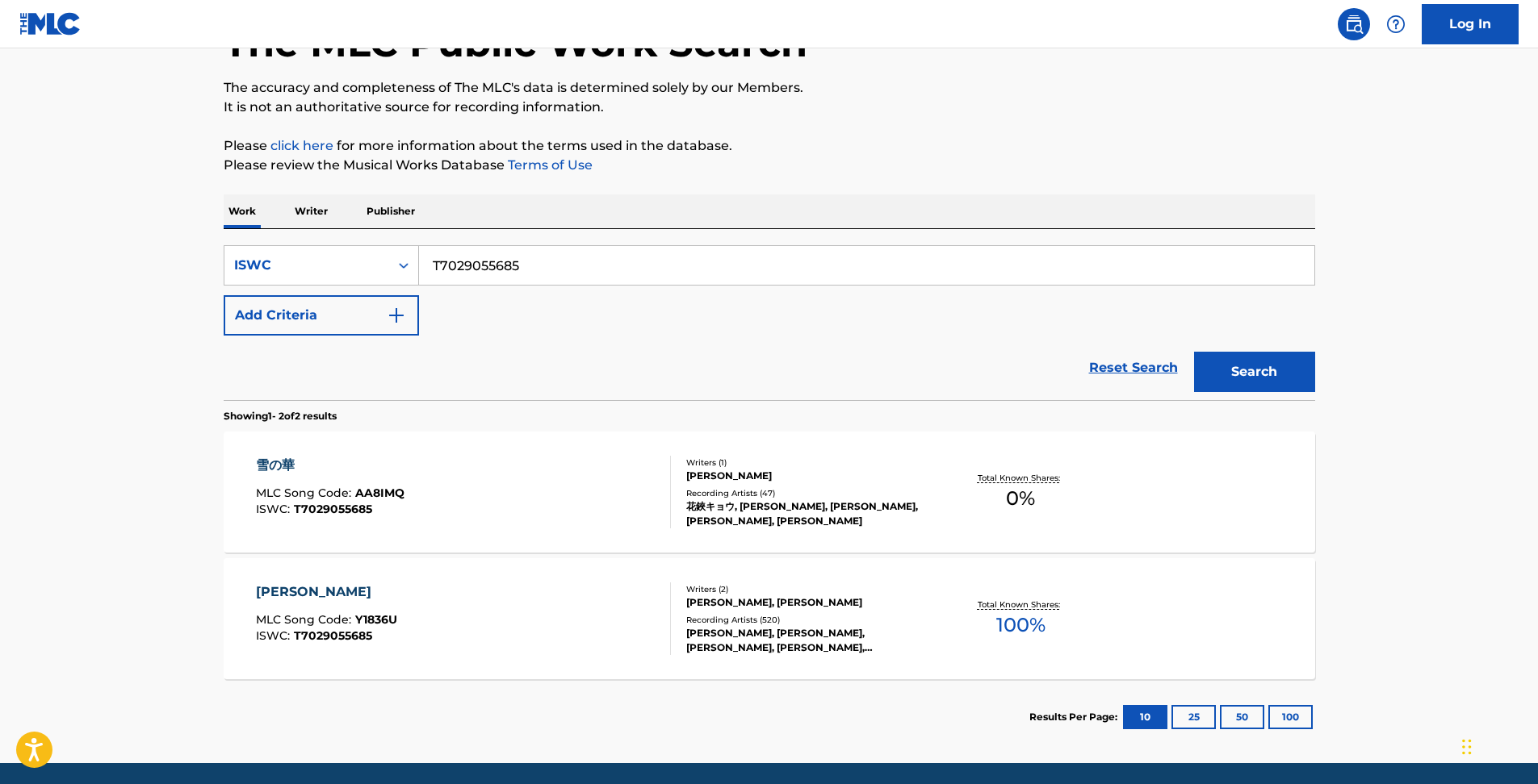
scroll to position [171, 0]
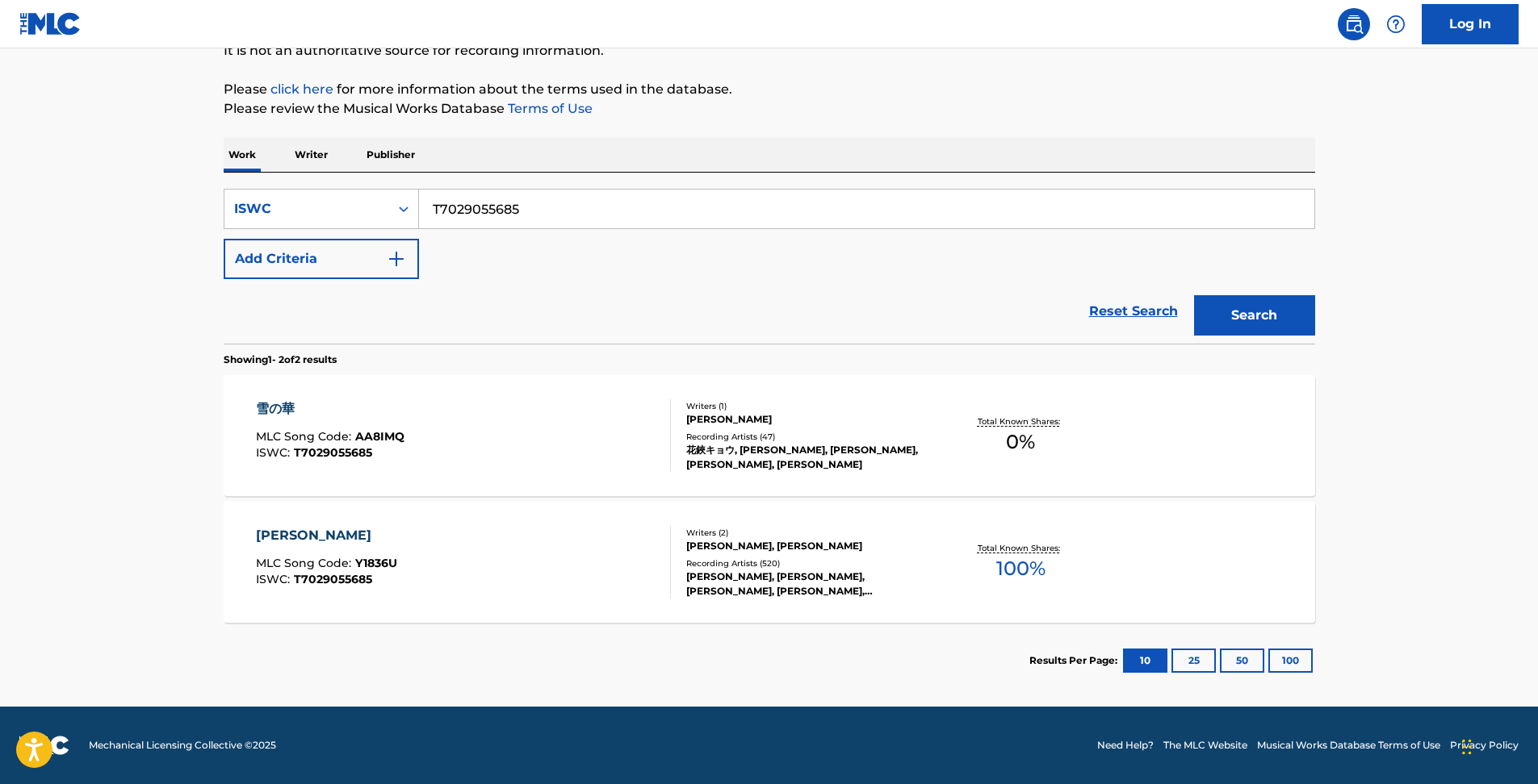
click at [757, 572] on div "[PERSON_NAME], [PERSON_NAME], [PERSON_NAME], [PERSON_NAME], [PERSON_NAME] , [PE…" at bounding box center [808, 584] width 244 height 29
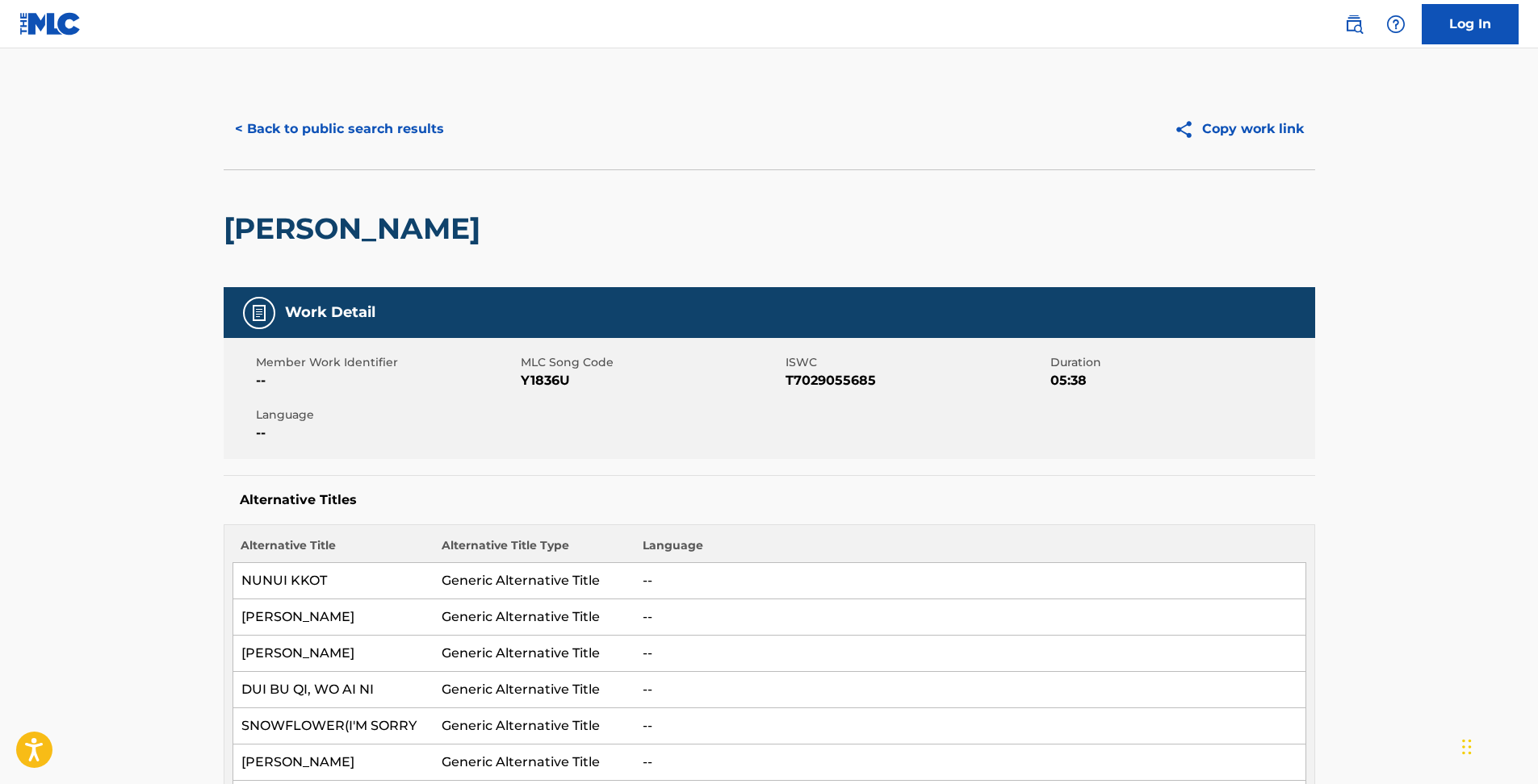
click at [539, 375] on span "Y1836U" at bounding box center [651, 380] width 260 height 19
copy span "Y1836U"
click at [1234, 119] on button "Copy work link" at bounding box center [1239, 129] width 153 height 40
click at [1358, 27] on img at bounding box center [1353, 24] width 19 height 19
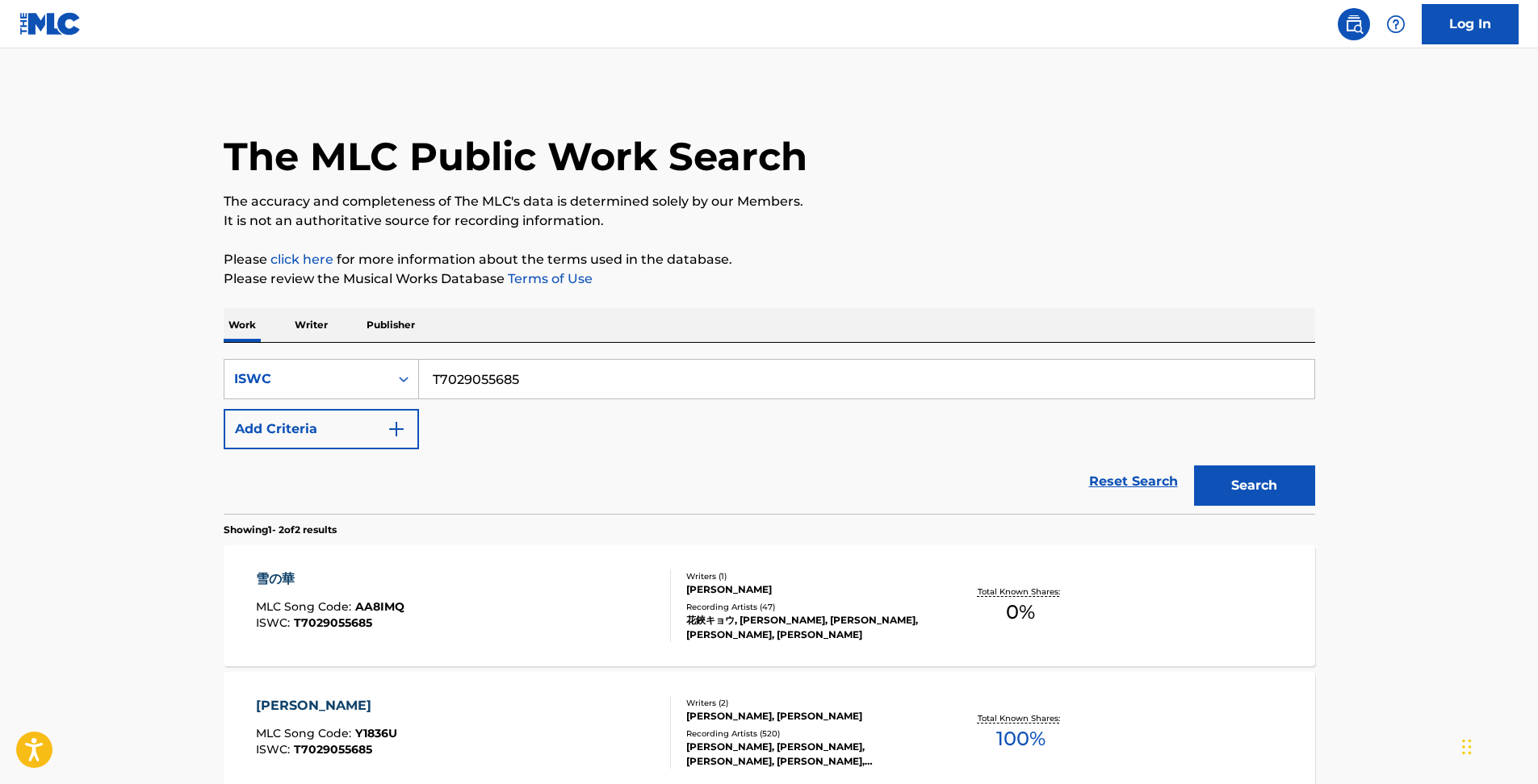
click at [1107, 478] on link "Reset Search" at bounding box center [1133, 482] width 105 height 36
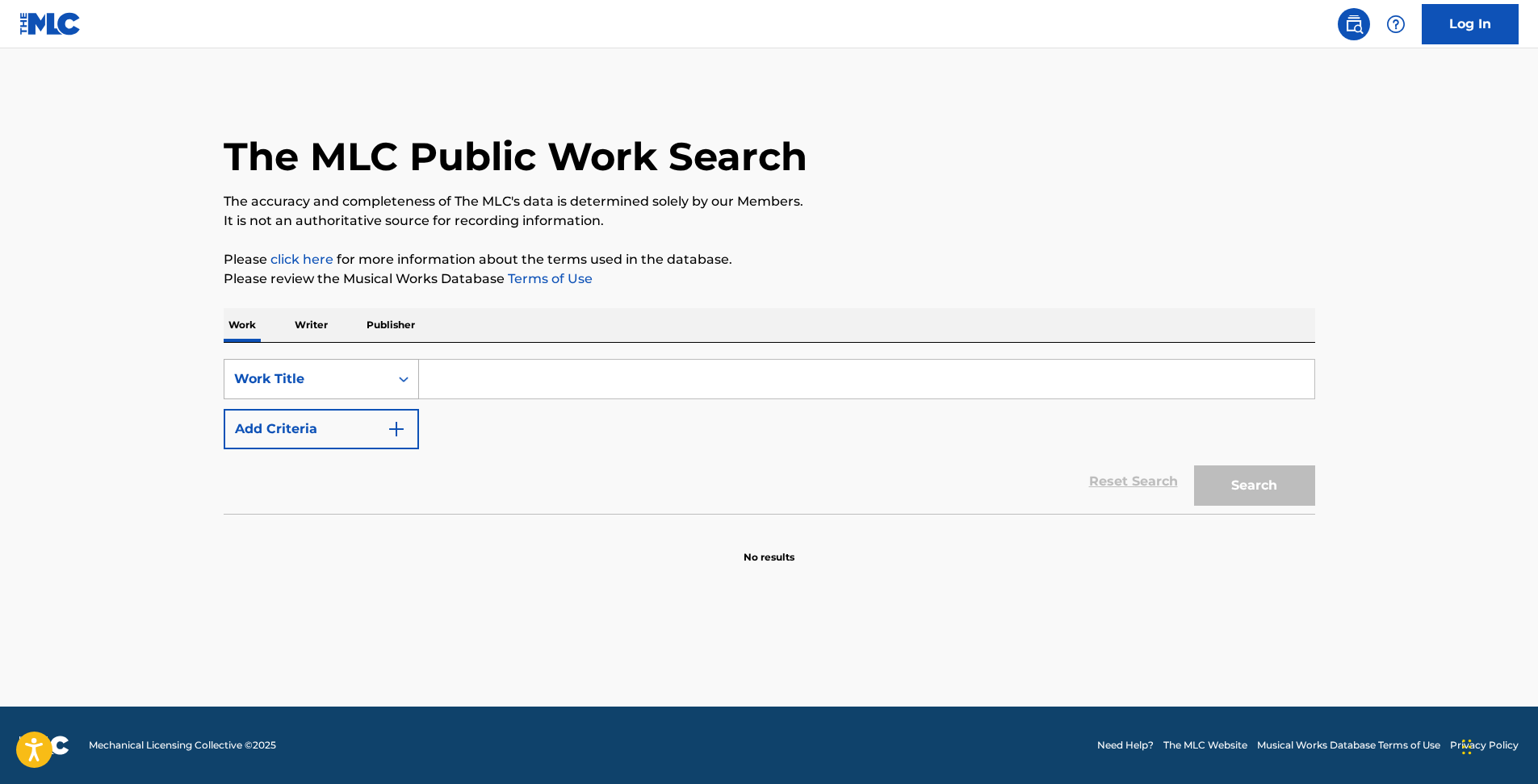
click at [365, 382] on div "Work Title" at bounding box center [307, 378] width 146 height 19
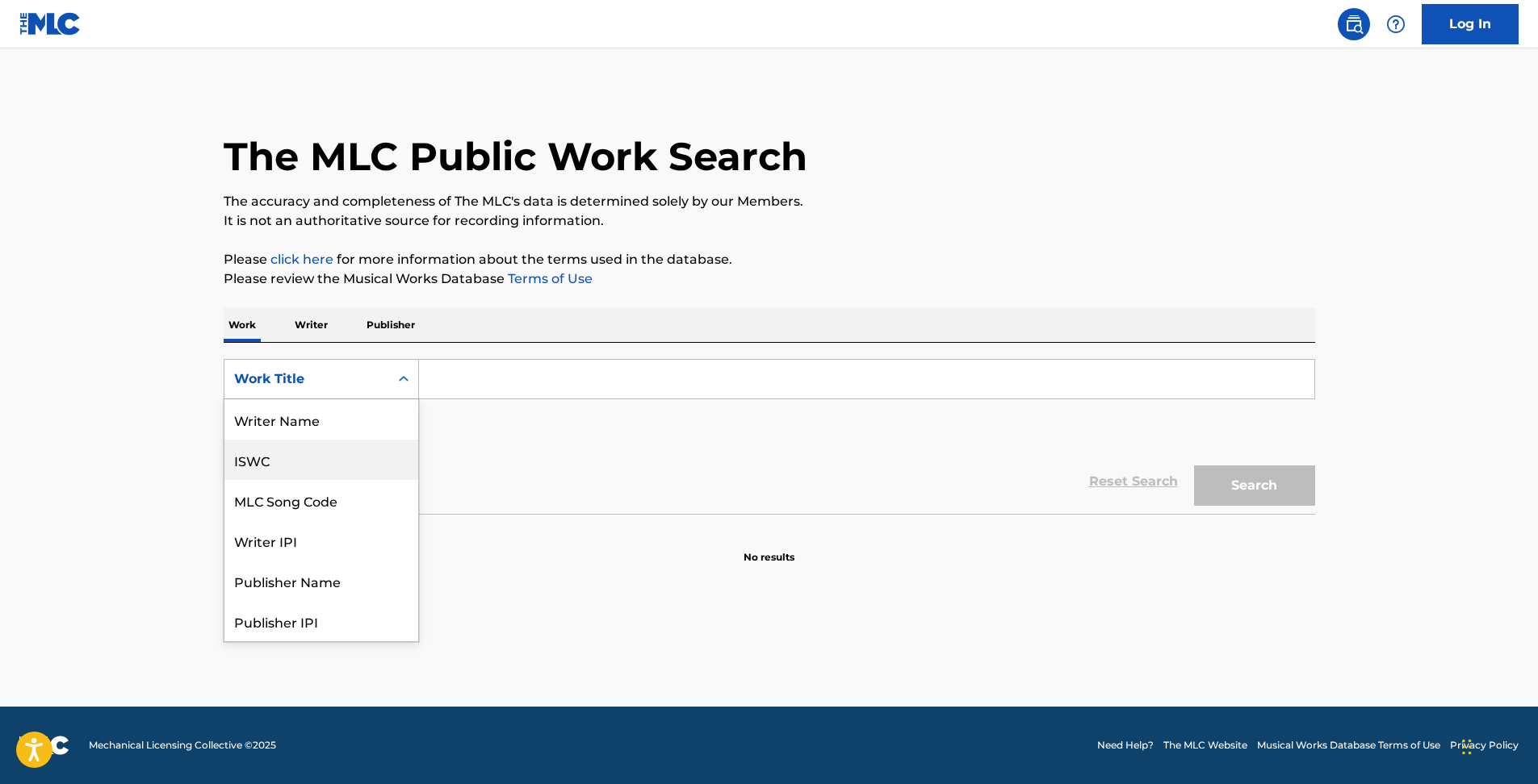
click at [330, 462] on div "ISWC" at bounding box center [321, 460] width 194 height 40
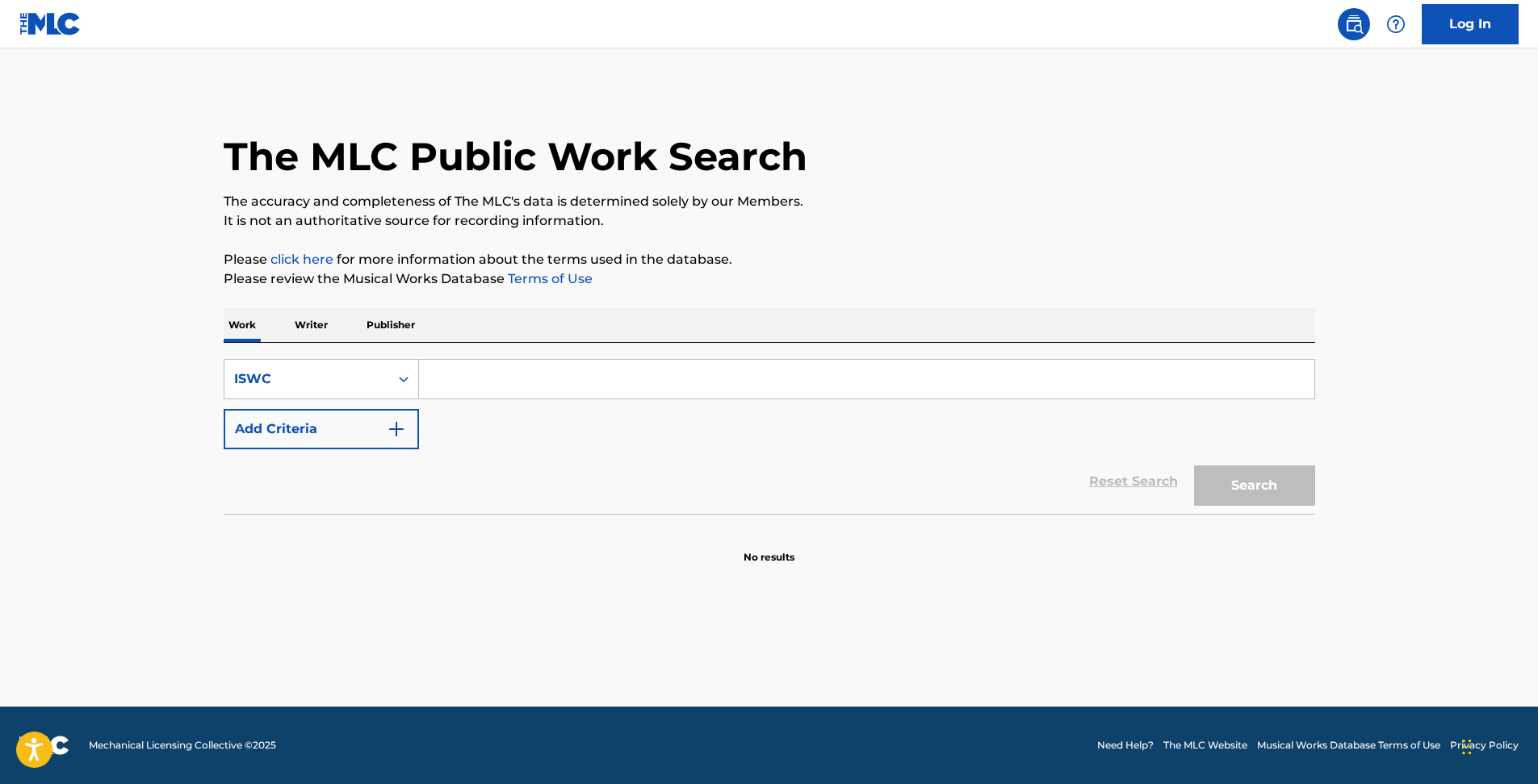
drag, startPoint x: 484, startPoint y: 366, endPoint x: 509, endPoint y: 390, distance: 34.7
click at [484, 366] on input "Search Form" at bounding box center [866, 379] width 895 height 39
paste input "T-102.059.460-7"
type input "T1020594607"
click at [1194, 466] on button "Search" at bounding box center [1254, 486] width 121 height 40
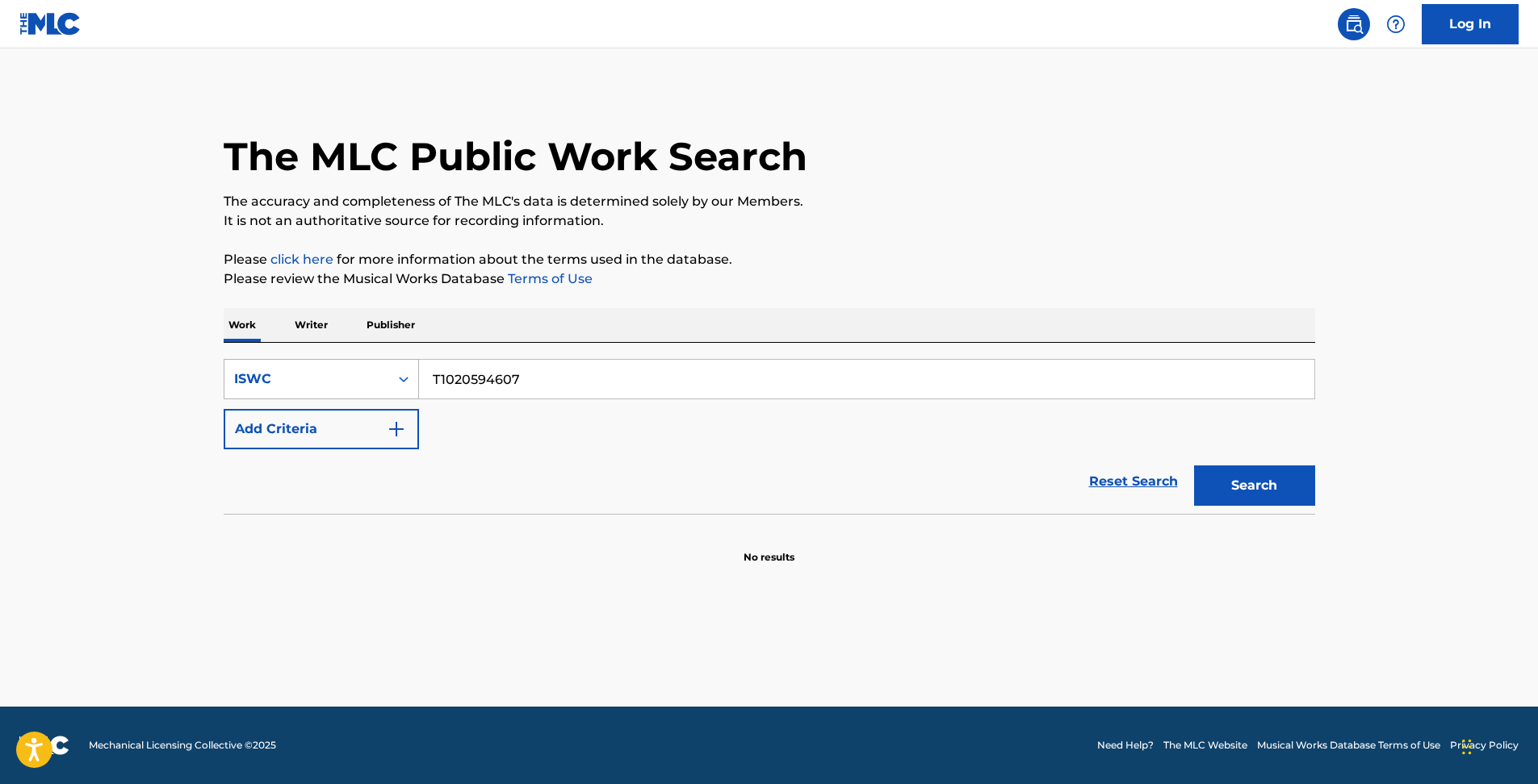
click at [386, 386] on div "ISWC" at bounding box center [306, 379] width 165 height 31
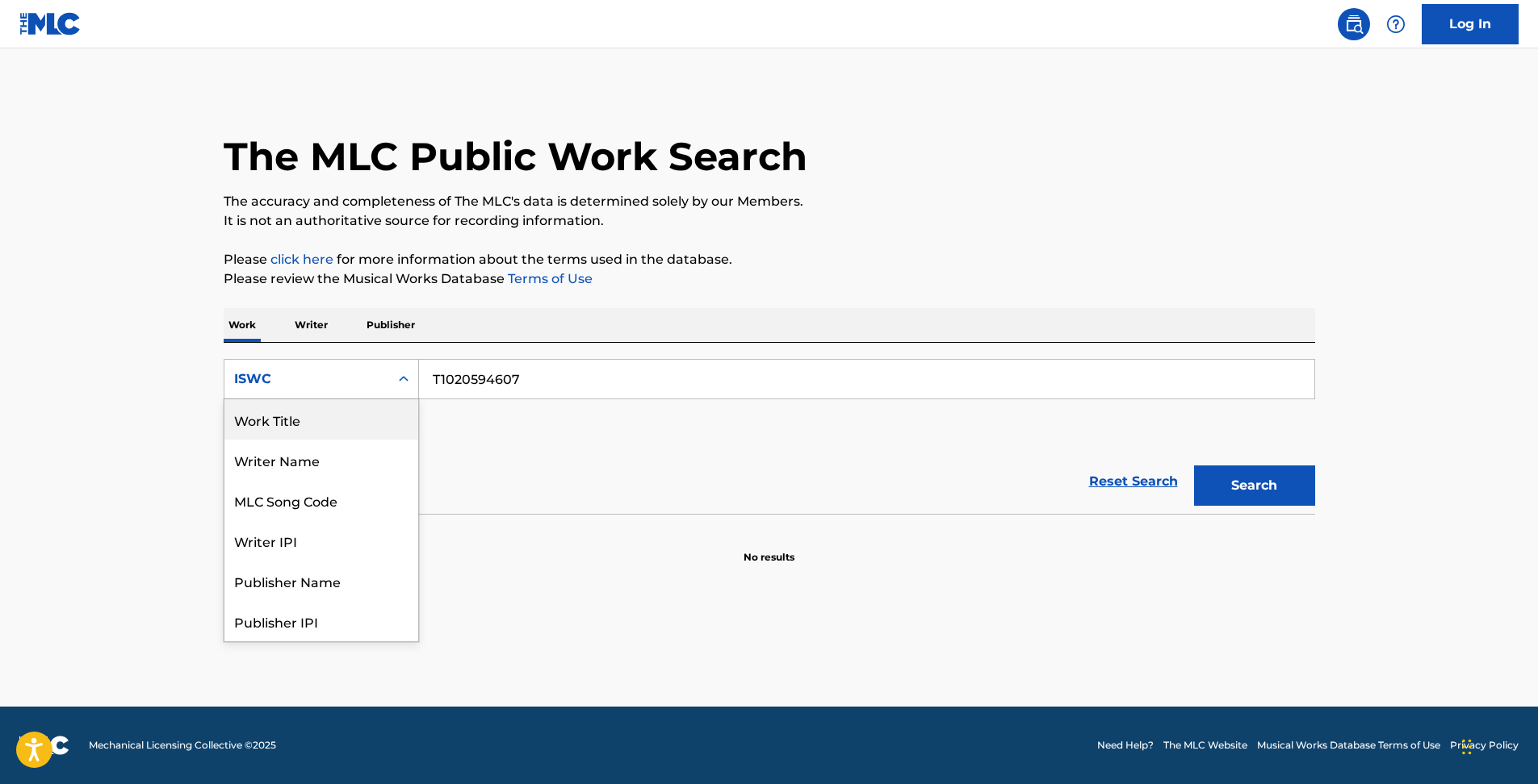
click at [368, 417] on div "Work Title" at bounding box center [321, 419] width 194 height 40
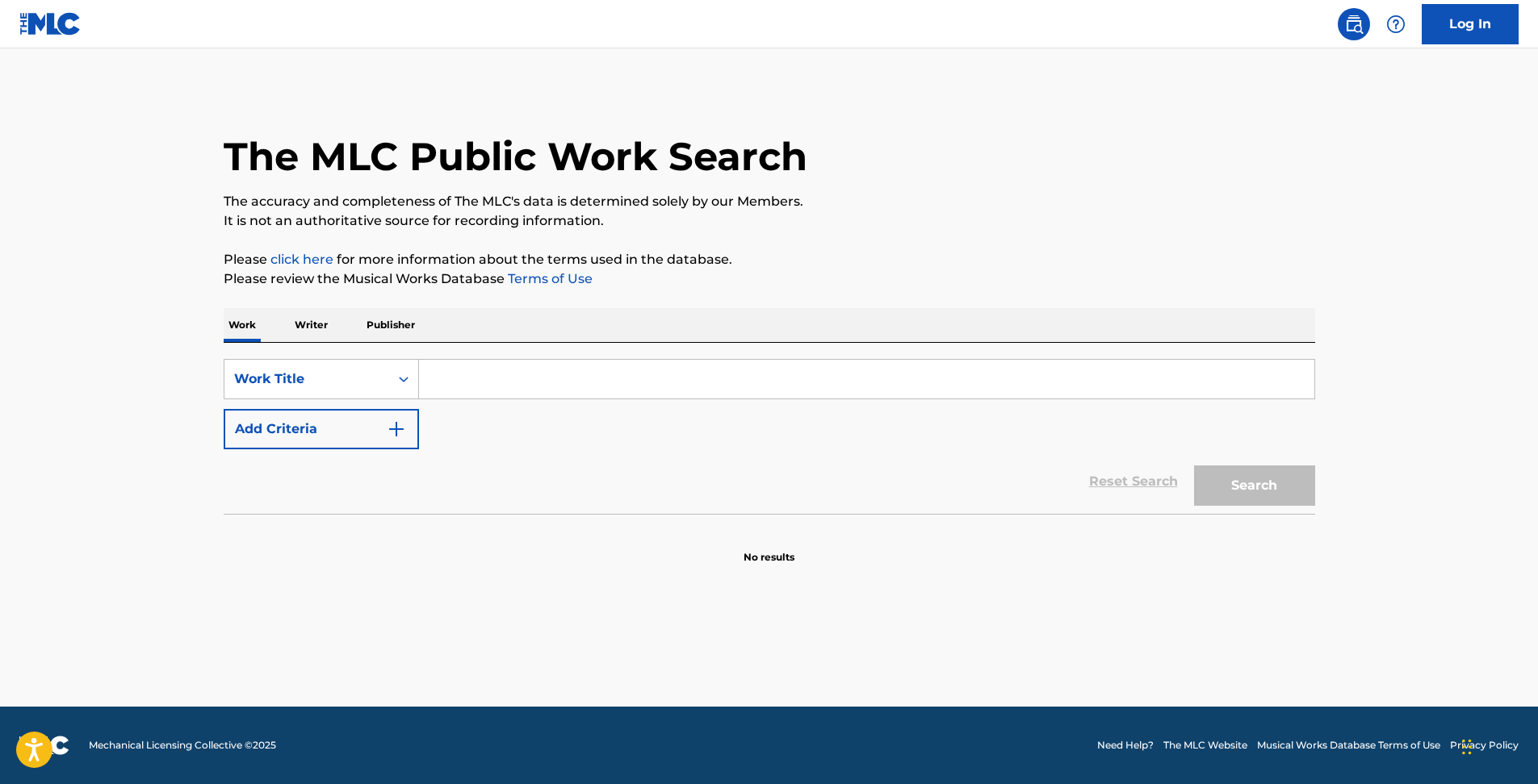
click at [560, 387] on input "Search Form" at bounding box center [866, 379] width 895 height 39
paste input "HAPINESU"
type input "HAPINESU"
click at [1241, 470] on button "Search" at bounding box center [1254, 486] width 121 height 40
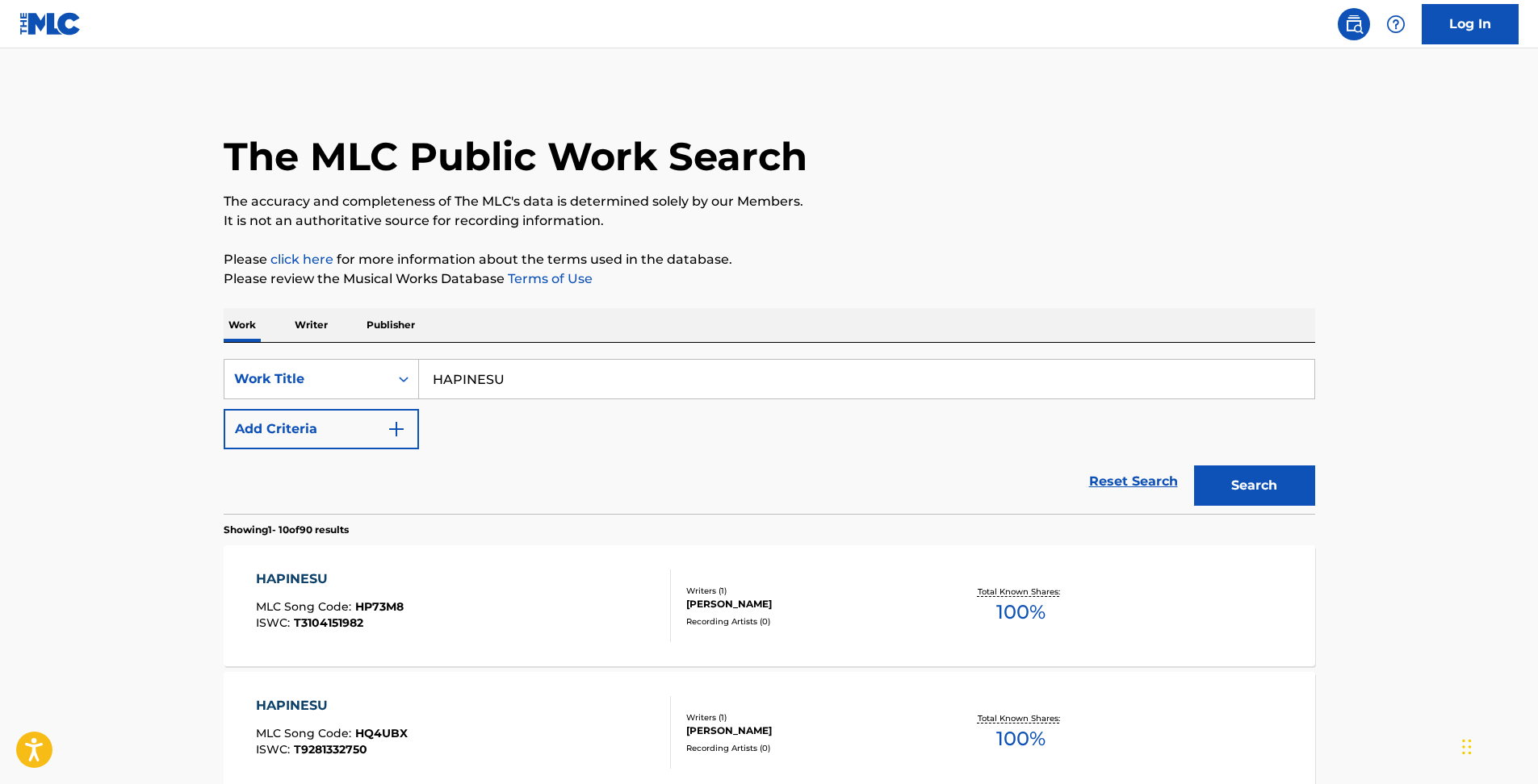
click at [396, 424] on img "Search Form" at bounding box center [395, 429] width 19 height 19
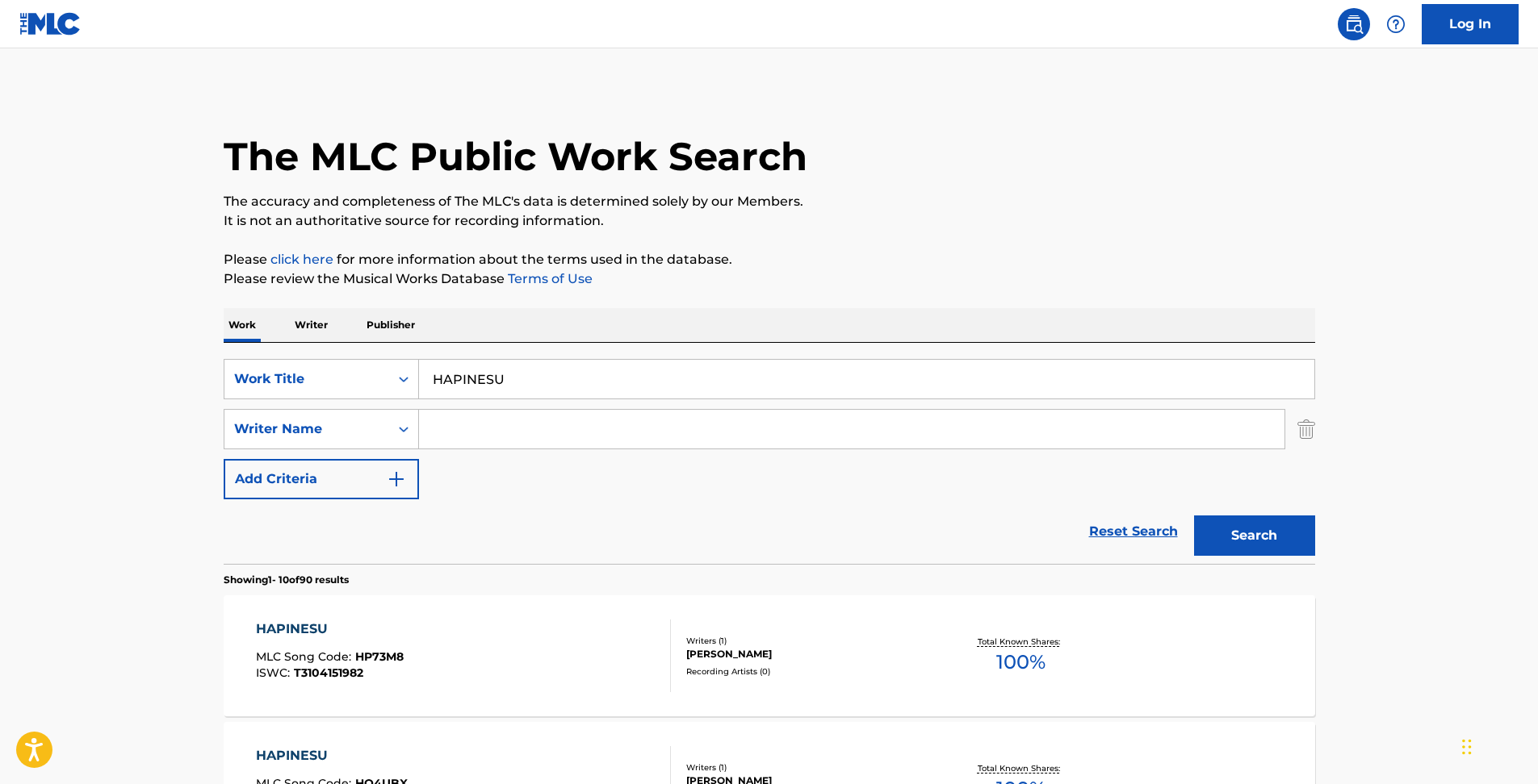
click at [493, 441] on input "Search Form" at bounding box center [851, 429] width 865 height 39
type input "AI"
click at [1194, 516] on button "Search" at bounding box center [1254, 536] width 121 height 40
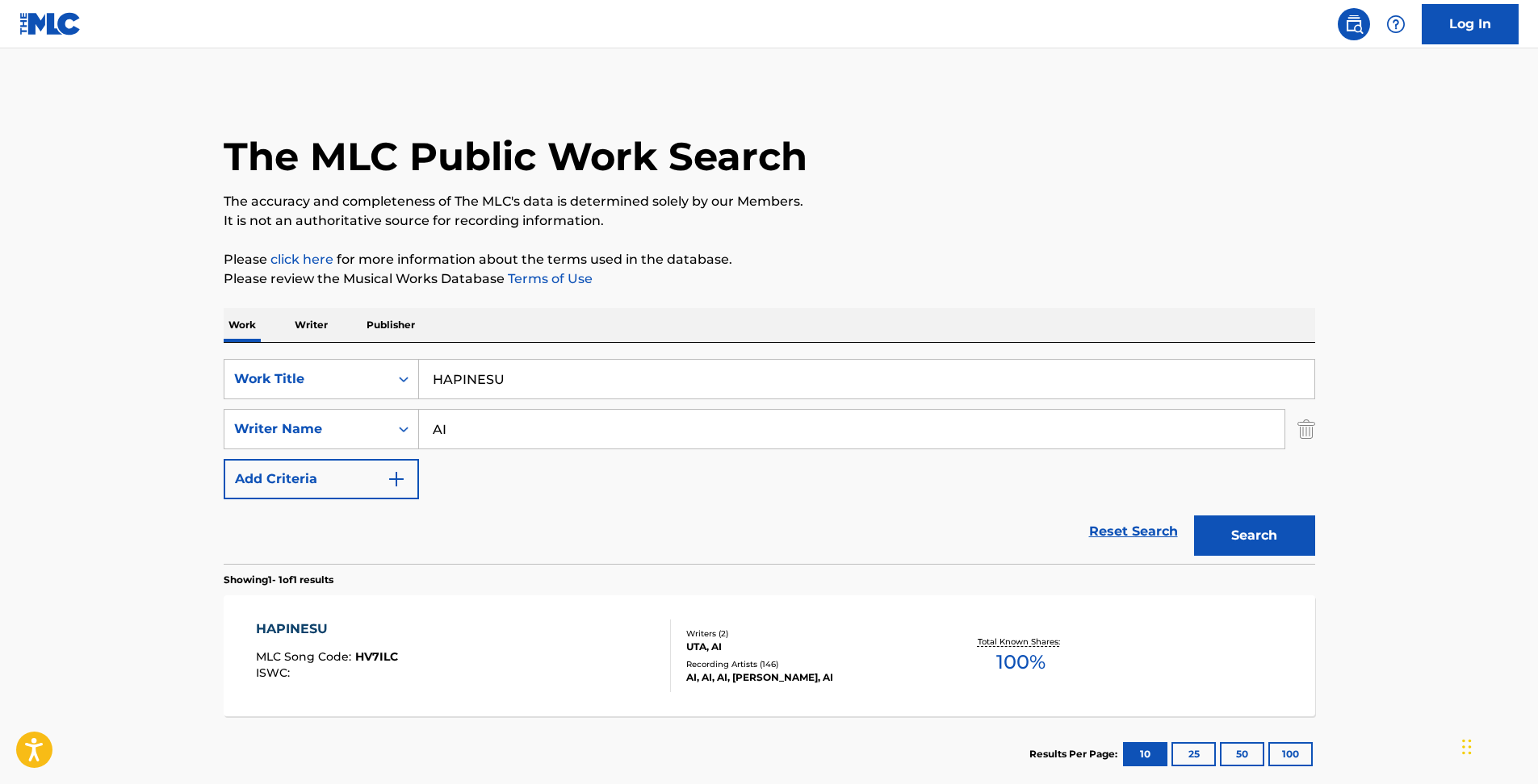
click at [700, 658] on div "Recording Artists ( 146 )" at bounding box center [808, 664] width 244 height 12
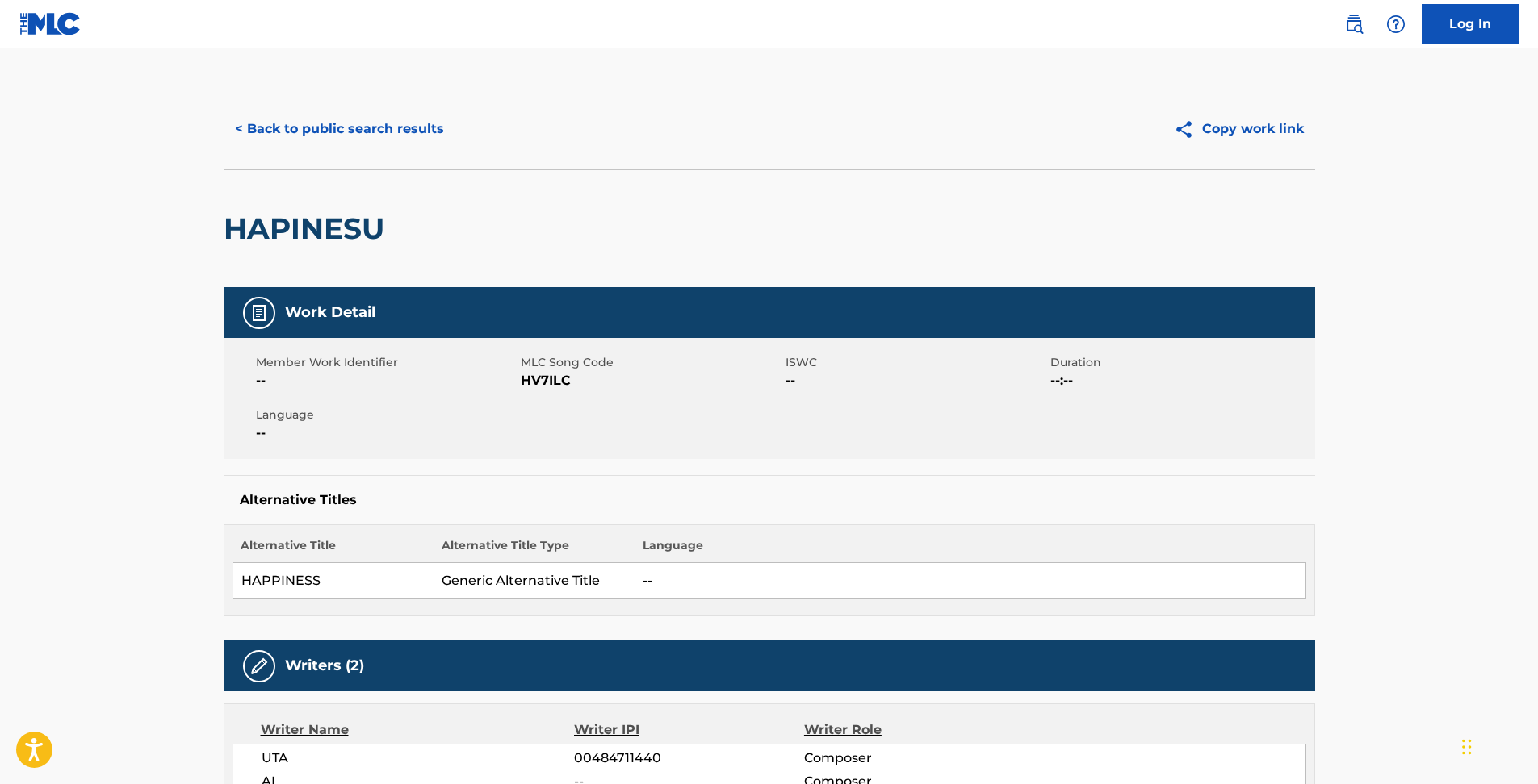
click at [553, 371] on span "HV7ILC" at bounding box center [651, 380] width 260 height 19
click at [1279, 136] on button "Copy work link" at bounding box center [1239, 129] width 153 height 40
